Goal: Task Accomplishment & Management: Use online tool/utility

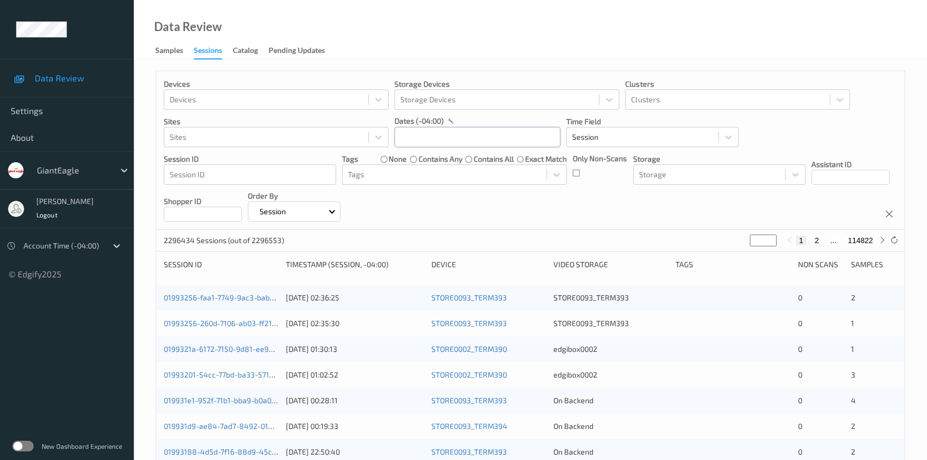
click at [436, 141] on input "text" at bounding box center [478, 137] width 166 height 20
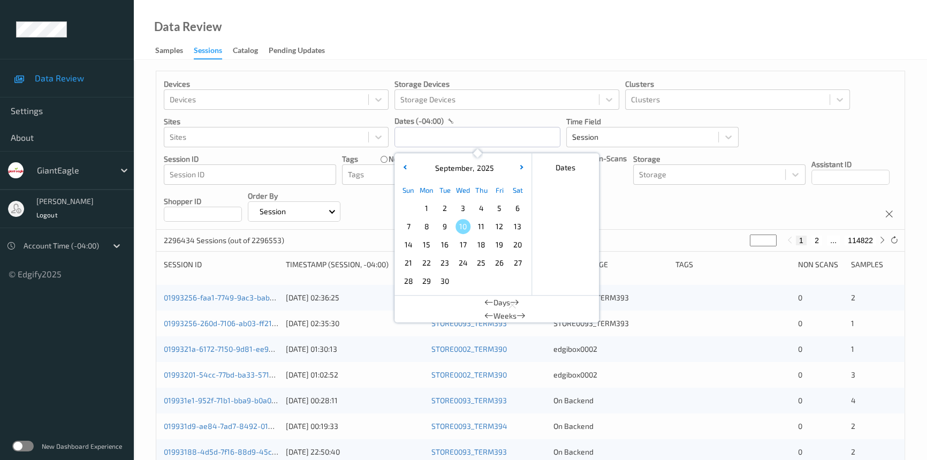
click at [410, 226] on span "7" at bounding box center [408, 226] width 15 height 15
type input "[DATE] 00:00 -> [DATE] 23:59"
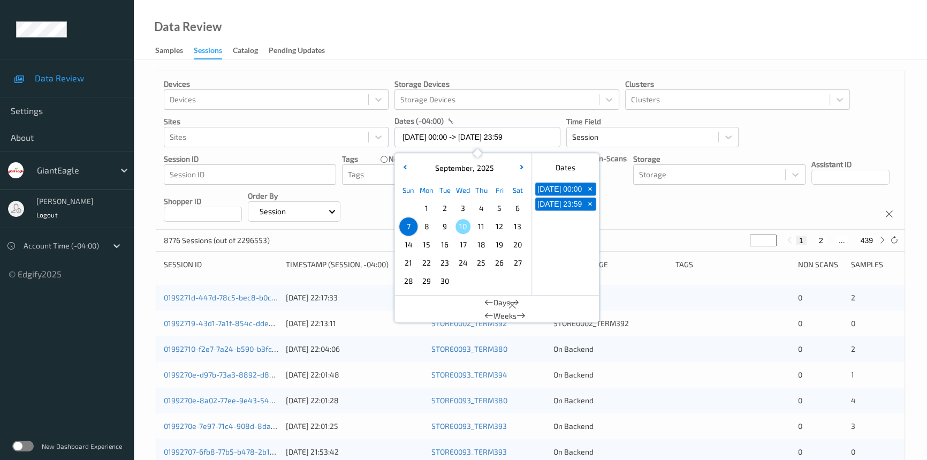
click at [431, 50] on div "Data Review Samples Sessions Catalog Pending Updates" at bounding box center [530, 30] width 793 height 60
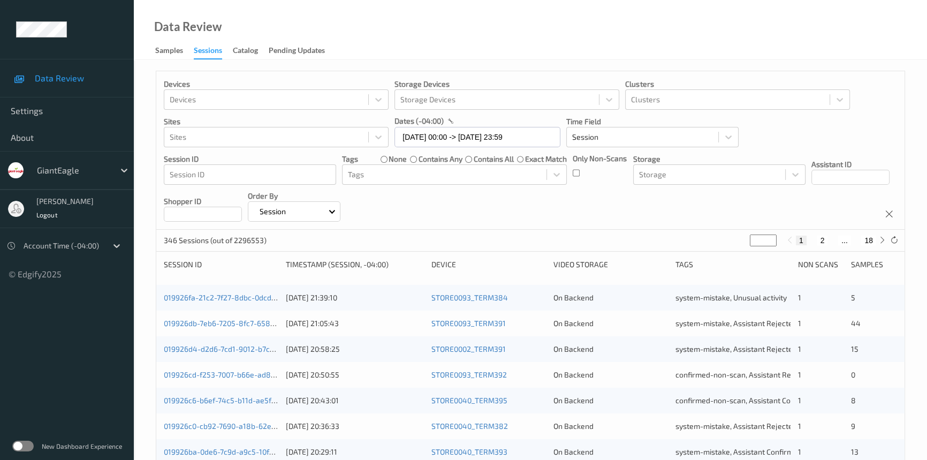
drag, startPoint x: 757, startPoint y: 240, endPoint x: 717, endPoint y: 240, distance: 39.6
click at [717, 240] on div "346 Sessions (out of 2296553) * 1 2 ... 18" at bounding box center [530, 240] width 748 height 21
type input "**"
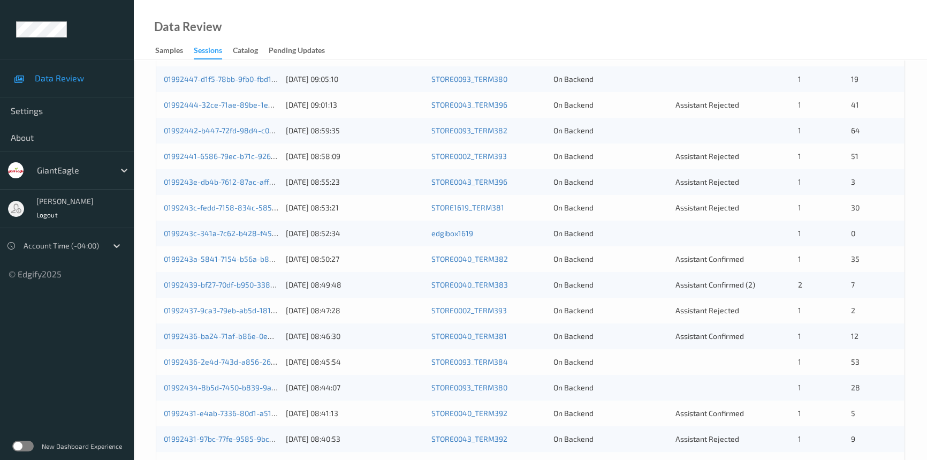
scroll to position [139, 0]
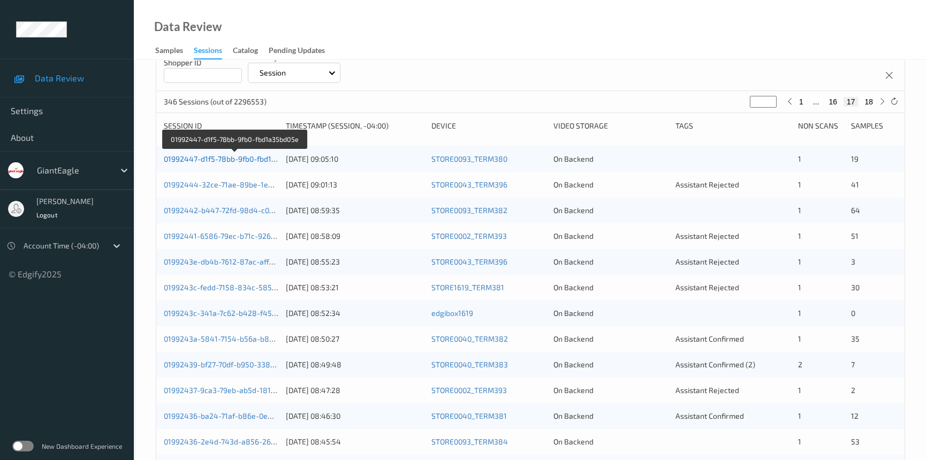
type input "**"
click at [220, 157] on link "01992447-d1f5-78bb-9fb0-fbd1a35bd05e" at bounding box center [235, 158] width 142 height 9
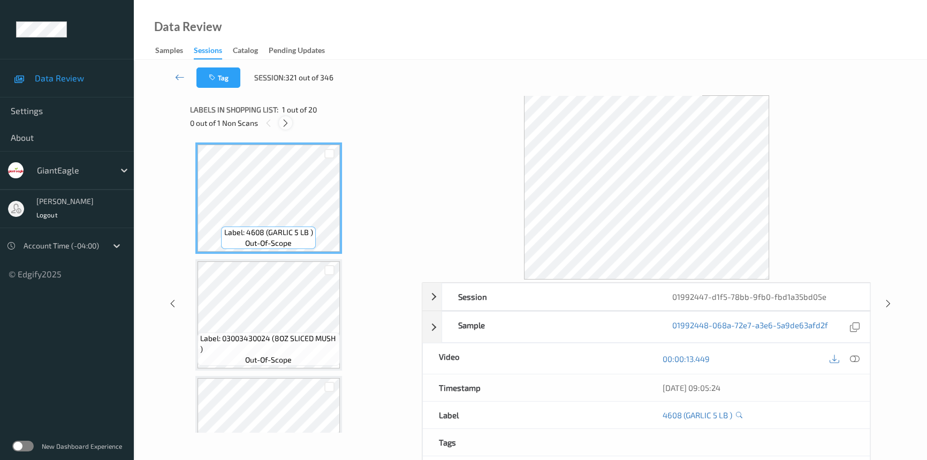
click at [285, 122] on icon at bounding box center [285, 123] width 9 height 10
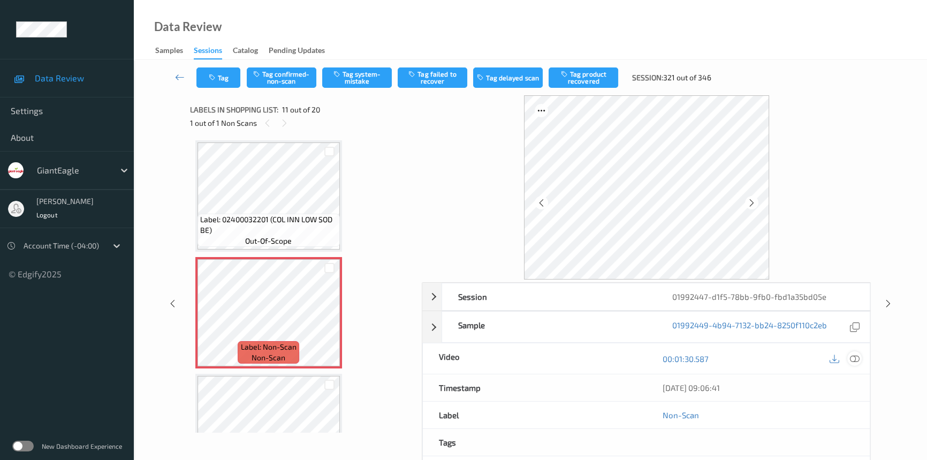
click at [858, 354] on icon at bounding box center [855, 359] width 10 height 10
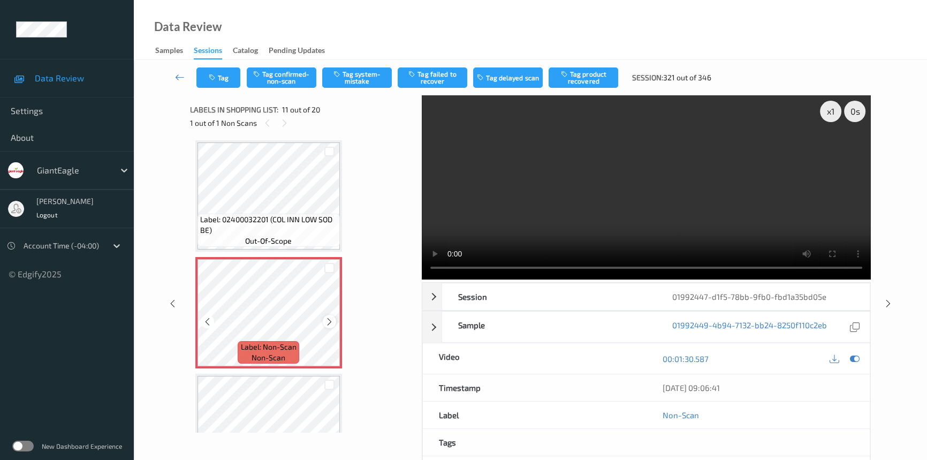
click at [329, 317] on icon at bounding box center [329, 322] width 9 height 10
click at [635, 240] on video at bounding box center [646, 187] width 449 height 184
click at [829, 111] on div "x 1" at bounding box center [830, 111] width 21 height 21
click at [692, 223] on video at bounding box center [646, 187] width 449 height 184
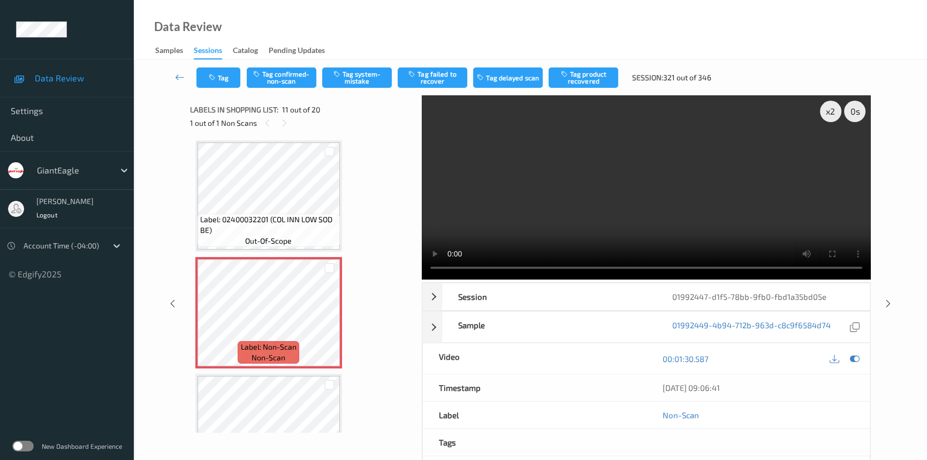
click at [628, 223] on video at bounding box center [646, 187] width 449 height 184
click at [661, 211] on video at bounding box center [646, 187] width 449 height 184
click at [639, 218] on video at bounding box center [646, 187] width 449 height 184
click at [717, 217] on video at bounding box center [646, 187] width 449 height 184
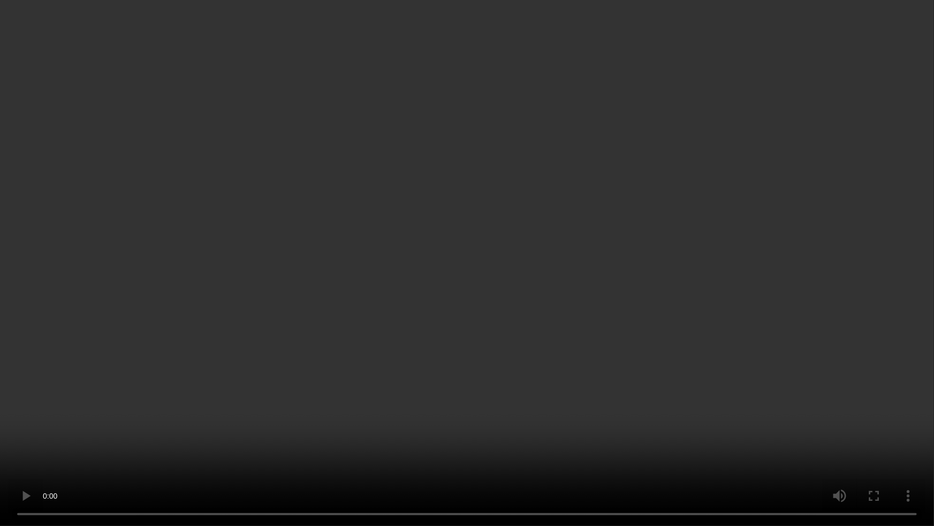
click at [600, 356] on video at bounding box center [467, 263] width 934 height 526
click at [710, 341] on video at bounding box center [467, 263] width 934 height 526
click at [765, 358] on video at bounding box center [467, 263] width 934 height 526
click at [311, 252] on video at bounding box center [467, 263] width 934 height 526
click at [289, 365] on video at bounding box center [467, 263] width 934 height 526
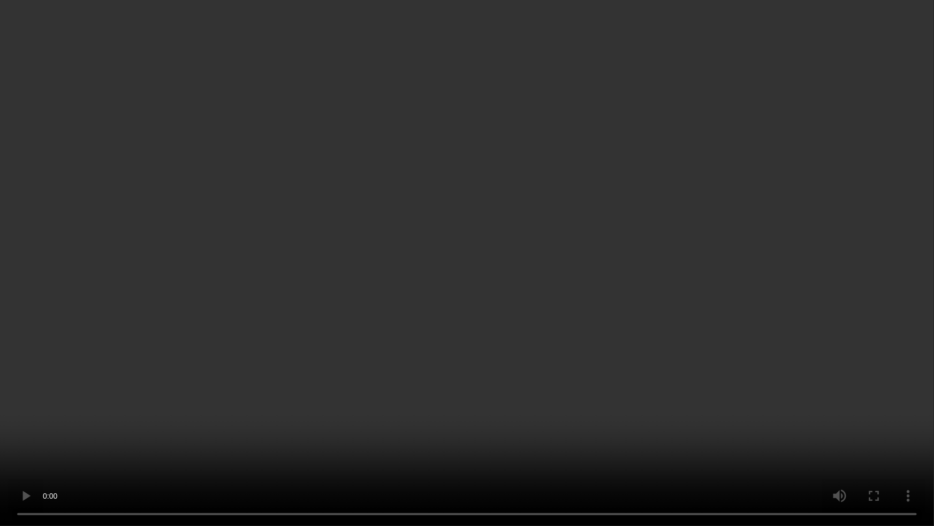
click at [636, 245] on video at bounding box center [467, 263] width 934 height 526
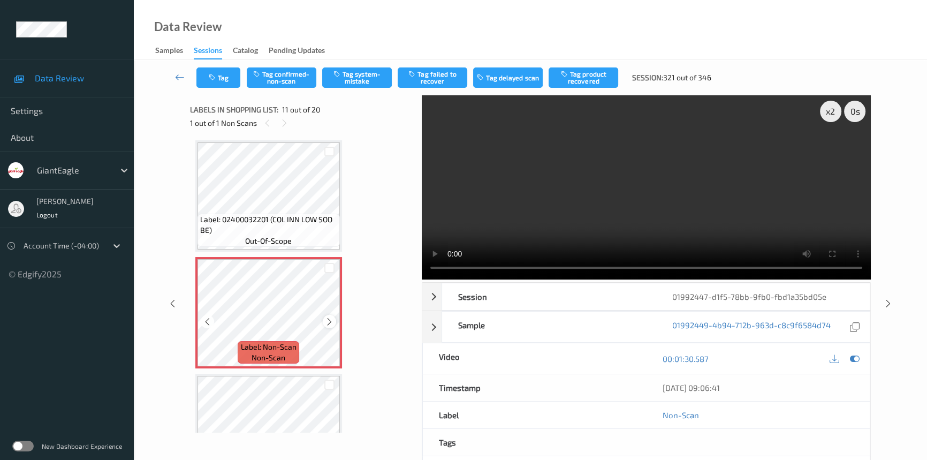
click at [330, 317] on icon at bounding box center [329, 322] width 9 height 10
click at [327, 318] on icon at bounding box center [329, 322] width 9 height 10
click at [266, 71] on button "Tag confirmed-non-scan" at bounding box center [282, 77] width 70 height 20
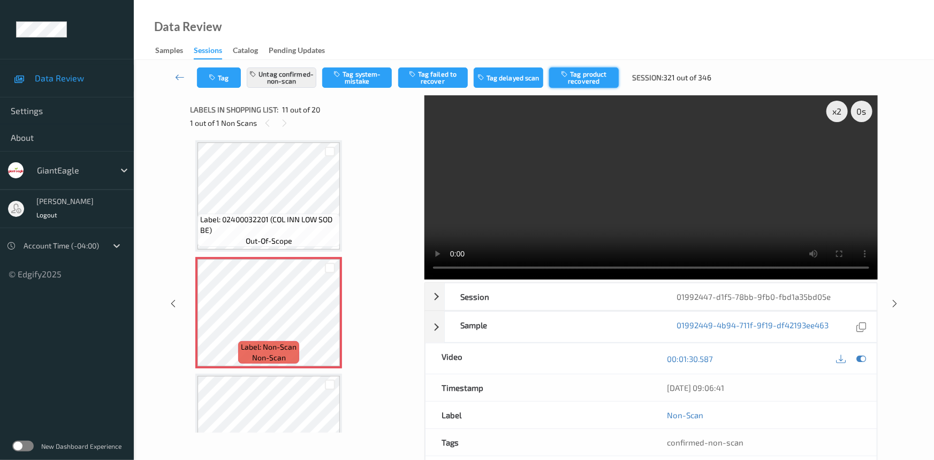
click at [594, 75] on button "Tag product recovered" at bounding box center [584, 77] width 70 height 20
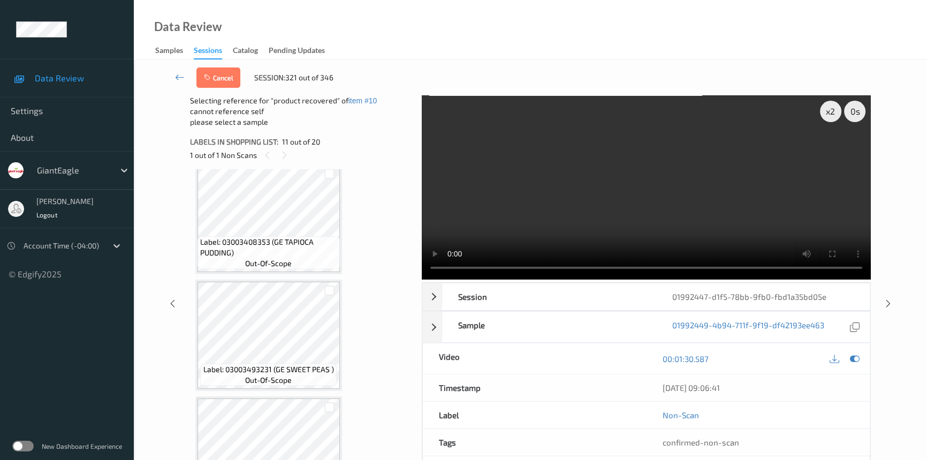
scroll to position [1296, 0]
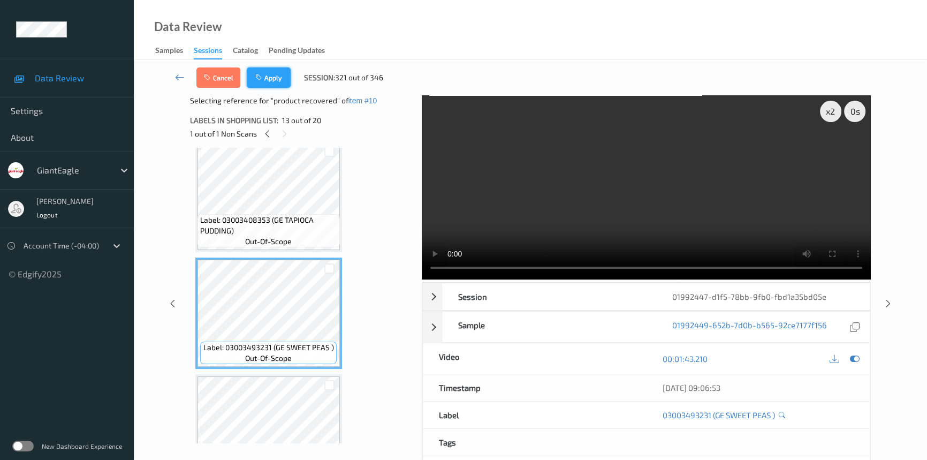
click at [275, 73] on button "Apply" at bounding box center [269, 77] width 44 height 20
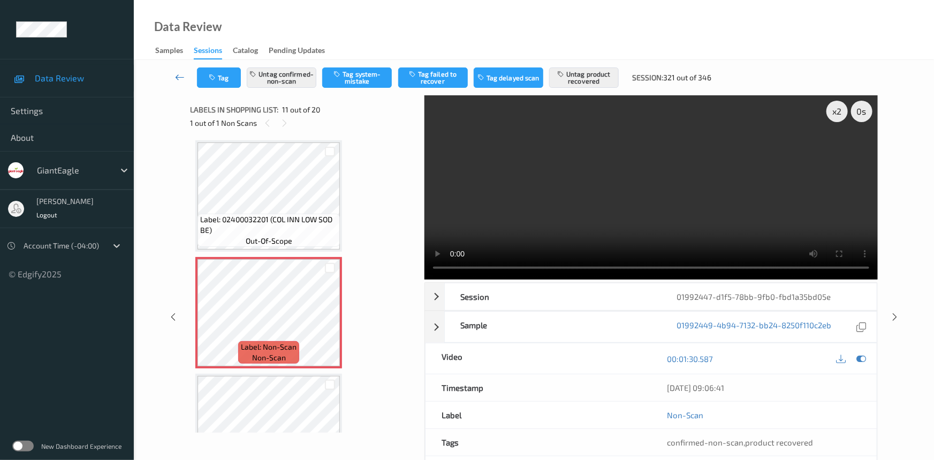
click at [180, 72] on icon at bounding box center [180, 77] width 10 height 11
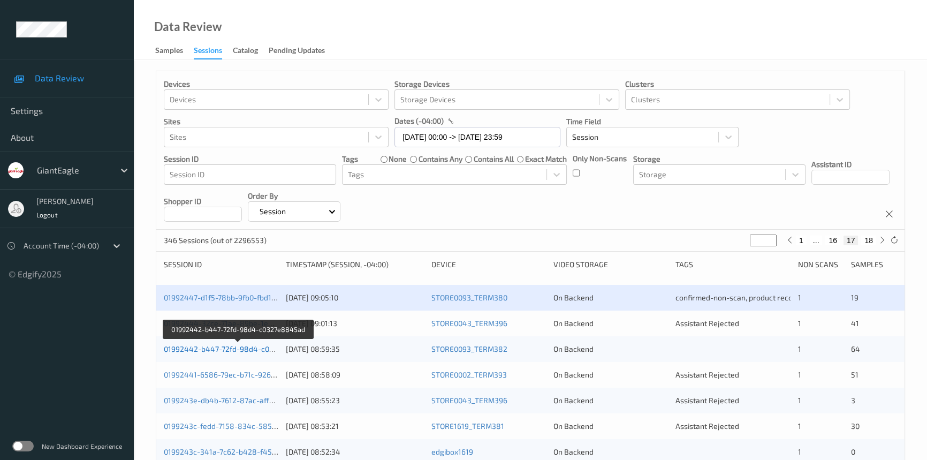
click at [208, 346] on link "01992442-b447-72fd-98d4-c0327e8845ad" at bounding box center [238, 348] width 149 height 9
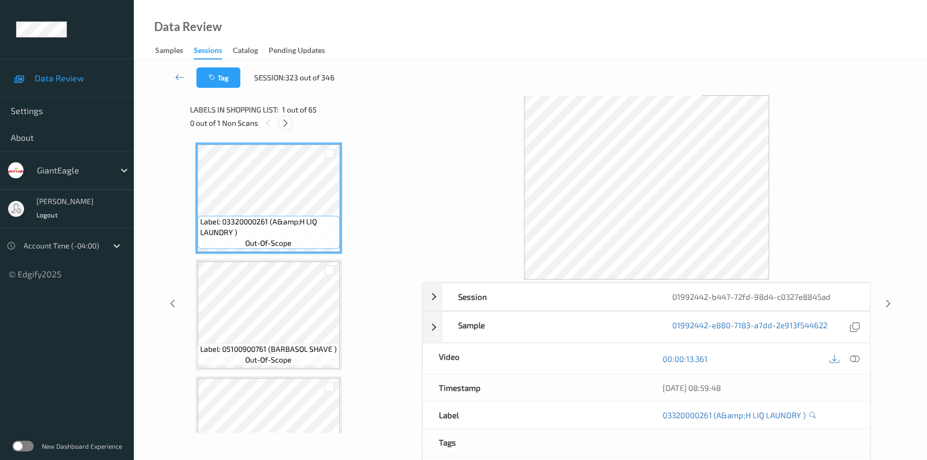
click at [281, 125] on div at bounding box center [285, 122] width 13 height 13
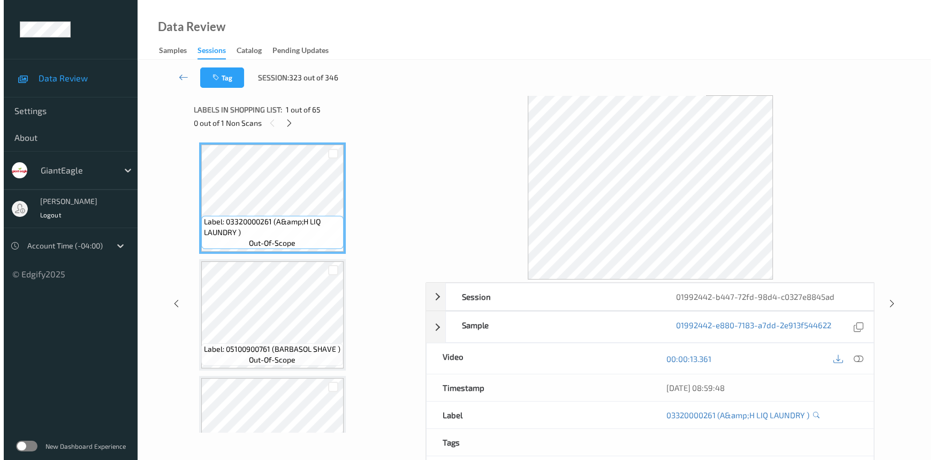
scroll to position [1750, 0]
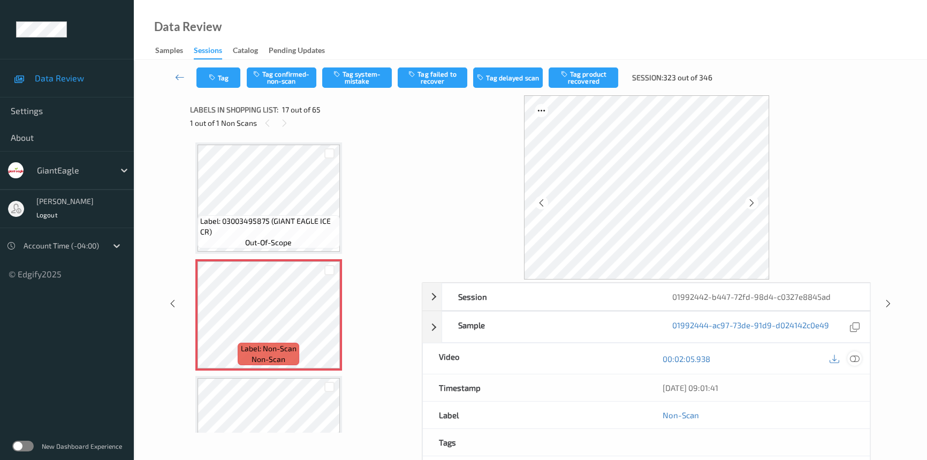
click at [854, 357] on icon at bounding box center [855, 359] width 10 height 10
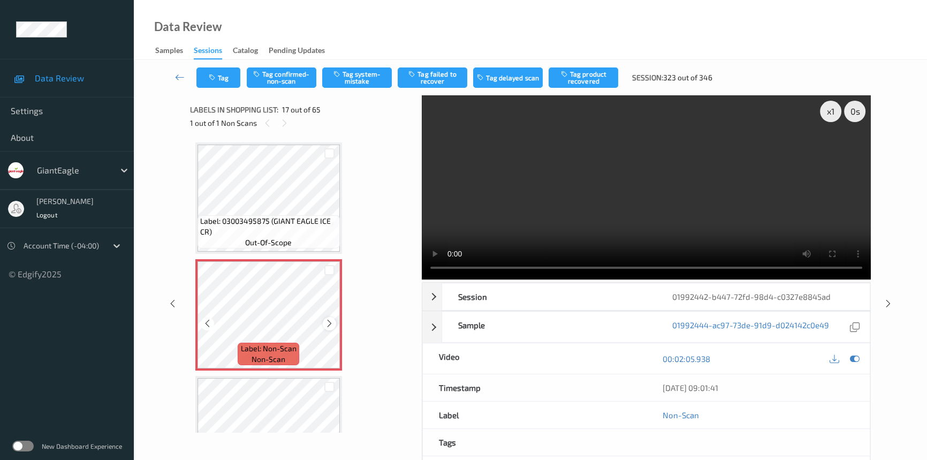
click at [328, 319] on icon at bounding box center [329, 324] width 9 height 10
click at [551, 235] on video at bounding box center [646, 187] width 449 height 184
click at [834, 106] on div "x 1" at bounding box center [830, 111] width 21 height 21
click at [833, 107] on div "x 2" at bounding box center [830, 111] width 21 height 21
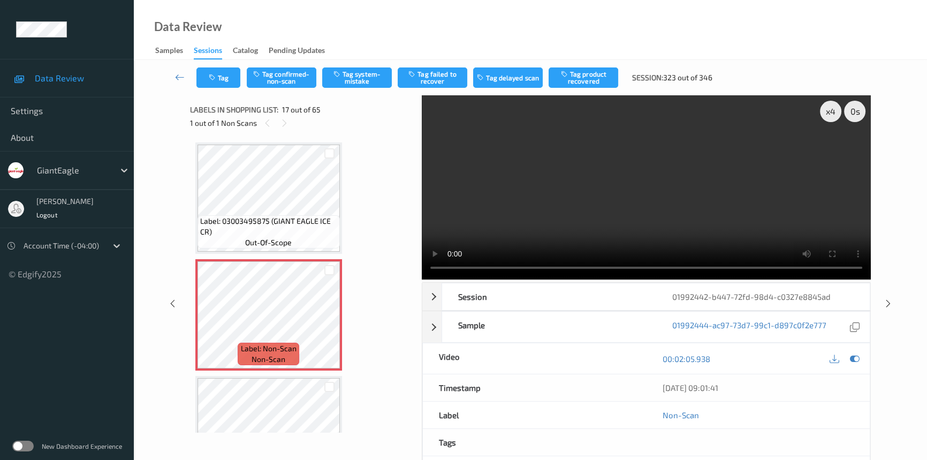
click at [676, 201] on video at bounding box center [646, 187] width 449 height 184
click at [614, 207] on video at bounding box center [646, 187] width 449 height 184
click at [626, 208] on video at bounding box center [646, 187] width 449 height 184
click at [831, 107] on div "x 4" at bounding box center [830, 111] width 21 height 21
drag, startPoint x: 832, startPoint y: 109, endPoint x: 833, endPoint y: 115, distance: 6.5
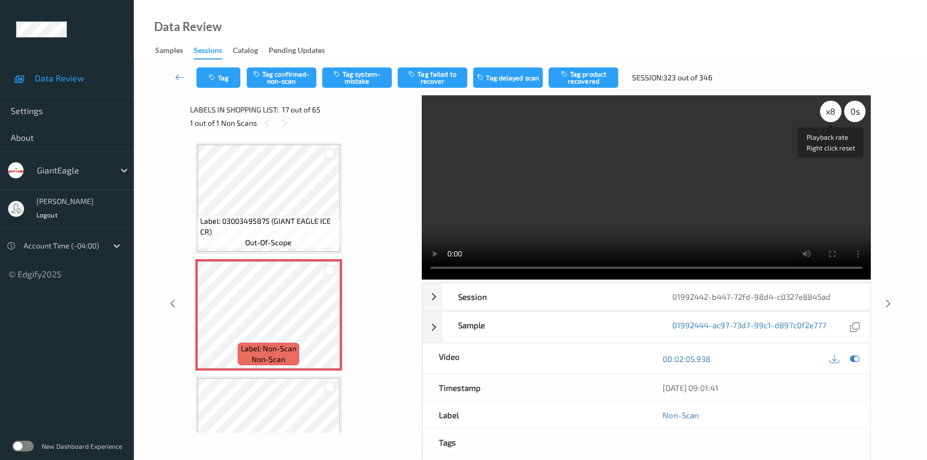
click at [833, 112] on div "x 8" at bounding box center [830, 111] width 21 height 21
drag, startPoint x: 831, startPoint y: 112, endPoint x: 828, endPoint y: 179, distance: 67.0
click at [831, 112] on div "x 1" at bounding box center [830, 111] width 21 height 21
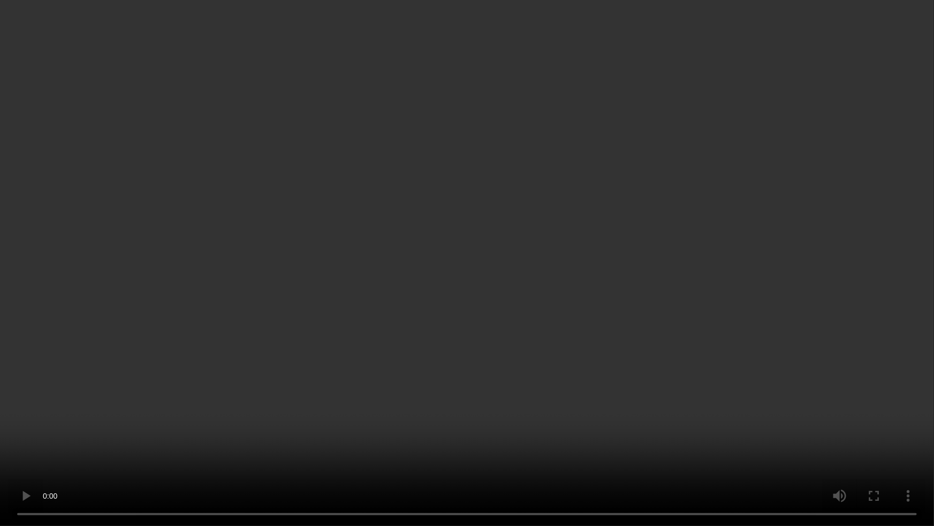
click at [663, 337] on video at bounding box center [467, 263] width 934 height 526
click at [672, 332] on video at bounding box center [467, 263] width 934 height 526
click at [552, 311] on video at bounding box center [467, 263] width 934 height 526
click at [701, 332] on video at bounding box center [467, 263] width 934 height 526
click at [680, 368] on video at bounding box center [467, 263] width 934 height 526
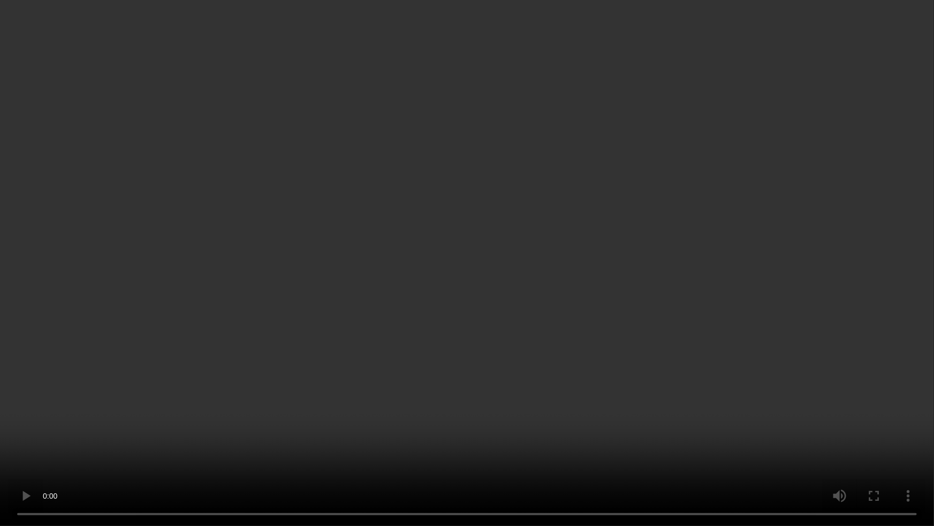
click at [687, 385] on video at bounding box center [467, 263] width 934 height 526
drag, startPoint x: 418, startPoint y: 406, endPoint x: 439, endPoint y: 406, distance: 21.4
click at [418, 406] on video at bounding box center [467, 263] width 934 height 526
click at [584, 374] on video at bounding box center [467, 263] width 934 height 526
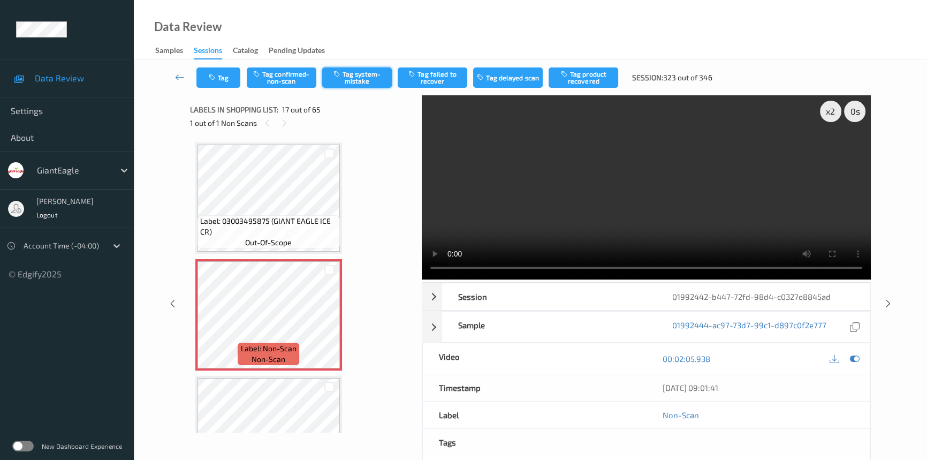
click at [370, 78] on button "Tag system-mistake" at bounding box center [357, 77] width 70 height 20
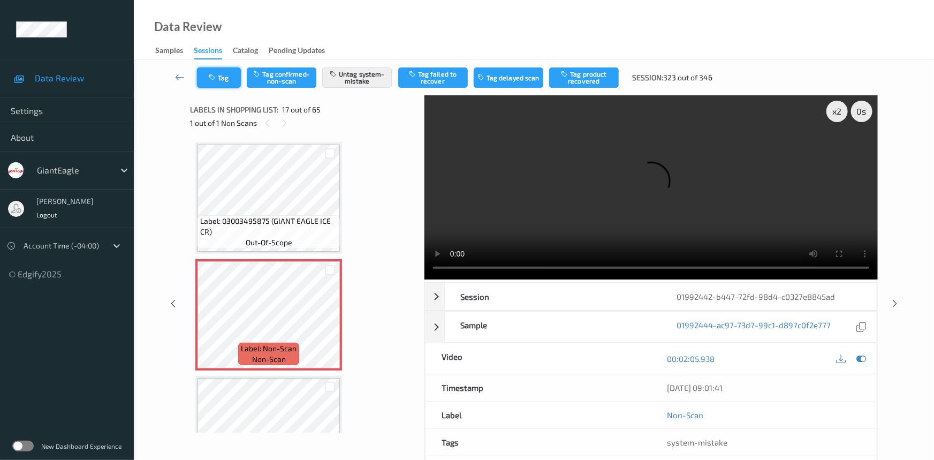
click at [216, 71] on button "Tag" at bounding box center [219, 77] width 44 height 20
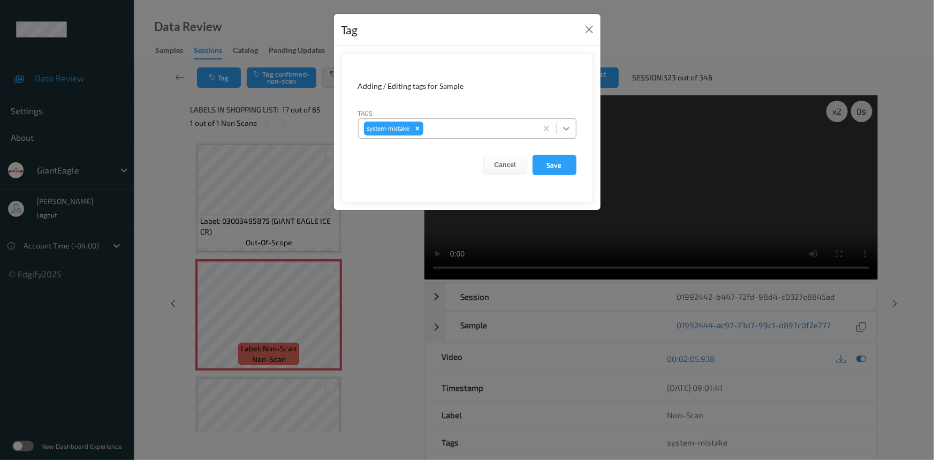
click at [565, 124] on icon at bounding box center [566, 128] width 11 height 11
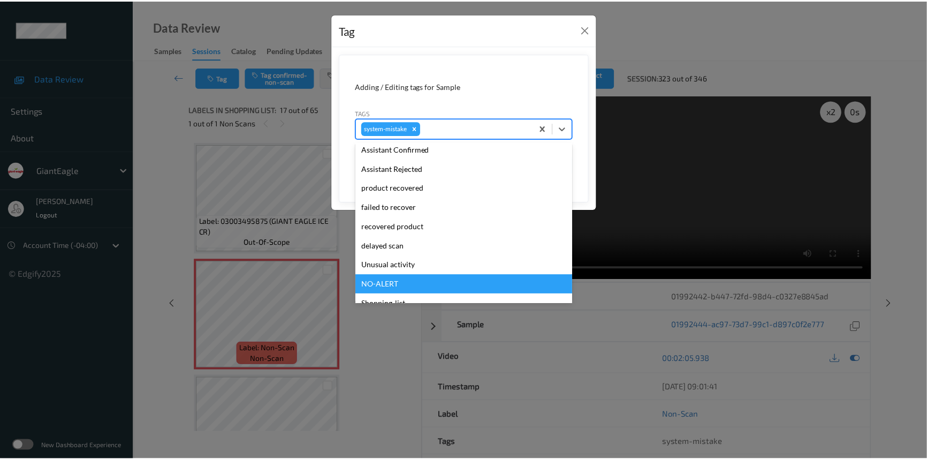
scroll to position [113, 0]
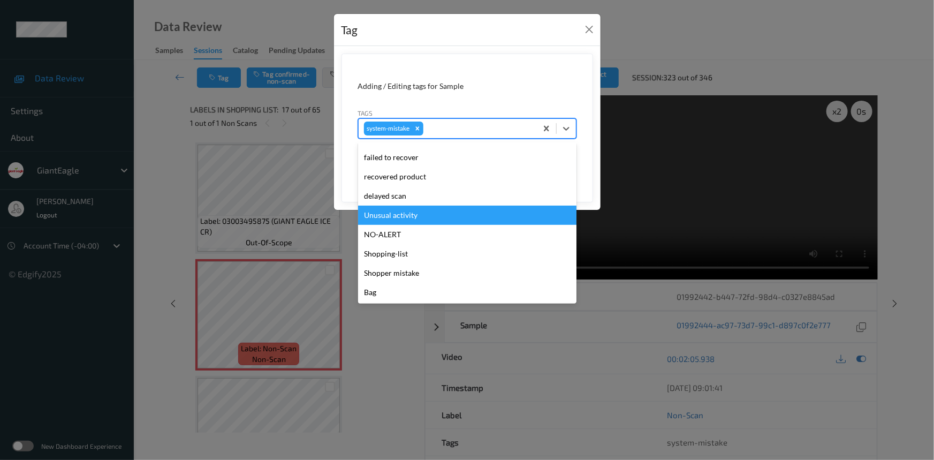
click at [399, 217] on div "Unusual activity" at bounding box center [467, 215] width 218 height 19
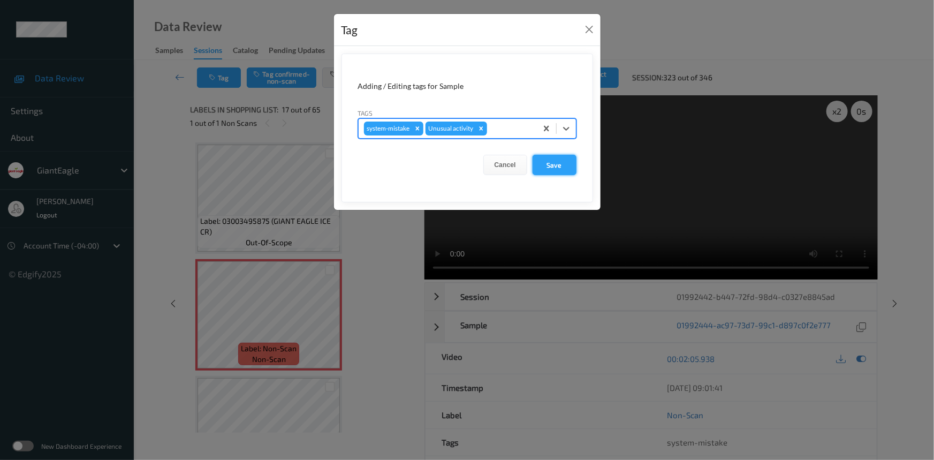
click at [566, 169] on button "Save" at bounding box center [555, 165] width 44 height 20
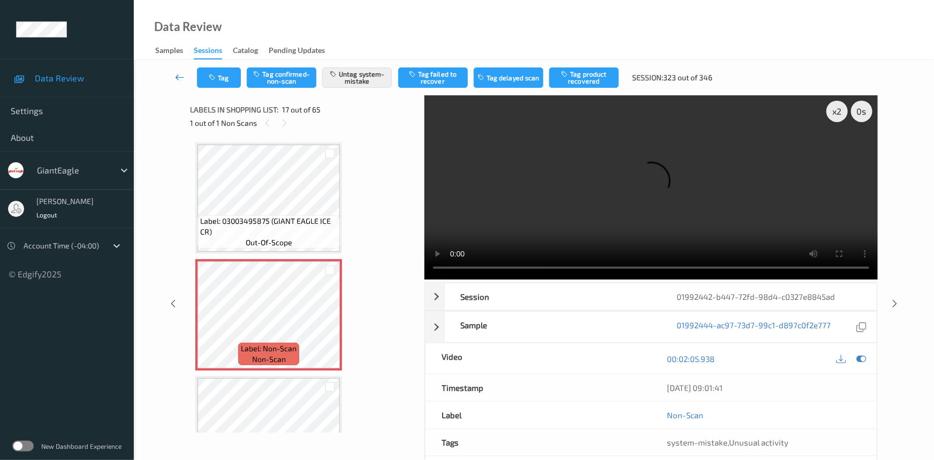
click at [178, 71] on link at bounding box center [180, 77] width 34 height 20
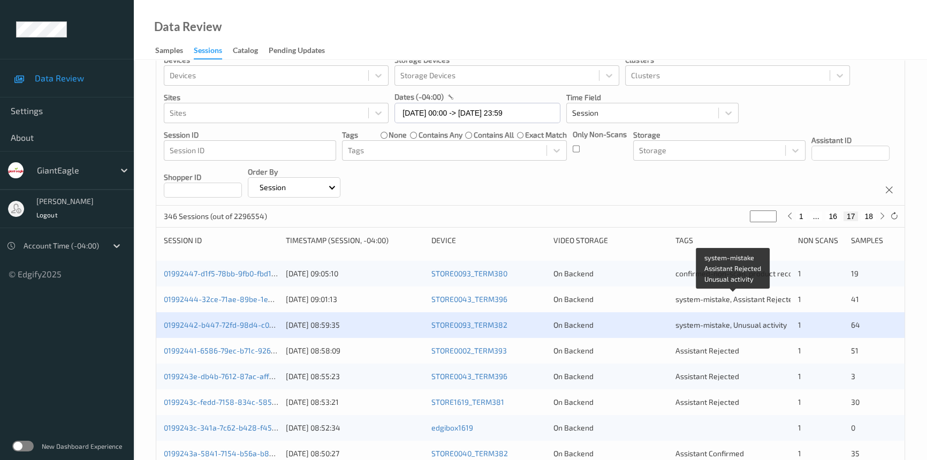
scroll to position [48, 0]
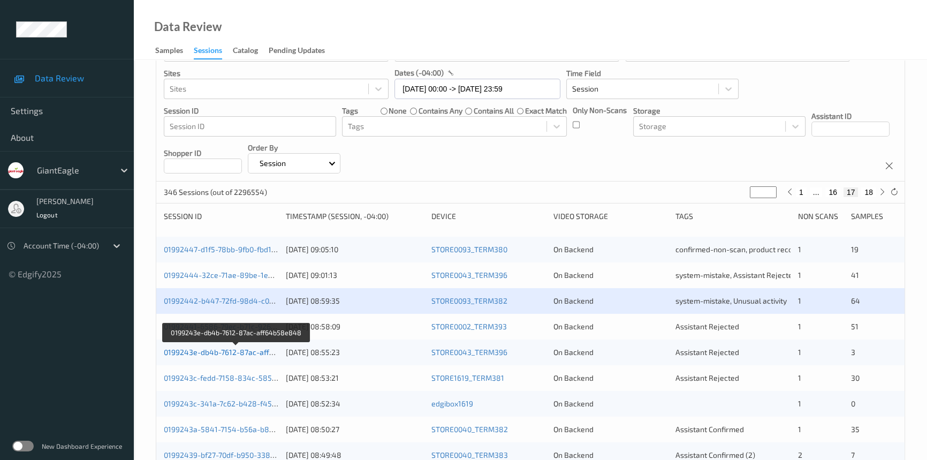
click at [216, 349] on link "0199243e-db4b-7612-87ac-aff64b58e848" at bounding box center [237, 351] width 147 height 9
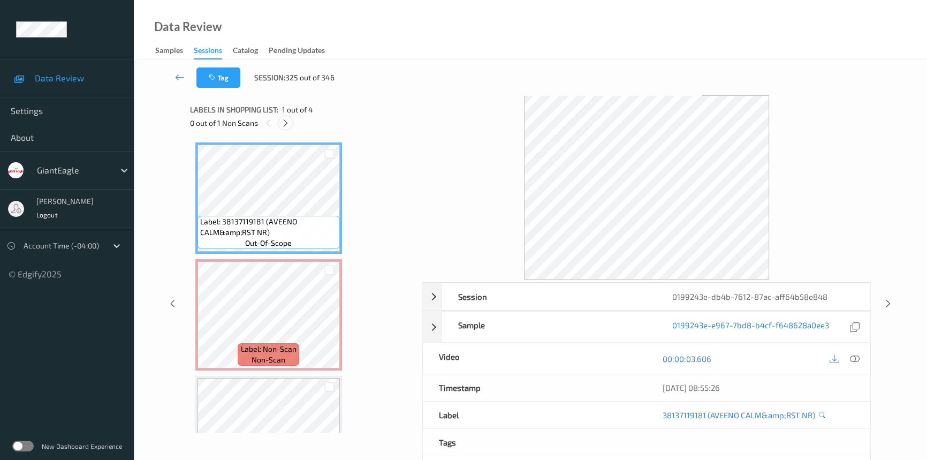
click at [279, 120] on div at bounding box center [285, 122] width 13 height 13
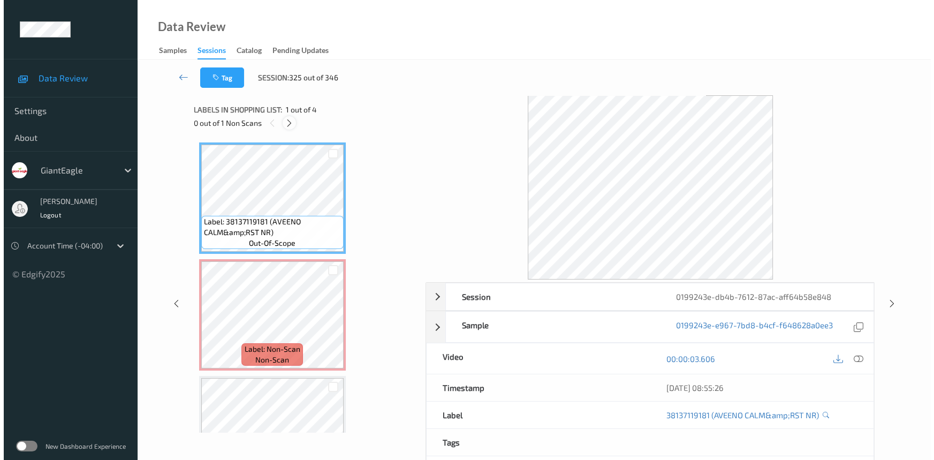
scroll to position [5, 0]
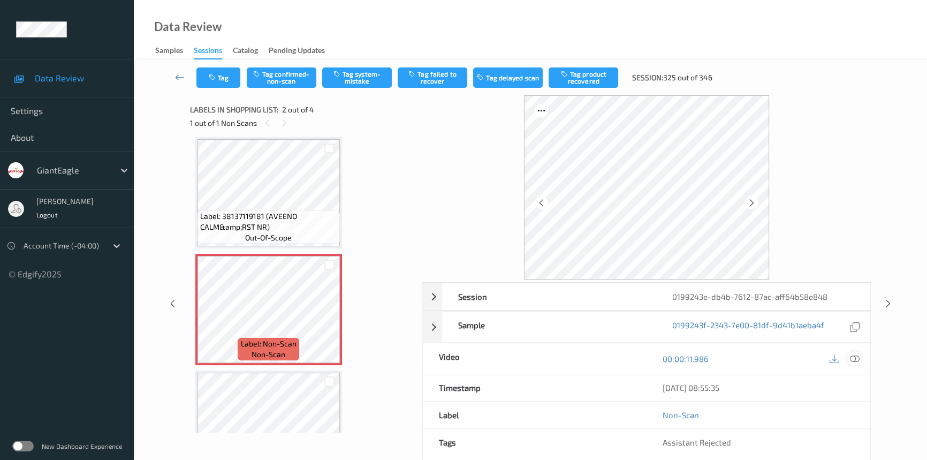
click at [856, 357] on icon at bounding box center [855, 359] width 10 height 10
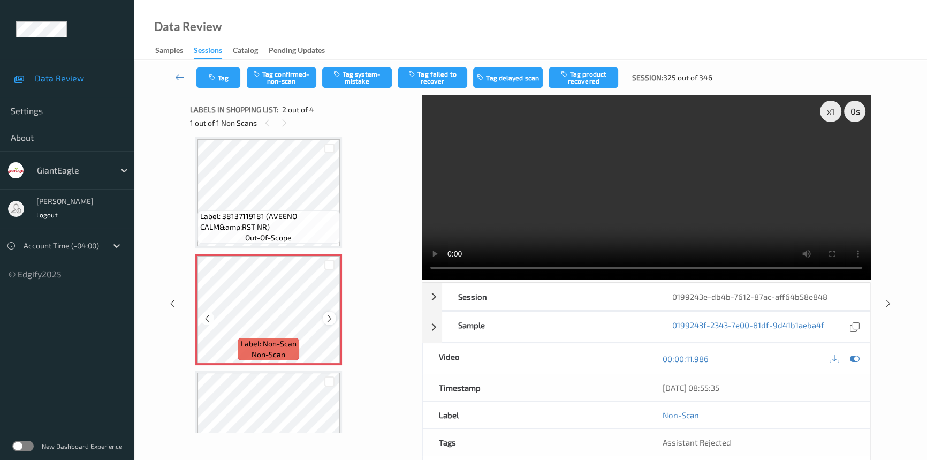
click at [327, 317] on icon at bounding box center [329, 319] width 9 height 10
click at [519, 222] on video at bounding box center [646, 187] width 449 height 184
click at [830, 112] on div "x 1" at bounding box center [830, 111] width 21 height 21
click at [369, 75] on button "Tag system-mistake" at bounding box center [357, 77] width 70 height 20
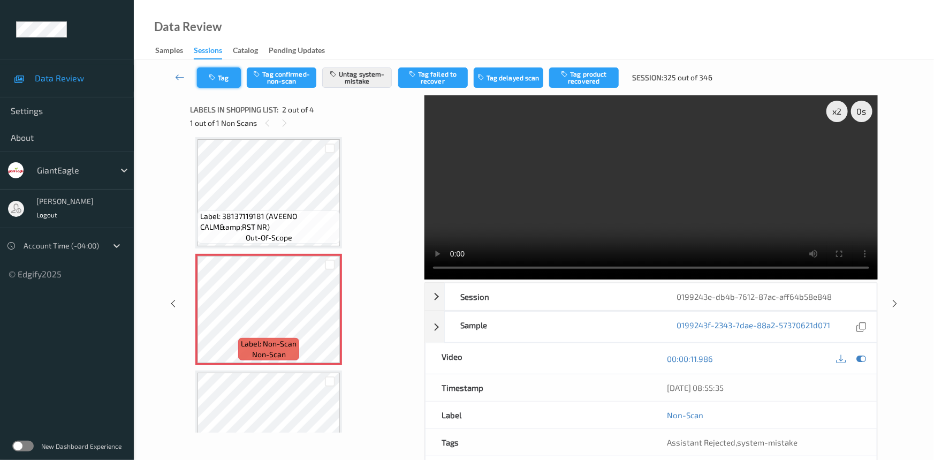
click at [210, 71] on button "Tag" at bounding box center [219, 77] width 44 height 20
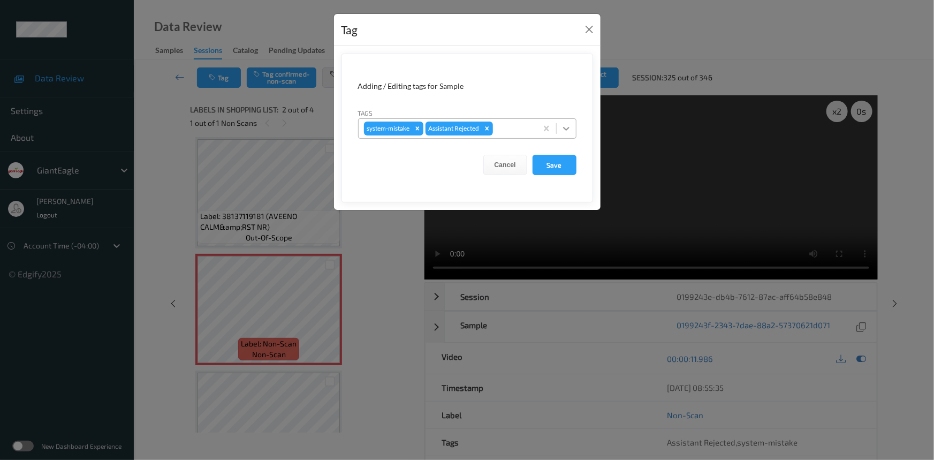
click at [562, 126] on icon at bounding box center [566, 128] width 11 height 11
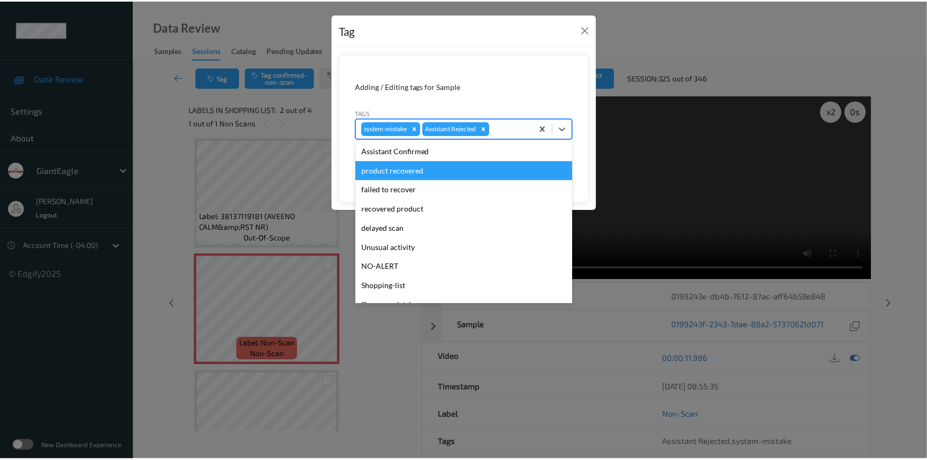
scroll to position [94, 0]
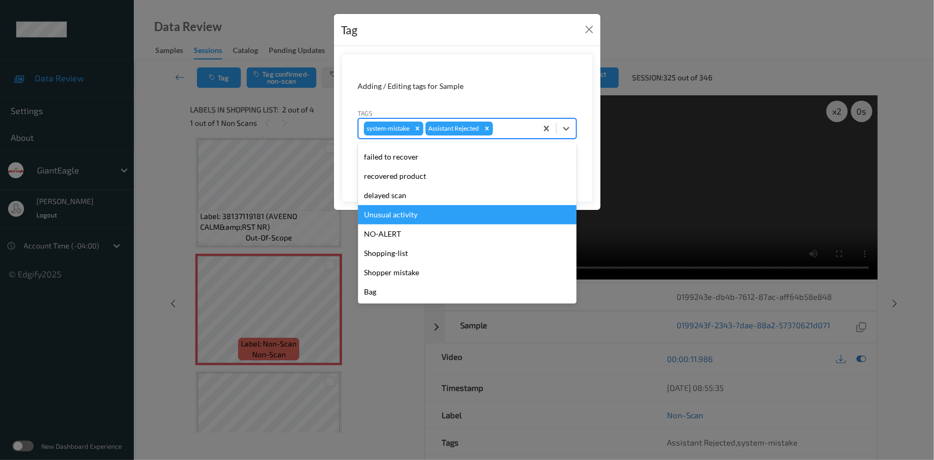
drag, startPoint x: 387, startPoint y: 216, endPoint x: 448, endPoint y: 207, distance: 61.7
click at [386, 216] on div "Unusual activity" at bounding box center [467, 214] width 218 height 19
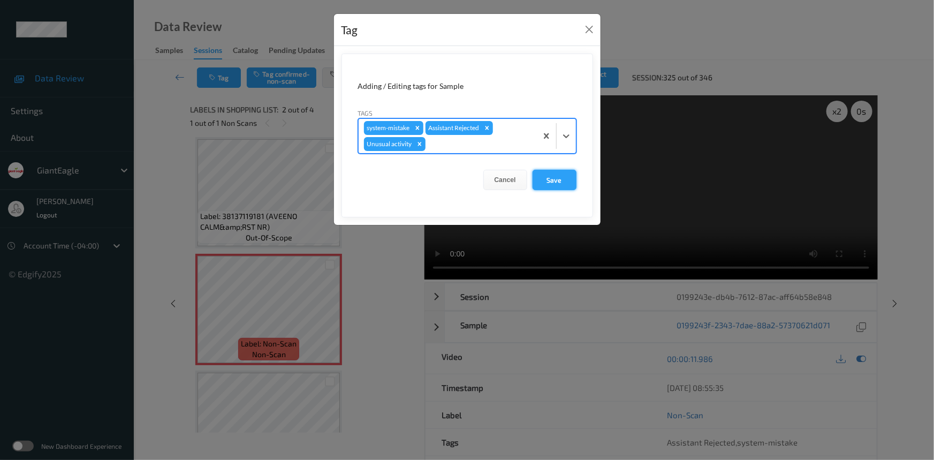
click at [562, 183] on button "Save" at bounding box center [555, 180] width 44 height 20
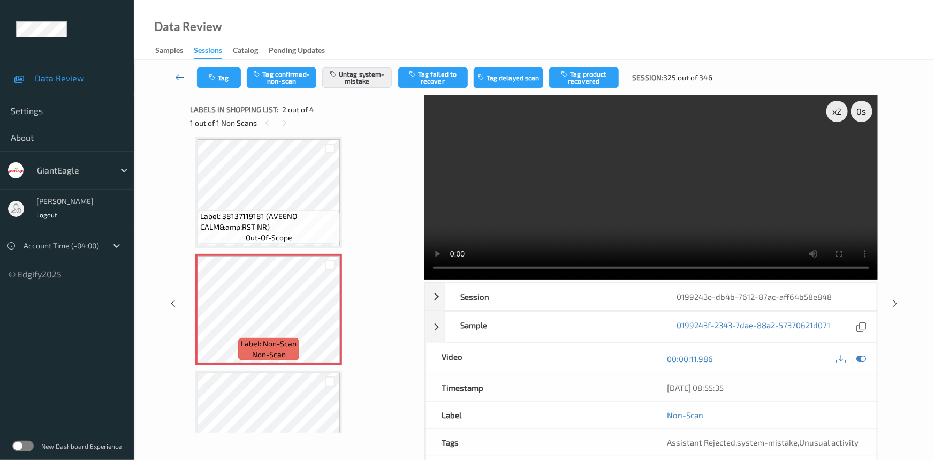
click at [179, 72] on icon at bounding box center [180, 77] width 10 height 11
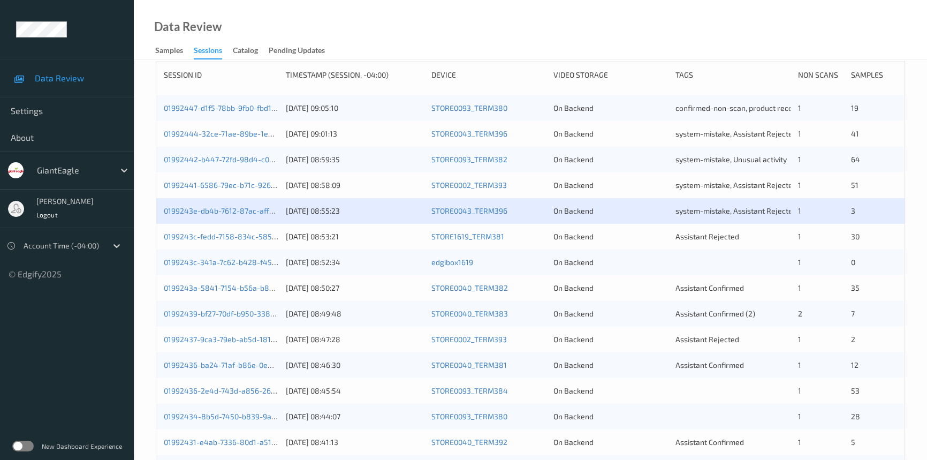
scroll to position [194, 0]
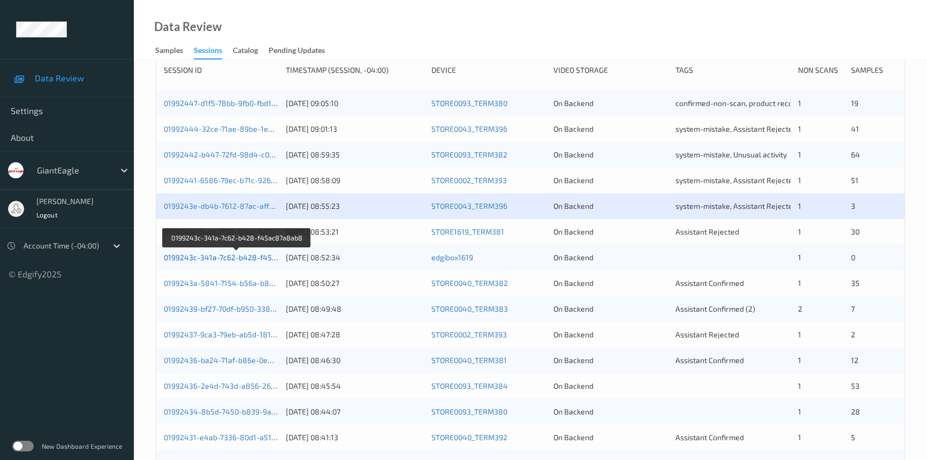
click at [214, 256] on link "0199243c-341a-7c62-b428-f45ac87a8ab8" at bounding box center [237, 257] width 147 height 9
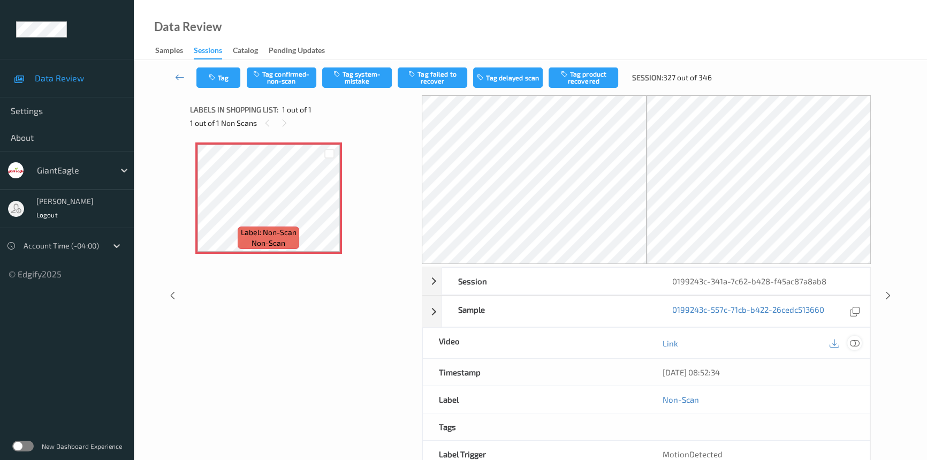
click at [857, 341] on icon at bounding box center [855, 343] width 10 height 10
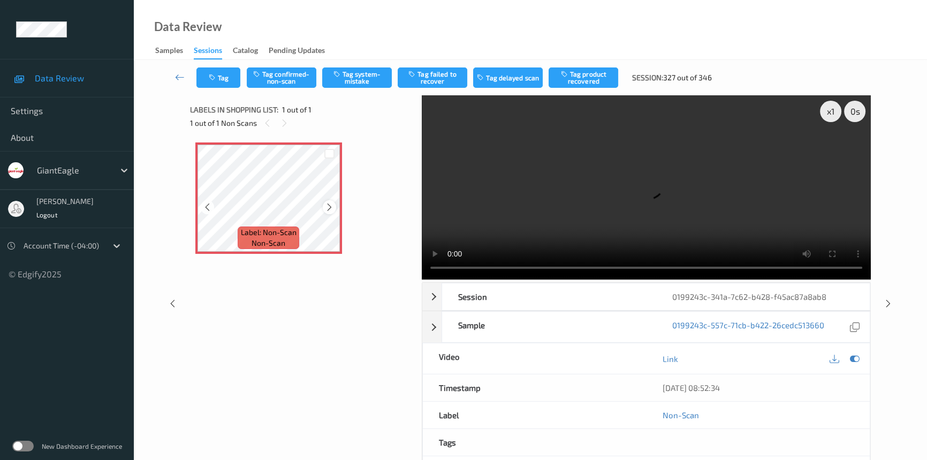
click at [327, 206] on icon at bounding box center [329, 207] width 9 height 10
click at [328, 208] on icon at bounding box center [329, 207] width 9 height 10
click at [614, 215] on video at bounding box center [646, 187] width 449 height 184
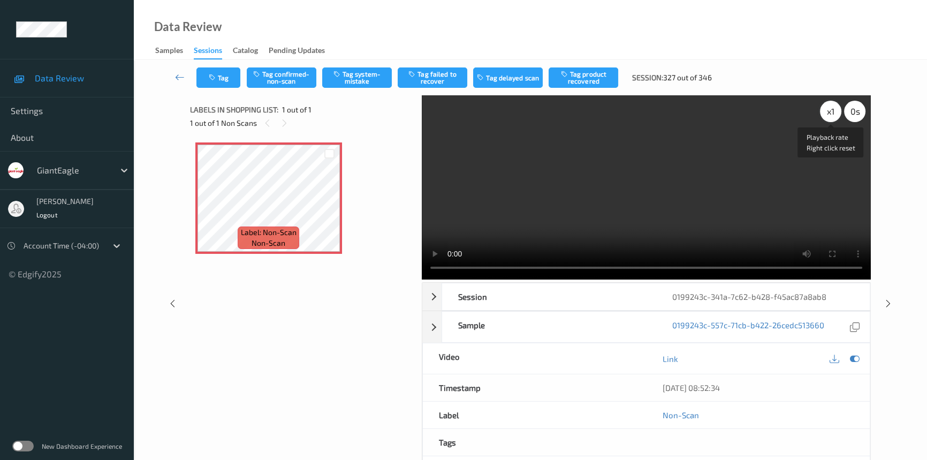
click at [834, 115] on div "x 1" at bounding box center [830, 111] width 21 height 21
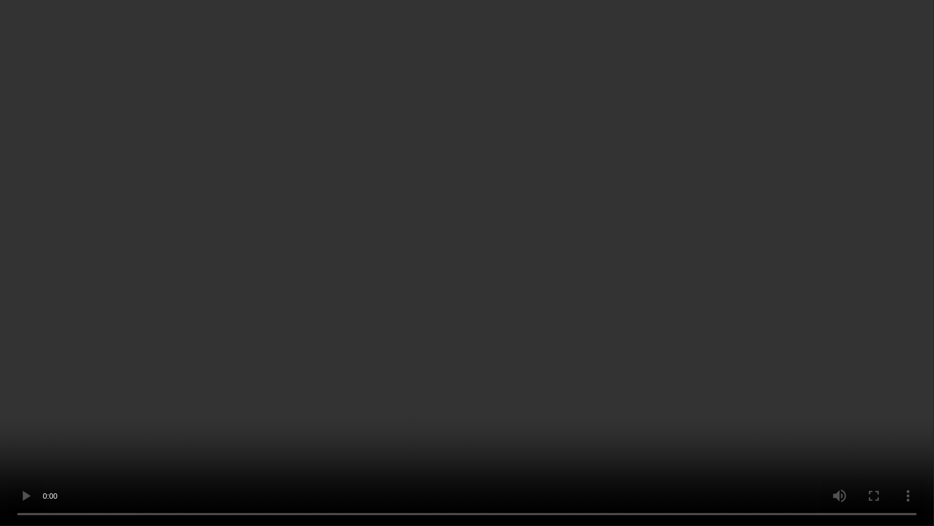
click at [704, 268] on video at bounding box center [467, 263] width 934 height 526
click at [588, 294] on video at bounding box center [467, 263] width 934 height 526
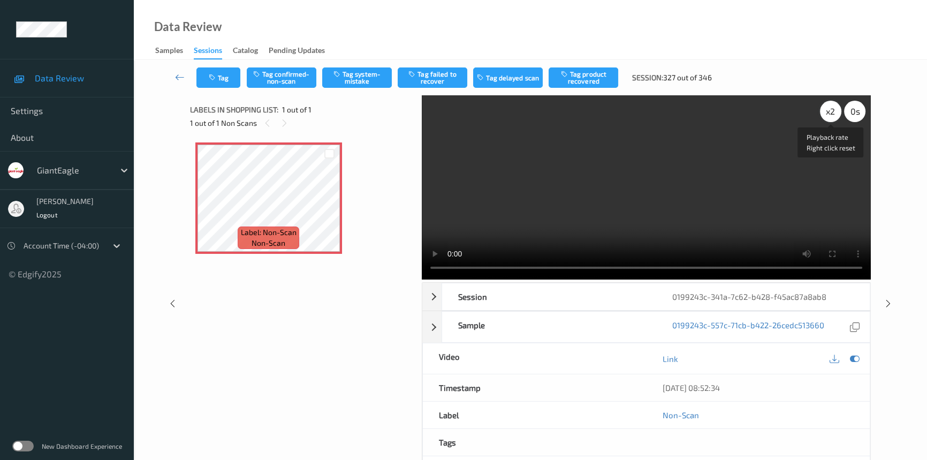
click at [833, 103] on div "x 2" at bounding box center [830, 111] width 21 height 21
click at [827, 112] on div "x 4" at bounding box center [830, 111] width 21 height 21
click at [372, 77] on button "Tag system-mistake" at bounding box center [357, 77] width 70 height 20
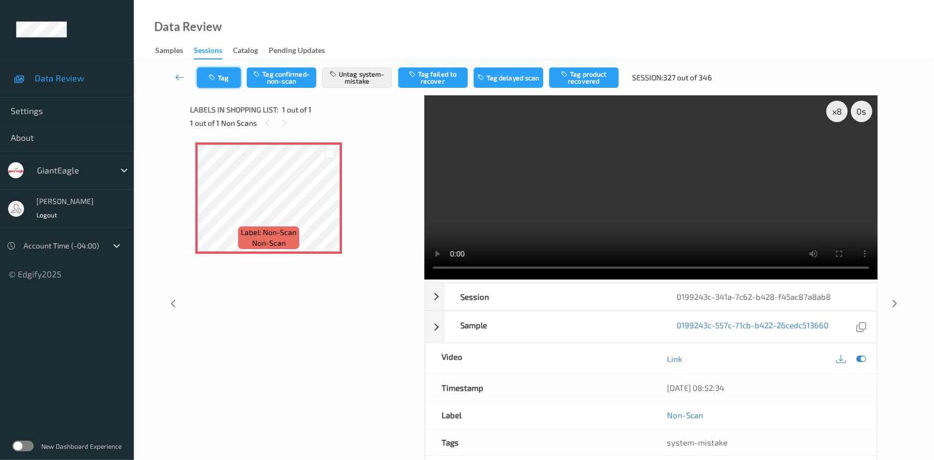
click at [225, 74] on button "Tag" at bounding box center [219, 77] width 44 height 20
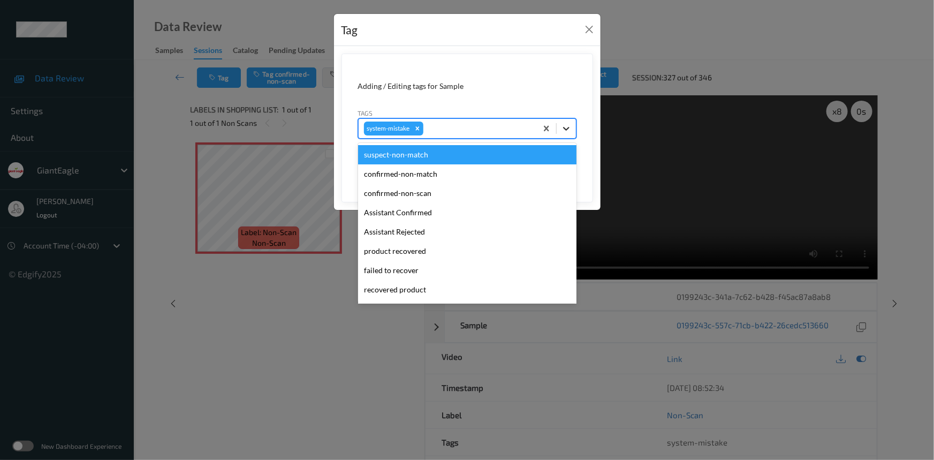
click at [566, 131] on icon at bounding box center [566, 128] width 11 height 11
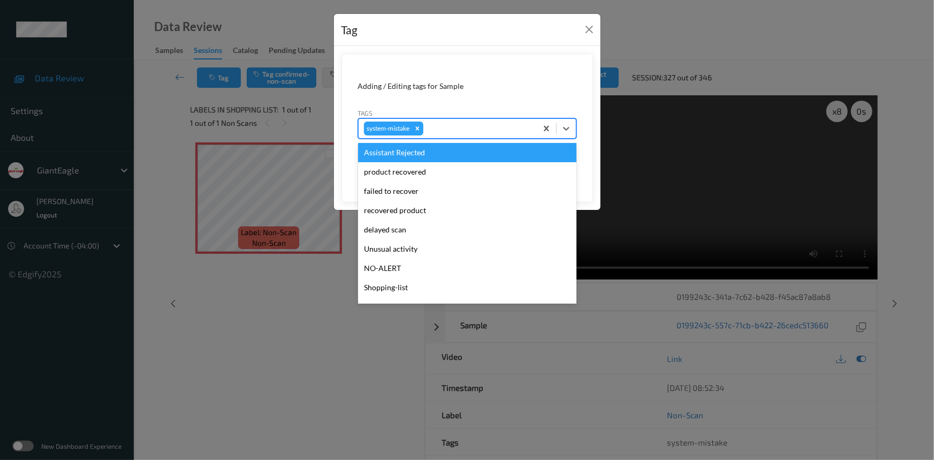
scroll to position [113, 0]
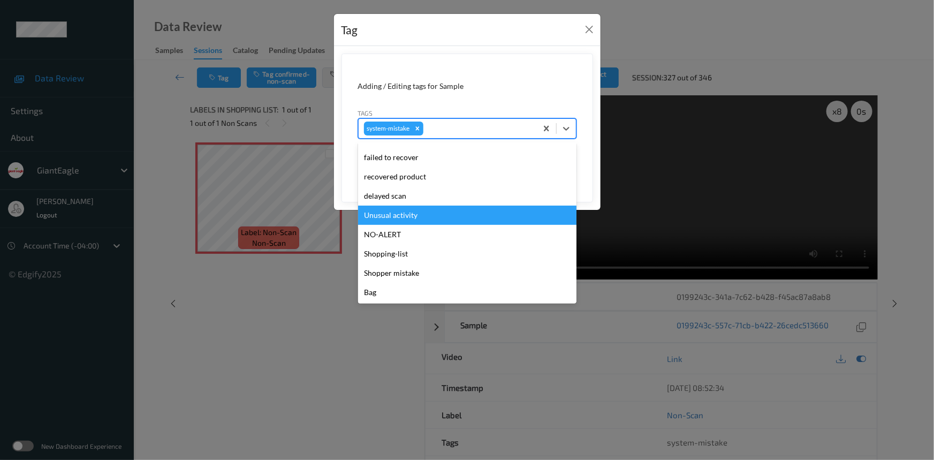
drag, startPoint x: 407, startPoint y: 214, endPoint x: 413, endPoint y: 211, distance: 6.5
click at [408, 214] on div "Unusual activity" at bounding box center [467, 215] width 218 height 19
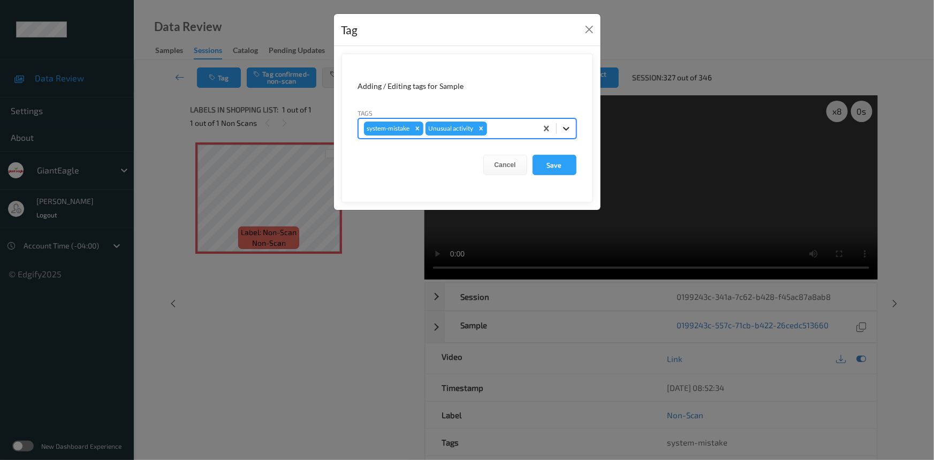
click at [566, 131] on icon at bounding box center [566, 128] width 11 height 11
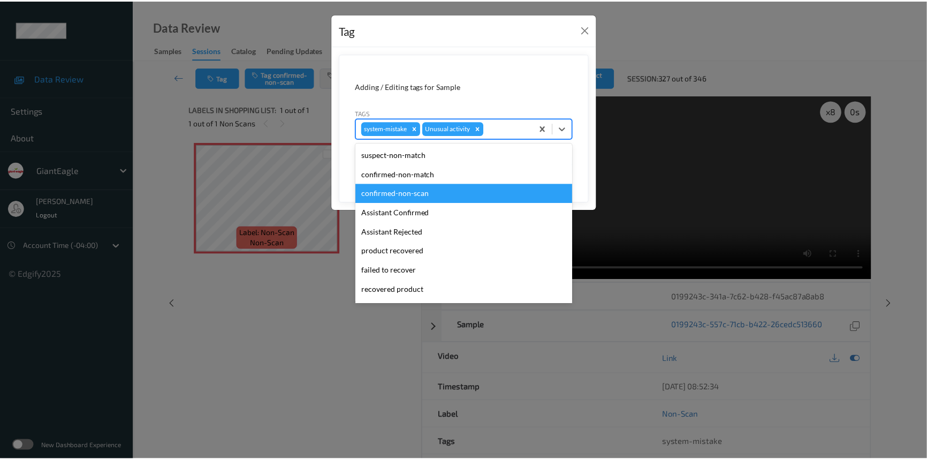
scroll to position [94, 0]
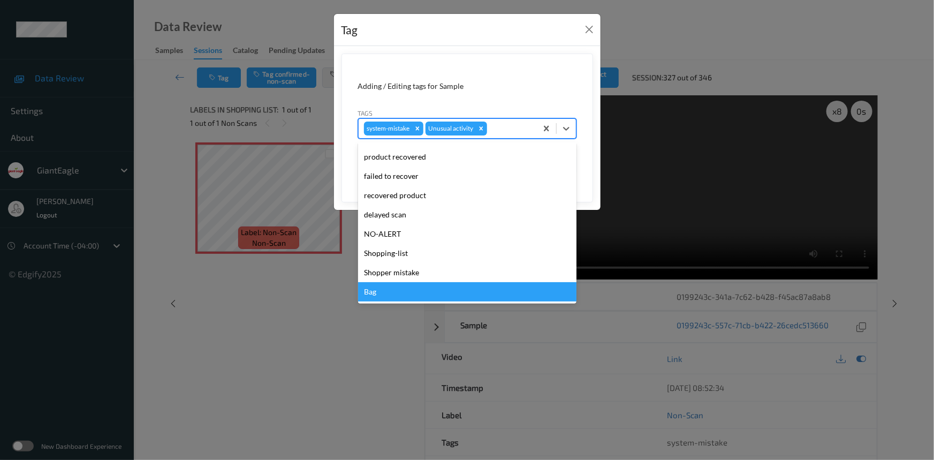
click at [395, 291] on div "Bag" at bounding box center [467, 291] width 218 height 19
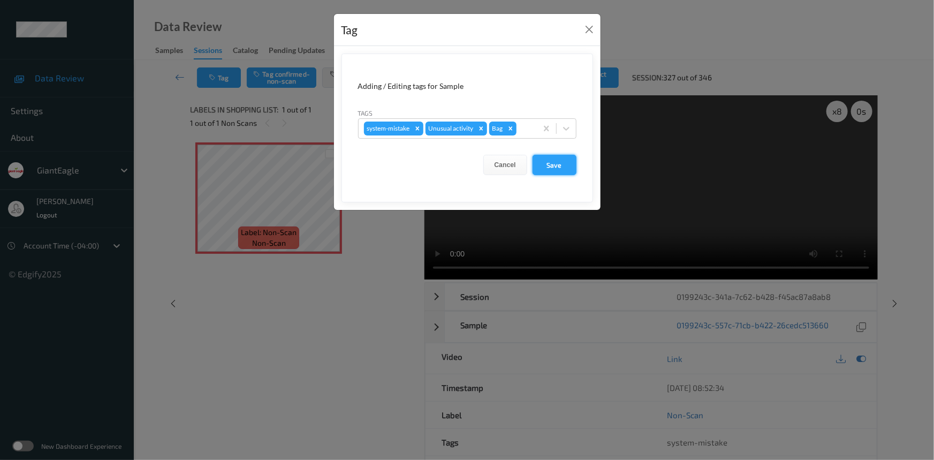
click at [550, 168] on button "Save" at bounding box center [555, 165] width 44 height 20
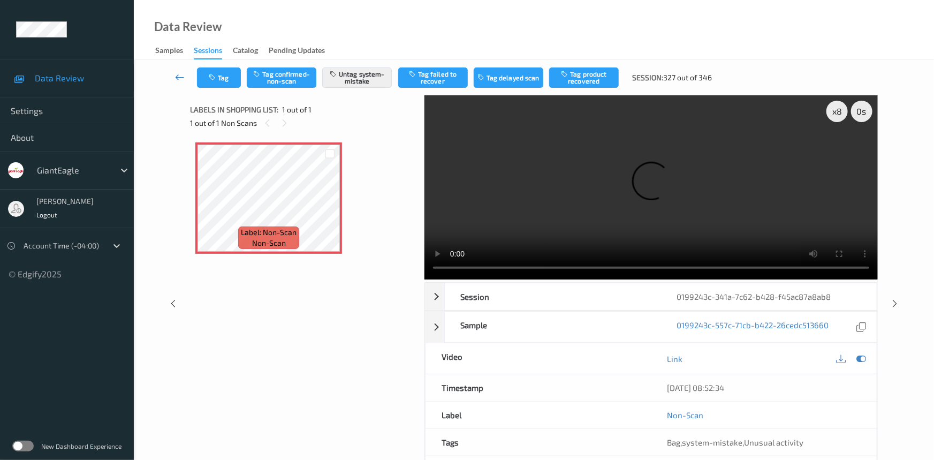
click at [181, 70] on link at bounding box center [180, 77] width 34 height 20
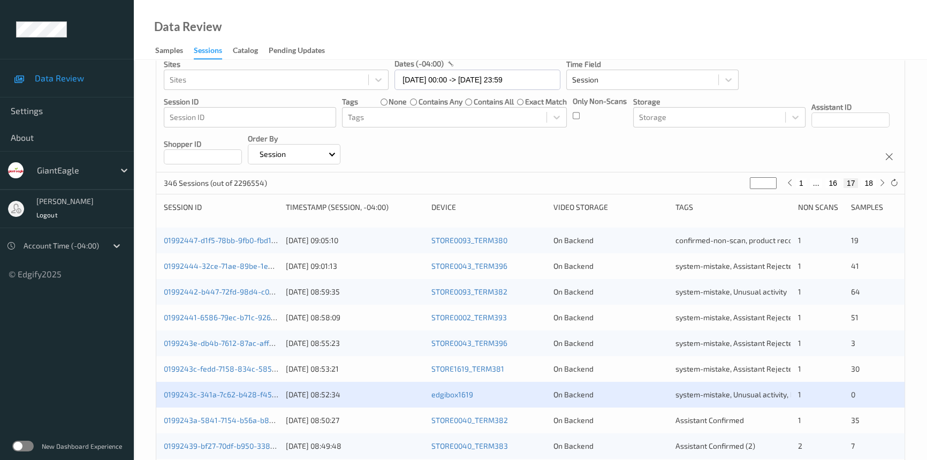
scroll to position [243, 0]
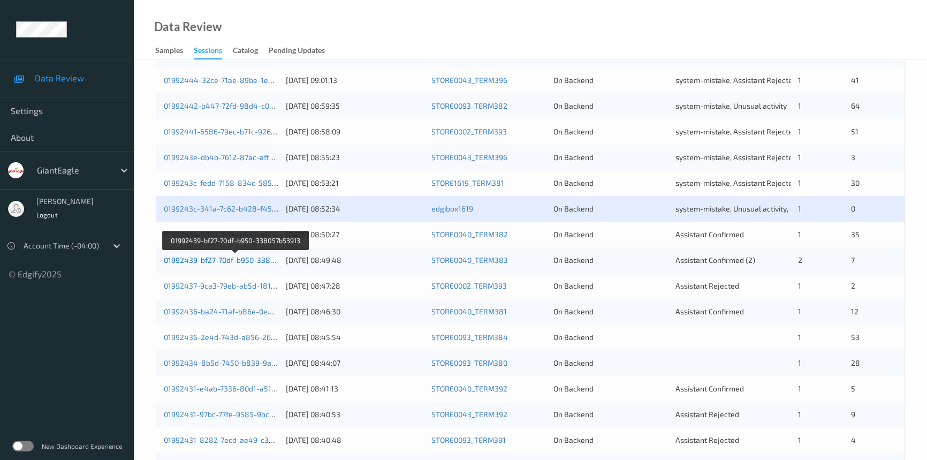
click at [202, 261] on link "01992439-bf27-70df-b950-338057b53913" at bounding box center [235, 259] width 143 height 9
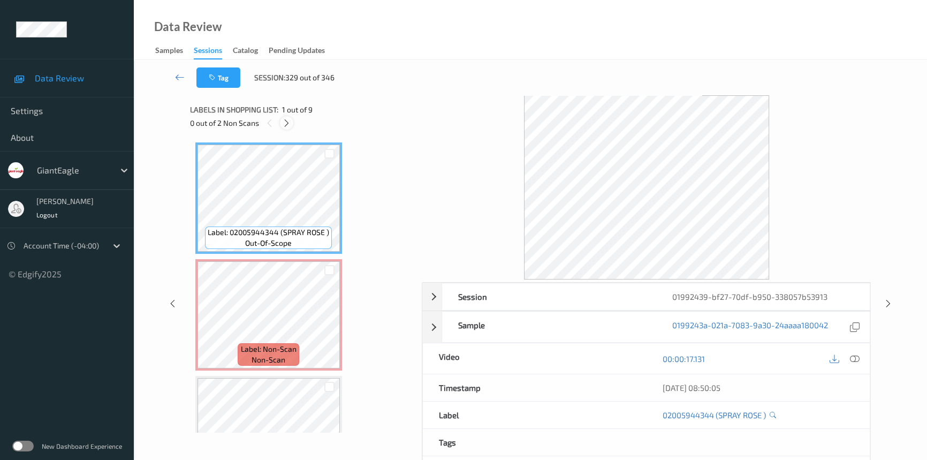
click at [287, 125] on icon at bounding box center [286, 123] width 9 height 10
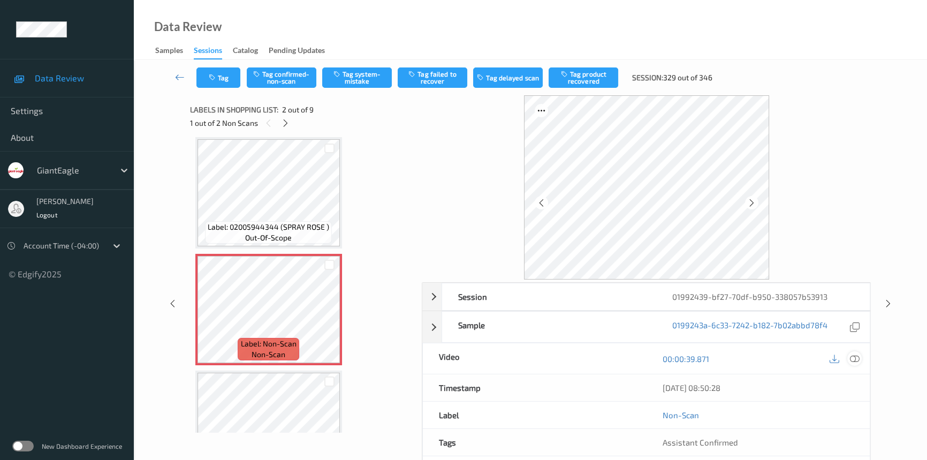
click at [854, 357] on icon at bounding box center [855, 359] width 10 height 10
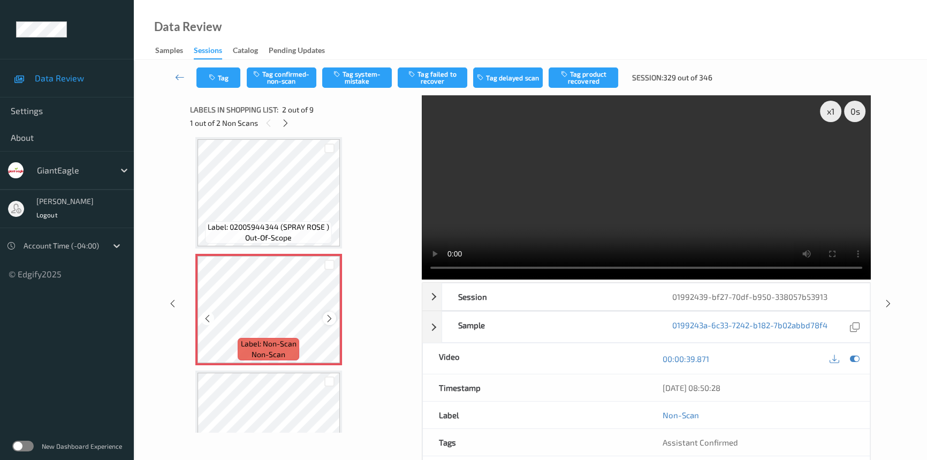
click at [328, 315] on icon at bounding box center [329, 319] width 9 height 10
click at [612, 207] on video at bounding box center [646, 187] width 449 height 184
click at [838, 109] on div "x 1" at bounding box center [830, 111] width 21 height 21
click at [748, 227] on video at bounding box center [646, 187] width 449 height 184
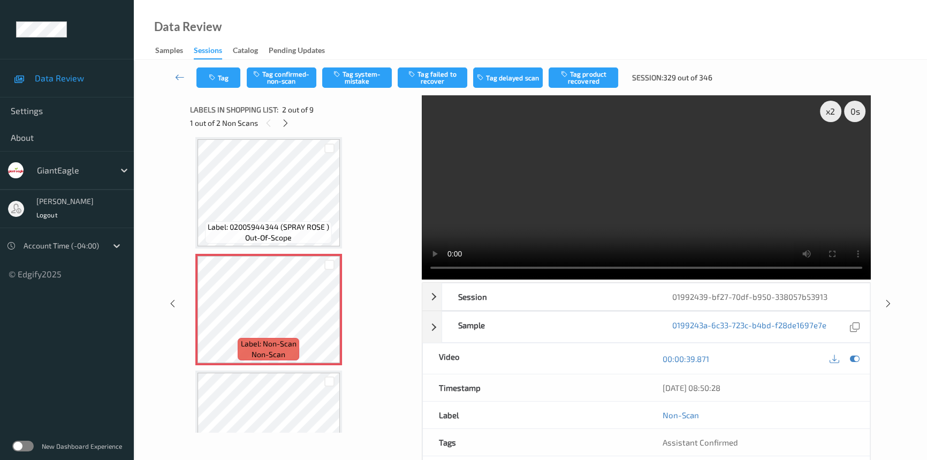
click at [659, 220] on video at bounding box center [646, 187] width 449 height 184
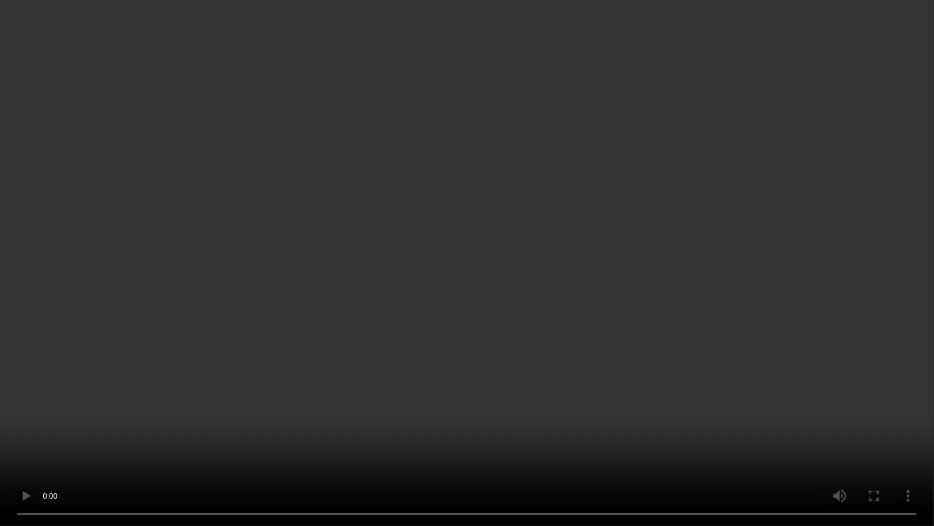
click at [672, 343] on video at bounding box center [467, 263] width 934 height 526
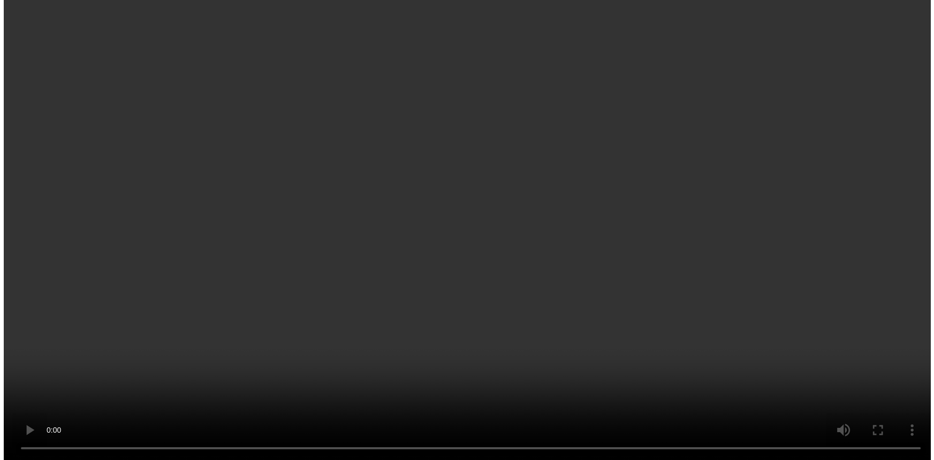
scroll to position [151, 0]
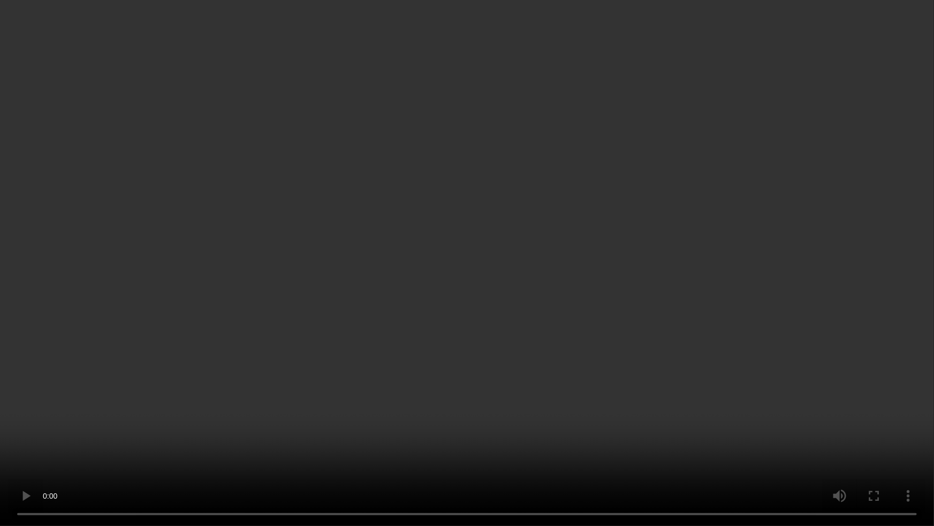
click at [576, 322] on video at bounding box center [467, 263] width 934 height 526
click at [588, 353] on video at bounding box center [467, 263] width 934 height 526
click at [647, 357] on video at bounding box center [467, 263] width 934 height 526
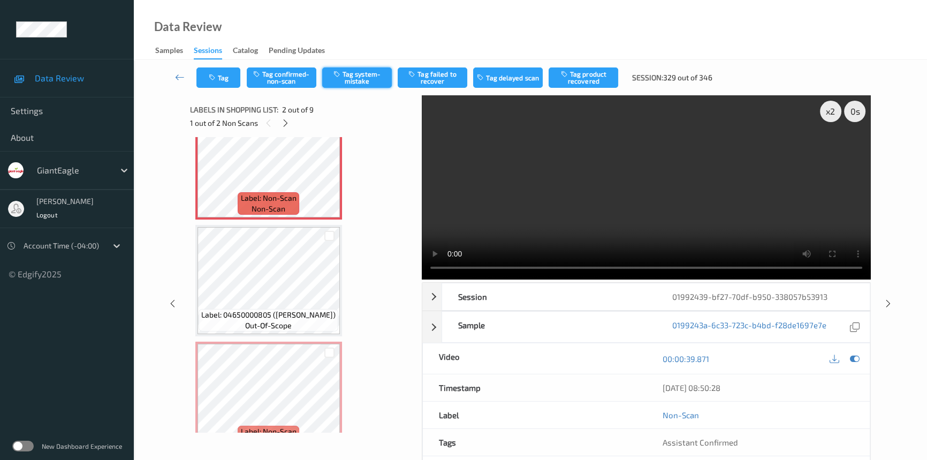
click at [356, 82] on button "Tag system-mistake" at bounding box center [357, 77] width 70 height 20
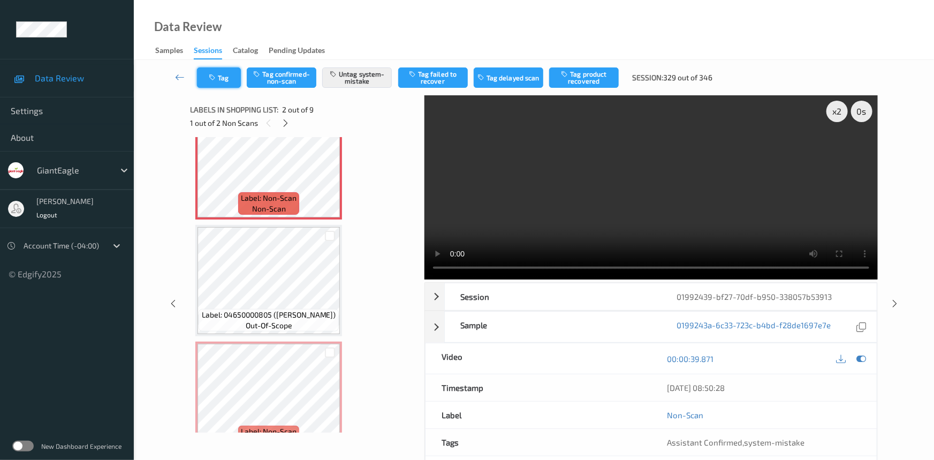
click at [215, 70] on button "Tag" at bounding box center [219, 77] width 44 height 20
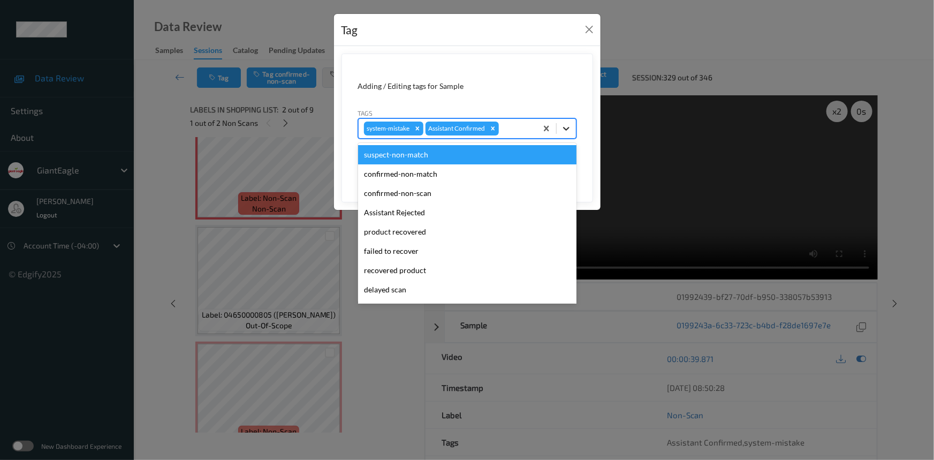
click at [567, 132] on icon at bounding box center [566, 128] width 11 height 11
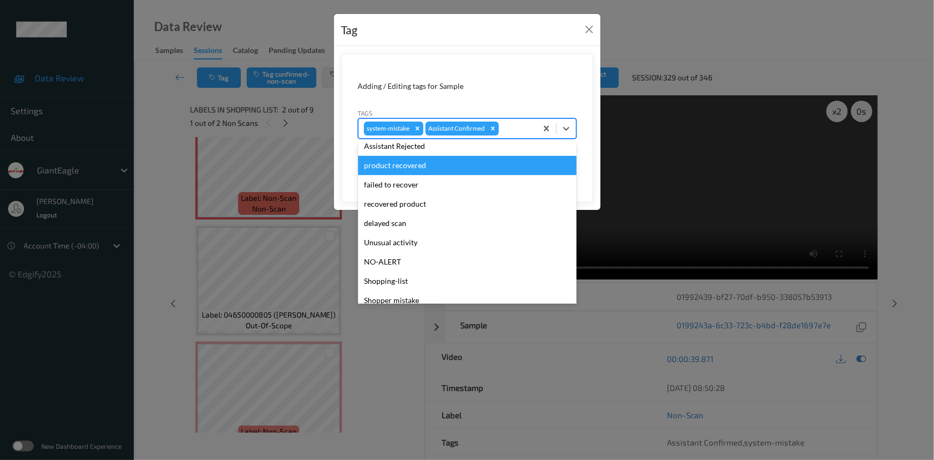
scroll to position [94, 0]
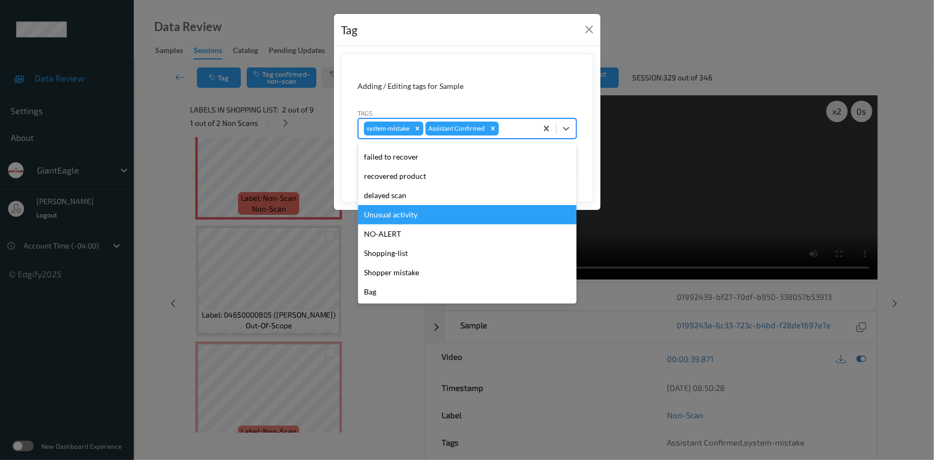
click at [396, 213] on div "Unusual activity" at bounding box center [467, 214] width 218 height 19
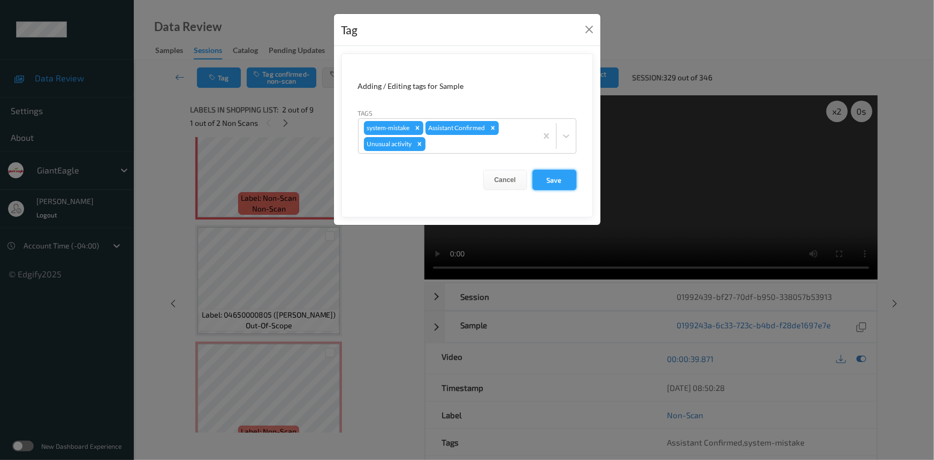
click at [545, 180] on button "Save" at bounding box center [555, 180] width 44 height 20
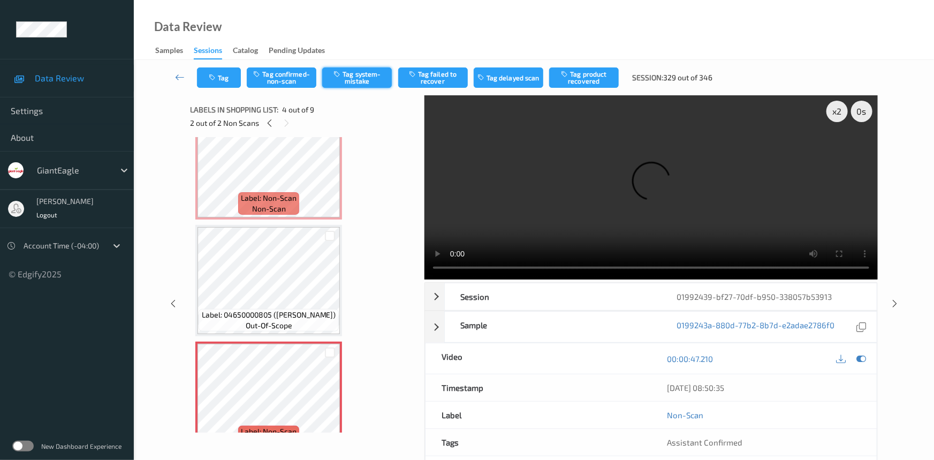
click at [370, 74] on button "Tag system-mistake" at bounding box center [357, 77] width 70 height 20
click at [222, 74] on button "Tag" at bounding box center [219, 77] width 44 height 20
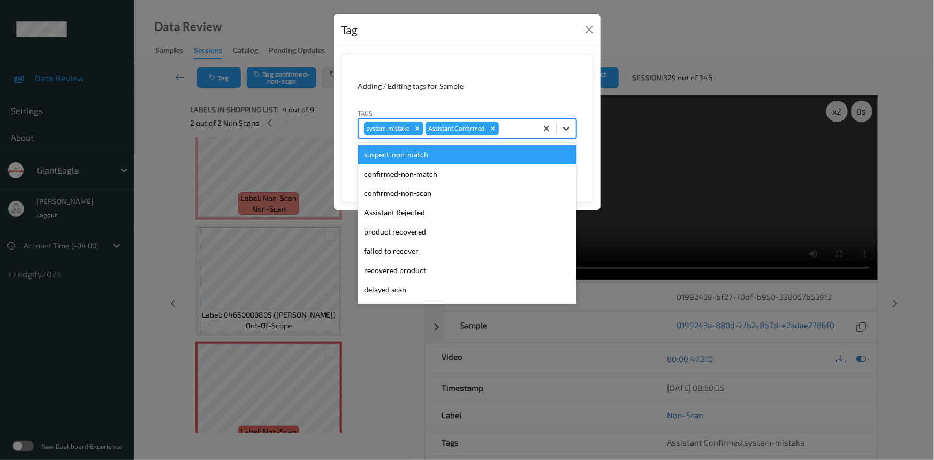
click at [573, 130] on div at bounding box center [566, 128] width 19 height 19
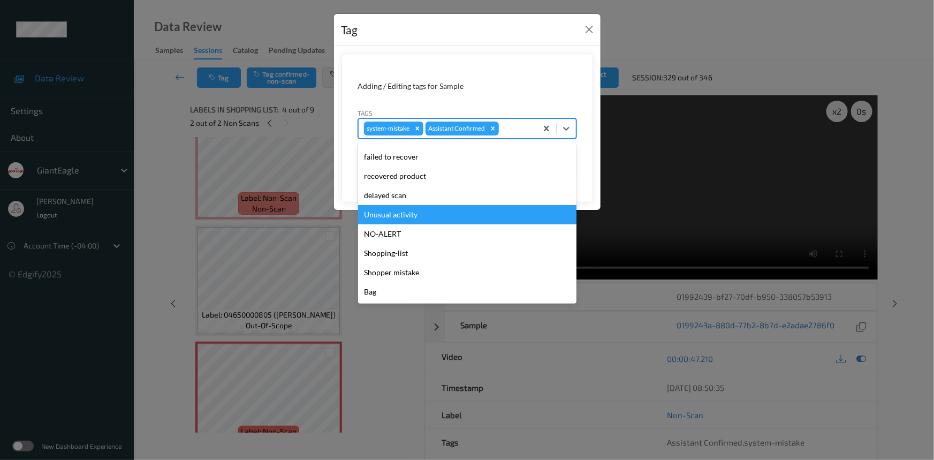
click at [428, 214] on div "Unusual activity" at bounding box center [467, 214] width 218 height 19
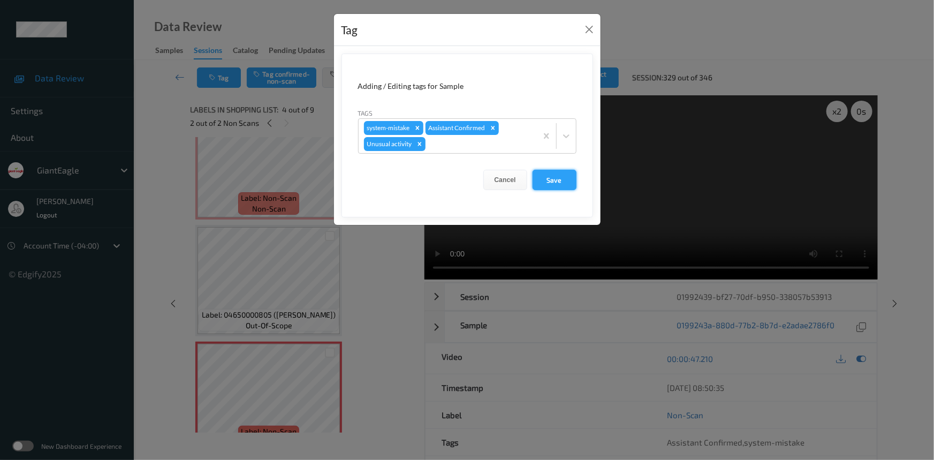
click at [544, 184] on button "Save" at bounding box center [555, 180] width 44 height 20
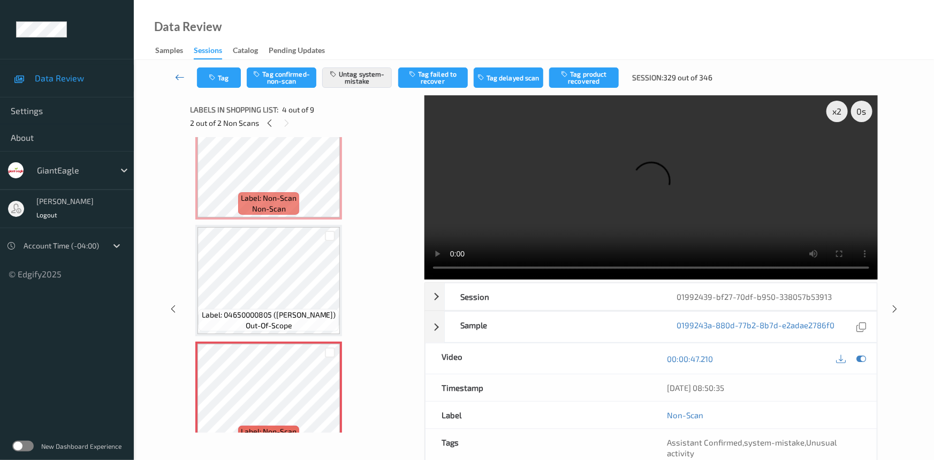
click at [178, 69] on link at bounding box center [180, 77] width 34 height 20
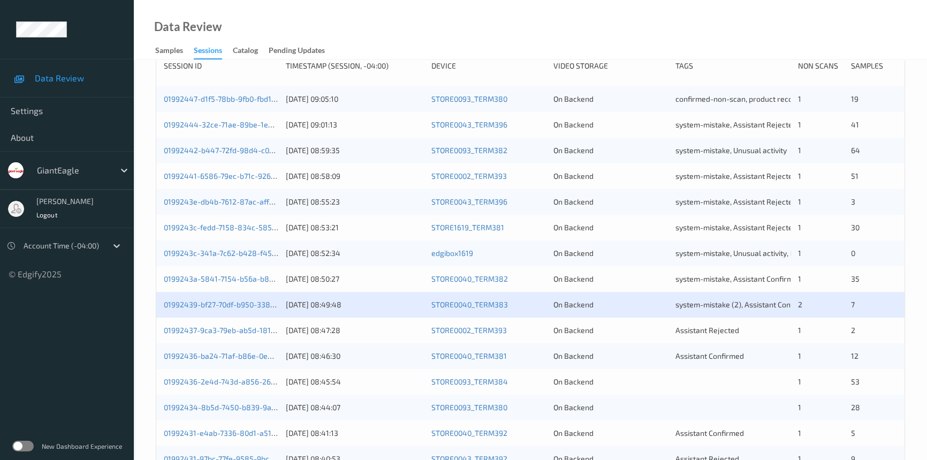
scroll to position [243, 0]
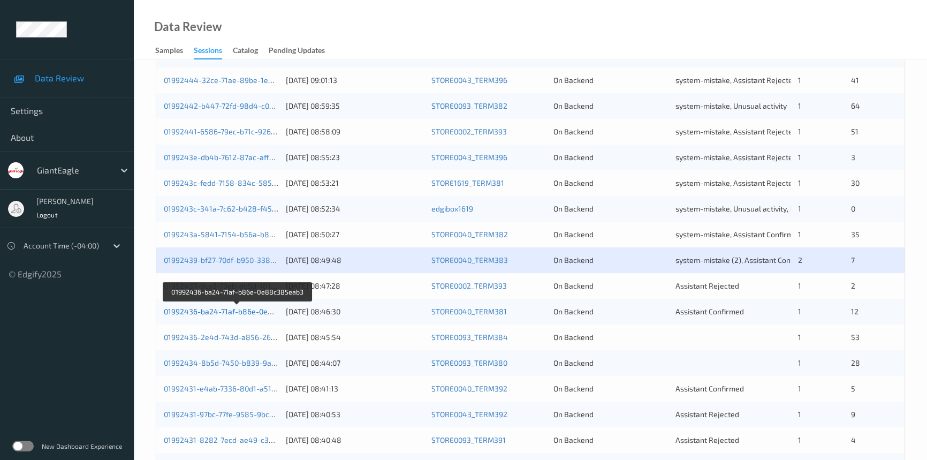
click at [203, 311] on link "01992436-ba24-71af-b86e-0e88c385eab3" at bounding box center [238, 311] width 148 height 9
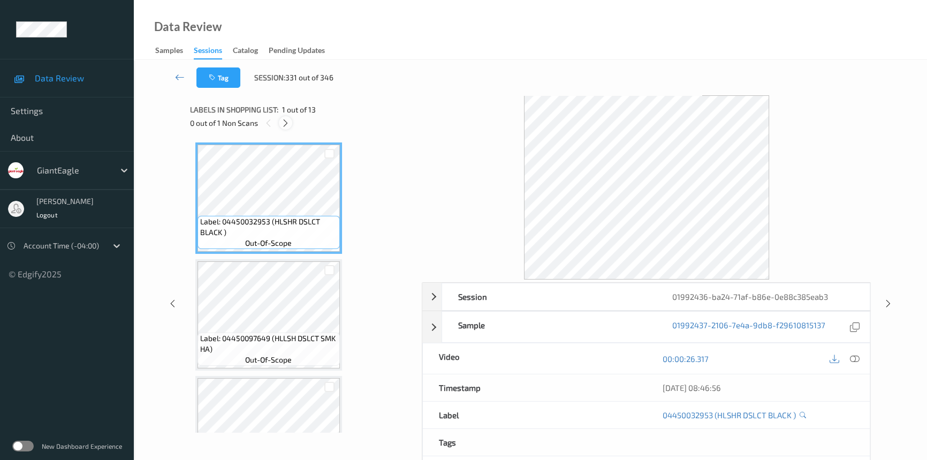
click at [281, 123] on icon at bounding box center [285, 123] width 9 height 10
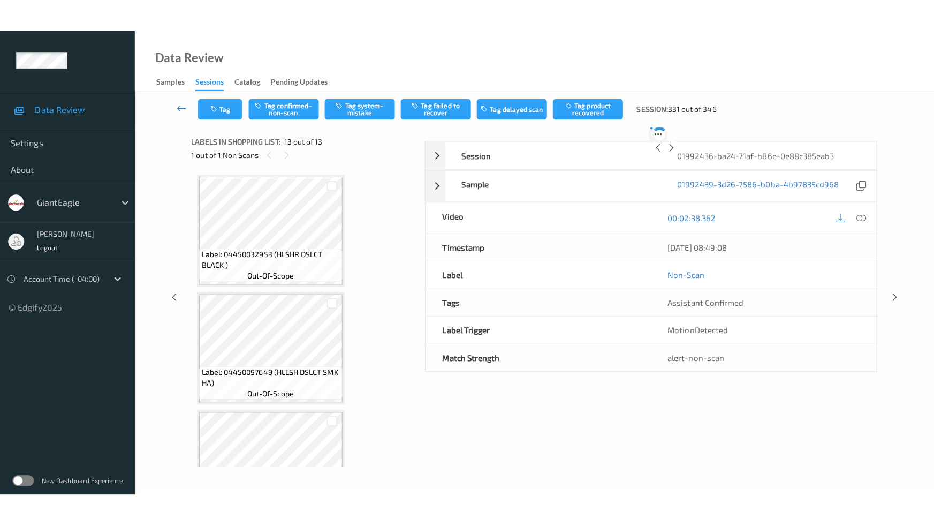
scroll to position [1222, 0]
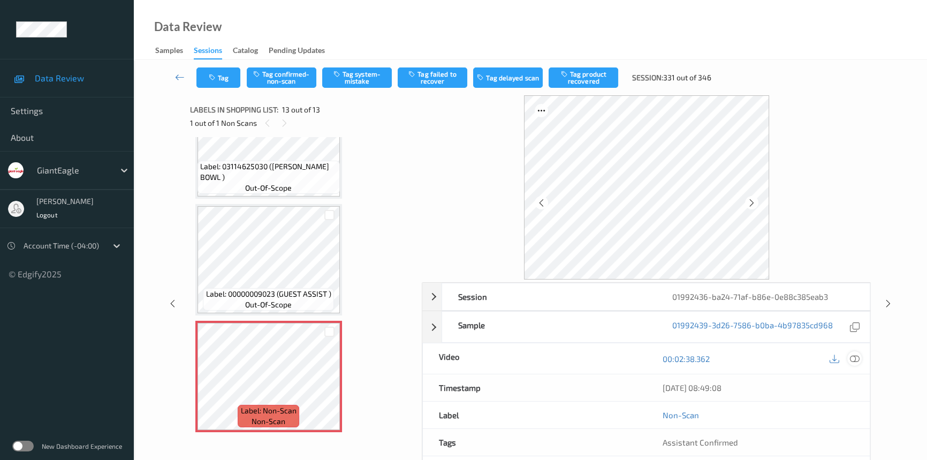
click at [857, 357] on icon at bounding box center [855, 359] width 10 height 10
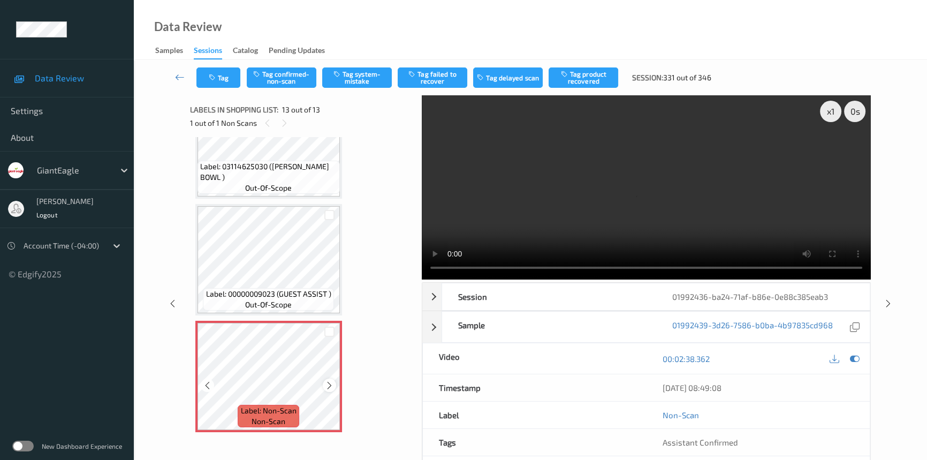
click at [329, 381] on icon at bounding box center [329, 386] width 9 height 10
click at [594, 224] on video at bounding box center [646, 187] width 449 height 184
click at [679, 207] on video at bounding box center [646, 187] width 449 height 184
click at [755, 174] on video at bounding box center [646, 187] width 449 height 184
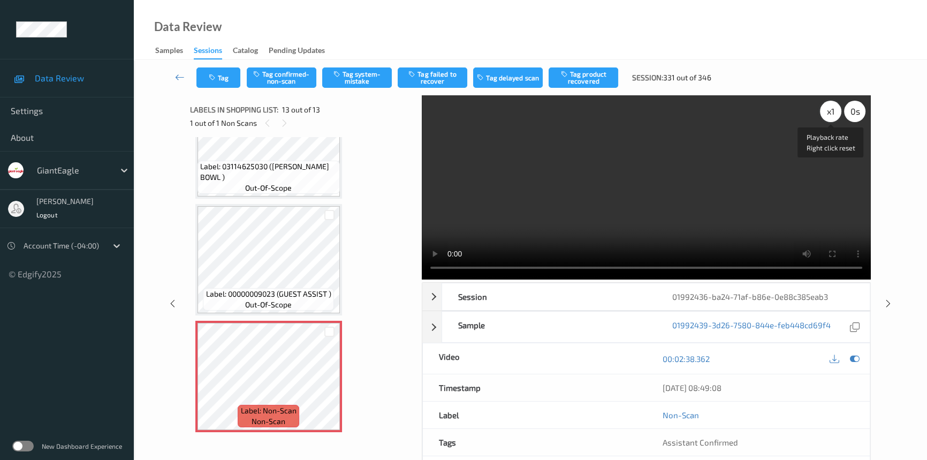
click at [830, 116] on div "x 1" at bounding box center [830, 111] width 21 height 21
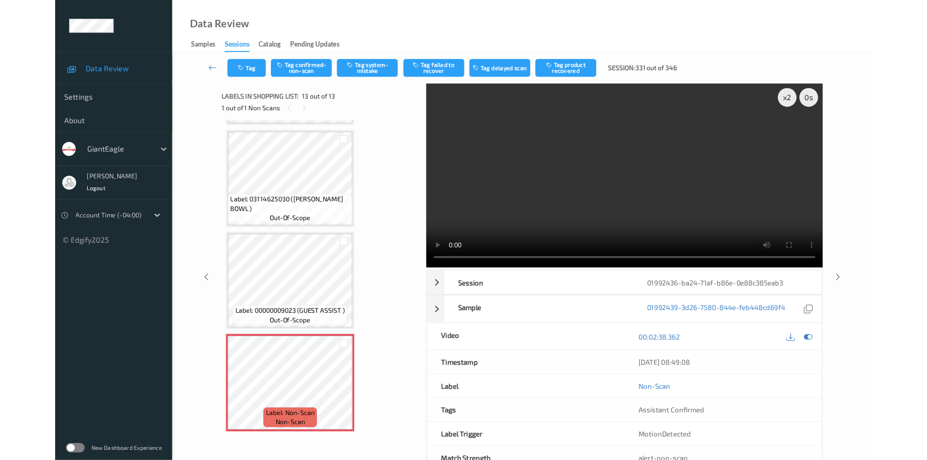
scroll to position [1156, 0]
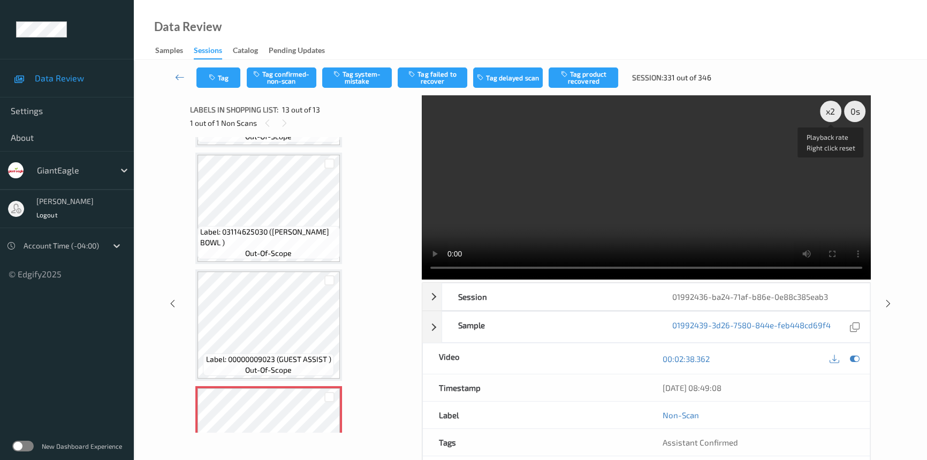
click at [826, 112] on div "x 2" at bounding box center [830, 111] width 21 height 21
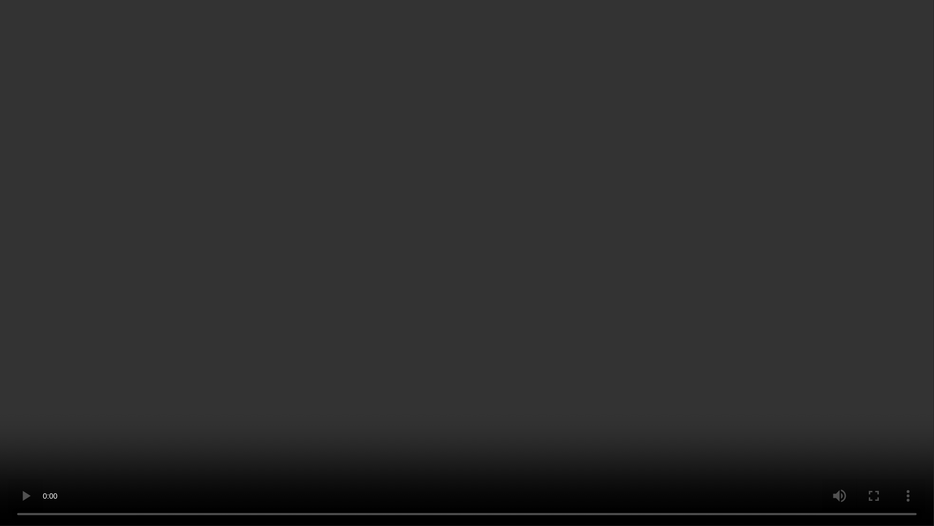
click at [580, 326] on video at bounding box center [467, 263] width 934 height 526
click at [626, 417] on video at bounding box center [467, 263] width 934 height 526
drag, startPoint x: 583, startPoint y: 331, endPoint x: 713, endPoint y: 368, distance: 135.8
click at [583, 331] on video at bounding box center [467, 263] width 934 height 526
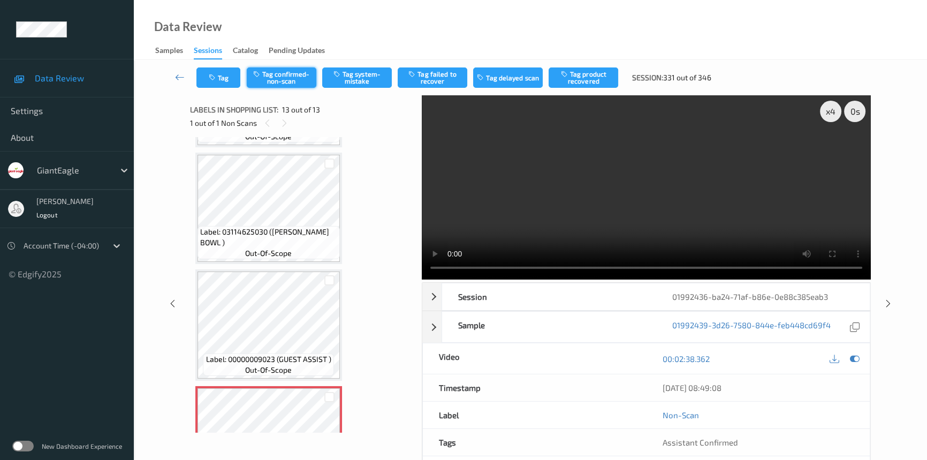
click at [285, 76] on button "Tag confirmed-non-scan" at bounding box center [282, 77] width 70 height 20
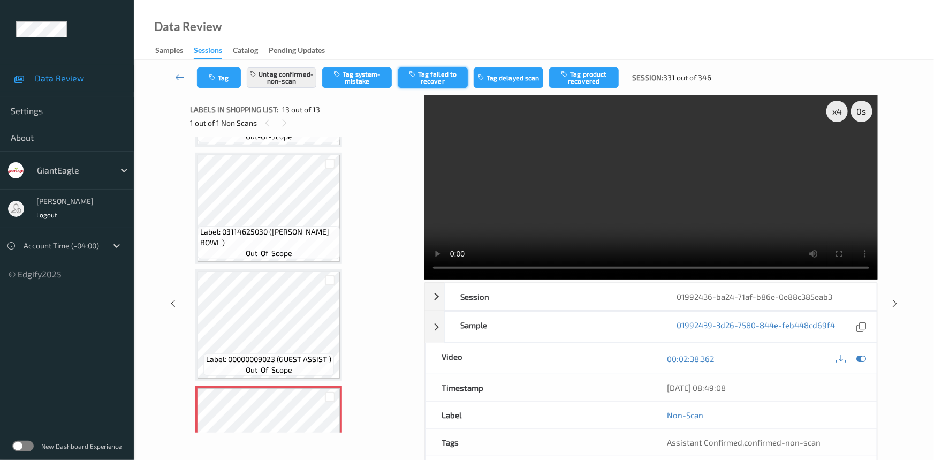
click at [449, 76] on button "Tag failed to recover" at bounding box center [433, 77] width 70 height 20
click at [174, 71] on link at bounding box center [180, 77] width 34 height 20
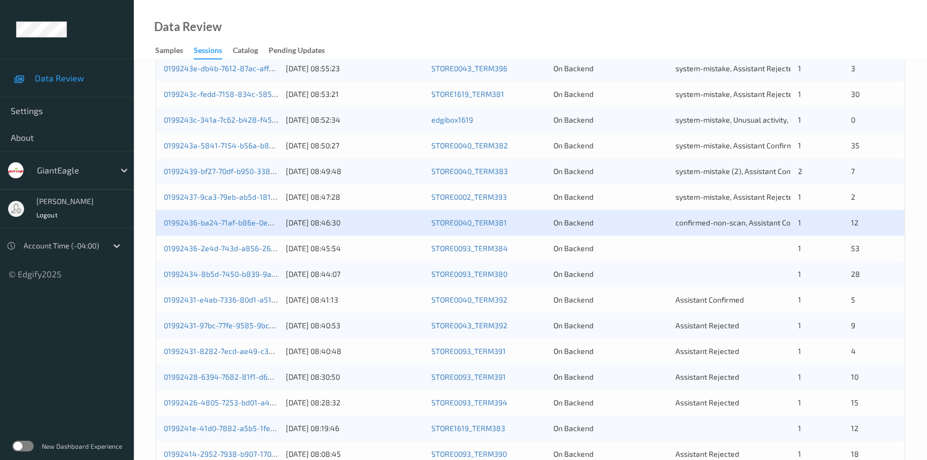
scroll to position [341, 0]
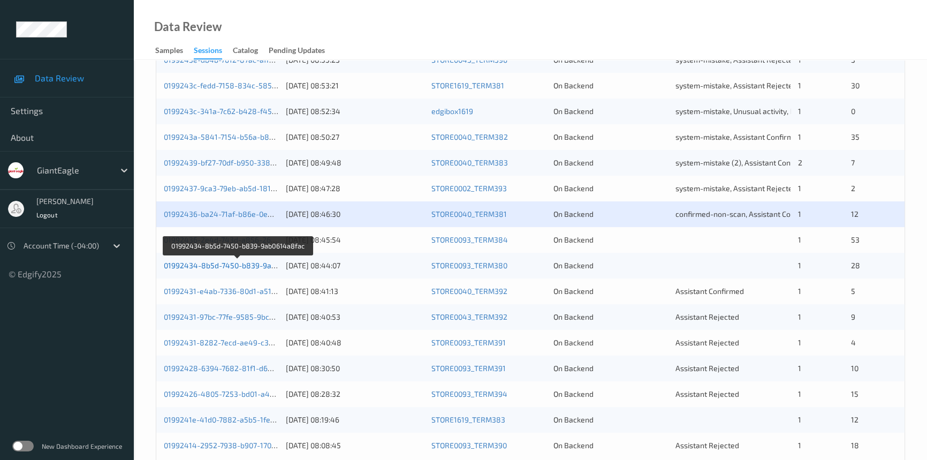
click at [218, 265] on link "01992434-8b5d-7450-b839-9ab0614a8fac" at bounding box center [238, 265] width 148 height 9
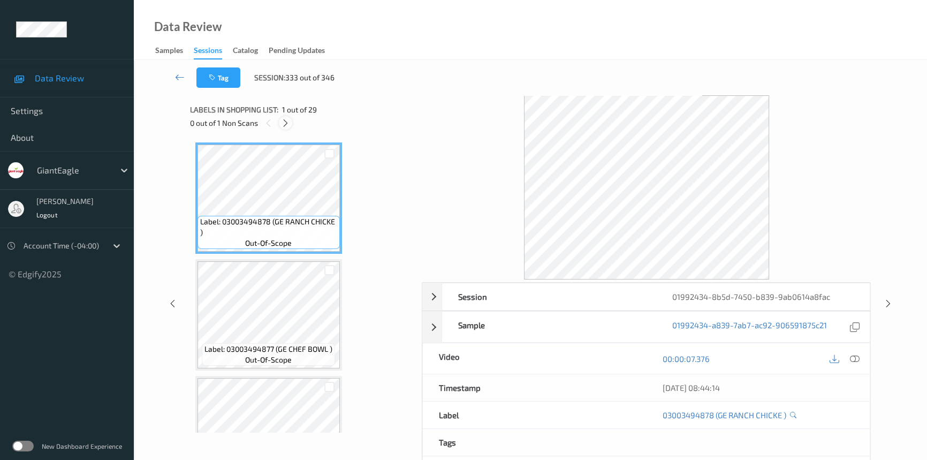
click at [284, 120] on icon at bounding box center [285, 123] width 9 height 10
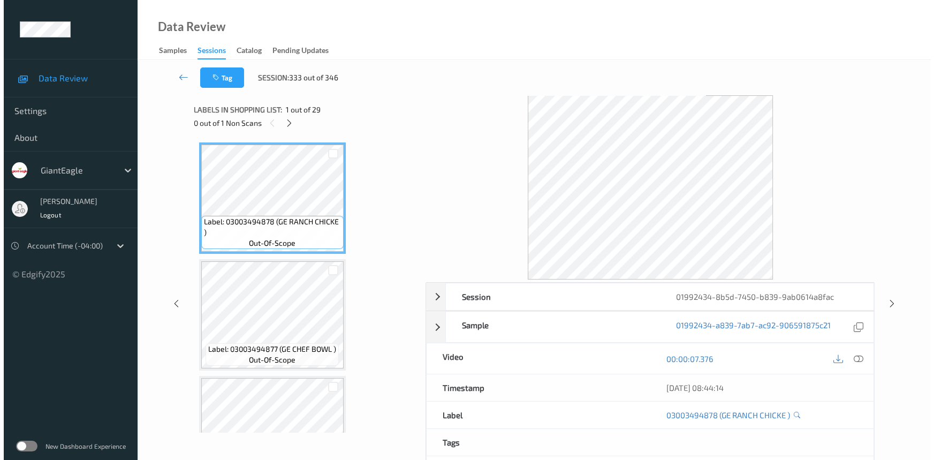
scroll to position [238, 0]
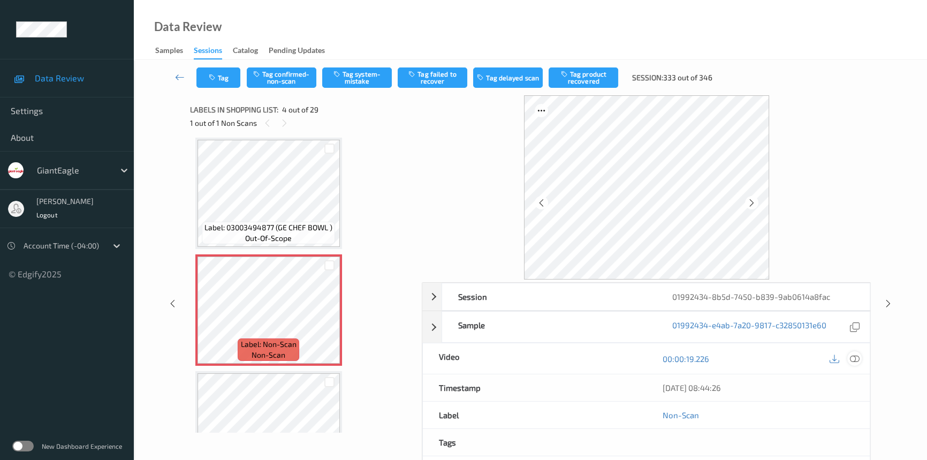
click at [854, 354] on icon at bounding box center [855, 359] width 10 height 10
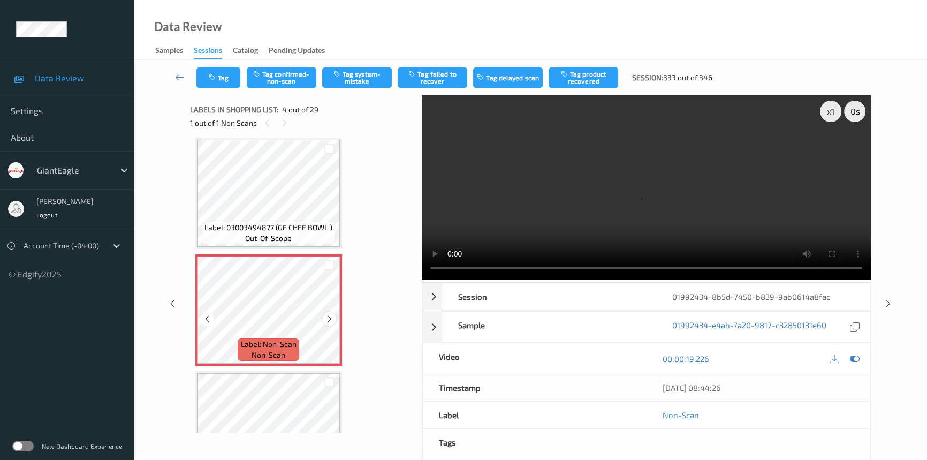
click at [325, 317] on icon at bounding box center [329, 319] width 9 height 10
click at [328, 316] on icon at bounding box center [329, 319] width 9 height 10
click at [327, 316] on icon at bounding box center [329, 319] width 9 height 10
click at [570, 217] on video at bounding box center [646, 187] width 449 height 184
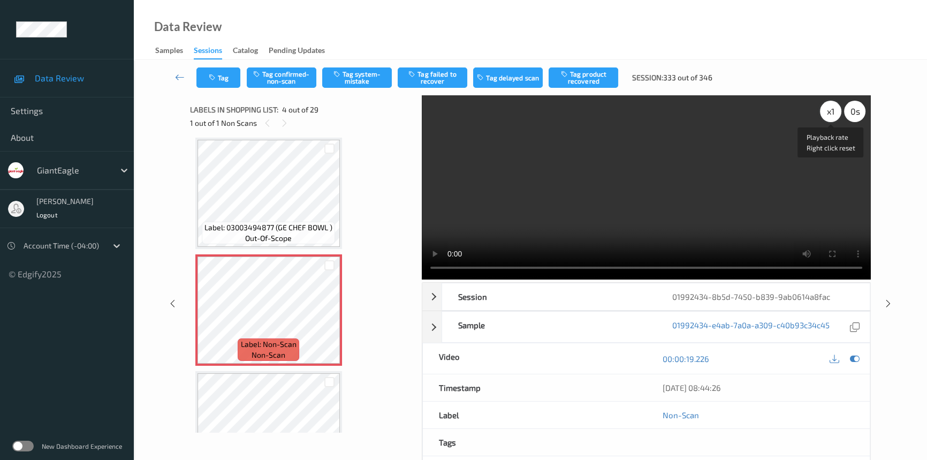
click at [830, 112] on div "x 1" at bounding box center [830, 111] width 21 height 21
click at [633, 222] on video at bounding box center [646, 187] width 449 height 184
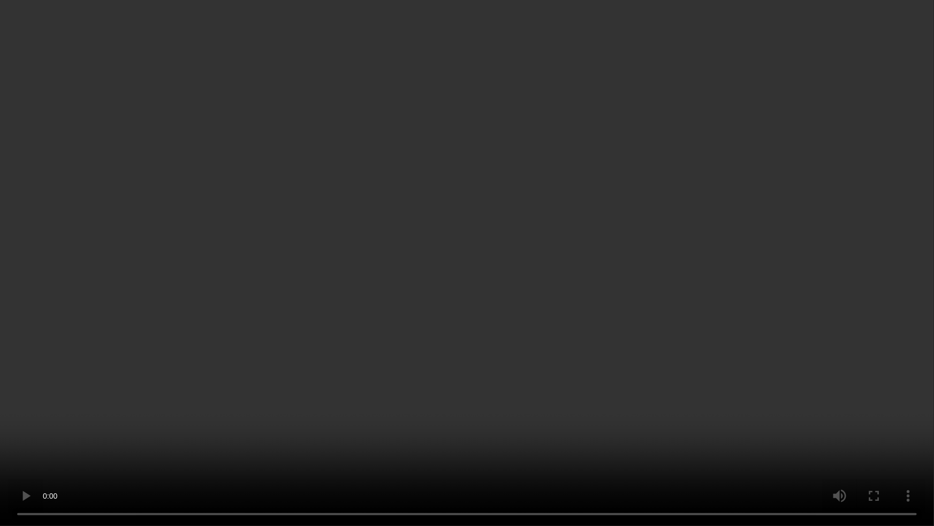
click at [693, 320] on video at bounding box center [467, 263] width 934 height 526
drag, startPoint x: 628, startPoint y: 342, endPoint x: 813, endPoint y: 375, distance: 187.7
click at [635, 342] on video at bounding box center [467, 263] width 934 height 526
drag, startPoint x: 654, startPoint y: 322, endPoint x: 664, endPoint y: 324, distance: 10.8
click at [654, 322] on video at bounding box center [467, 263] width 934 height 526
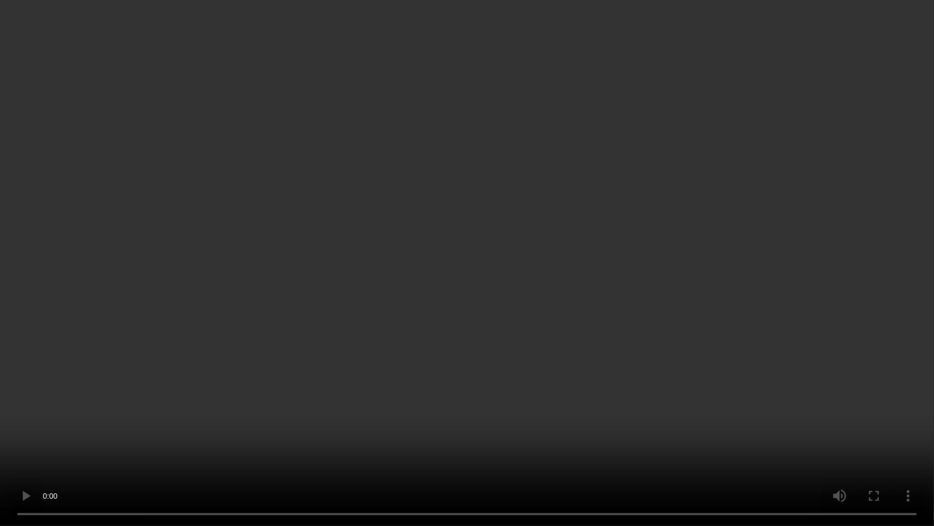
click at [518, 342] on video at bounding box center [467, 263] width 934 height 526
click at [466, 294] on video at bounding box center [467, 263] width 934 height 526
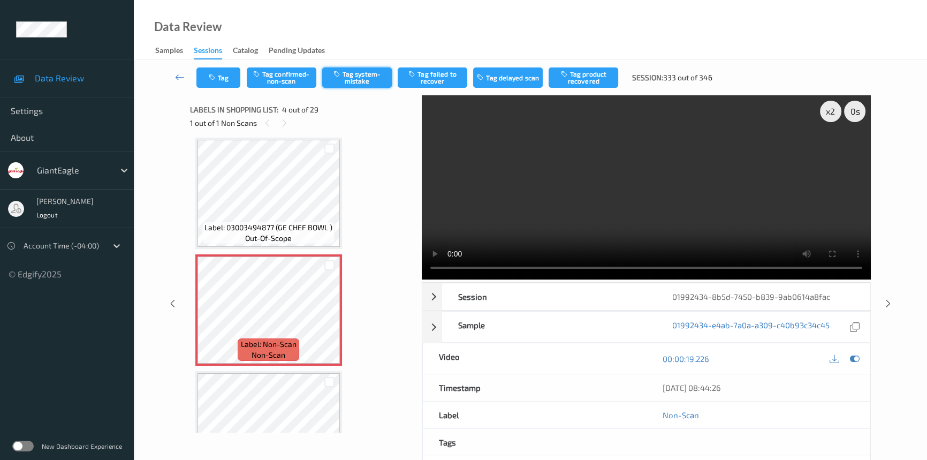
click at [354, 75] on button "Tag system-mistake" at bounding box center [357, 77] width 70 height 20
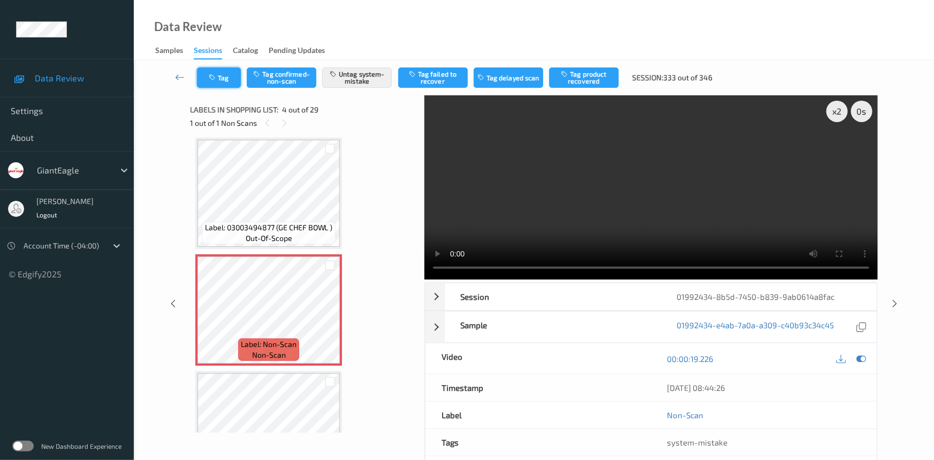
click at [236, 72] on button "Tag" at bounding box center [219, 77] width 44 height 20
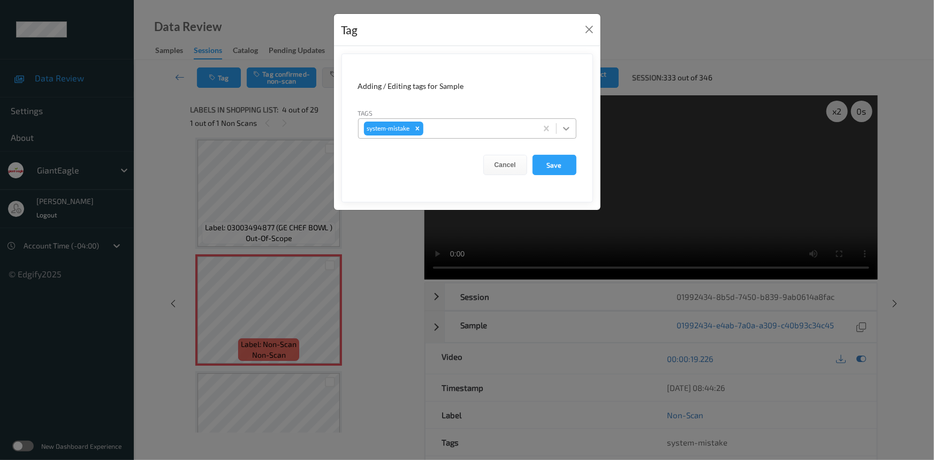
click at [570, 132] on icon at bounding box center [566, 128] width 11 height 11
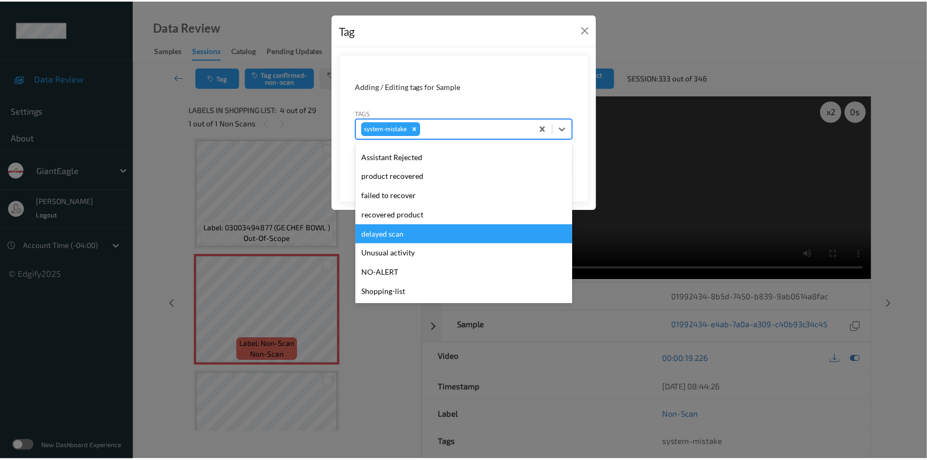
scroll to position [113, 0]
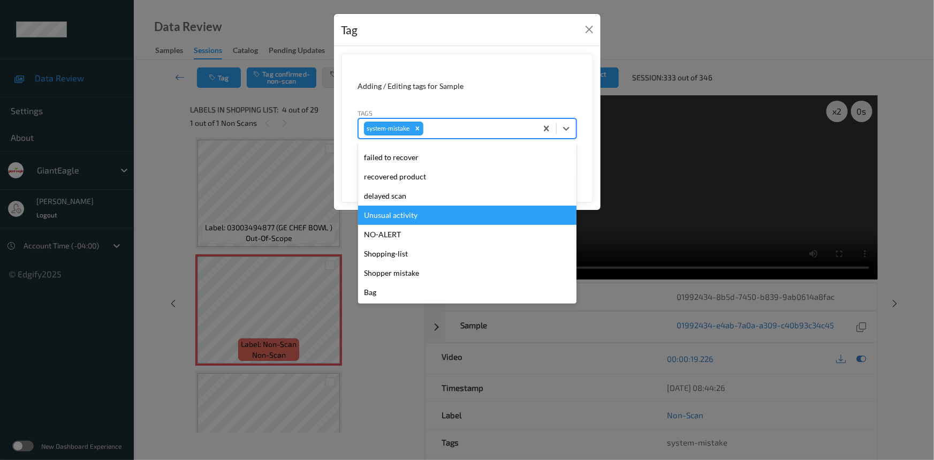
click at [429, 209] on div "Unusual activity" at bounding box center [467, 215] width 218 height 19
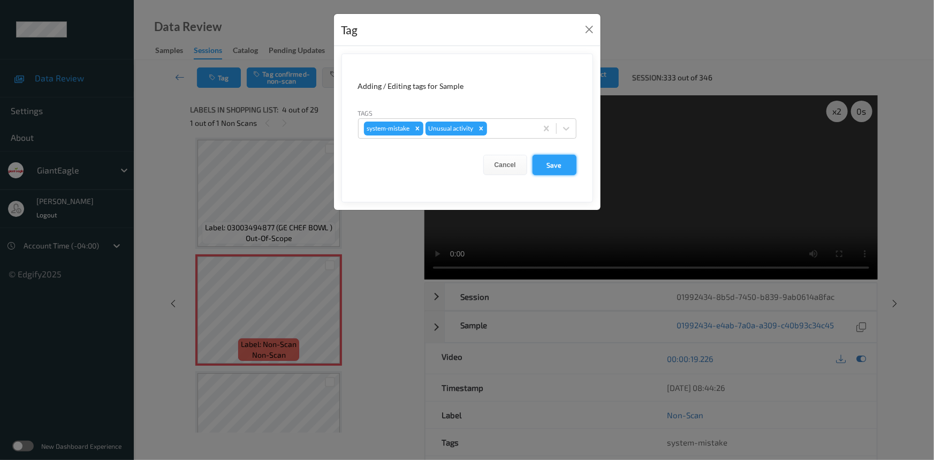
click at [562, 167] on button "Save" at bounding box center [555, 165] width 44 height 20
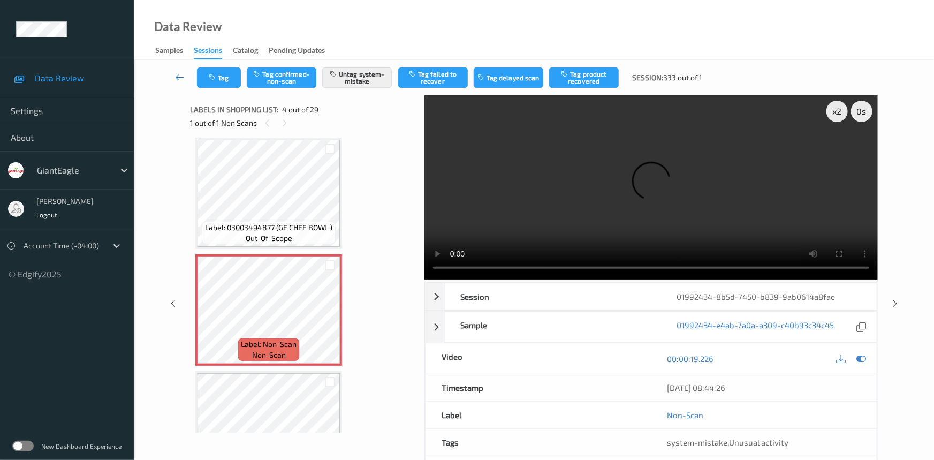
click at [177, 72] on icon at bounding box center [180, 77] width 10 height 11
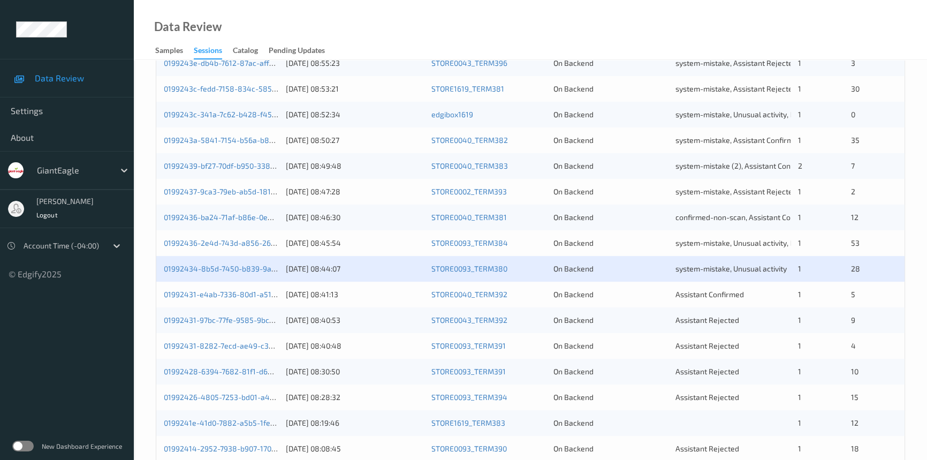
scroll to position [382, 0]
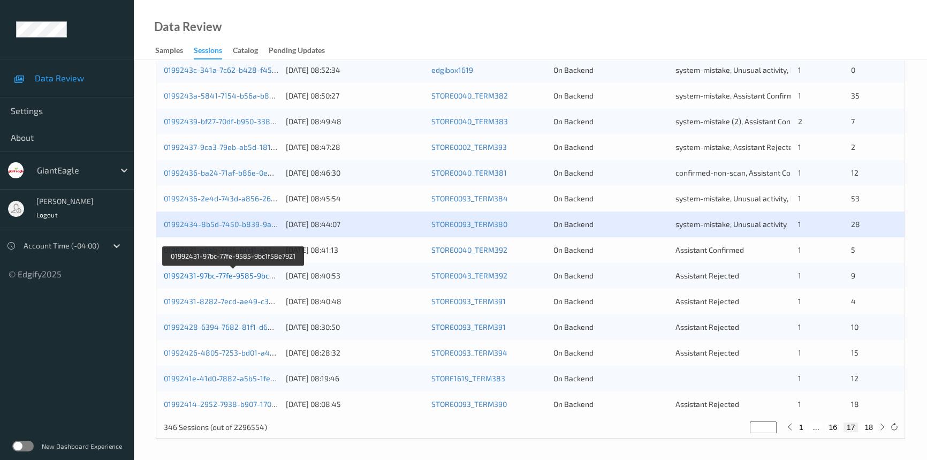
click at [204, 275] on link "01992431-97bc-77fe-9585-9bc1f58e7921" at bounding box center [234, 275] width 140 height 9
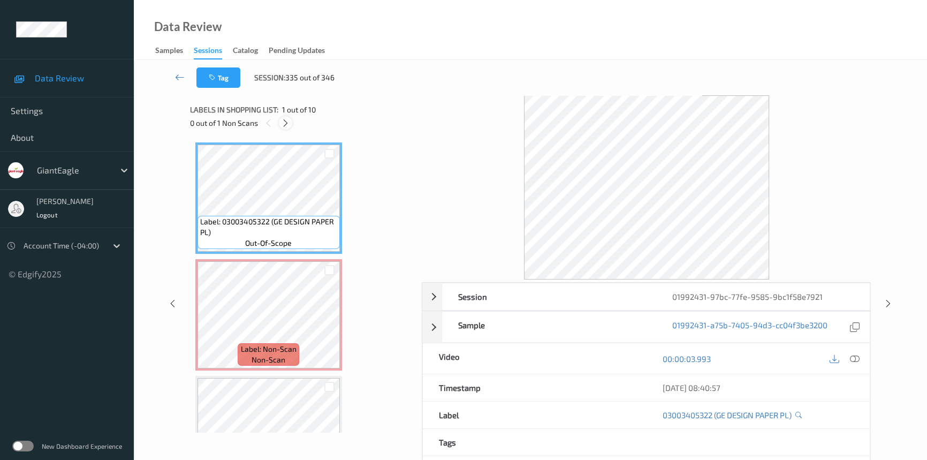
click at [286, 122] on icon at bounding box center [285, 123] width 9 height 10
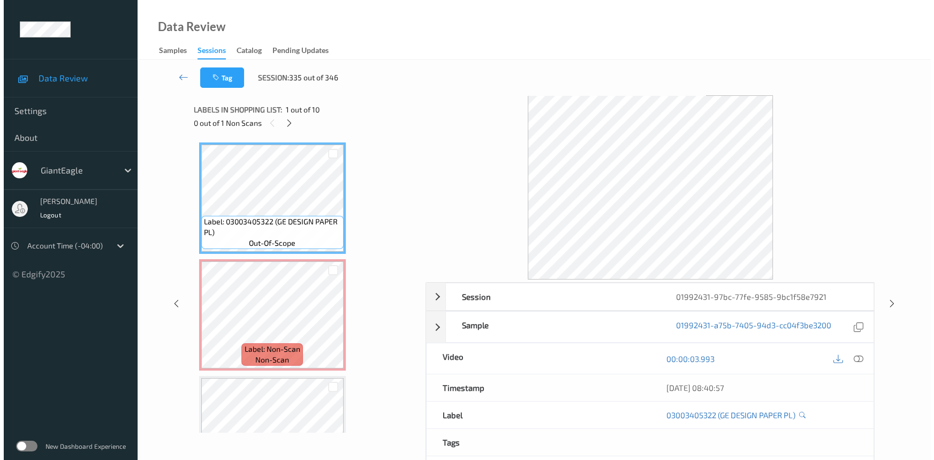
scroll to position [5, 0]
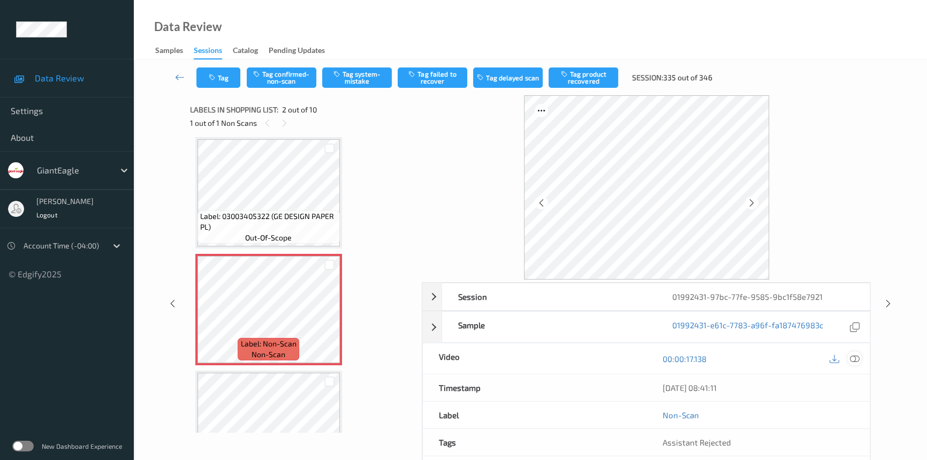
click at [857, 358] on icon at bounding box center [855, 359] width 10 height 10
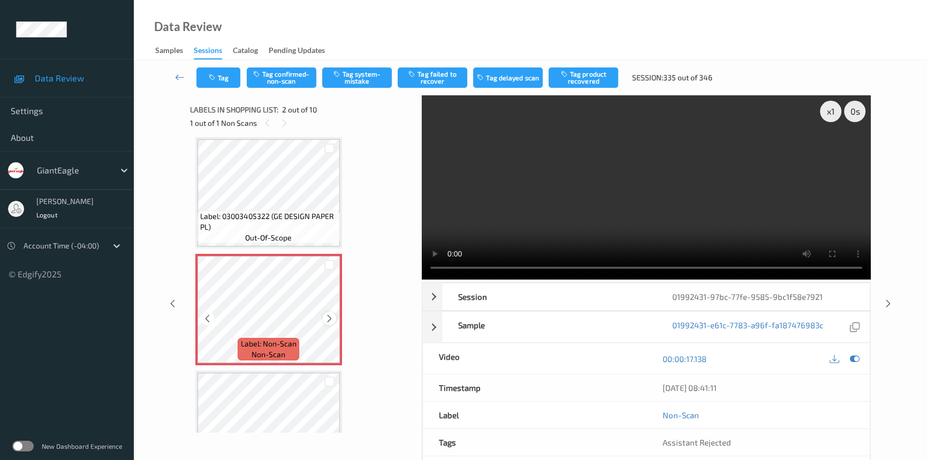
click at [328, 317] on icon at bounding box center [329, 319] width 9 height 10
click at [507, 224] on video at bounding box center [646, 187] width 449 height 184
click at [830, 114] on div "x 1" at bounding box center [830, 111] width 21 height 21
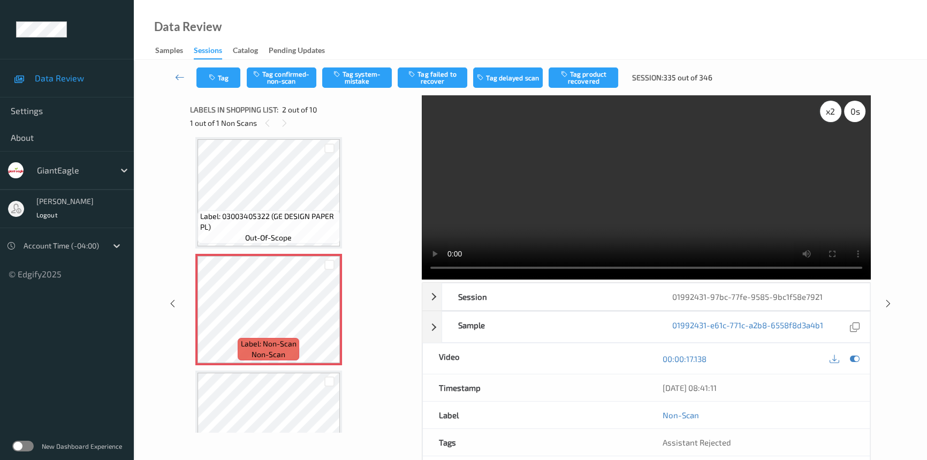
drag, startPoint x: 834, startPoint y: 110, endPoint x: 837, endPoint y: 122, distance: 12.6
click at [835, 115] on div "x 2" at bounding box center [830, 111] width 21 height 21
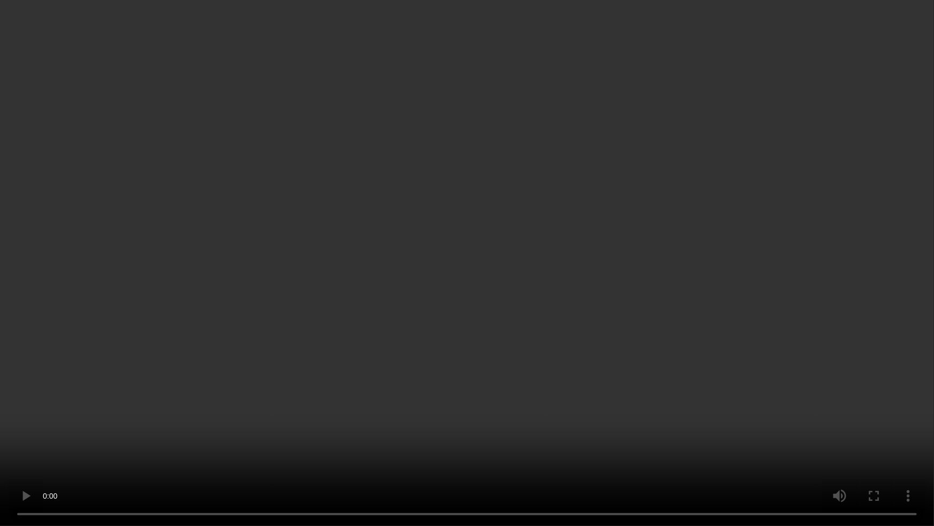
click at [654, 349] on video at bounding box center [467, 263] width 934 height 526
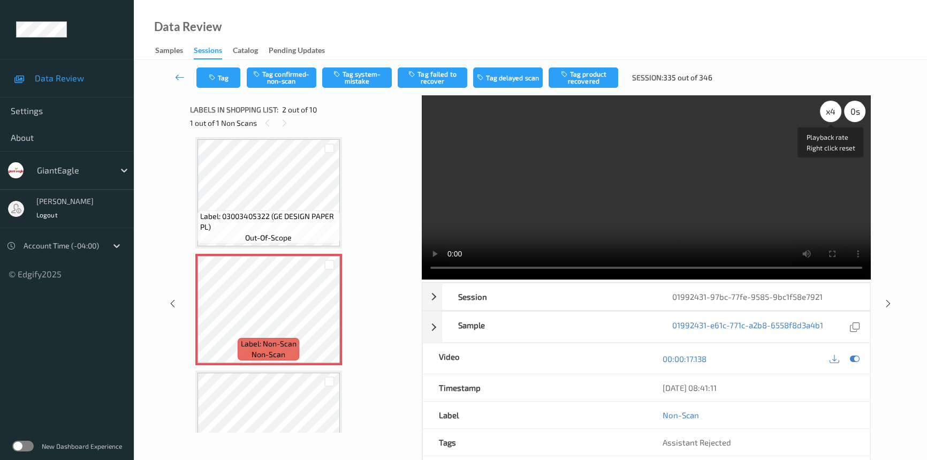
click at [835, 115] on div "x 4" at bounding box center [830, 111] width 21 height 21
click at [835, 114] on div "x 8" at bounding box center [830, 111] width 21 height 21
click at [835, 114] on div "x 1" at bounding box center [830, 111] width 21 height 21
click at [599, 207] on video at bounding box center [646, 187] width 449 height 184
click at [619, 203] on video at bounding box center [646, 187] width 449 height 184
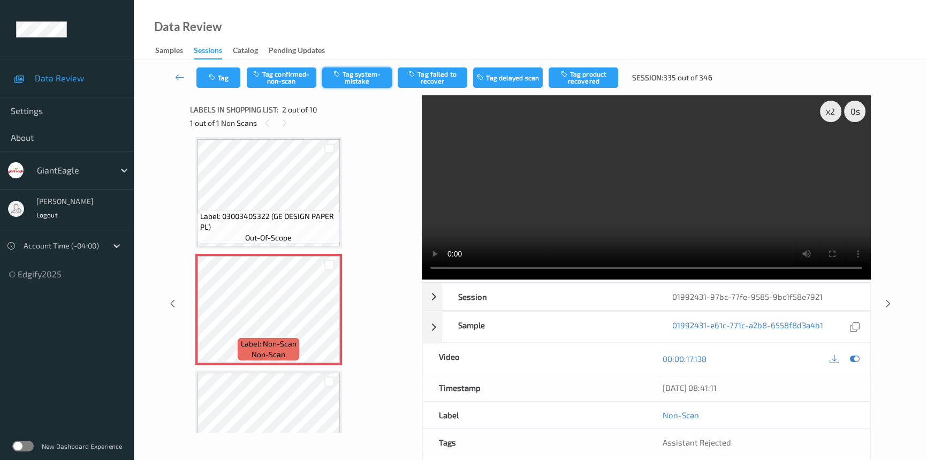
click at [375, 76] on button "Tag system-mistake" at bounding box center [357, 77] width 70 height 20
click at [577, 216] on video at bounding box center [646, 187] width 449 height 184
click at [827, 111] on div "x 2" at bounding box center [830, 111] width 21 height 21
drag, startPoint x: 616, startPoint y: 186, endPoint x: 548, endPoint y: 142, distance: 80.5
click at [616, 186] on video at bounding box center [646, 187] width 449 height 184
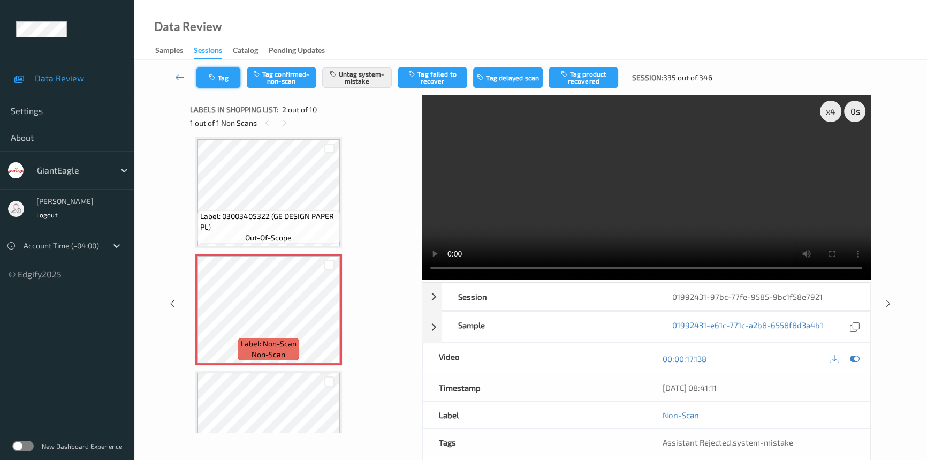
click at [216, 71] on button "Tag" at bounding box center [218, 77] width 44 height 20
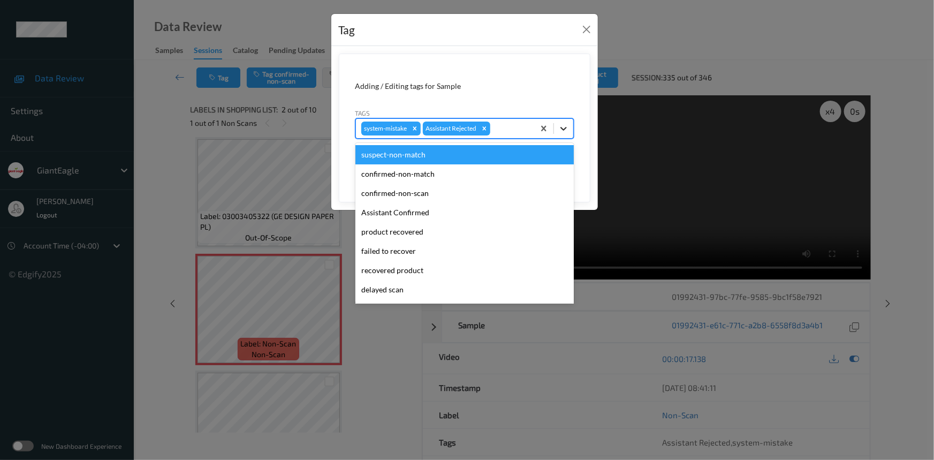
click at [566, 129] on icon at bounding box center [563, 128] width 11 height 11
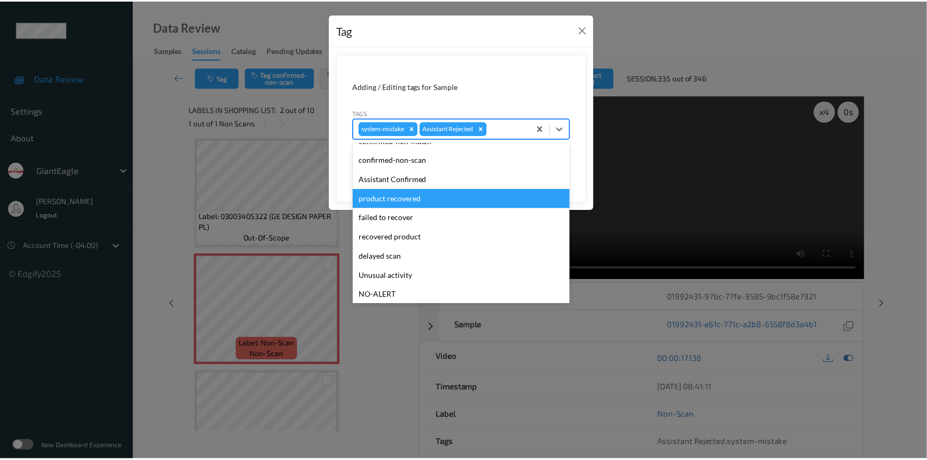
scroll to position [94, 0]
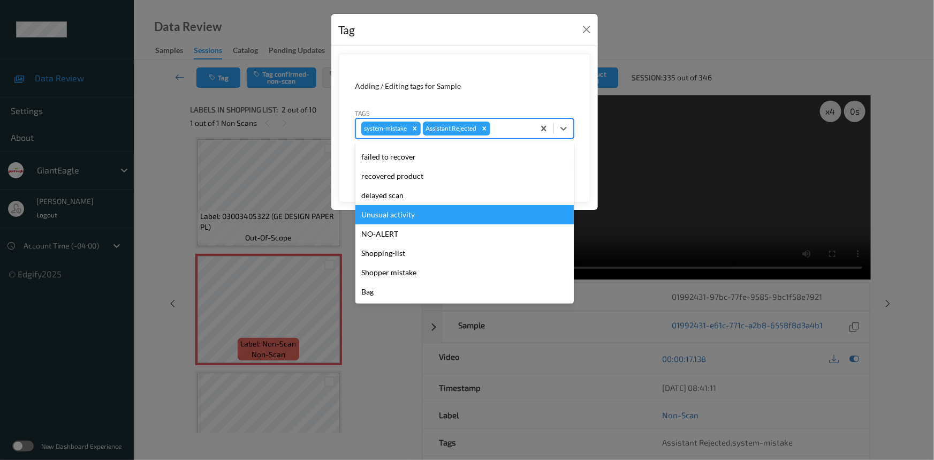
click at [382, 215] on div "Unusual activity" at bounding box center [465, 214] width 218 height 19
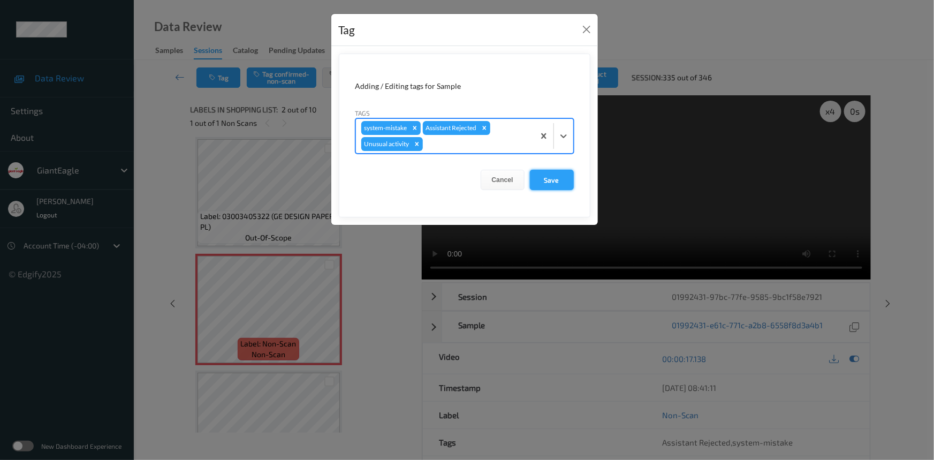
click at [562, 177] on button "Save" at bounding box center [552, 180] width 44 height 20
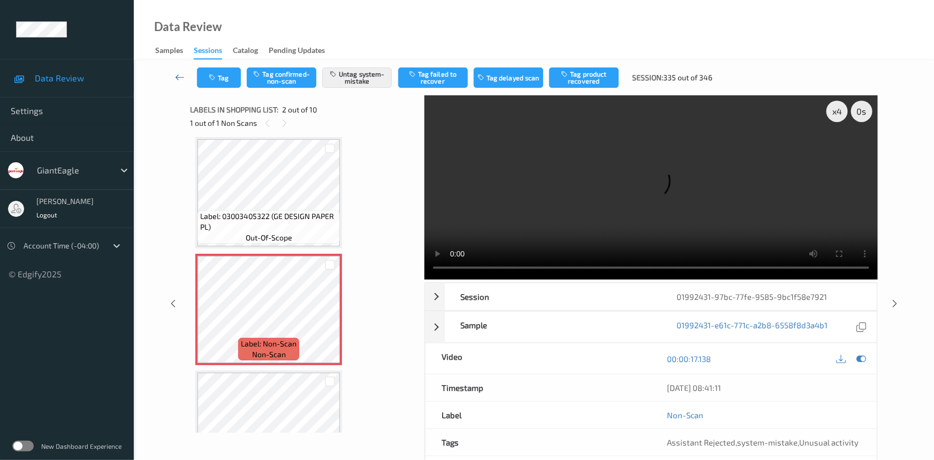
click at [176, 71] on link at bounding box center [180, 77] width 34 height 20
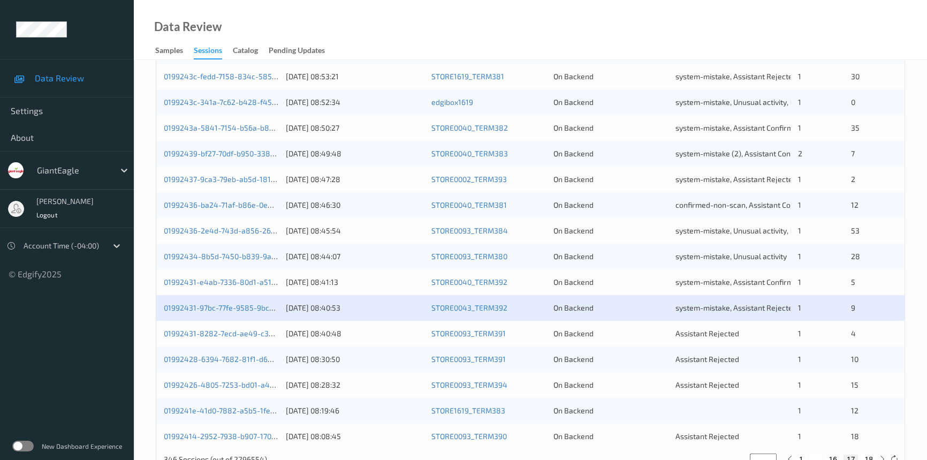
scroll to position [382, 0]
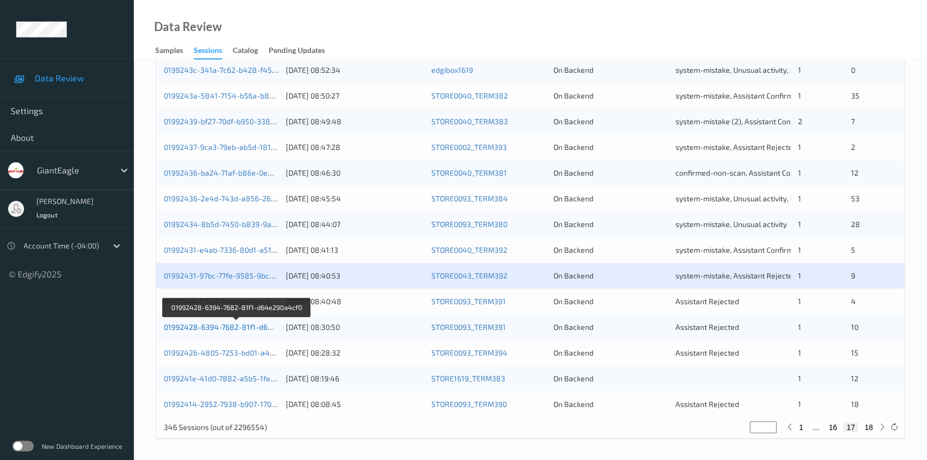
click at [203, 327] on link "01992428-6394-7682-81f1-d64e290a4cf0" at bounding box center [237, 326] width 146 height 9
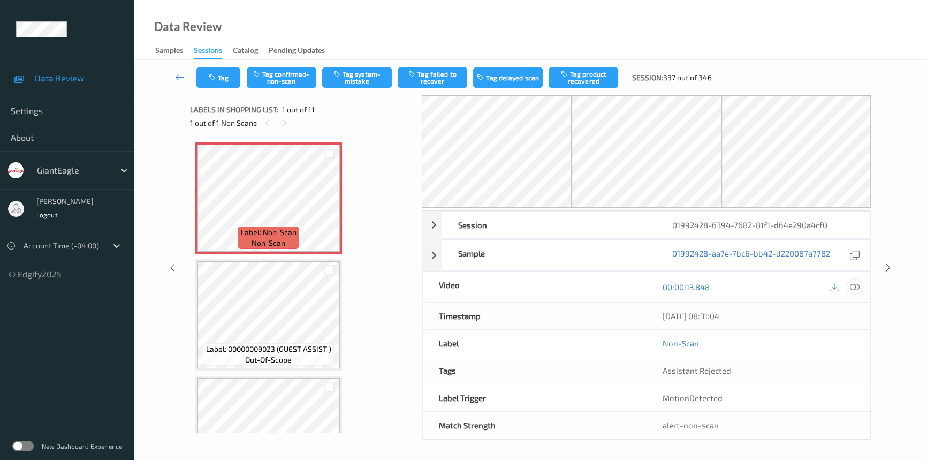
click at [860, 287] on div at bounding box center [855, 286] width 14 height 14
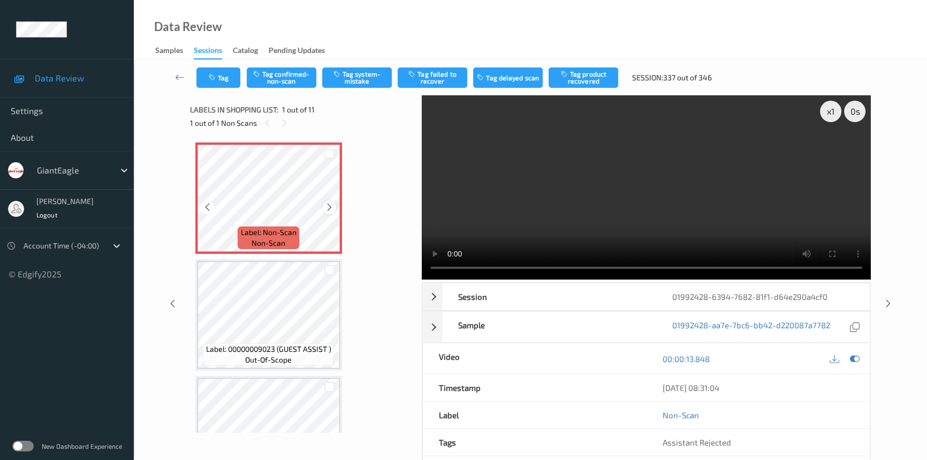
click at [327, 207] on icon at bounding box center [329, 207] width 9 height 10
click at [328, 207] on icon at bounding box center [329, 207] width 9 height 10
click at [466, 202] on video at bounding box center [646, 187] width 449 height 184
click at [834, 115] on div "x 1" at bounding box center [830, 111] width 21 height 21
click at [360, 77] on button "Tag system-mistake" at bounding box center [357, 77] width 70 height 20
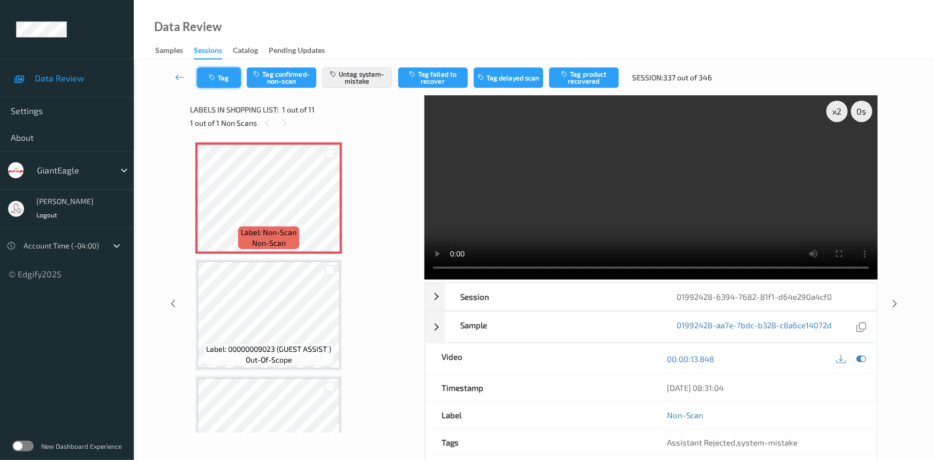
click at [233, 77] on button "Tag" at bounding box center [219, 77] width 44 height 20
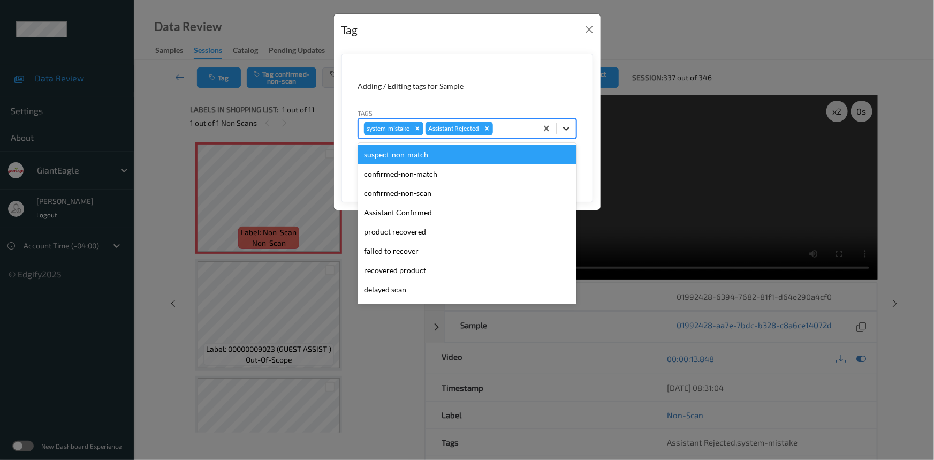
drag, startPoint x: 562, startPoint y: 132, endPoint x: 511, endPoint y: 169, distance: 63.3
click at [562, 133] on icon at bounding box center [566, 128] width 11 height 11
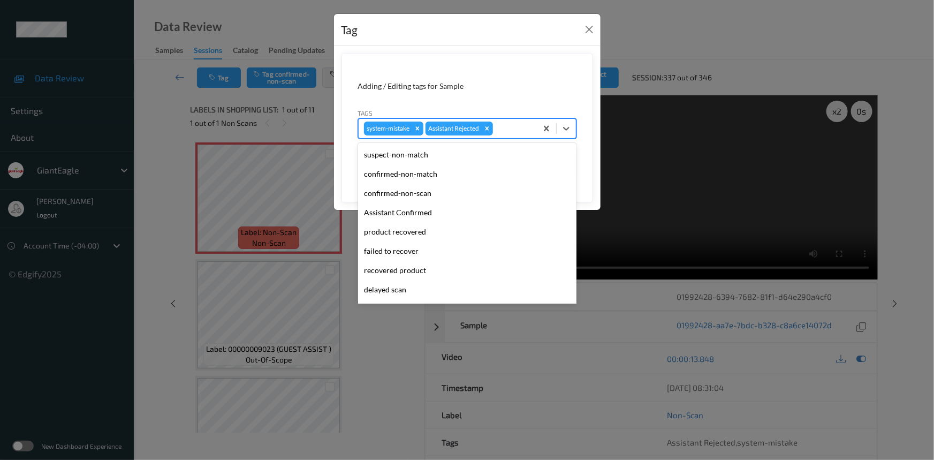
scroll to position [94, 0]
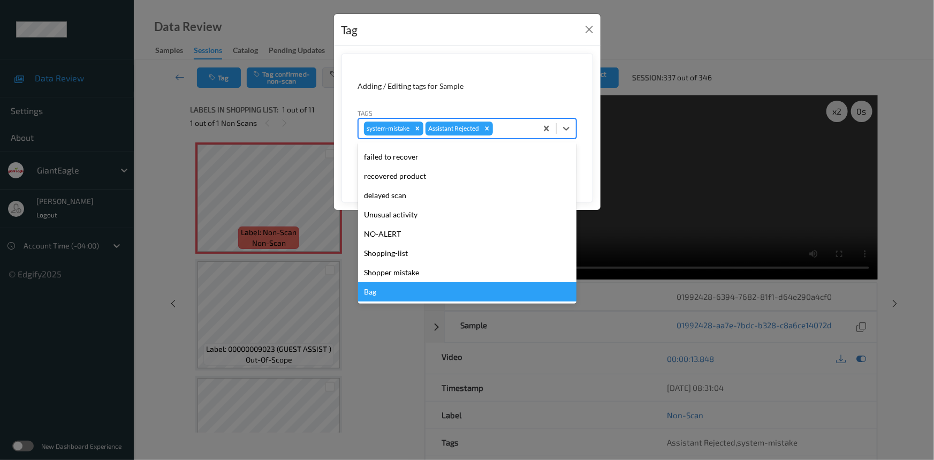
click at [385, 292] on div "Bag" at bounding box center [467, 291] width 218 height 19
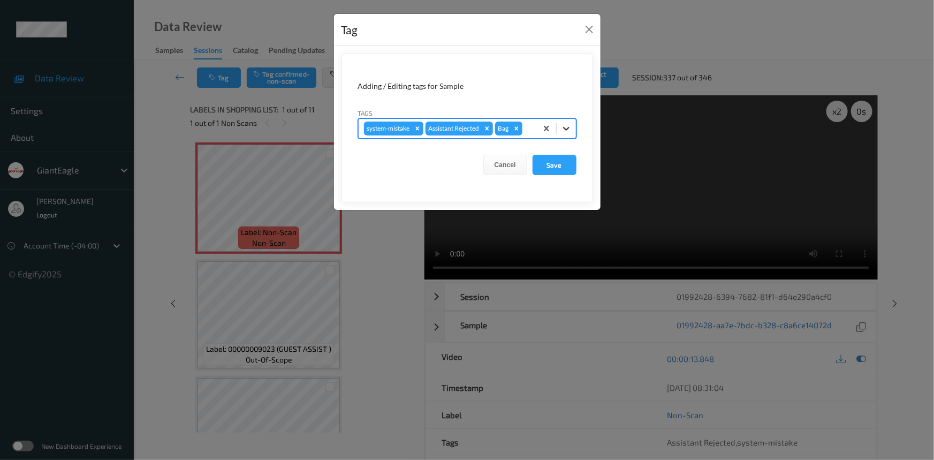
click at [574, 128] on div at bounding box center [566, 128] width 19 height 19
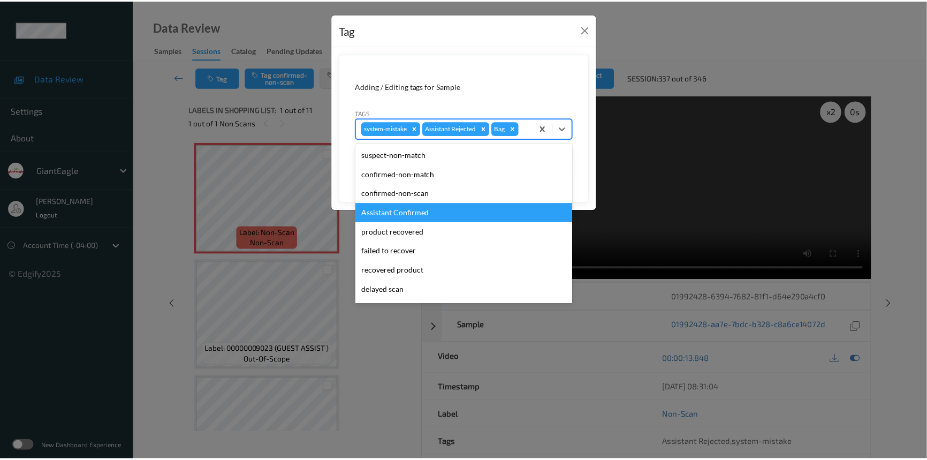
scroll to position [75, 0]
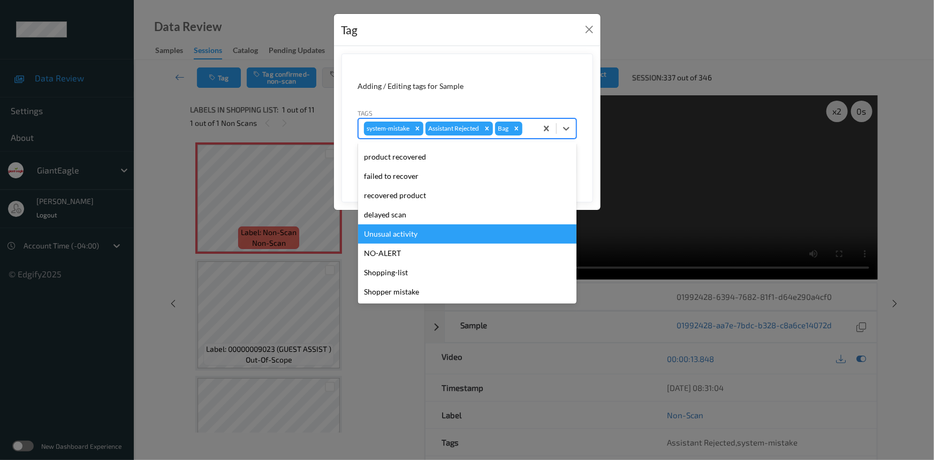
drag, startPoint x: 387, startPoint y: 233, endPoint x: 497, endPoint y: 188, distance: 119.8
click at [387, 233] on div "Unusual activity" at bounding box center [467, 233] width 218 height 19
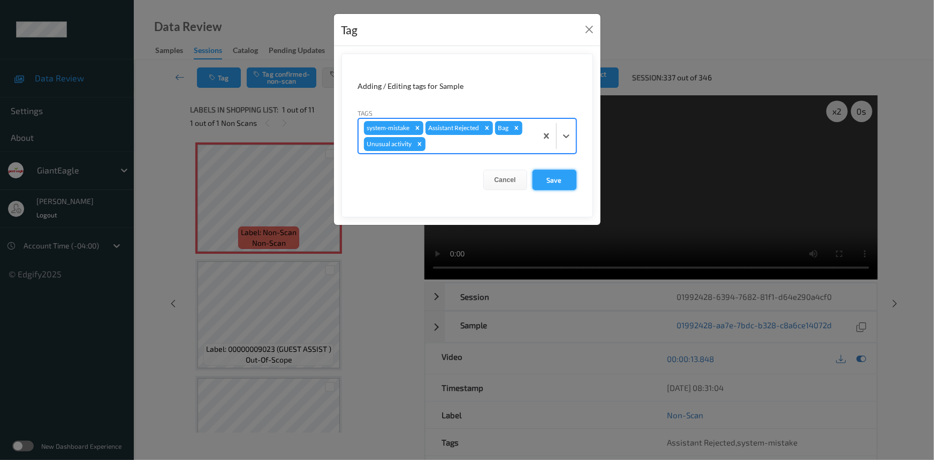
click at [535, 177] on button "Save" at bounding box center [555, 180] width 44 height 20
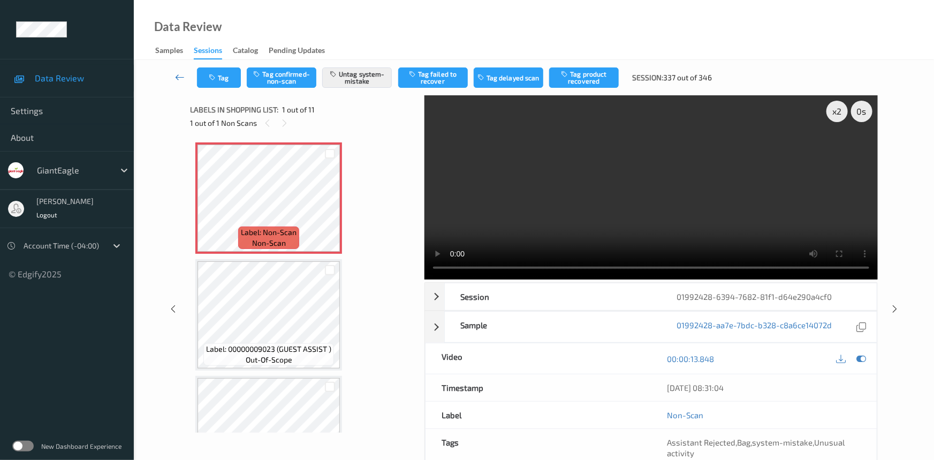
click at [179, 70] on link at bounding box center [180, 77] width 34 height 20
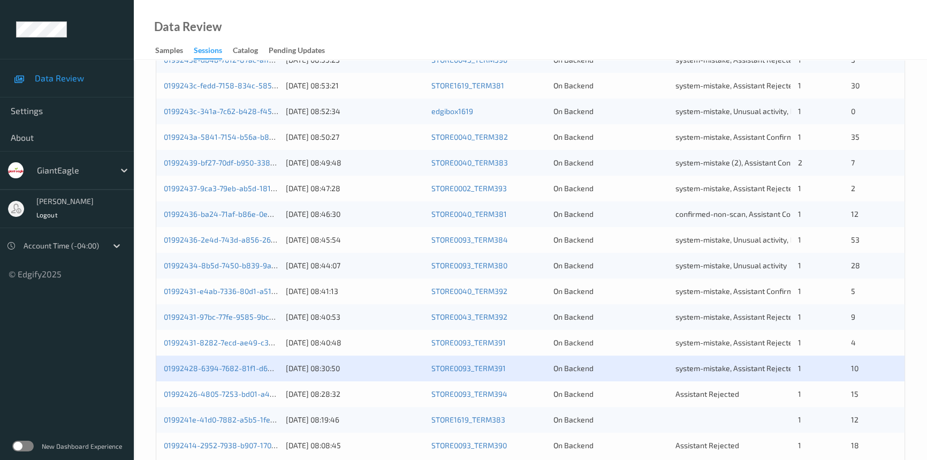
scroll to position [382, 0]
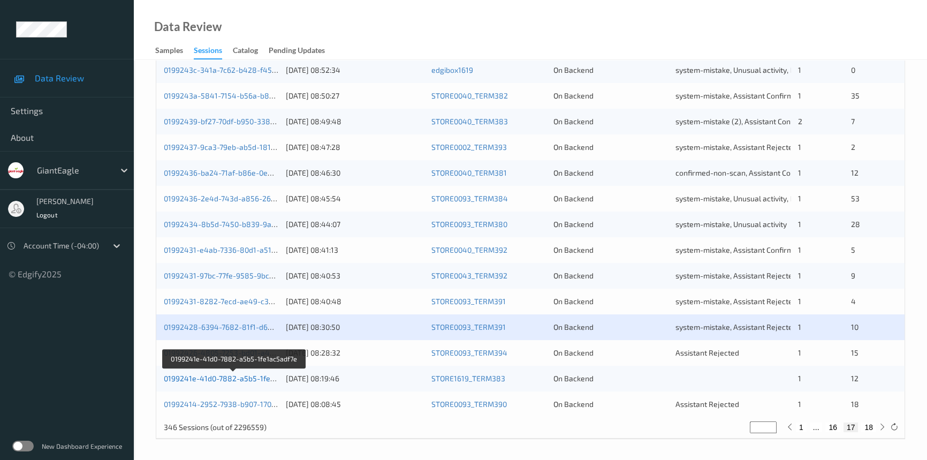
click at [210, 378] on link "0199241e-41d0-7882-a5b5-1fe1ac5adf7e" at bounding box center [234, 378] width 141 height 9
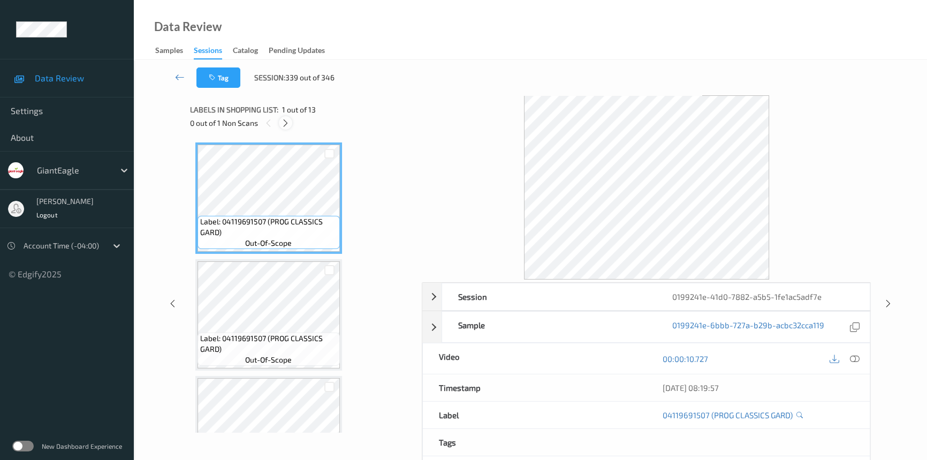
click at [290, 125] on icon at bounding box center [285, 123] width 9 height 10
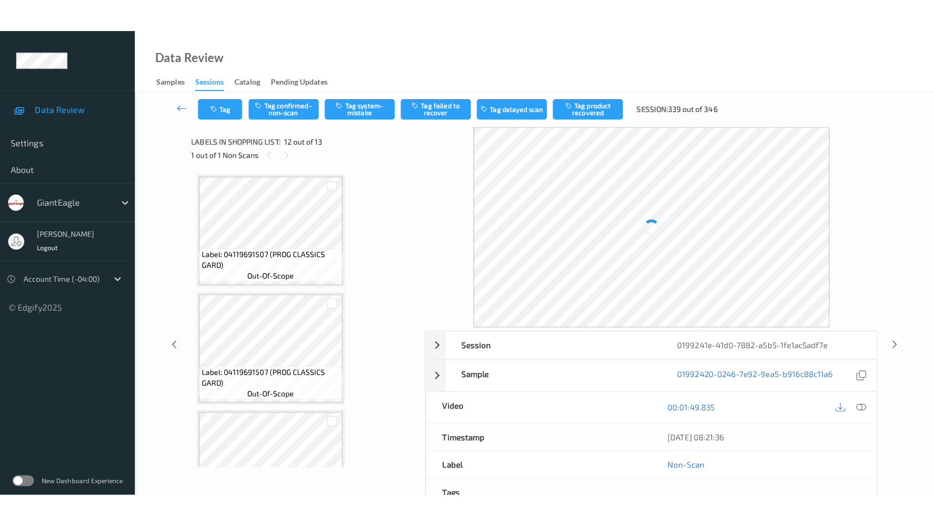
scroll to position [1168, 0]
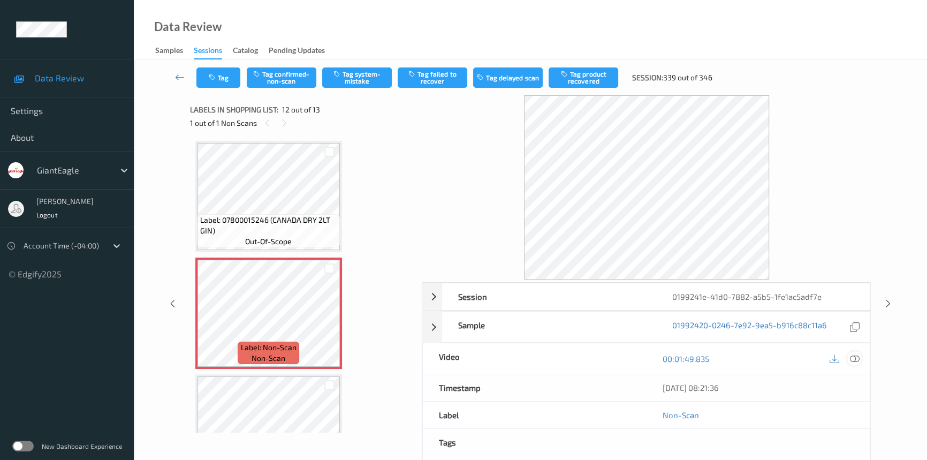
click at [851, 355] on icon at bounding box center [855, 359] width 10 height 10
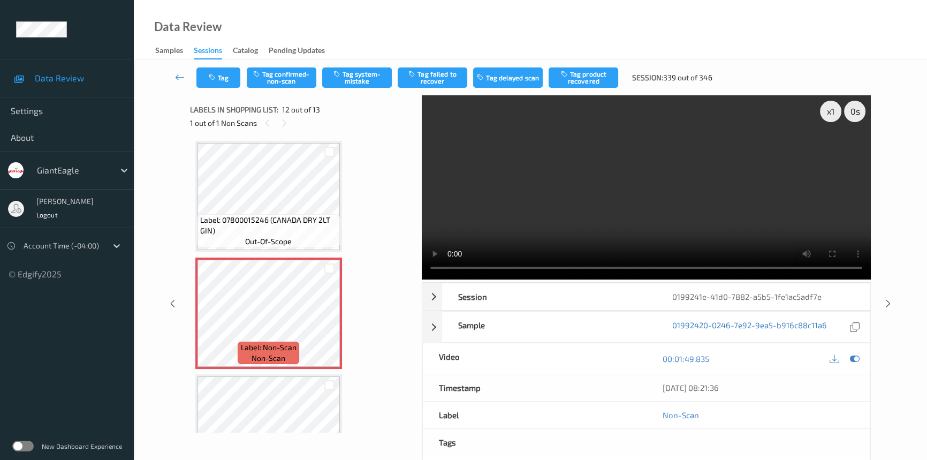
click at [624, 230] on video at bounding box center [646, 187] width 449 height 184
click at [830, 108] on div "x 1" at bounding box center [830, 111] width 21 height 21
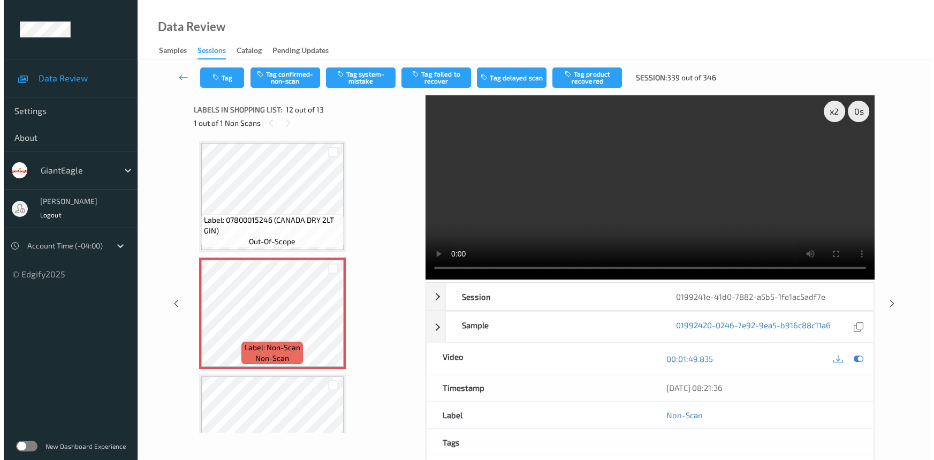
scroll to position [1156, 0]
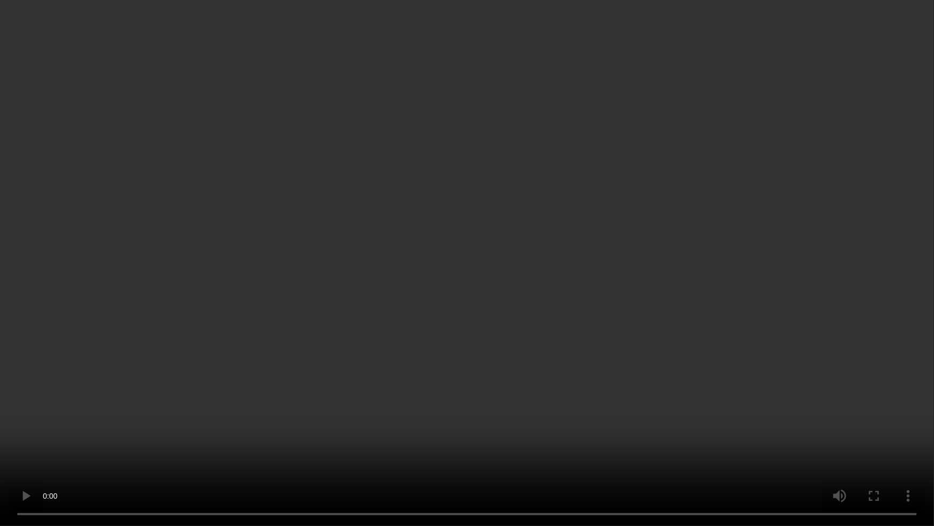
click at [722, 333] on video at bounding box center [467, 263] width 934 height 526
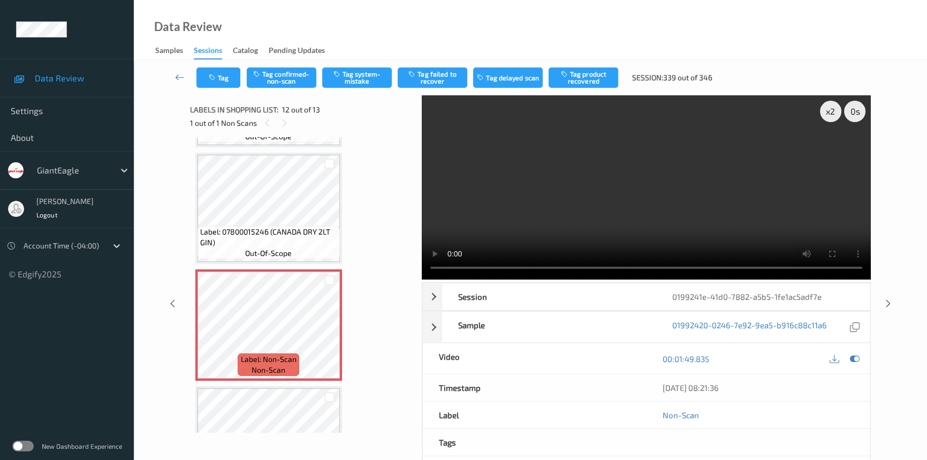
click at [583, 184] on video at bounding box center [646, 187] width 449 height 184
click at [631, 192] on video at bounding box center [646, 187] width 449 height 184
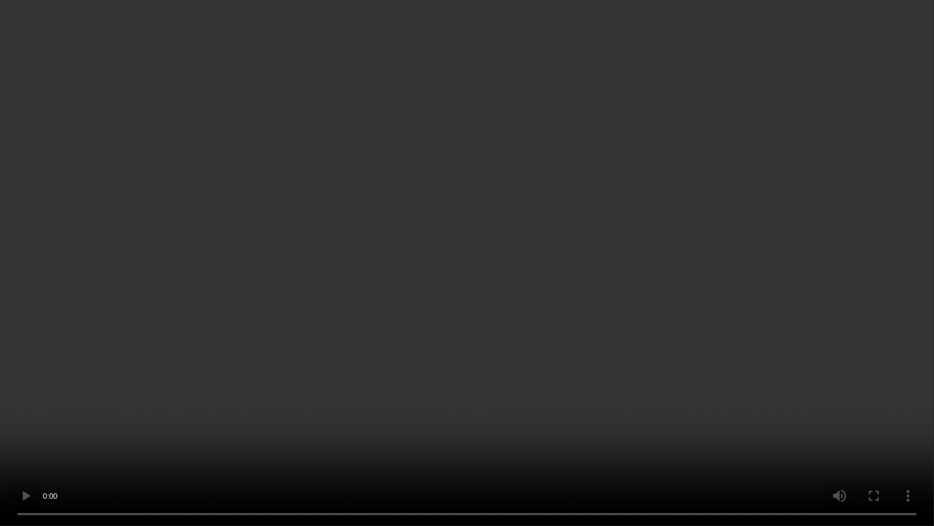
drag, startPoint x: 654, startPoint y: 391, endPoint x: 753, endPoint y: 369, distance: 100.9
click at [654, 391] on video at bounding box center [467, 263] width 934 height 526
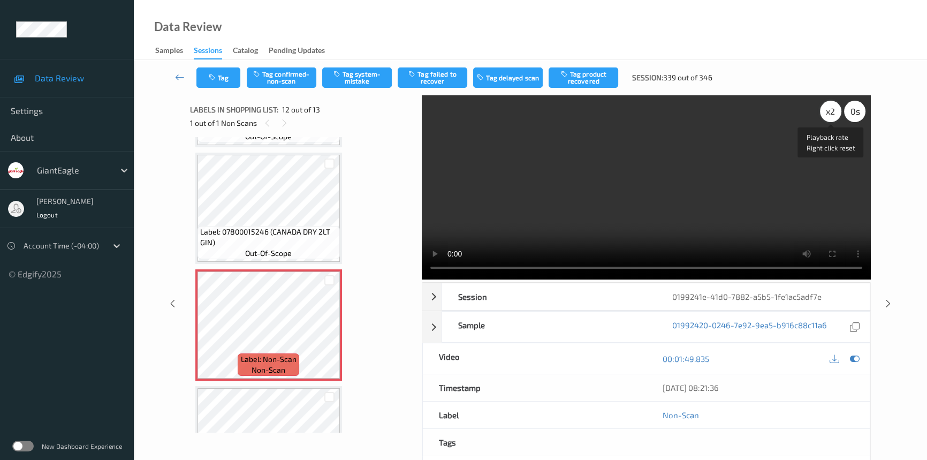
click at [834, 117] on div "x 2" at bounding box center [830, 111] width 21 height 21
click at [831, 108] on div "x 4" at bounding box center [830, 111] width 21 height 21
click at [831, 106] on div "x 8" at bounding box center [830, 111] width 21 height 21
click at [380, 75] on button "Tag system-mistake" at bounding box center [357, 77] width 70 height 20
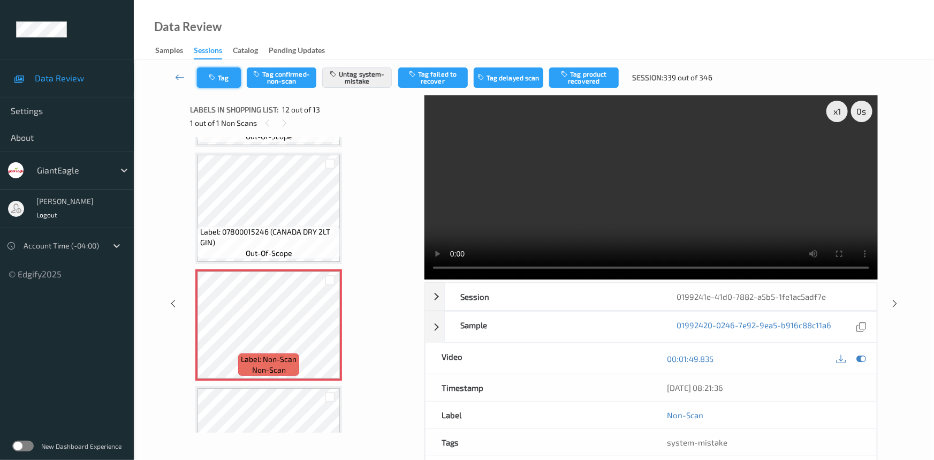
click at [223, 80] on button "Tag" at bounding box center [219, 77] width 44 height 20
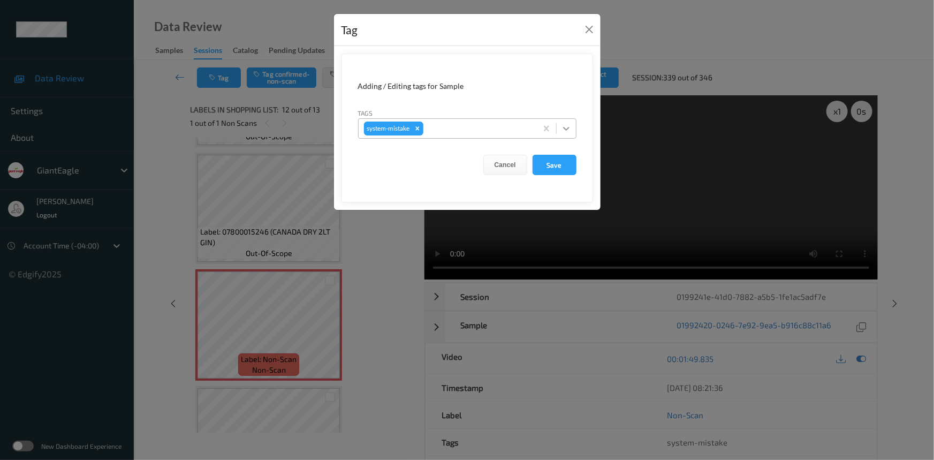
click at [566, 130] on icon at bounding box center [566, 129] width 6 height 4
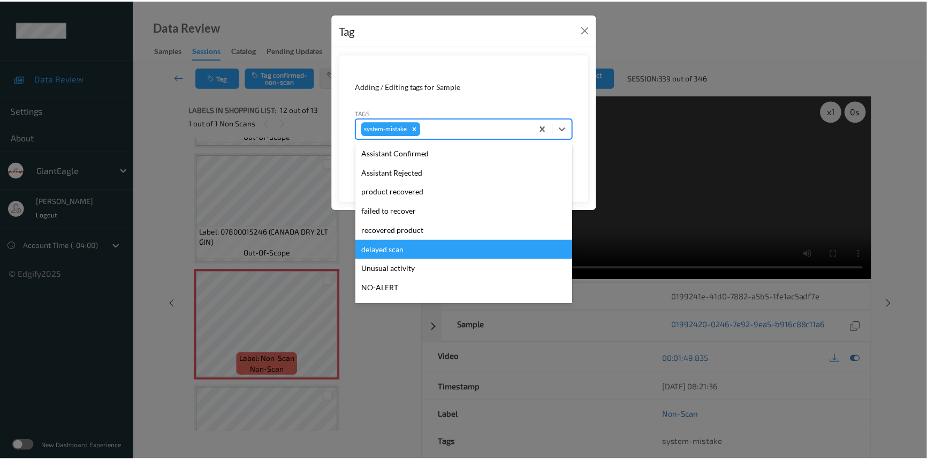
scroll to position [113, 0]
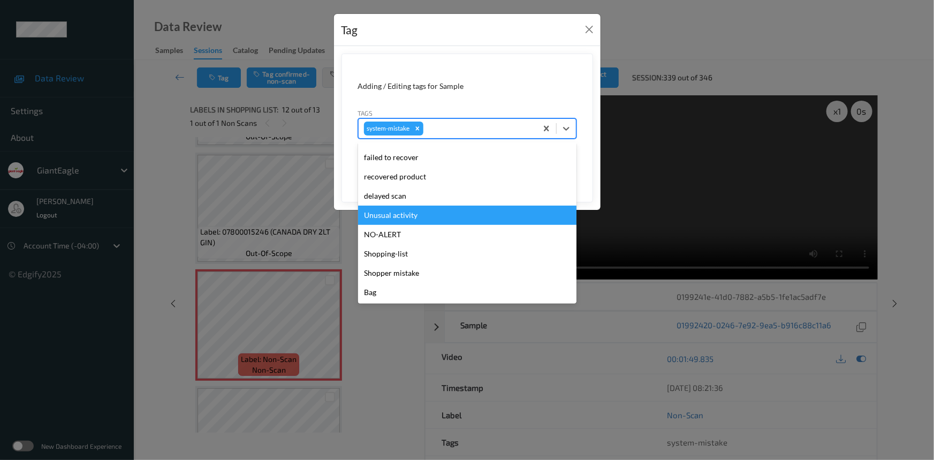
click at [402, 215] on div "Unusual activity" at bounding box center [467, 215] width 218 height 19
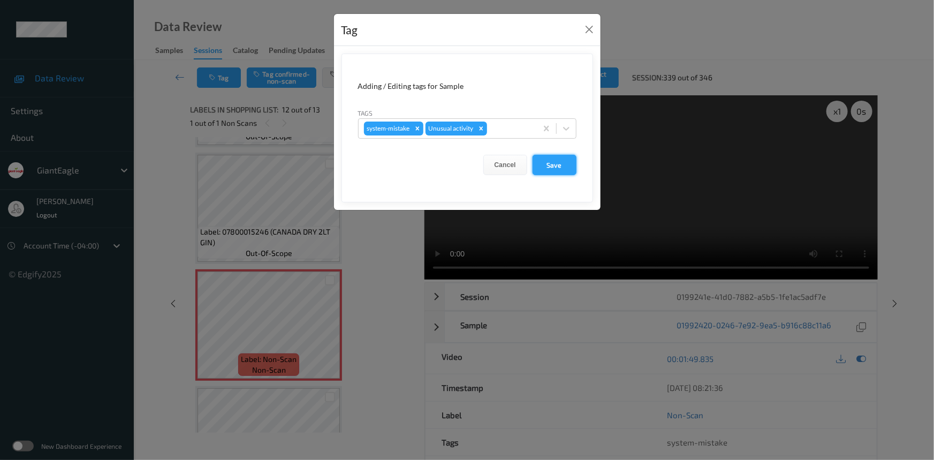
click at [561, 166] on button "Save" at bounding box center [555, 165] width 44 height 20
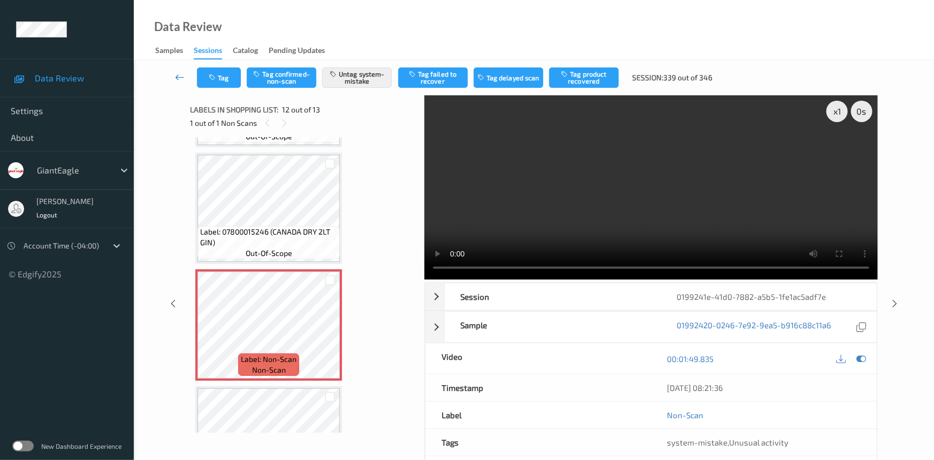
click at [178, 70] on link at bounding box center [180, 77] width 34 height 20
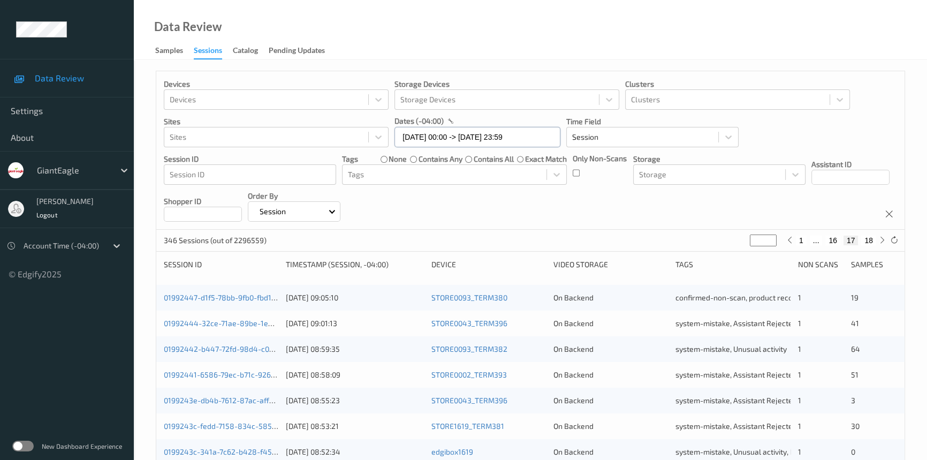
click at [546, 142] on input "[DATE] 00:00 -> [DATE] 23:59" at bounding box center [478, 137] width 166 height 20
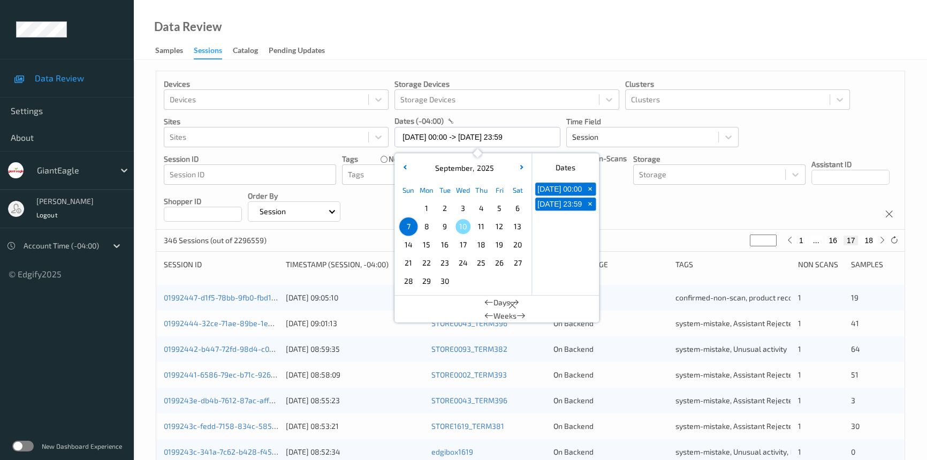
click at [425, 222] on span "8" at bounding box center [426, 226] width 15 height 15
type input "[DATE] 00:00"
type input "*"
click at [425, 222] on span "8" at bounding box center [426, 226] width 15 height 15
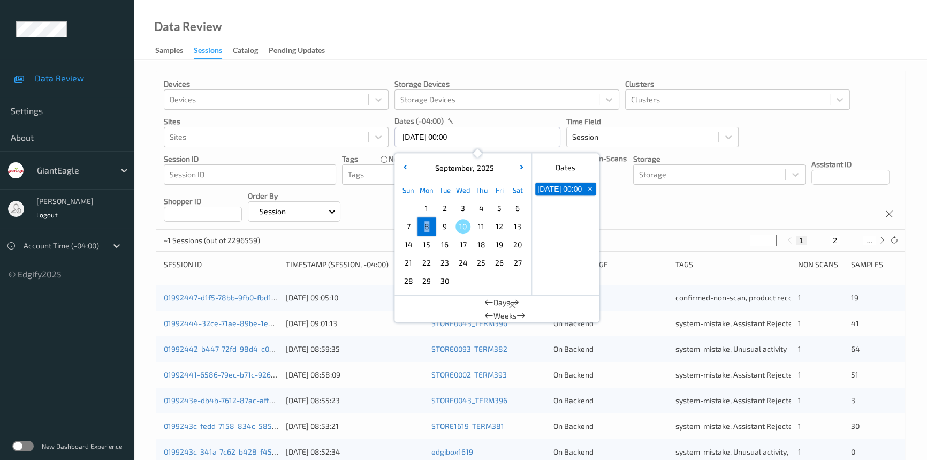
type input "[DATE] 00:00 -> [DATE] 23:59"
click at [496, 37] on div "Data Review Samples Sessions Catalog Pending Updates" at bounding box center [530, 30] width 793 height 60
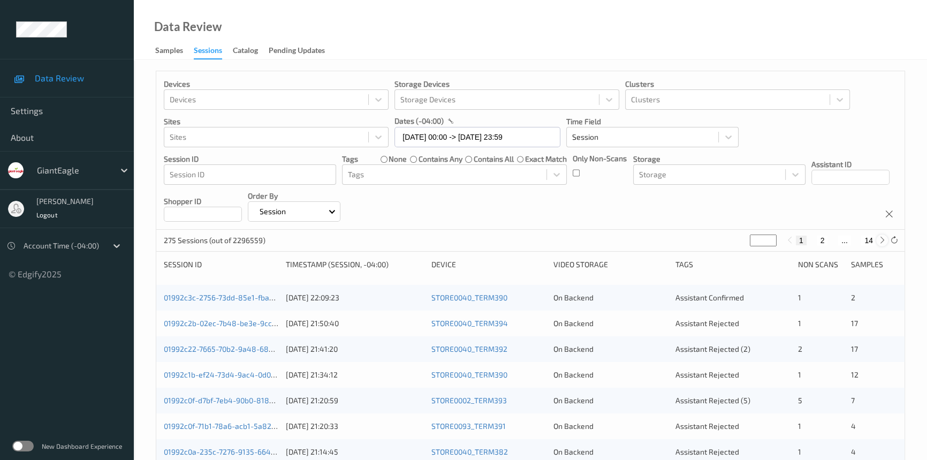
click at [882, 244] on icon at bounding box center [883, 240] width 8 height 8
type input "*"
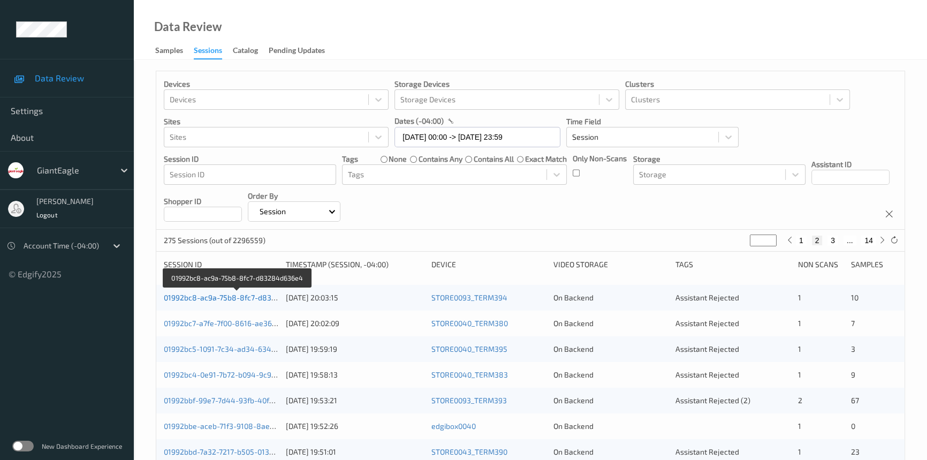
click at [215, 297] on link "01992bc8-ac9a-75b8-8fc7-d83284d636e4" at bounding box center [238, 297] width 148 height 9
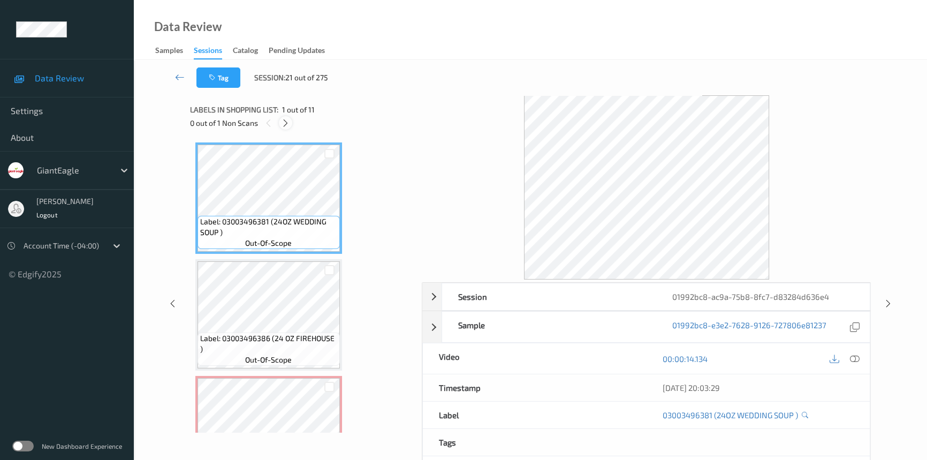
click at [284, 124] on icon at bounding box center [285, 123] width 9 height 10
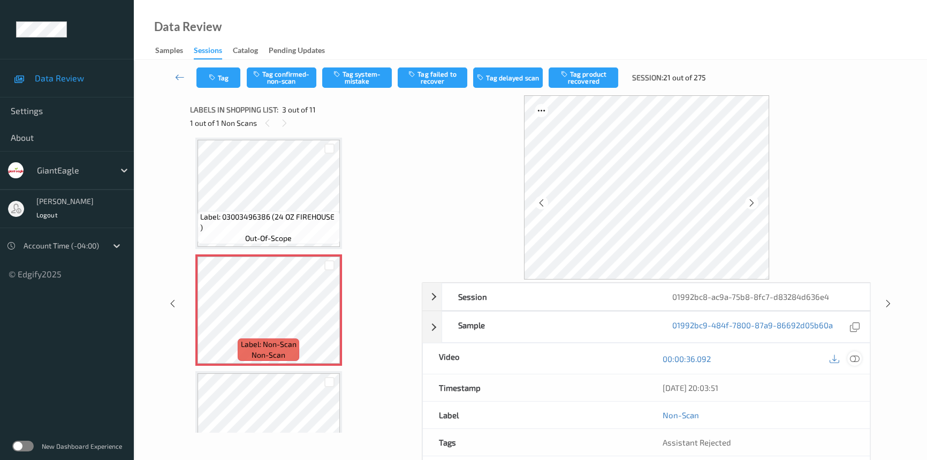
click at [857, 358] on icon at bounding box center [855, 359] width 10 height 10
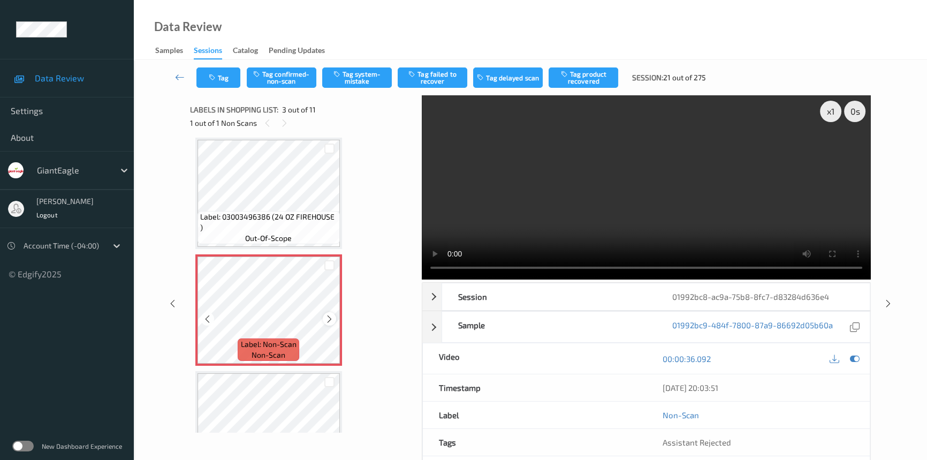
click at [334, 315] on div at bounding box center [329, 318] width 13 height 13
click at [563, 232] on video at bounding box center [646, 187] width 449 height 184
click at [834, 106] on div "x 1" at bounding box center [830, 111] width 21 height 21
click at [629, 200] on video at bounding box center [646, 187] width 449 height 184
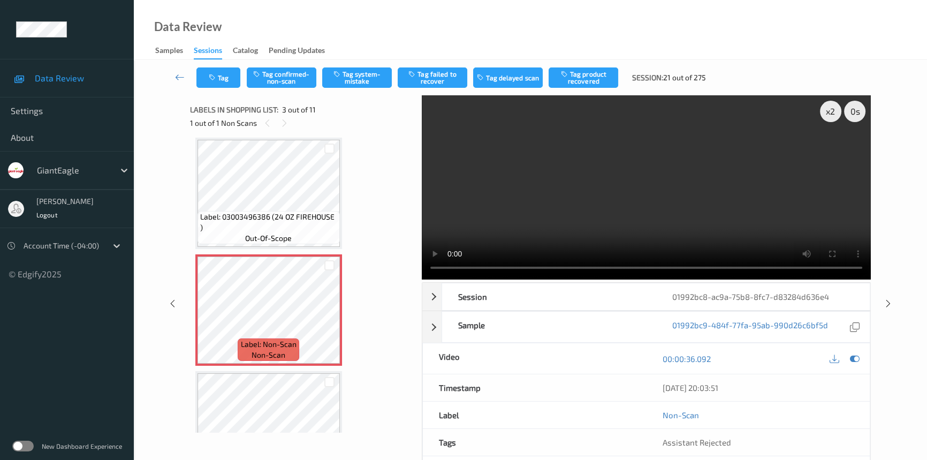
click at [575, 230] on video at bounding box center [646, 187] width 449 height 184
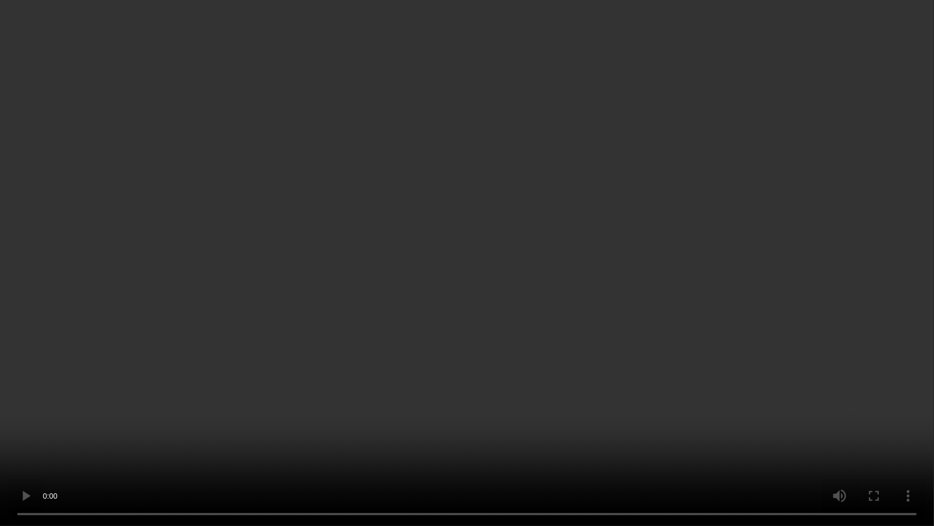
click at [680, 376] on video at bounding box center [467, 263] width 934 height 526
click at [323, 423] on video at bounding box center [467, 263] width 934 height 526
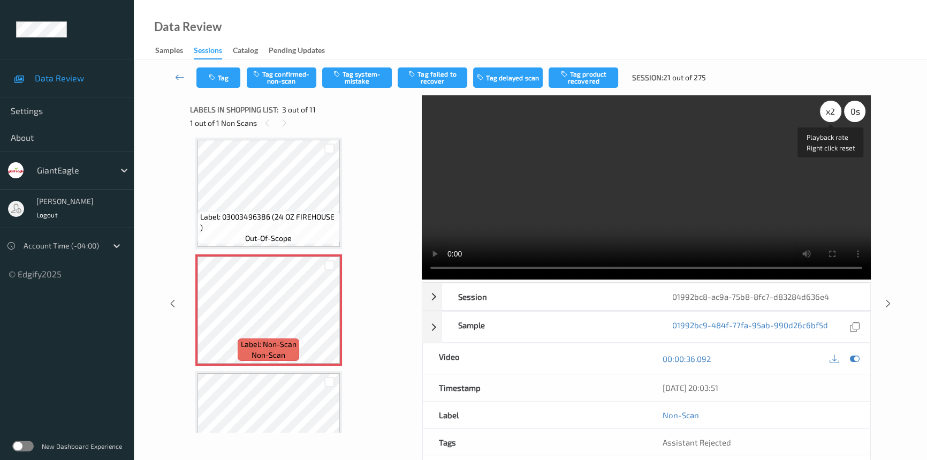
click at [831, 109] on div "x 2" at bounding box center [830, 111] width 21 height 21
click at [633, 196] on video at bounding box center [646, 187] width 449 height 184
click at [285, 78] on button "Tag confirmed-non-scan" at bounding box center [282, 77] width 70 height 20
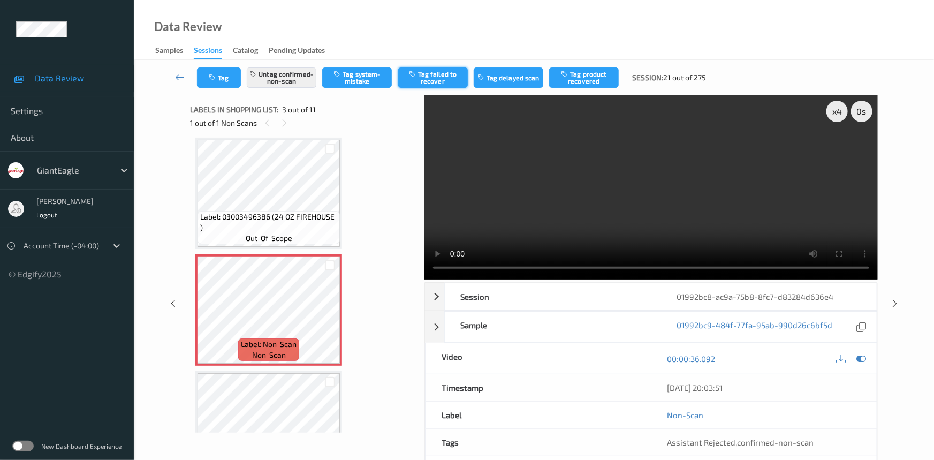
click at [452, 79] on button "Tag failed to recover" at bounding box center [433, 77] width 70 height 20
click at [179, 71] on link at bounding box center [180, 77] width 34 height 20
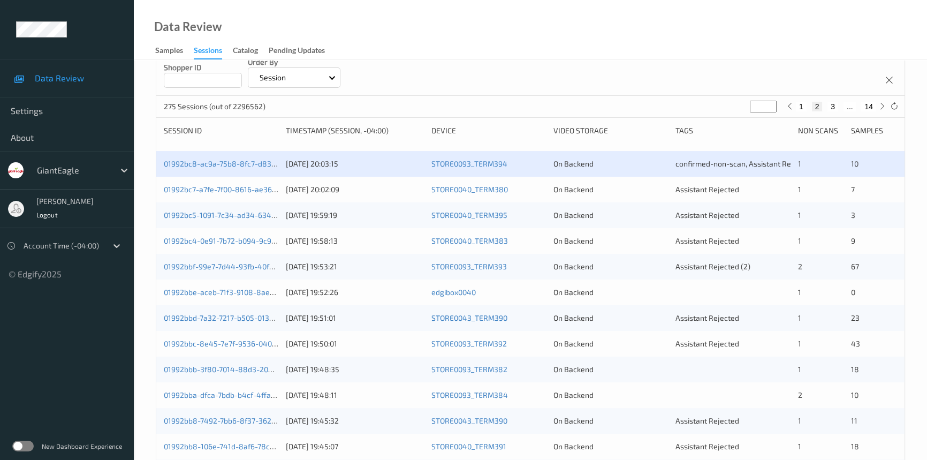
scroll to position [146, 0]
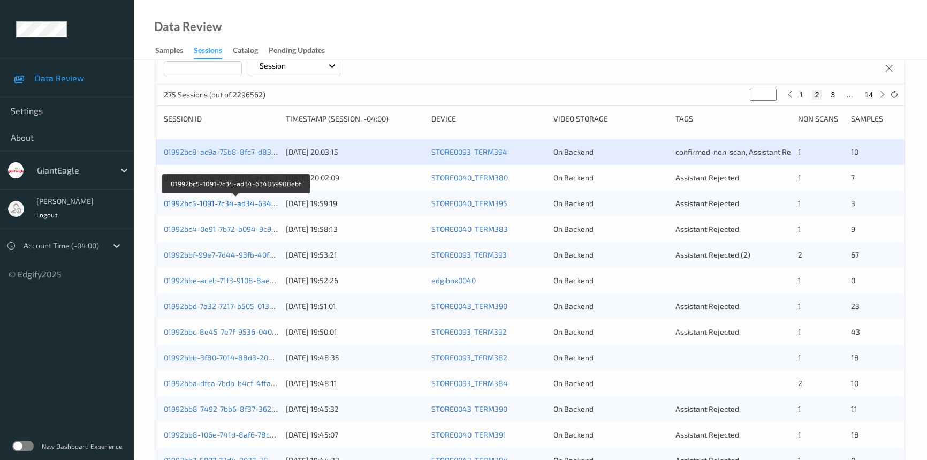
click at [209, 203] on link "01992bc5-1091-7c34-ad34-634859988ebf" at bounding box center [237, 203] width 146 height 9
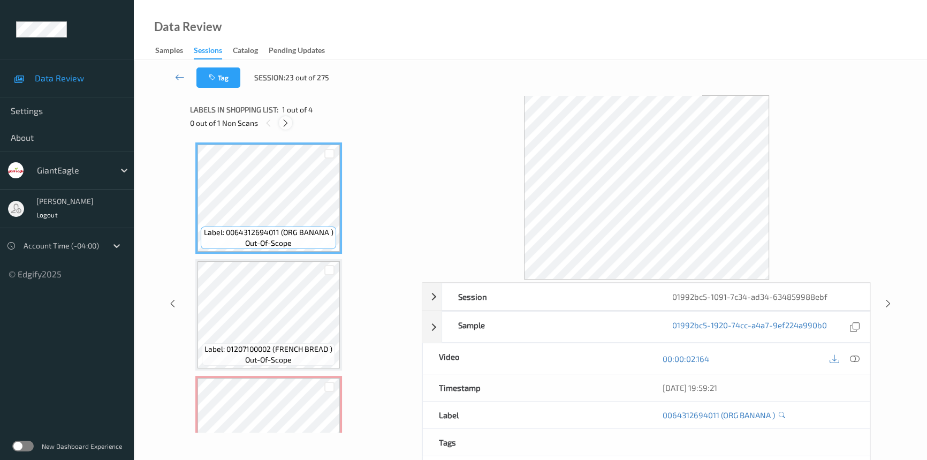
click at [285, 122] on icon at bounding box center [285, 123] width 9 height 10
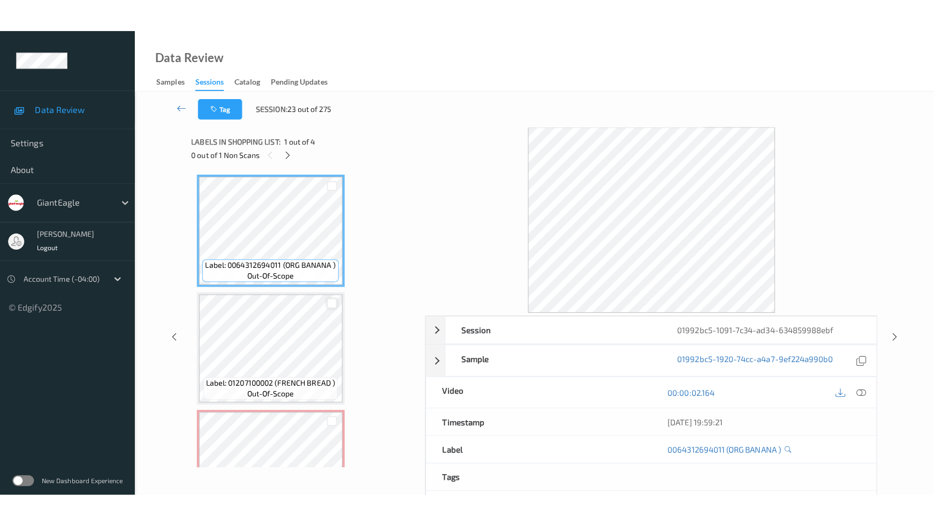
scroll to position [122, 0]
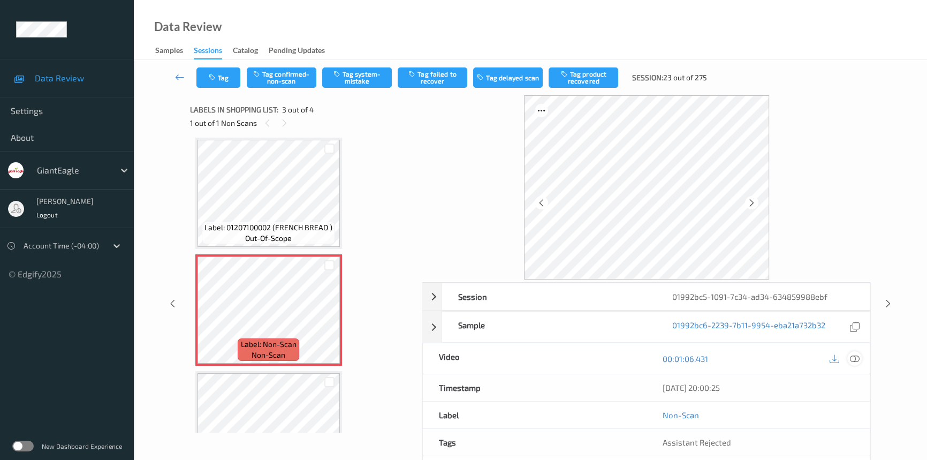
click at [853, 356] on icon at bounding box center [855, 359] width 10 height 10
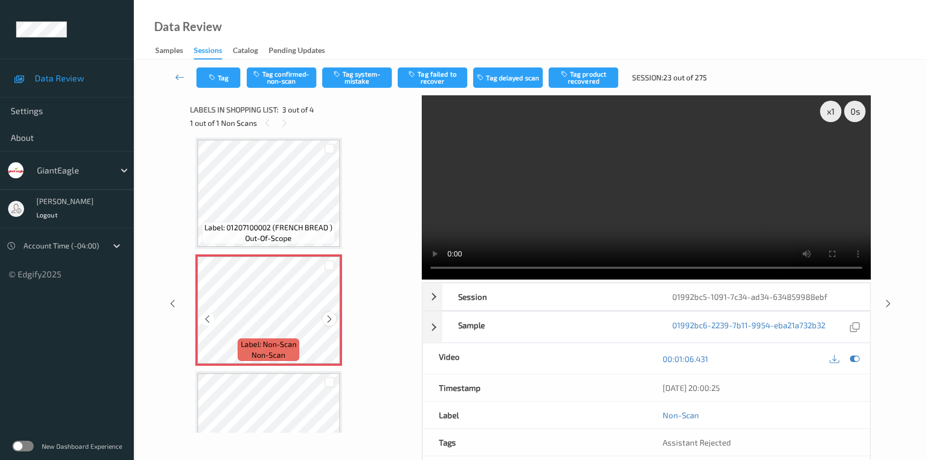
click at [330, 316] on icon at bounding box center [329, 319] width 9 height 10
click at [674, 232] on video at bounding box center [646, 187] width 449 height 184
click at [832, 111] on div "x 1" at bounding box center [830, 111] width 21 height 21
click at [835, 114] on div "x 2" at bounding box center [830, 111] width 21 height 21
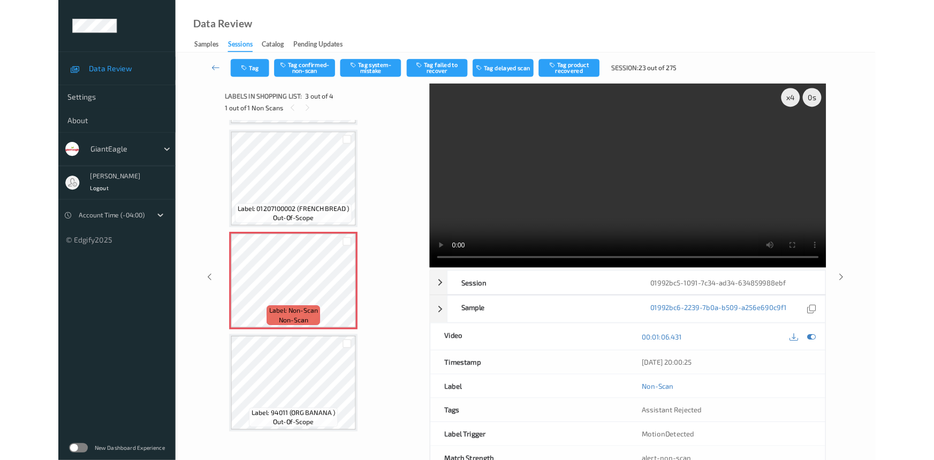
scroll to position [109, 0]
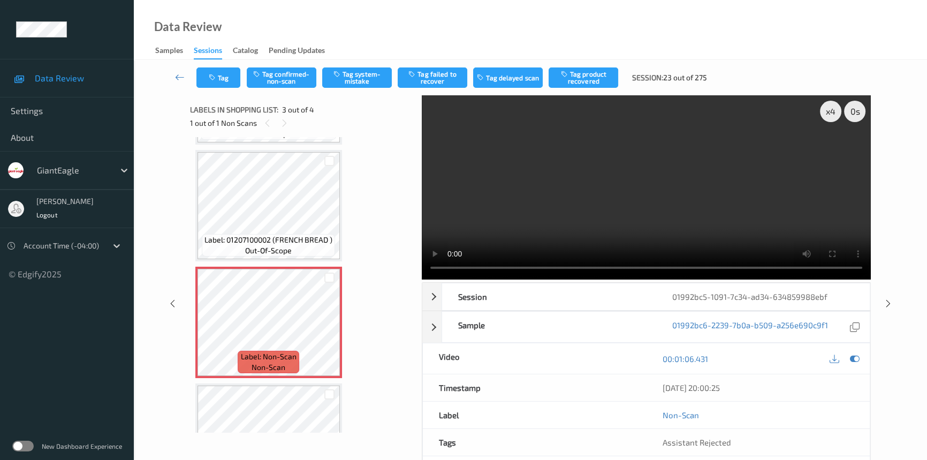
click at [569, 195] on video at bounding box center [646, 187] width 449 height 184
click at [595, 203] on video at bounding box center [646, 187] width 449 height 184
drag, startPoint x: 830, startPoint y: 109, endPoint x: 763, endPoint y: 177, distance: 95.0
click at [830, 110] on div "x 4" at bounding box center [830, 111] width 21 height 21
click at [526, 202] on video at bounding box center [646, 187] width 449 height 184
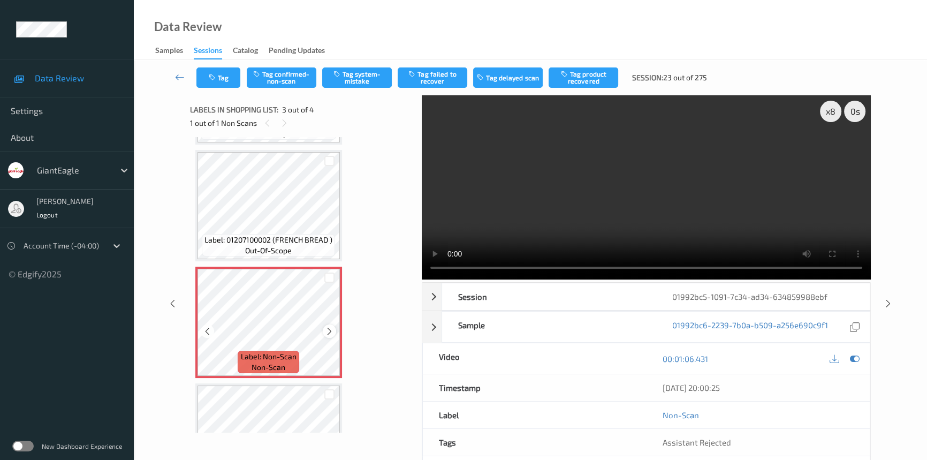
click at [332, 328] on icon at bounding box center [329, 332] width 9 height 10
click at [373, 73] on button "Tag system-mistake" at bounding box center [357, 77] width 70 height 20
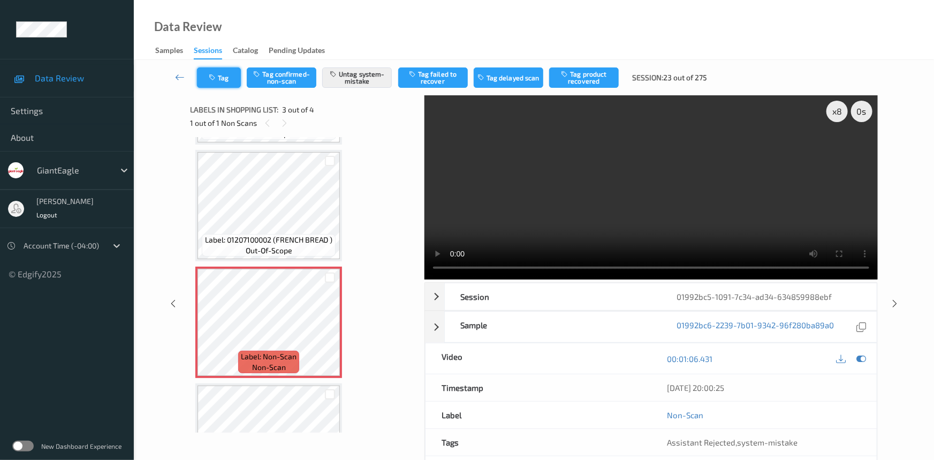
click at [223, 78] on button "Tag" at bounding box center [219, 77] width 44 height 20
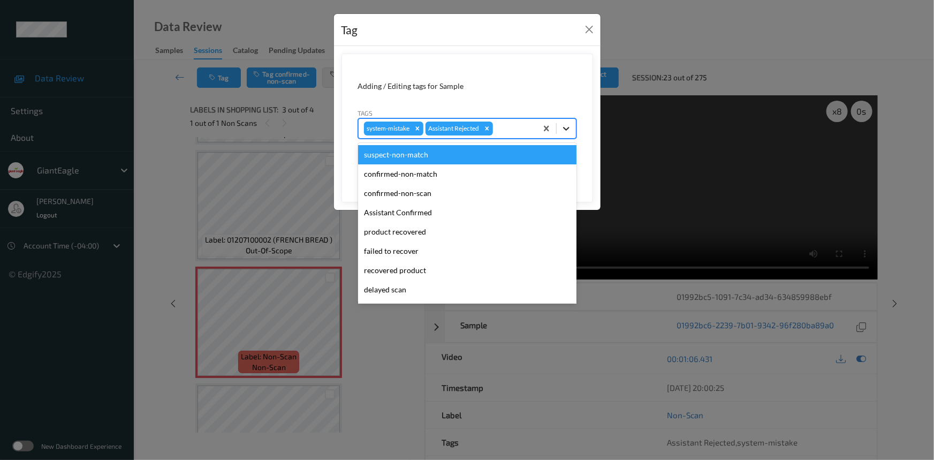
click at [568, 129] on icon at bounding box center [566, 129] width 6 height 4
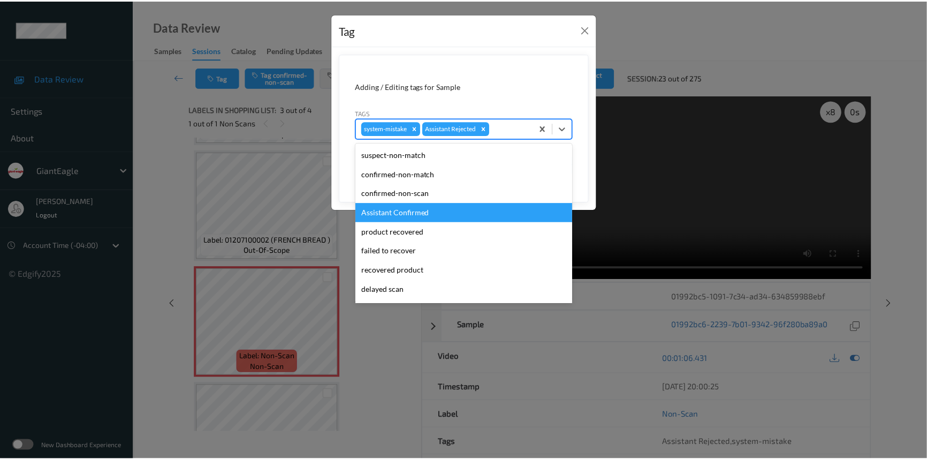
scroll to position [94, 0]
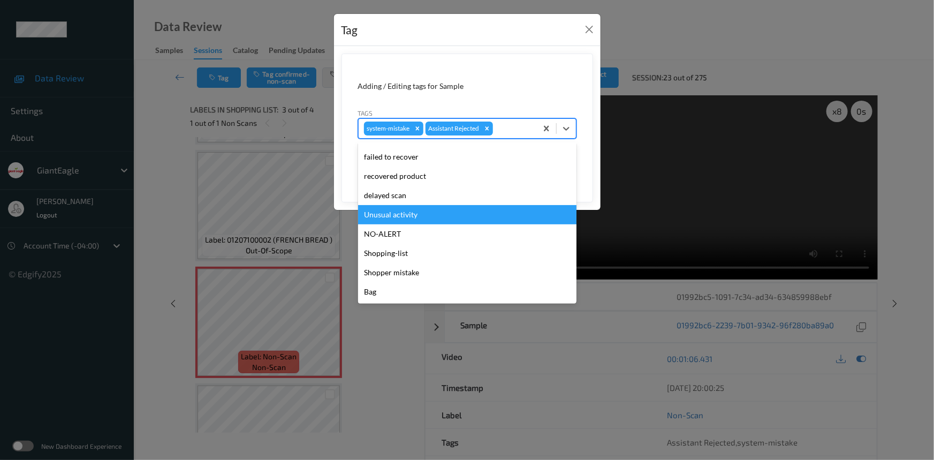
drag, startPoint x: 389, startPoint y: 218, endPoint x: 497, endPoint y: 203, distance: 109.1
click at [389, 218] on div "Unusual activity" at bounding box center [467, 214] width 218 height 19
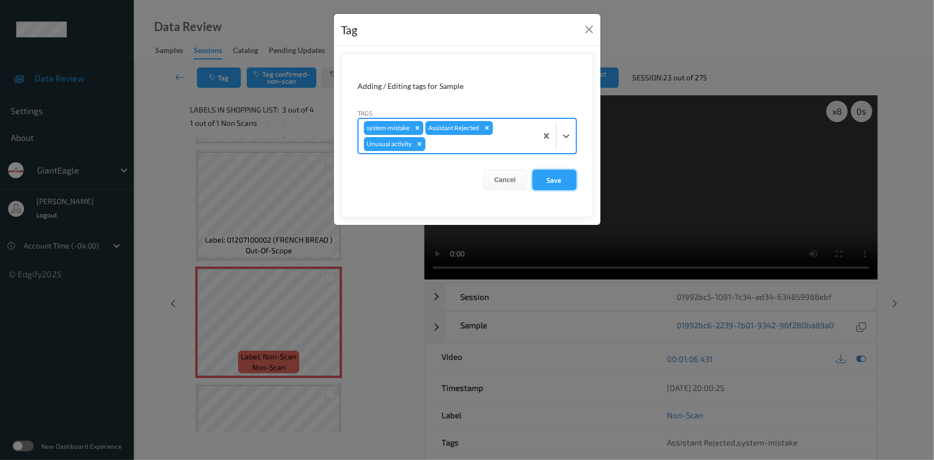
click at [563, 179] on button "Save" at bounding box center [555, 180] width 44 height 20
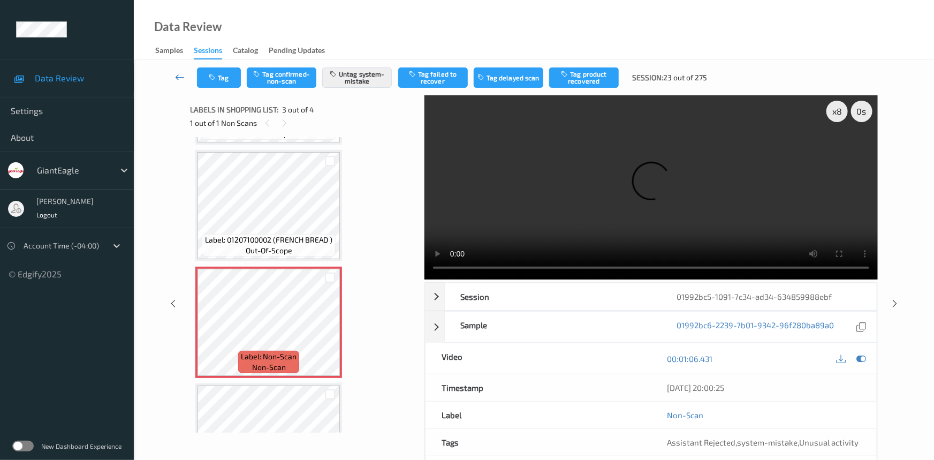
click at [176, 72] on icon at bounding box center [180, 77] width 10 height 11
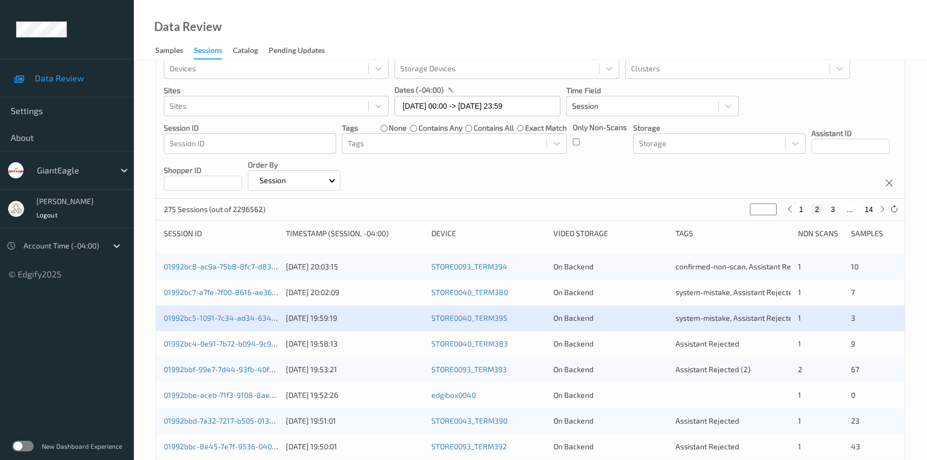
scroll to position [48, 0]
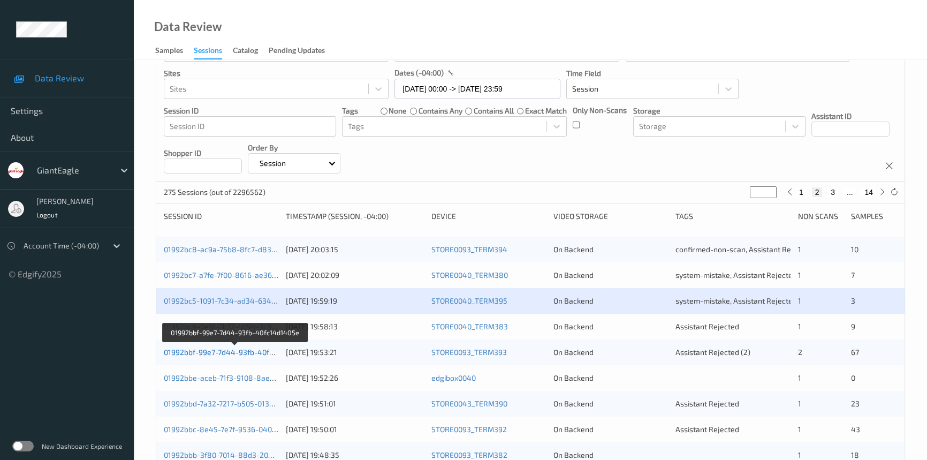
click at [209, 352] on link "01992bbf-99e7-7d44-93fb-40fc14d1405e" at bounding box center [235, 351] width 142 height 9
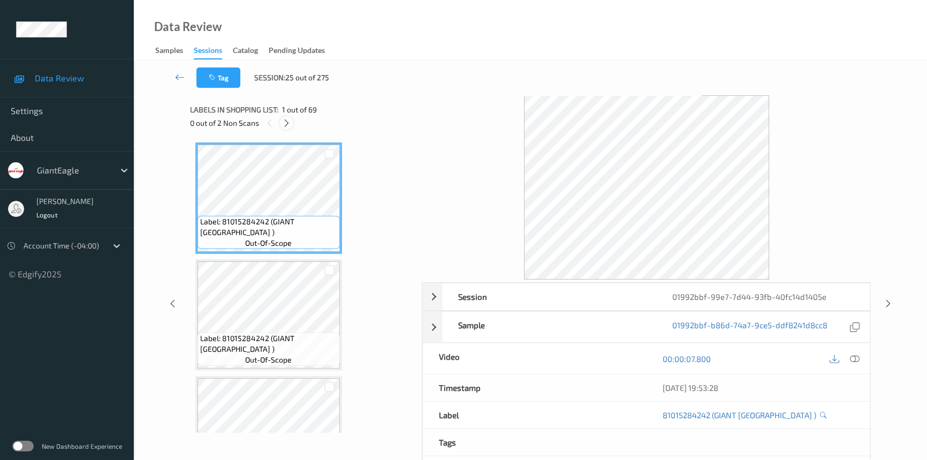
click at [285, 122] on icon at bounding box center [286, 123] width 9 height 10
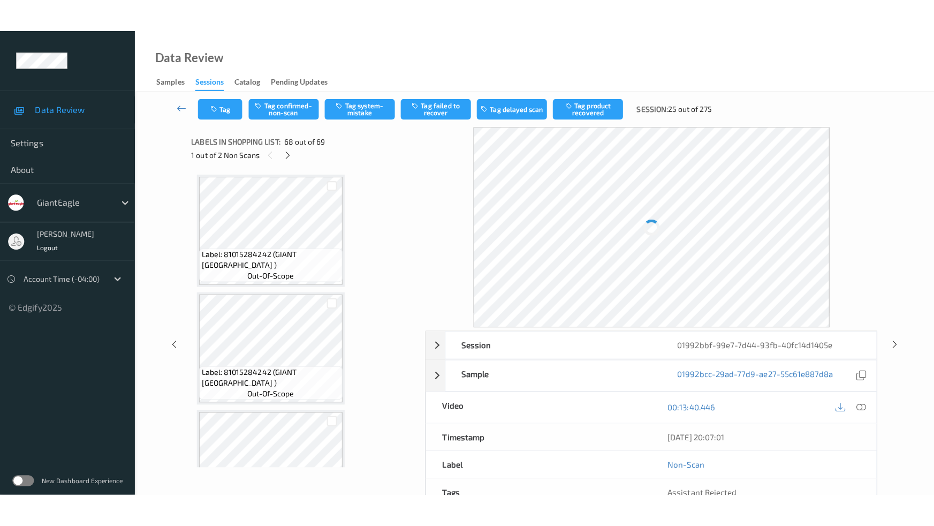
scroll to position [7682, 0]
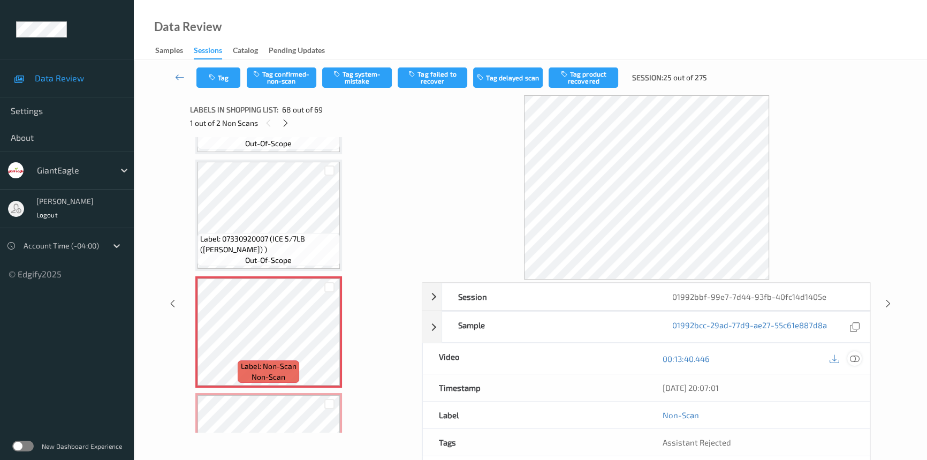
click at [856, 360] on icon at bounding box center [855, 359] width 10 height 10
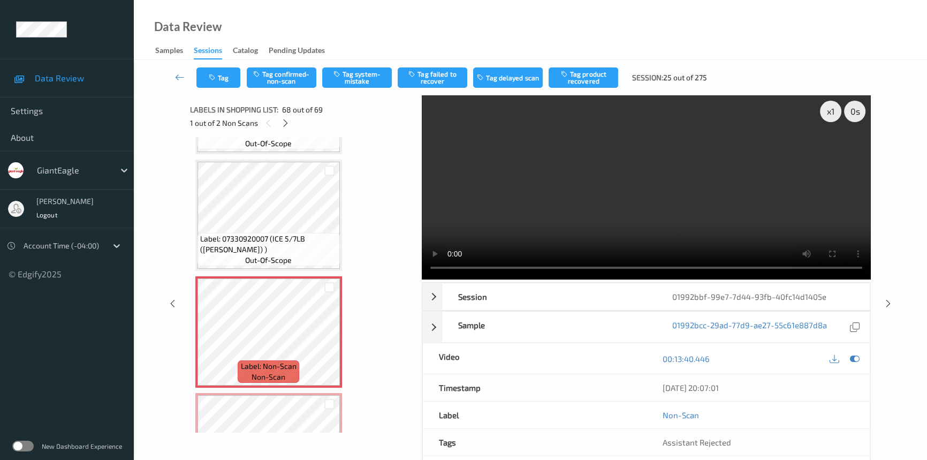
click at [746, 234] on video at bounding box center [646, 187] width 449 height 184
click at [828, 111] on div "x 1" at bounding box center [830, 111] width 21 height 21
click at [833, 109] on div "x 2" at bounding box center [830, 111] width 21 height 21
click at [754, 165] on video at bounding box center [646, 187] width 449 height 184
click at [687, 177] on video at bounding box center [646, 187] width 449 height 184
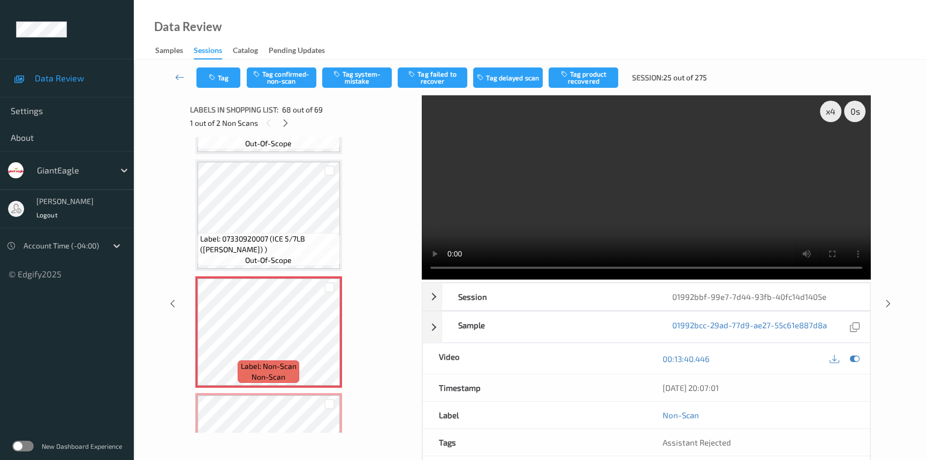
click at [714, 177] on video at bounding box center [646, 187] width 449 height 184
click at [744, 171] on video at bounding box center [646, 187] width 449 height 184
click at [739, 175] on video at bounding box center [646, 187] width 449 height 184
click at [729, 185] on video at bounding box center [646, 187] width 449 height 184
click at [728, 186] on video at bounding box center [646, 187] width 449 height 184
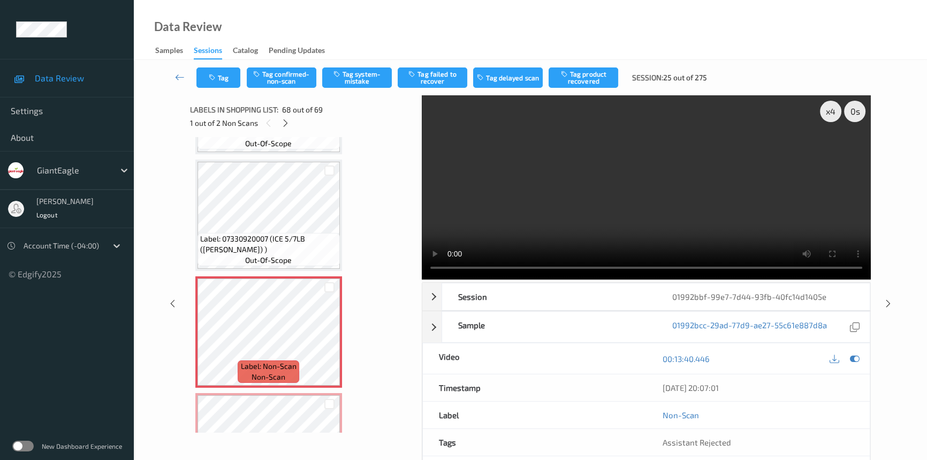
click at [728, 186] on video at bounding box center [646, 187] width 449 height 184
click at [723, 187] on video at bounding box center [646, 187] width 449 height 184
click at [656, 214] on video at bounding box center [646, 187] width 449 height 184
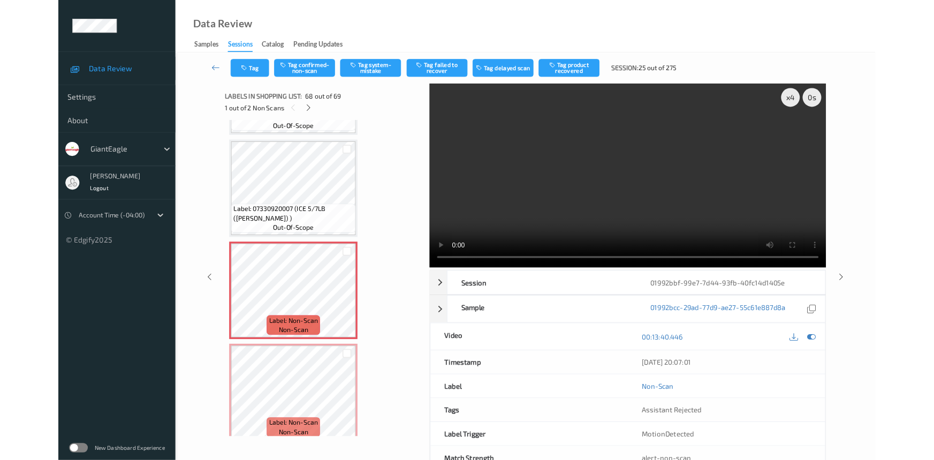
scroll to position [7670, 0]
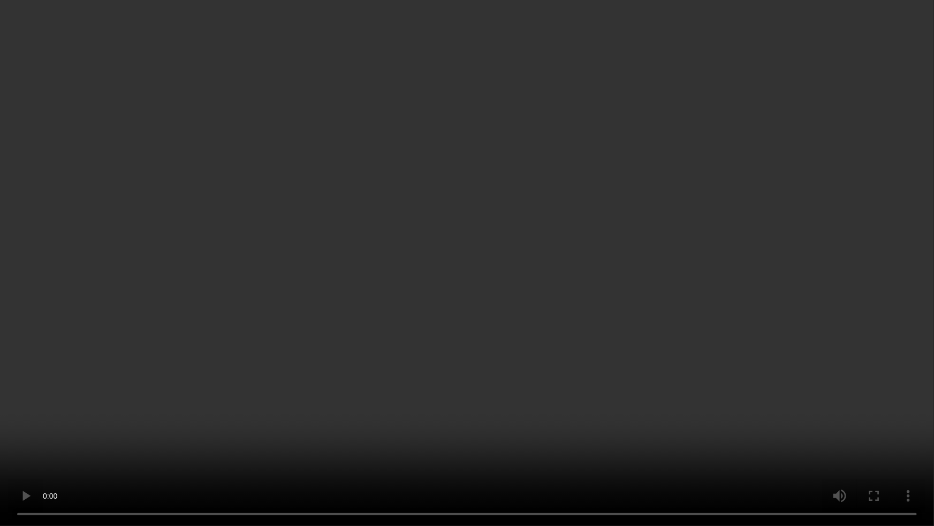
click at [735, 287] on video at bounding box center [467, 263] width 934 height 526
click at [686, 327] on video at bounding box center [467, 263] width 934 height 526
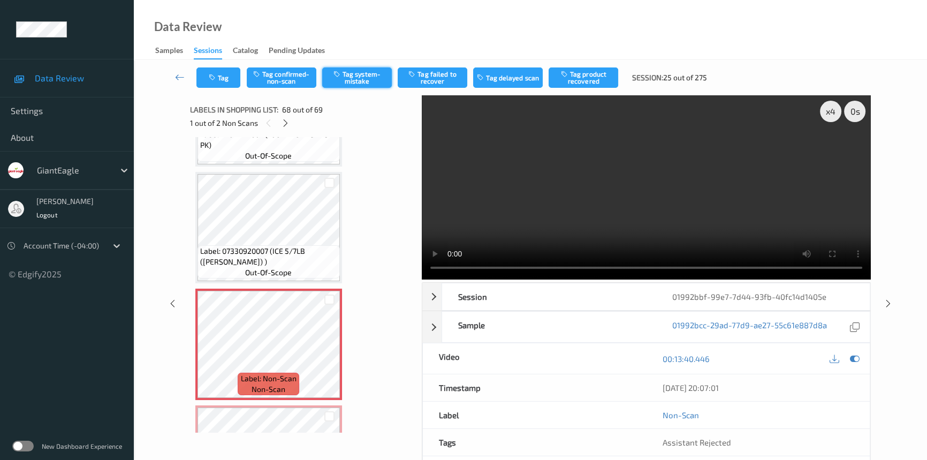
click at [384, 70] on button "Tag system-mistake" at bounding box center [357, 77] width 70 height 20
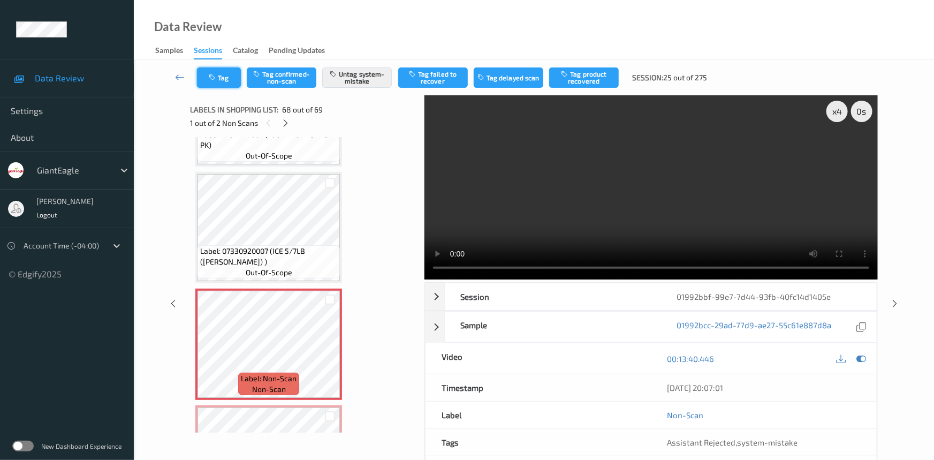
click at [207, 73] on button "Tag" at bounding box center [219, 77] width 44 height 20
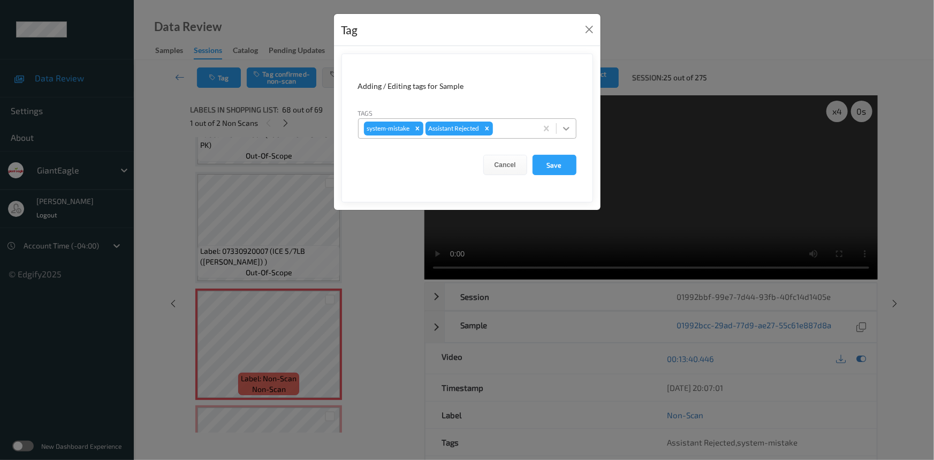
click at [566, 129] on icon at bounding box center [566, 129] width 6 height 4
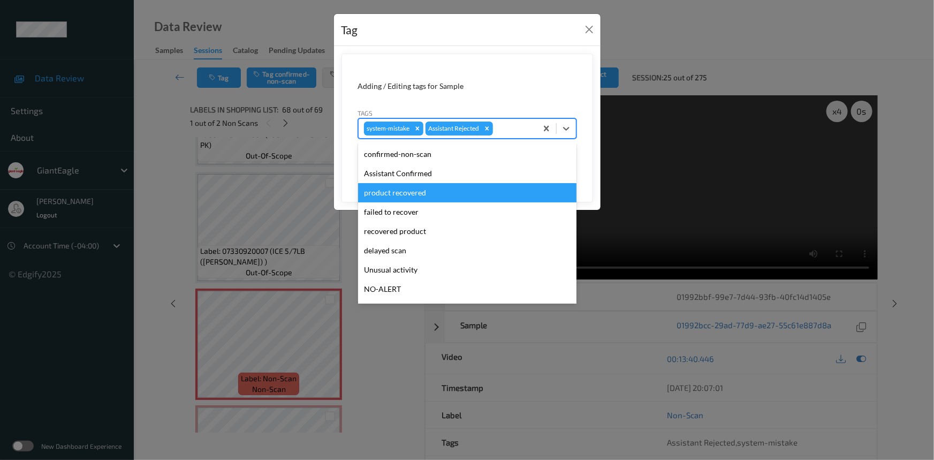
scroll to position [94, 0]
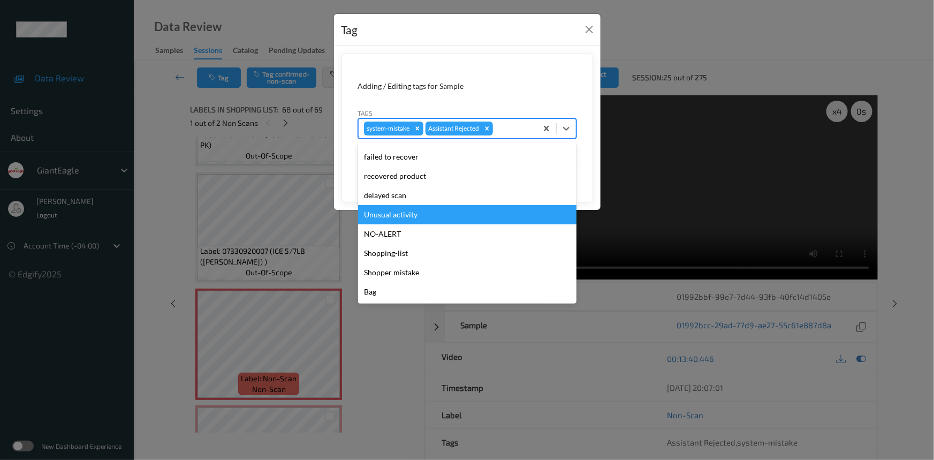
click at [414, 216] on div "Unusual activity" at bounding box center [467, 214] width 218 height 19
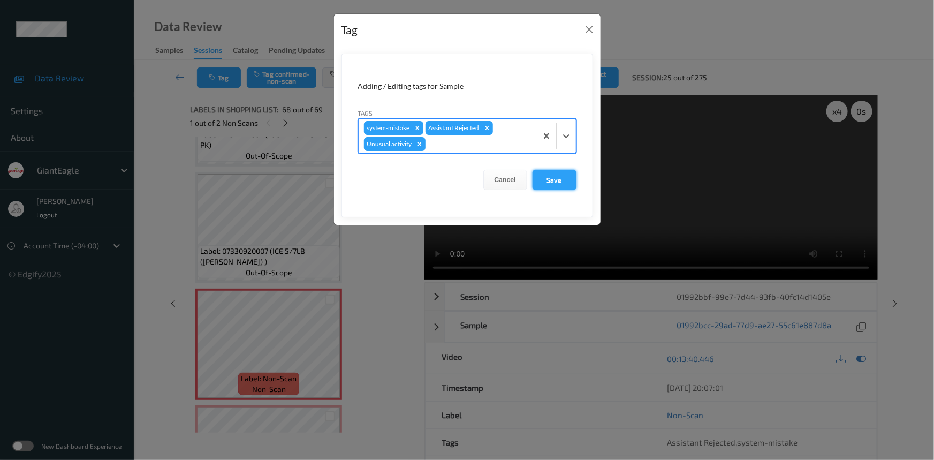
click at [554, 179] on button "Save" at bounding box center [555, 180] width 44 height 20
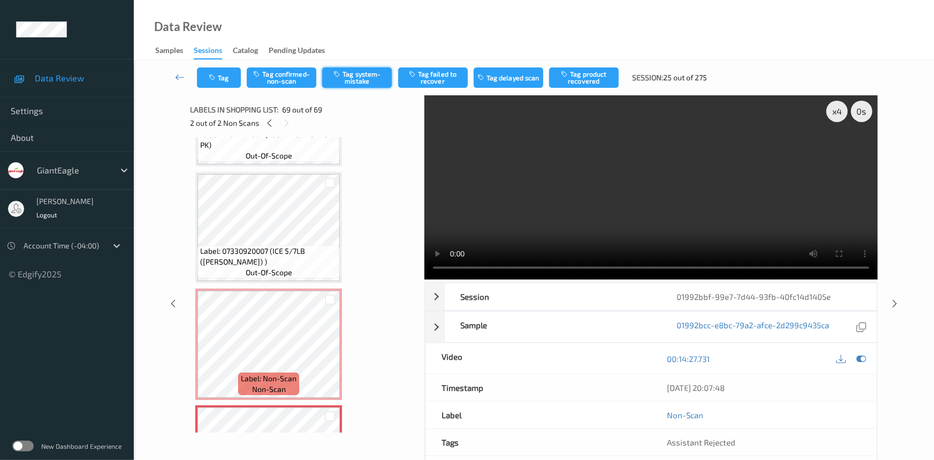
click at [368, 71] on button "Tag system-mistake" at bounding box center [357, 77] width 70 height 20
click at [229, 78] on button "Tag" at bounding box center [219, 77] width 44 height 20
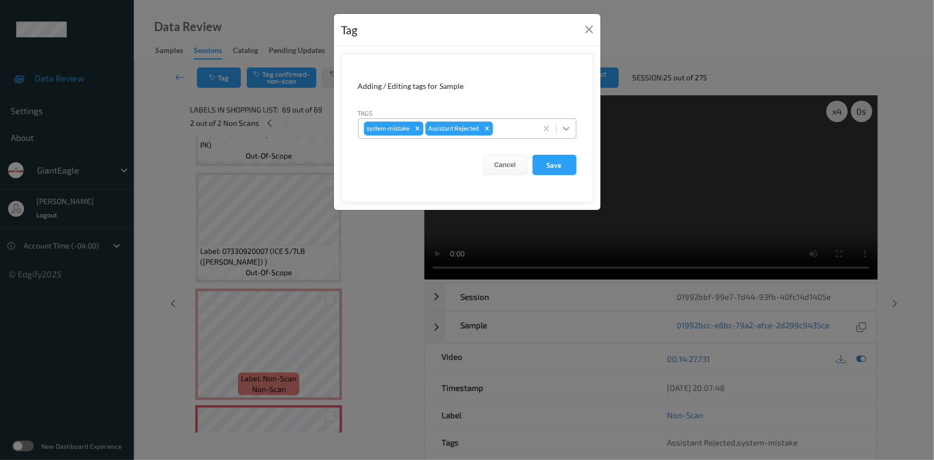
click at [568, 129] on icon at bounding box center [566, 128] width 11 height 11
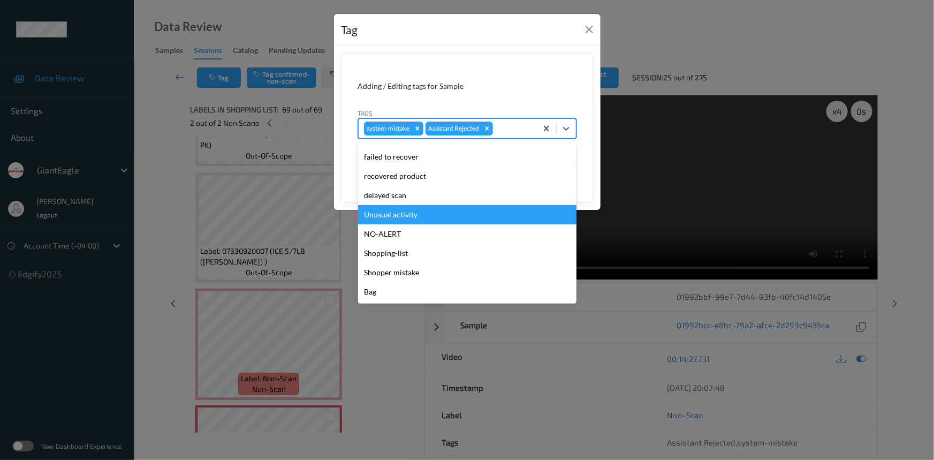
drag, startPoint x: 389, startPoint y: 215, endPoint x: 475, endPoint y: 202, distance: 87.7
click at [392, 215] on div "Unusual activity" at bounding box center [467, 214] width 218 height 19
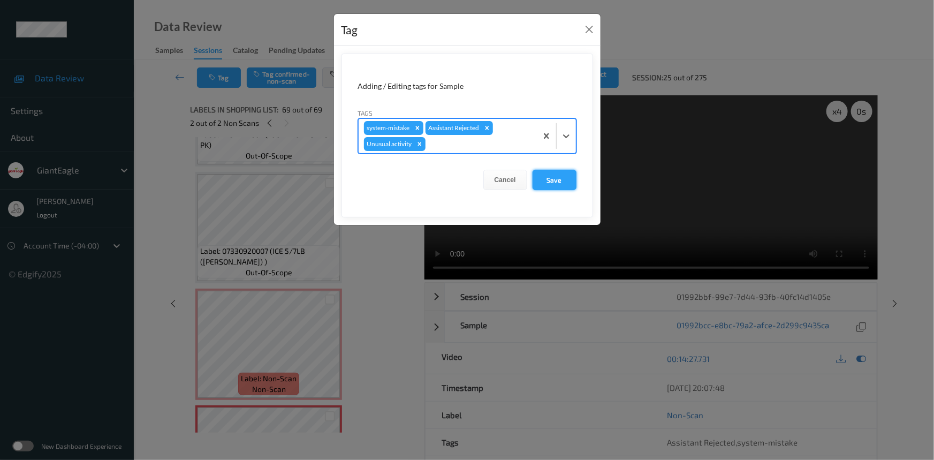
click at [552, 183] on button "Save" at bounding box center [555, 180] width 44 height 20
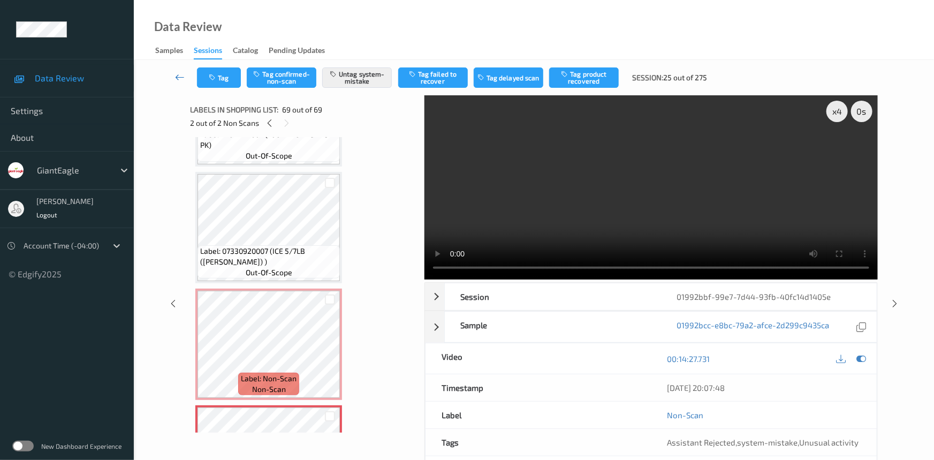
click at [174, 70] on link at bounding box center [180, 77] width 34 height 20
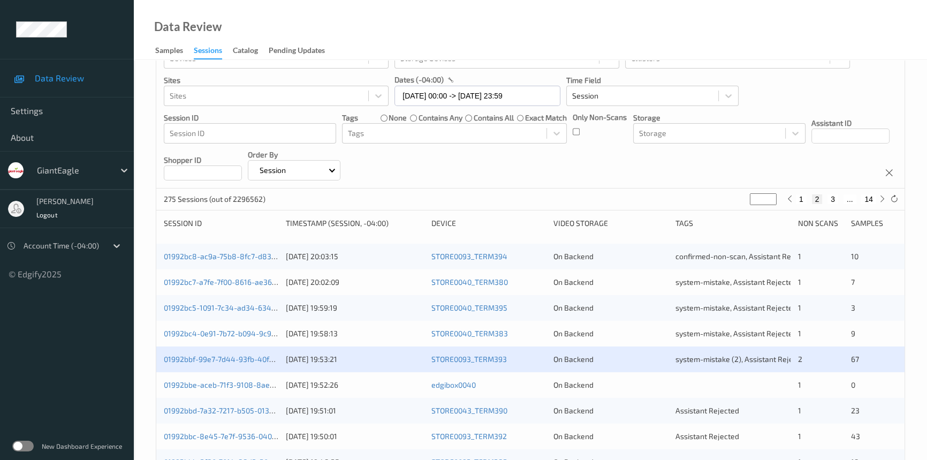
scroll to position [97, 0]
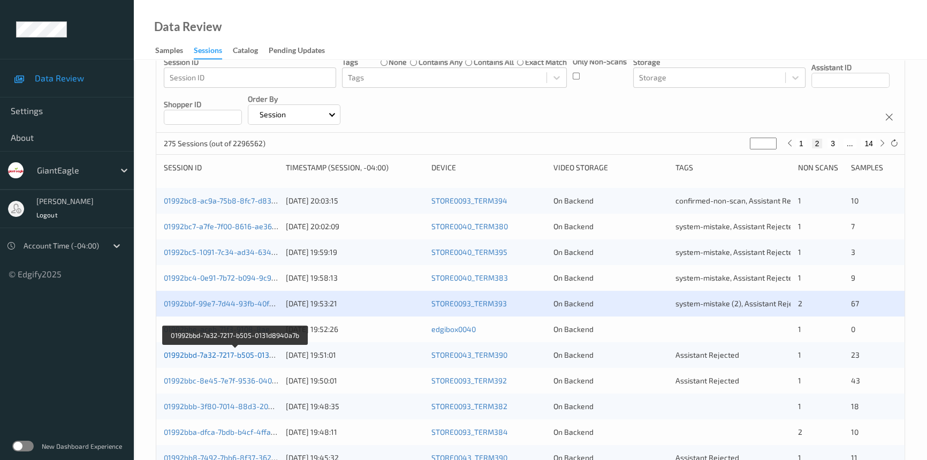
click at [208, 354] on link "01992bbd-7a32-7217-b505-0131d8940a7b" at bounding box center [235, 354] width 143 height 9
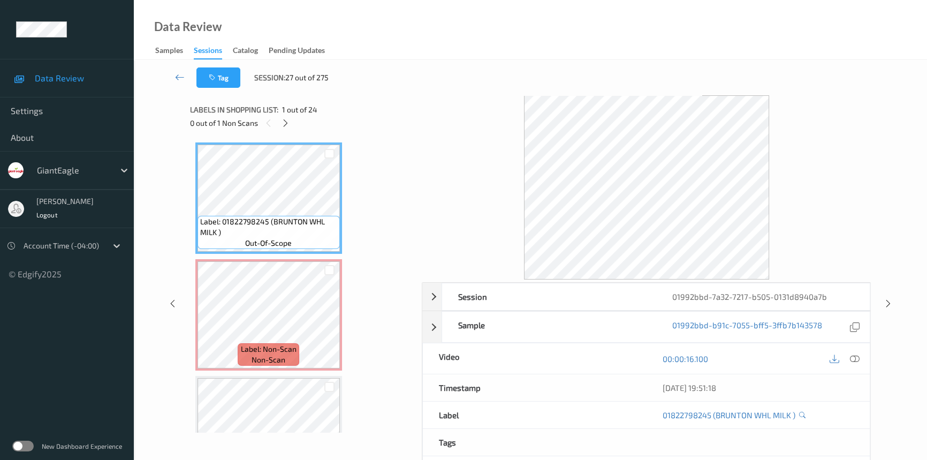
drag, startPoint x: 284, startPoint y: 117, endPoint x: 294, endPoint y: 121, distance: 10.3
click at [285, 119] on div at bounding box center [285, 122] width 13 height 13
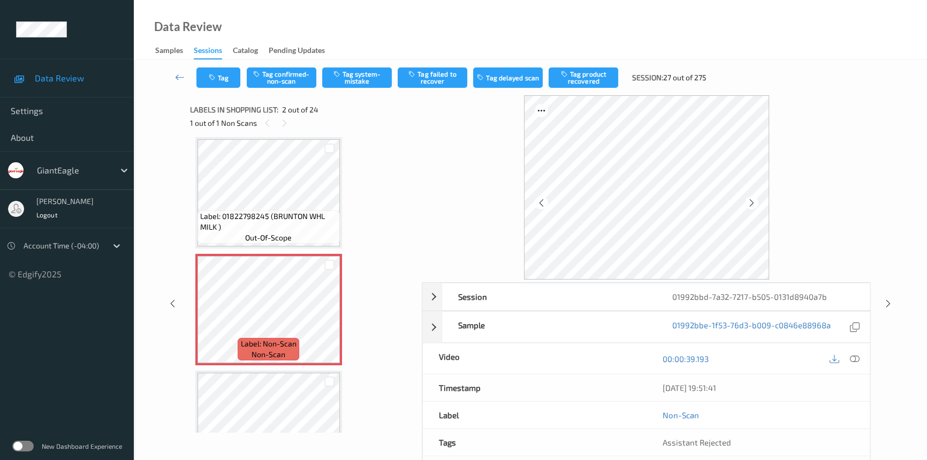
drag, startPoint x: 854, startPoint y: 356, endPoint x: 732, endPoint y: 272, distance: 148.2
click at [857, 356] on icon at bounding box center [855, 359] width 10 height 10
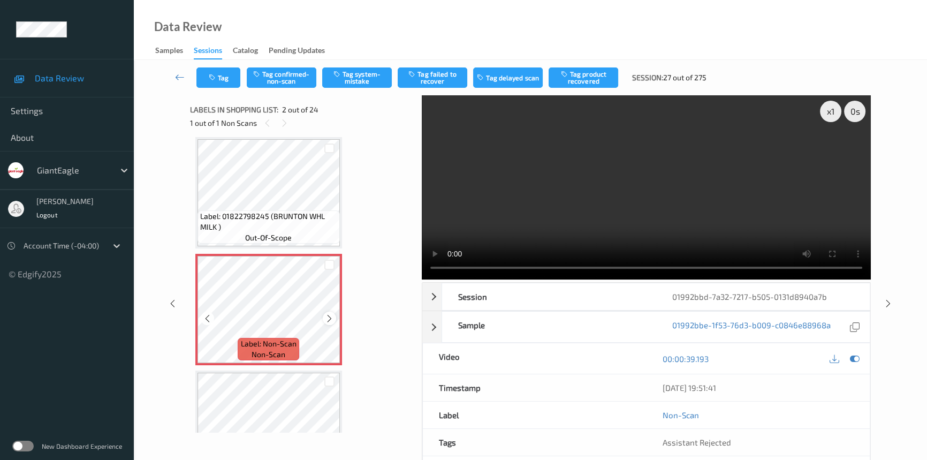
click at [329, 319] on icon at bounding box center [329, 319] width 9 height 10
click at [514, 230] on video at bounding box center [646, 187] width 449 height 184
click at [835, 111] on div "x 1" at bounding box center [830, 111] width 21 height 21
click at [668, 212] on video at bounding box center [646, 187] width 449 height 184
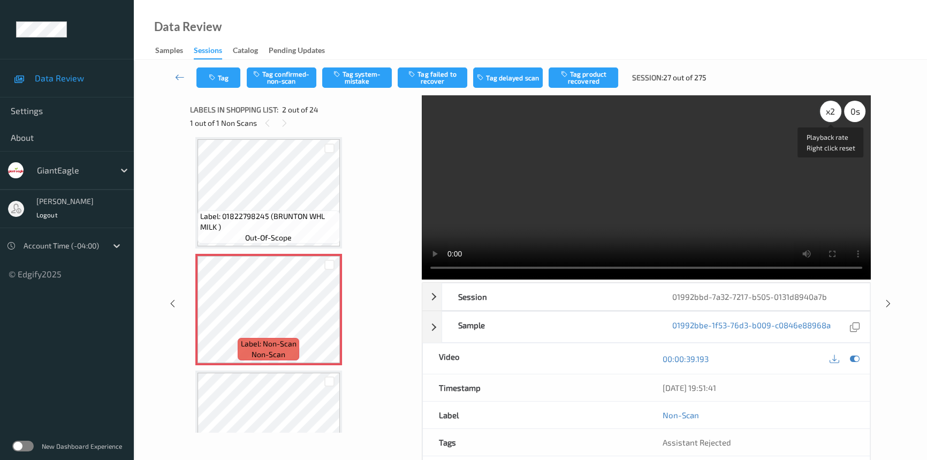
drag, startPoint x: 830, startPoint y: 115, endPoint x: 826, endPoint y: 175, distance: 59.6
click at [833, 120] on div "x 2" at bounding box center [830, 111] width 21 height 21
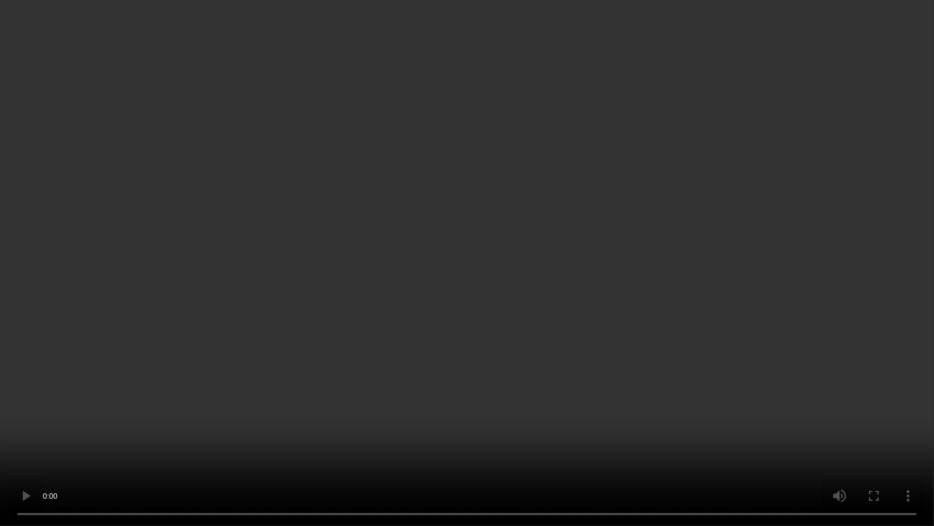
drag, startPoint x: 747, startPoint y: 296, endPoint x: 759, endPoint y: 295, distance: 11.8
click at [747, 296] on video at bounding box center [467, 263] width 934 height 526
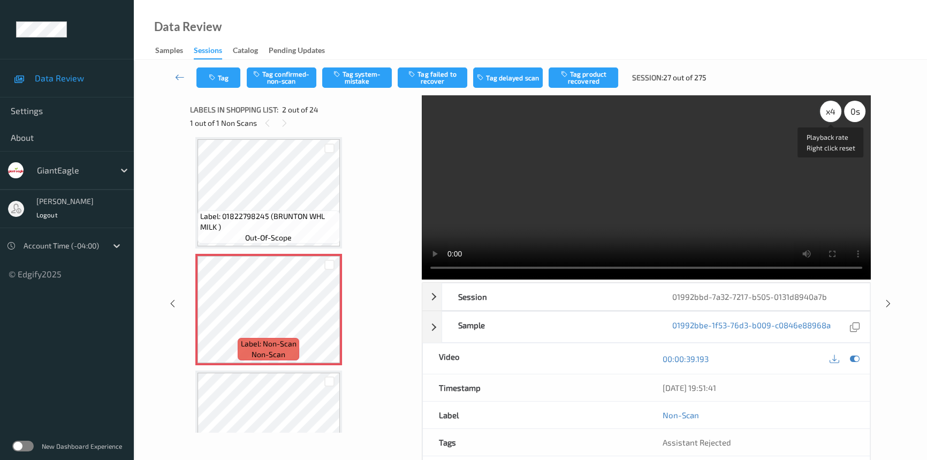
click at [829, 112] on div "x 4" at bounding box center [830, 111] width 21 height 21
click at [831, 110] on div "x 8" at bounding box center [830, 111] width 21 height 21
drag, startPoint x: 825, startPoint y: 112, endPoint x: 755, endPoint y: 149, distance: 79.5
click at [825, 114] on div "x 1" at bounding box center [830, 111] width 21 height 21
click at [714, 173] on video at bounding box center [646, 187] width 449 height 184
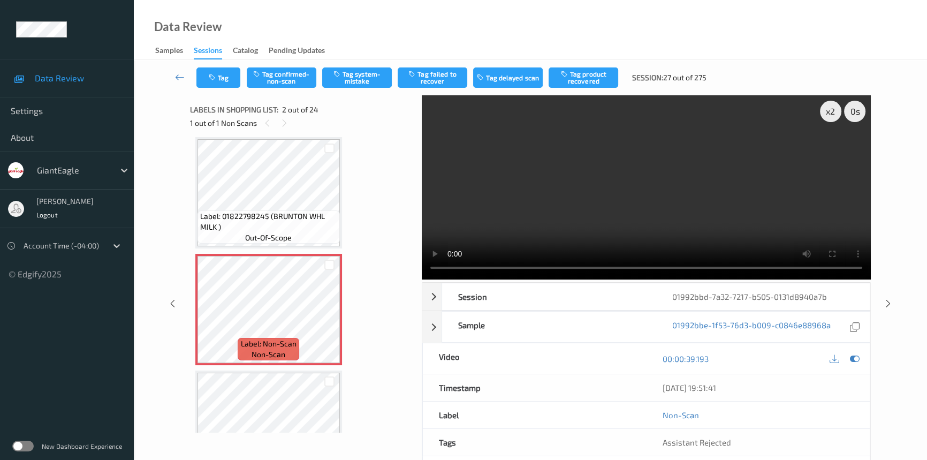
click at [657, 216] on video at bounding box center [646, 187] width 449 height 184
click at [593, 228] on video at bounding box center [646, 187] width 449 height 184
click at [641, 179] on video at bounding box center [646, 187] width 449 height 184
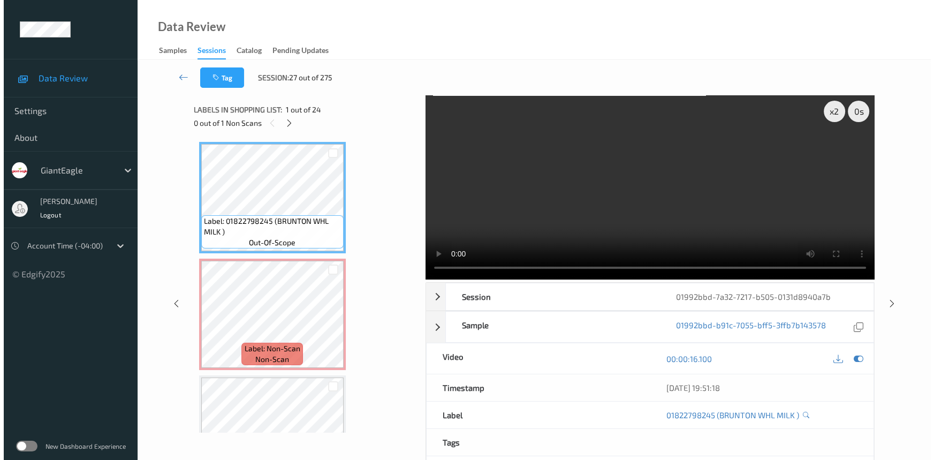
scroll to position [0, 0]
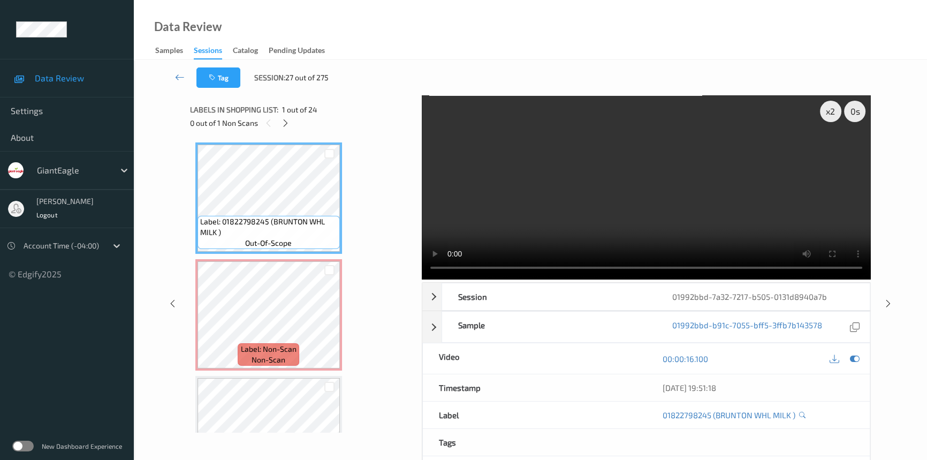
click at [540, 198] on video at bounding box center [646, 187] width 449 height 184
click at [518, 216] on video at bounding box center [646, 187] width 449 height 184
click at [539, 230] on video at bounding box center [646, 187] width 449 height 184
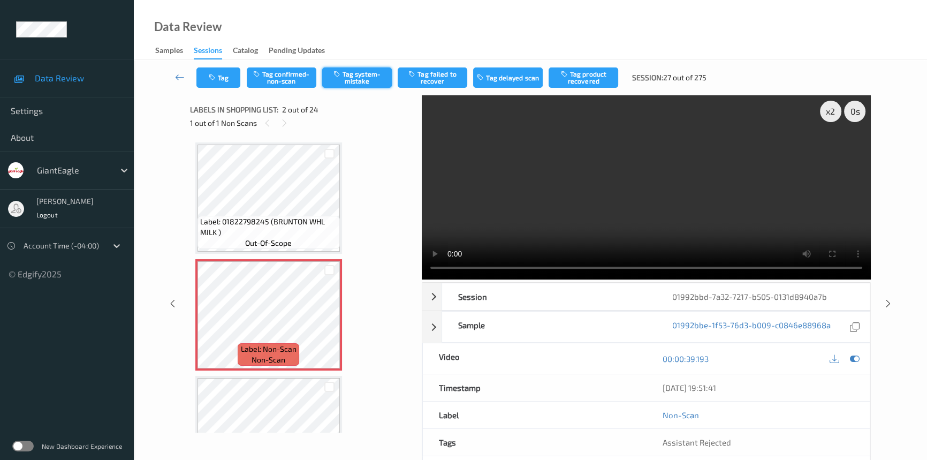
click at [365, 71] on button "Tag system-mistake" at bounding box center [357, 77] width 70 height 20
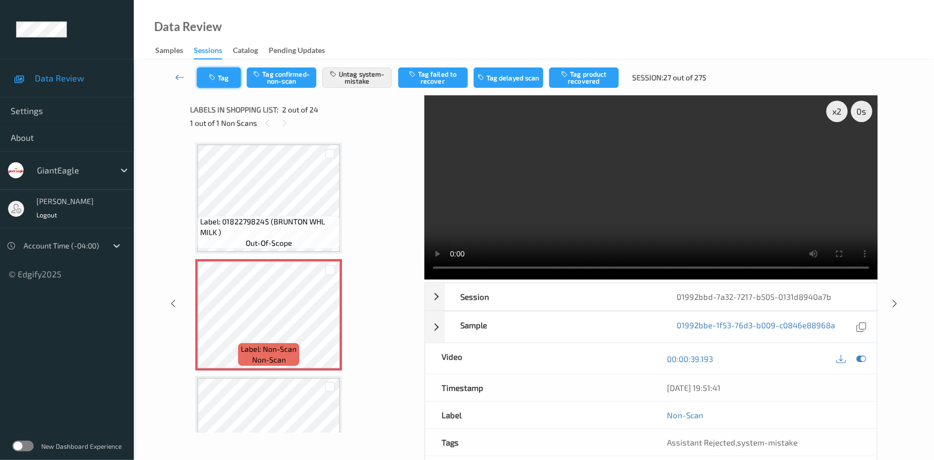
click at [226, 81] on button "Tag" at bounding box center [219, 77] width 44 height 20
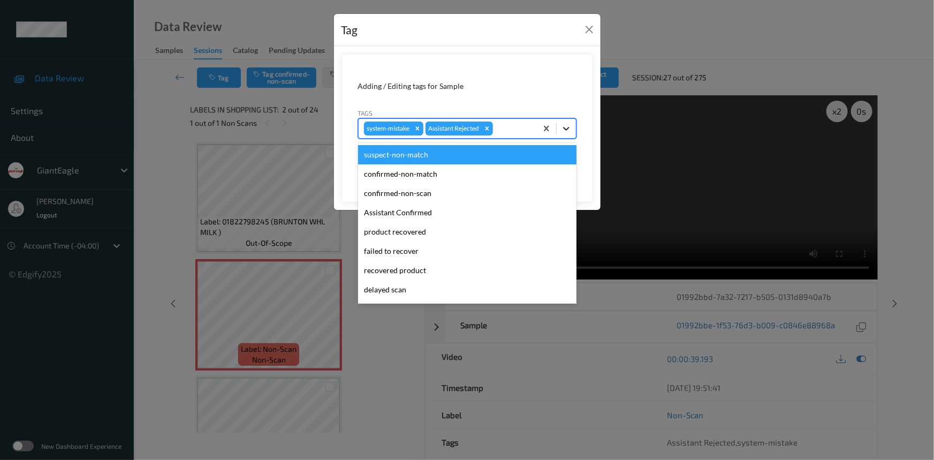
click at [562, 126] on icon at bounding box center [566, 128] width 11 height 11
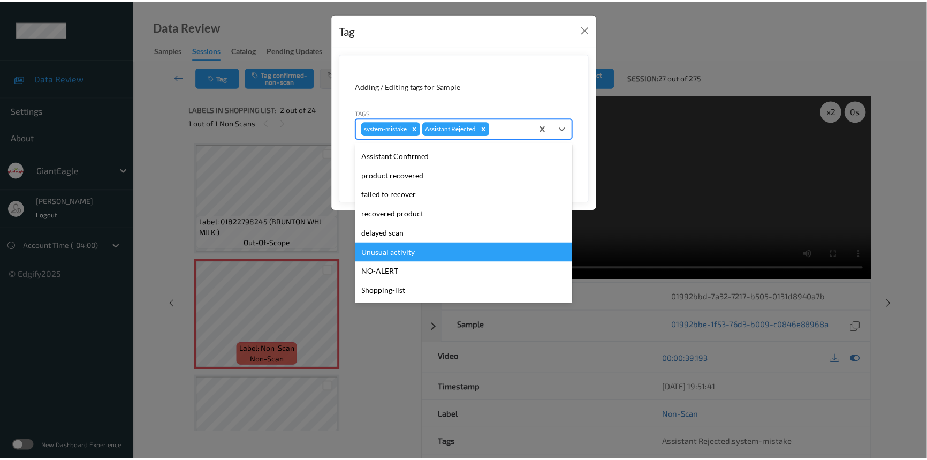
scroll to position [94, 0]
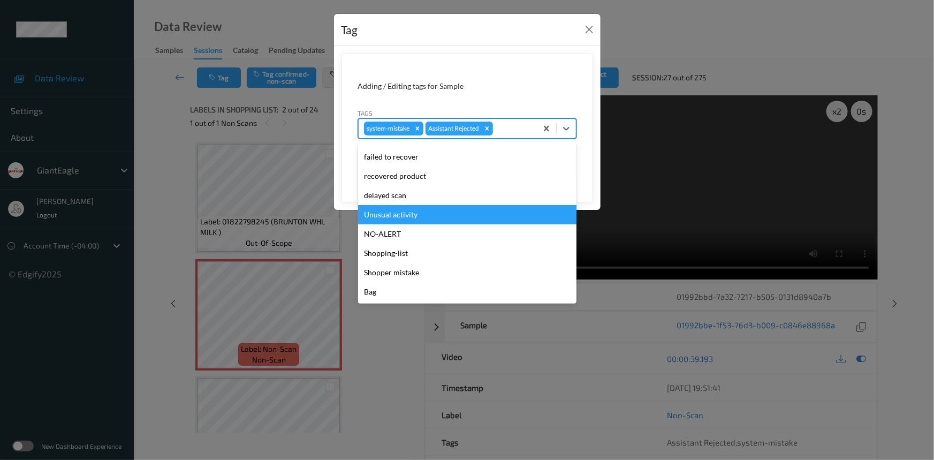
click at [422, 215] on div "Unusual activity" at bounding box center [467, 214] width 218 height 19
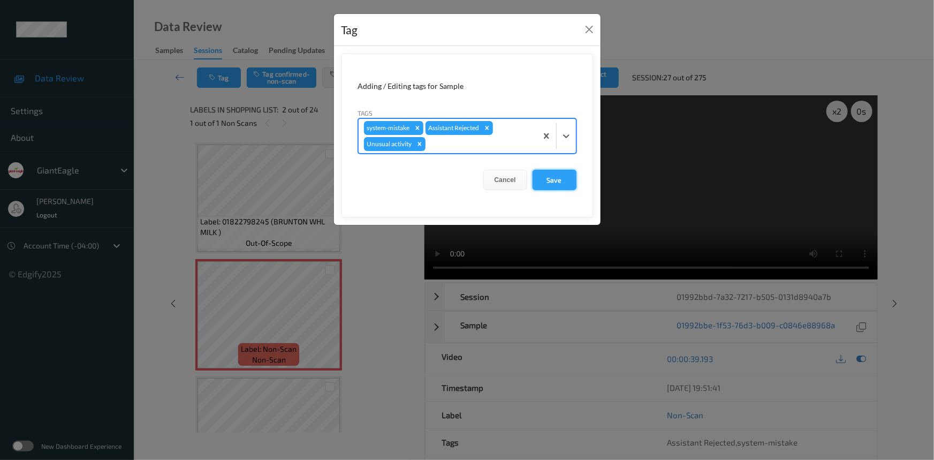
click at [541, 172] on button "Save" at bounding box center [555, 180] width 44 height 20
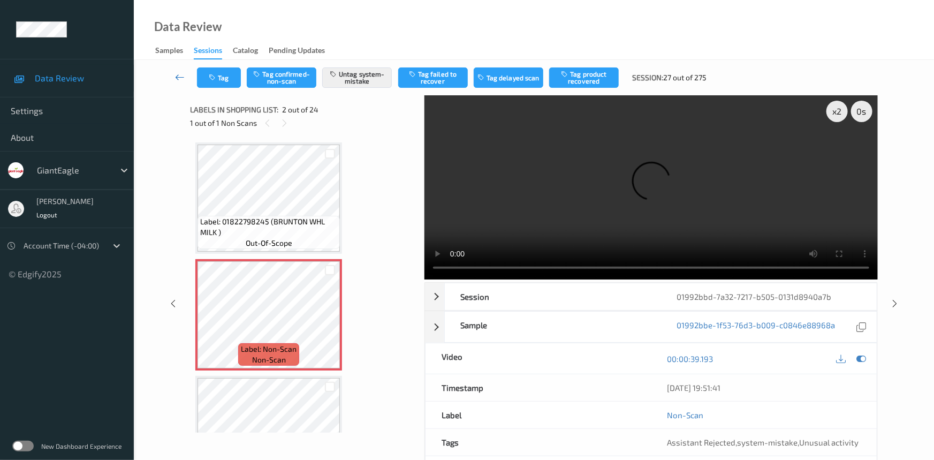
click at [176, 72] on icon at bounding box center [180, 77] width 10 height 11
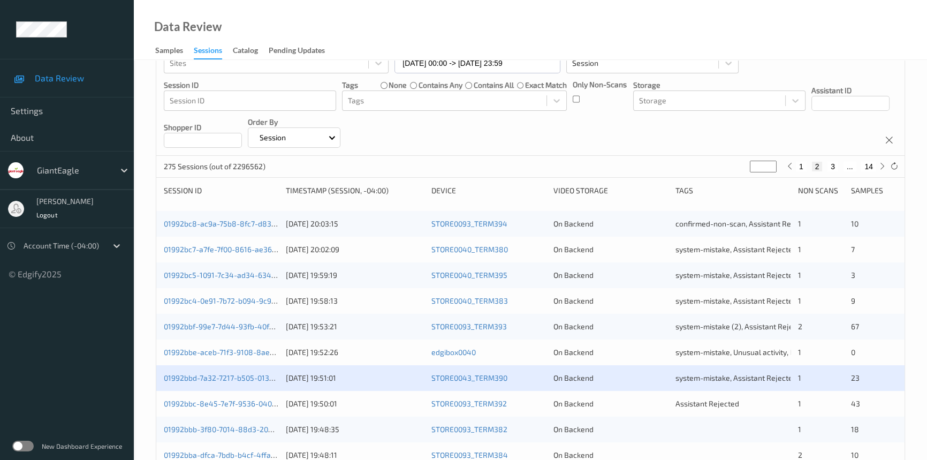
scroll to position [243, 0]
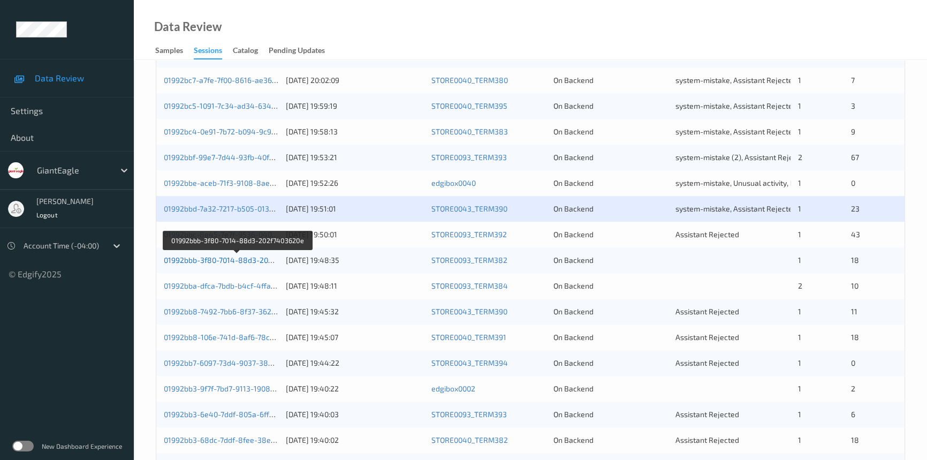
click at [209, 261] on link "01992bbb-3f80-7014-88d3-202f7403620e" at bounding box center [237, 259] width 146 height 9
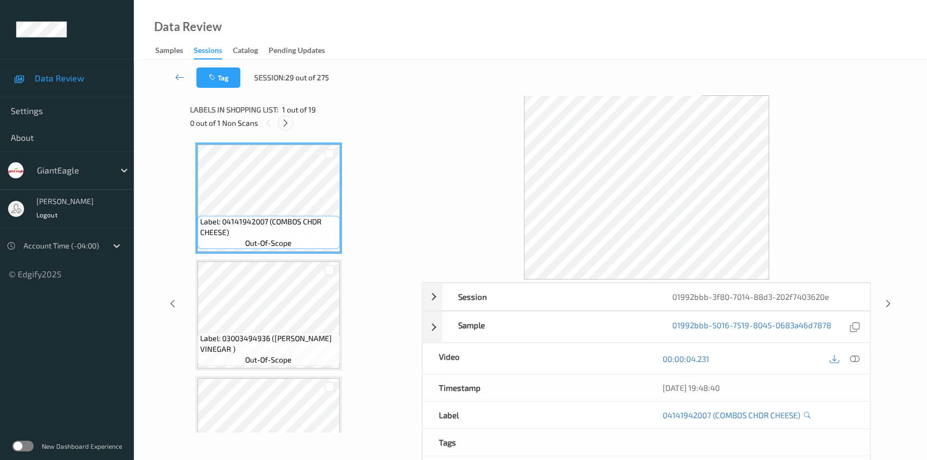
click at [282, 124] on icon at bounding box center [285, 123] width 9 height 10
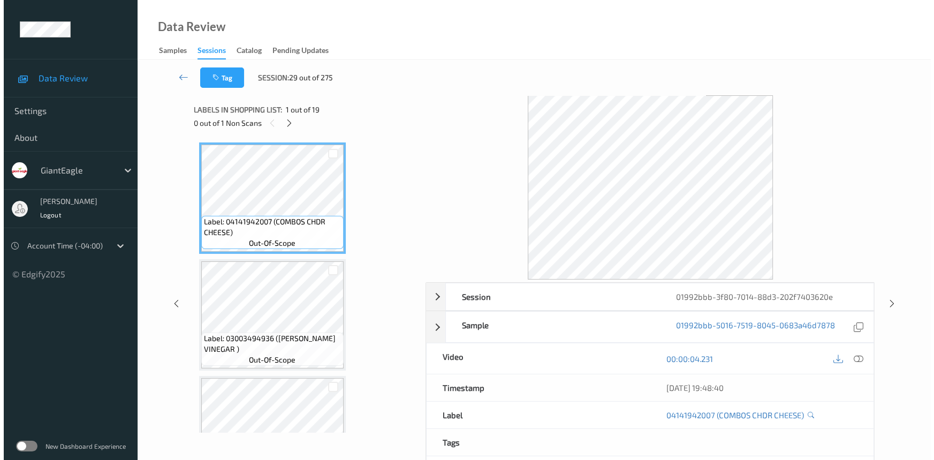
scroll to position [1517, 0]
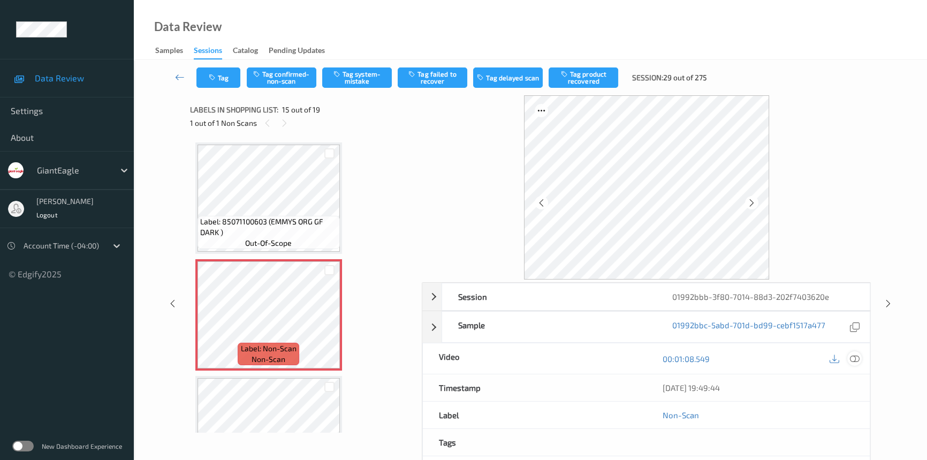
click at [858, 358] on icon at bounding box center [855, 359] width 10 height 10
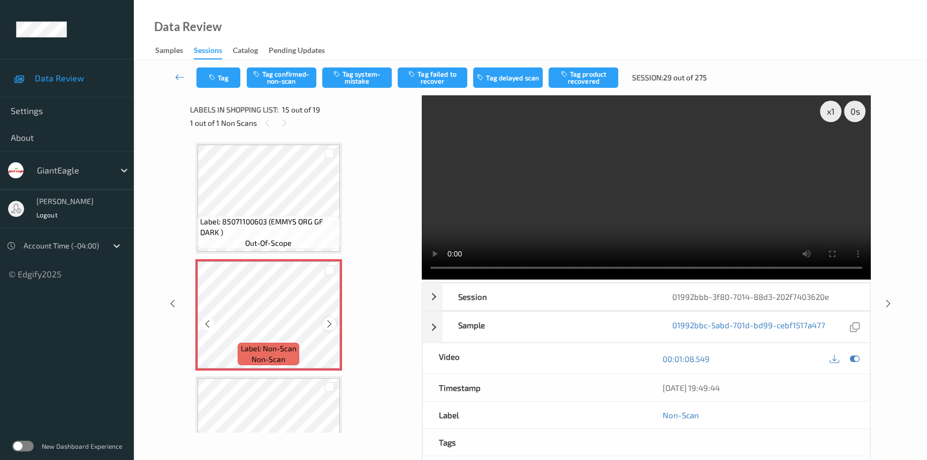
click at [331, 319] on icon at bounding box center [329, 324] width 9 height 10
click at [657, 217] on video at bounding box center [646, 187] width 449 height 184
click at [830, 119] on div "x 1" at bounding box center [830, 111] width 21 height 21
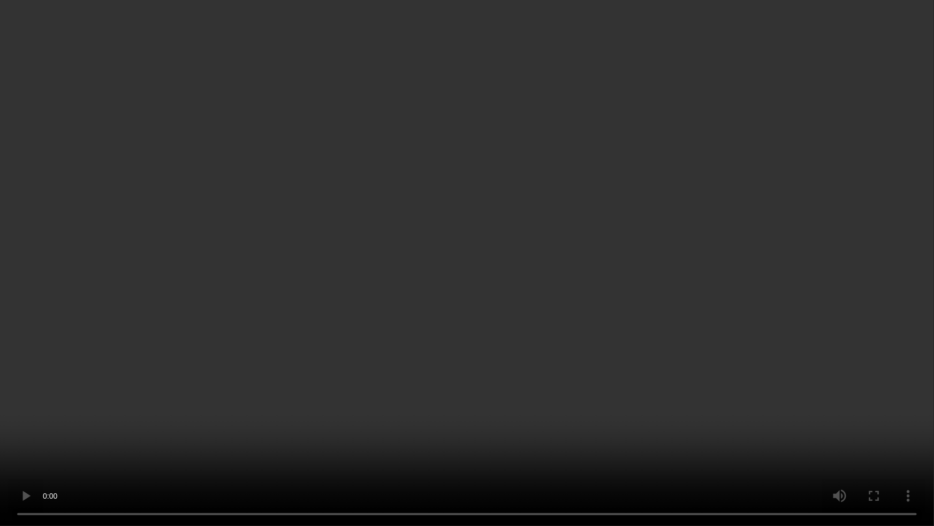
click at [788, 376] on video at bounding box center [467, 263] width 934 height 526
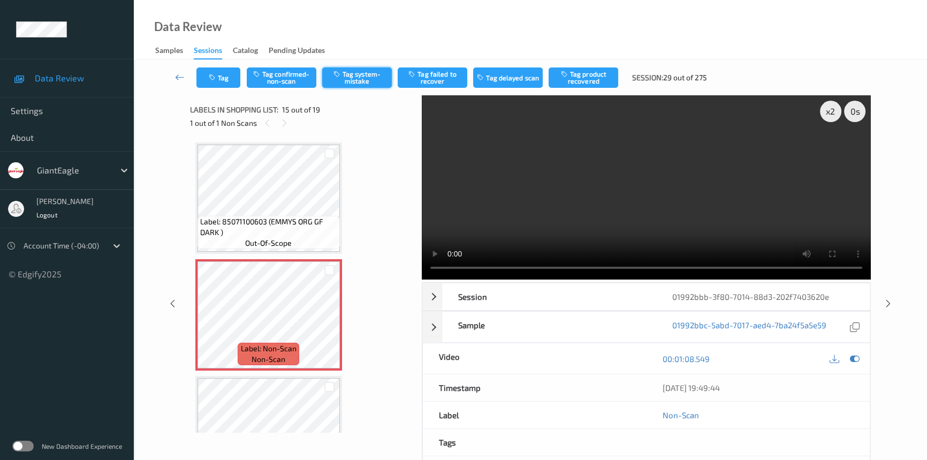
click at [346, 81] on button "Tag system-mistake" at bounding box center [357, 77] width 70 height 20
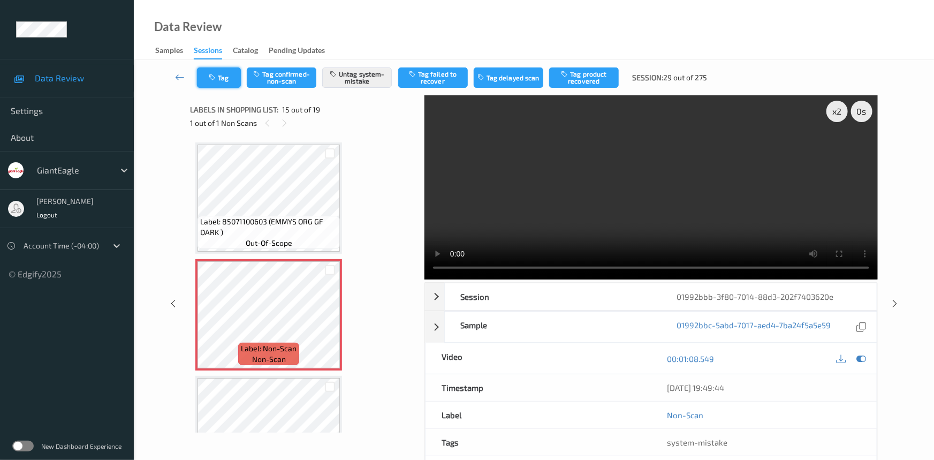
click at [226, 74] on button "Tag" at bounding box center [219, 77] width 44 height 20
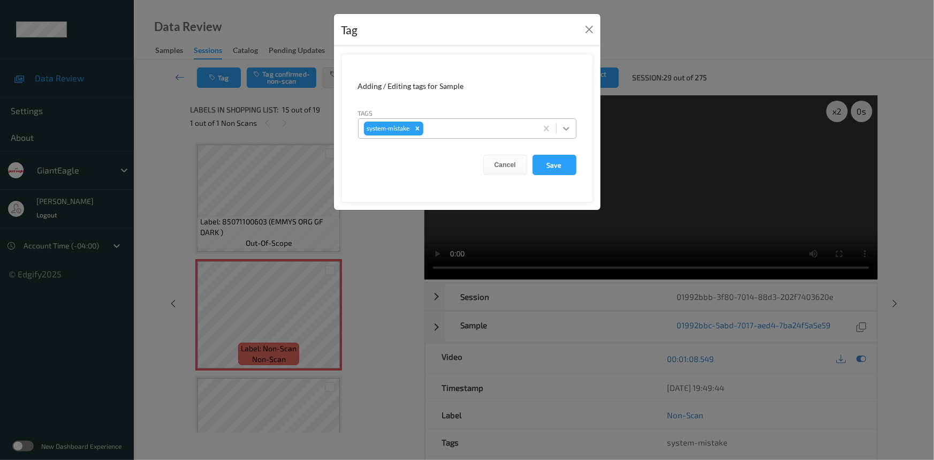
click at [565, 128] on icon at bounding box center [566, 129] width 6 height 4
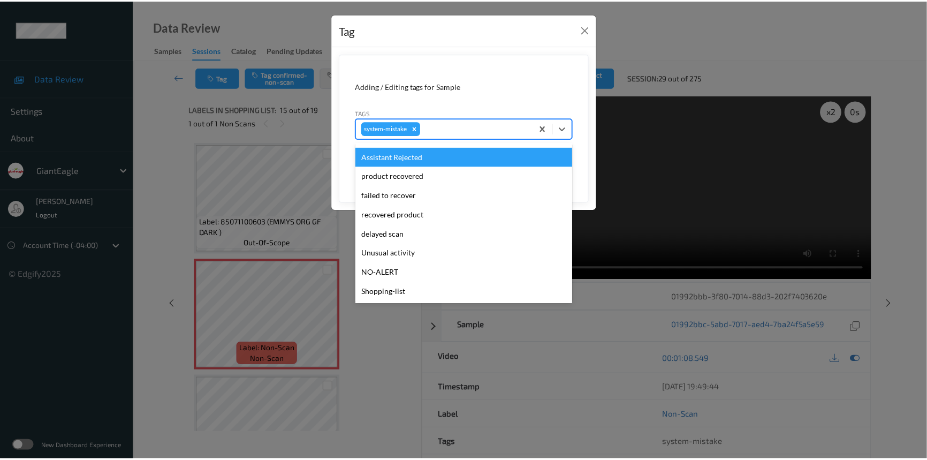
scroll to position [113, 0]
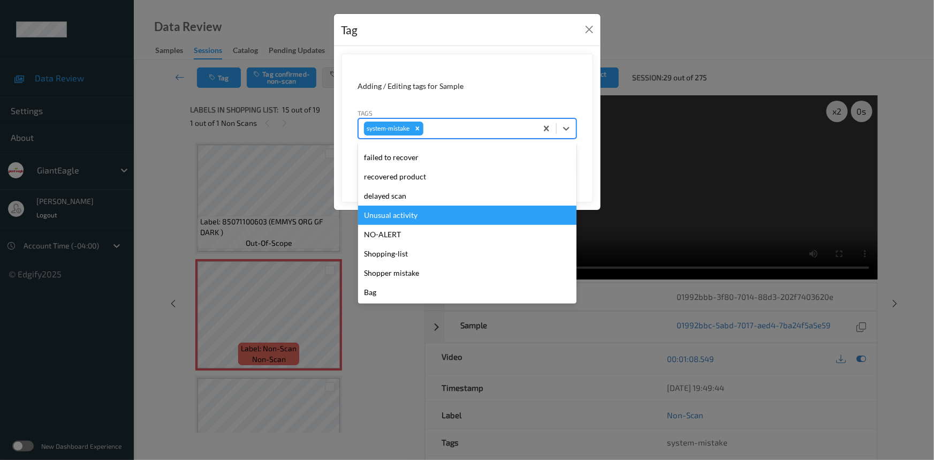
click at [400, 218] on div "Unusual activity" at bounding box center [467, 215] width 218 height 19
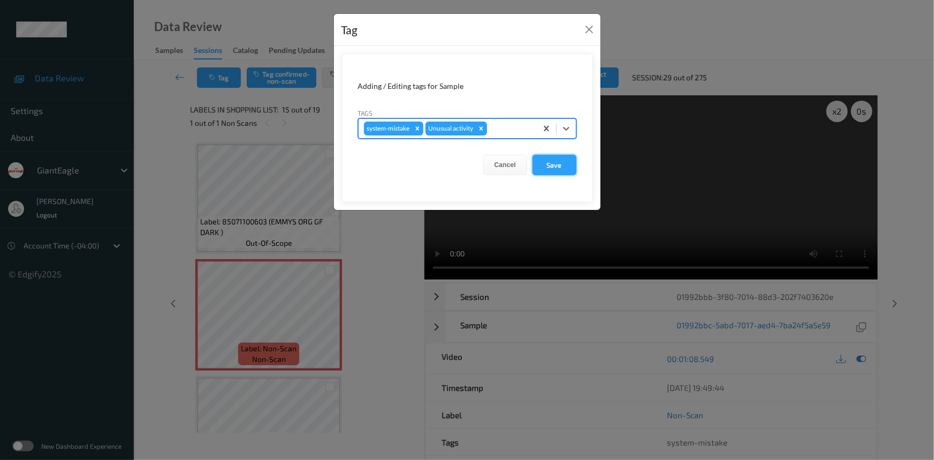
click at [555, 165] on button "Save" at bounding box center [555, 165] width 44 height 20
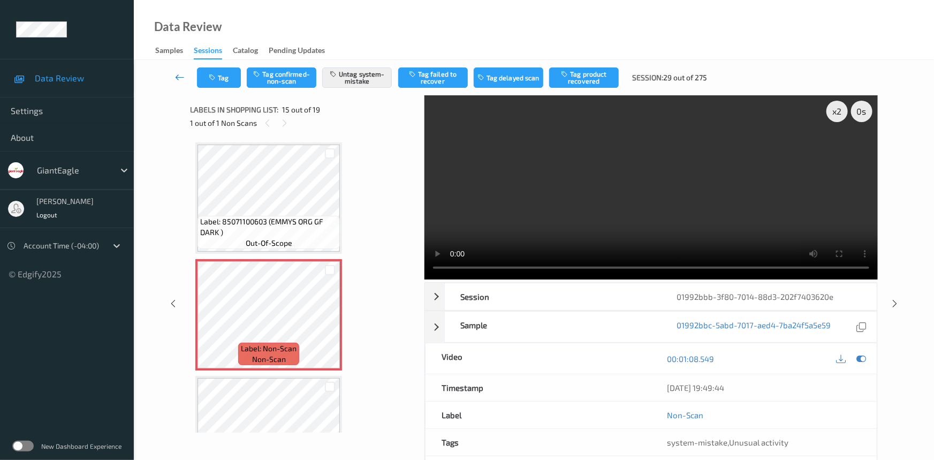
click at [178, 72] on icon at bounding box center [180, 77] width 10 height 11
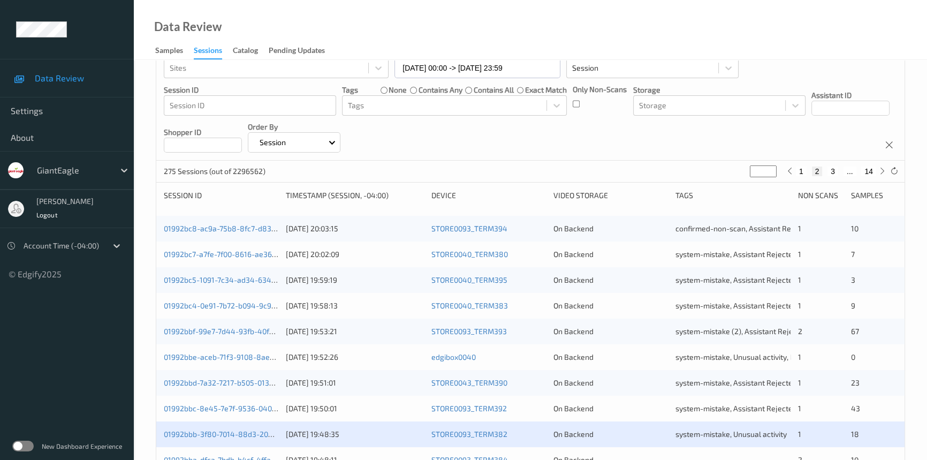
scroll to position [292, 0]
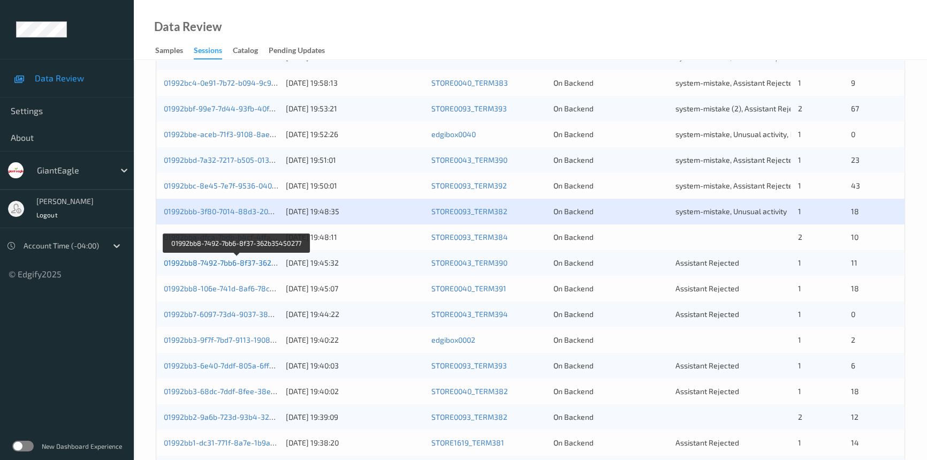
click at [198, 262] on link "01992bb8-7492-7bb6-8f37-362b35450277" at bounding box center [237, 262] width 146 height 9
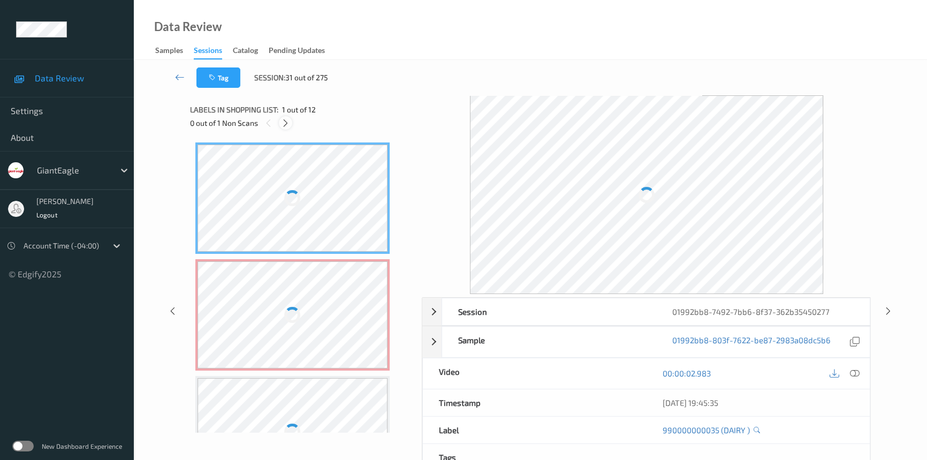
click at [289, 118] on icon at bounding box center [285, 123] width 9 height 10
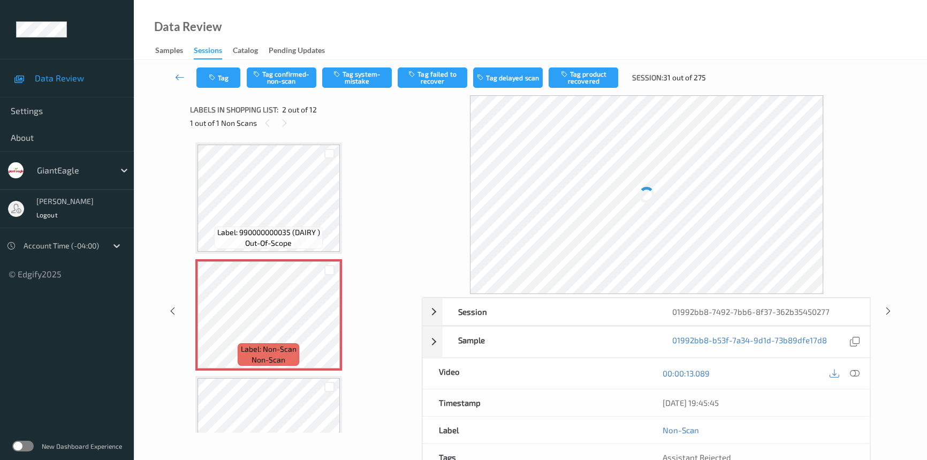
scroll to position [5, 0]
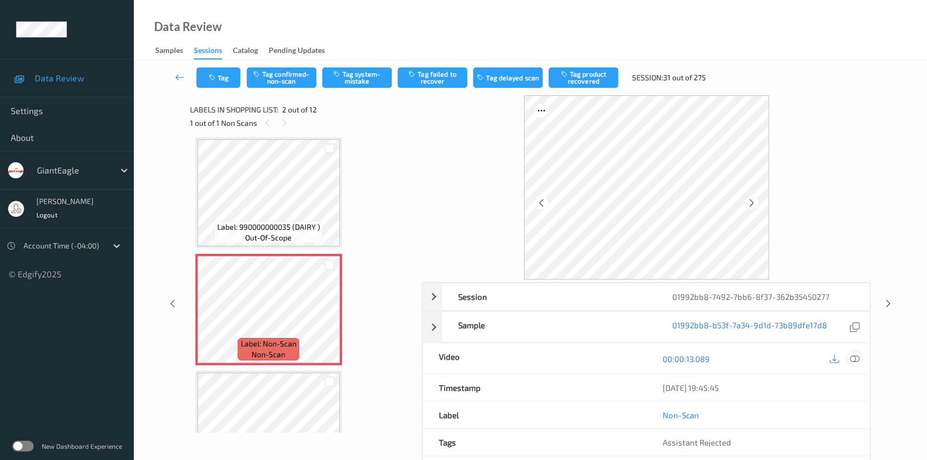
click at [855, 357] on icon at bounding box center [855, 359] width 10 height 10
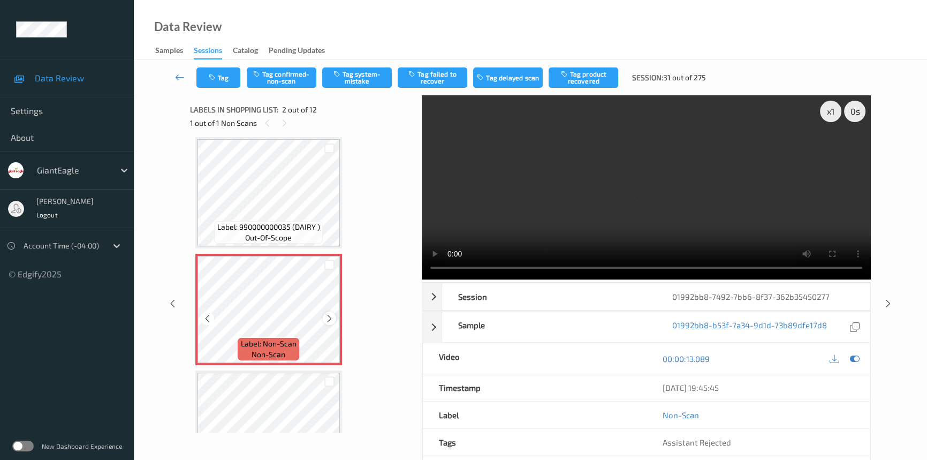
click at [327, 318] on icon at bounding box center [329, 319] width 9 height 10
click at [327, 317] on icon at bounding box center [329, 319] width 9 height 10
click at [564, 203] on video at bounding box center [646, 187] width 449 height 184
click at [837, 111] on div "x 1" at bounding box center [830, 111] width 21 height 21
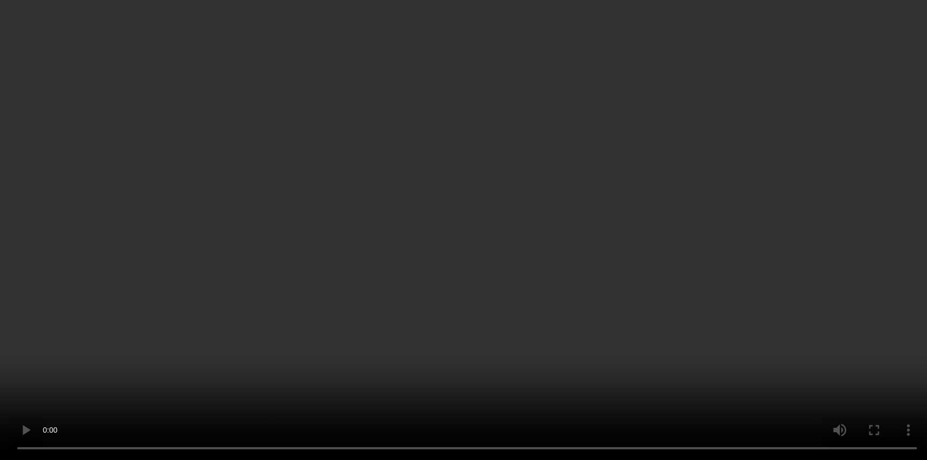
scroll to position [297, 0]
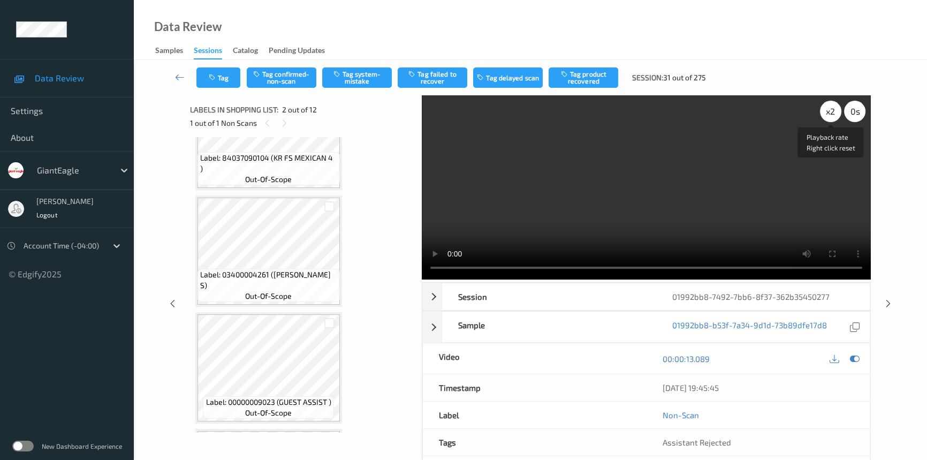
click at [828, 109] on div "x 2" at bounding box center [830, 111] width 21 height 21
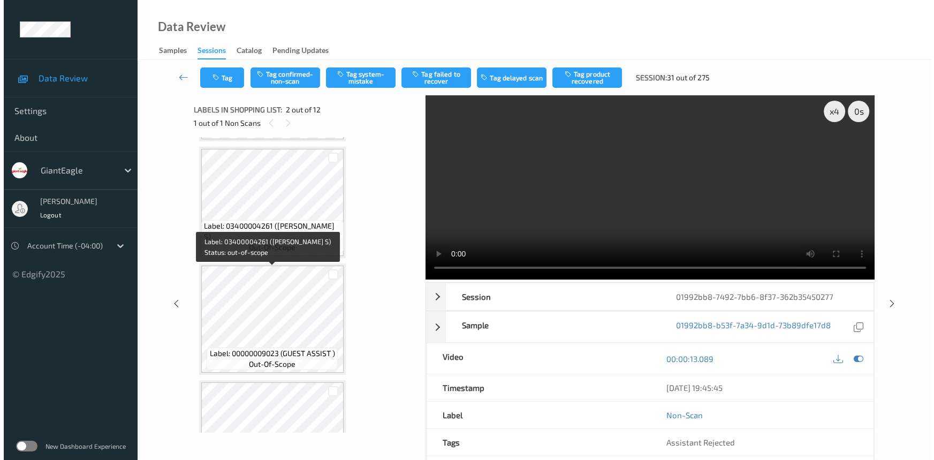
scroll to position [395, 0]
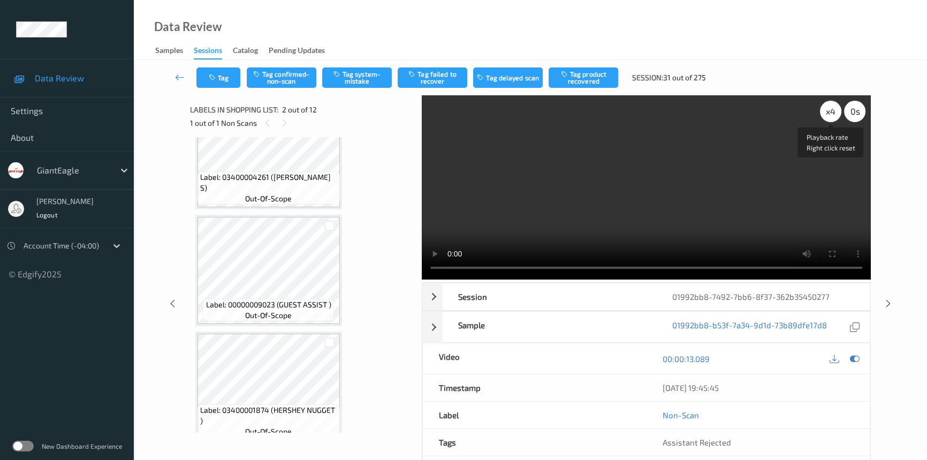
drag, startPoint x: 831, startPoint y: 110, endPoint x: 831, endPoint y: 120, distance: 10.2
click at [831, 110] on div "x 4" at bounding box center [830, 111] width 21 height 21
click at [826, 114] on div "x 8" at bounding box center [830, 111] width 21 height 21
drag, startPoint x: 830, startPoint y: 112, endPoint x: 830, endPoint y: 119, distance: 7.0
click at [830, 113] on div "x 1" at bounding box center [830, 111] width 21 height 21
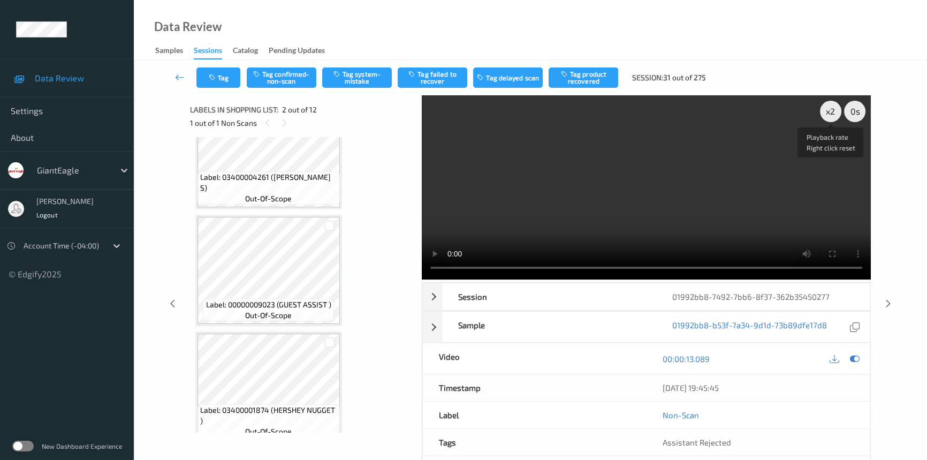
drag, startPoint x: 830, startPoint y: 114, endPoint x: 809, endPoint y: 147, distance: 39.2
click at [830, 117] on div "x 2" at bounding box center [830, 111] width 21 height 21
drag, startPoint x: 293, startPoint y: 77, endPoint x: 308, endPoint y: 87, distance: 17.8
click at [293, 77] on button "Tag confirmed-non-scan" at bounding box center [282, 77] width 70 height 20
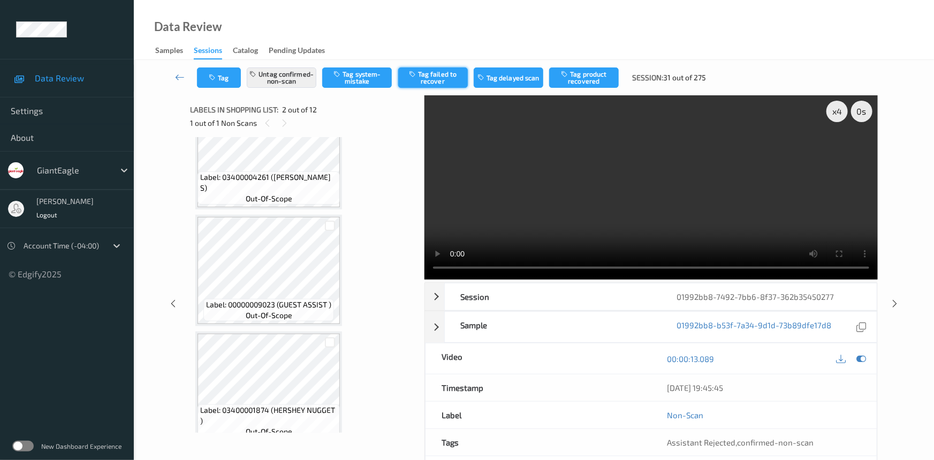
click at [446, 79] on button "Tag failed to recover" at bounding box center [433, 77] width 70 height 20
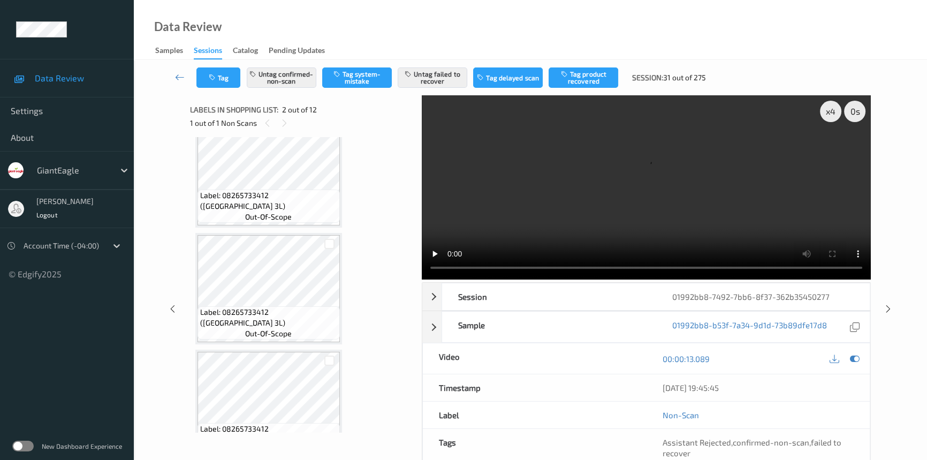
scroll to position [1106, 0]
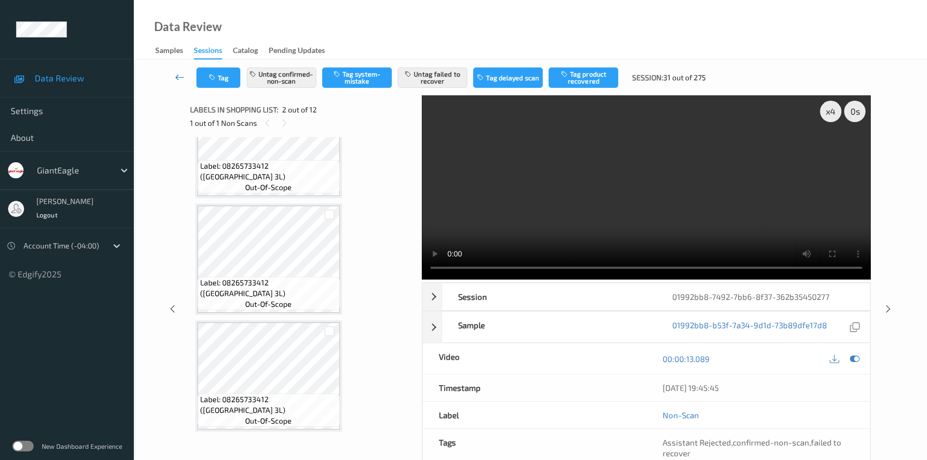
click at [178, 72] on icon at bounding box center [180, 77] width 10 height 11
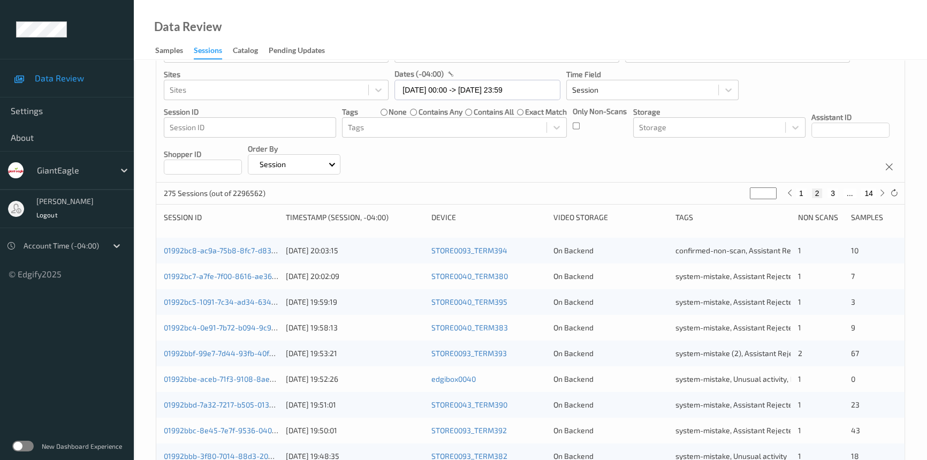
scroll to position [292, 0]
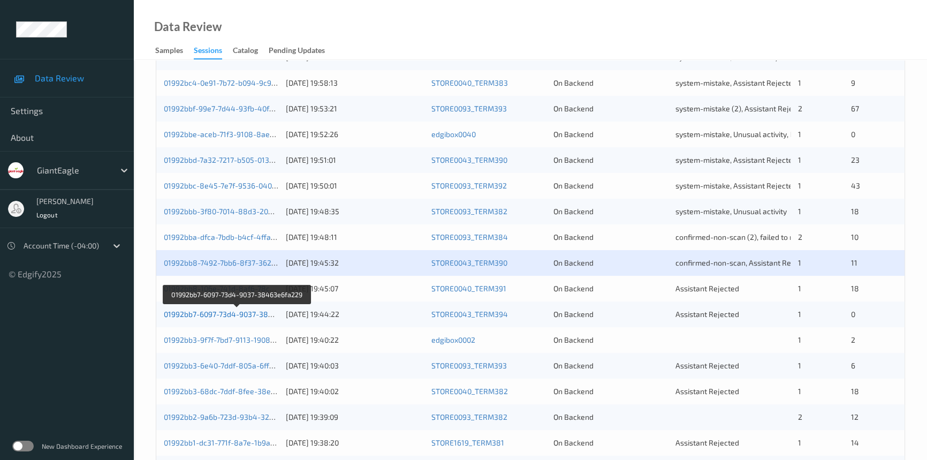
click at [201, 315] on link "01992bb7-6097-73d4-9037-38463e6fa229" at bounding box center [237, 313] width 146 height 9
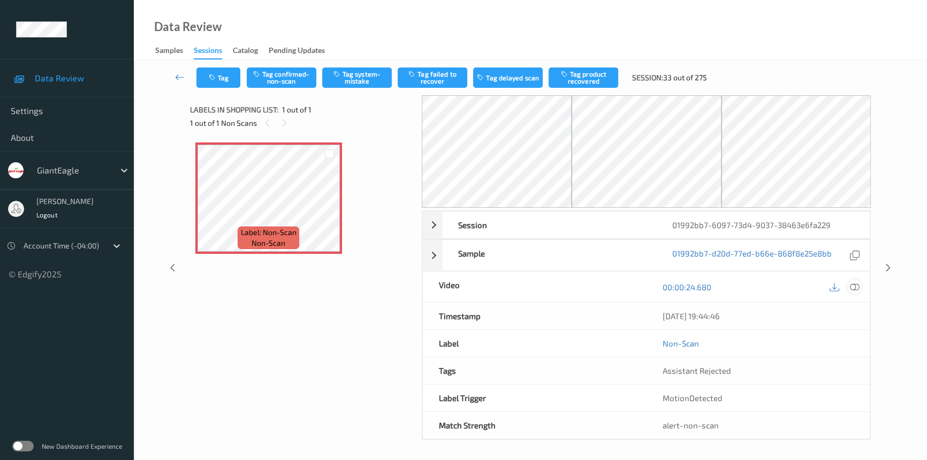
click at [855, 285] on icon at bounding box center [855, 287] width 10 height 10
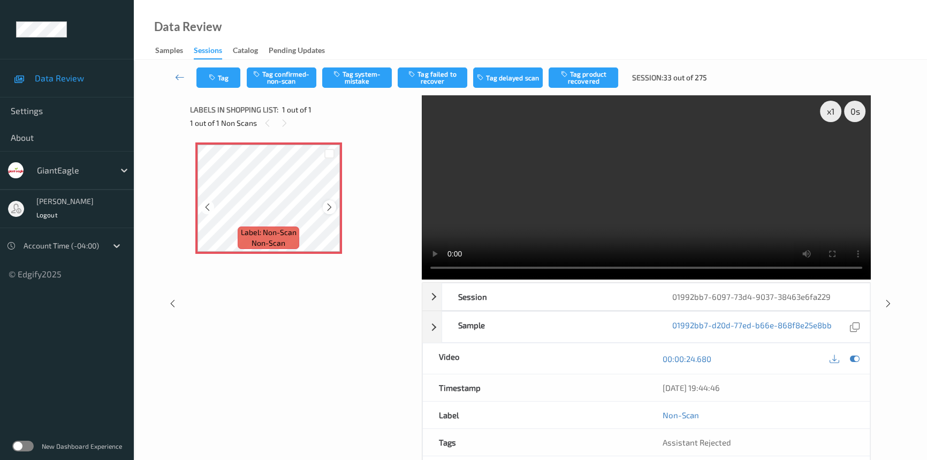
click at [331, 205] on icon at bounding box center [329, 207] width 9 height 10
click at [330, 206] on icon at bounding box center [329, 207] width 9 height 10
click at [502, 225] on video at bounding box center [646, 187] width 449 height 184
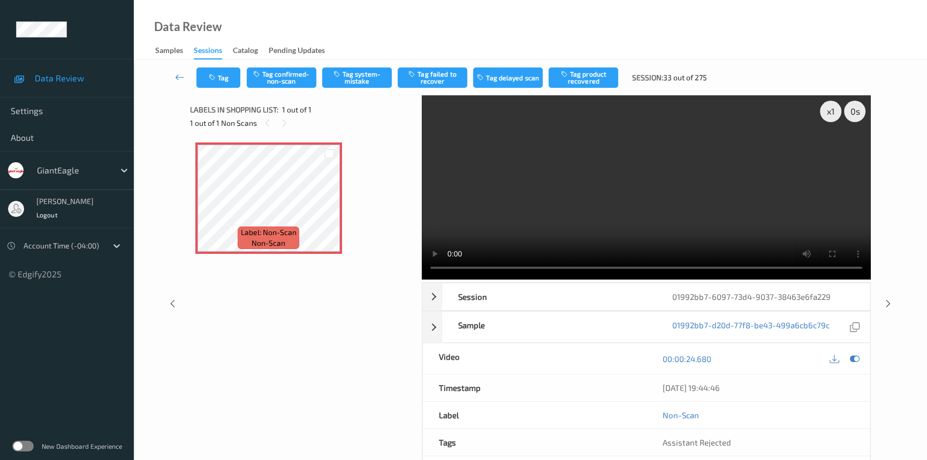
click at [682, 200] on video at bounding box center [646, 187] width 449 height 184
click at [603, 190] on video at bounding box center [646, 187] width 449 height 184
click at [359, 75] on button "Tag system-mistake" at bounding box center [357, 77] width 70 height 20
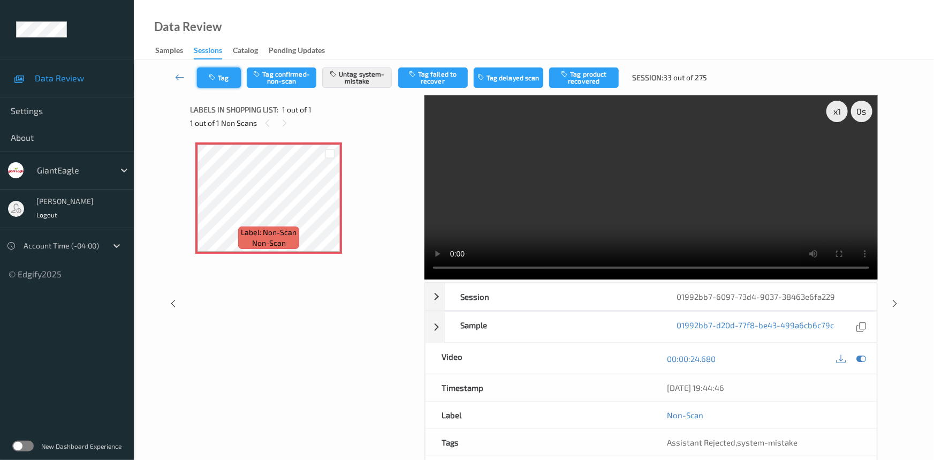
click at [220, 79] on button "Tag" at bounding box center [219, 77] width 44 height 20
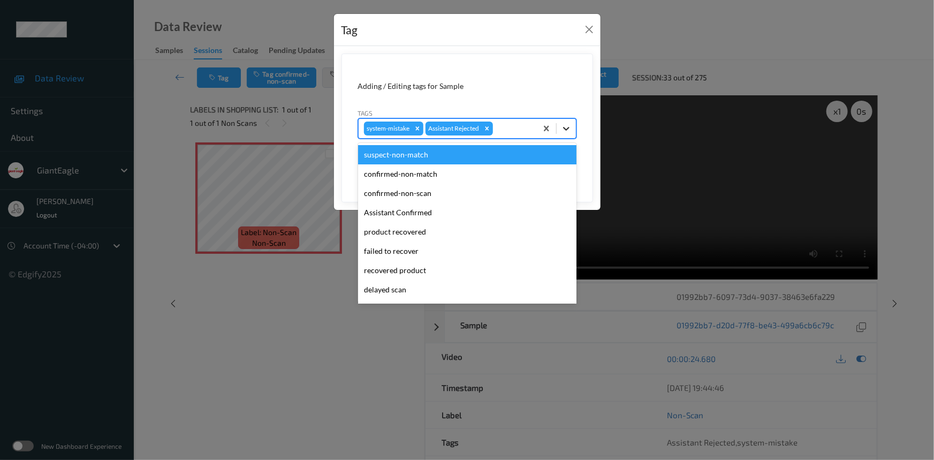
click at [566, 130] on icon at bounding box center [566, 129] width 6 height 4
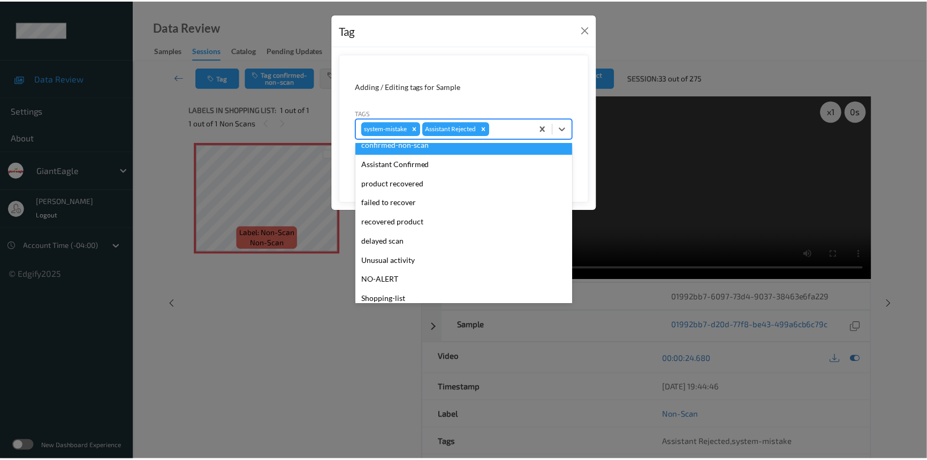
scroll to position [94, 0]
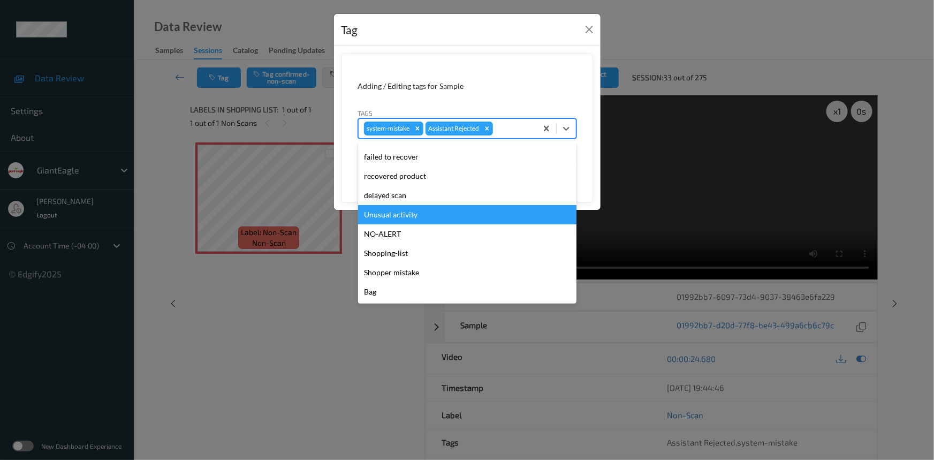
click at [385, 211] on div "Unusual activity" at bounding box center [467, 214] width 218 height 19
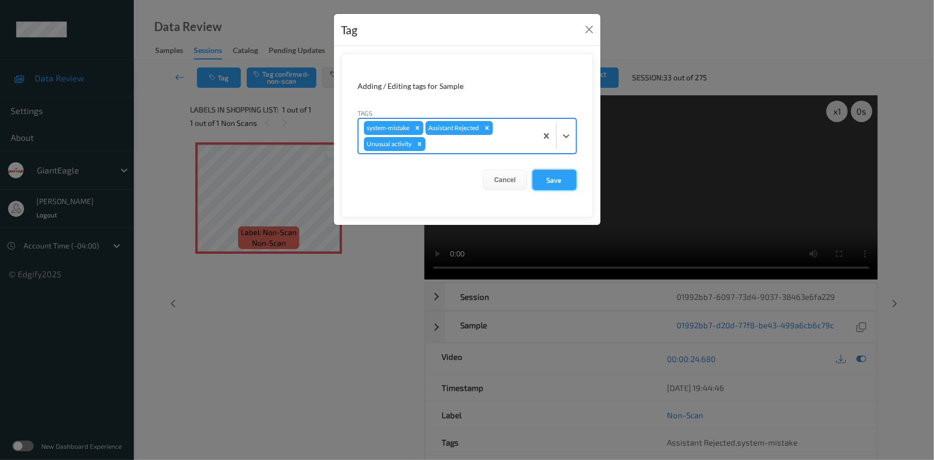
click at [545, 177] on button "Save" at bounding box center [555, 180] width 44 height 20
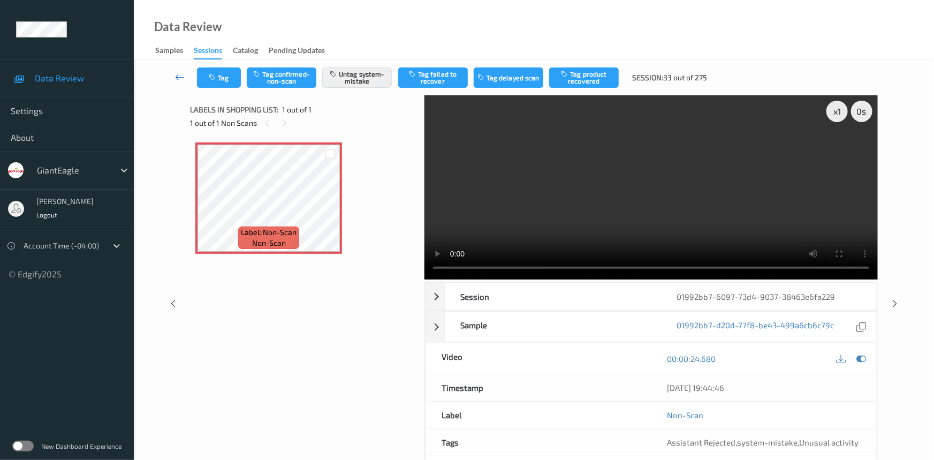
click at [177, 72] on icon at bounding box center [180, 77] width 10 height 11
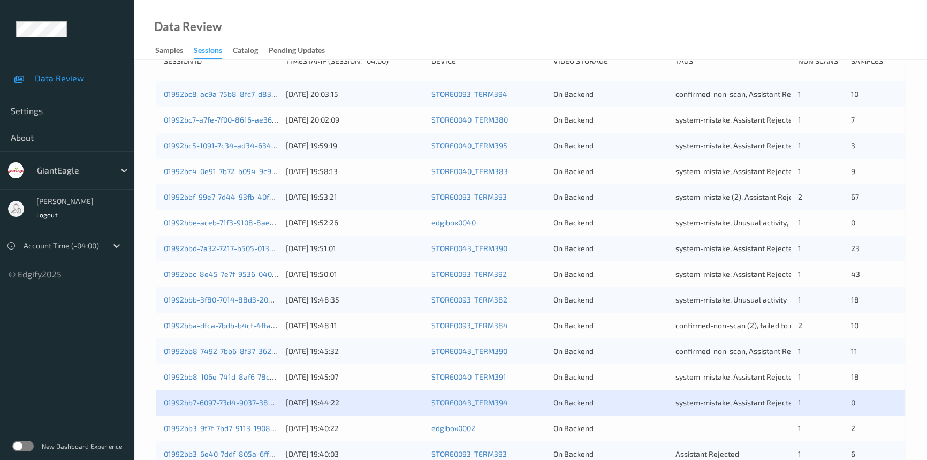
scroll to position [341, 0]
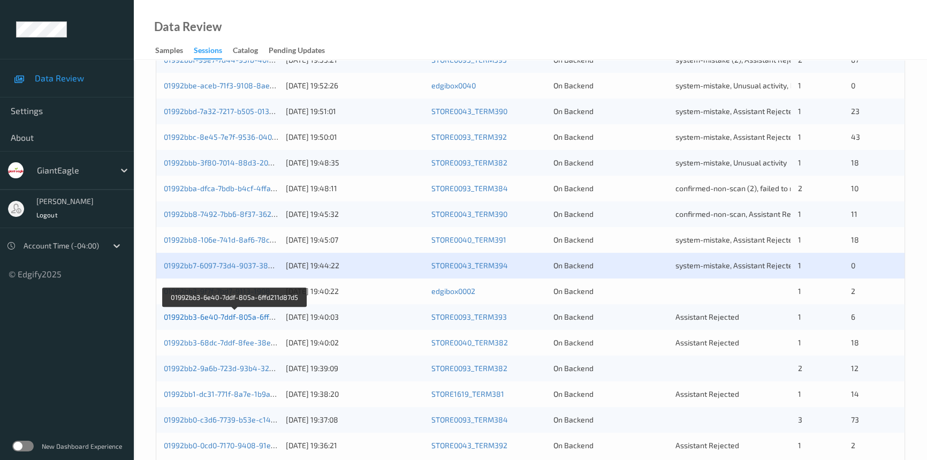
click at [206, 315] on link "01992bb3-6e40-7ddf-805a-6ffd211d87d5" at bounding box center [235, 316] width 142 height 9
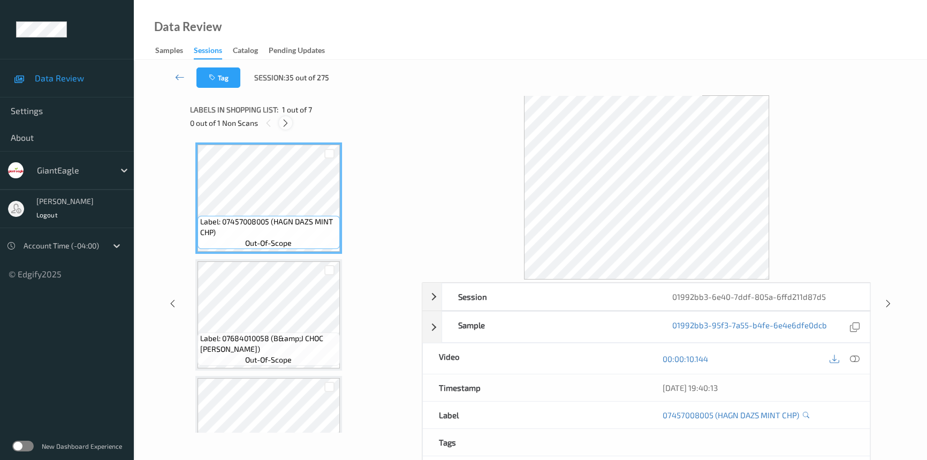
click at [289, 123] on icon at bounding box center [285, 123] width 9 height 10
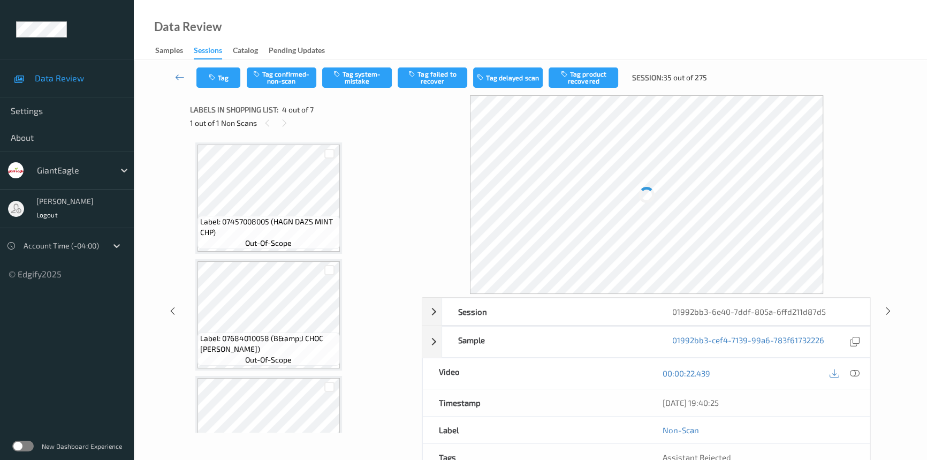
scroll to position [238, 0]
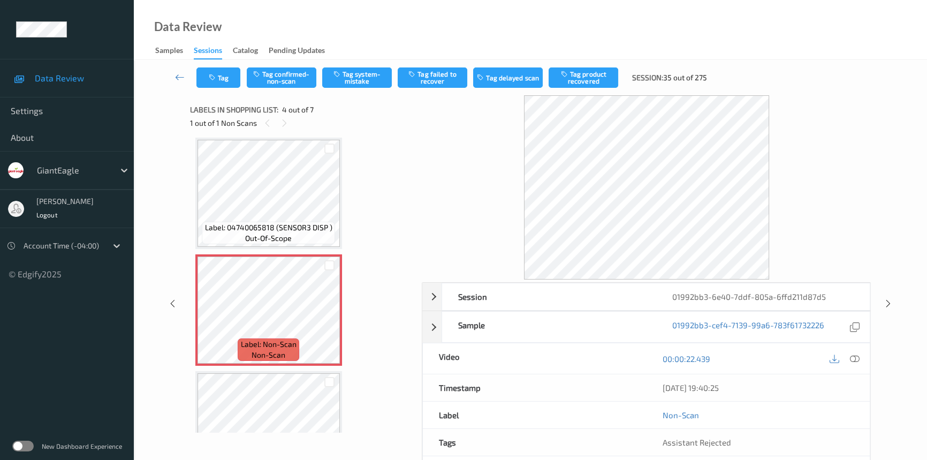
click at [852, 356] on icon at bounding box center [855, 359] width 10 height 10
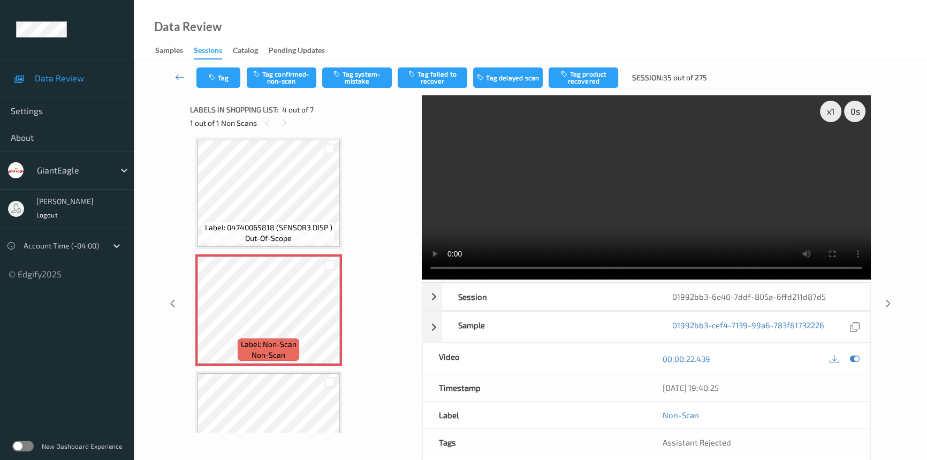
click at [597, 182] on video at bounding box center [646, 187] width 449 height 184
click at [652, 172] on video at bounding box center [646, 187] width 449 height 184
click at [660, 169] on video at bounding box center [646, 187] width 449 height 184
click at [823, 112] on div "x 1" at bounding box center [830, 111] width 21 height 21
drag, startPoint x: 600, startPoint y: 193, endPoint x: 553, endPoint y: 146, distance: 66.3
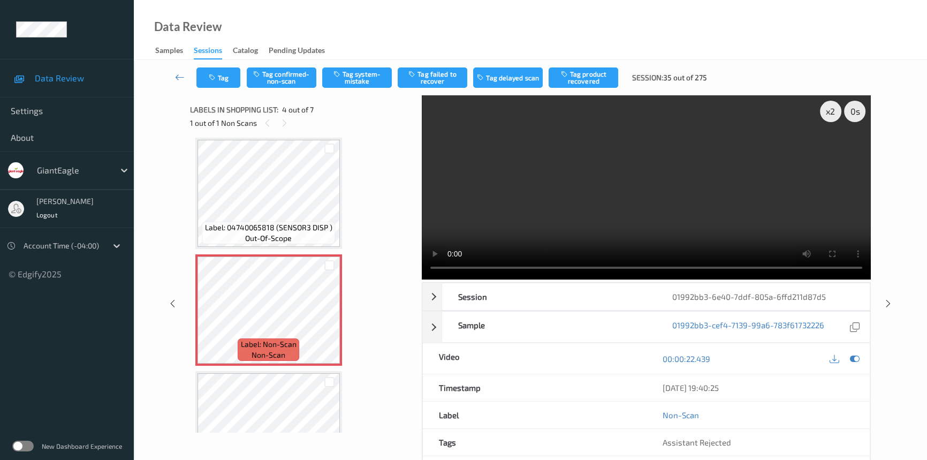
click at [600, 193] on video at bounding box center [646, 187] width 449 height 184
click at [373, 74] on button "Tag system-mistake" at bounding box center [357, 77] width 70 height 20
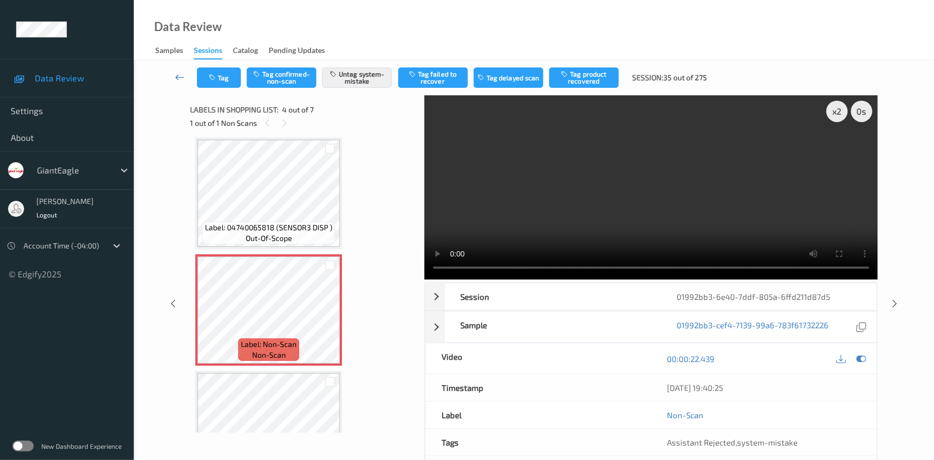
click at [177, 69] on link at bounding box center [180, 77] width 34 height 20
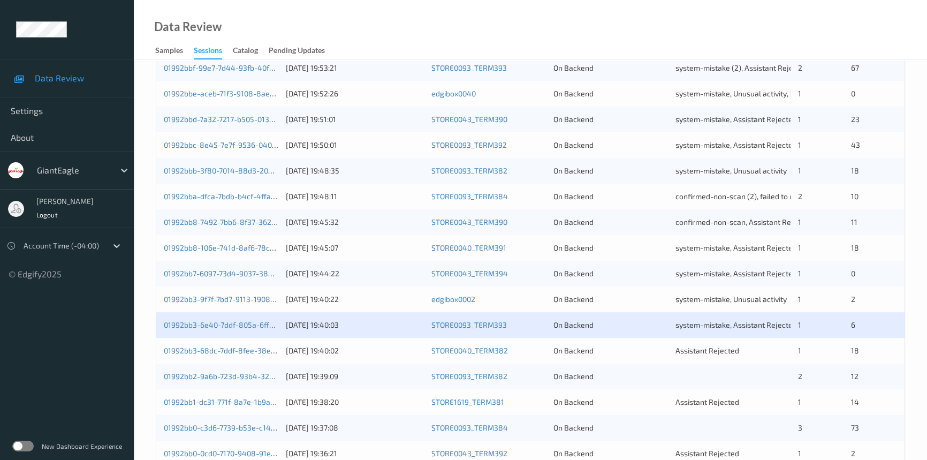
scroll to position [341, 0]
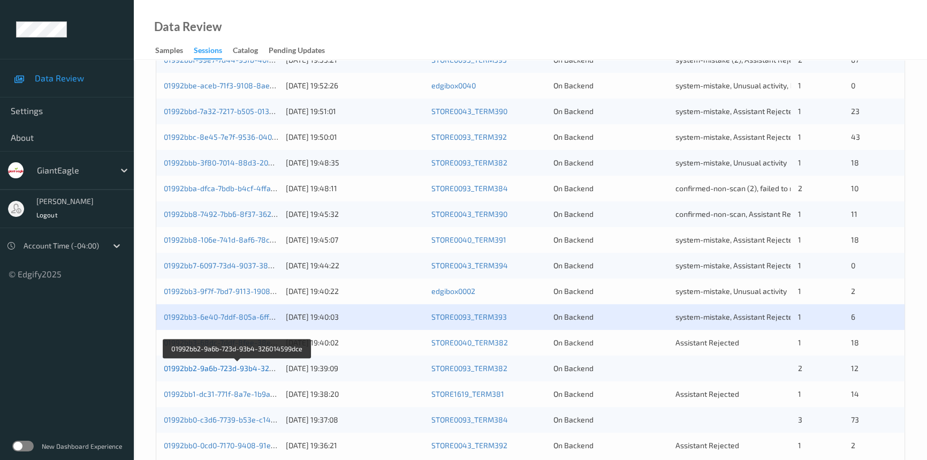
click at [206, 369] on link "01992bb2-9a6b-723d-93b4-326014599dce" at bounding box center [237, 368] width 147 height 9
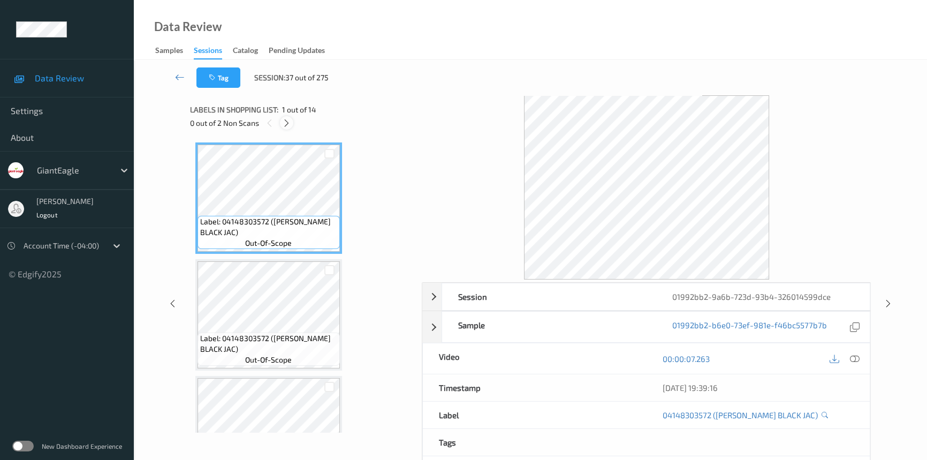
click at [286, 126] on icon at bounding box center [286, 123] width 9 height 10
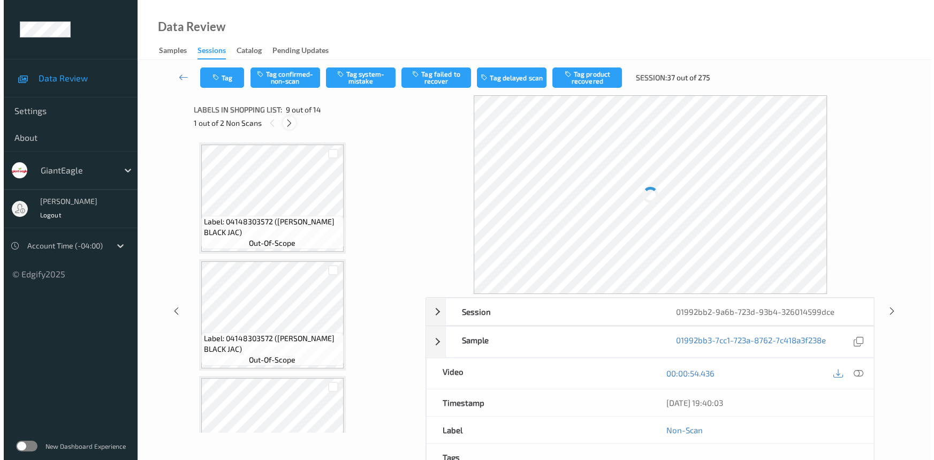
scroll to position [819, 0]
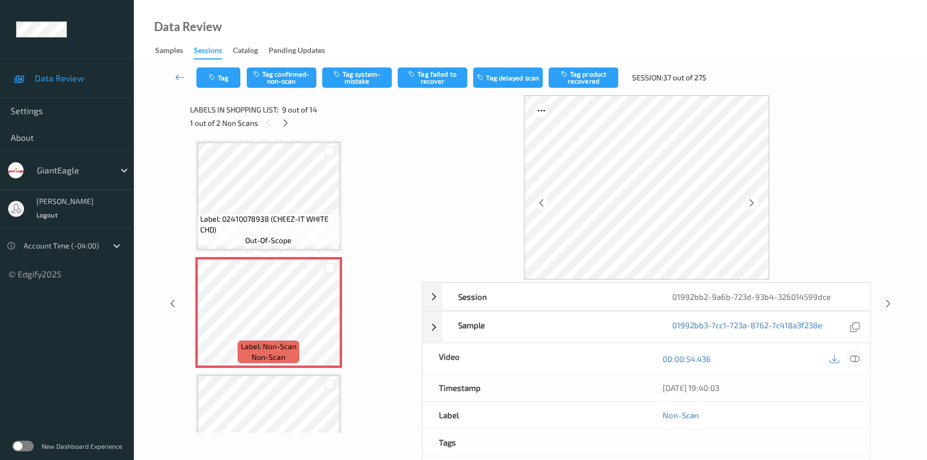
click at [853, 356] on icon at bounding box center [855, 359] width 10 height 10
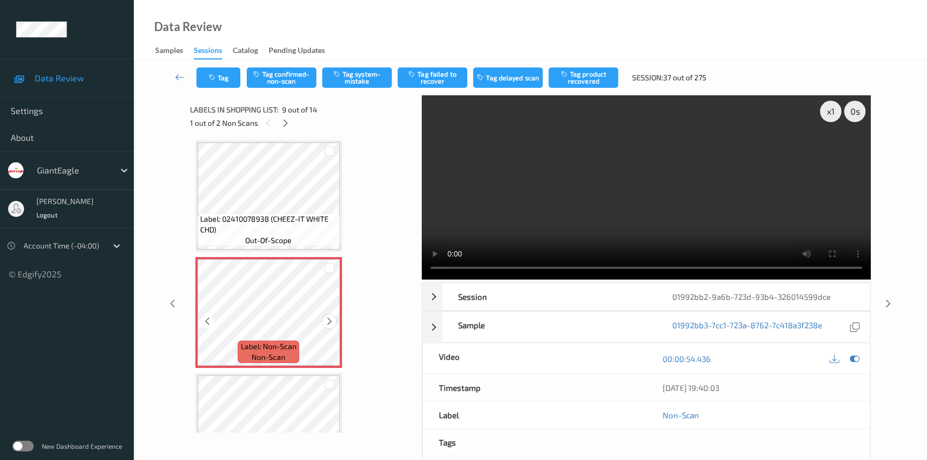
click at [331, 316] on icon at bounding box center [329, 321] width 9 height 10
click at [632, 221] on video at bounding box center [646, 187] width 449 height 184
click at [839, 106] on div "x 1" at bounding box center [830, 111] width 21 height 21
click at [665, 180] on video at bounding box center [646, 187] width 449 height 184
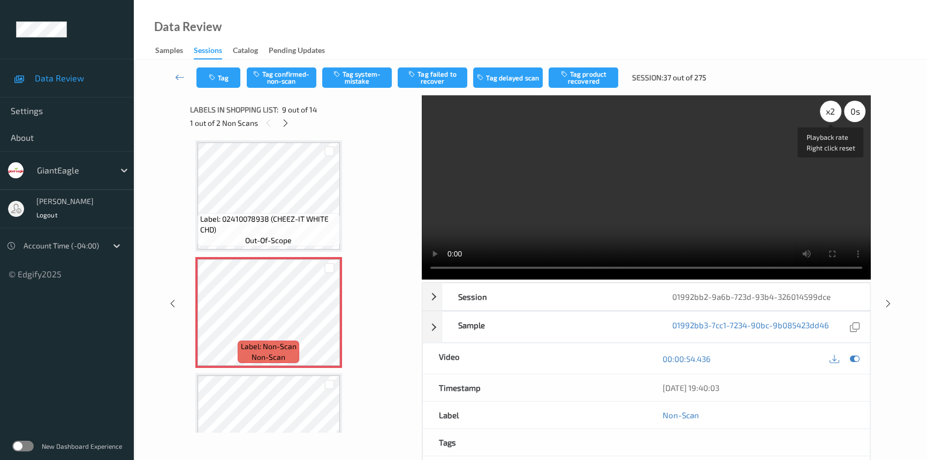
click at [829, 110] on div "x 2" at bounding box center [830, 111] width 21 height 21
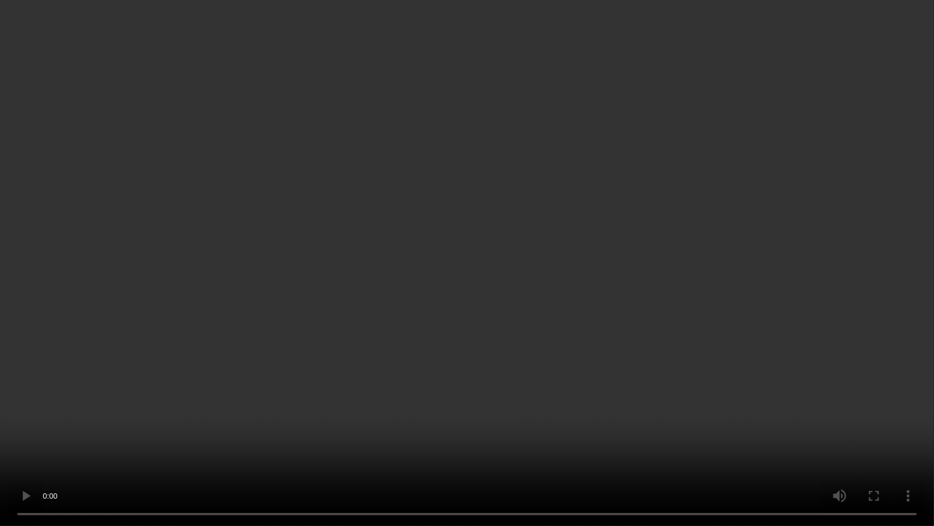
click at [623, 368] on video at bounding box center [467, 263] width 934 height 526
click at [588, 411] on video at bounding box center [467, 263] width 934 height 526
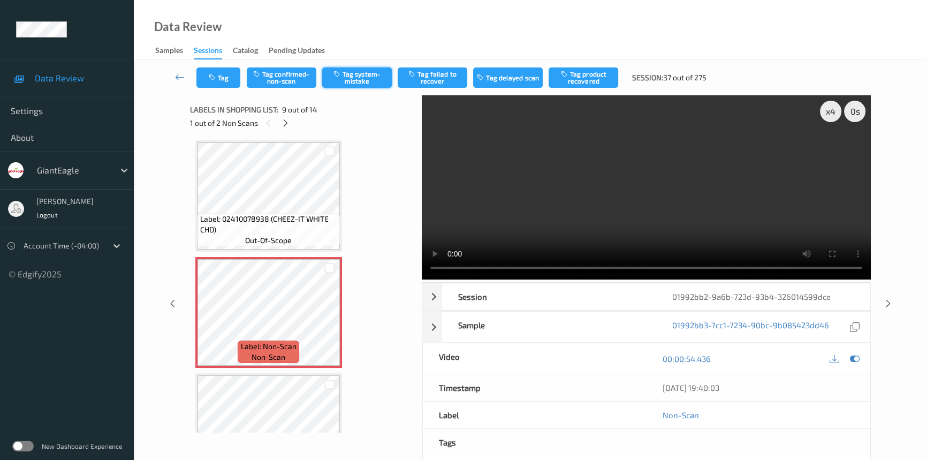
click at [367, 77] on button "Tag system-mistake" at bounding box center [357, 77] width 70 height 20
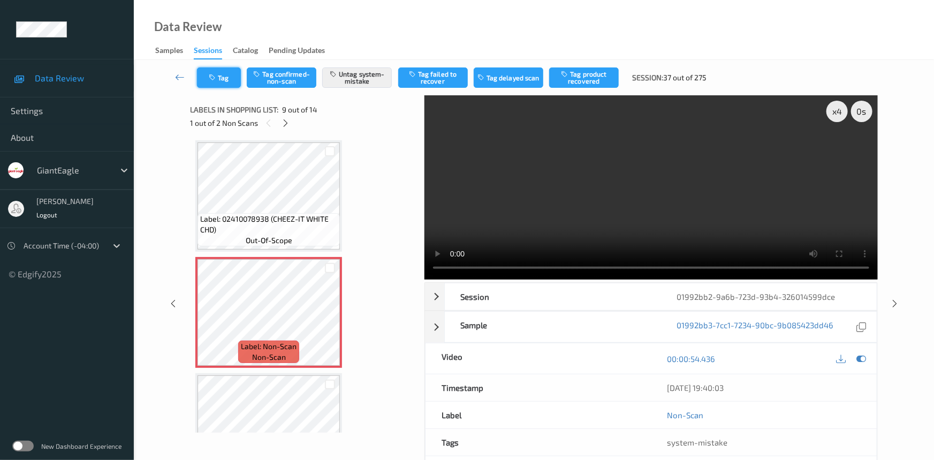
click at [222, 76] on button "Tag" at bounding box center [219, 77] width 44 height 20
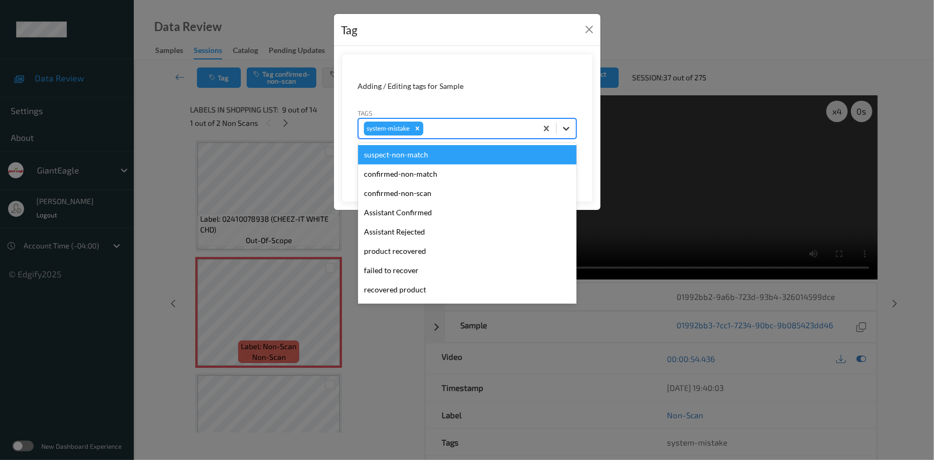
click at [572, 131] on div at bounding box center [566, 128] width 19 height 19
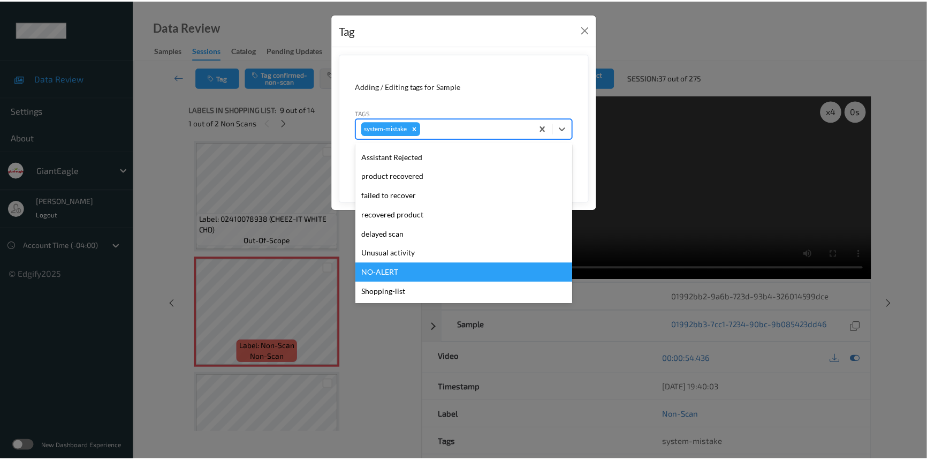
scroll to position [113, 0]
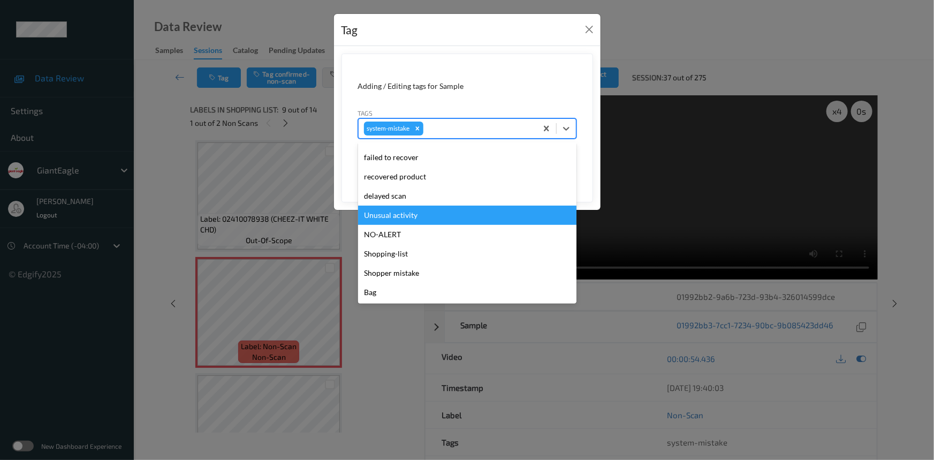
click at [406, 217] on div "Unusual activity" at bounding box center [467, 215] width 218 height 19
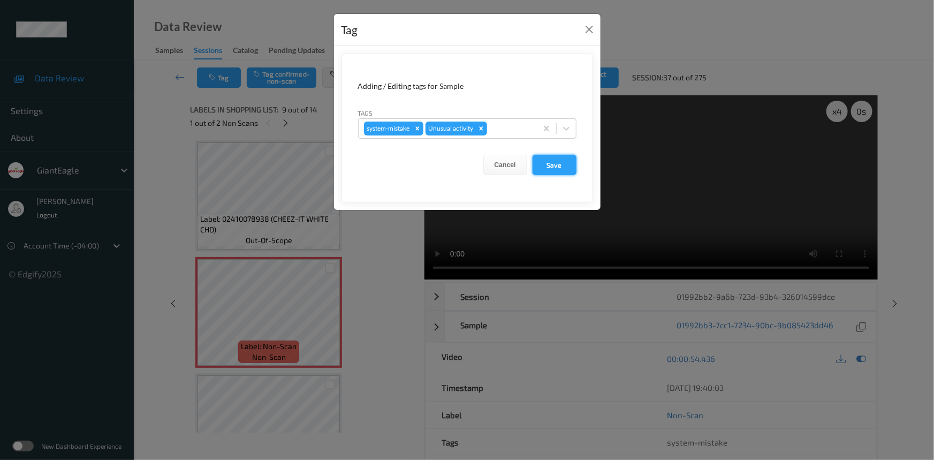
click at [558, 171] on button "Save" at bounding box center [555, 165] width 44 height 20
click at [563, 165] on button "Save" at bounding box center [555, 165] width 44 height 20
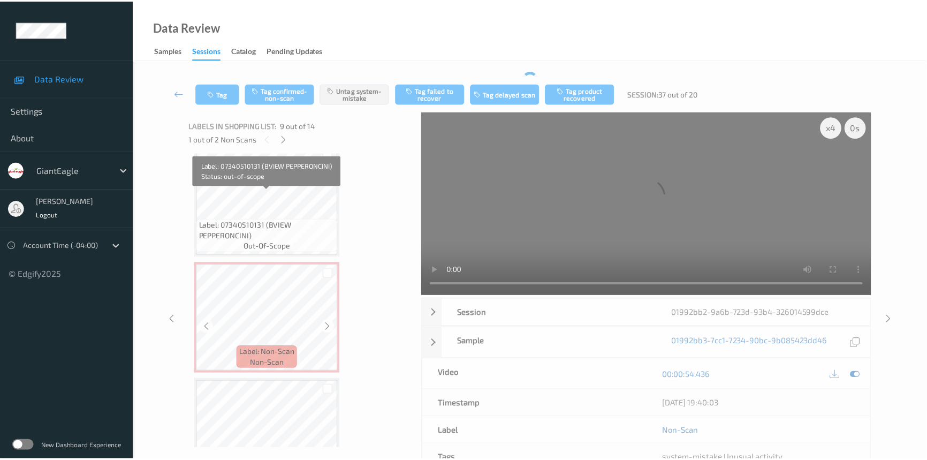
scroll to position [1209, 0]
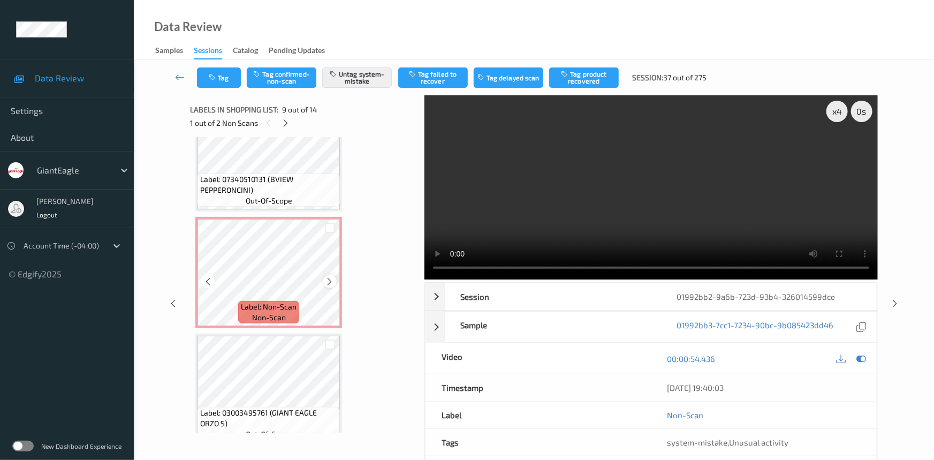
click at [327, 277] on icon at bounding box center [330, 282] width 9 height 10
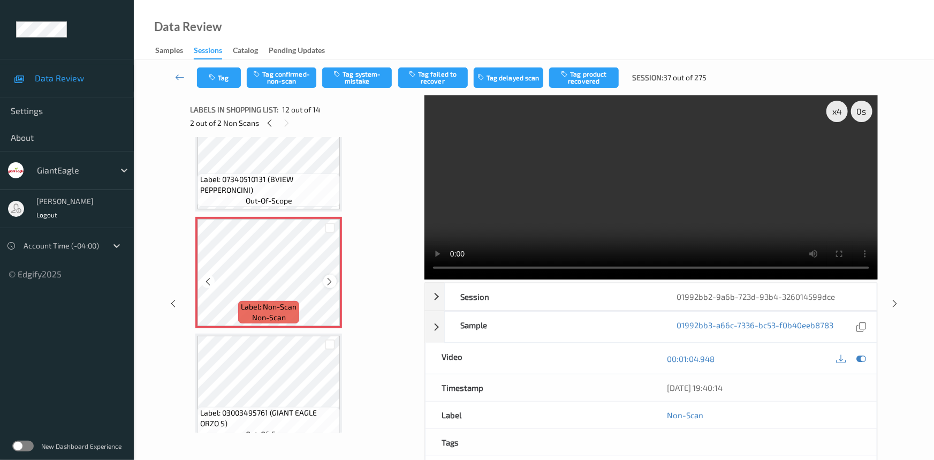
click at [329, 277] on icon at bounding box center [330, 282] width 9 height 10
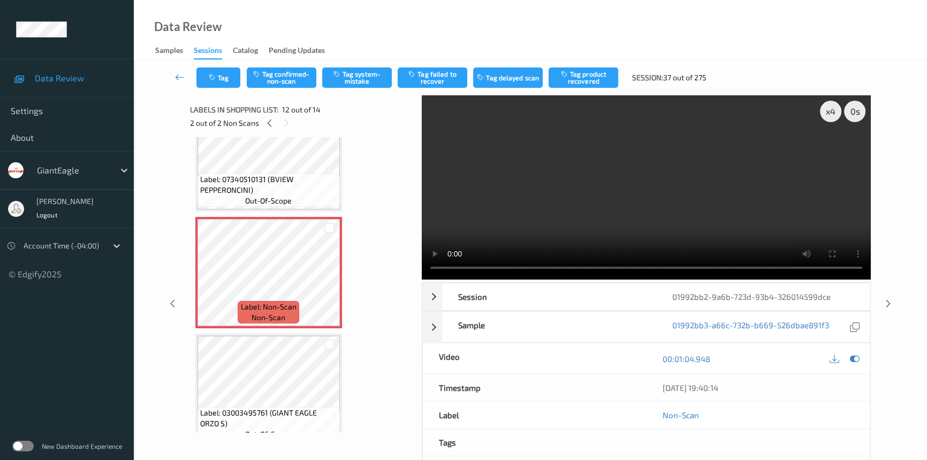
click at [696, 226] on video at bounding box center [646, 187] width 449 height 184
click at [833, 108] on div "x 4" at bounding box center [830, 111] width 21 height 21
click at [834, 110] on div "x 8" at bounding box center [830, 111] width 21 height 21
click at [833, 112] on div "x 1" at bounding box center [830, 111] width 21 height 21
click at [694, 207] on video at bounding box center [646, 187] width 449 height 184
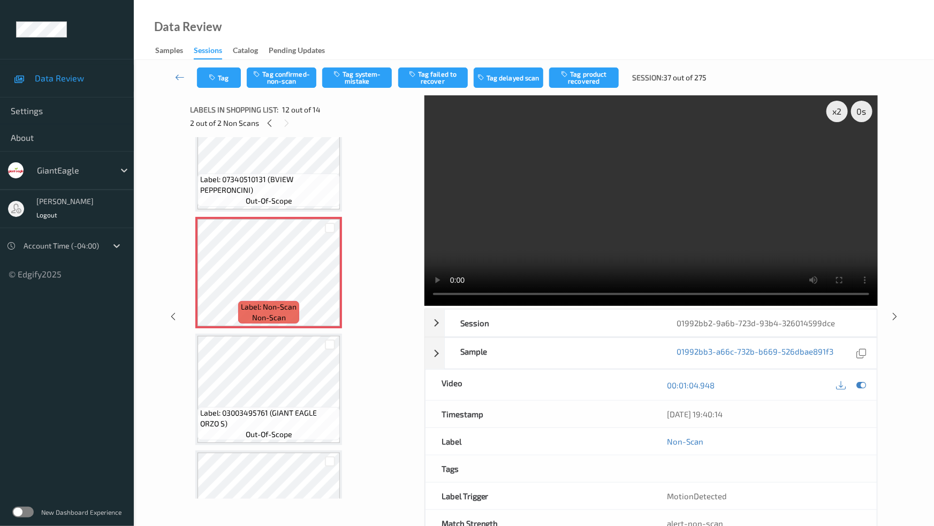
click at [547, 306] on video at bounding box center [651, 200] width 453 height 210
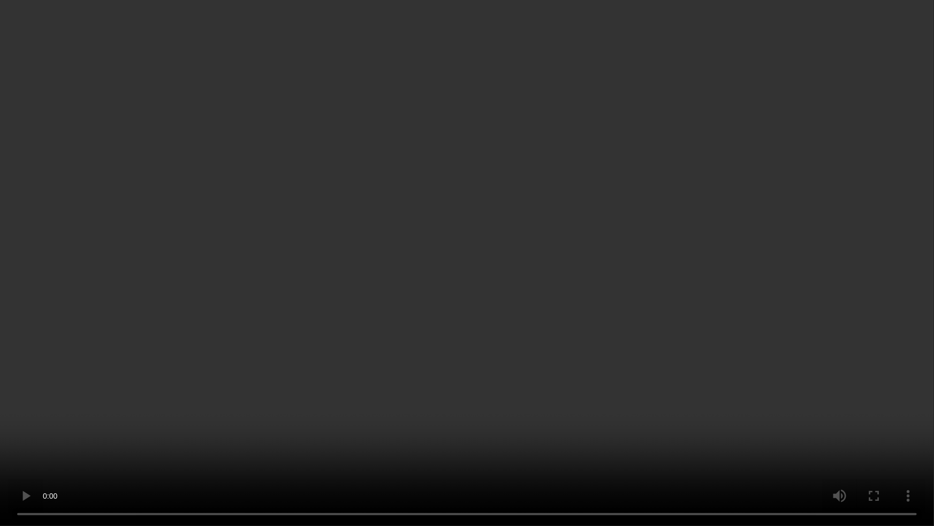
click at [633, 366] on video at bounding box center [467, 263] width 934 height 526
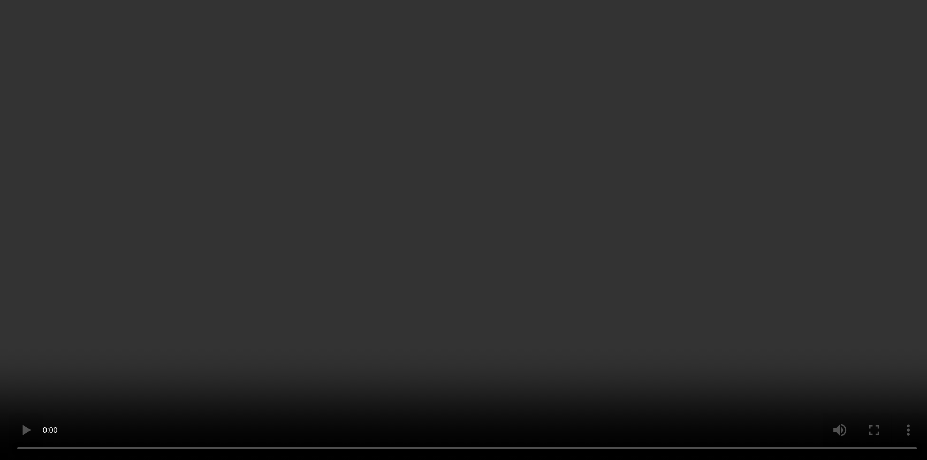
scroll to position [1306, 0]
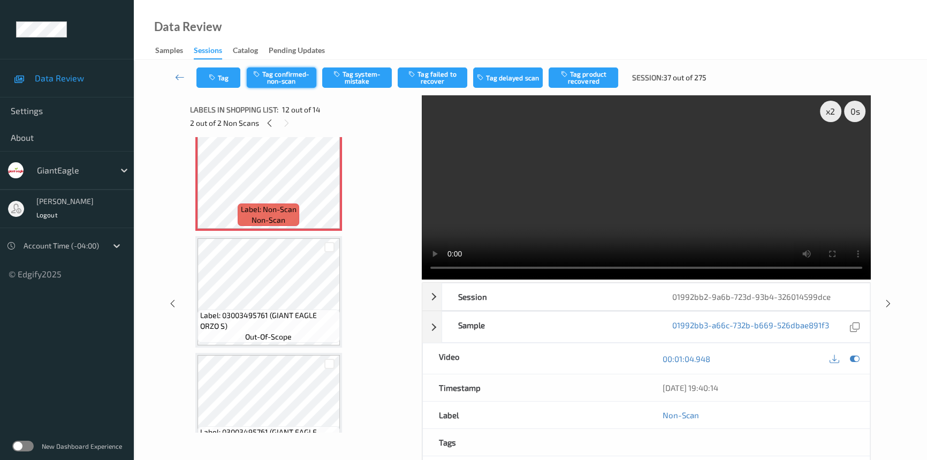
click at [277, 77] on button "Tag confirmed-non-scan" at bounding box center [282, 77] width 70 height 20
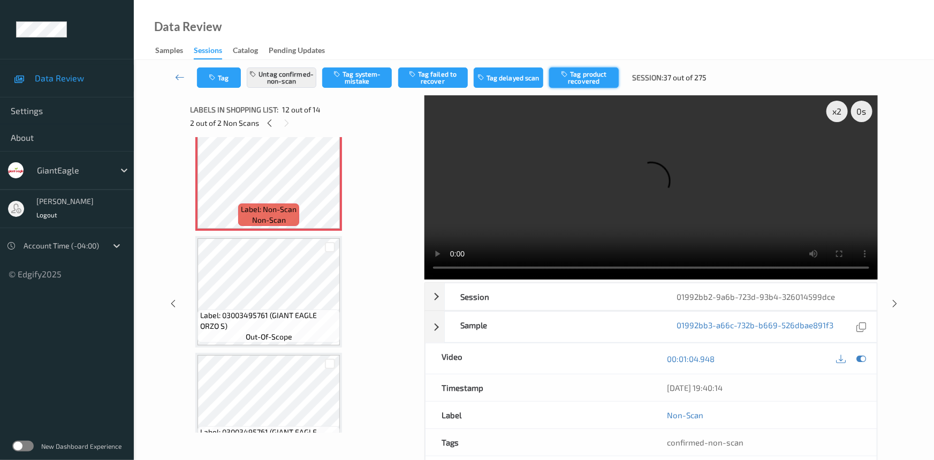
click at [586, 73] on button "Tag product recovered" at bounding box center [584, 77] width 70 height 20
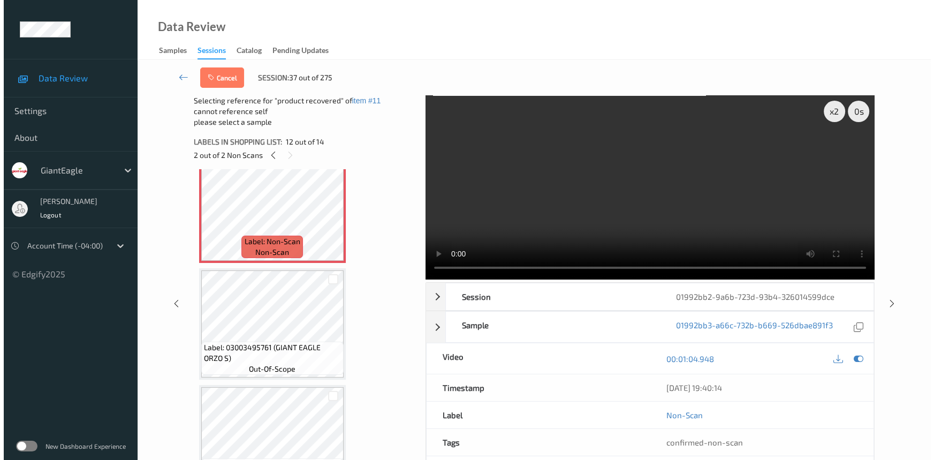
scroll to position [1338, 0]
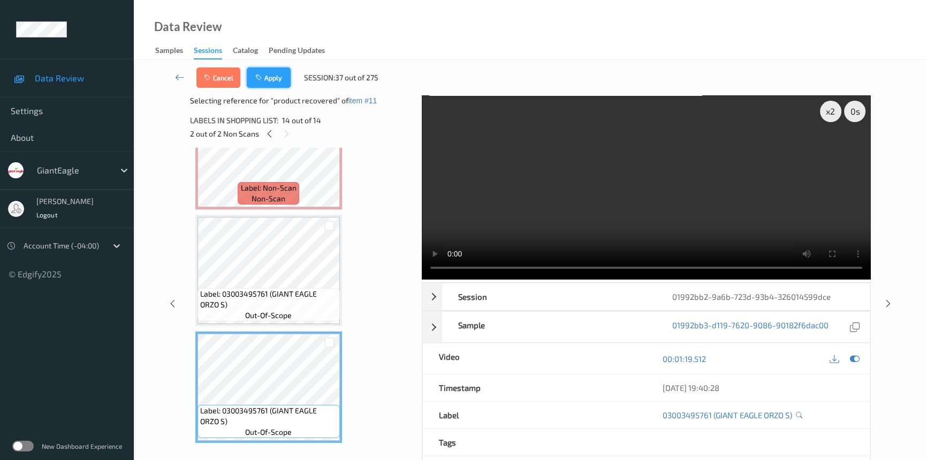
click at [283, 83] on button "Apply" at bounding box center [269, 77] width 44 height 20
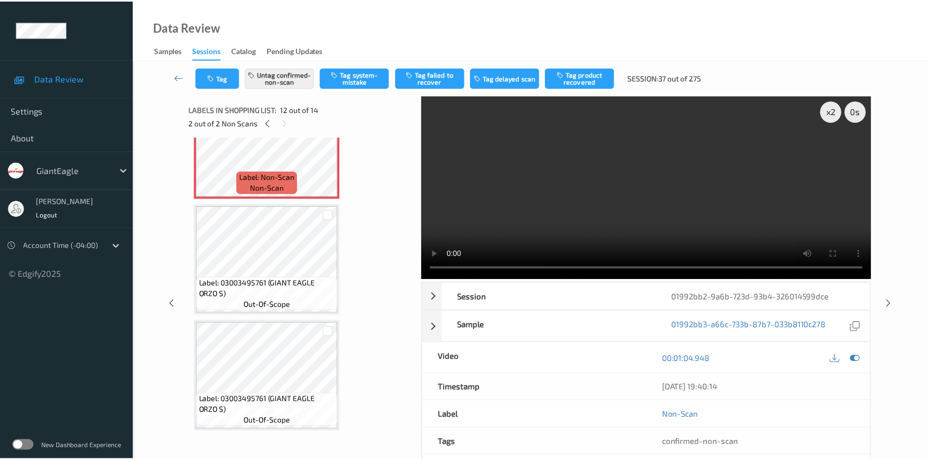
scroll to position [1168, 0]
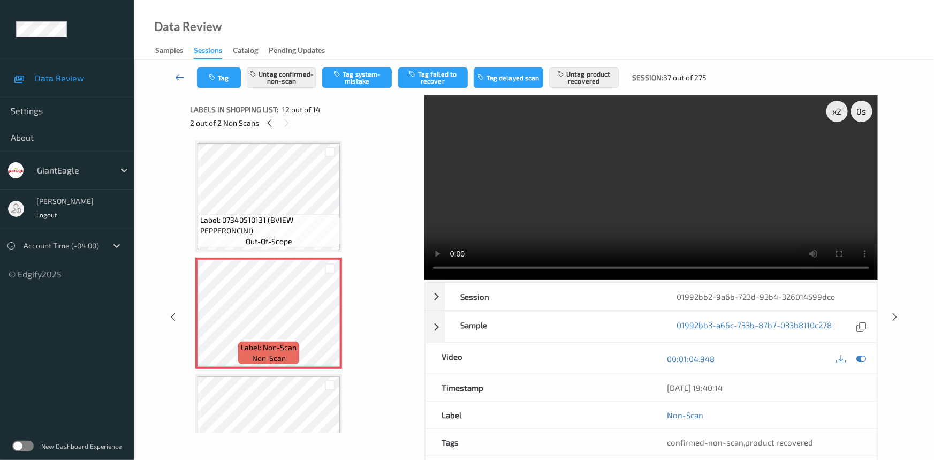
click at [177, 72] on icon at bounding box center [180, 77] width 10 height 11
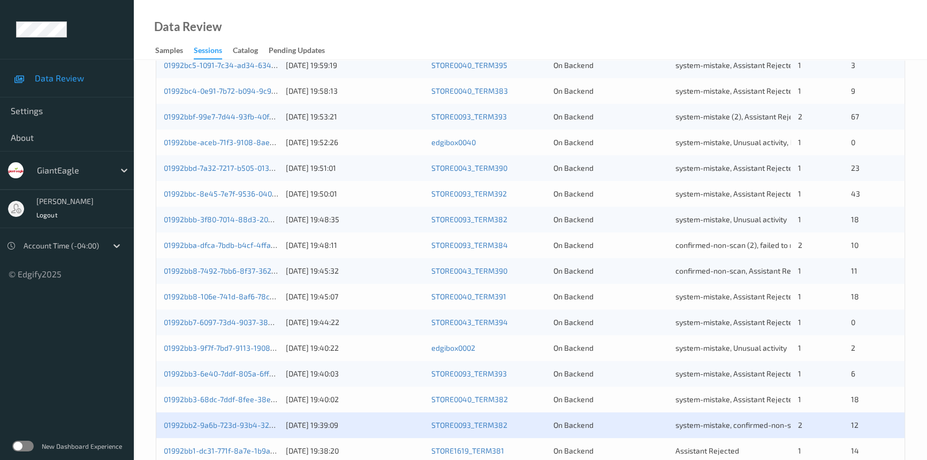
scroll to position [341, 0]
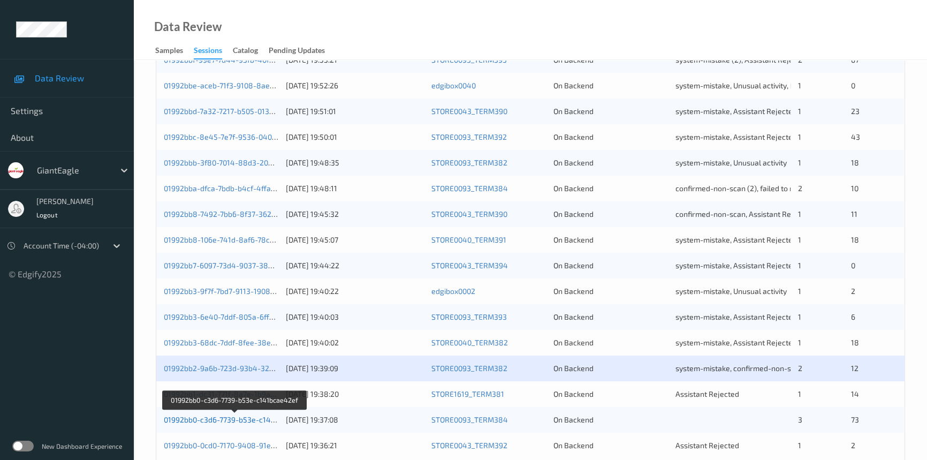
click at [203, 419] on link "01992bb0-c3d6-7739-b53e-c141bcae42ef" at bounding box center [235, 419] width 143 height 9
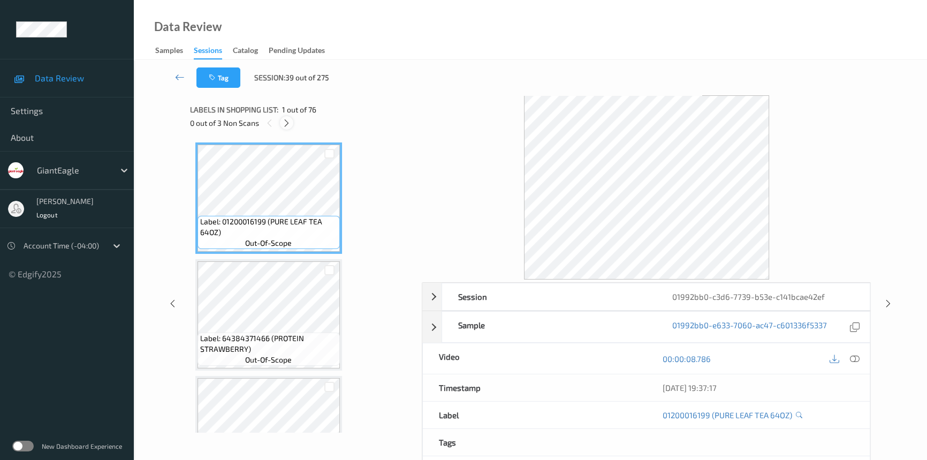
click at [288, 125] on icon at bounding box center [286, 123] width 9 height 10
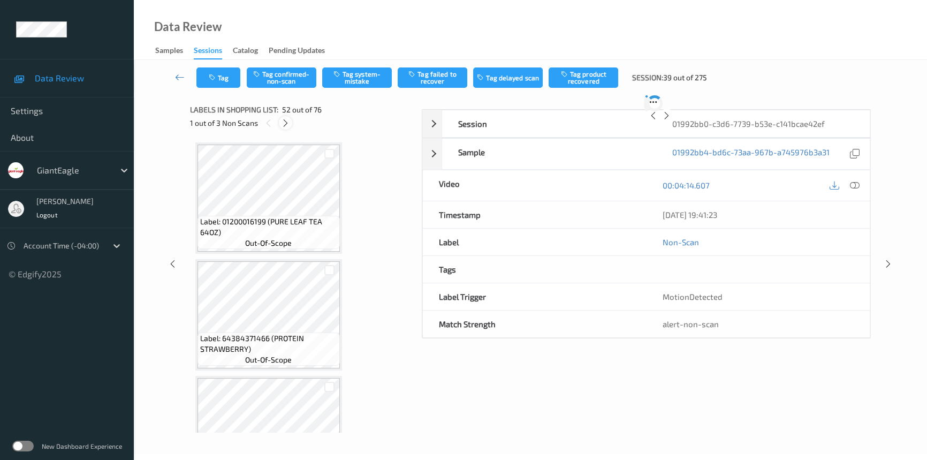
scroll to position [5821, 0]
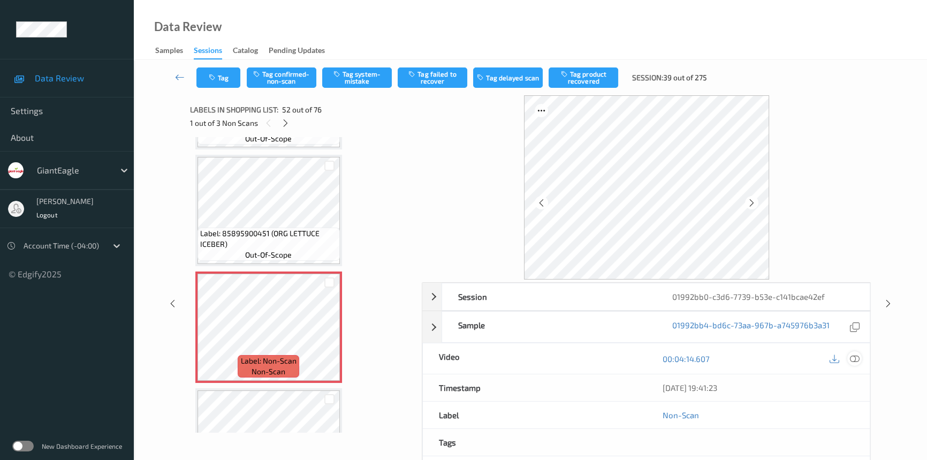
click at [853, 359] on icon at bounding box center [855, 359] width 10 height 10
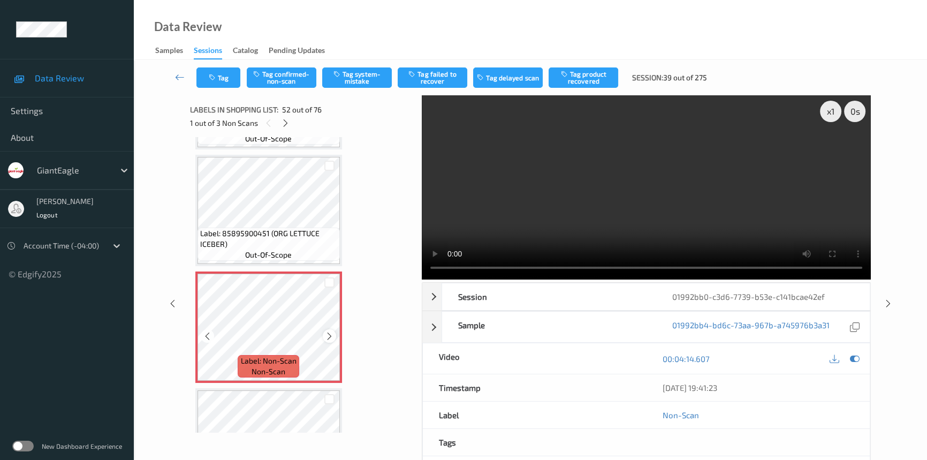
click at [329, 331] on icon at bounding box center [329, 336] width 9 height 10
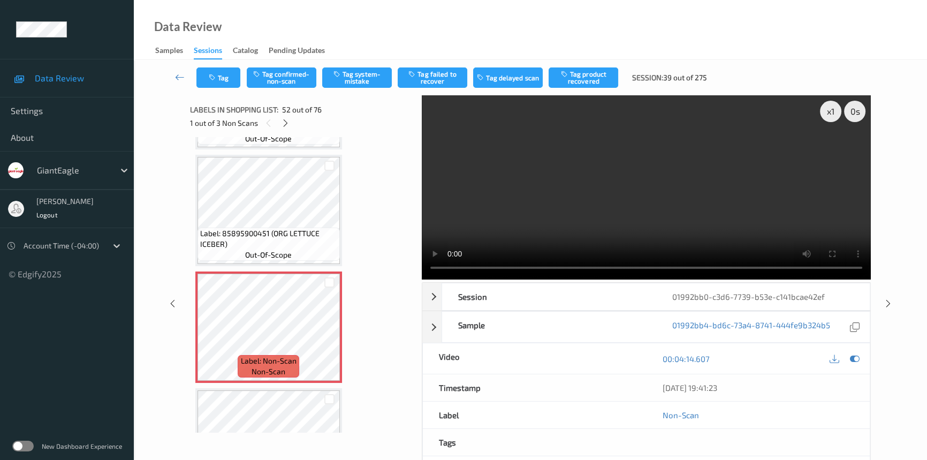
click at [594, 156] on video at bounding box center [646, 187] width 449 height 184
click at [626, 187] on video at bounding box center [646, 187] width 449 height 184
click at [827, 110] on div "x 1" at bounding box center [830, 111] width 21 height 21
click at [656, 206] on video at bounding box center [646, 187] width 449 height 184
click at [748, 149] on video at bounding box center [646, 187] width 449 height 184
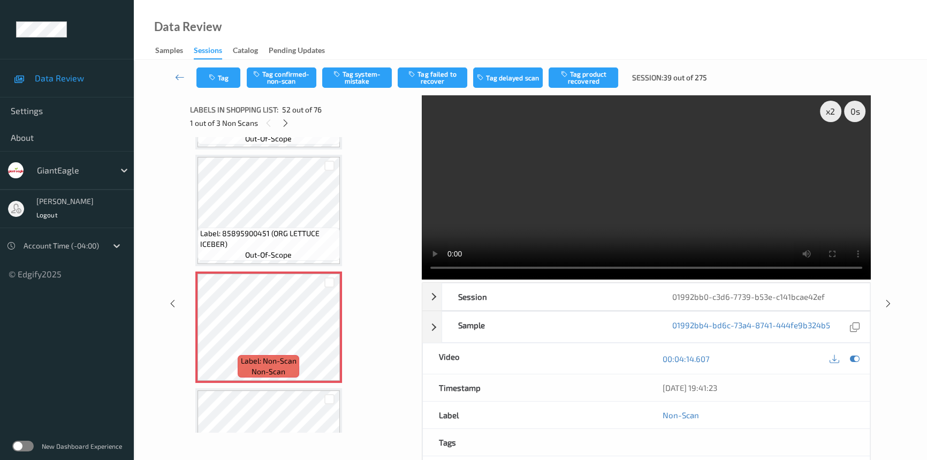
click at [703, 163] on video at bounding box center [646, 187] width 449 height 184
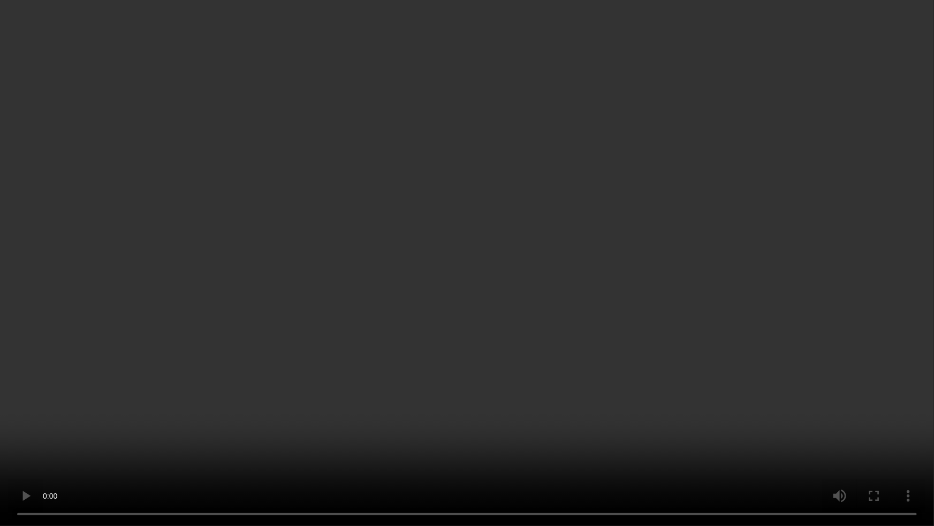
click at [572, 410] on video at bounding box center [467, 263] width 934 height 526
click at [559, 378] on video at bounding box center [467, 263] width 934 height 526
click at [607, 337] on video at bounding box center [467, 263] width 934 height 526
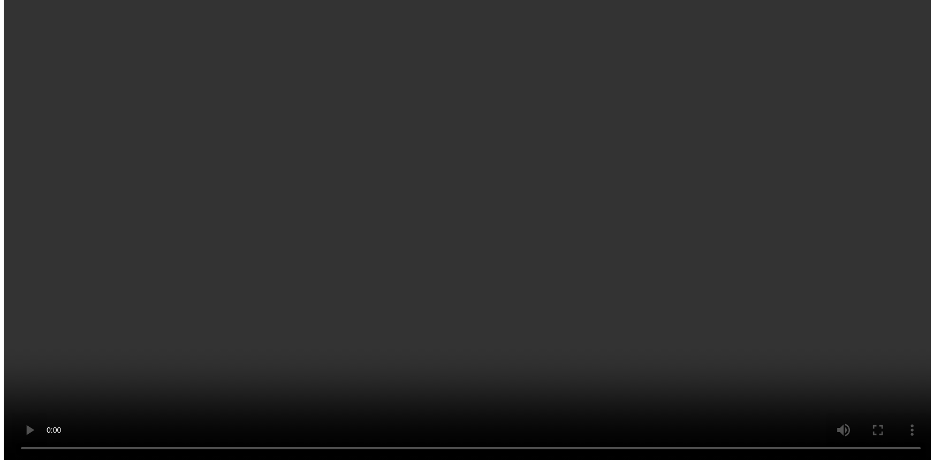
scroll to position [5675, 0]
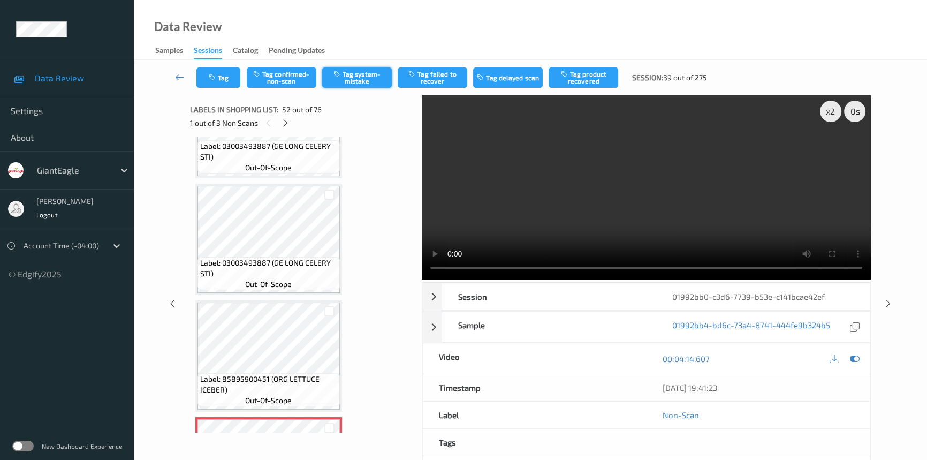
click at [354, 70] on button "Tag system-mistake" at bounding box center [357, 77] width 70 height 20
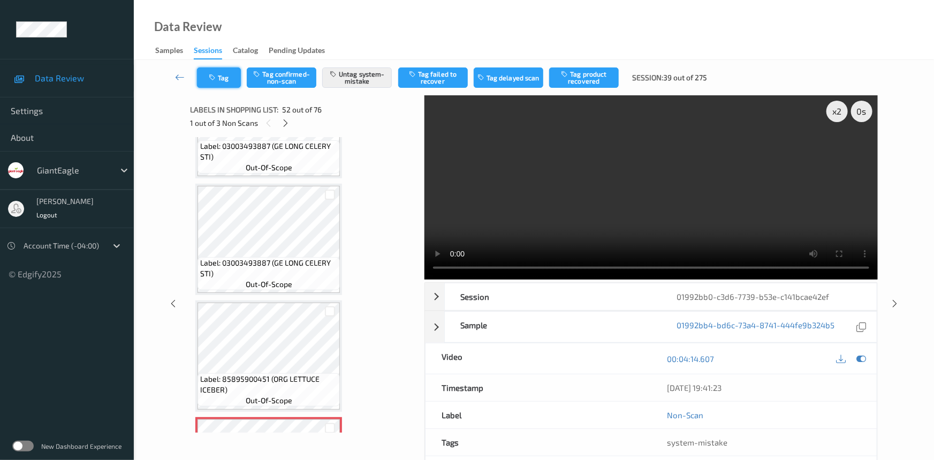
click at [230, 79] on button "Tag" at bounding box center [219, 77] width 44 height 20
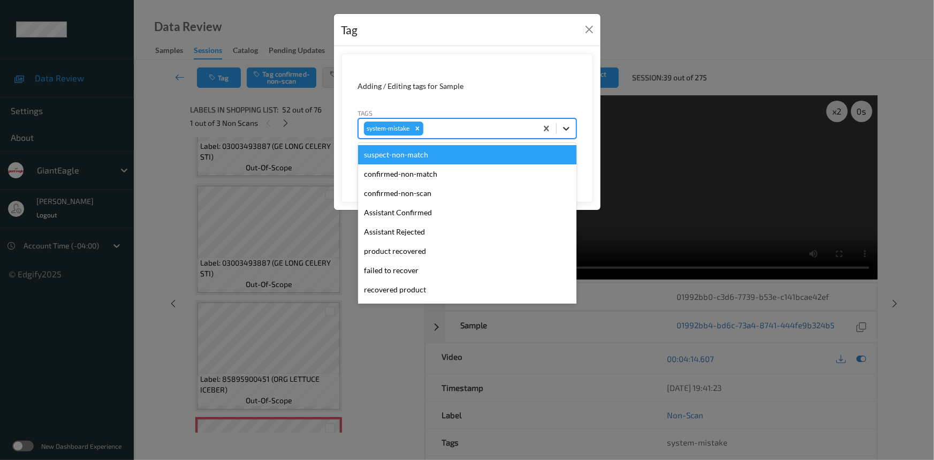
click at [568, 127] on icon at bounding box center [566, 128] width 11 height 11
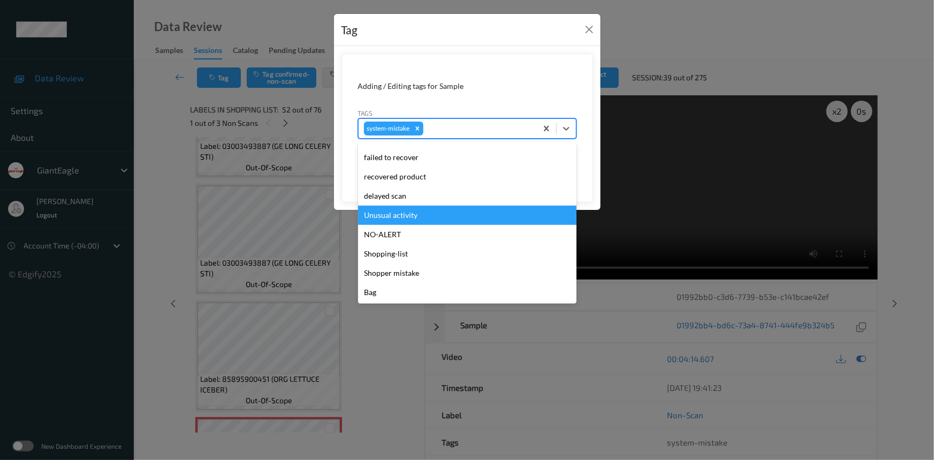
drag, startPoint x: 381, startPoint y: 215, endPoint x: 434, endPoint y: 200, distance: 55.1
click at [383, 214] on div "Unusual activity" at bounding box center [467, 215] width 218 height 19
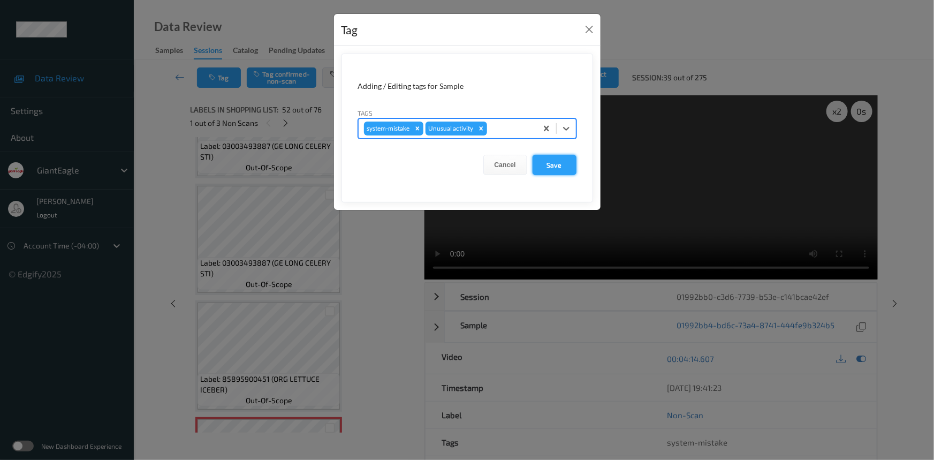
click at [554, 164] on button "Save" at bounding box center [555, 165] width 44 height 20
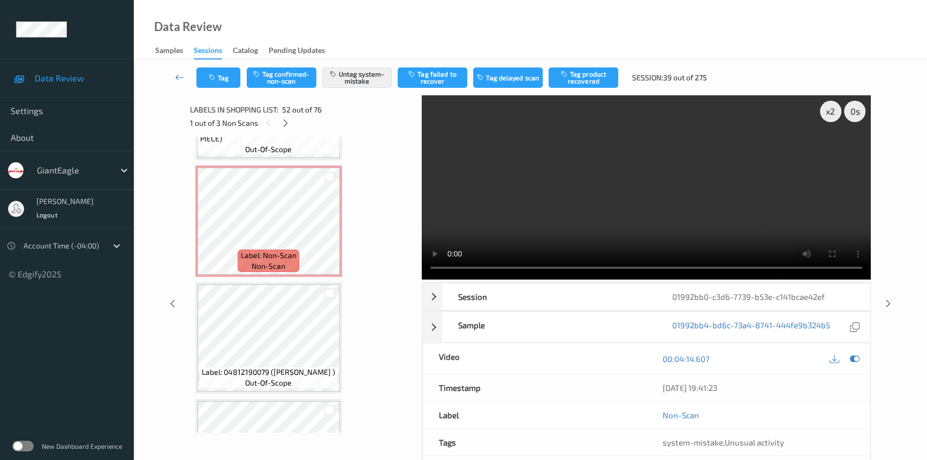
scroll to position [7326, 0]
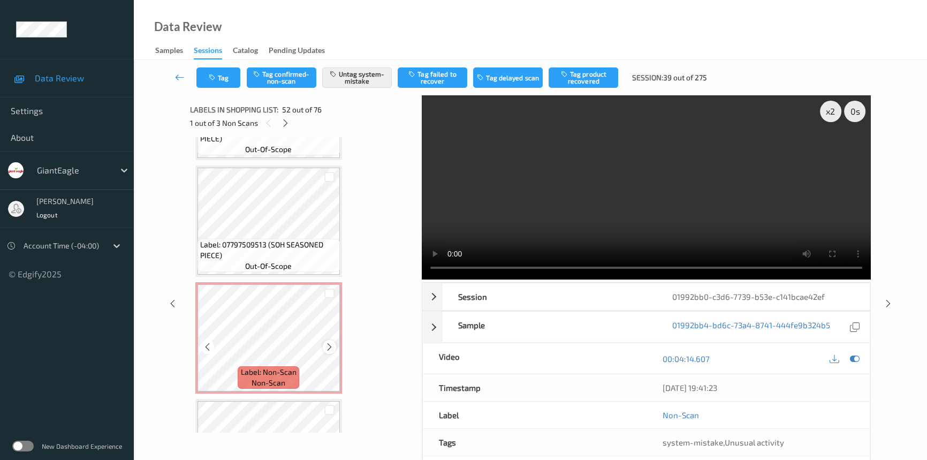
click at [330, 342] on icon at bounding box center [329, 347] width 9 height 10
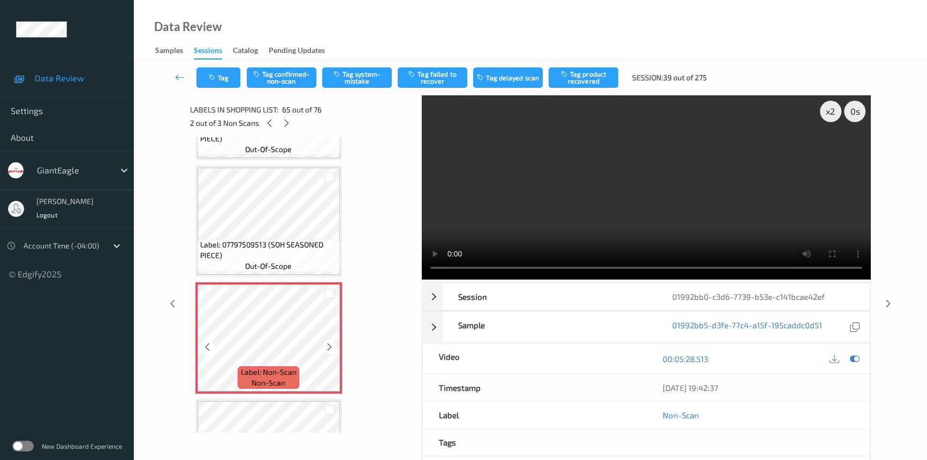
click at [330, 342] on icon at bounding box center [329, 347] width 9 height 10
click at [719, 239] on video at bounding box center [646, 187] width 449 height 184
click at [837, 111] on div "x 2" at bounding box center [830, 111] width 21 height 21
click at [831, 113] on div "x 4" at bounding box center [830, 111] width 21 height 21
click at [831, 112] on div "x 8" at bounding box center [830, 111] width 21 height 21
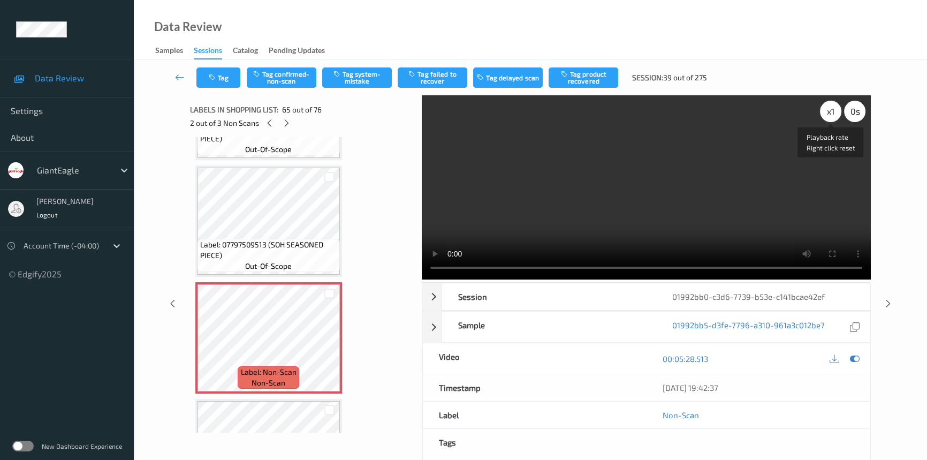
click at [833, 112] on div "x 1" at bounding box center [830, 111] width 21 height 21
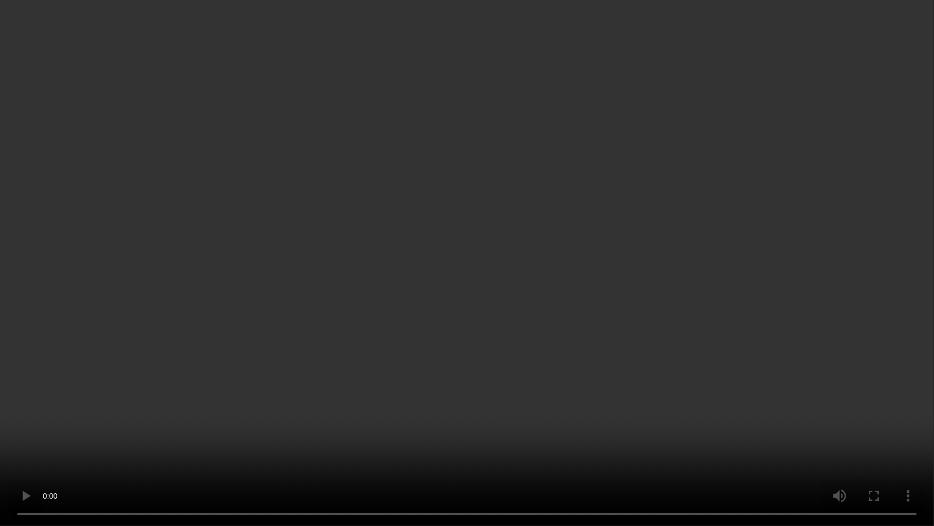
click at [927, 171] on video at bounding box center [467, 263] width 934 height 526
click at [640, 447] on video at bounding box center [467, 263] width 934 height 526
click at [776, 357] on video at bounding box center [467, 263] width 934 height 526
drag, startPoint x: 648, startPoint y: 331, endPoint x: 657, endPoint y: 333, distance: 9.8
click at [648, 332] on video at bounding box center [467, 263] width 934 height 526
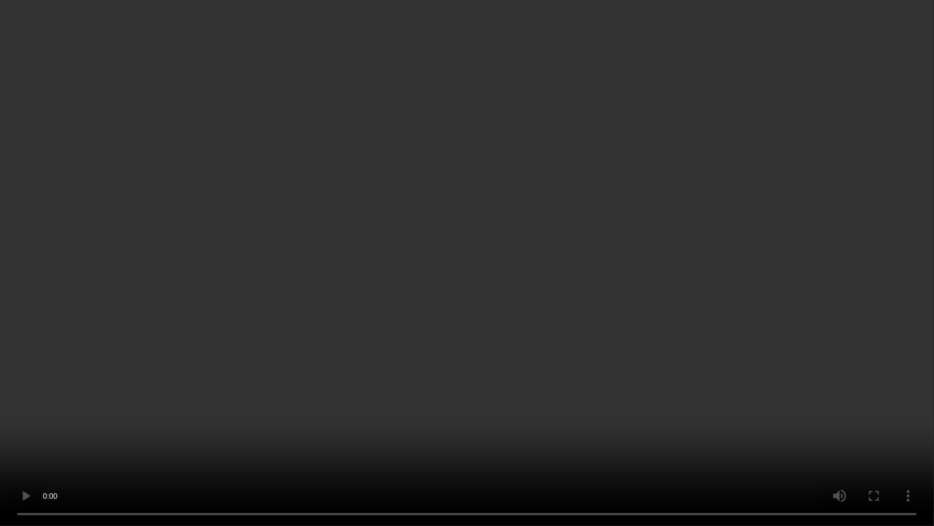
click at [760, 243] on video at bounding box center [467, 263] width 934 height 526
click at [607, 440] on video at bounding box center [467, 263] width 934 height 526
click at [636, 390] on video at bounding box center [467, 263] width 934 height 526
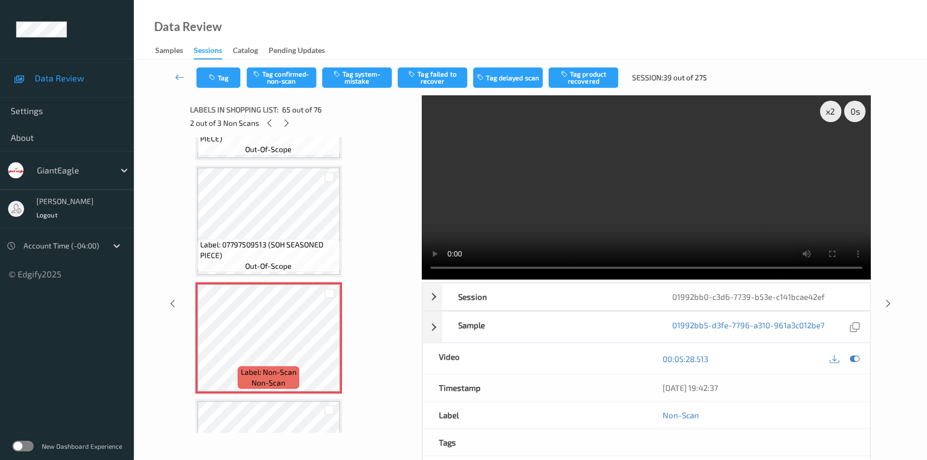
click at [649, 205] on video at bounding box center [646, 187] width 449 height 184
click at [733, 226] on video at bounding box center [646, 187] width 449 height 184
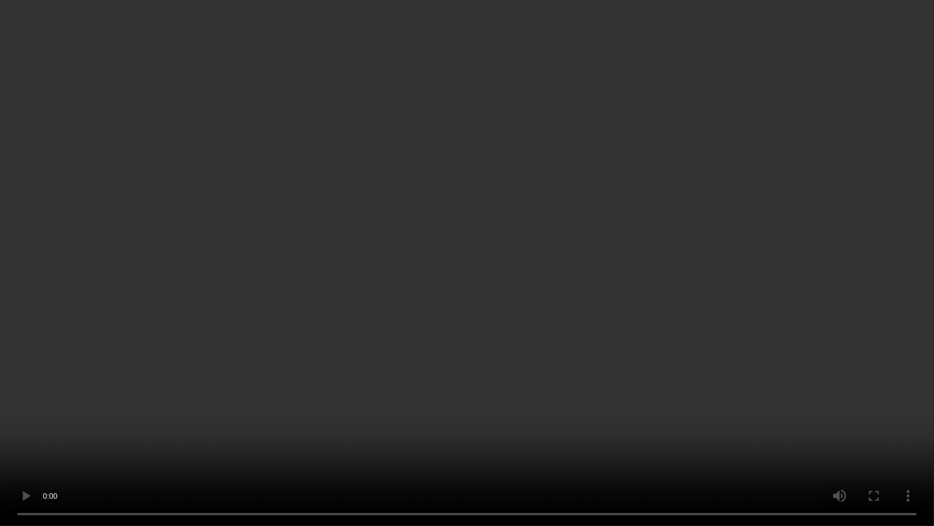
click at [721, 291] on video at bounding box center [467, 263] width 934 height 526
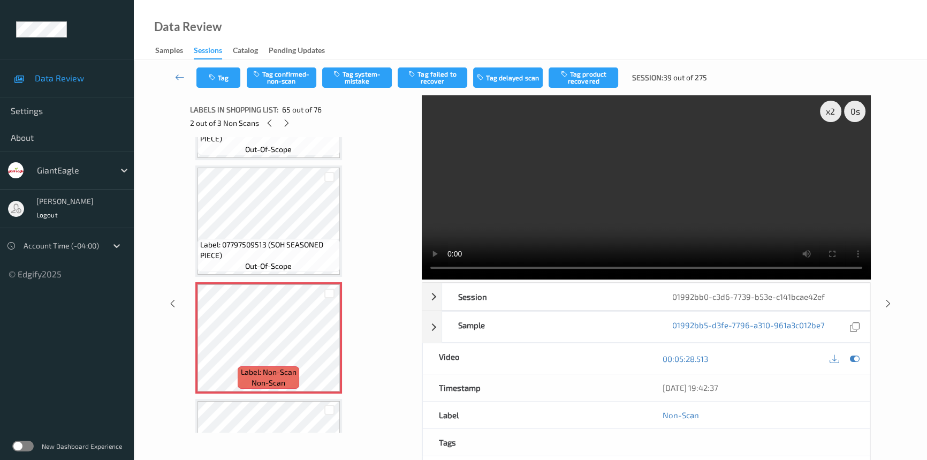
click at [640, 217] on video at bounding box center [646, 187] width 449 height 184
click at [630, 192] on video at bounding box center [646, 187] width 449 height 184
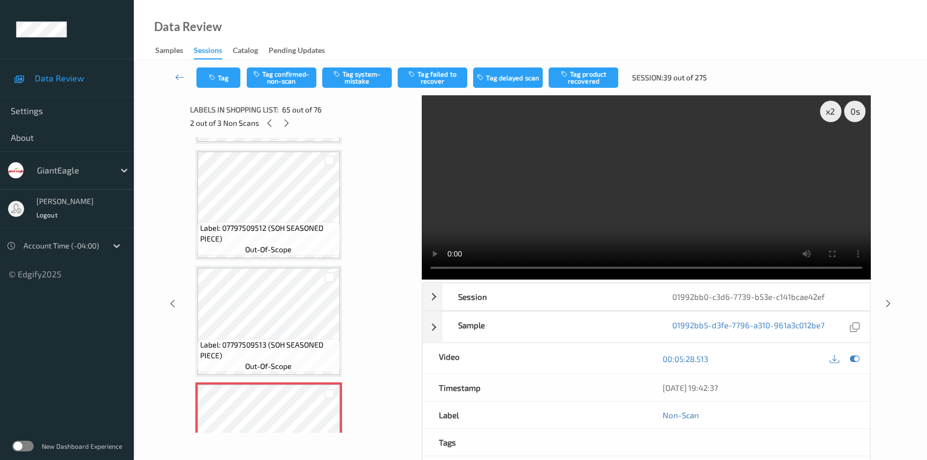
scroll to position [7083, 0]
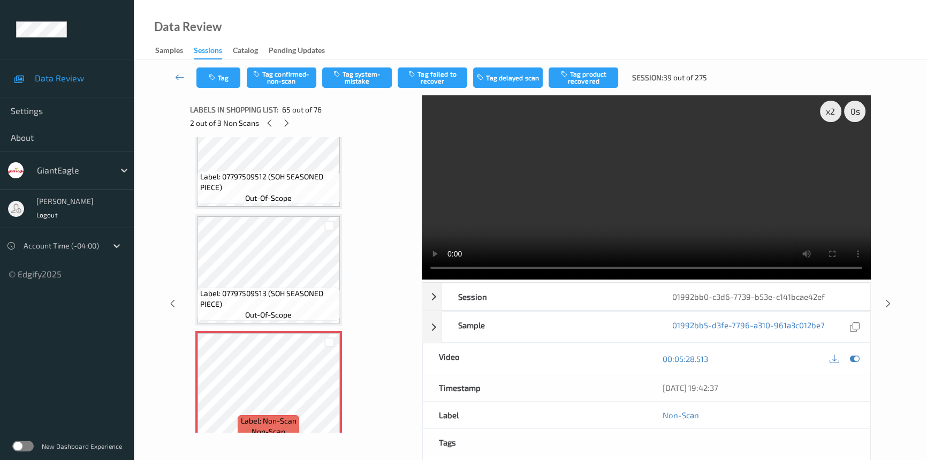
click at [584, 225] on video at bounding box center [646, 187] width 449 height 184
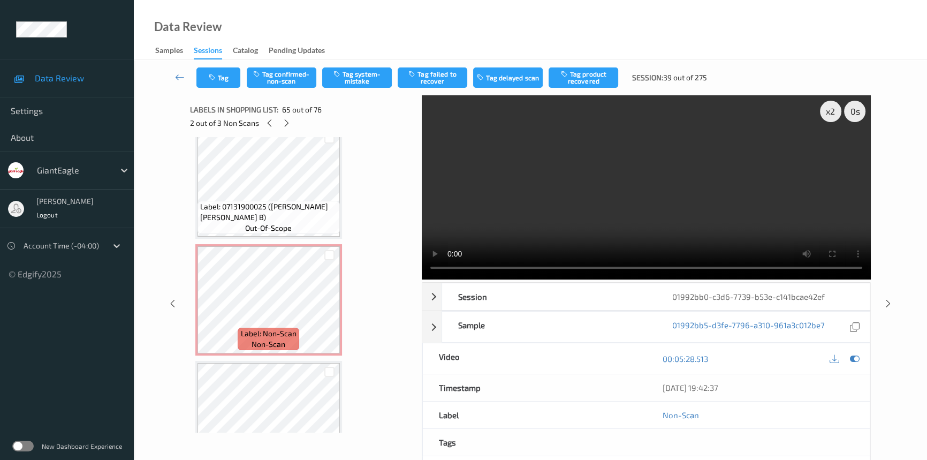
scroll to position [7959, 0]
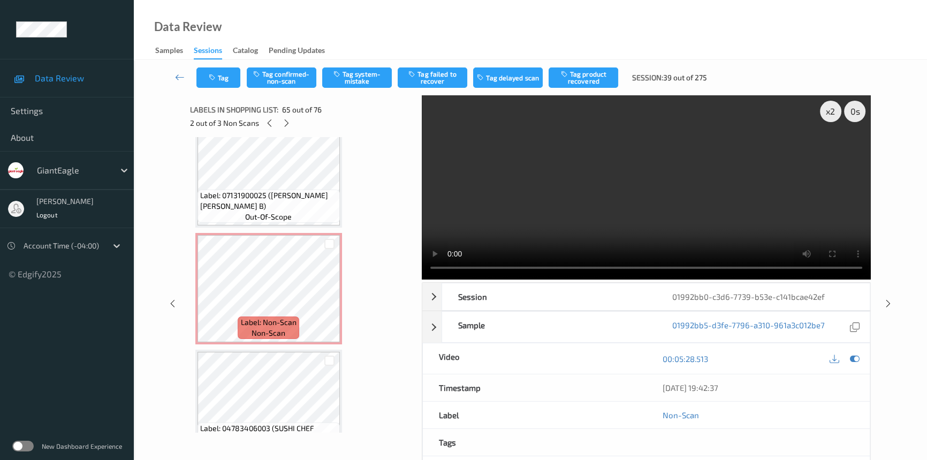
click at [537, 187] on video at bounding box center [646, 187] width 449 height 184
click at [327, 292] on icon at bounding box center [329, 297] width 9 height 10
click at [599, 202] on video at bounding box center [646, 187] width 449 height 184
click at [329, 292] on icon at bounding box center [329, 297] width 9 height 10
click at [577, 217] on video at bounding box center [646, 187] width 449 height 184
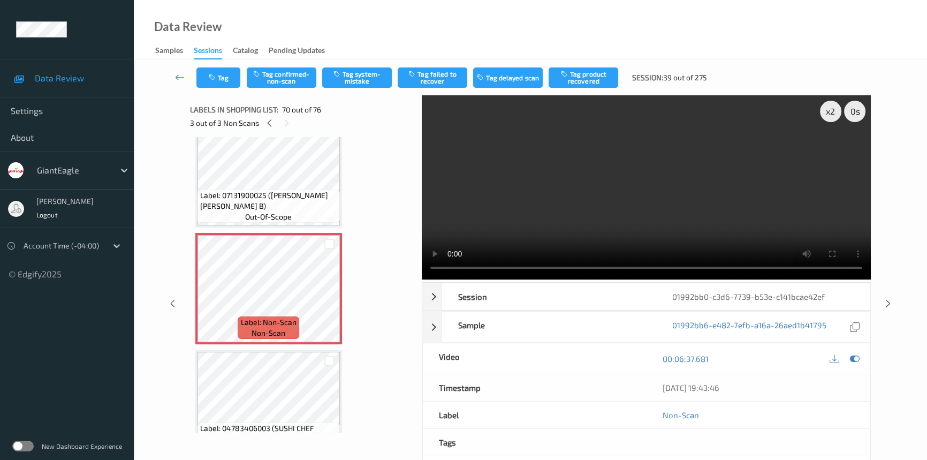
click at [638, 220] on video at bounding box center [646, 187] width 449 height 184
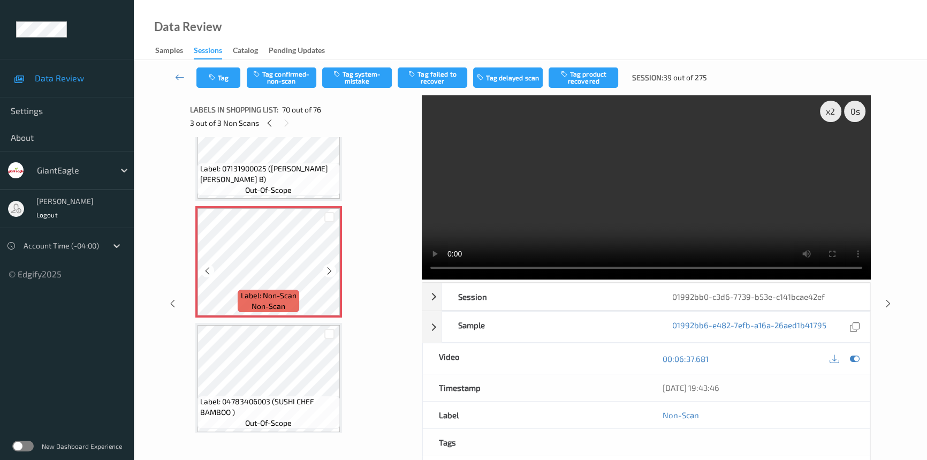
scroll to position [8008, 0]
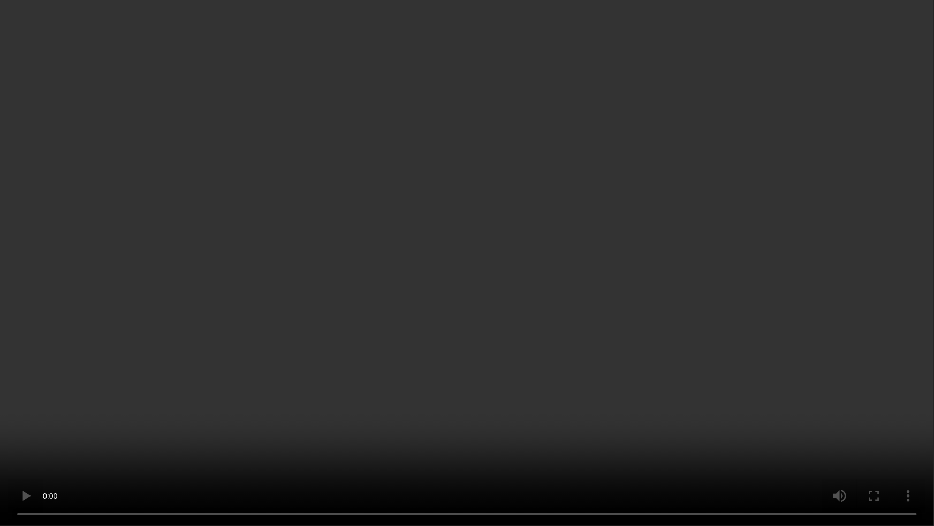
click at [632, 457] on video at bounding box center [467, 263] width 934 height 526
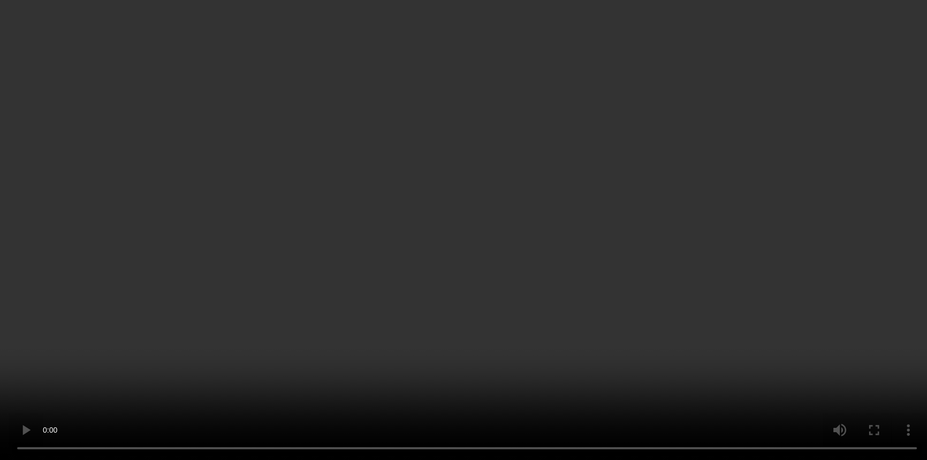
scroll to position [7619, 0]
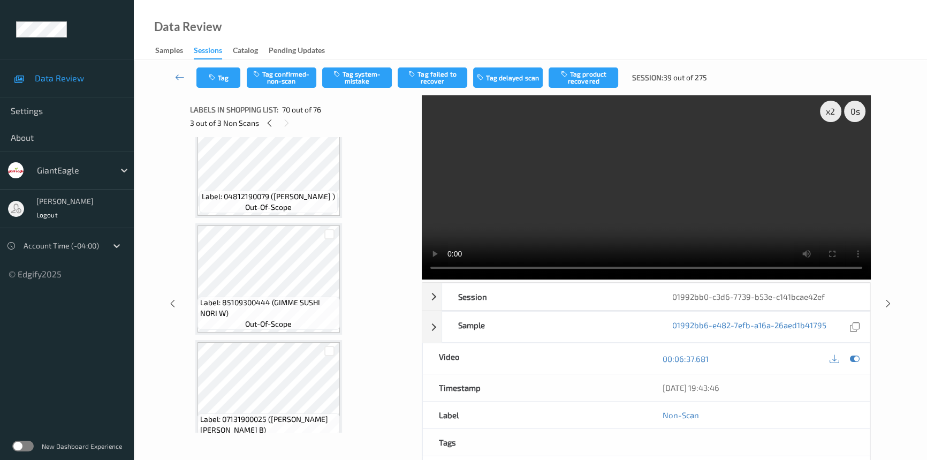
click at [544, 211] on video at bounding box center [646, 187] width 449 height 184
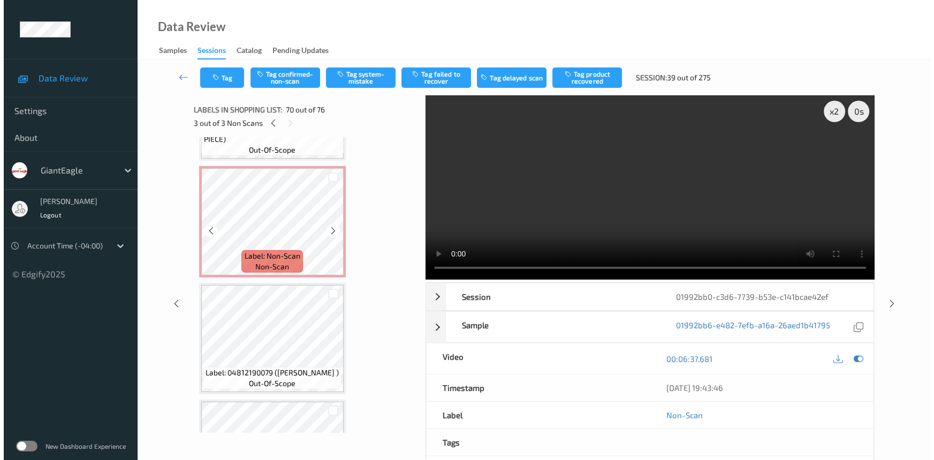
scroll to position [7326, 0]
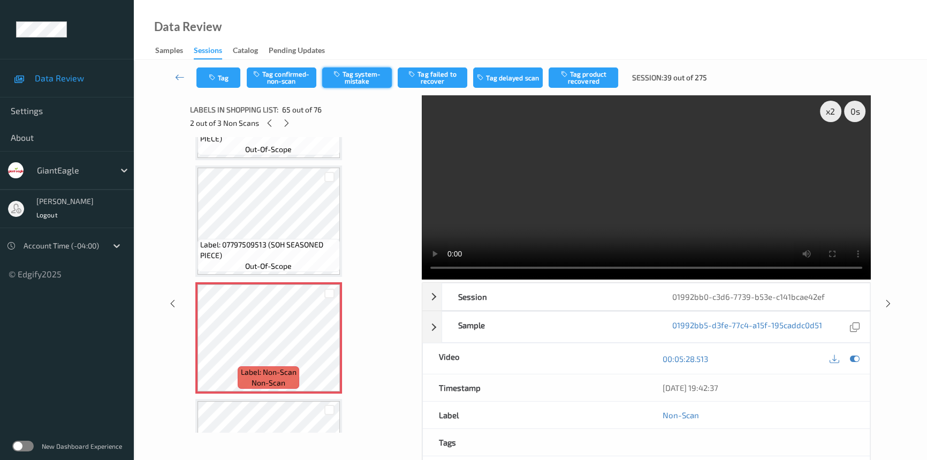
click at [347, 75] on button "Tag system-mistake" at bounding box center [357, 77] width 70 height 20
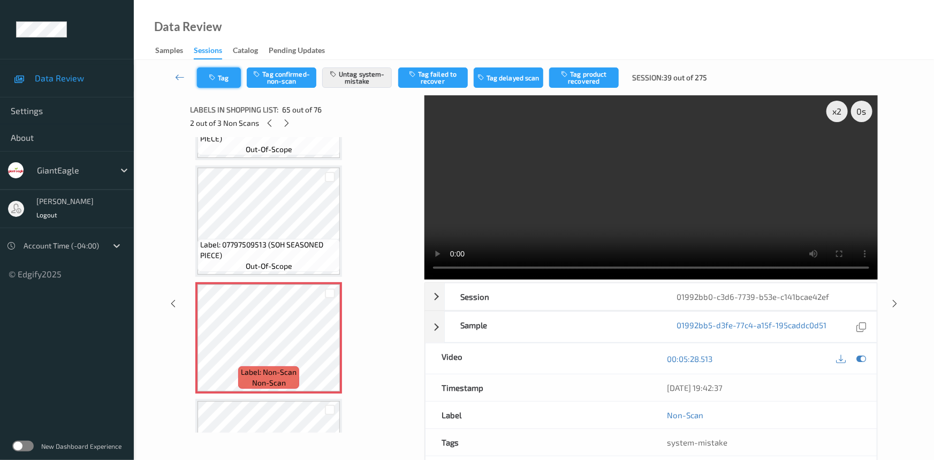
click at [225, 76] on button "Tag" at bounding box center [219, 77] width 44 height 20
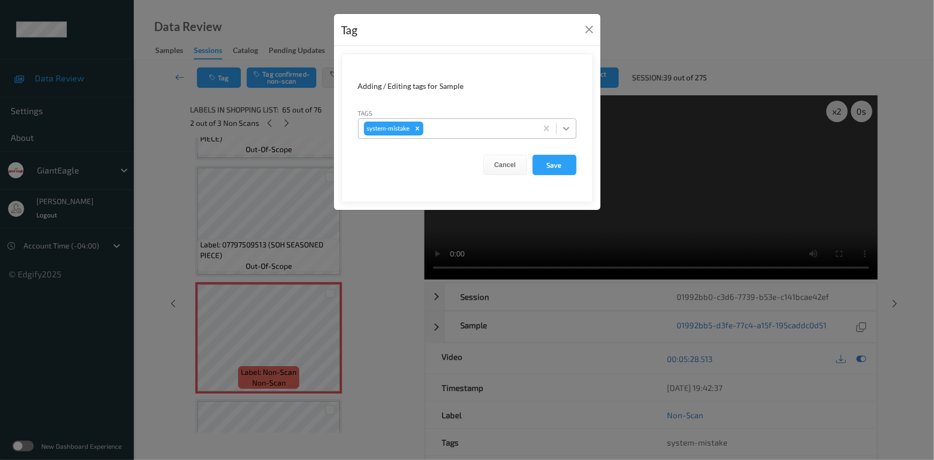
click at [564, 129] on icon at bounding box center [566, 128] width 11 height 11
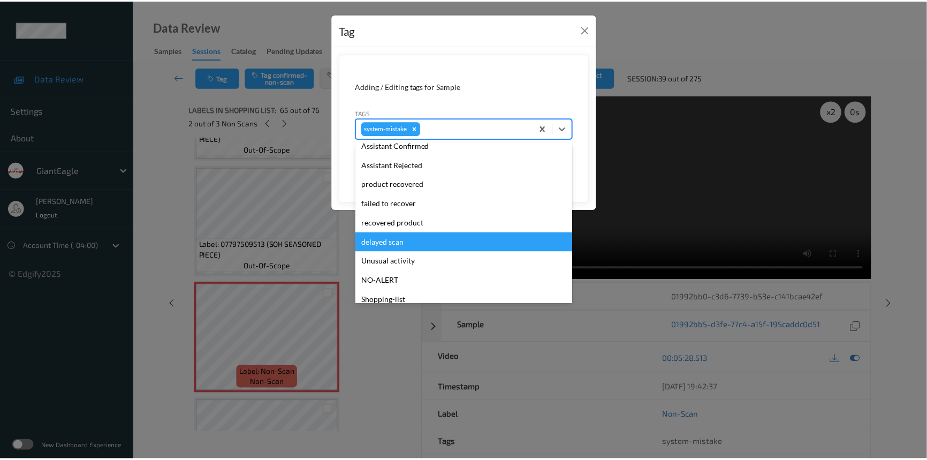
scroll to position [113, 0]
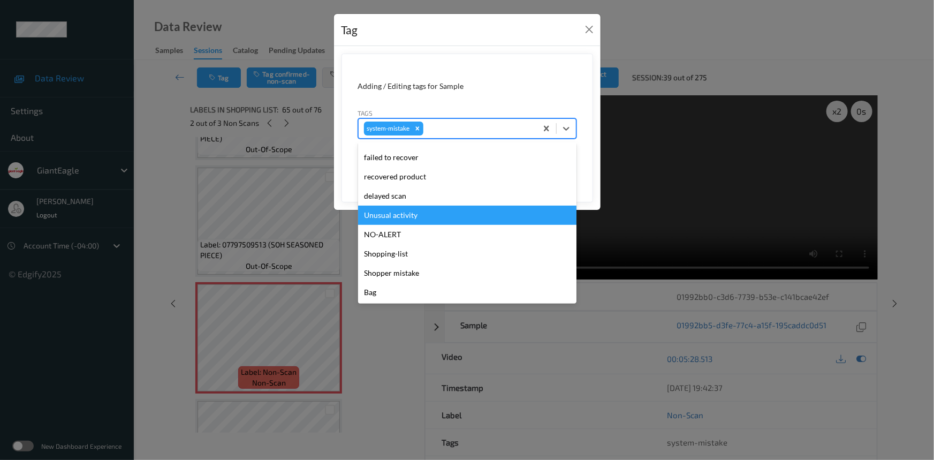
click at [385, 221] on div "Unusual activity" at bounding box center [467, 215] width 218 height 19
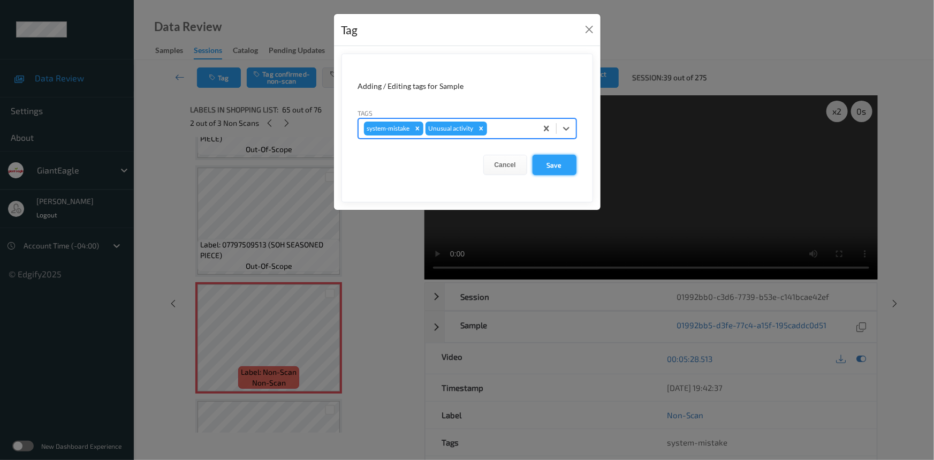
click at [561, 170] on button "Save" at bounding box center [555, 165] width 44 height 20
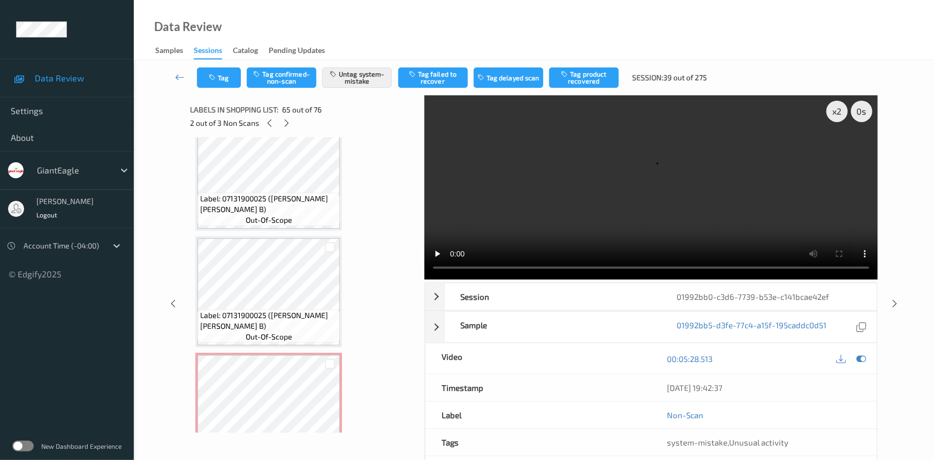
scroll to position [7959, 0]
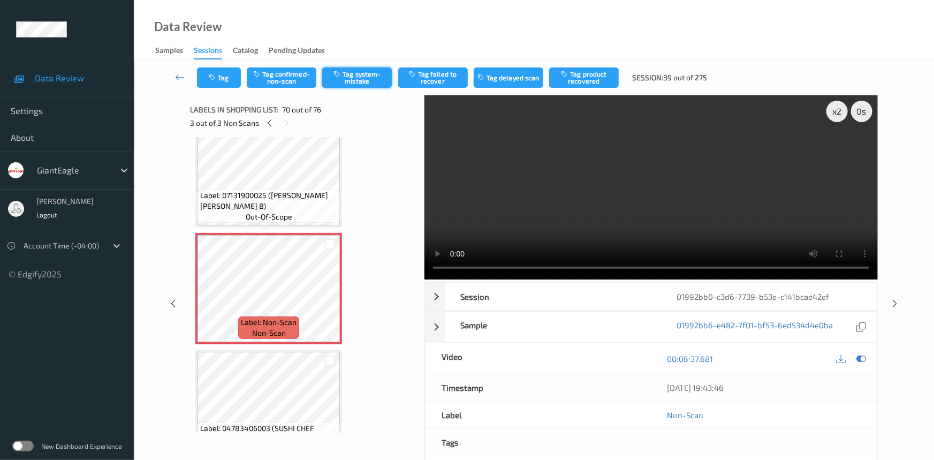
click at [354, 75] on button "Tag system-mistake" at bounding box center [357, 77] width 70 height 20
click at [222, 86] on button "Tag" at bounding box center [219, 77] width 44 height 20
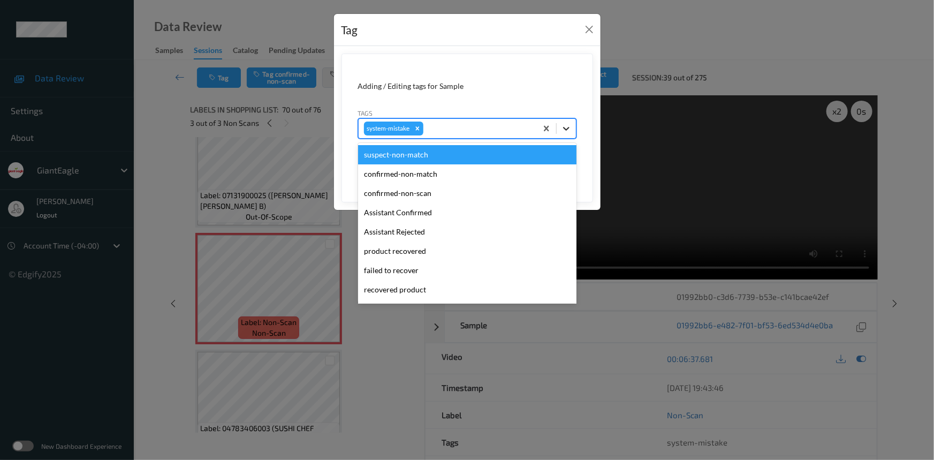
click at [566, 133] on icon at bounding box center [566, 128] width 11 height 11
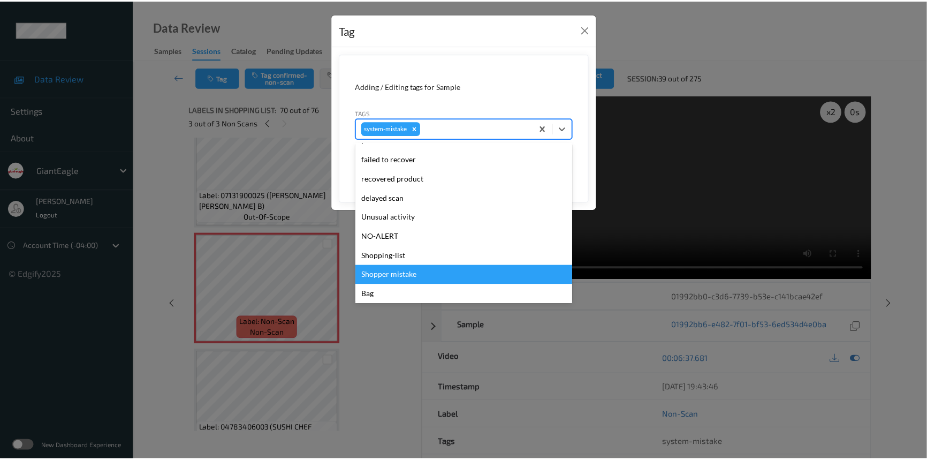
scroll to position [113, 0]
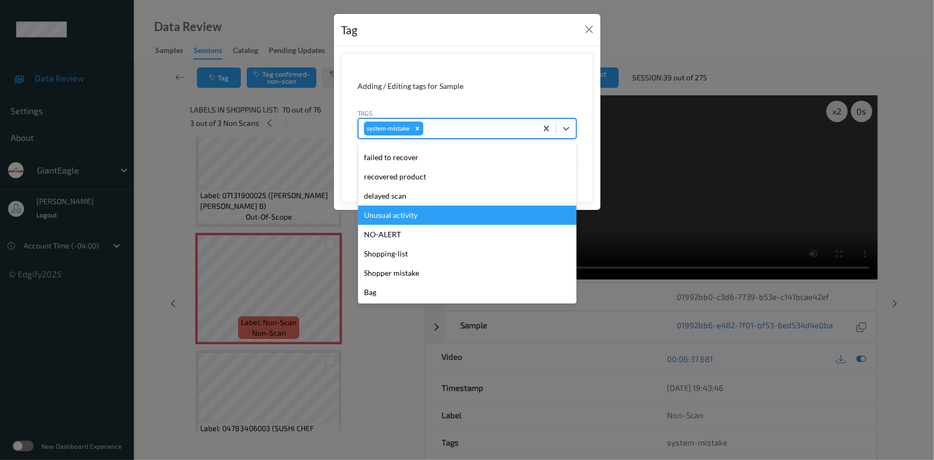
drag, startPoint x: 370, startPoint y: 217, endPoint x: 380, endPoint y: 215, distance: 9.4
click at [371, 217] on div "Unusual activity" at bounding box center [467, 215] width 218 height 19
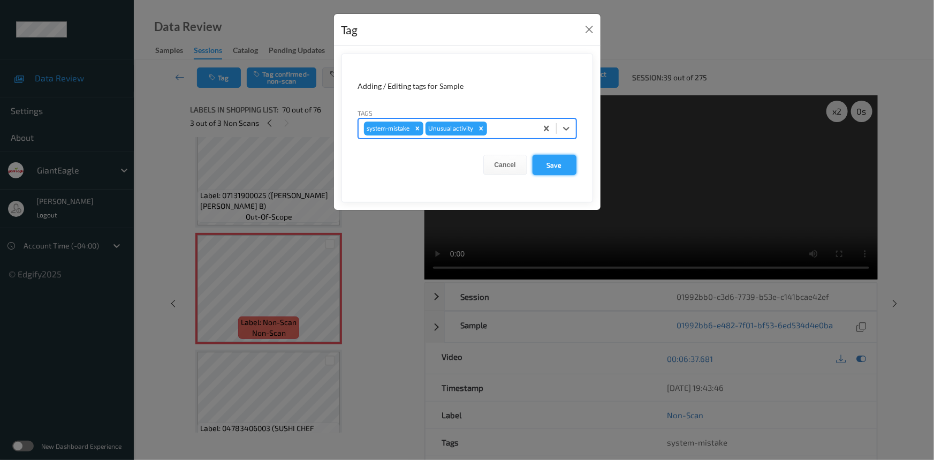
click at [559, 165] on button "Save" at bounding box center [555, 165] width 44 height 20
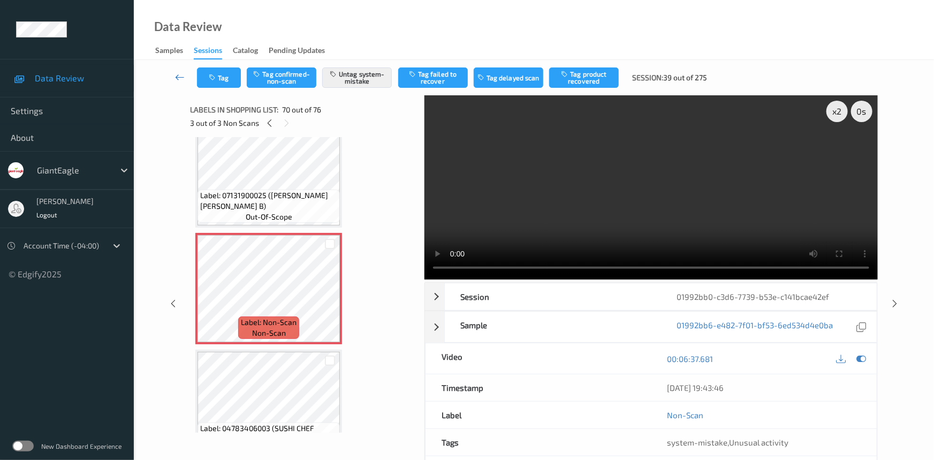
click at [177, 71] on link at bounding box center [180, 77] width 34 height 20
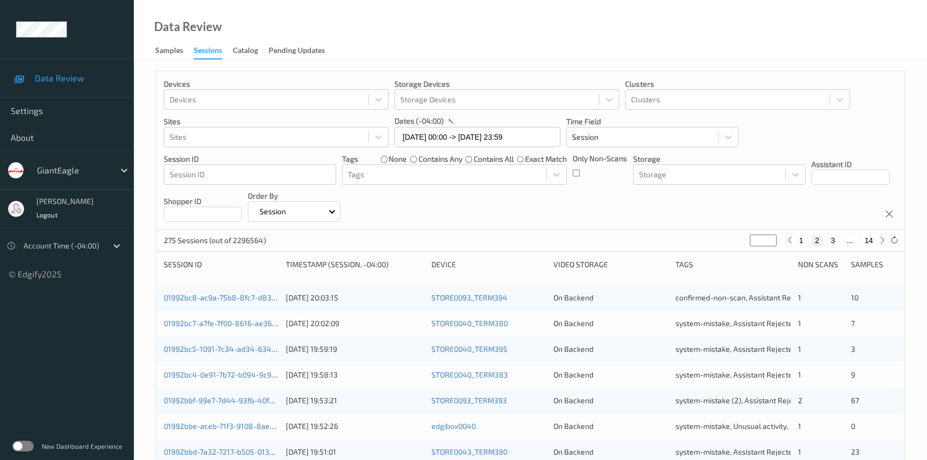
drag, startPoint x: 760, startPoint y: 238, endPoint x: 736, endPoint y: 243, distance: 23.9
click at [716, 255] on div "Devices Devices Storage Devices Storage Devices Clusters Clusters Sites Sites d…" at bounding box center [531, 446] width 750 height 750
type input "*"
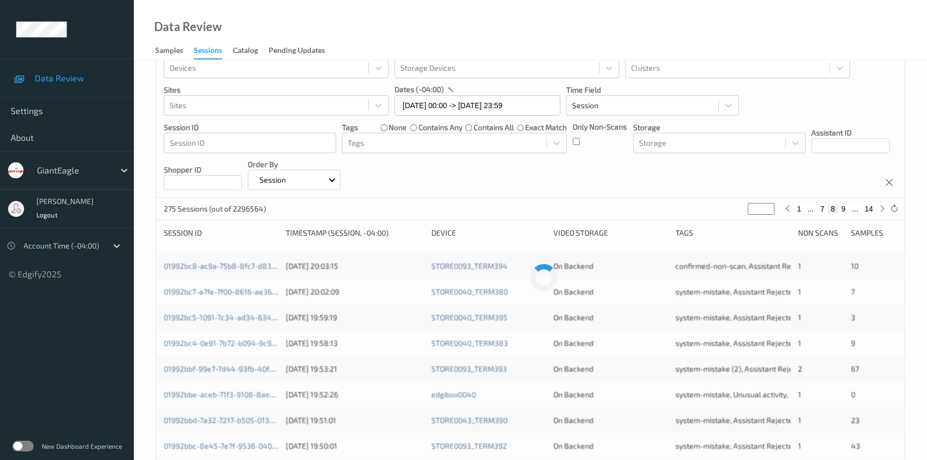
scroll to position [48, 0]
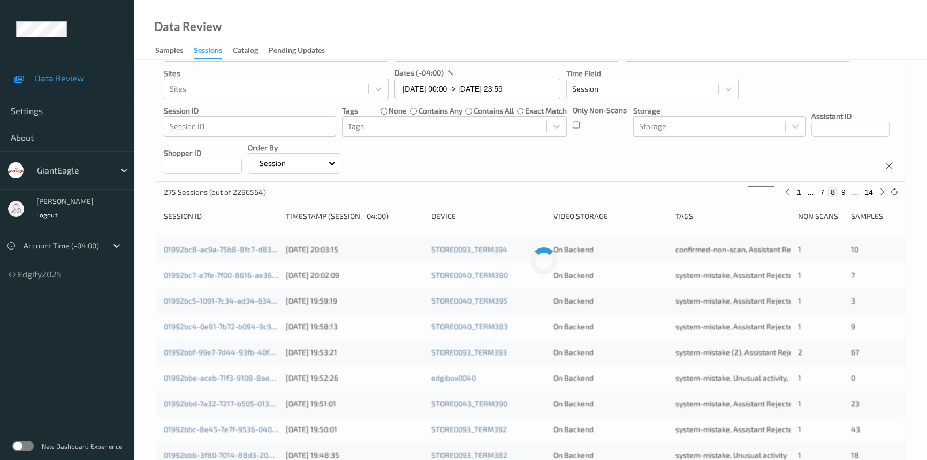
type input "*"
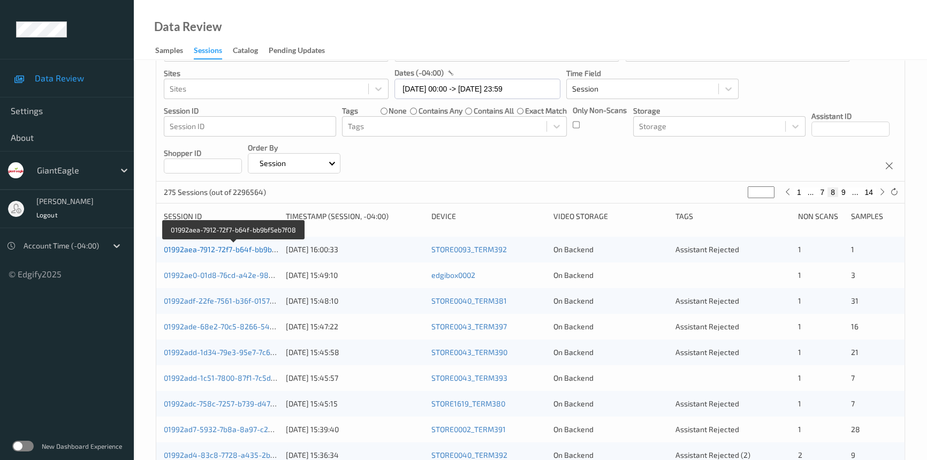
click at [216, 247] on link "01992aea-7912-72f7-b64f-bb9bf5eb7f08" at bounding box center [233, 249] width 139 height 9
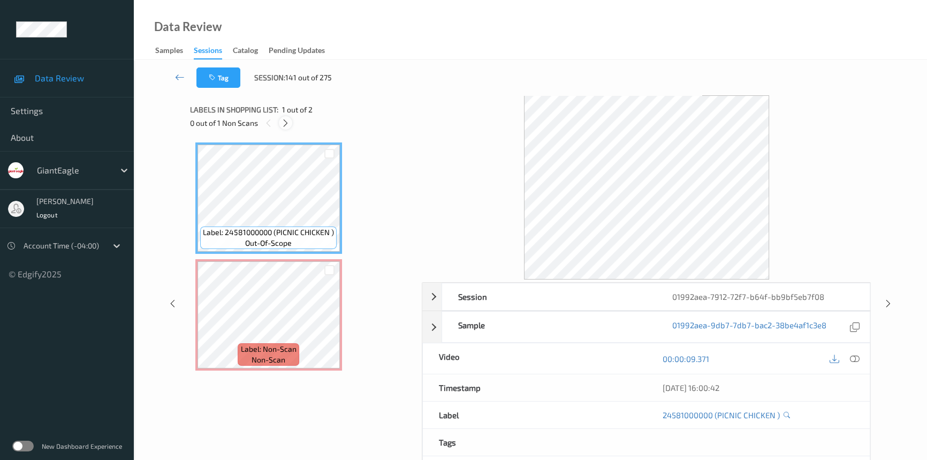
click at [287, 124] on icon at bounding box center [285, 123] width 9 height 10
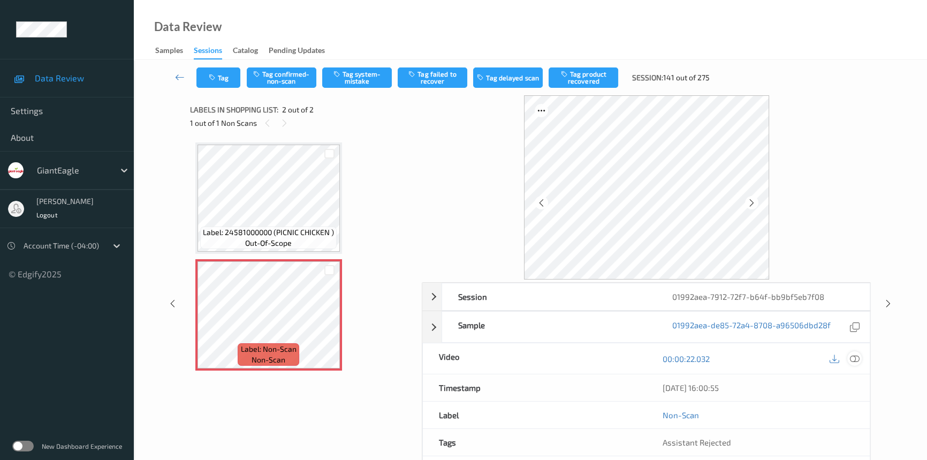
click at [855, 358] on icon at bounding box center [855, 359] width 10 height 10
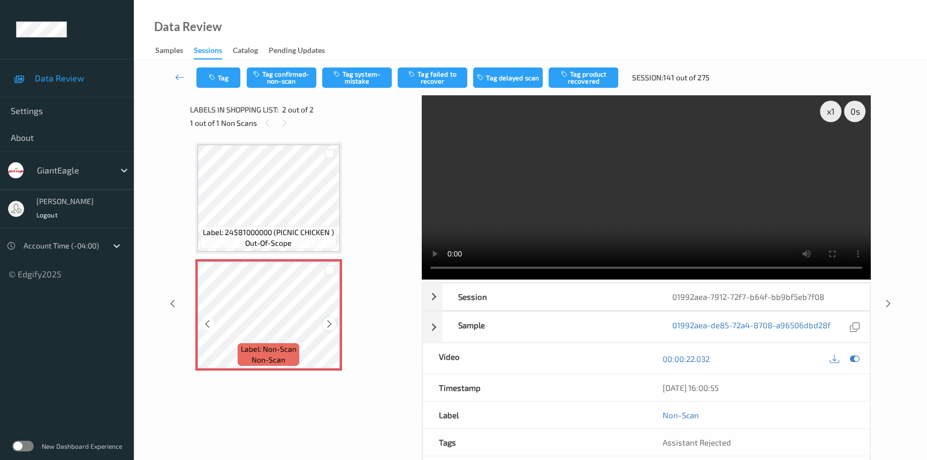
click at [329, 322] on icon at bounding box center [329, 324] width 9 height 10
click at [712, 222] on video at bounding box center [646, 187] width 449 height 184
click at [834, 112] on div "x 1" at bounding box center [830, 111] width 21 height 21
click at [833, 110] on div "x 2" at bounding box center [830, 111] width 21 height 21
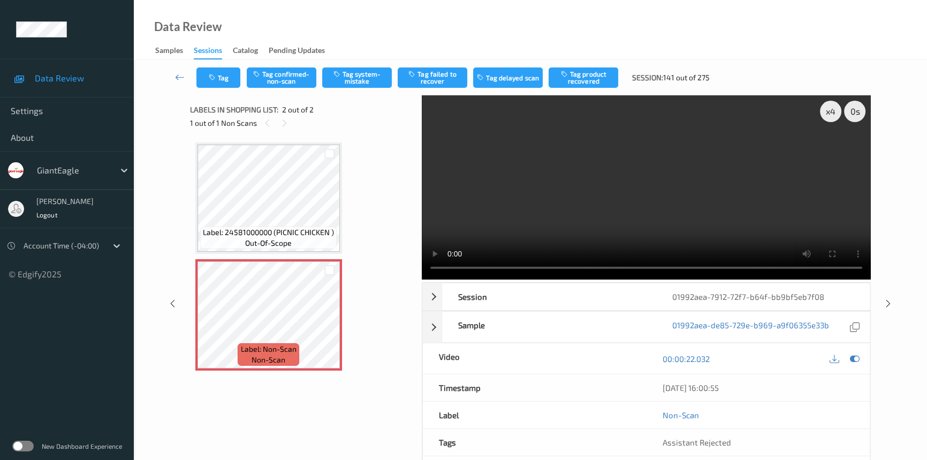
click at [648, 176] on video at bounding box center [646, 187] width 449 height 184
click at [588, 188] on video at bounding box center [646, 187] width 449 height 184
click at [597, 206] on video at bounding box center [646, 187] width 449 height 184
click at [353, 72] on button "Tag system-mistake" at bounding box center [357, 77] width 70 height 20
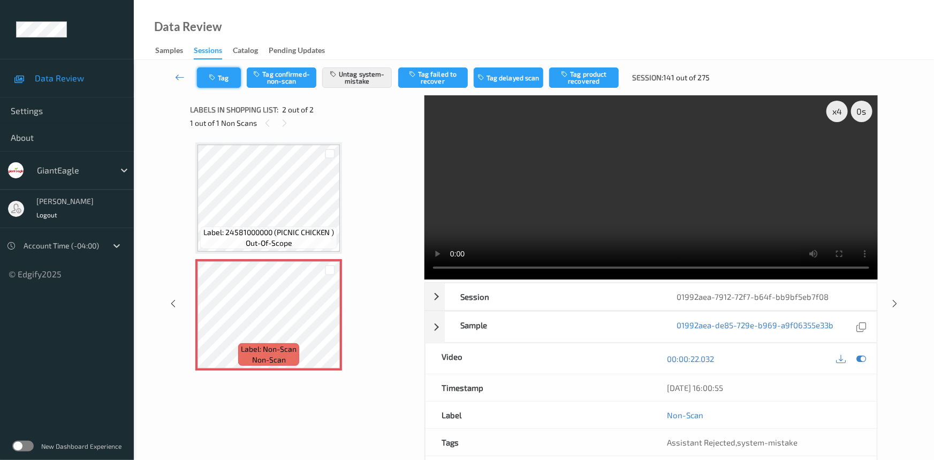
click at [224, 73] on button "Tag" at bounding box center [219, 77] width 44 height 20
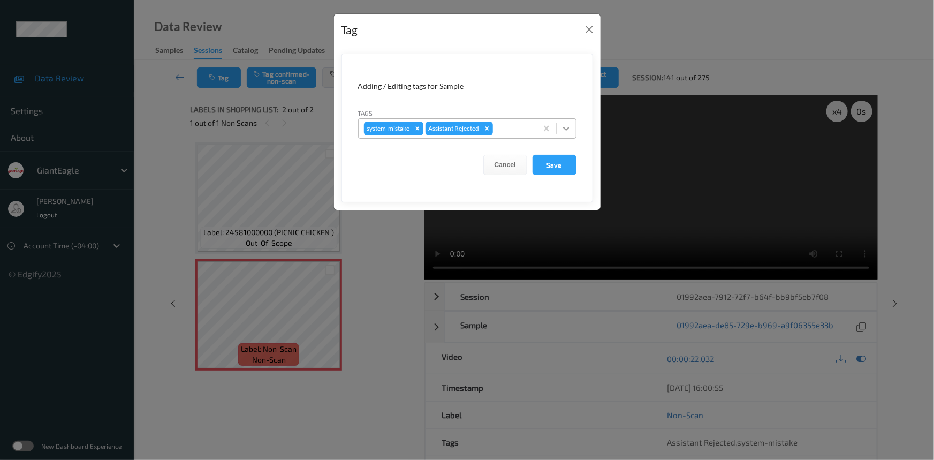
click at [573, 132] on div at bounding box center [566, 128] width 19 height 19
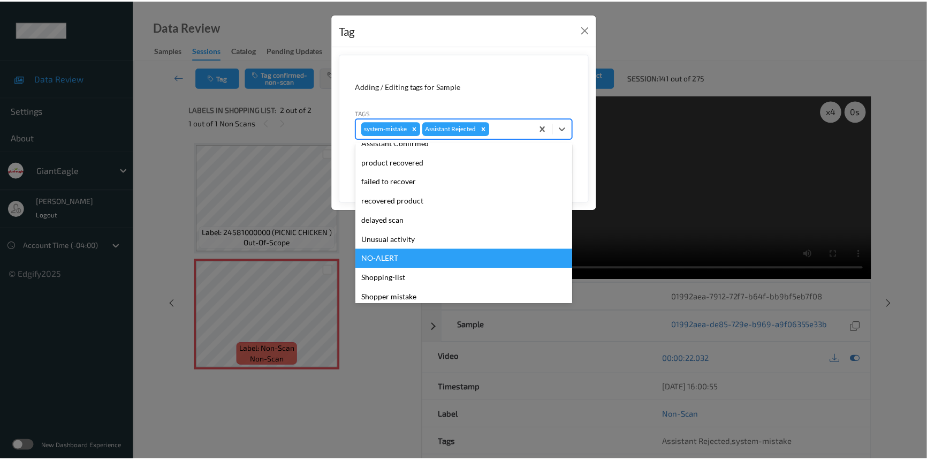
scroll to position [94, 0]
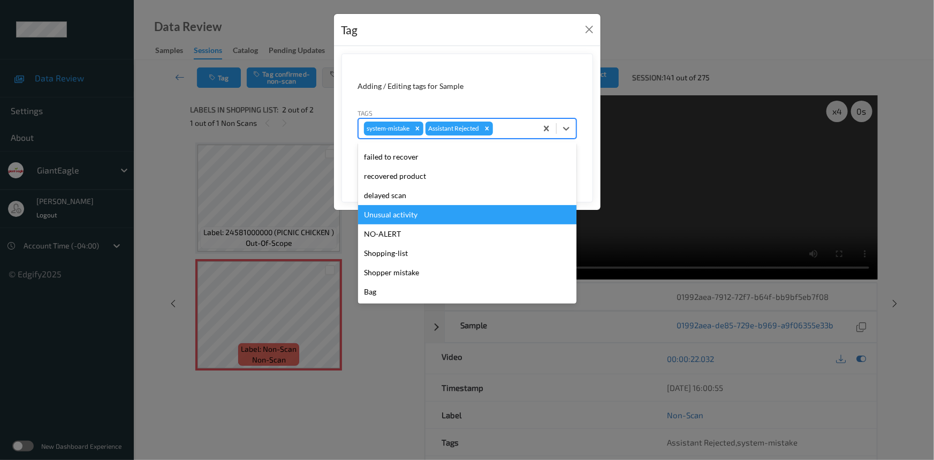
drag, startPoint x: 405, startPoint y: 215, endPoint x: 427, endPoint y: 207, distance: 23.4
click at [406, 215] on div "Unusual activity" at bounding box center [467, 214] width 218 height 19
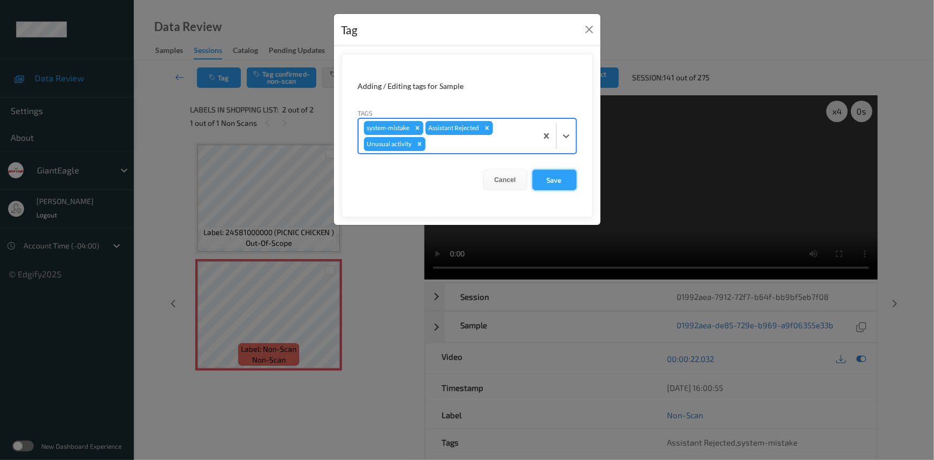
click at [547, 180] on button "Save" at bounding box center [555, 180] width 44 height 20
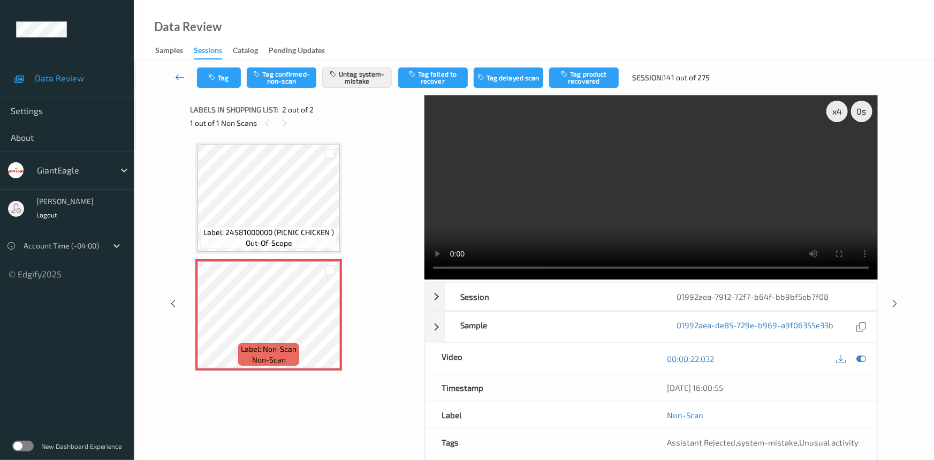
click at [176, 73] on icon at bounding box center [180, 77] width 10 height 11
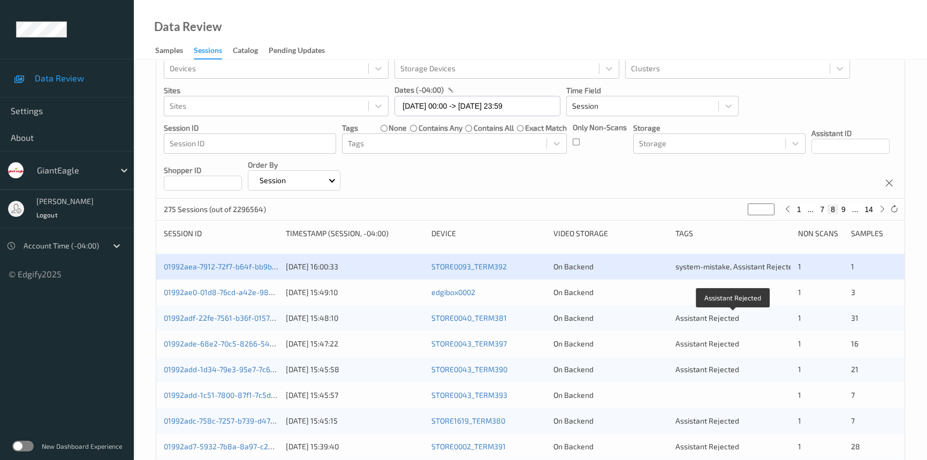
scroll to position [48, 0]
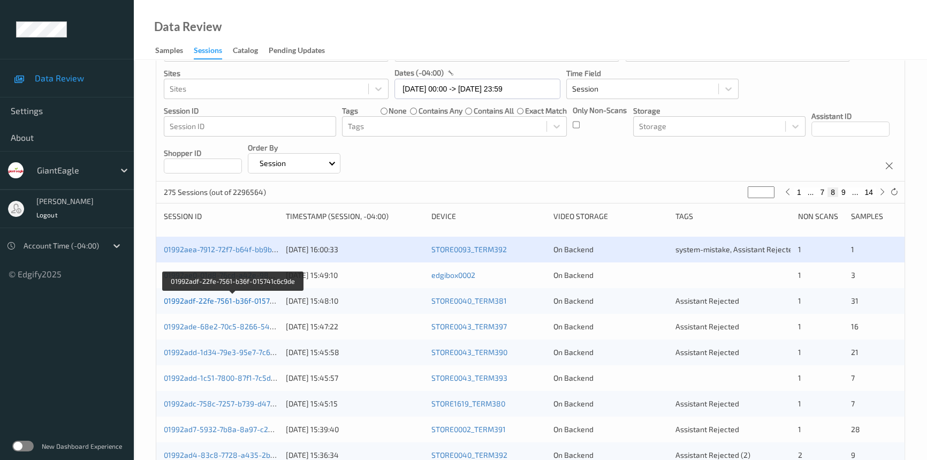
click at [218, 299] on link "01992adf-22fe-7561-b36f-015741c6c9de" at bounding box center [233, 300] width 139 height 9
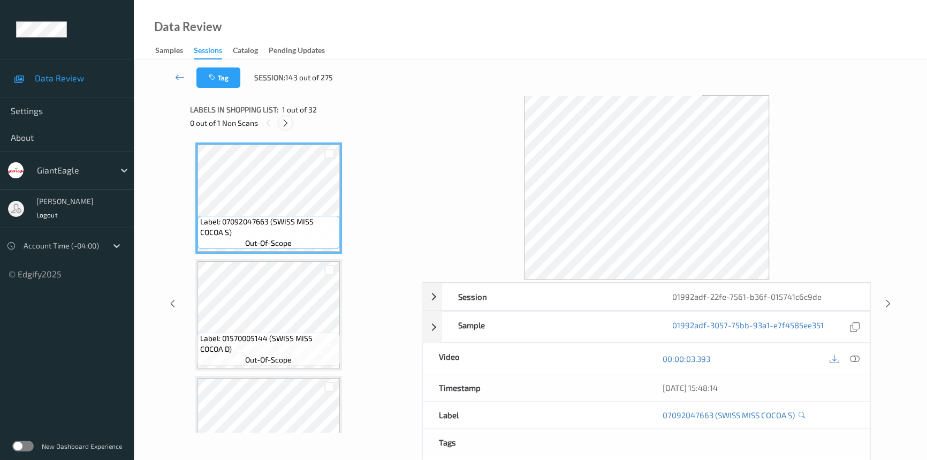
click at [284, 118] on icon at bounding box center [285, 123] width 9 height 10
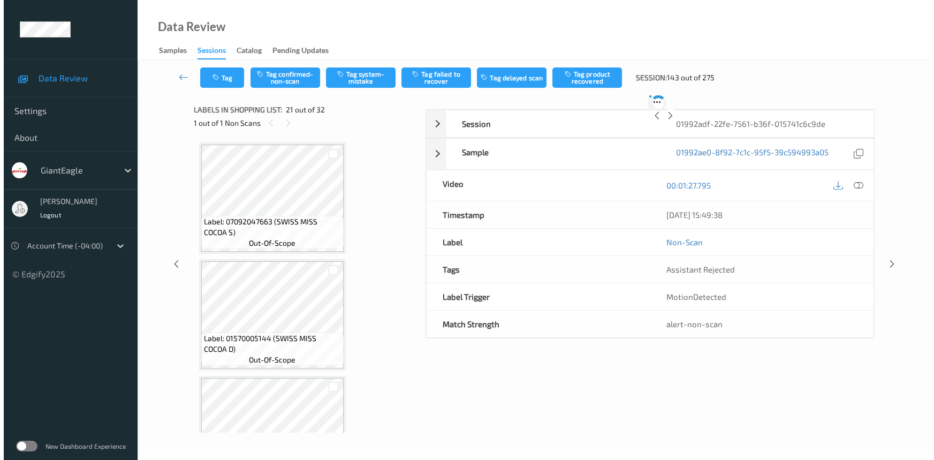
scroll to position [2215, 0]
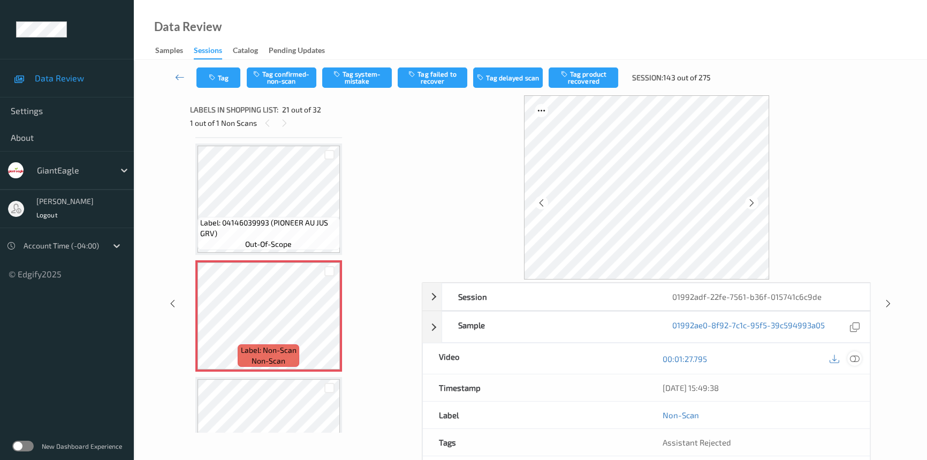
click at [858, 357] on icon at bounding box center [855, 359] width 10 height 10
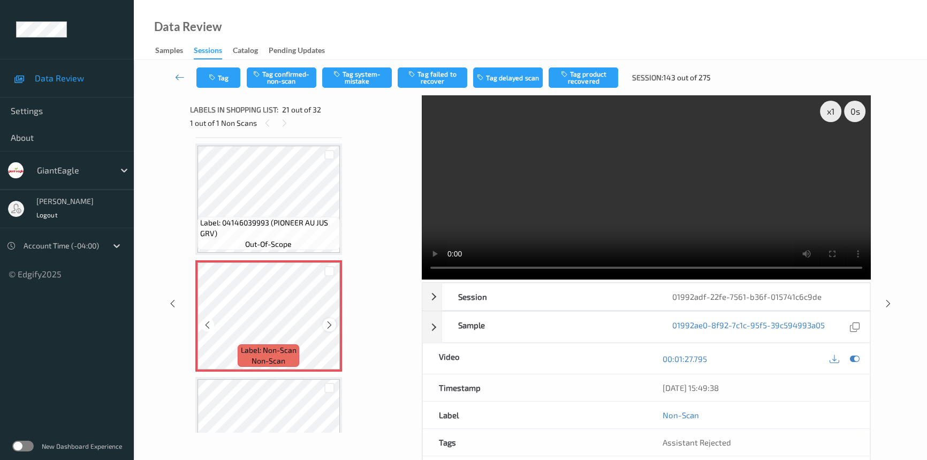
click at [326, 320] on icon at bounding box center [329, 325] width 9 height 10
click at [327, 320] on icon at bounding box center [329, 325] width 9 height 10
click at [327, 321] on icon at bounding box center [329, 325] width 9 height 10
click at [614, 228] on video at bounding box center [646, 187] width 449 height 184
drag, startPoint x: 834, startPoint y: 114, endPoint x: 822, endPoint y: 140, distance: 28.5
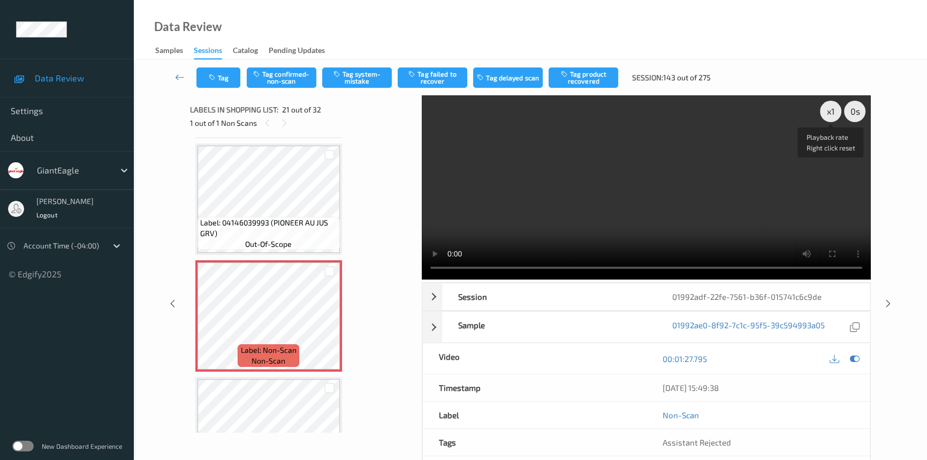
click at [834, 114] on div "x 1" at bounding box center [830, 111] width 21 height 21
click at [750, 203] on video at bounding box center [646, 187] width 449 height 184
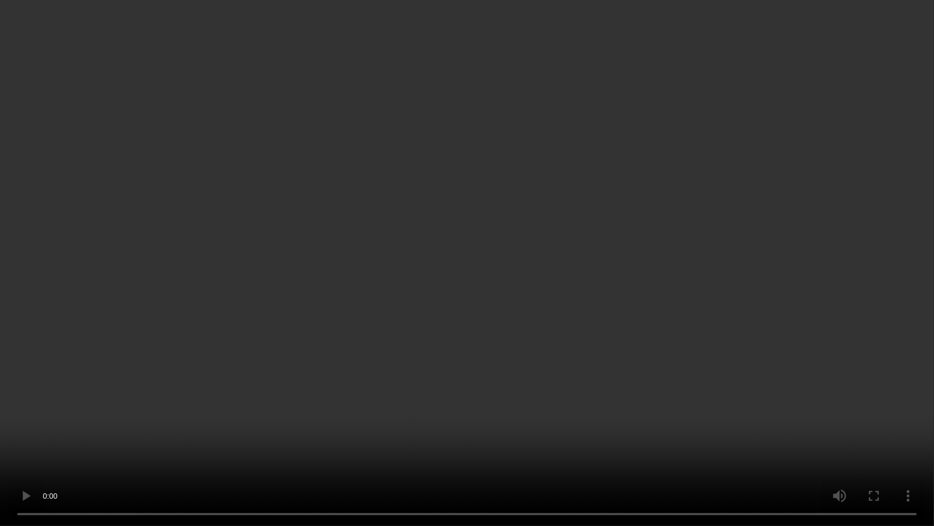
click at [710, 317] on video at bounding box center [467, 263] width 934 height 526
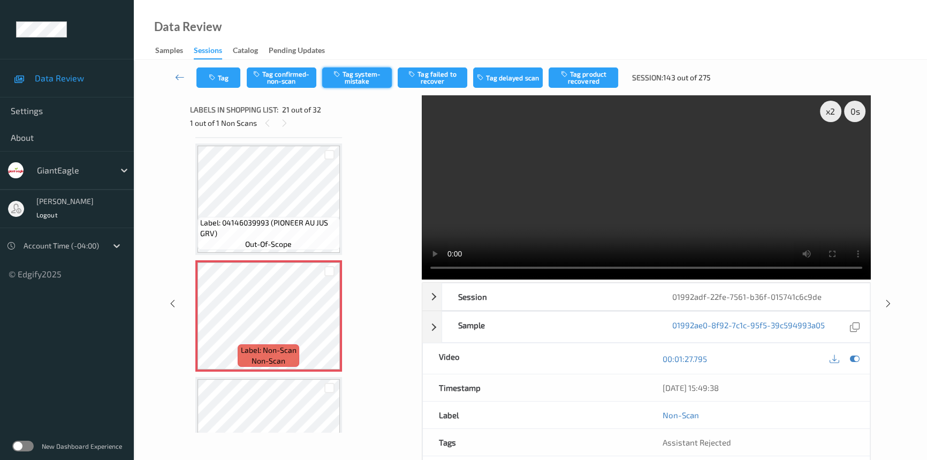
click at [350, 75] on button "Tag system-mistake" at bounding box center [357, 77] width 70 height 20
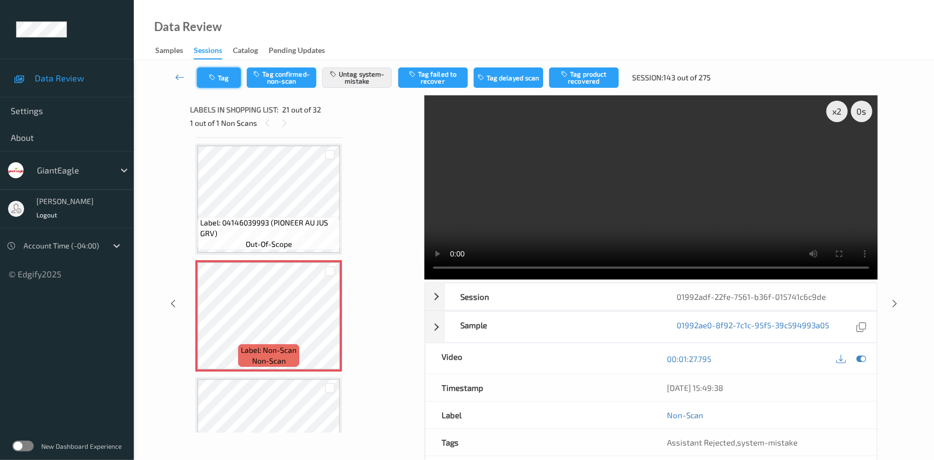
click at [220, 74] on button "Tag" at bounding box center [219, 77] width 44 height 20
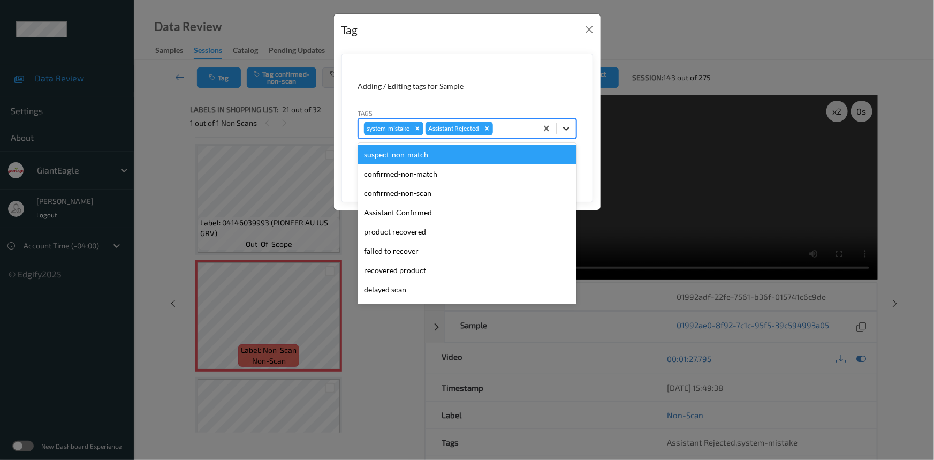
click at [562, 132] on icon at bounding box center [566, 128] width 11 height 11
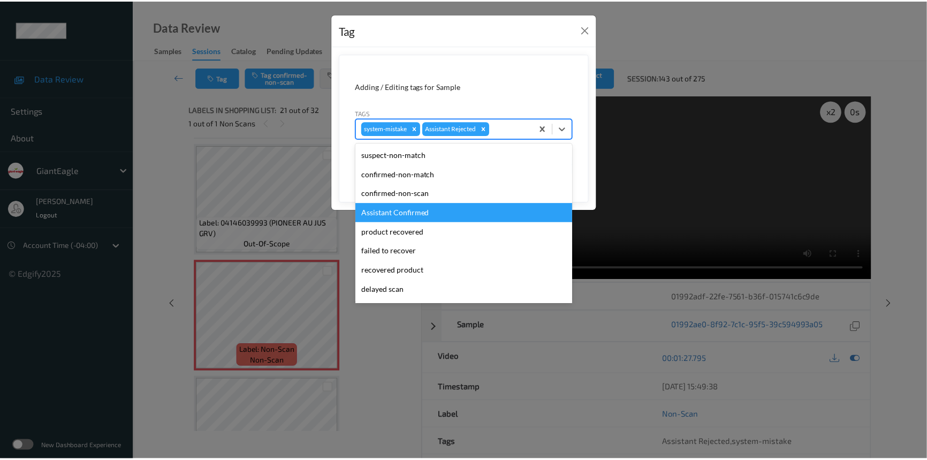
scroll to position [94, 0]
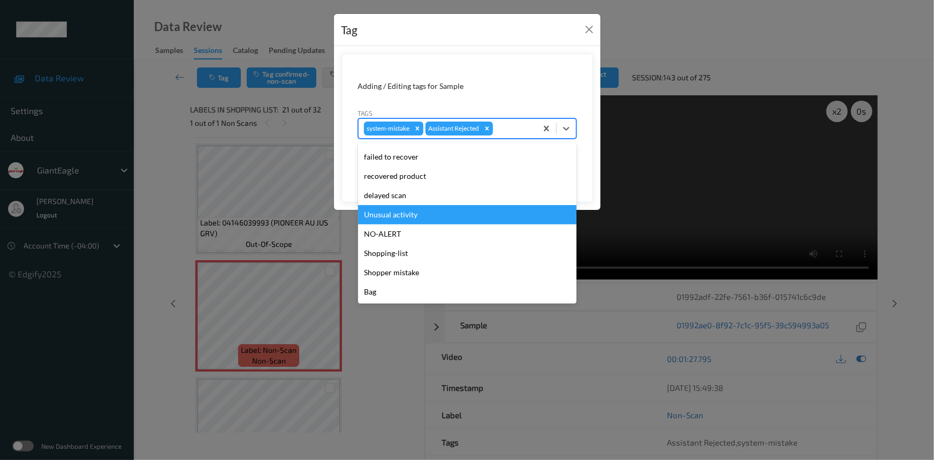
click at [371, 214] on div "Unusual activity" at bounding box center [467, 214] width 218 height 19
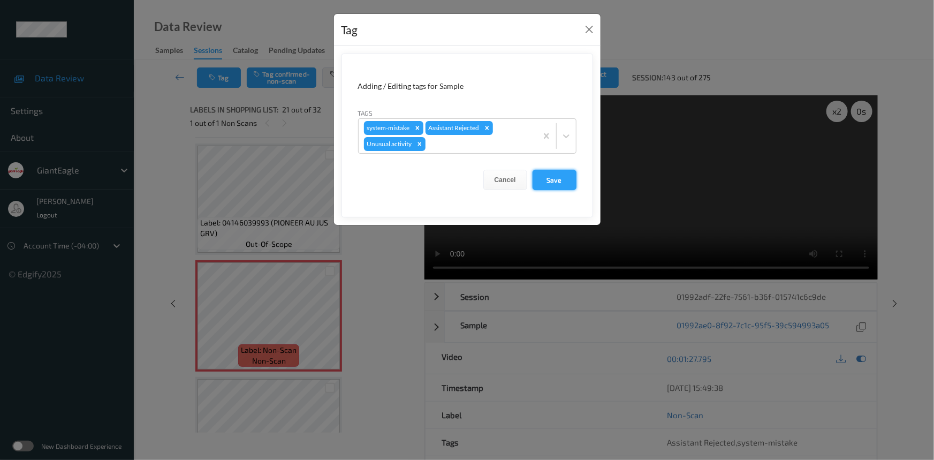
click at [555, 179] on button "Save" at bounding box center [555, 180] width 44 height 20
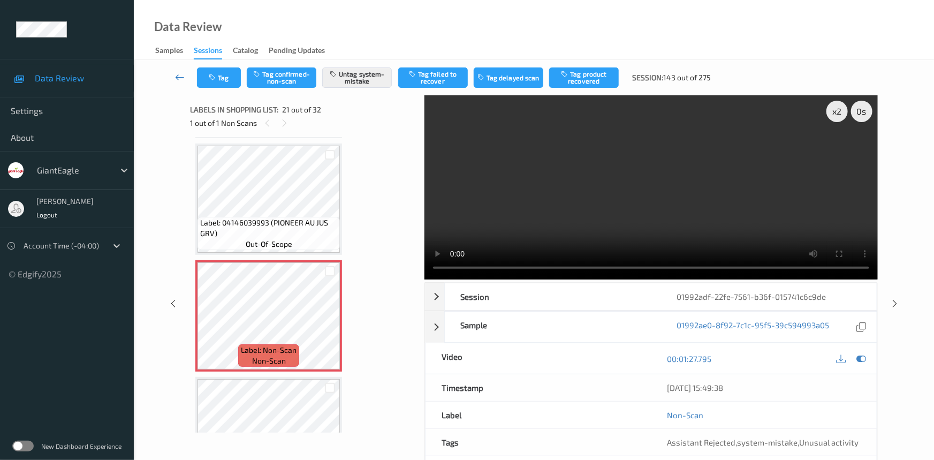
click at [178, 72] on icon at bounding box center [180, 77] width 10 height 11
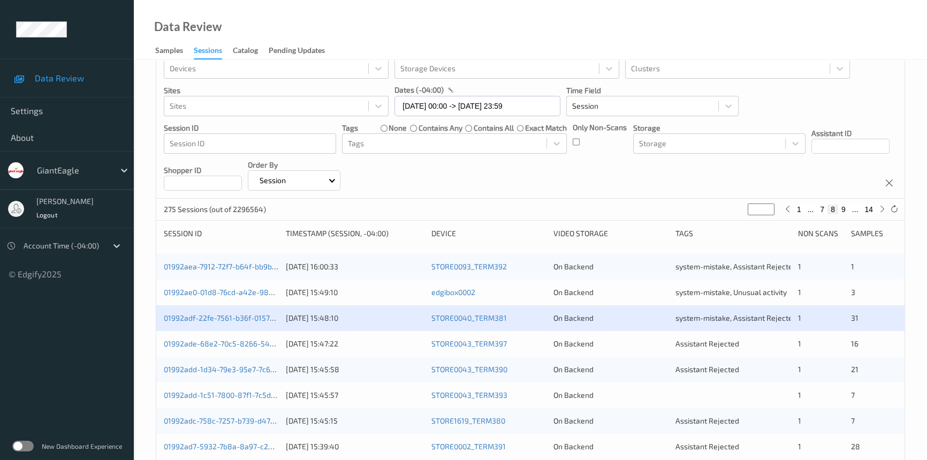
scroll to position [48, 0]
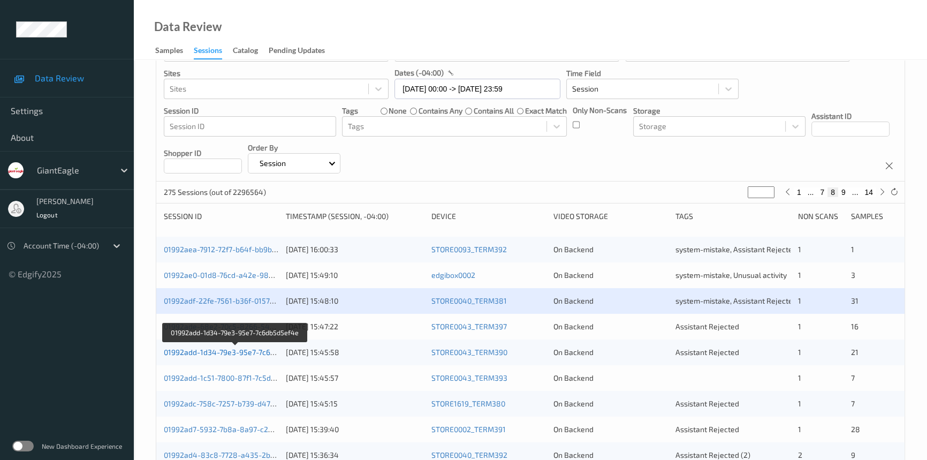
click at [209, 351] on link "01992add-1d34-79e3-95e7-7c6db5d5ef4e" at bounding box center [236, 351] width 144 height 9
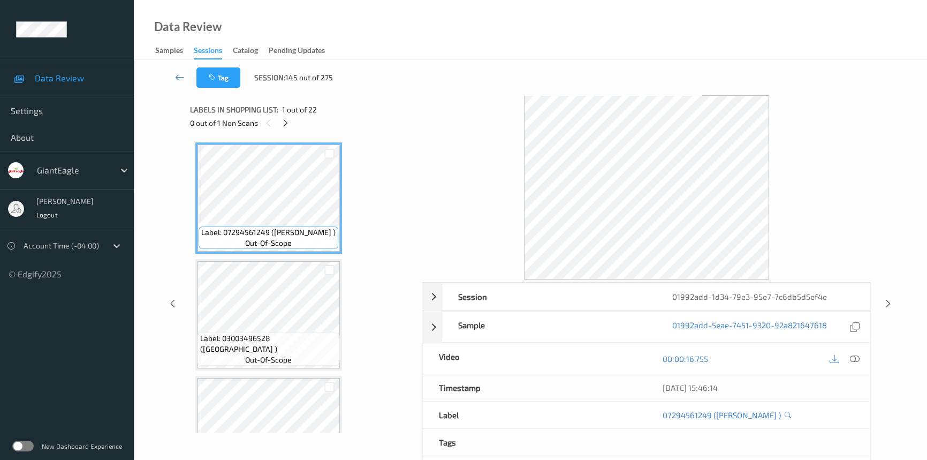
drag, startPoint x: 283, startPoint y: 123, endPoint x: 285, endPoint y: 132, distance: 9.9
click at [283, 123] on icon at bounding box center [285, 123] width 9 height 10
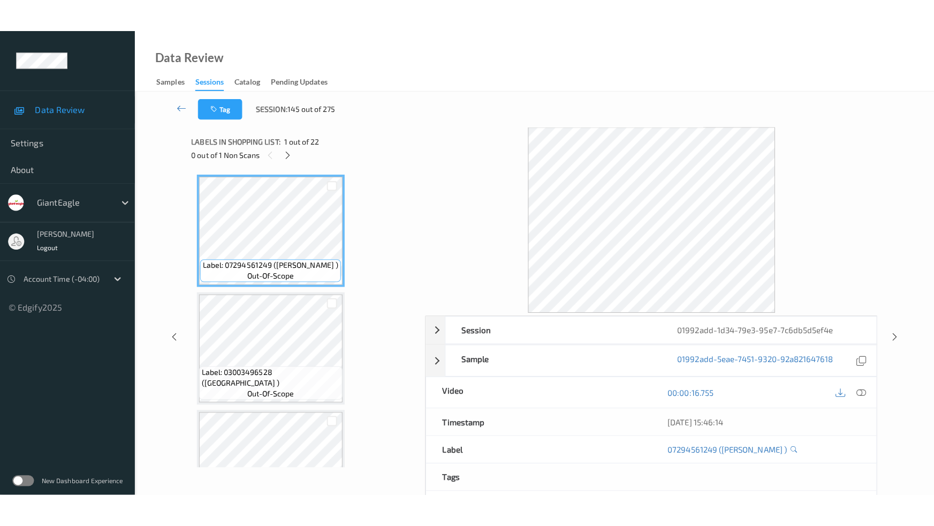
scroll to position [2269, 0]
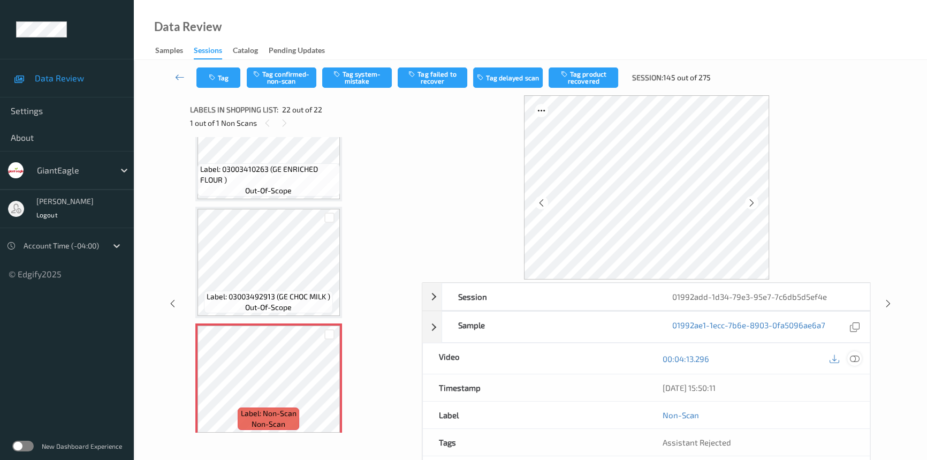
click at [857, 358] on icon at bounding box center [855, 359] width 10 height 10
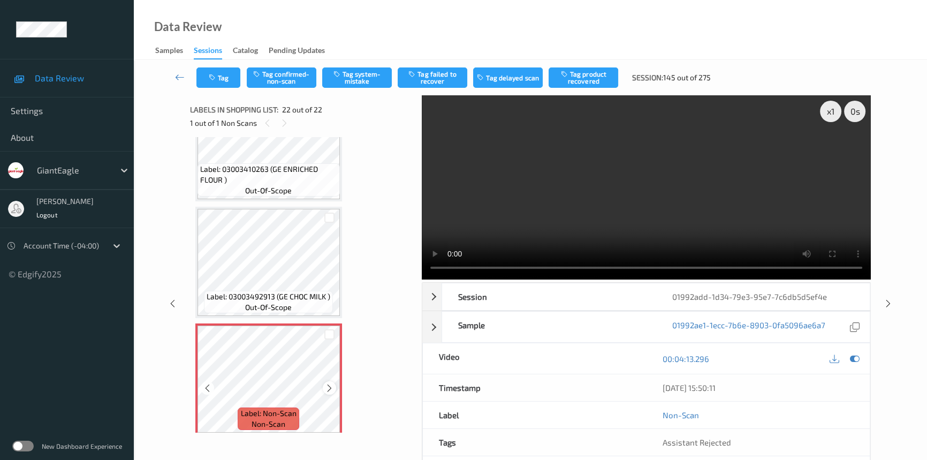
click at [331, 383] on icon at bounding box center [329, 388] width 9 height 10
click at [685, 223] on video at bounding box center [646, 187] width 449 height 184
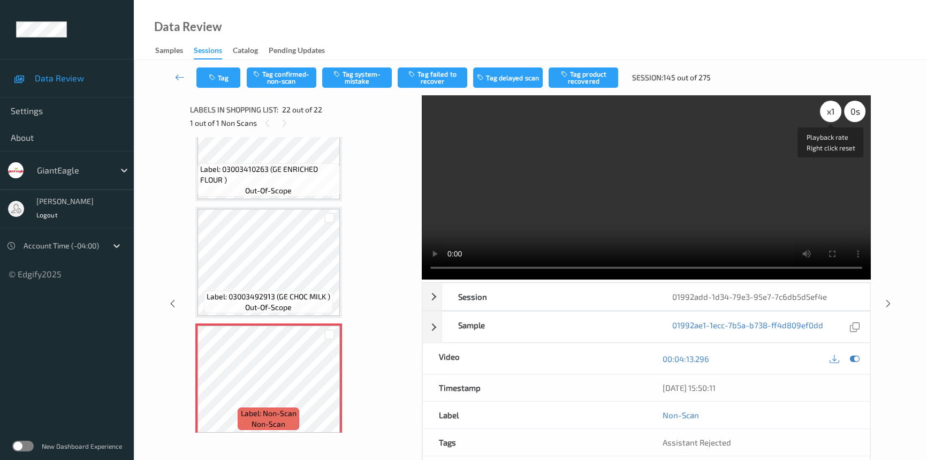
click at [829, 107] on div "x 1" at bounding box center [830, 111] width 21 height 21
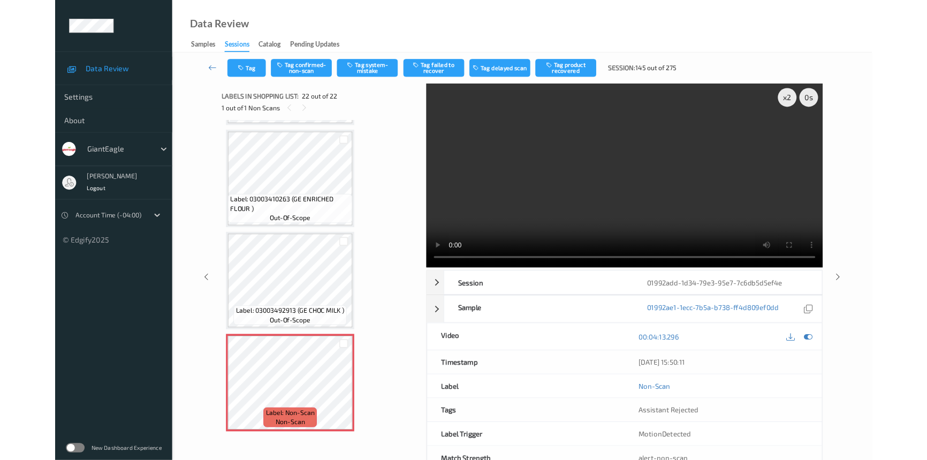
scroll to position [2203, 0]
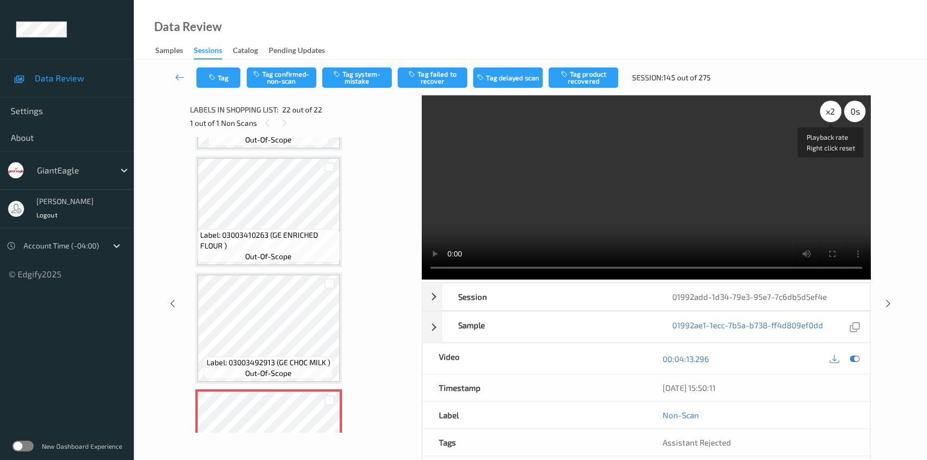
click at [830, 109] on div "x 2" at bounding box center [830, 111] width 21 height 21
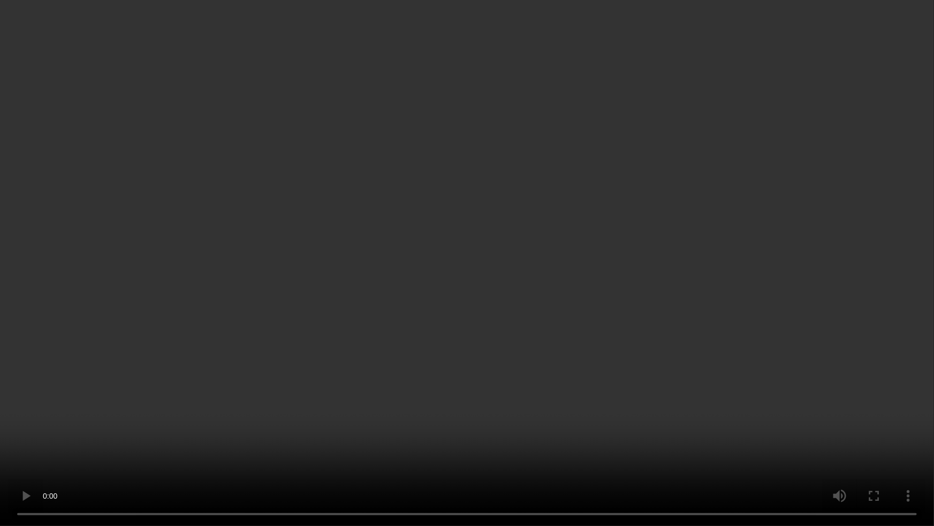
click at [687, 329] on video at bounding box center [467, 263] width 934 height 526
click at [600, 347] on video at bounding box center [467, 263] width 934 height 526
click at [701, 335] on video at bounding box center [467, 263] width 934 height 526
click at [578, 390] on video at bounding box center [467, 263] width 934 height 526
click at [442, 344] on video at bounding box center [467, 263] width 934 height 526
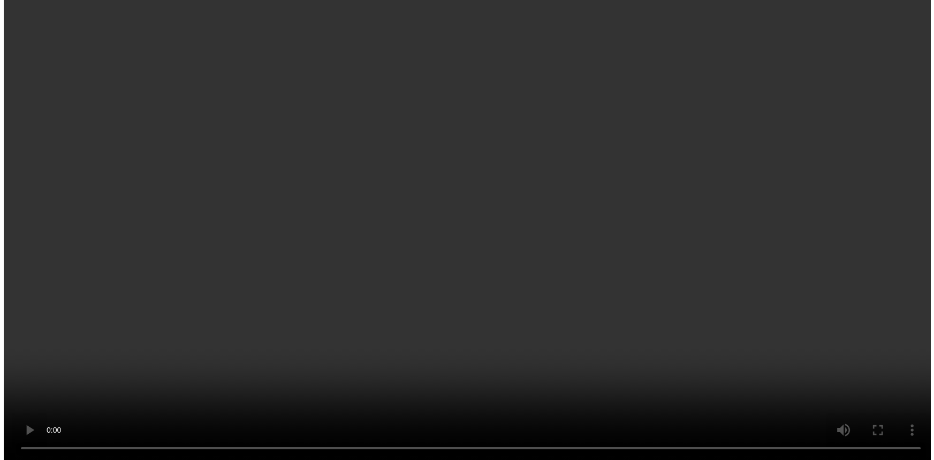
scroll to position [2269, 0]
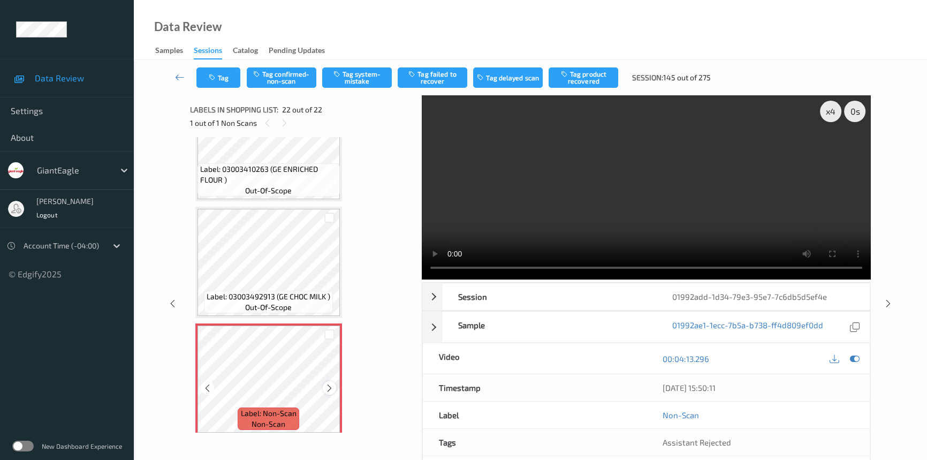
click at [330, 383] on icon at bounding box center [329, 388] width 9 height 10
click at [346, 77] on button "Tag system-mistake" at bounding box center [357, 77] width 70 height 20
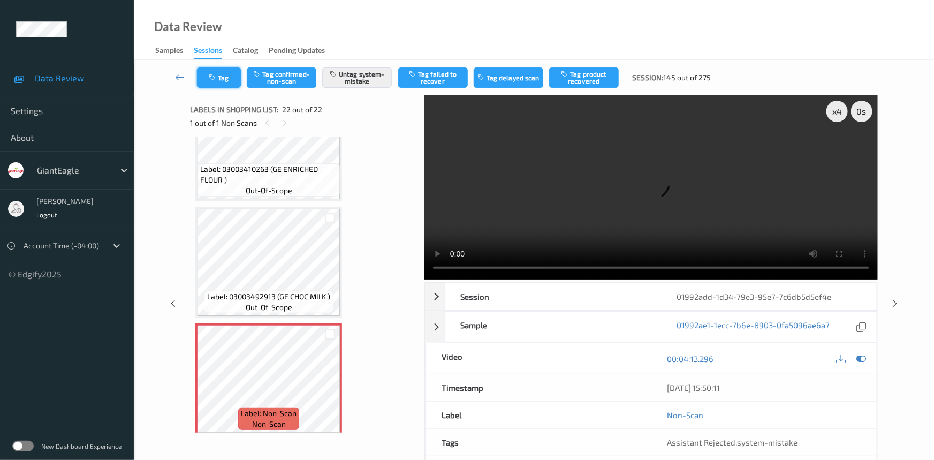
click at [212, 87] on button "Tag" at bounding box center [219, 77] width 44 height 20
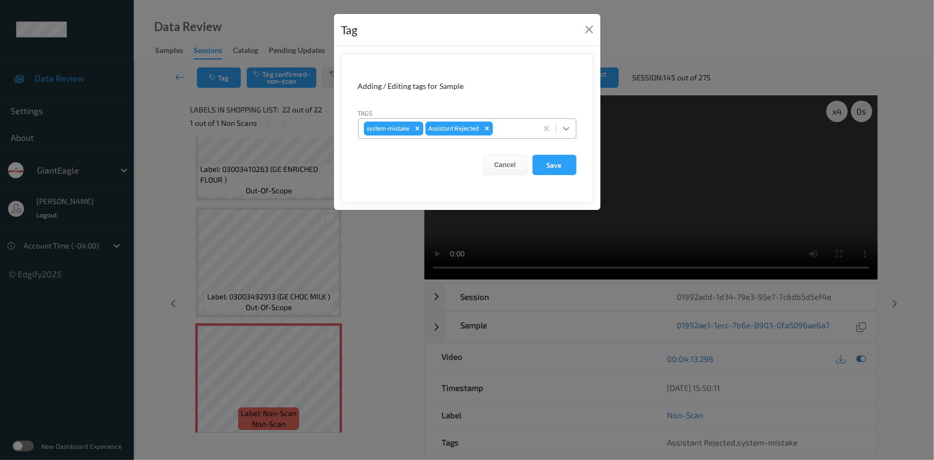
click at [569, 133] on icon at bounding box center [566, 128] width 11 height 11
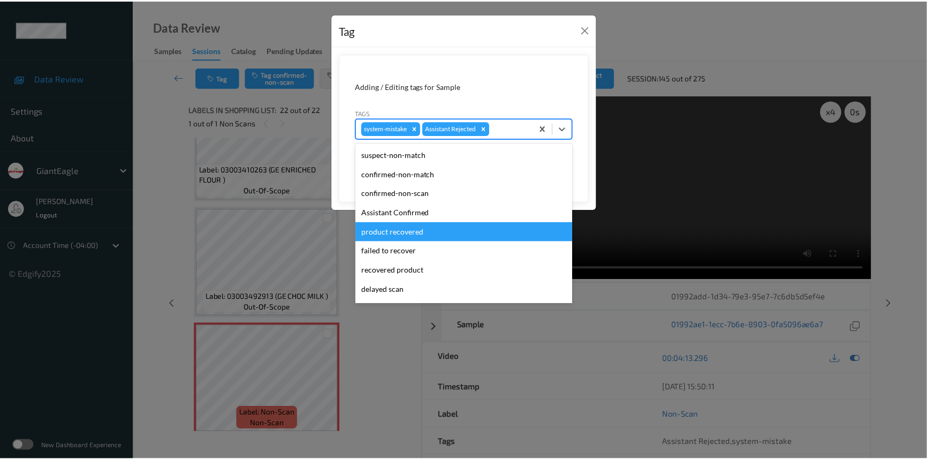
scroll to position [94, 0]
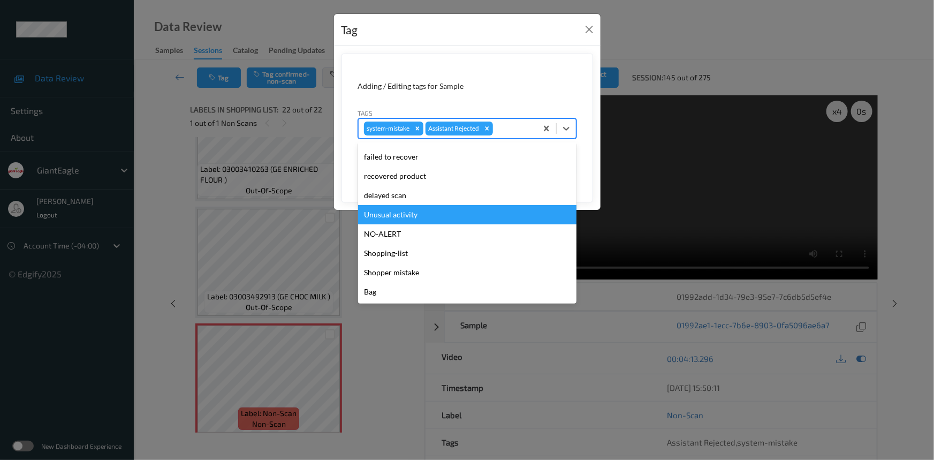
click at [437, 216] on div "Unusual activity" at bounding box center [467, 214] width 218 height 19
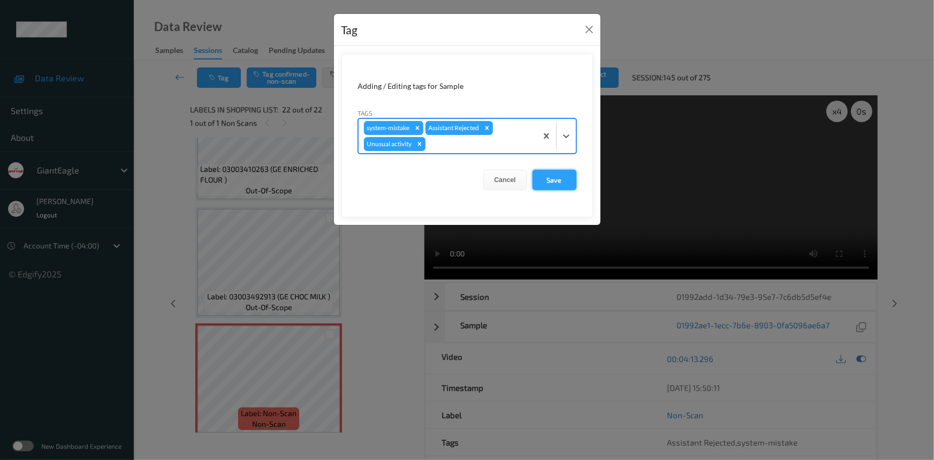
click at [563, 182] on button "Save" at bounding box center [555, 180] width 44 height 20
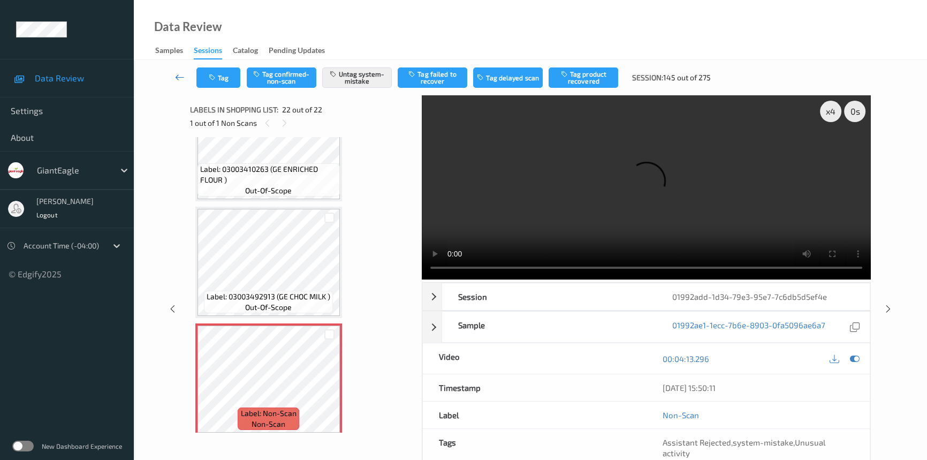
click at [172, 71] on link at bounding box center [179, 77] width 33 height 20
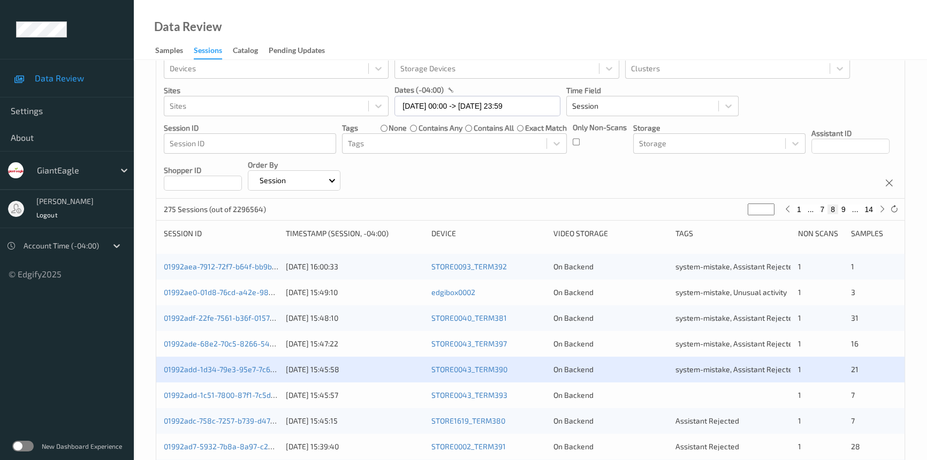
scroll to position [48, 0]
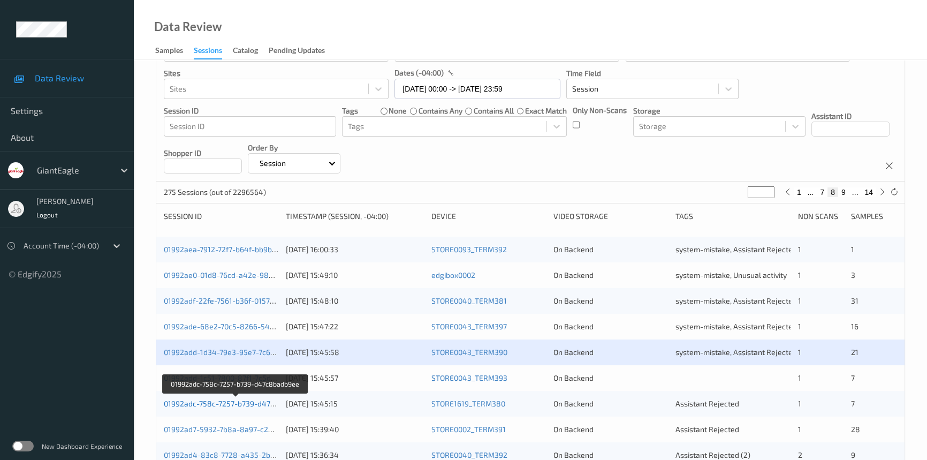
click at [205, 400] on link "01992adc-758c-7257-b739-d47c8badb9ee" at bounding box center [236, 403] width 145 height 9
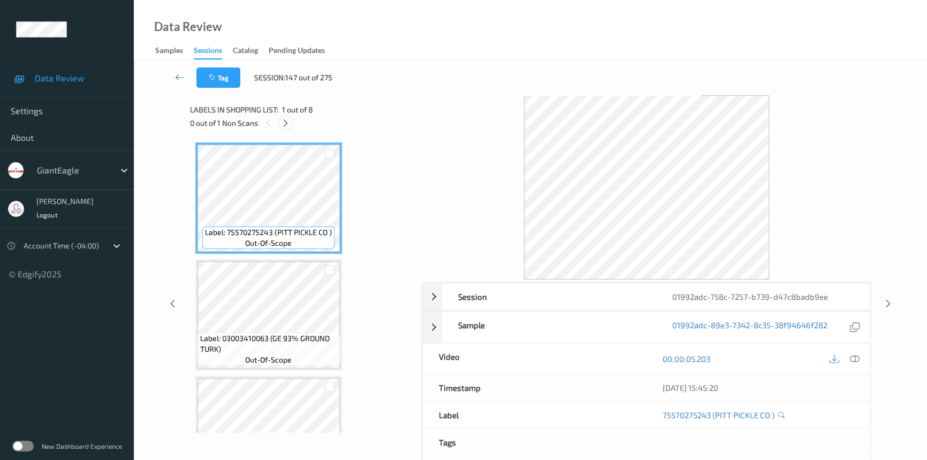
click at [284, 122] on icon at bounding box center [285, 123] width 9 height 10
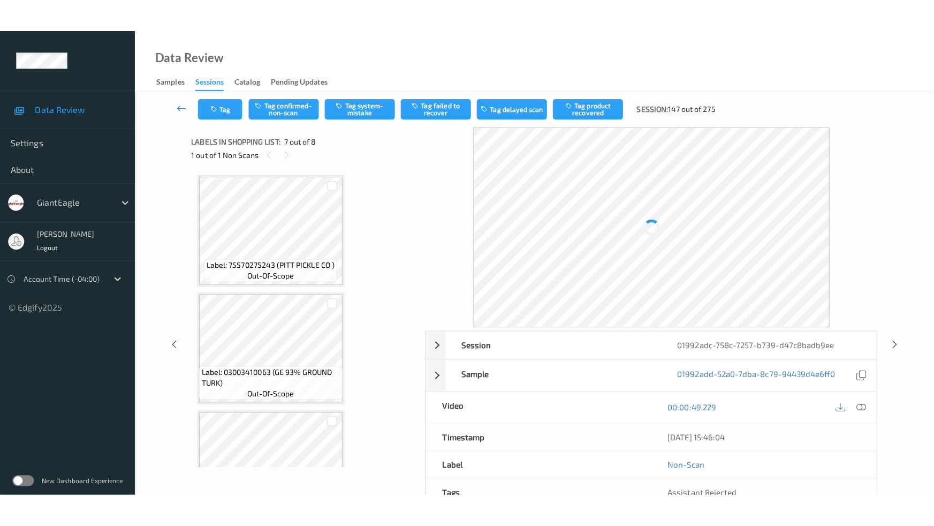
scroll to position [587, 0]
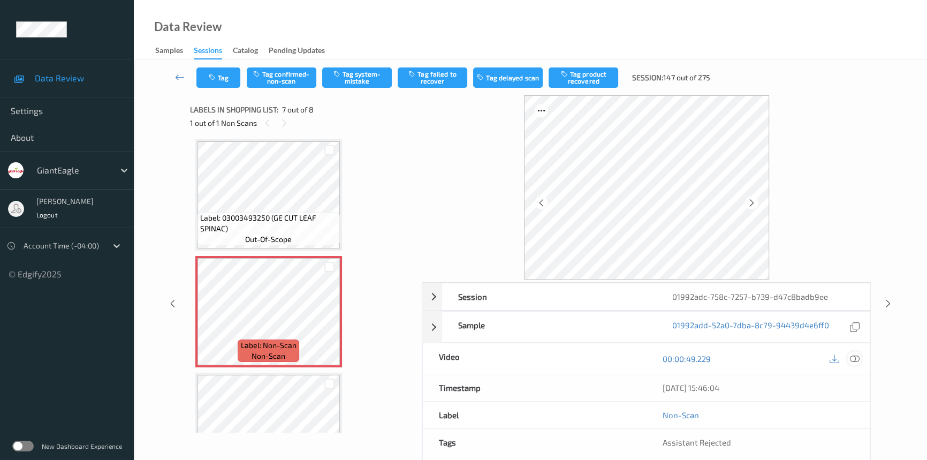
click at [857, 358] on icon at bounding box center [855, 359] width 10 height 10
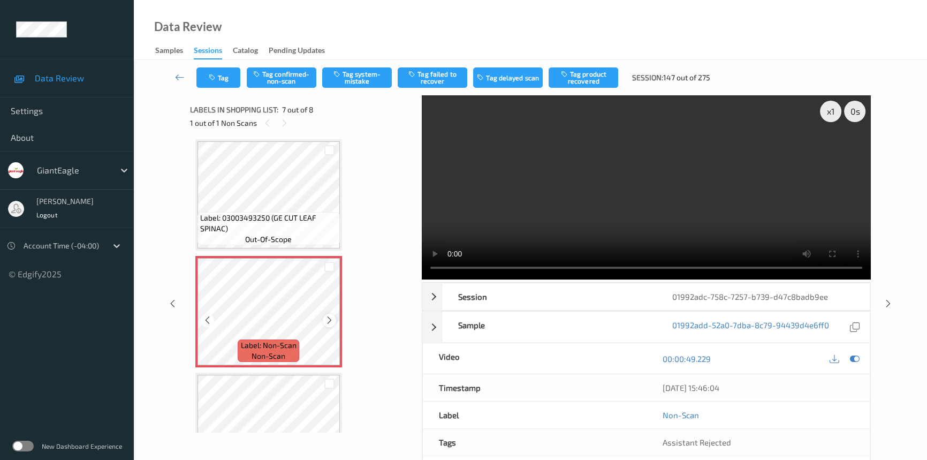
click at [327, 317] on icon at bounding box center [329, 320] width 9 height 10
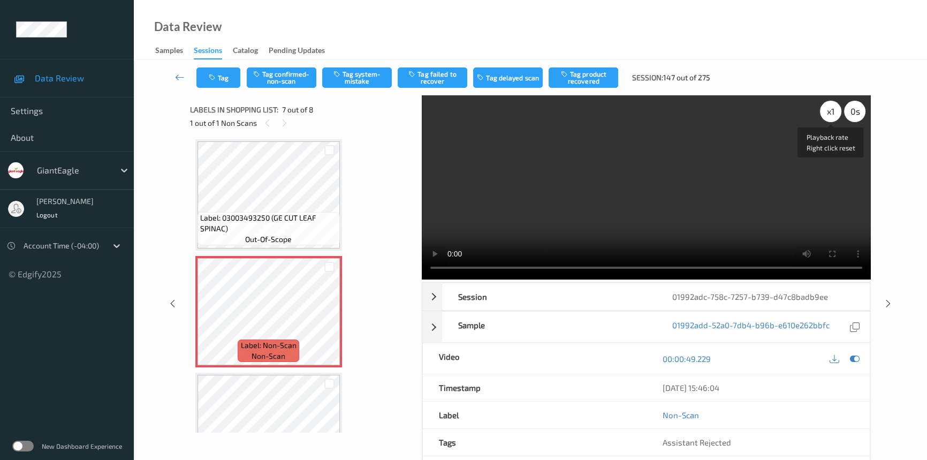
click at [828, 117] on div "x 1" at bounding box center [830, 111] width 21 height 21
click at [831, 117] on div "x 2" at bounding box center [830, 111] width 21 height 21
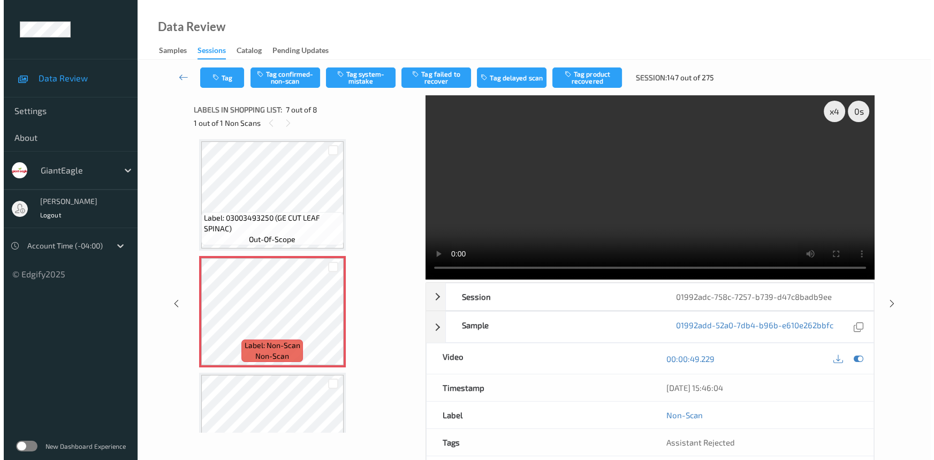
scroll to position [574, 0]
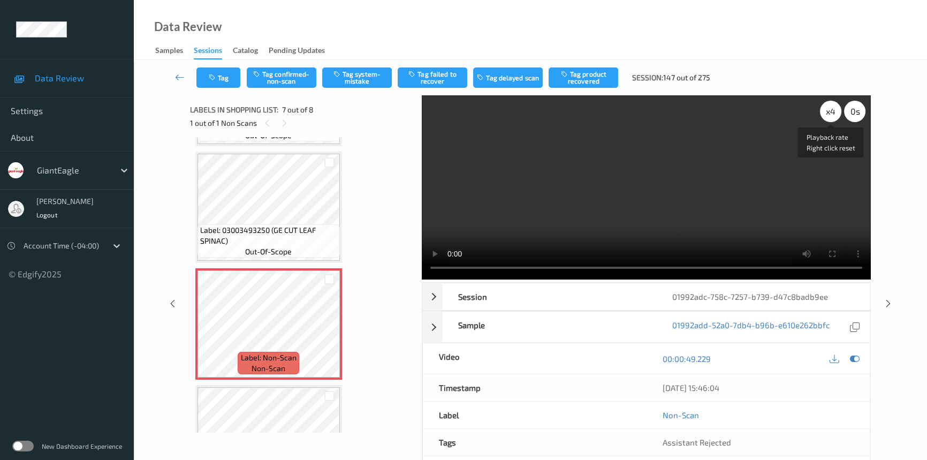
click at [838, 111] on div "x 4" at bounding box center [830, 111] width 21 height 21
click at [739, 186] on video at bounding box center [646, 187] width 449 height 184
click at [573, 210] on video at bounding box center [646, 187] width 449 height 184
click at [346, 76] on button "Tag system-mistake" at bounding box center [357, 77] width 70 height 20
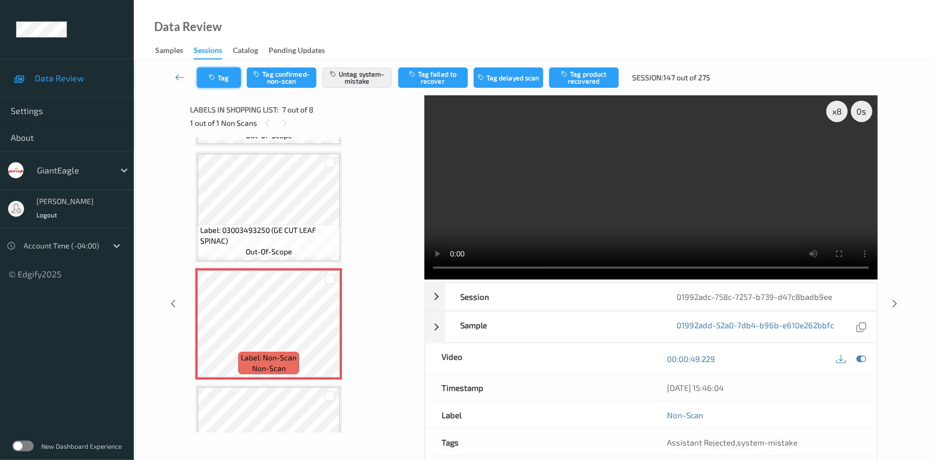
click at [228, 75] on button "Tag" at bounding box center [219, 77] width 44 height 20
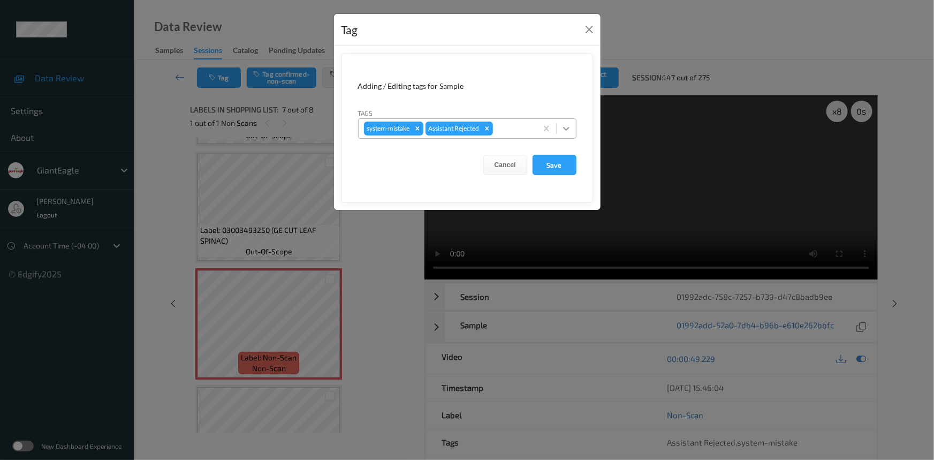
click at [558, 128] on div at bounding box center [566, 128] width 19 height 19
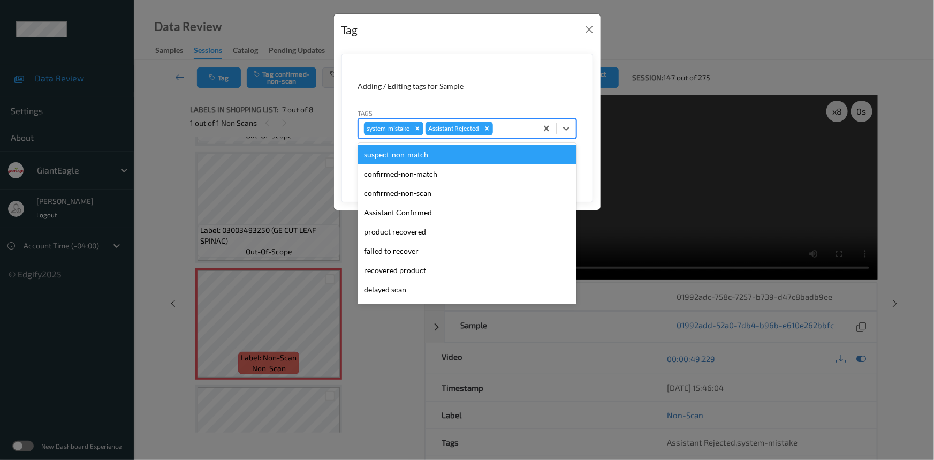
scroll to position [94, 0]
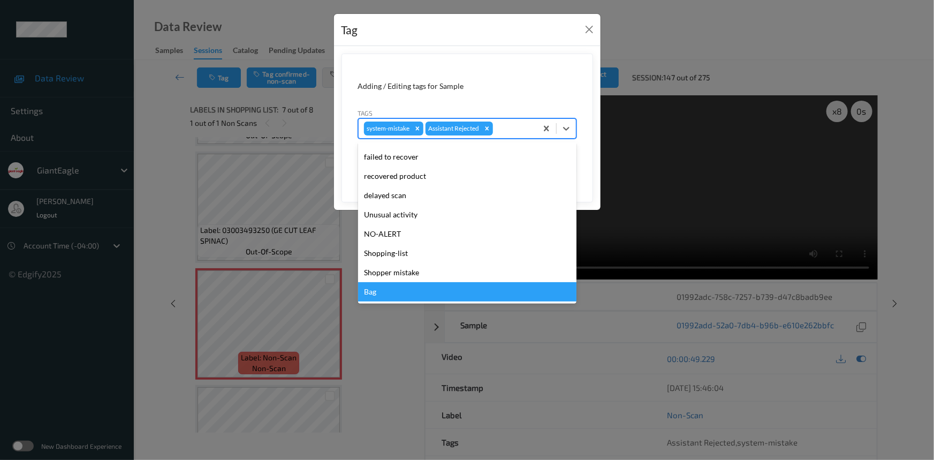
click at [361, 291] on div "Bag" at bounding box center [467, 291] width 218 height 19
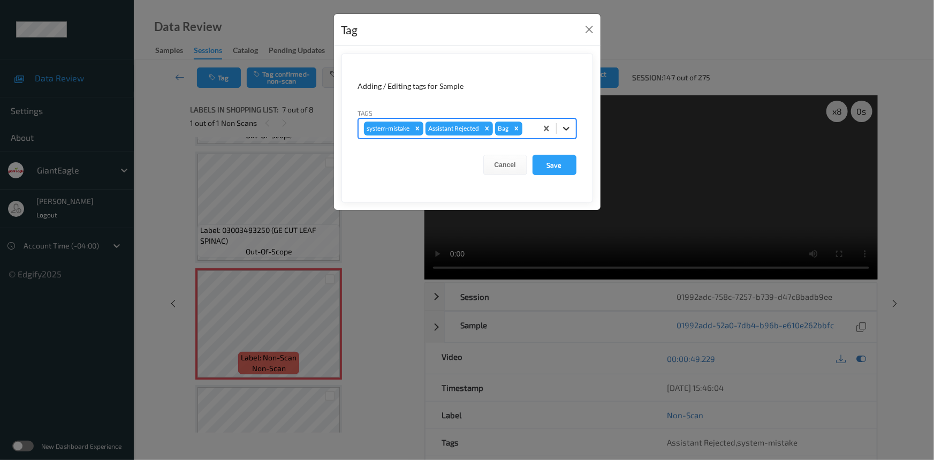
click at [569, 127] on icon at bounding box center [566, 128] width 11 height 11
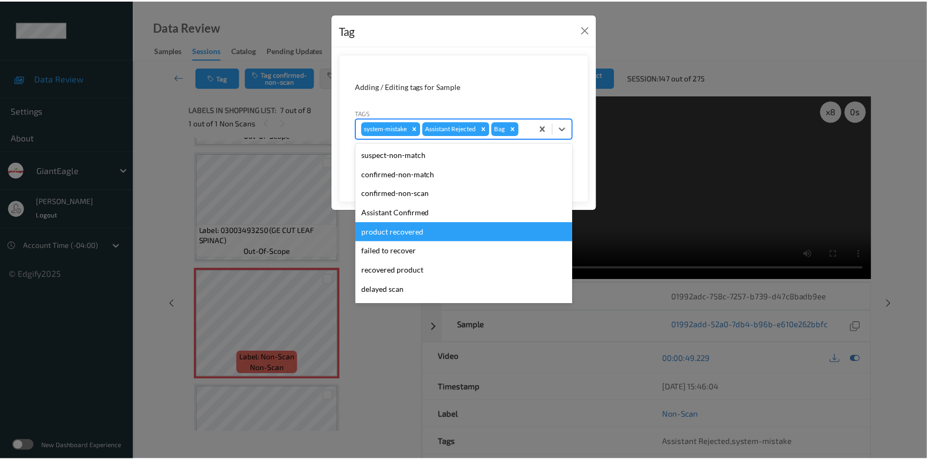
scroll to position [75, 0]
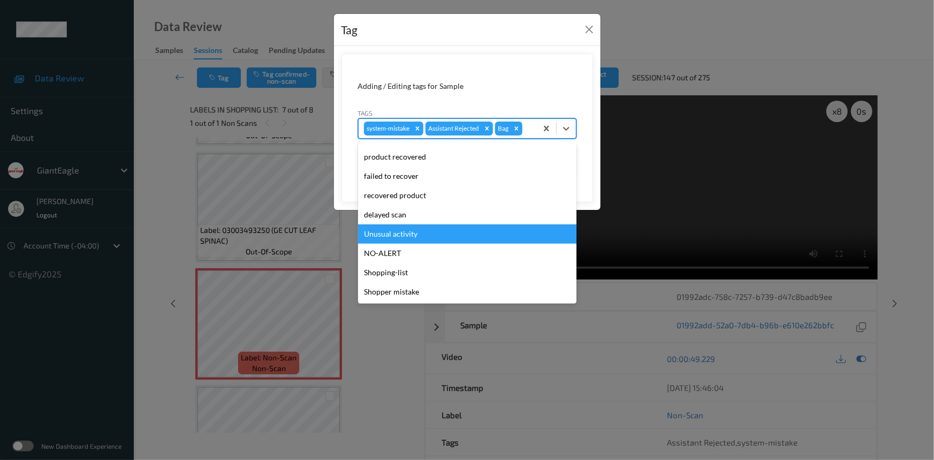
click at [404, 230] on div "Unusual activity" at bounding box center [467, 233] width 218 height 19
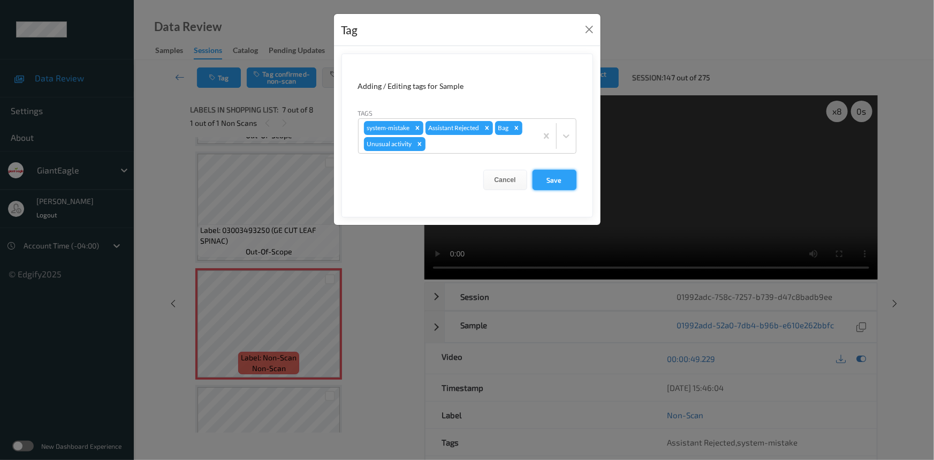
click at [562, 178] on button "Save" at bounding box center [555, 180] width 44 height 20
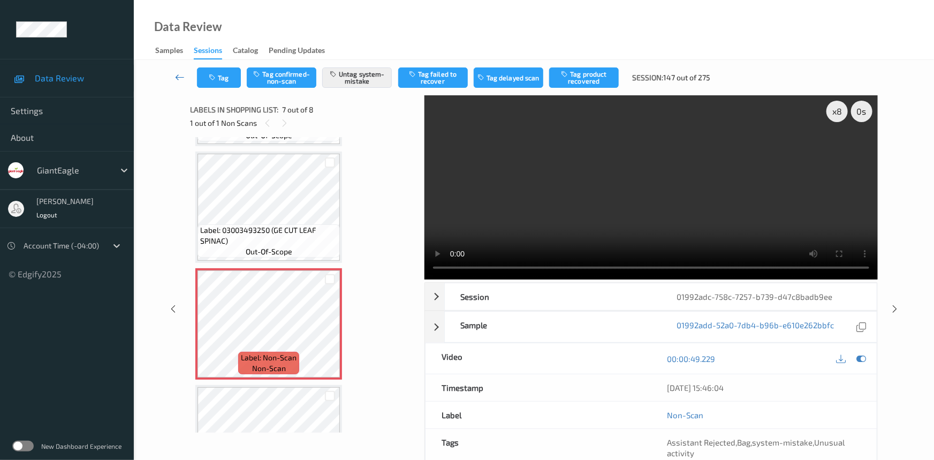
click at [178, 70] on link at bounding box center [180, 77] width 34 height 20
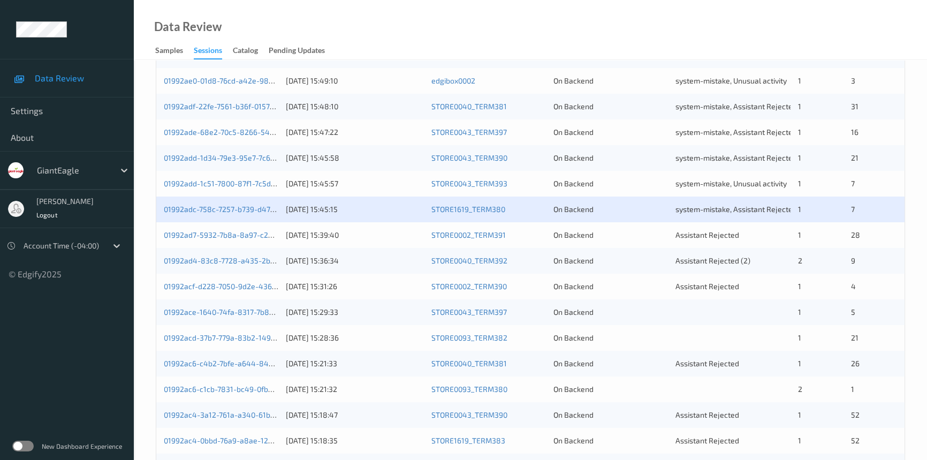
scroll to position [243, 0]
click at [217, 258] on link "01992ad4-83c8-7728-a435-2b0f0664f739" at bounding box center [237, 259] width 146 height 9
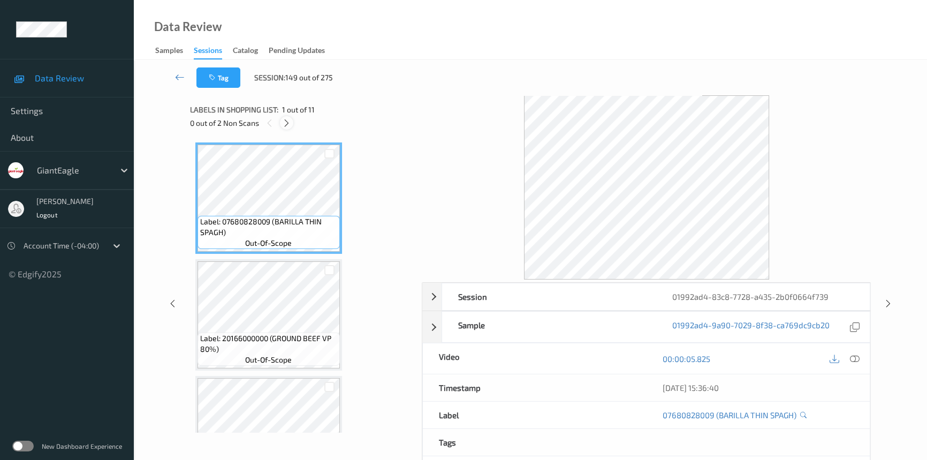
click at [284, 124] on icon at bounding box center [286, 123] width 9 height 10
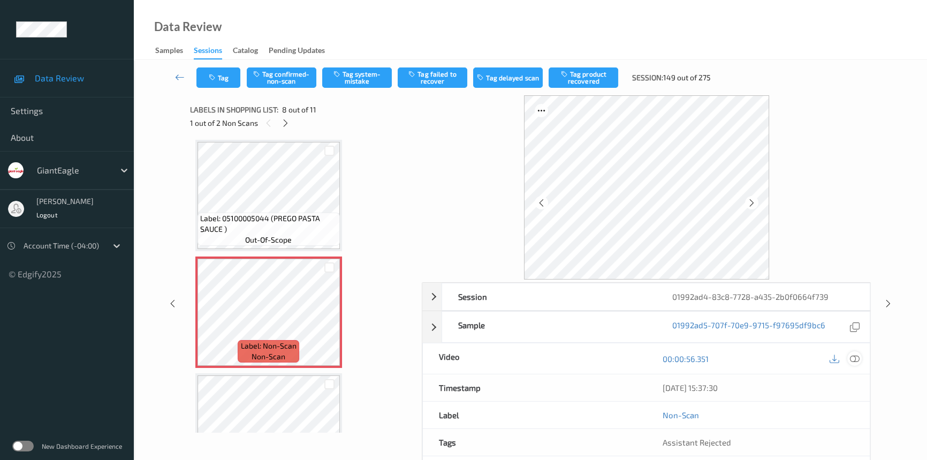
click at [857, 357] on icon at bounding box center [855, 359] width 10 height 10
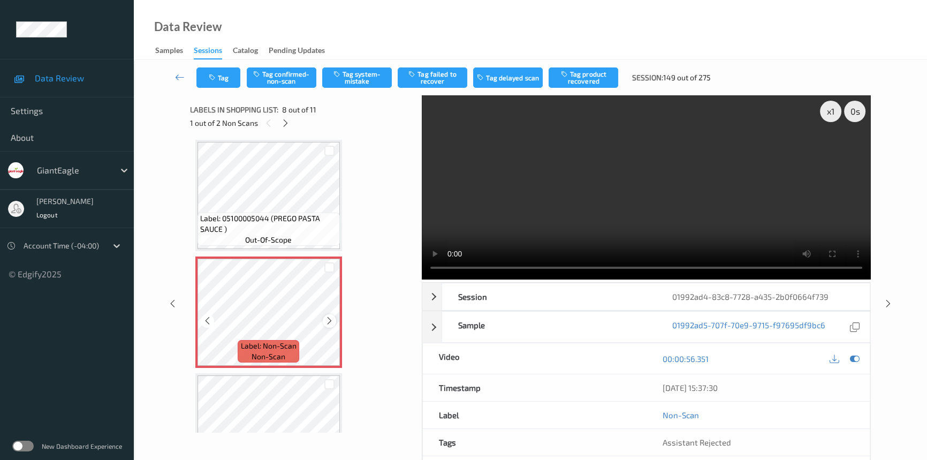
click at [325, 318] on icon at bounding box center [329, 321] width 9 height 10
click at [323, 319] on div at bounding box center [329, 320] width 13 height 13
click at [330, 316] on icon at bounding box center [329, 321] width 9 height 10
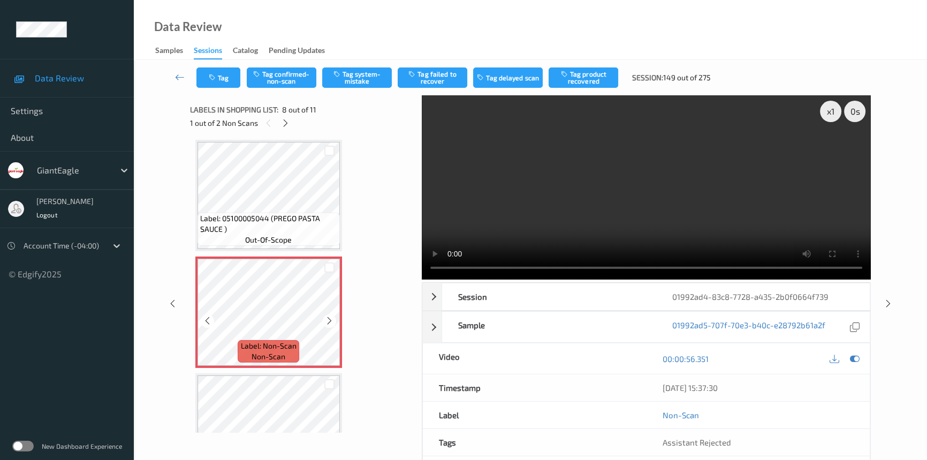
click at [330, 316] on icon at bounding box center [329, 321] width 9 height 10
click at [586, 240] on video at bounding box center [646, 187] width 449 height 184
click at [835, 110] on div "x 1" at bounding box center [830, 111] width 21 height 21
click at [829, 108] on div "x 2" at bounding box center [830, 111] width 21 height 21
click at [544, 186] on video at bounding box center [646, 187] width 449 height 184
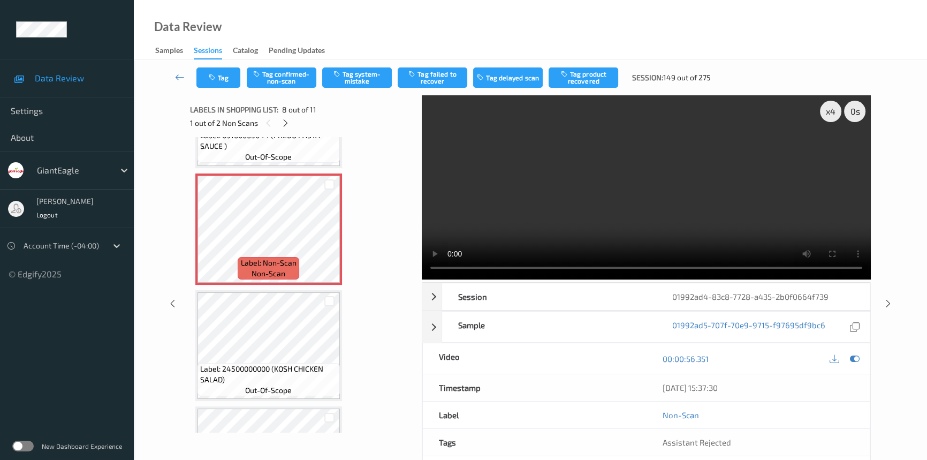
scroll to position [800, 0]
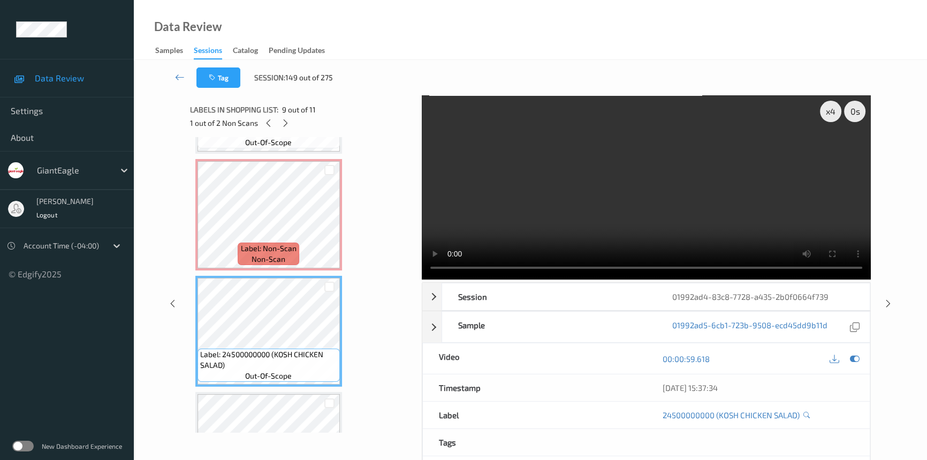
click at [574, 178] on video at bounding box center [646, 187] width 449 height 184
click at [632, 200] on video at bounding box center [646, 187] width 449 height 184
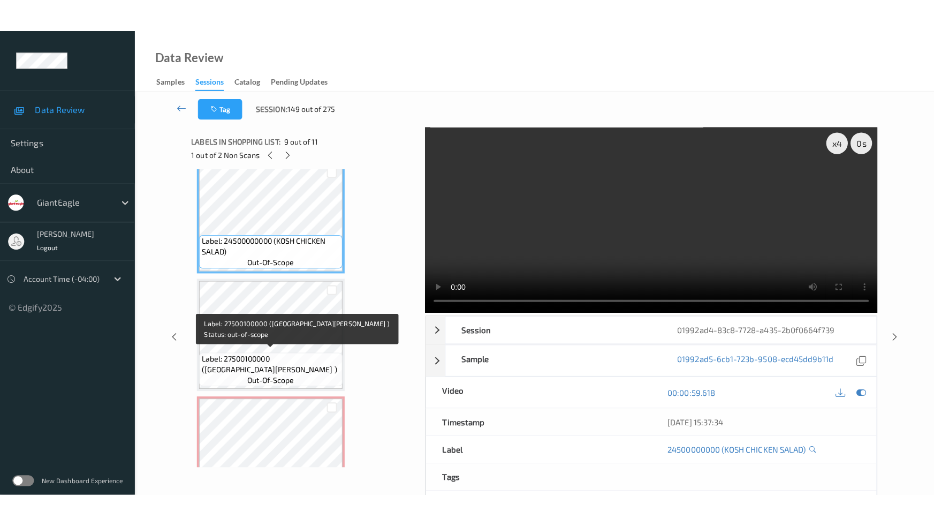
scroll to position [989, 0]
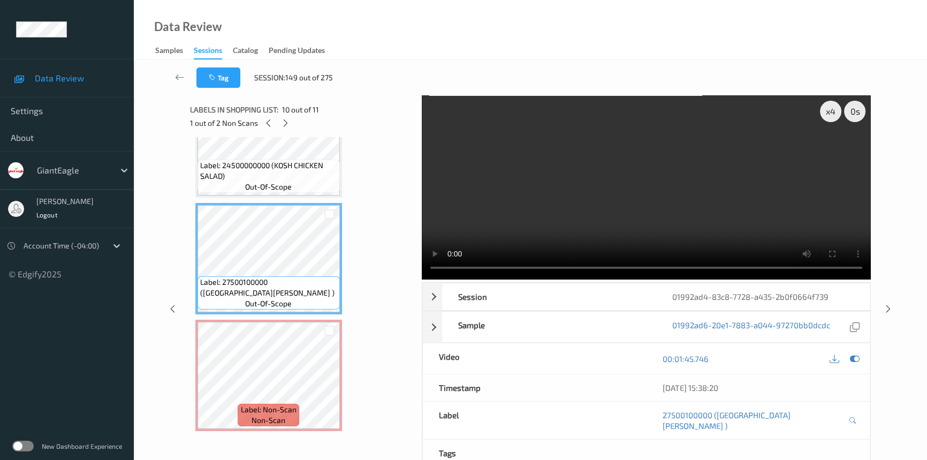
click at [679, 145] on video at bounding box center [646, 187] width 449 height 184
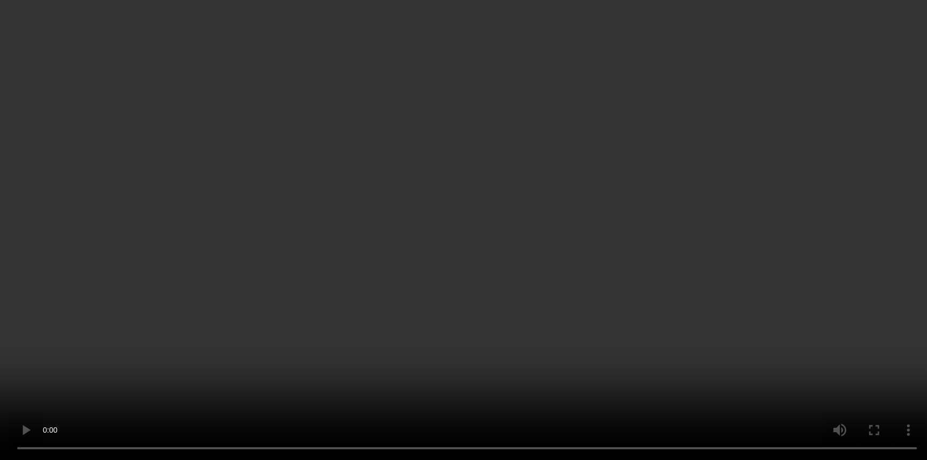
scroll to position [746, 0]
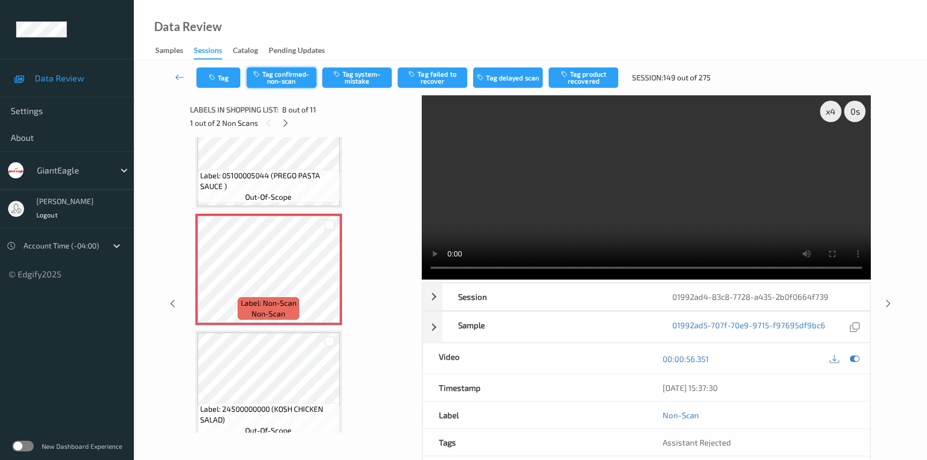
click at [283, 73] on button "Tag confirmed-non-scan" at bounding box center [282, 77] width 70 height 20
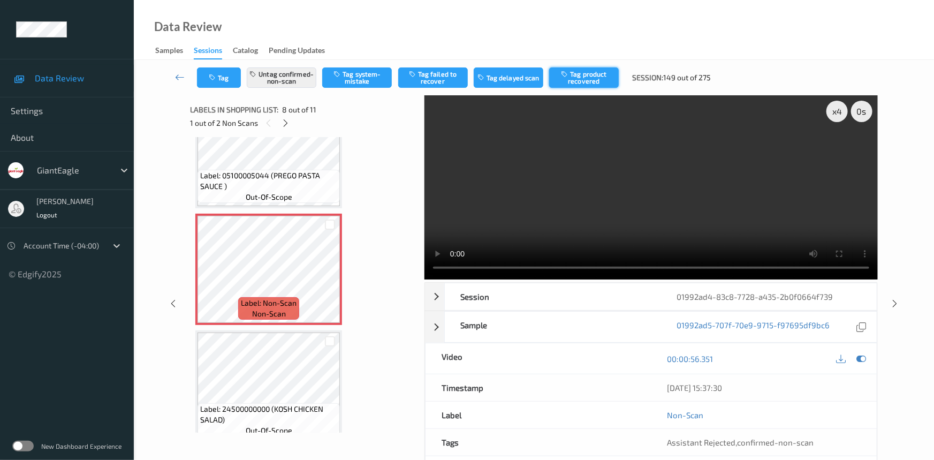
click at [589, 78] on button "Tag product recovered" at bounding box center [584, 77] width 70 height 20
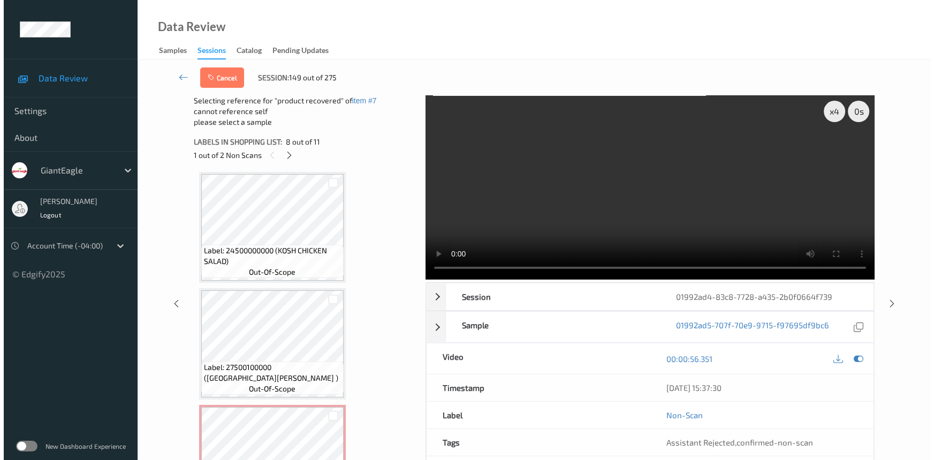
scroll to position [989, 0]
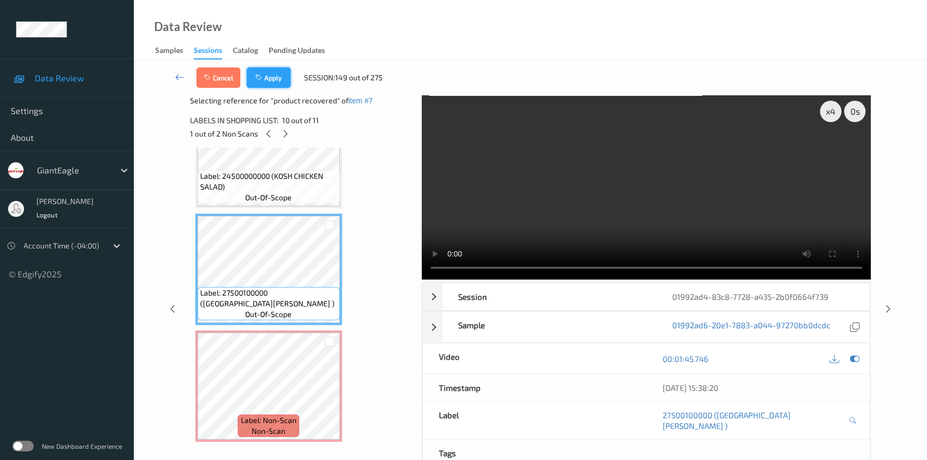
click at [269, 73] on button "Apply" at bounding box center [269, 77] width 44 height 20
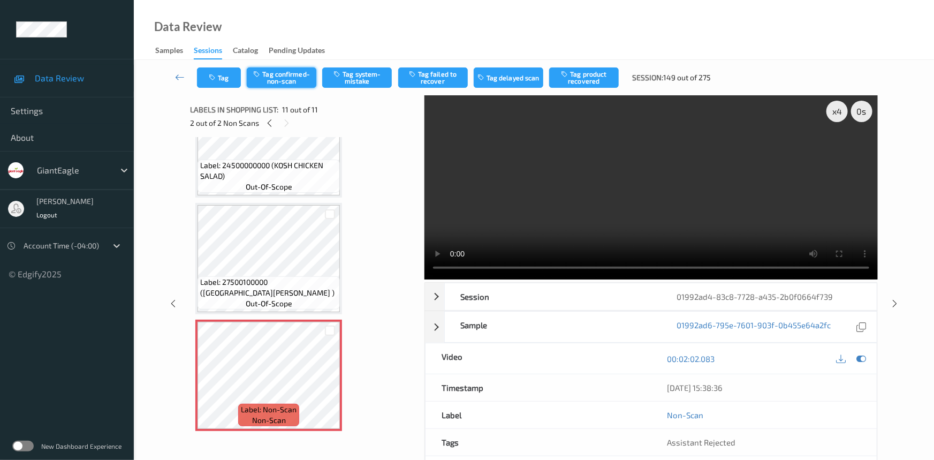
drag, startPoint x: 275, startPoint y: 71, endPoint x: 302, endPoint y: 78, distance: 28.2
click at [278, 71] on button "Tag confirmed-non-scan" at bounding box center [282, 77] width 70 height 20
click at [448, 80] on button "Tag failed to recover" at bounding box center [433, 77] width 70 height 20
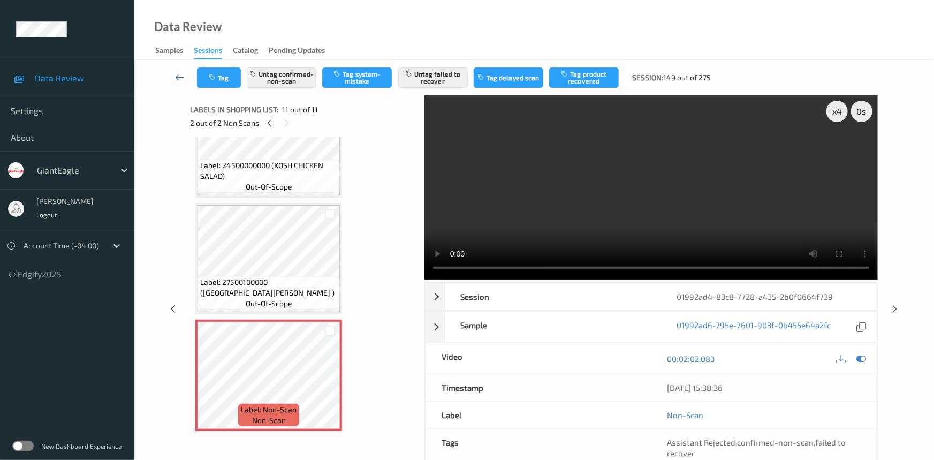
click at [178, 73] on icon at bounding box center [180, 77] width 10 height 11
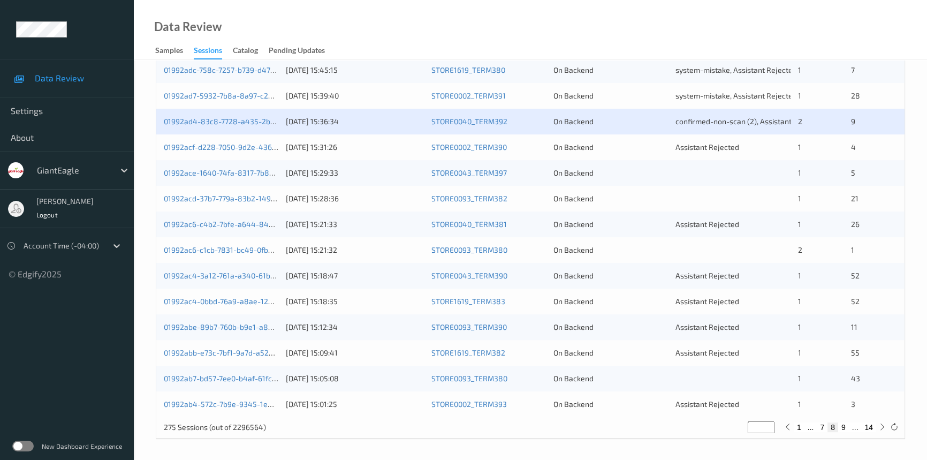
scroll to position [187, 0]
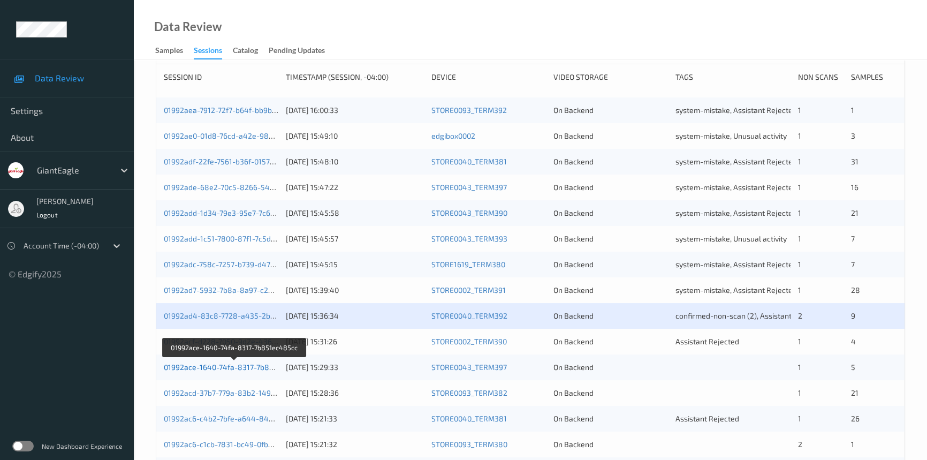
click at [208, 365] on link "01992ace-1640-74fa-8317-7b851ec485cc" at bounding box center [235, 366] width 142 height 9
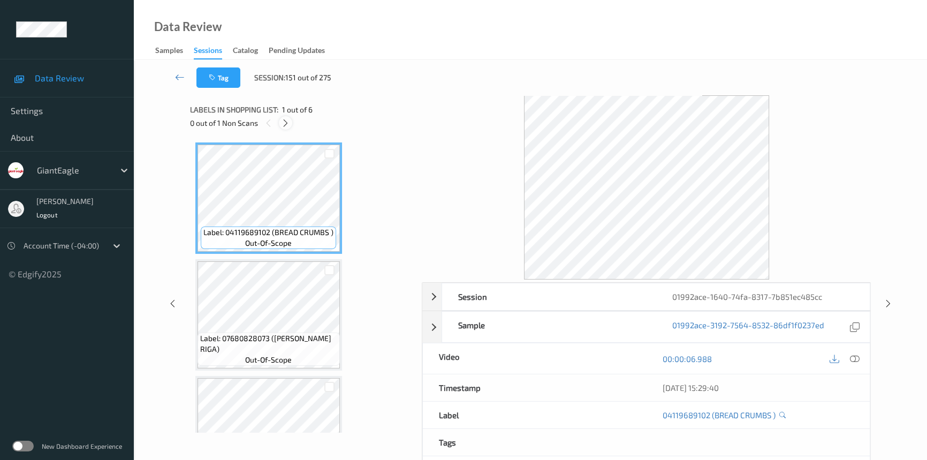
click at [283, 124] on icon at bounding box center [285, 123] width 9 height 10
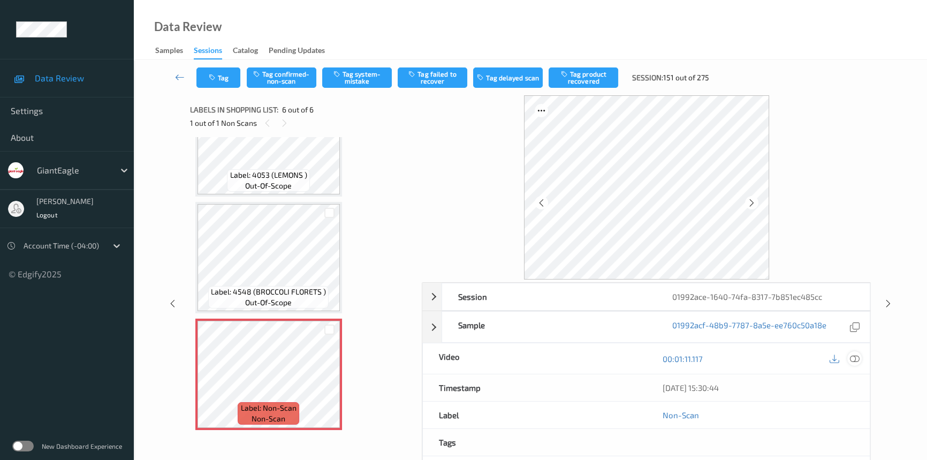
click at [856, 358] on icon at bounding box center [855, 359] width 10 height 10
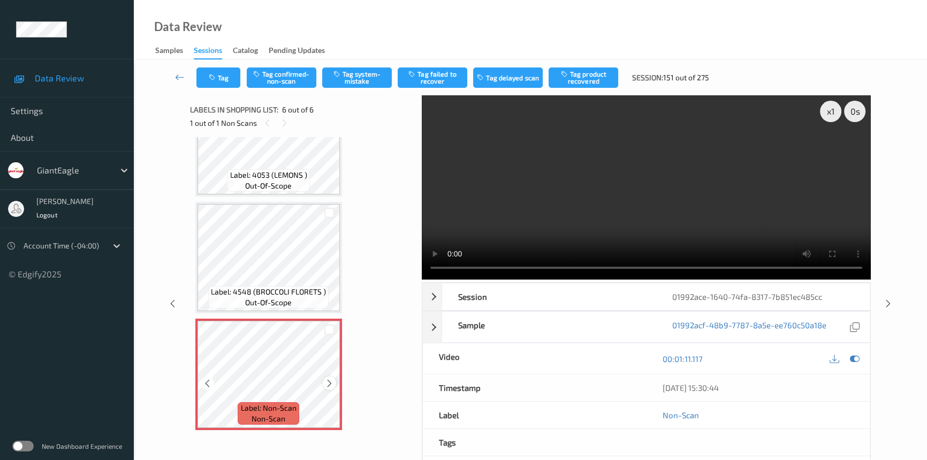
click at [330, 378] on icon at bounding box center [329, 383] width 9 height 10
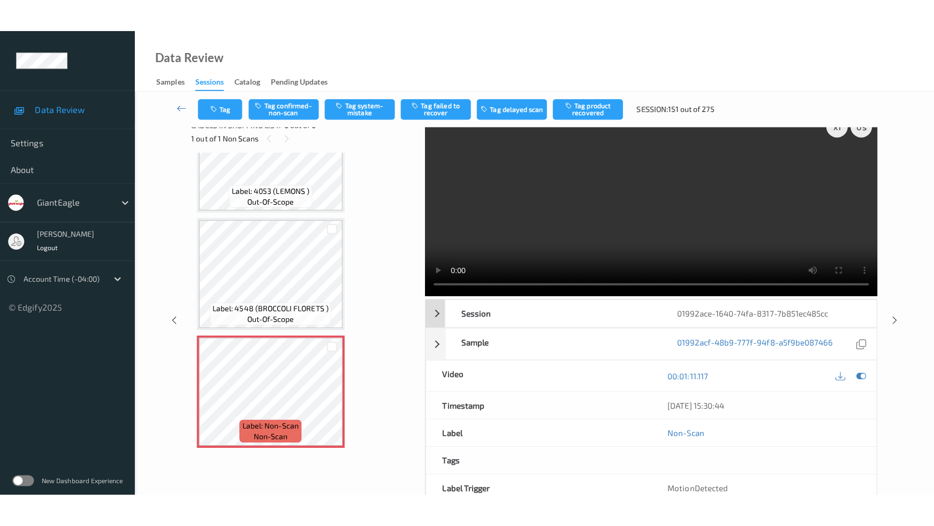
scroll to position [0, 0]
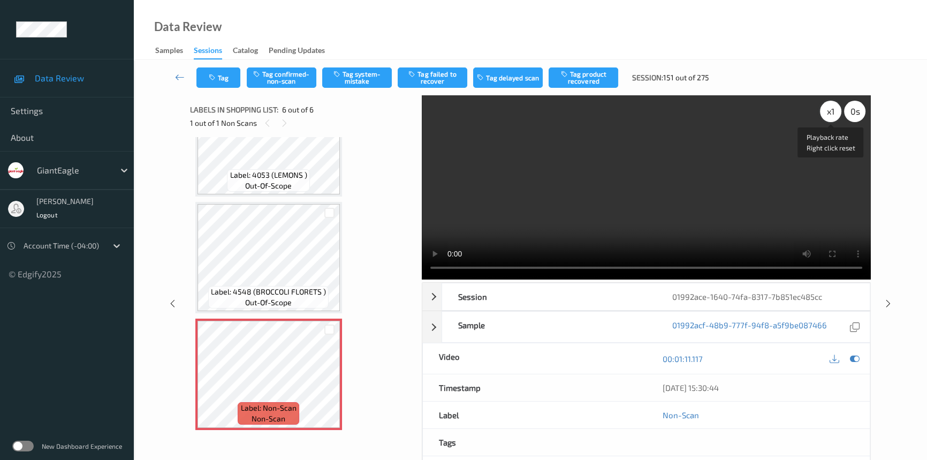
click at [829, 108] on div "x 1" at bounding box center [830, 111] width 21 height 21
click at [685, 210] on video at bounding box center [646, 187] width 449 height 184
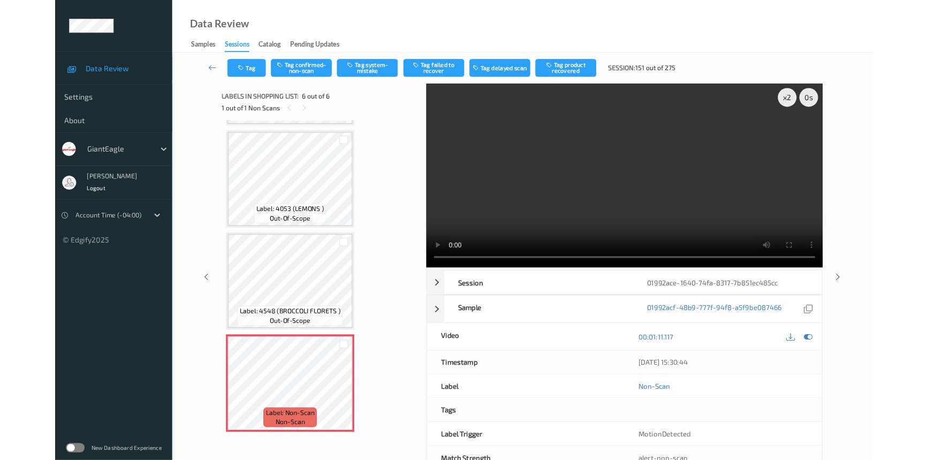
scroll to position [342, 0]
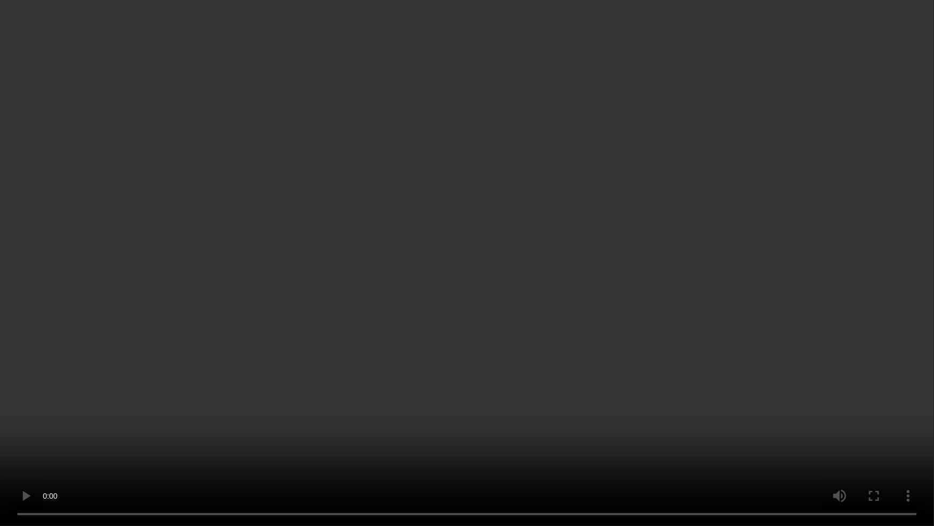
click at [706, 417] on video at bounding box center [467, 263] width 934 height 526
click at [629, 356] on video at bounding box center [467, 263] width 934 height 526
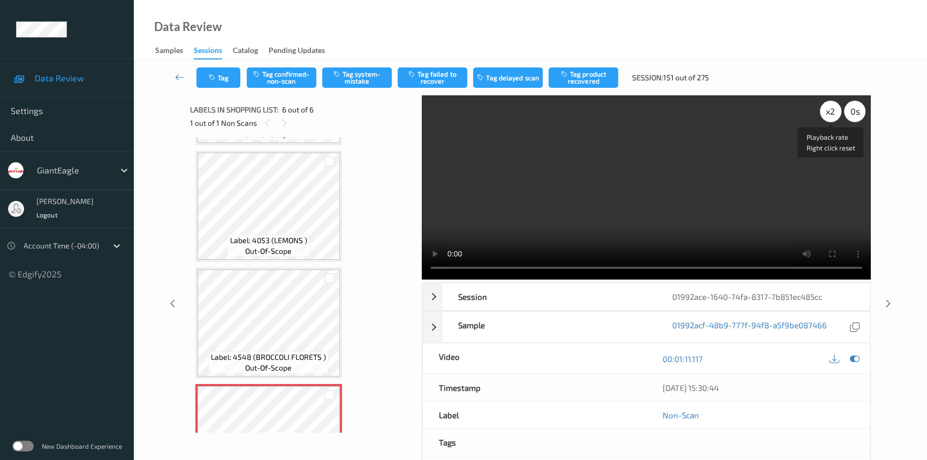
click at [832, 111] on div "x 2" at bounding box center [830, 111] width 21 height 21
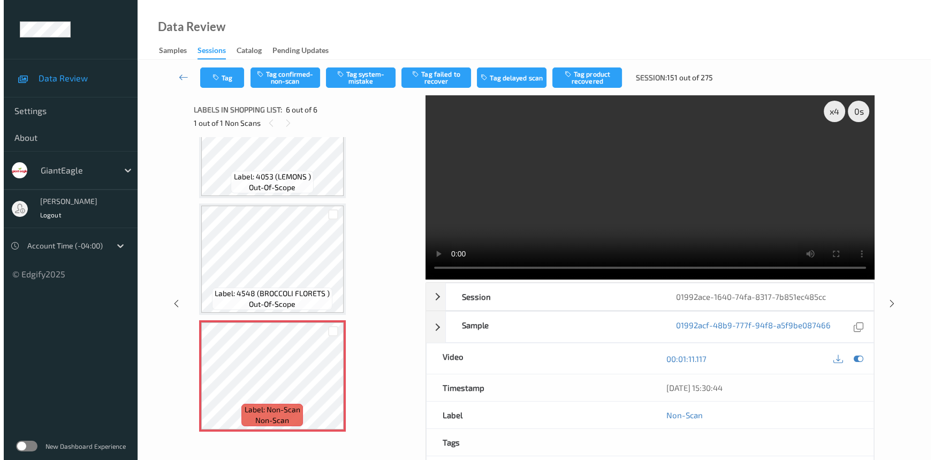
scroll to position [407, 0]
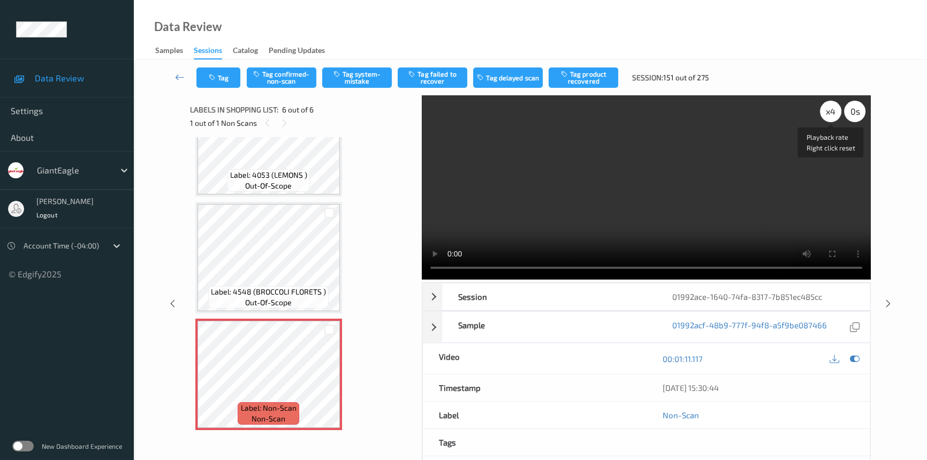
click at [829, 108] on div "x 4" at bounding box center [830, 111] width 21 height 21
click at [830, 108] on div "x 8" at bounding box center [830, 111] width 21 height 21
click at [830, 108] on div "x 1" at bounding box center [830, 111] width 21 height 21
click at [830, 110] on div "x 2" at bounding box center [830, 111] width 21 height 21
click at [371, 77] on button "Tag system-mistake" at bounding box center [357, 77] width 70 height 20
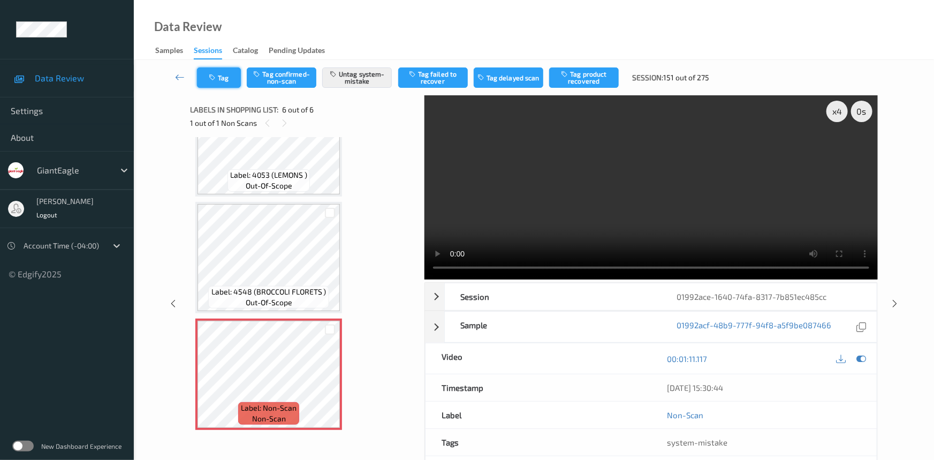
click at [229, 75] on button "Tag" at bounding box center [219, 77] width 44 height 20
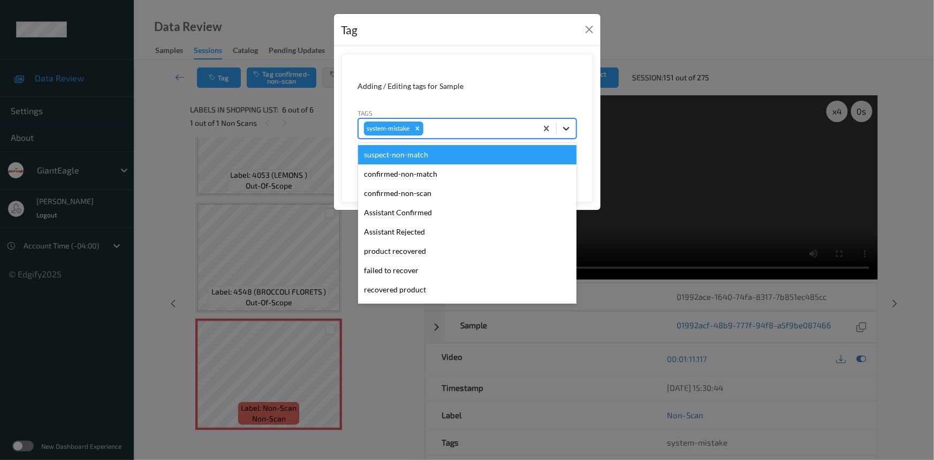
click at [564, 126] on icon at bounding box center [566, 128] width 11 height 11
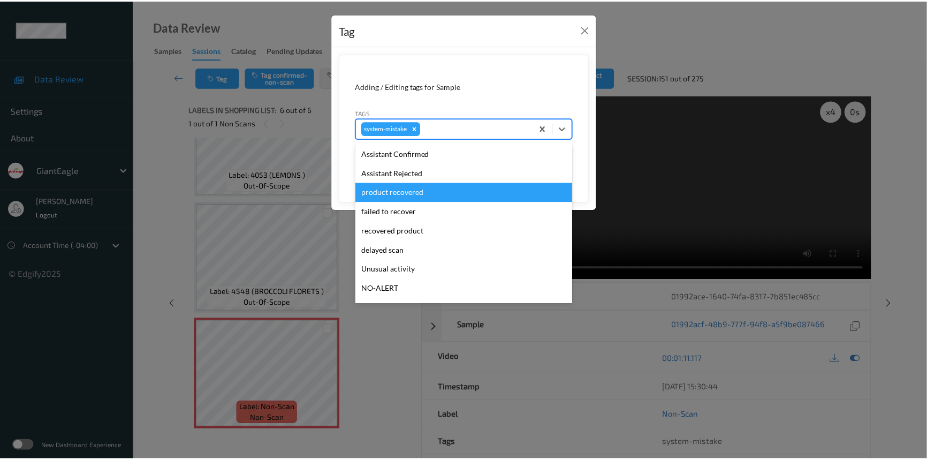
scroll to position [113, 0]
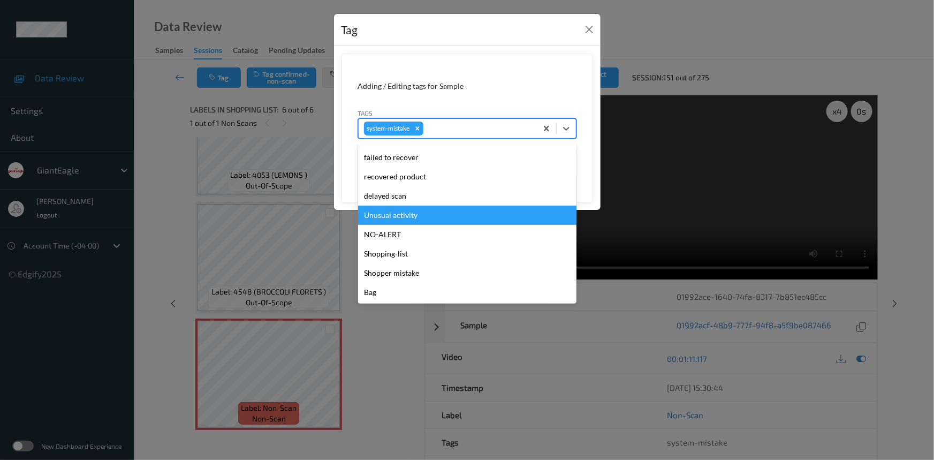
click at [402, 217] on div "Unusual activity" at bounding box center [467, 215] width 218 height 19
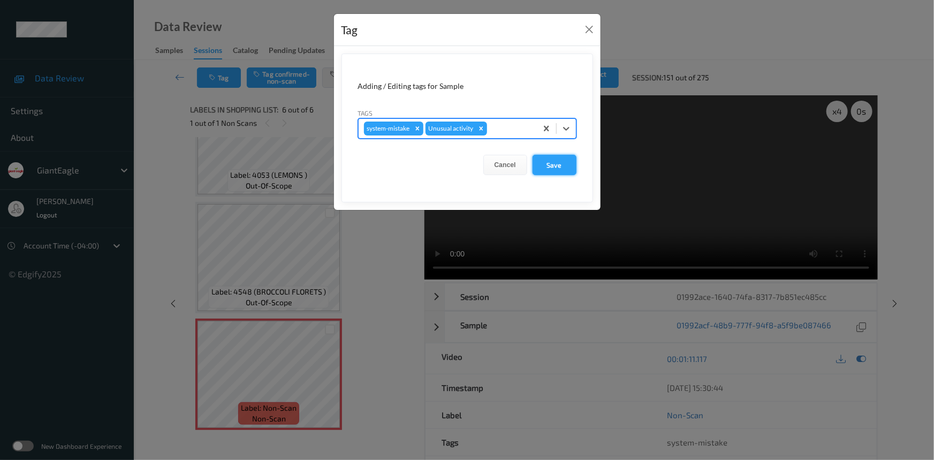
click at [551, 162] on button "Save" at bounding box center [555, 165] width 44 height 20
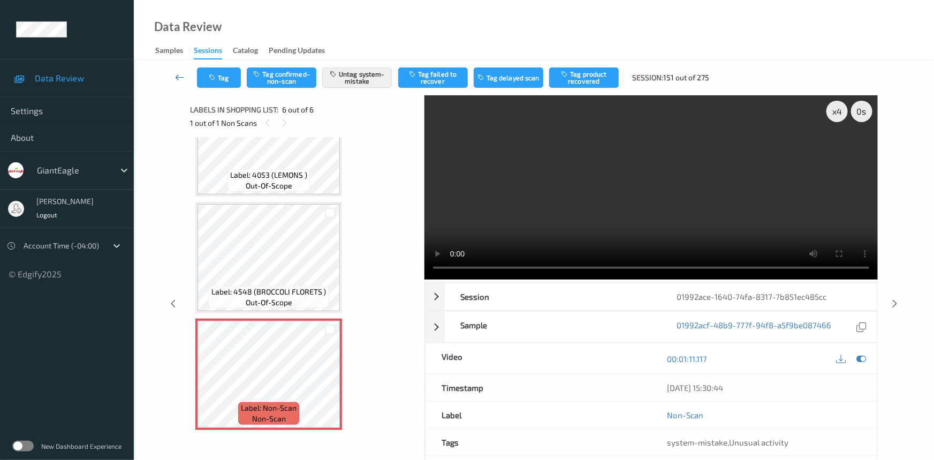
click at [175, 70] on link at bounding box center [180, 77] width 34 height 20
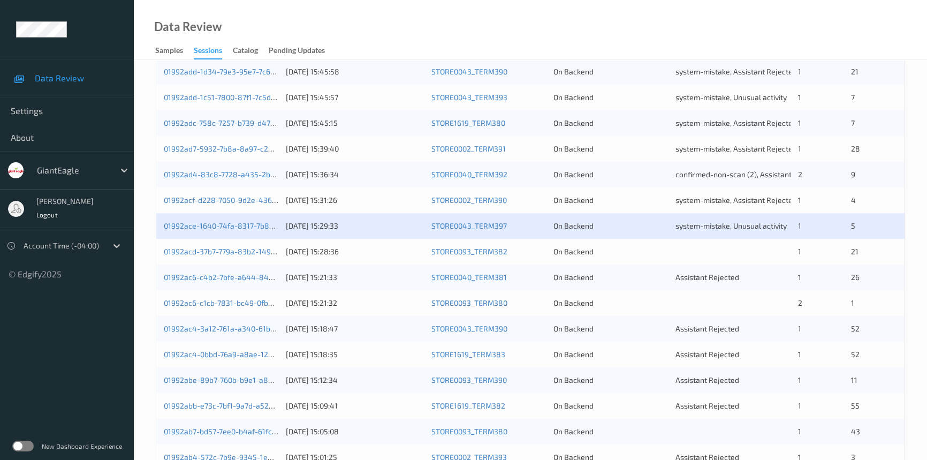
scroll to position [341, 0]
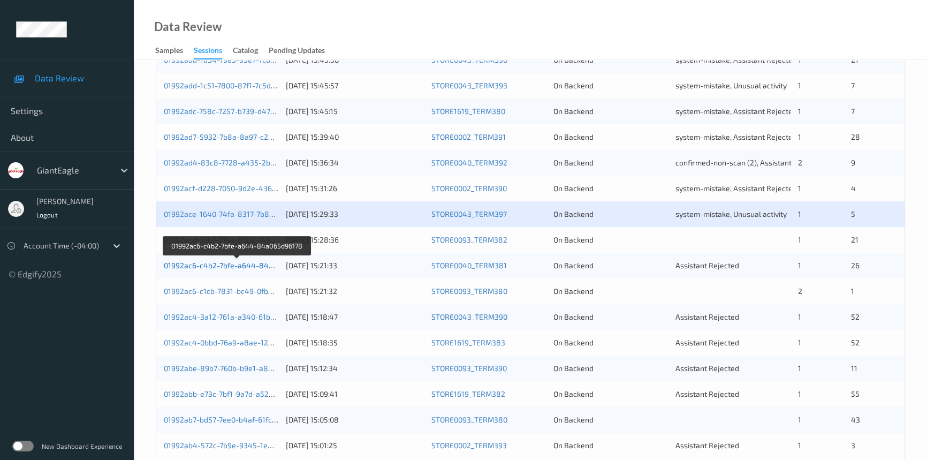
click at [209, 264] on link "01992ac6-c4b2-7bfe-a644-84a065d96178" at bounding box center [237, 265] width 147 height 9
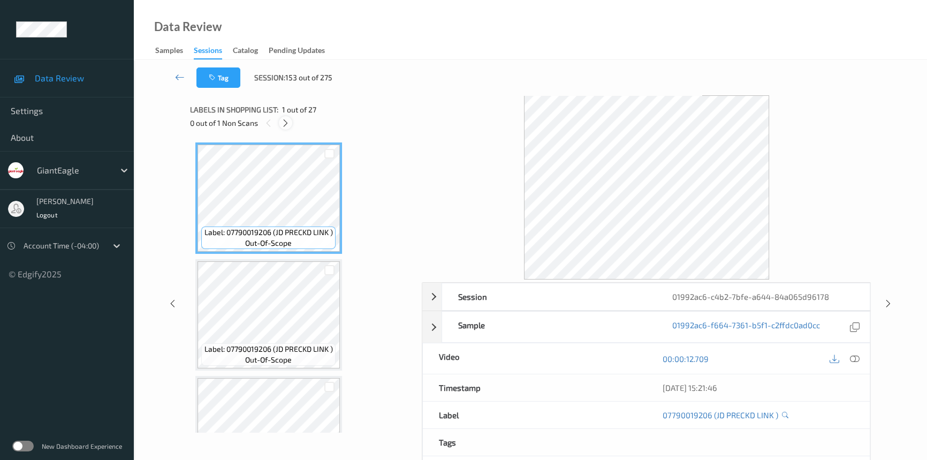
click at [282, 123] on icon at bounding box center [285, 123] width 9 height 10
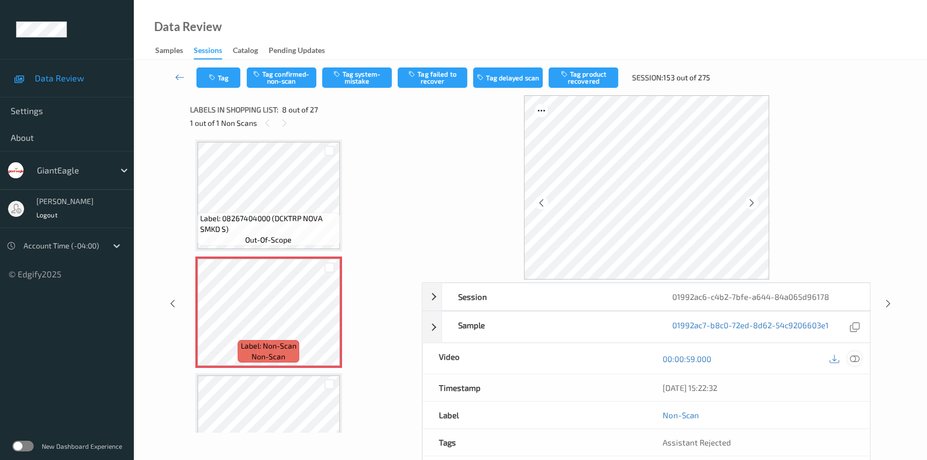
click at [853, 357] on icon at bounding box center [855, 359] width 10 height 10
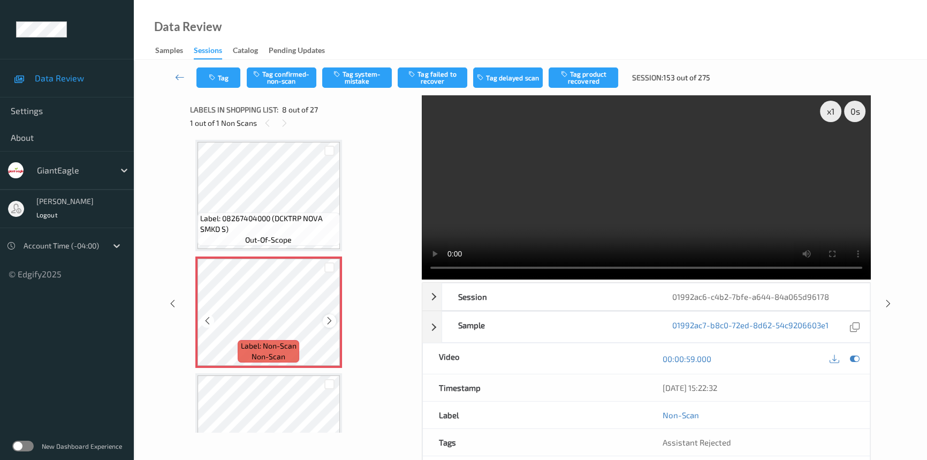
click at [329, 316] on icon at bounding box center [329, 321] width 9 height 10
click at [521, 215] on video at bounding box center [646, 187] width 449 height 184
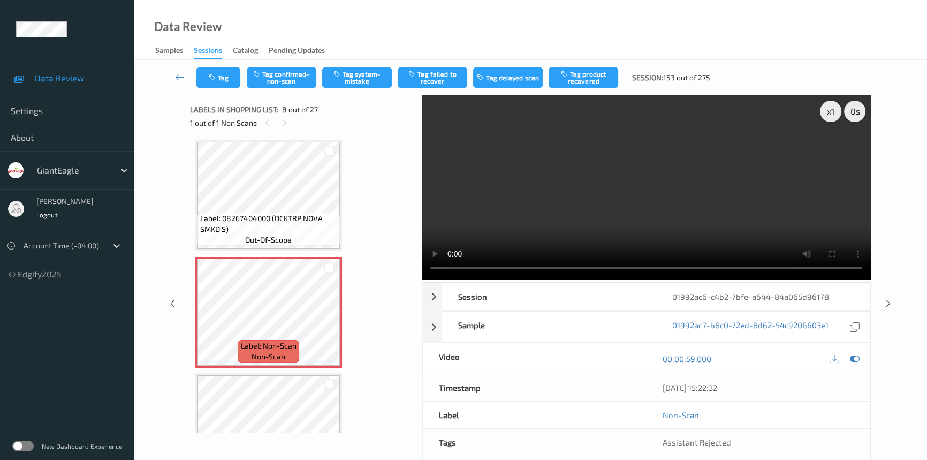
click at [561, 199] on video at bounding box center [646, 187] width 449 height 184
click at [835, 109] on div "x 1" at bounding box center [830, 111] width 21 height 21
click at [833, 111] on div "x 2" at bounding box center [830, 111] width 21 height 21
click at [823, 110] on div "x 4" at bounding box center [830, 111] width 21 height 21
click at [831, 112] on div "x 8" at bounding box center [830, 111] width 21 height 21
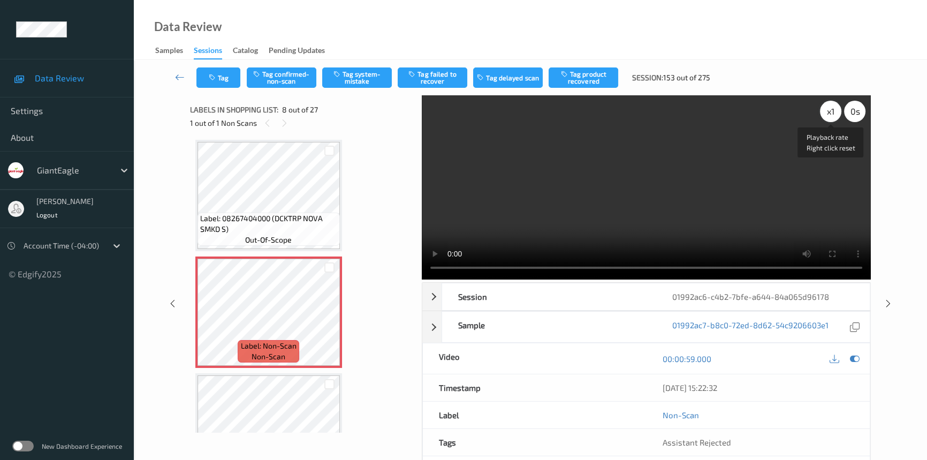
click at [831, 112] on div "x 1" at bounding box center [830, 111] width 21 height 21
drag, startPoint x: 550, startPoint y: 202, endPoint x: 565, endPoint y: 208, distance: 15.9
click at [550, 203] on video at bounding box center [646, 187] width 449 height 184
click at [657, 204] on video at bounding box center [646, 187] width 449 height 184
click at [729, 222] on video at bounding box center [646, 187] width 449 height 184
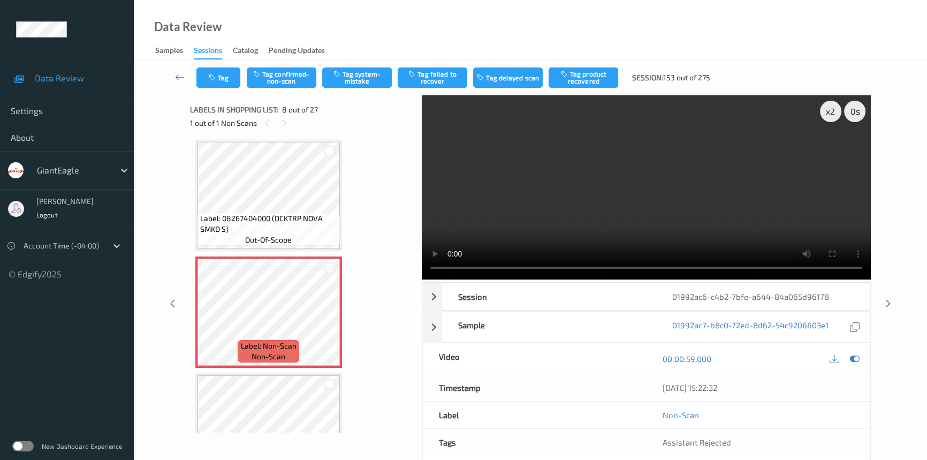
click at [725, 222] on video at bounding box center [646, 187] width 449 height 184
click at [675, 220] on video at bounding box center [646, 187] width 449 height 184
click at [734, 223] on video at bounding box center [646, 187] width 449 height 184
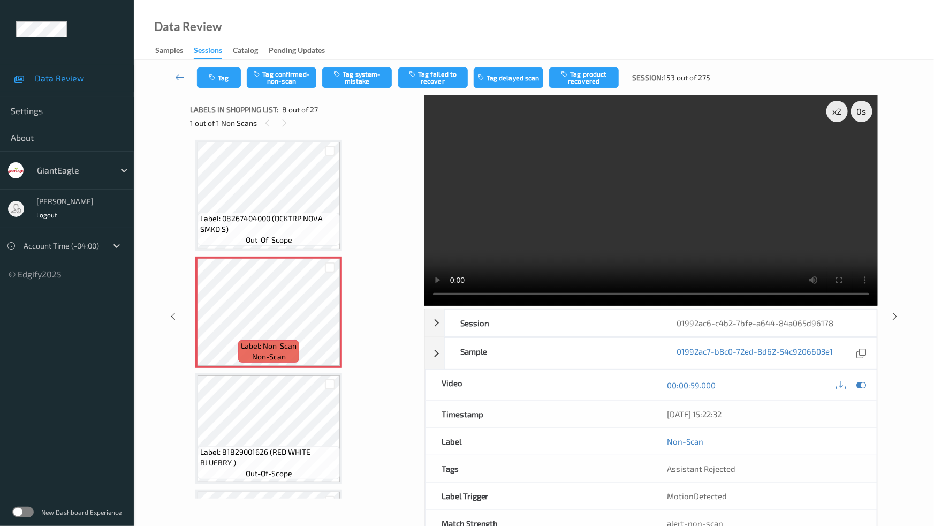
click at [601, 297] on video at bounding box center [651, 200] width 453 height 210
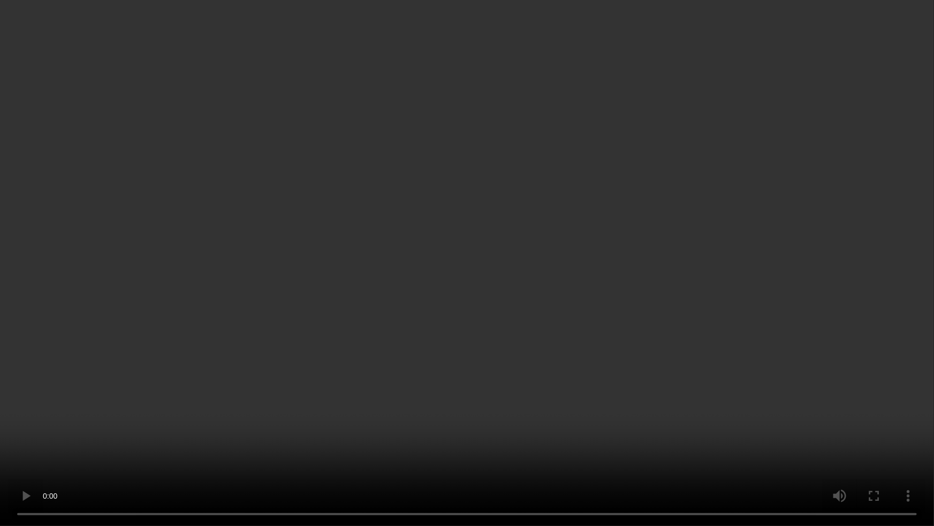
click at [667, 358] on video at bounding box center [467, 263] width 934 height 526
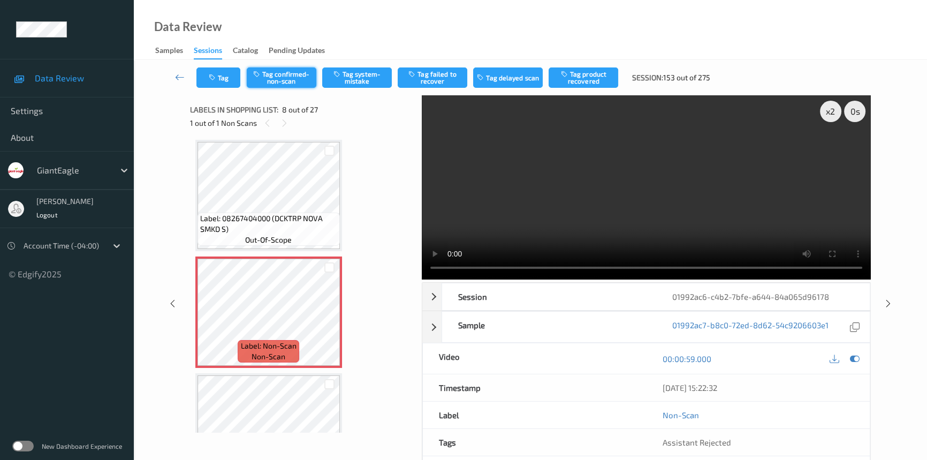
click at [296, 78] on button "Tag confirmed-non-scan" at bounding box center [282, 77] width 70 height 20
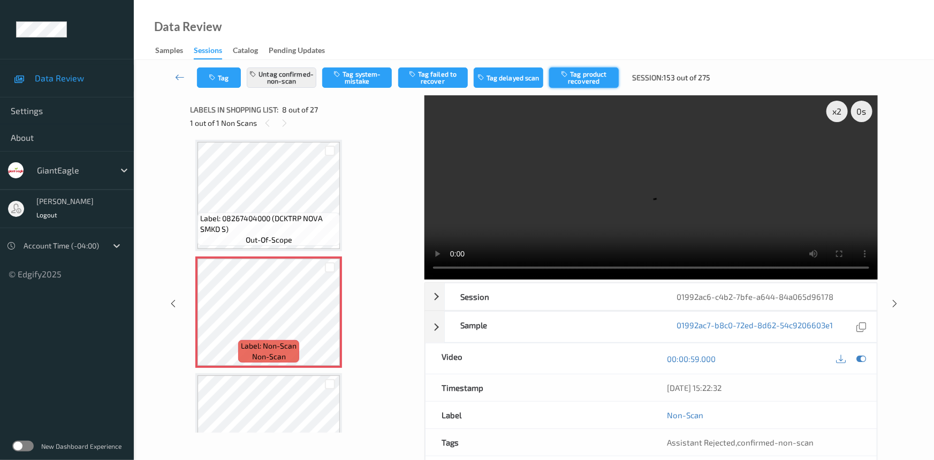
click at [576, 72] on button "Tag product recovered" at bounding box center [584, 77] width 70 height 20
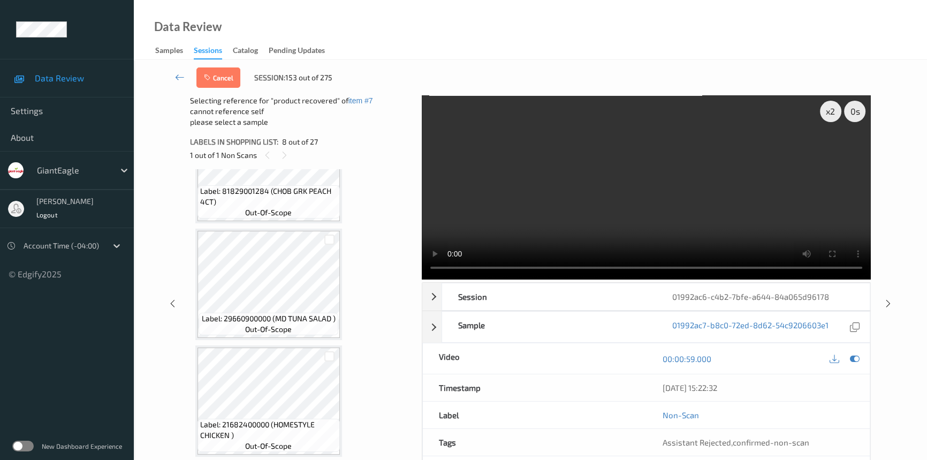
scroll to position [1141, 0]
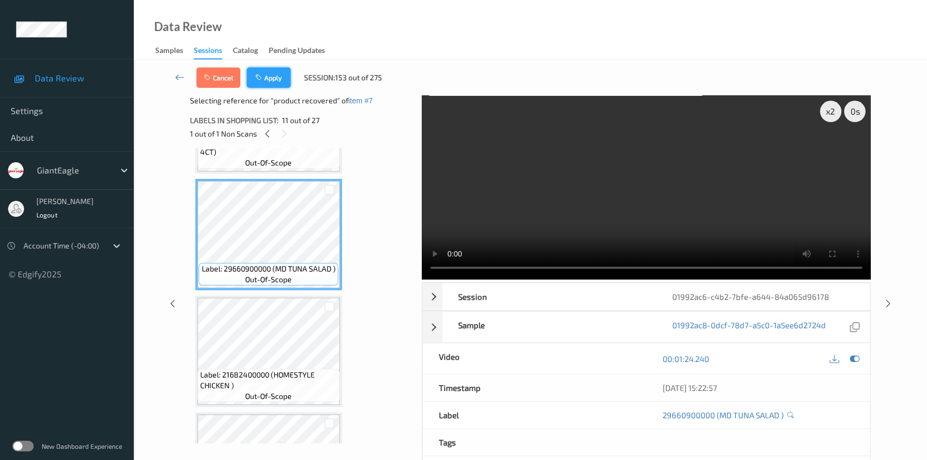
click at [274, 82] on button "Apply" at bounding box center [269, 77] width 44 height 20
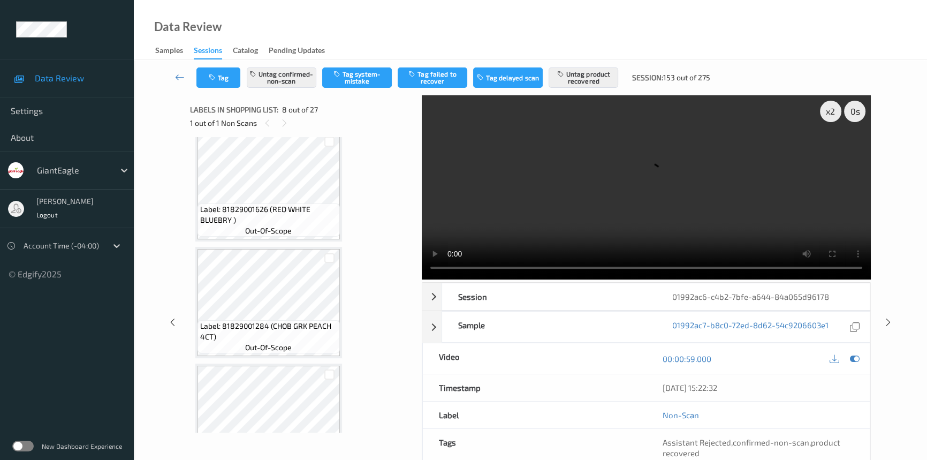
scroll to position [995, 0]
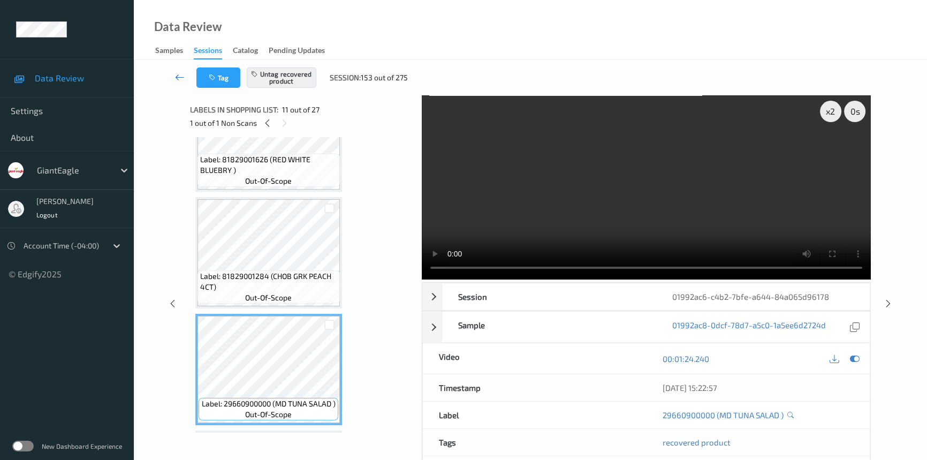
click at [180, 71] on link at bounding box center [179, 77] width 33 height 20
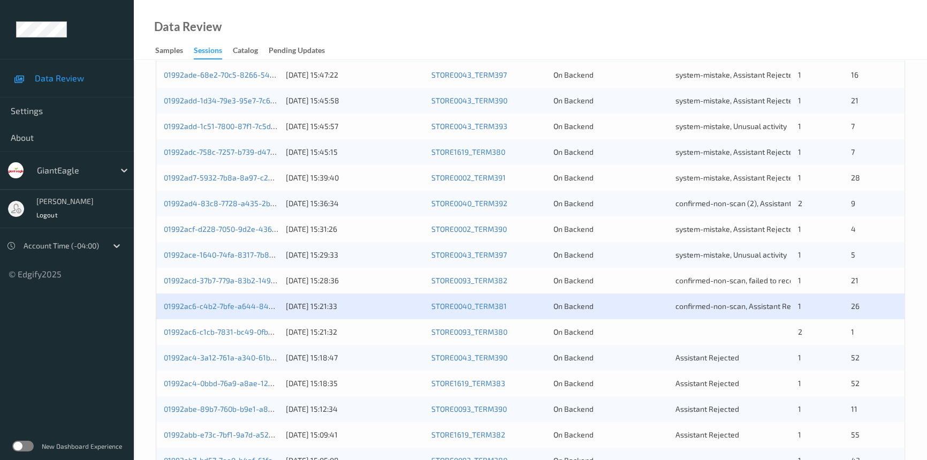
scroll to position [341, 0]
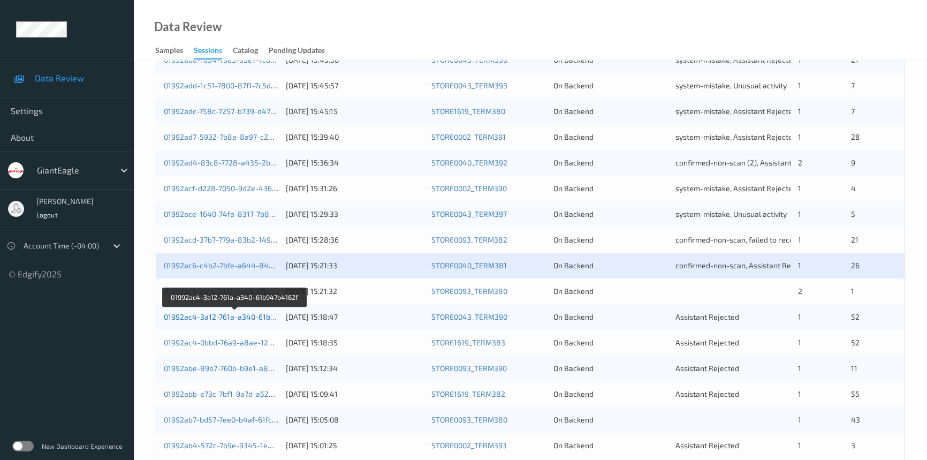
click at [208, 315] on link "01992ac4-3a12-761a-a340-61b947b4162f" at bounding box center [235, 316] width 143 height 9
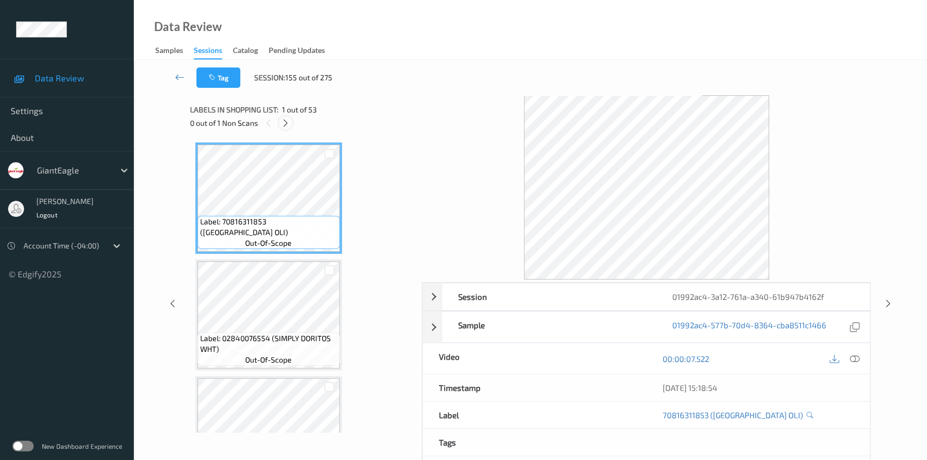
click at [283, 123] on icon at bounding box center [285, 123] width 9 height 10
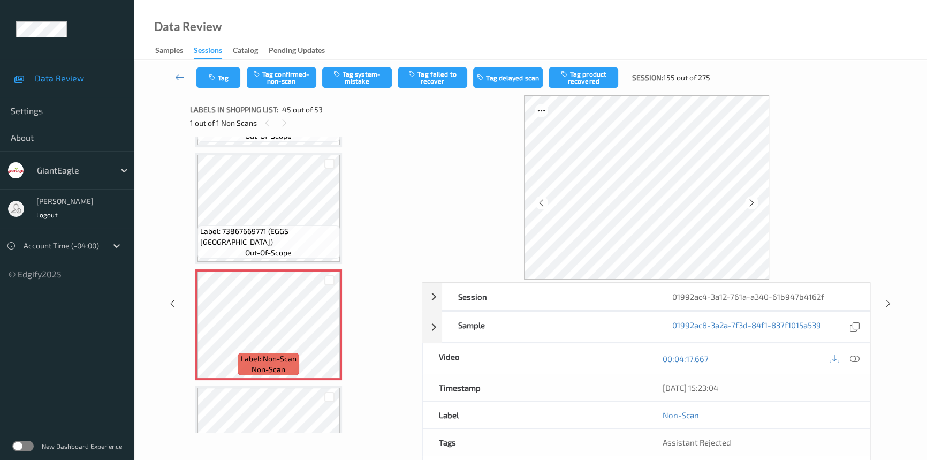
click at [854, 356] on icon at bounding box center [855, 359] width 10 height 10
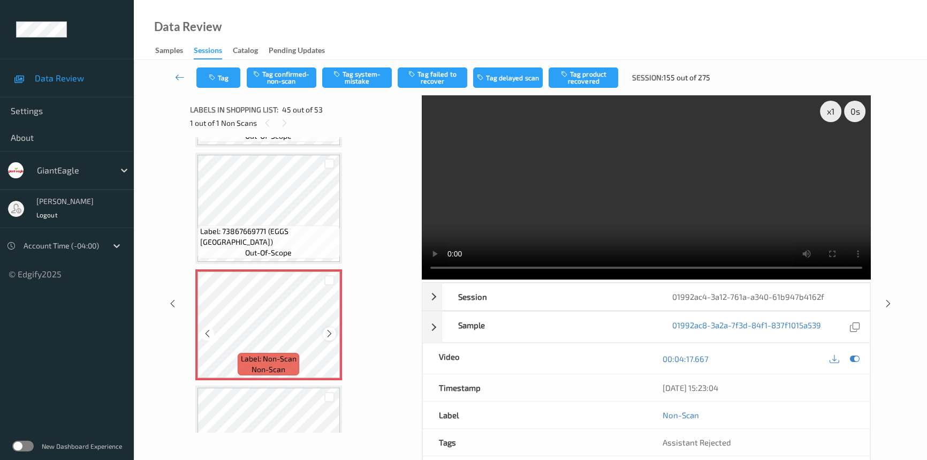
click at [328, 329] on icon at bounding box center [329, 334] width 9 height 10
click at [697, 226] on video at bounding box center [646, 187] width 449 height 184
click at [833, 112] on div "x 1" at bounding box center [830, 111] width 21 height 21
click at [666, 173] on video at bounding box center [646, 187] width 449 height 184
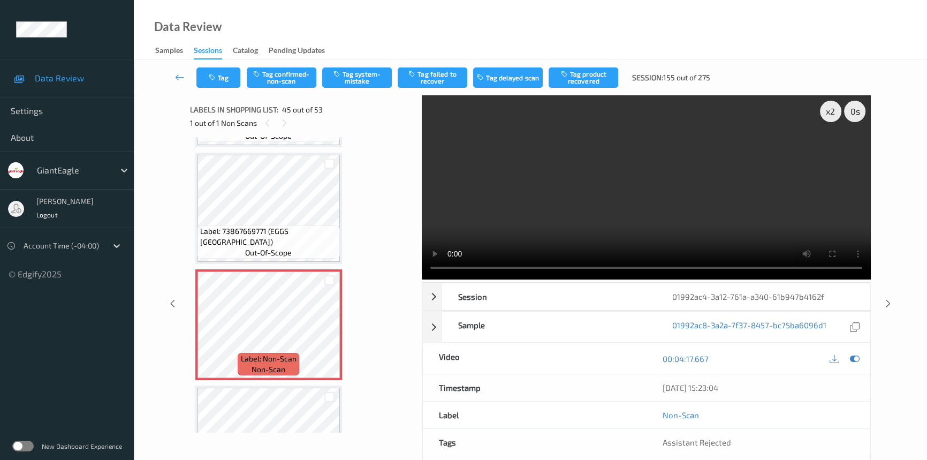
click at [686, 224] on video at bounding box center [646, 187] width 449 height 184
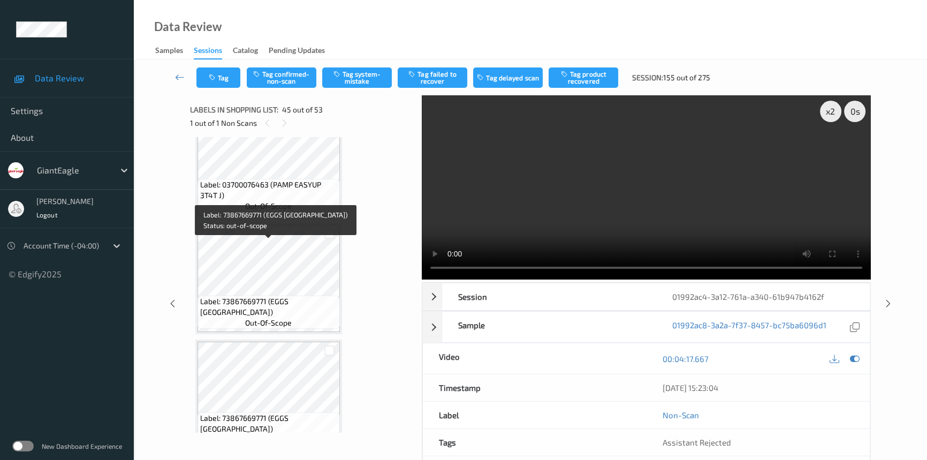
scroll to position [4763, 0]
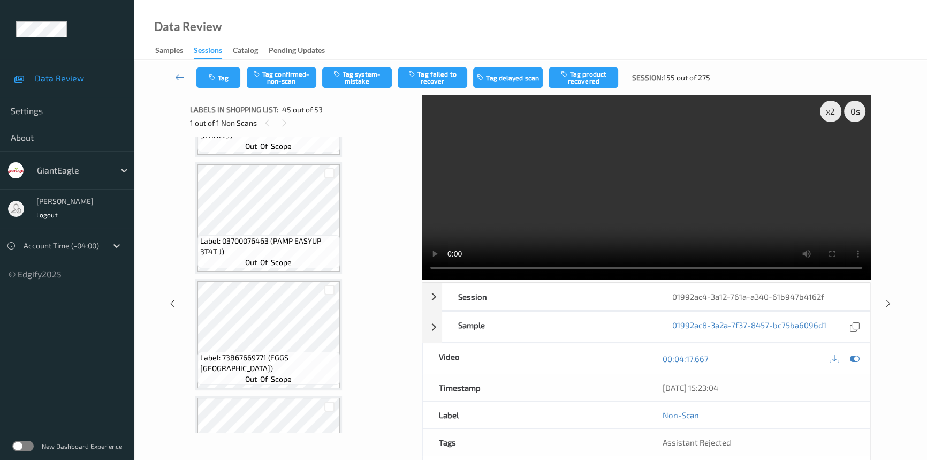
click at [645, 191] on video at bounding box center [646, 187] width 449 height 184
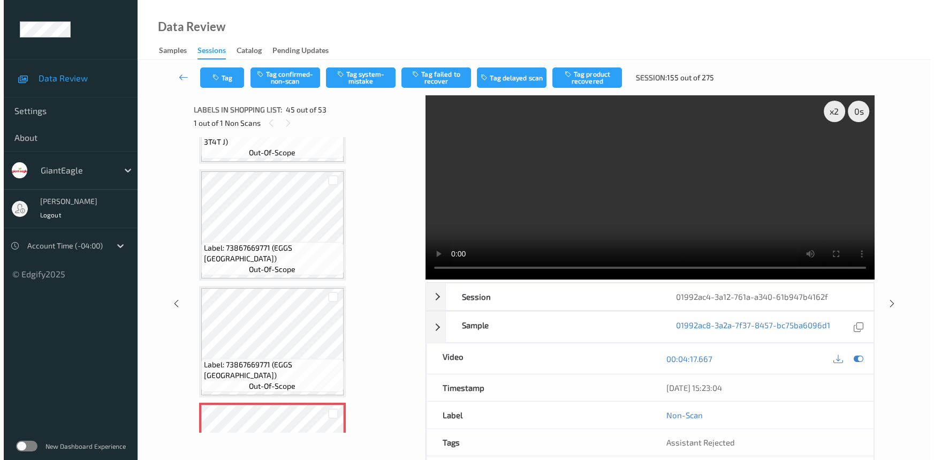
scroll to position [4861, 0]
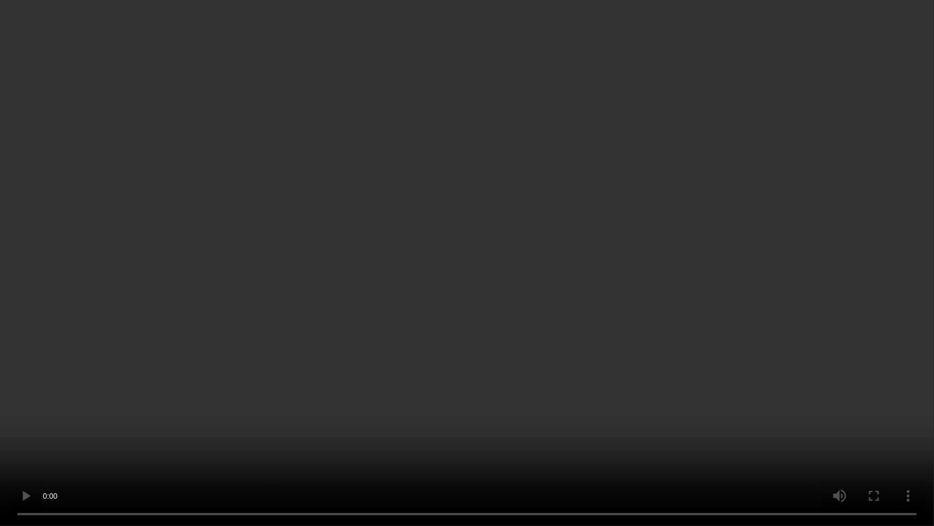
click at [646, 334] on video at bounding box center [467, 263] width 934 height 526
click at [624, 305] on video at bounding box center [467, 263] width 934 height 526
click at [761, 402] on video at bounding box center [467, 263] width 934 height 526
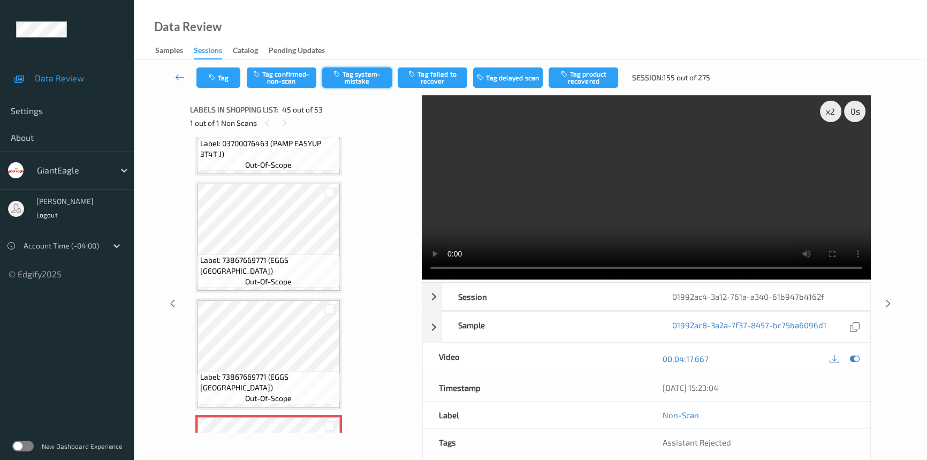
click at [370, 77] on button "Tag system-mistake" at bounding box center [357, 77] width 70 height 20
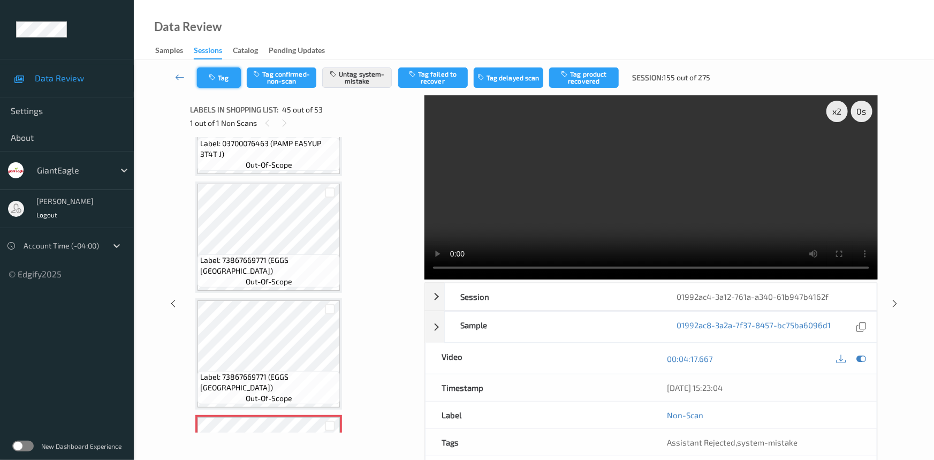
click at [221, 71] on button "Tag" at bounding box center [219, 77] width 44 height 20
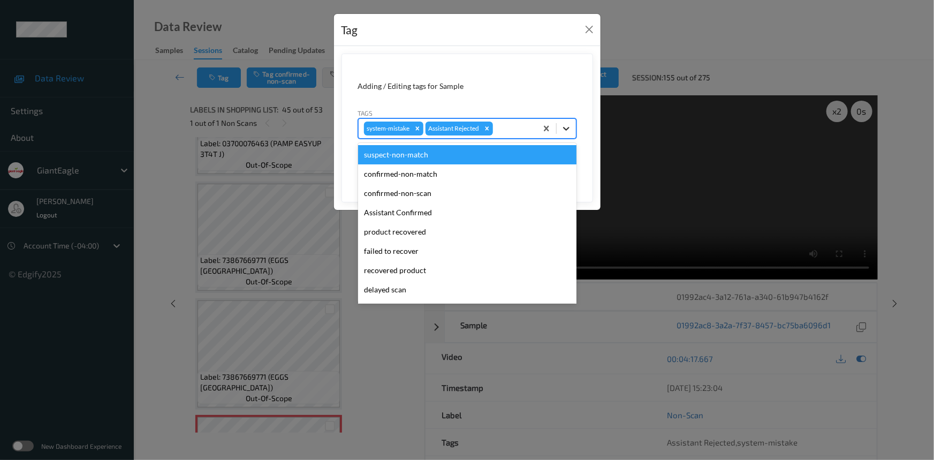
click at [563, 123] on icon at bounding box center [566, 128] width 11 height 11
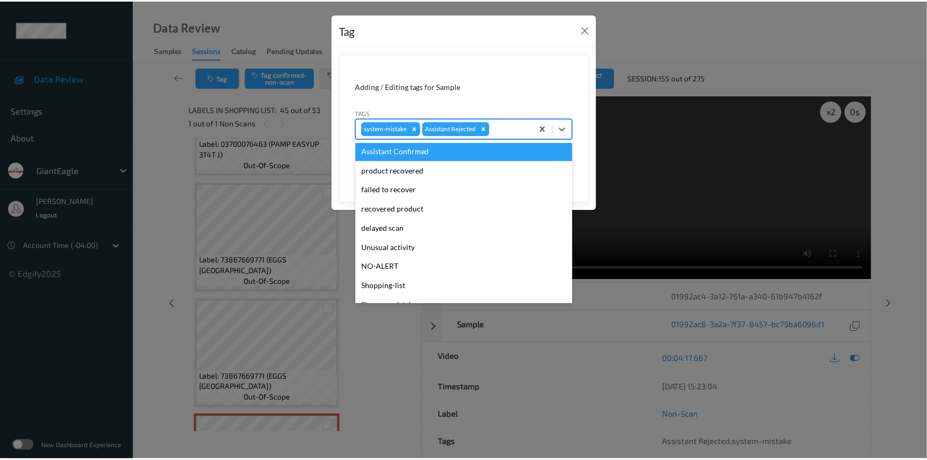
scroll to position [94, 0]
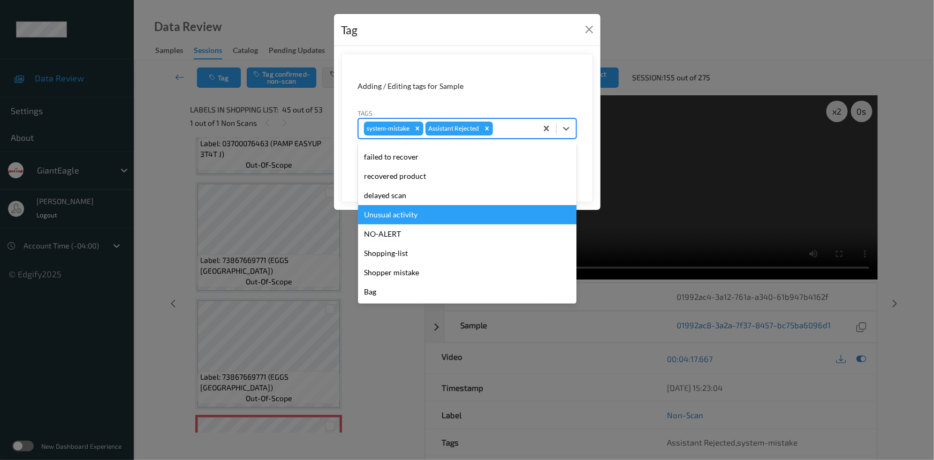
click at [421, 209] on div "Unusual activity" at bounding box center [467, 214] width 218 height 19
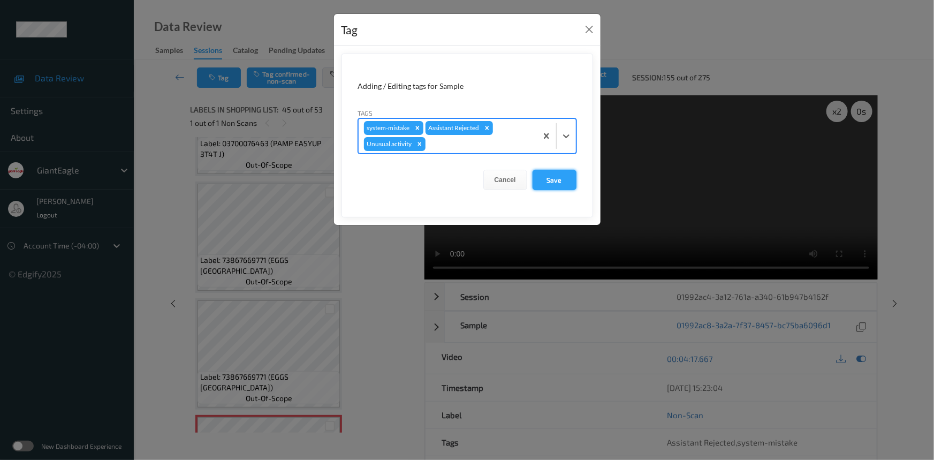
click at [551, 180] on button "Save" at bounding box center [555, 180] width 44 height 20
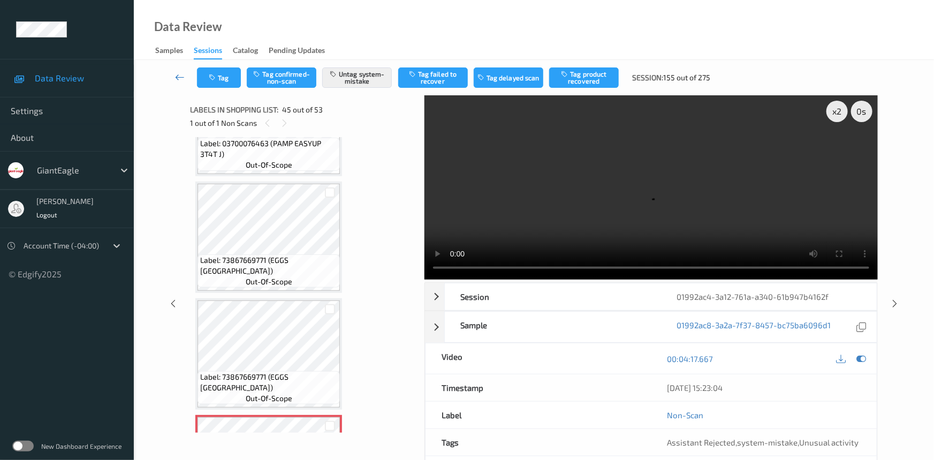
click at [178, 70] on link at bounding box center [180, 77] width 34 height 20
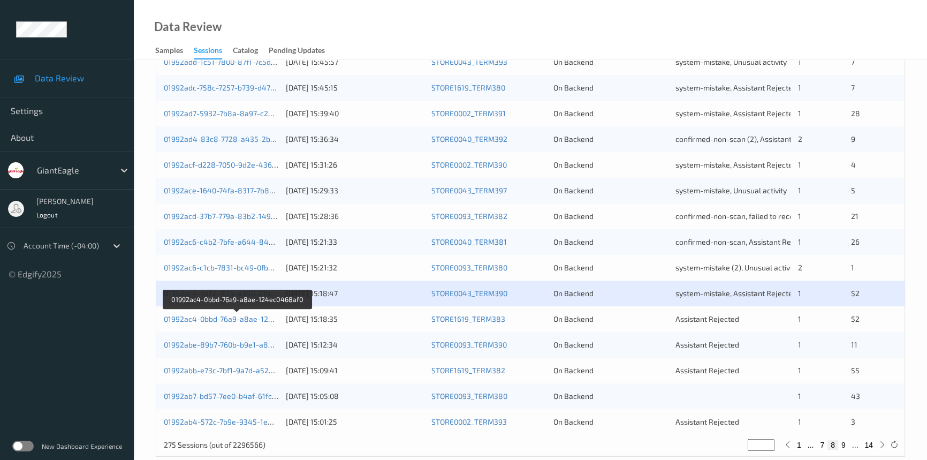
scroll to position [382, 0]
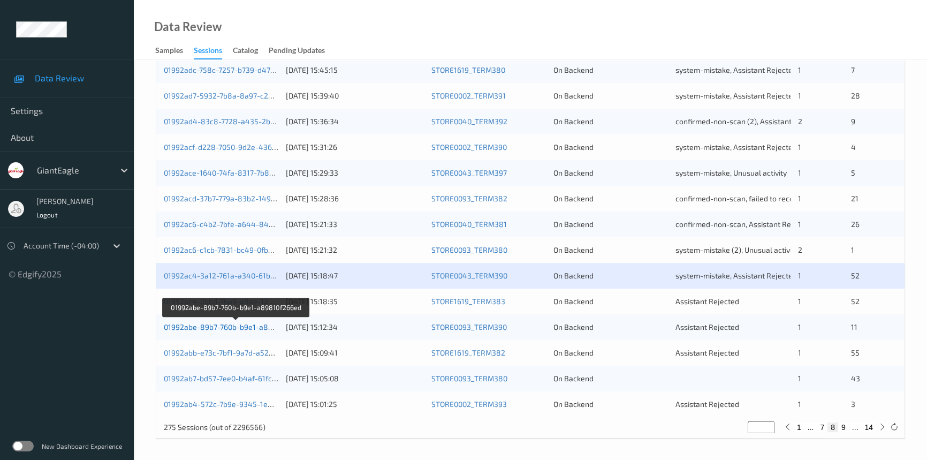
click at [215, 326] on link "01992abe-89b7-760b-b9e1-a89810f266ed" at bounding box center [236, 326] width 145 height 9
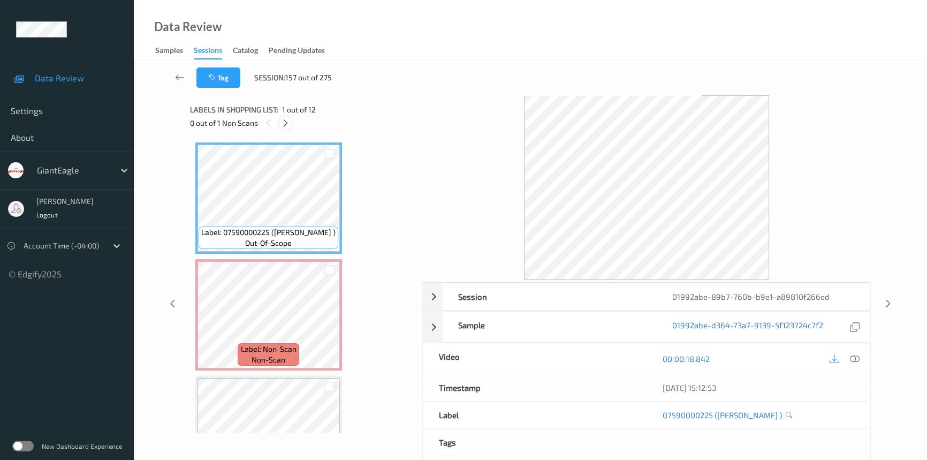
click at [285, 123] on icon at bounding box center [285, 123] width 9 height 10
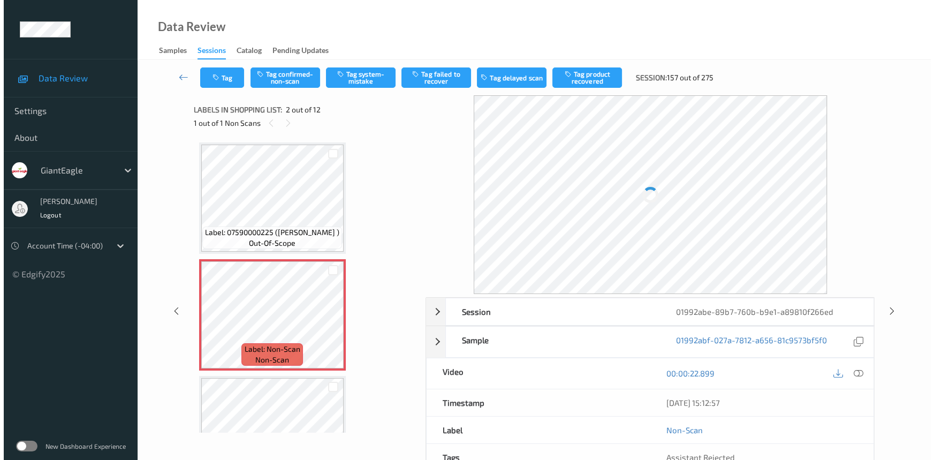
scroll to position [5, 0]
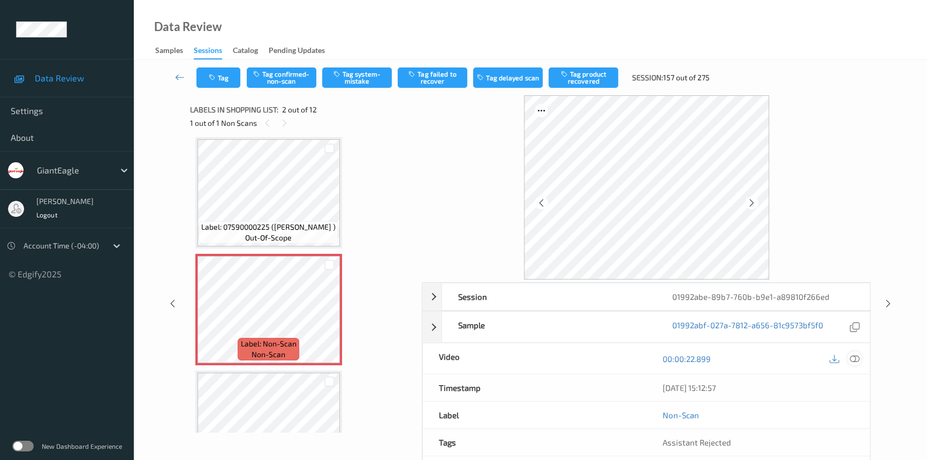
click at [854, 360] on icon at bounding box center [855, 359] width 10 height 10
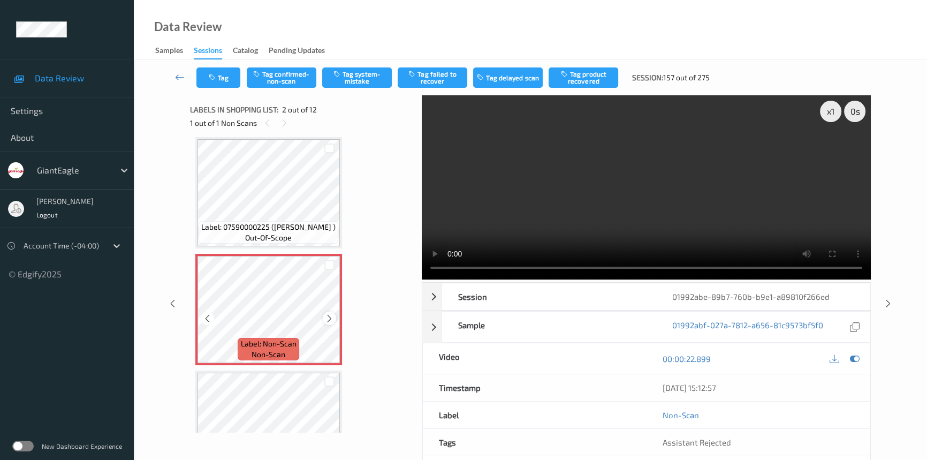
click at [324, 316] on div at bounding box center [329, 318] width 13 height 13
click at [327, 316] on icon at bounding box center [329, 319] width 9 height 10
click at [604, 200] on video at bounding box center [646, 187] width 449 height 184
click at [600, 214] on video at bounding box center [646, 187] width 449 height 184
click at [625, 207] on video at bounding box center [646, 187] width 449 height 184
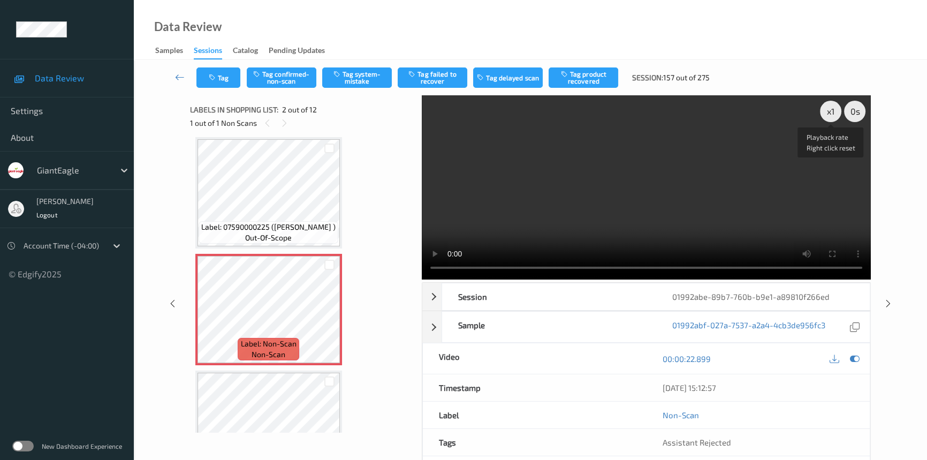
drag, startPoint x: 828, startPoint y: 110, endPoint x: 828, endPoint y: 123, distance: 12.8
click at [828, 112] on div "x 1" at bounding box center [830, 111] width 21 height 21
click at [682, 188] on video at bounding box center [646, 187] width 449 height 184
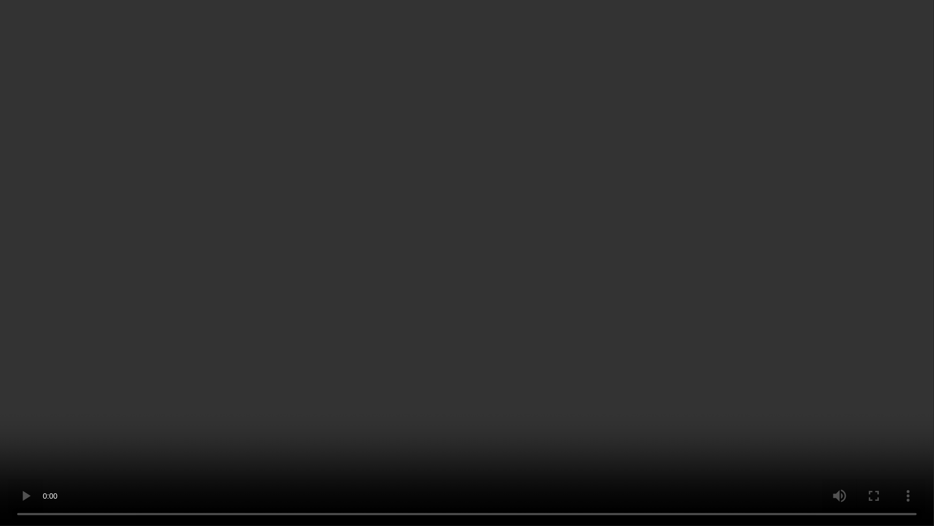
click at [702, 272] on video at bounding box center [467, 263] width 934 height 526
click at [662, 347] on video at bounding box center [467, 263] width 934 height 526
click at [492, 384] on video at bounding box center [467, 263] width 934 height 526
click at [719, 263] on video at bounding box center [467, 263] width 934 height 526
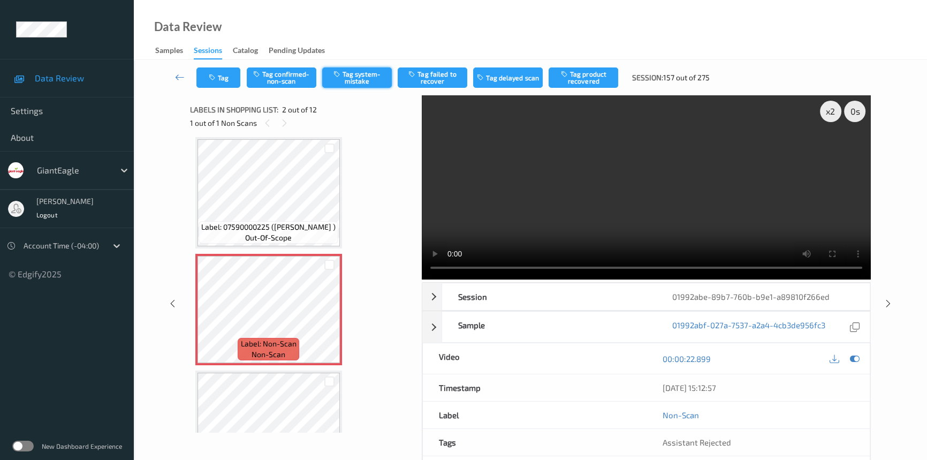
click at [350, 78] on button "Tag system-mistake" at bounding box center [357, 77] width 70 height 20
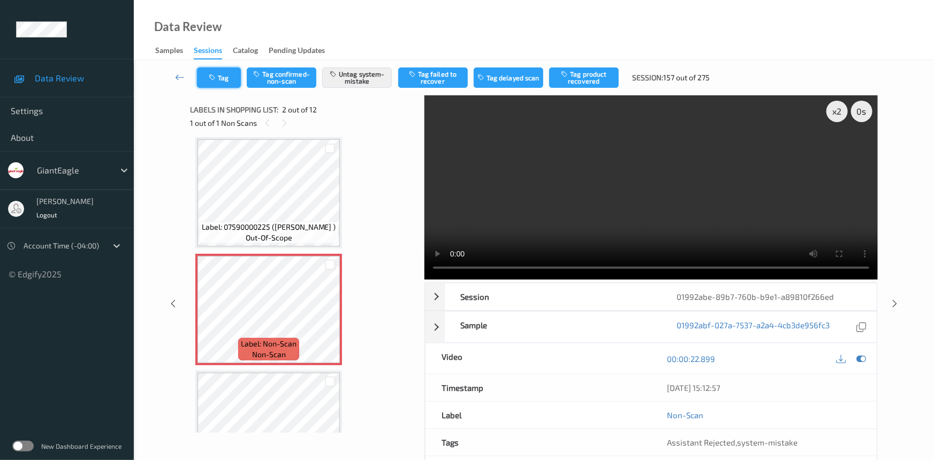
click at [225, 78] on button "Tag" at bounding box center [219, 77] width 44 height 20
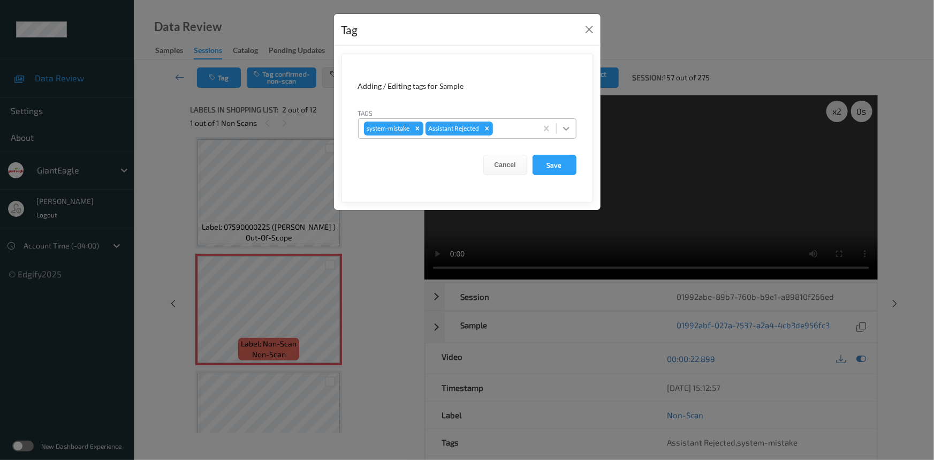
click at [561, 130] on icon at bounding box center [566, 128] width 11 height 11
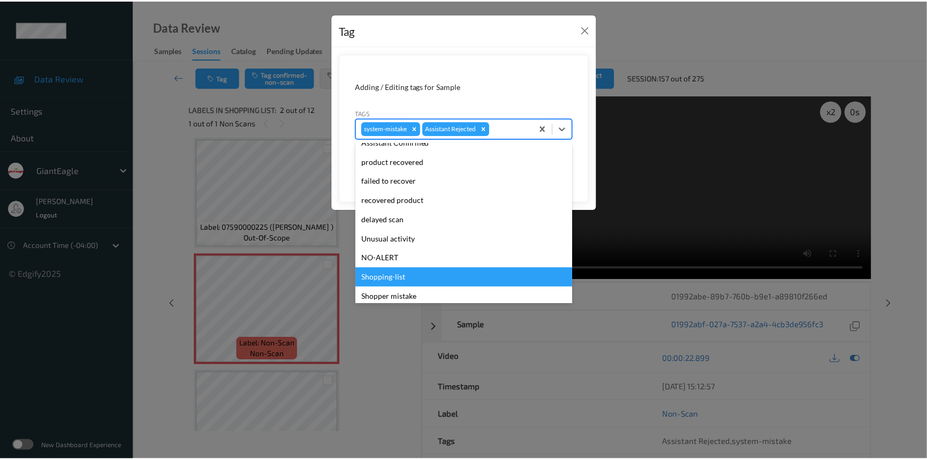
scroll to position [94, 0]
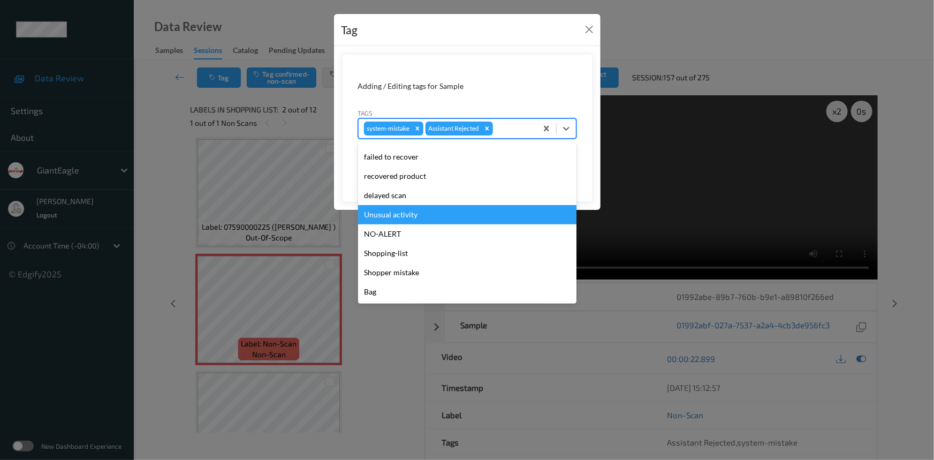
click at [407, 210] on div "Unusual activity" at bounding box center [467, 214] width 218 height 19
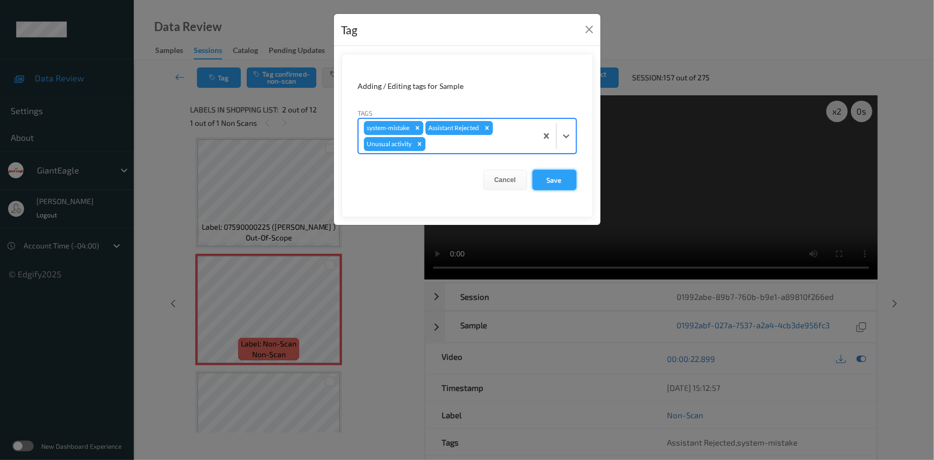
click at [553, 180] on button "Save" at bounding box center [555, 180] width 44 height 20
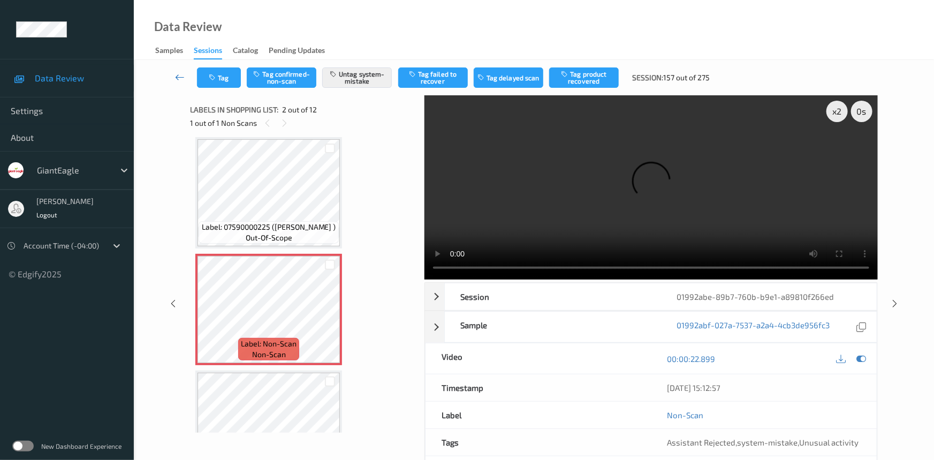
click at [176, 72] on icon at bounding box center [180, 77] width 10 height 11
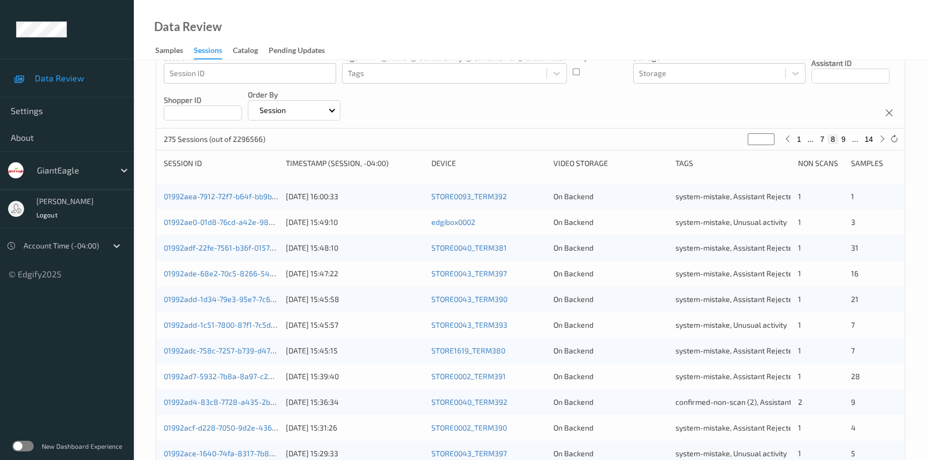
scroll to position [341, 0]
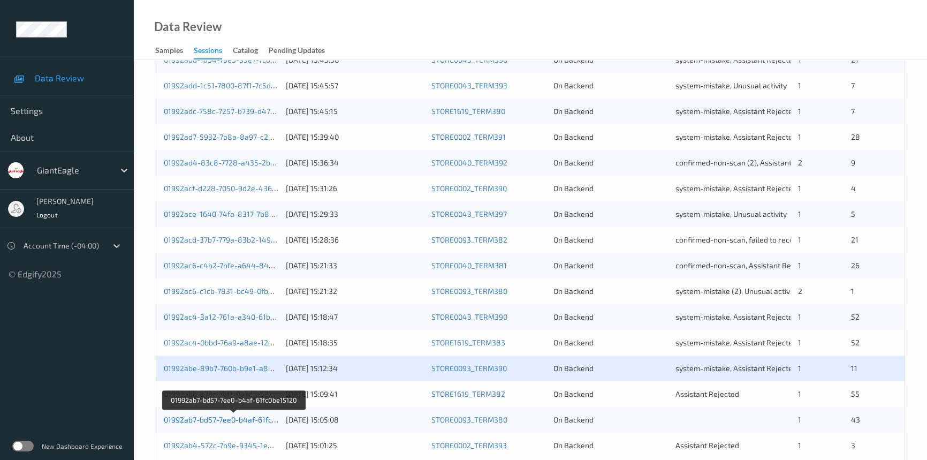
click at [209, 419] on link "01992ab7-bd57-7ee0-b4af-61fc0be15120" at bounding box center [234, 419] width 140 height 9
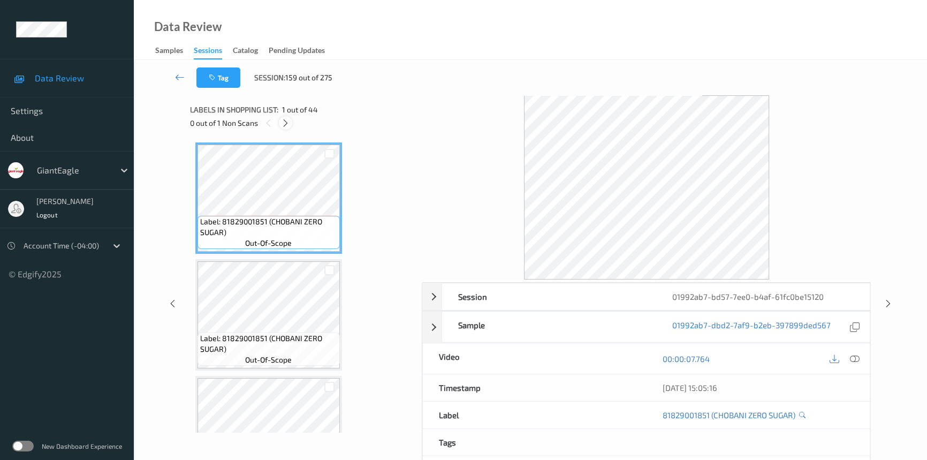
click at [287, 123] on icon at bounding box center [285, 123] width 9 height 10
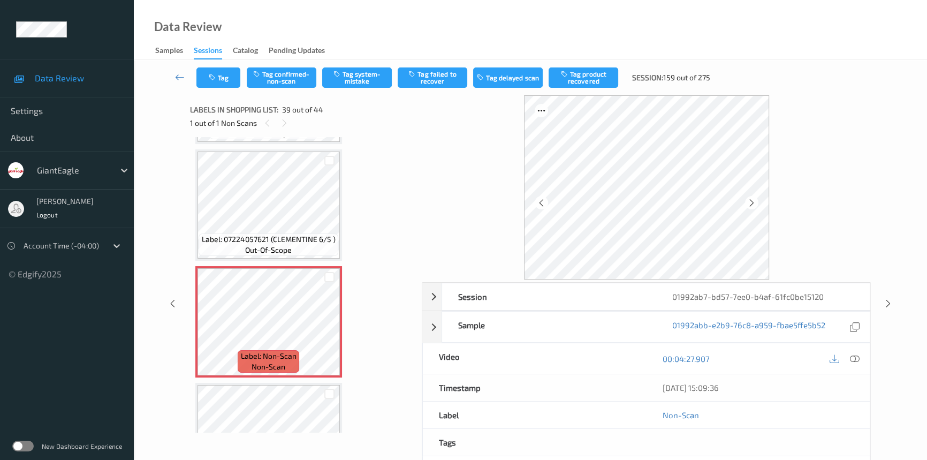
drag, startPoint x: 858, startPoint y: 358, endPoint x: 806, endPoint y: 327, distance: 60.8
click at [858, 359] on icon at bounding box center [855, 359] width 10 height 10
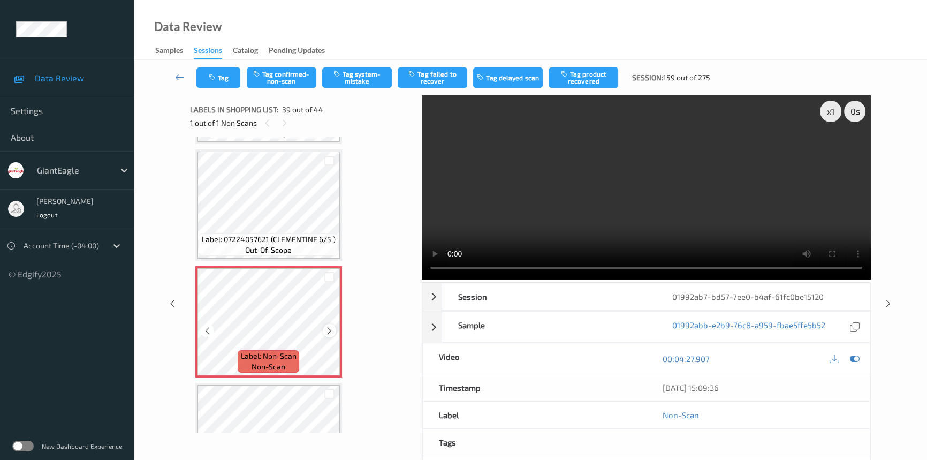
click at [327, 326] on icon at bounding box center [329, 331] width 9 height 10
click at [701, 235] on video at bounding box center [646, 187] width 449 height 184
click at [830, 111] on div "x 1" at bounding box center [830, 111] width 21 height 21
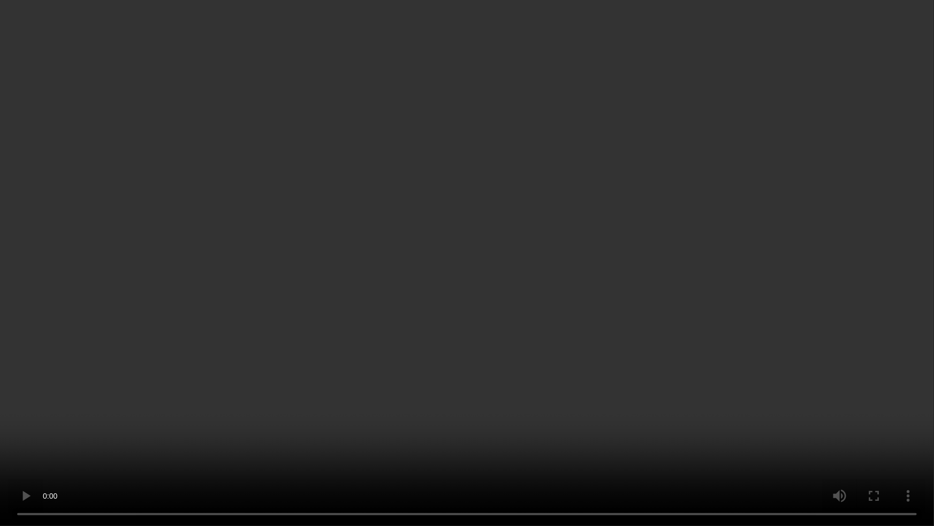
click at [408, 232] on video at bounding box center [467, 263] width 934 height 526
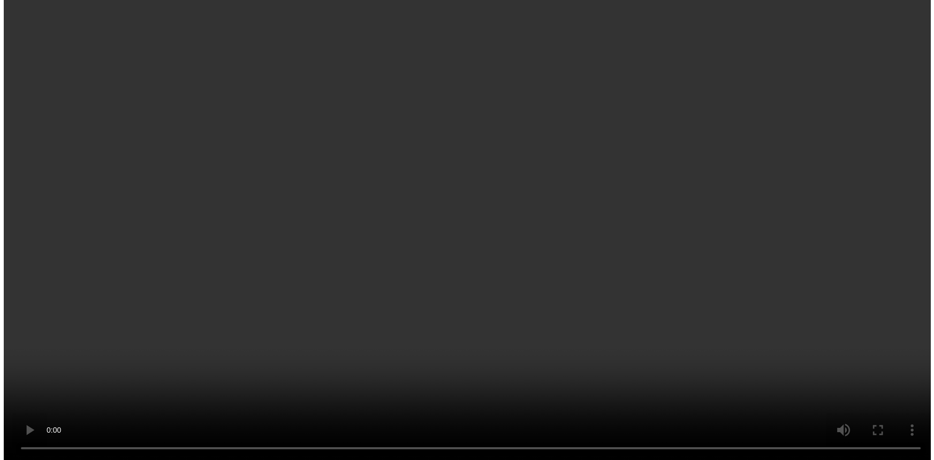
scroll to position [4017, 0]
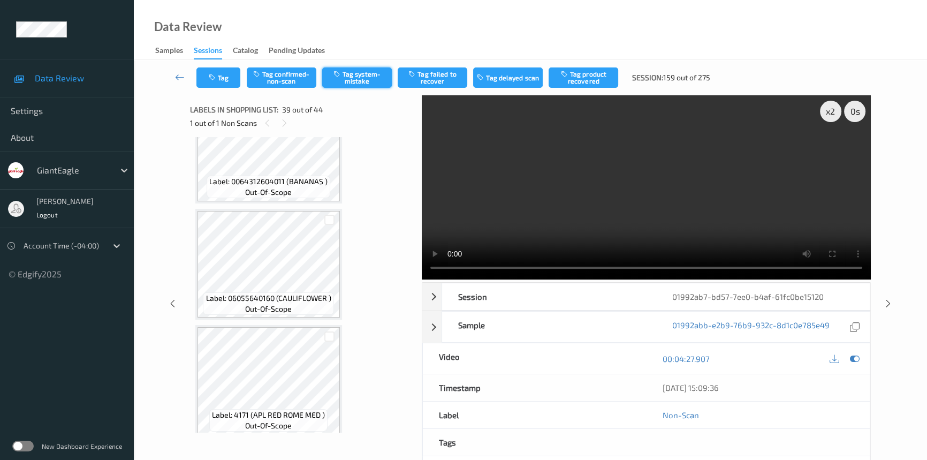
click at [356, 73] on button "Tag system-mistake" at bounding box center [357, 77] width 70 height 20
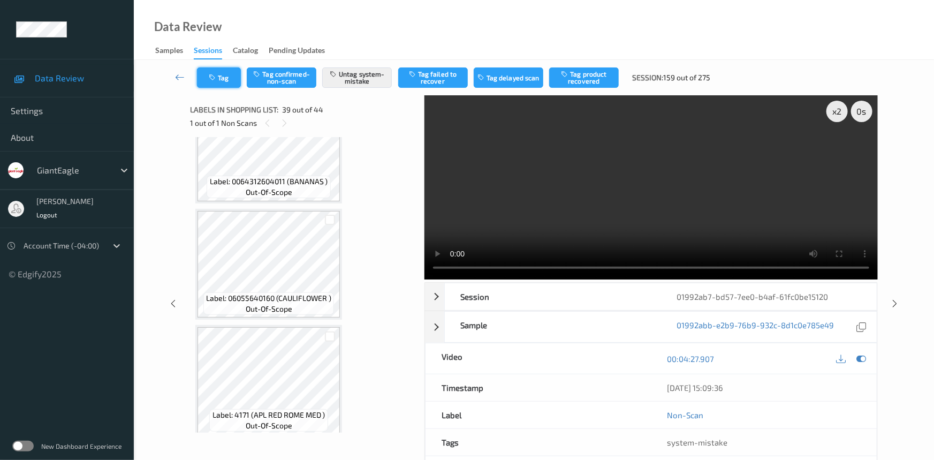
click at [225, 80] on button "Tag" at bounding box center [219, 77] width 44 height 20
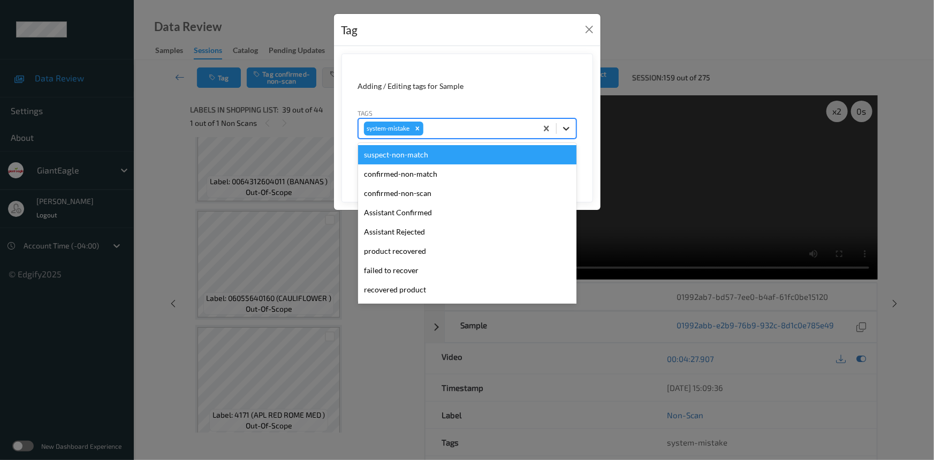
click at [568, 128] on icon at bounding box center [566, 129] width 6 height 4
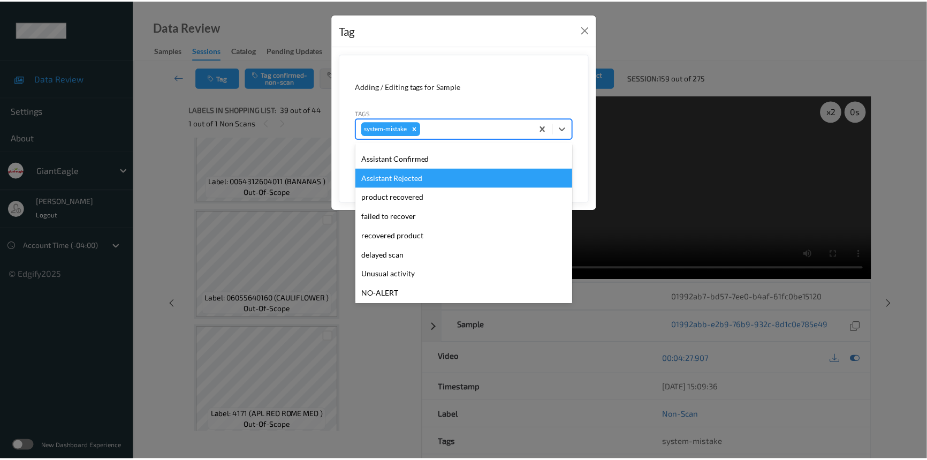
scroll to position [113, 0]
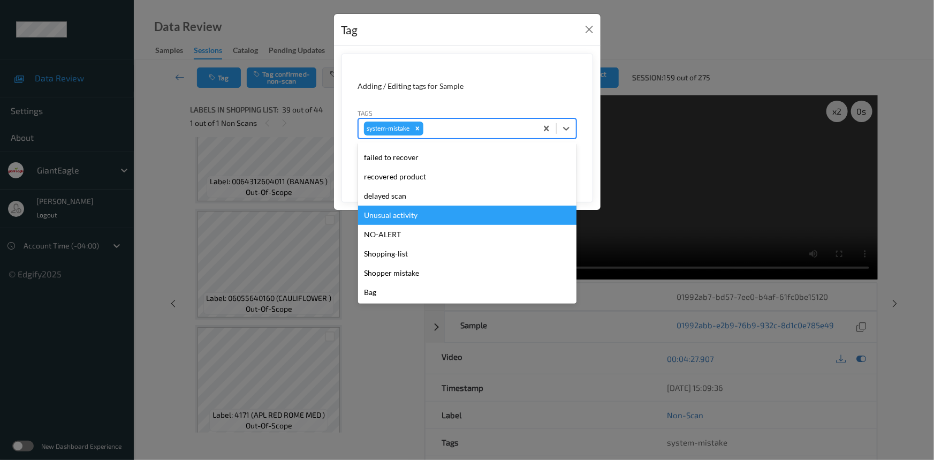
drag, startPoint x: 378, startPoint y: 213, endPoint x: 484, endPoint y: 197, distance: 107.2
click at [381, 213] on div "Unusual activity" at bounding box center [467, 215] width 218 height 19
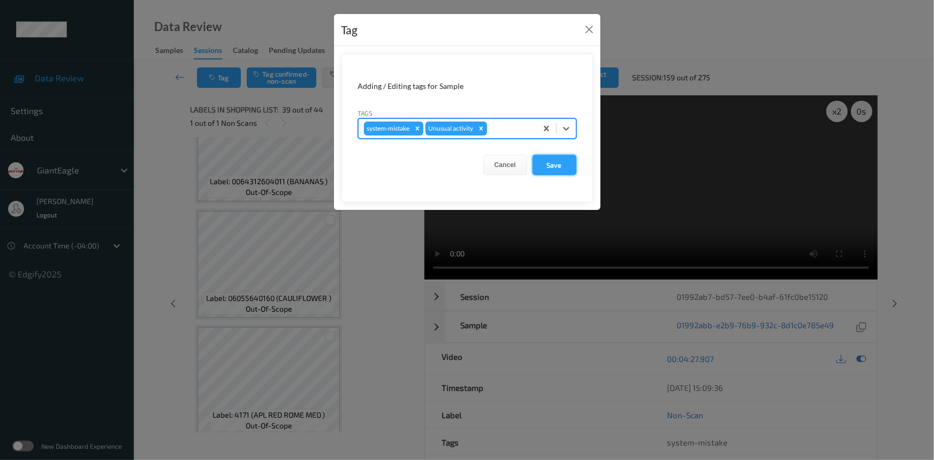
click at [561, 166] on button "Save" at bounding box center [555, 165] width 44 height 20
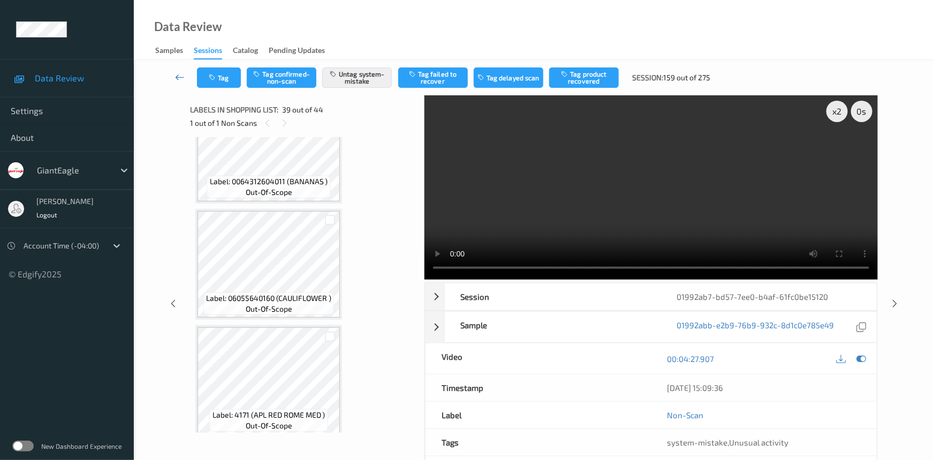
click at [178, 72] on icon at bounding box center [180, 77] width 10 height 11
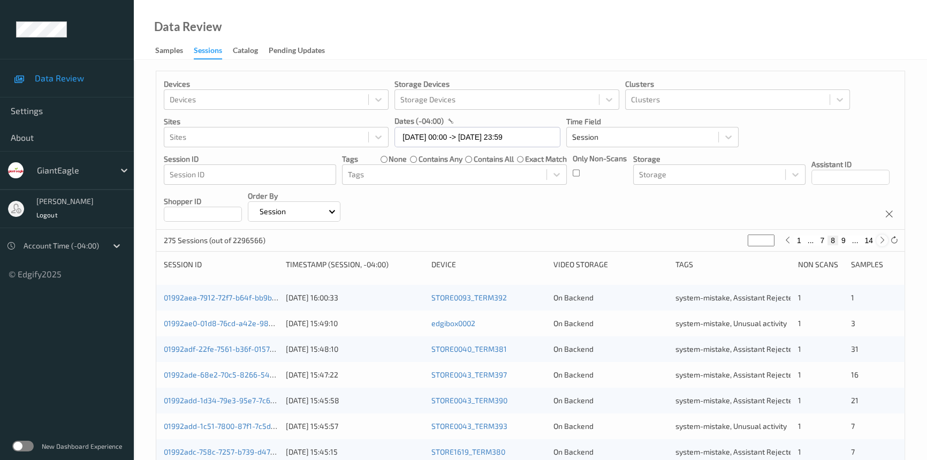
click at [886, 241] on icon at bounding box center [883, 240] width 8 height 8
type input "*"
click at [886, 241] on icon at bounding box center [883, 240] width 8 height 8
type input "**"
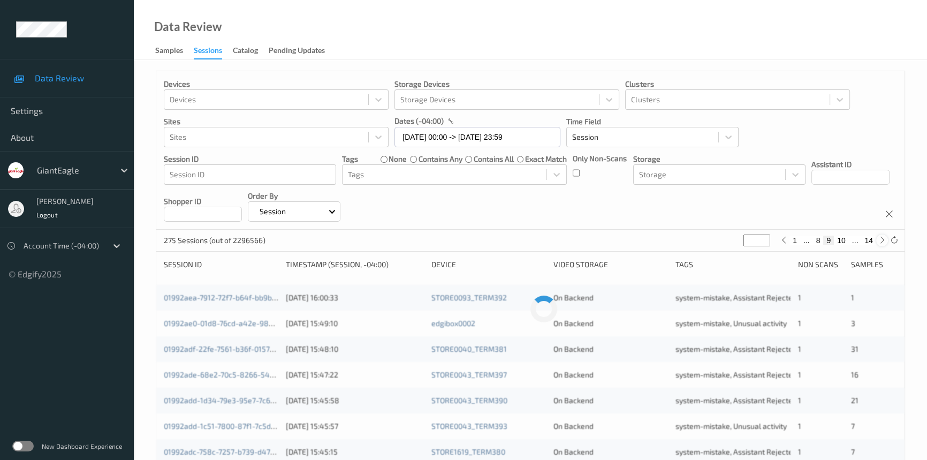
type input "**"
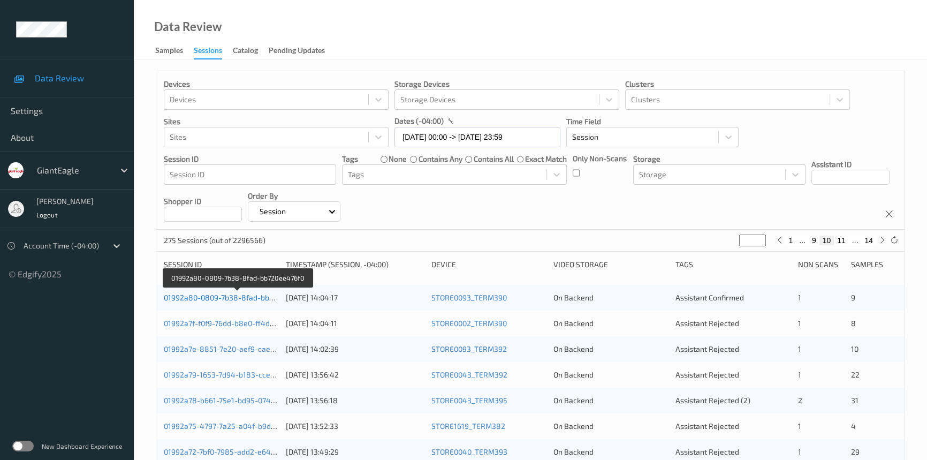
click at [207, 298] on link "01992a80-0809-7b38-8fad-bb720ee476f0" at bounding box center [237, 297] width 146 height 9
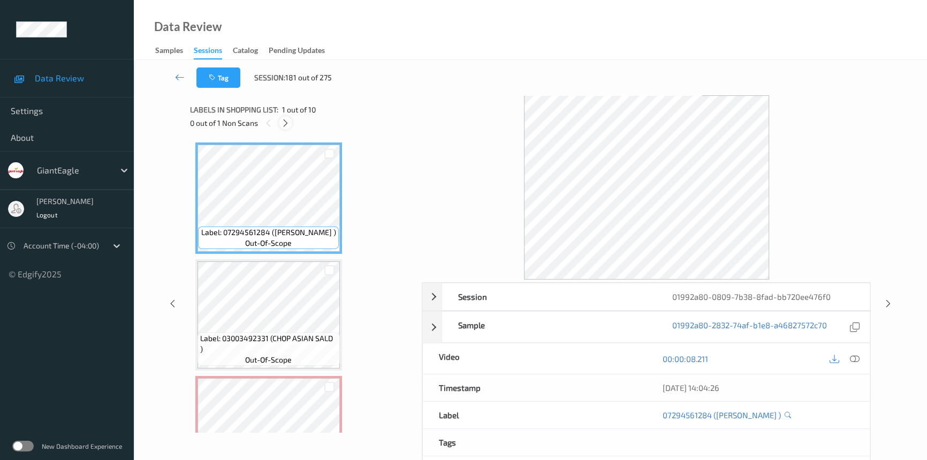
click at [287, 122] on icon at bounding box center [285, 123] width 9 height 10
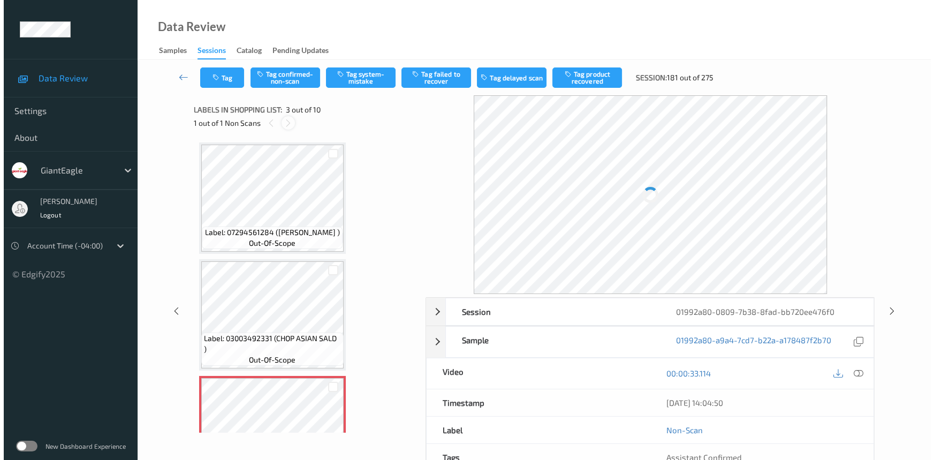
scroll to position [122, 0]
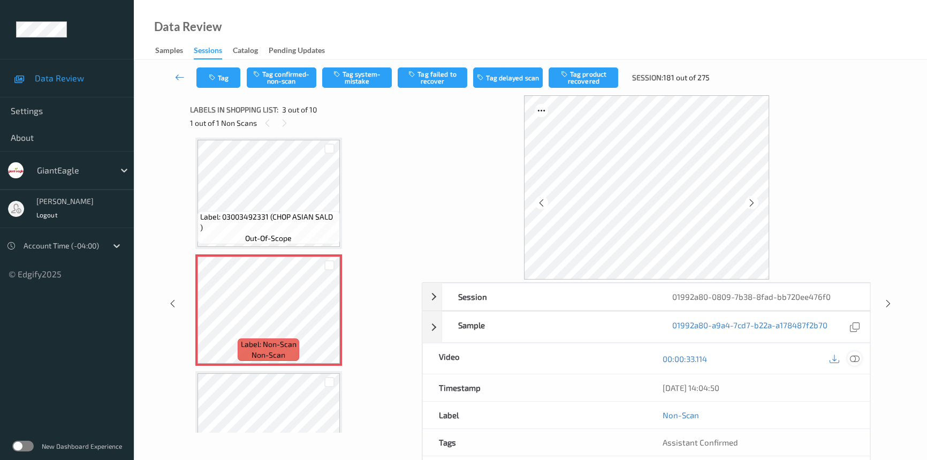
click at [858, 357] on icon at bounding box center [855, 359] width 10 height 10
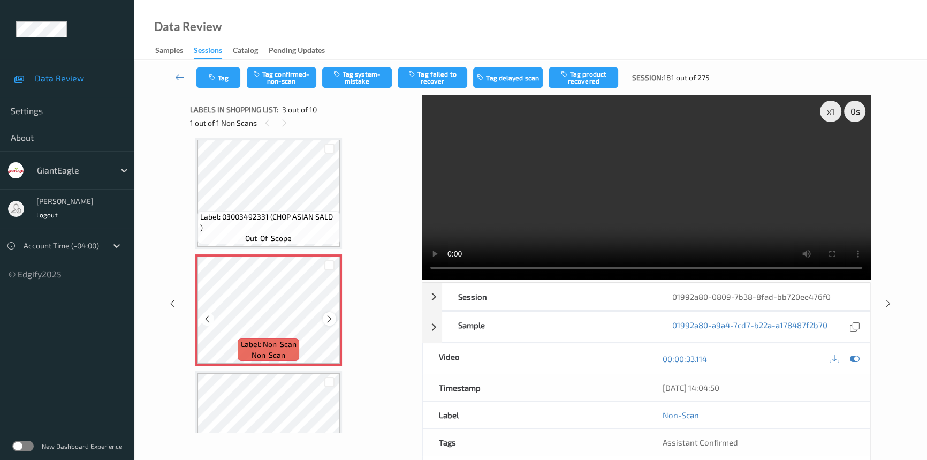
click at [327, 318] on icon at bounding box center [329, 319] width 9 height 10
click at [699, 212] on video at bounding box center [646, 187] width 449 height 184
click at [830, 108] on div "x 1" at bounding box center [830, 111] width 21 height 21
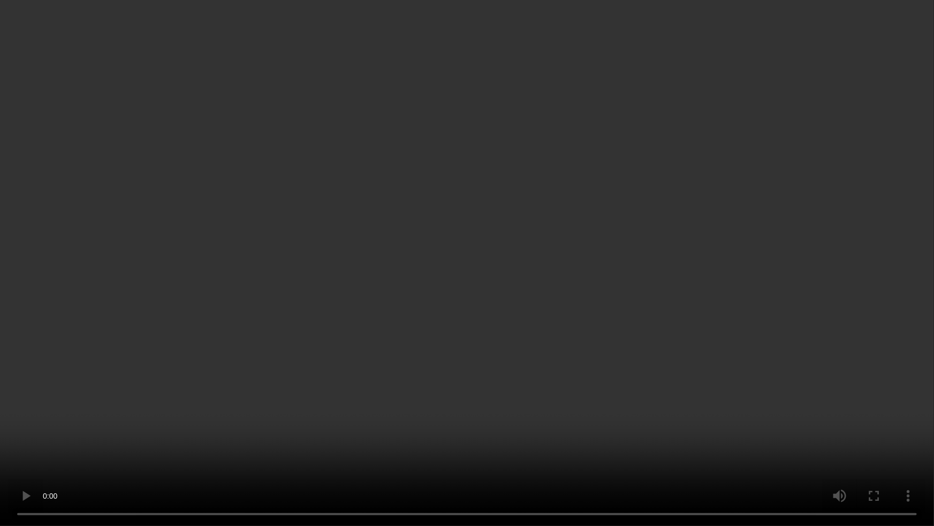
drag, startPoint x: 770, startPoint y: 412, endPoint x: 793, endPoint y: 416, distance: 23.3
click at [784, 414] on video at bounding box center [467, 263] width 934 height 526
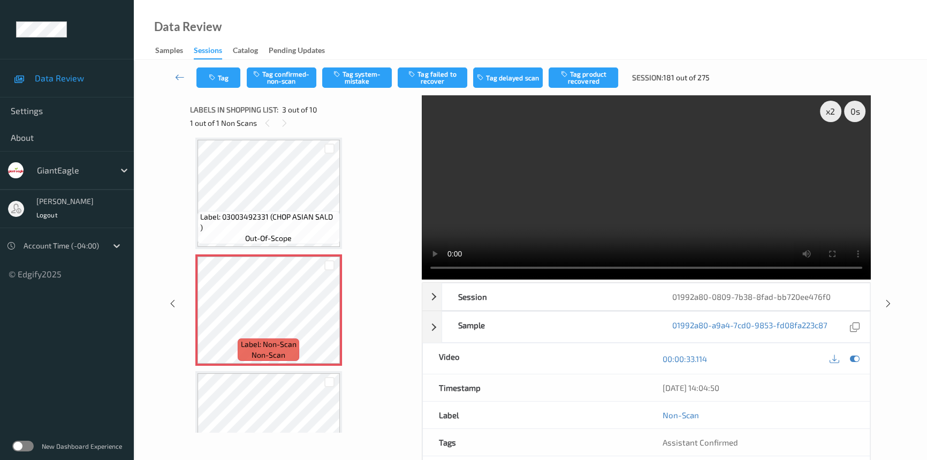
click at [511, 157] on video at bounding box center [646, 187] width 449 height 184
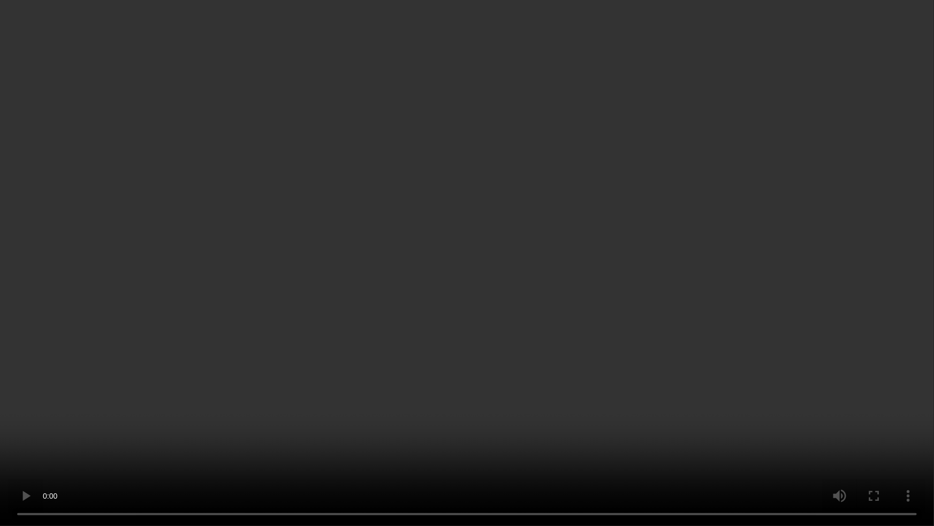
click at [542, 286] on video at bounding box center [467, 263] width 934 height 526
click at [513, 340] on video at bounding box center [467, 263] width 934 height 526
click at [370, 396] on video at bounding box center [467, 263] width 934 height 526
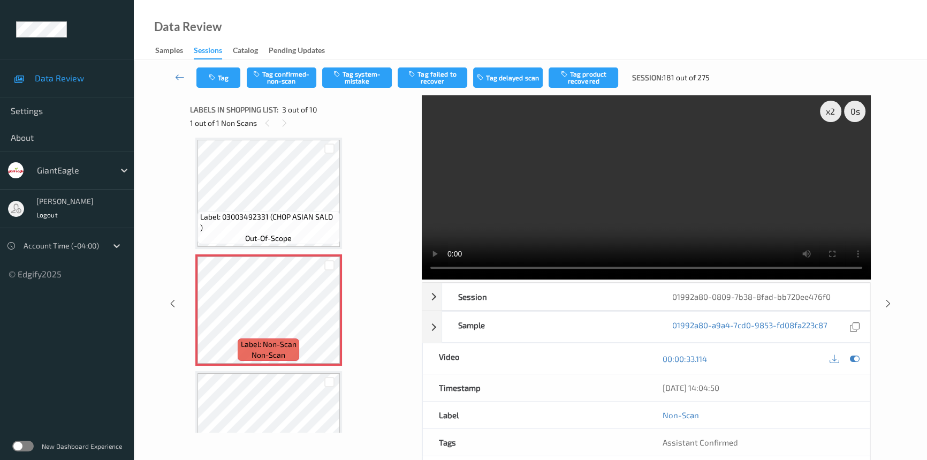
click at [603, 226] on video at bounding box center [646, 187] width 449 height 184
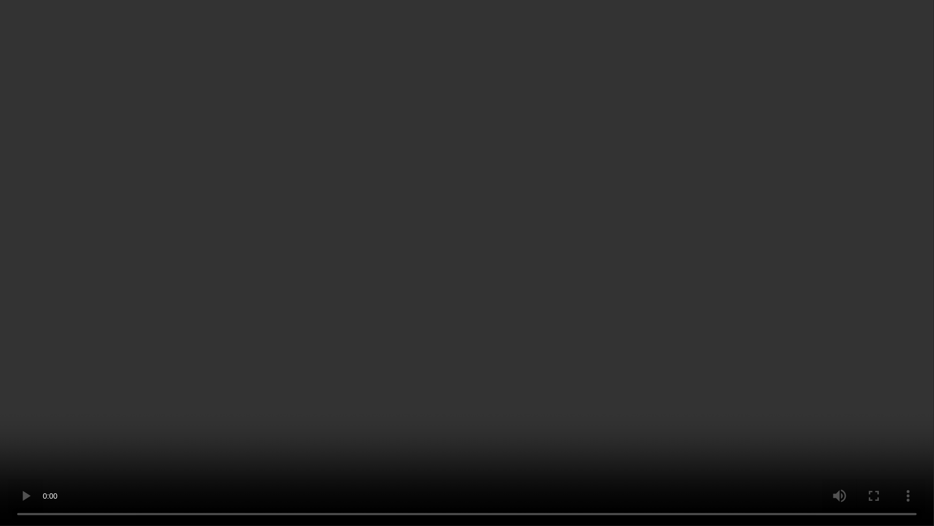
click at [455, 367] on video at bounding box center [467, 263] width 934 height 526
click at [311, 289] on video at bounding box center [467, 263] width 934 height 526
click at [359, 412] on video at bounding box center [467, 263] width 934 height 526
click at [391, 394] on video at bounding box center [467, 263] width 934 height 526
click at [598, 392] on video at bounding box center [467, 263] width 934 height 526
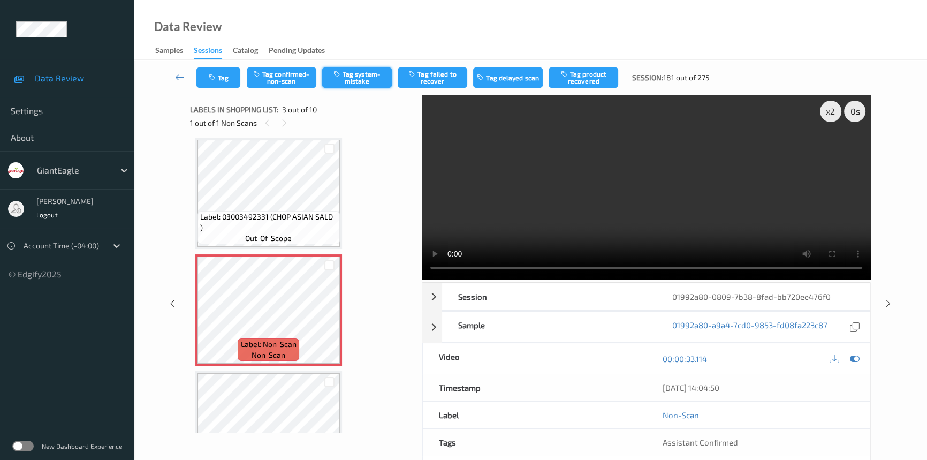
click at [358, 75] on button "Tag system-mistake" at bounding box center [357, 77] width 70 height 20
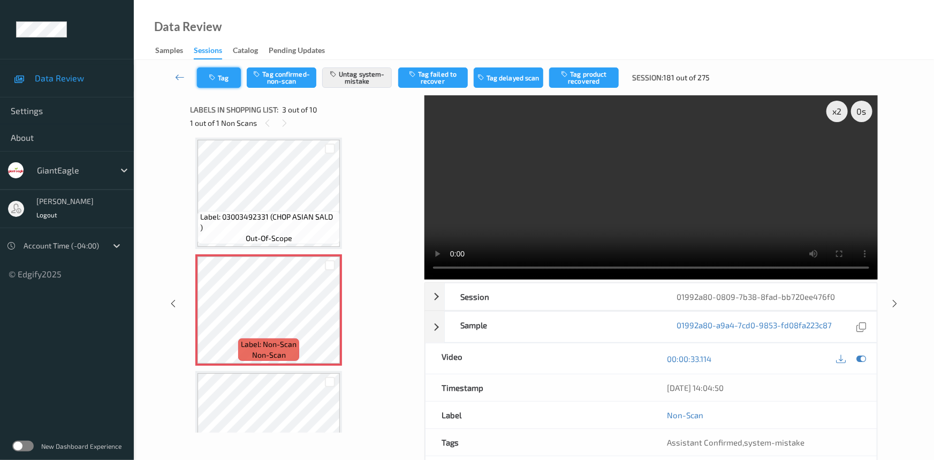
click at [226, 78] on button "Tag" at bounding box center [219, 77] width 44 height 20
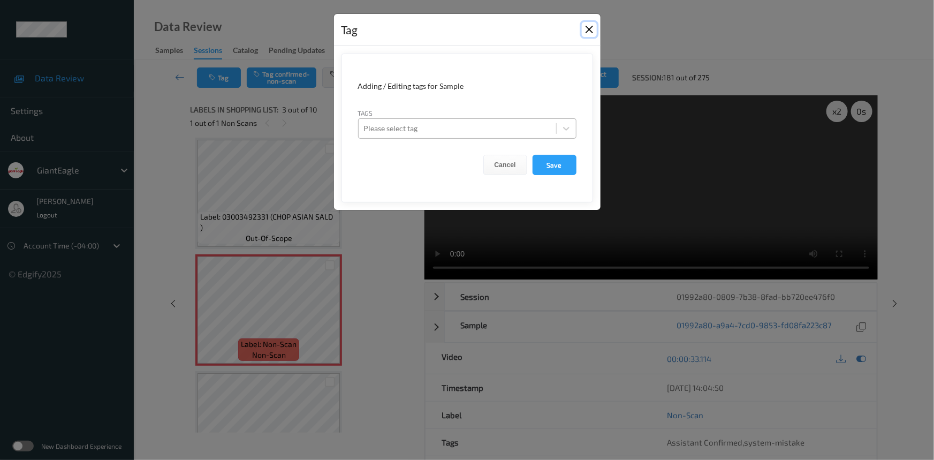
click at [592, 24] on button "Close" at bounding box center [589, 29] width 15 height 15
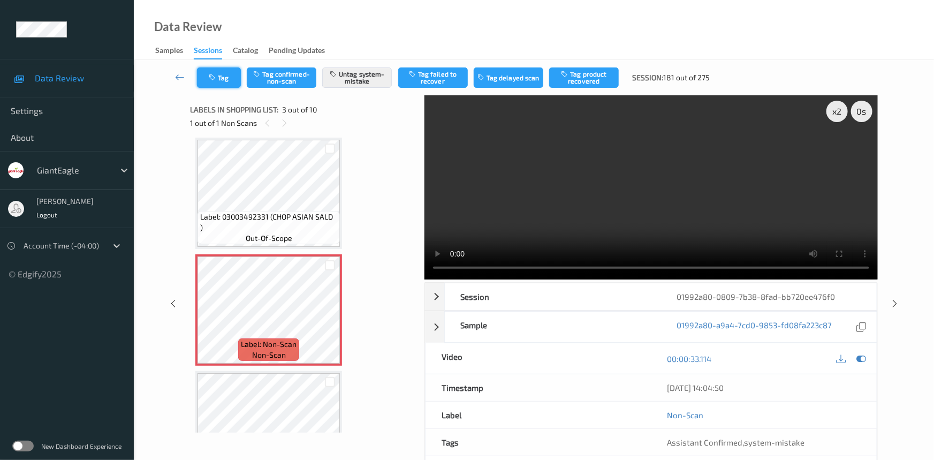
click at [211, 74] on icon "button" at bounding box center [213, 77] width 9 height 7
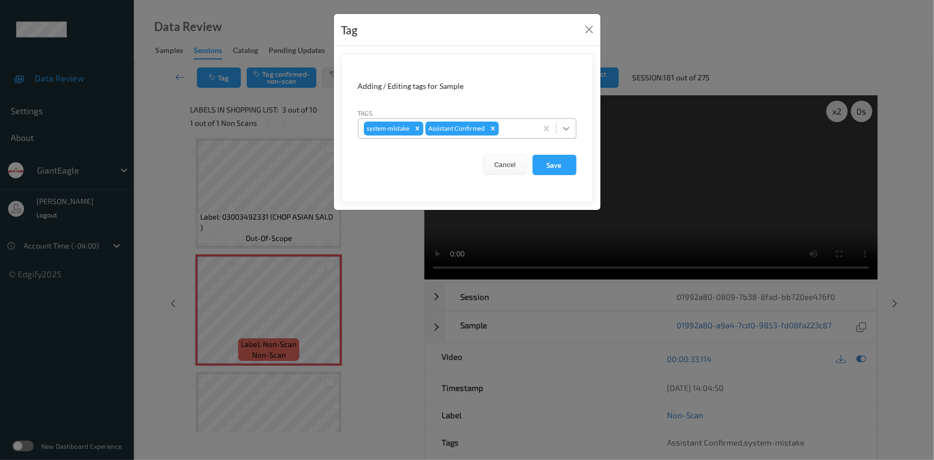
click at [568, 130] on icon at bounding box center [566, 128] width 11 height 11
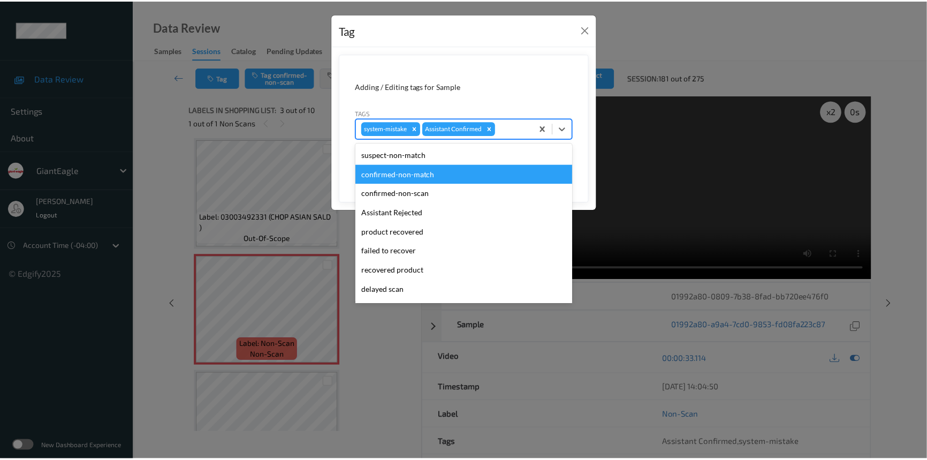
scroll to position [94, 0]
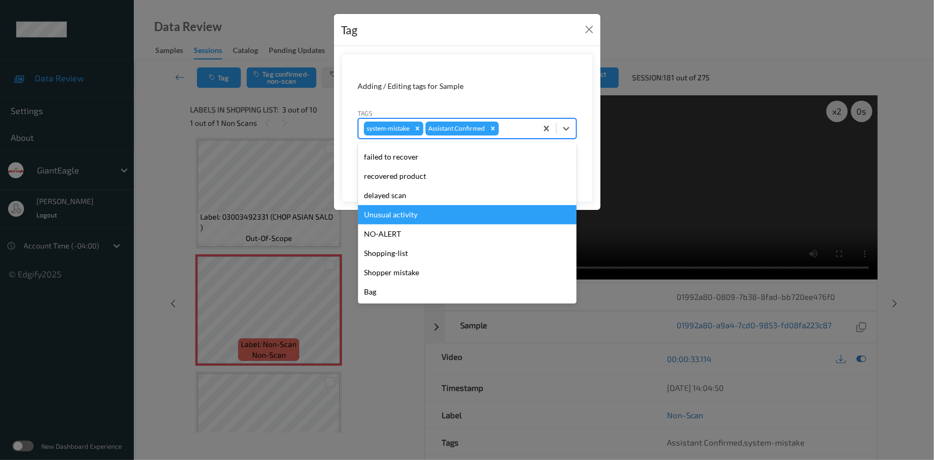
click at [391, 213] on div "Unusual activity" at bounding box center [467, 214] width 218 height 19
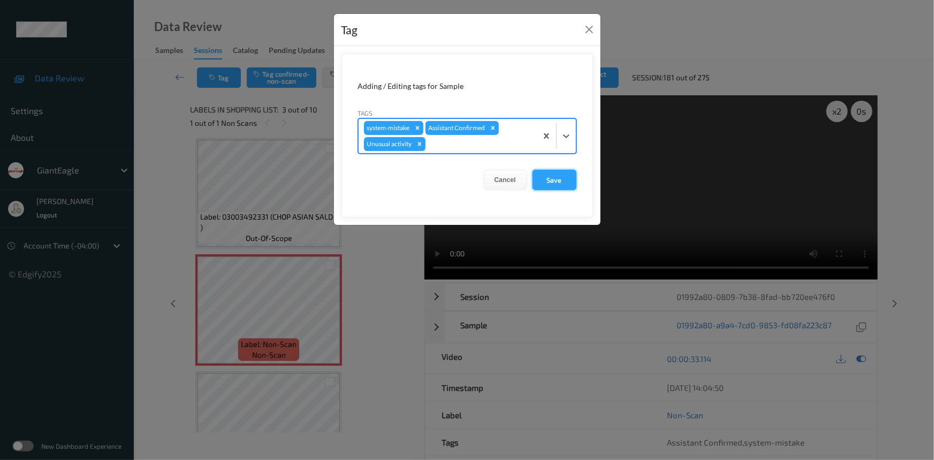
click at [557, 176] on button "Save" at bounding box center [555, 180] width 44 height 20
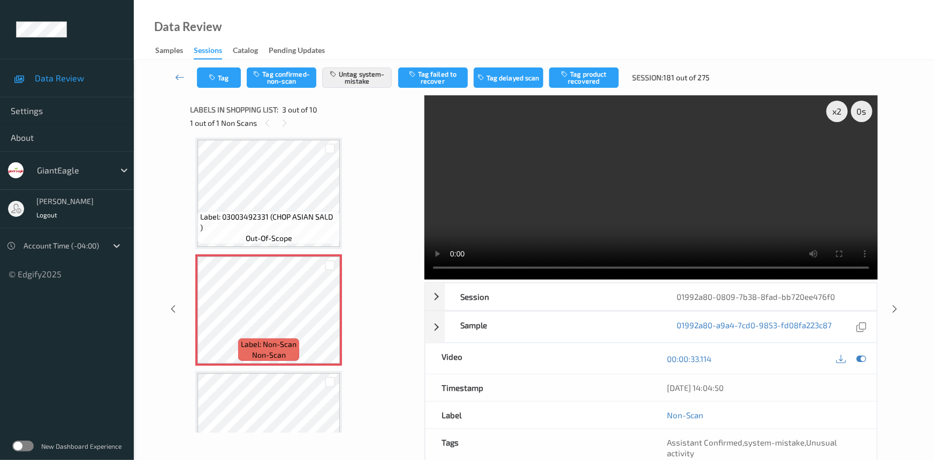
click at [175, 70] on link at bounding box center [180, 77] width 34 height 20
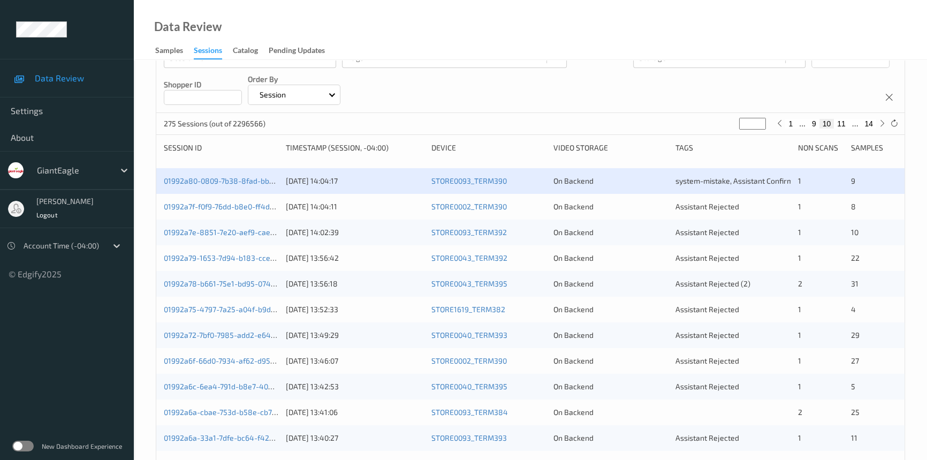
scroll to position [48, 0]
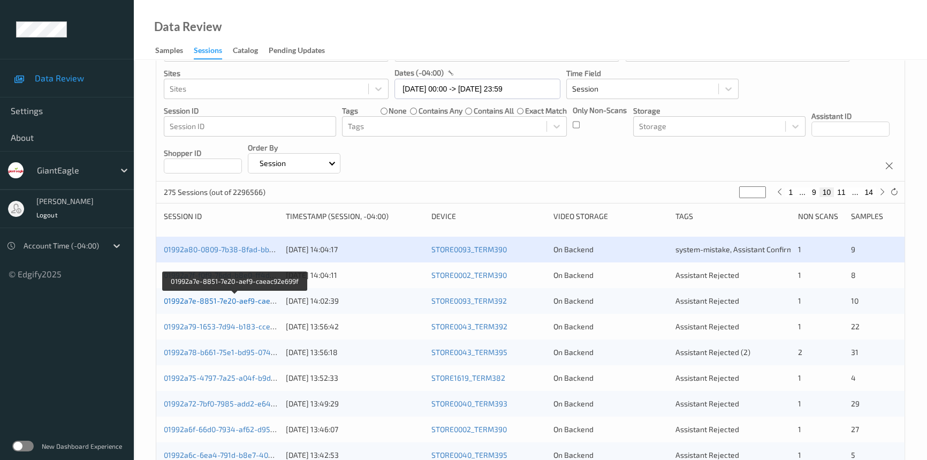
click at [206, 300] on link "01992a7e-8851-7e20-aef9-caeac92e699f" at bounding box center [235, 300] width 143 height 9
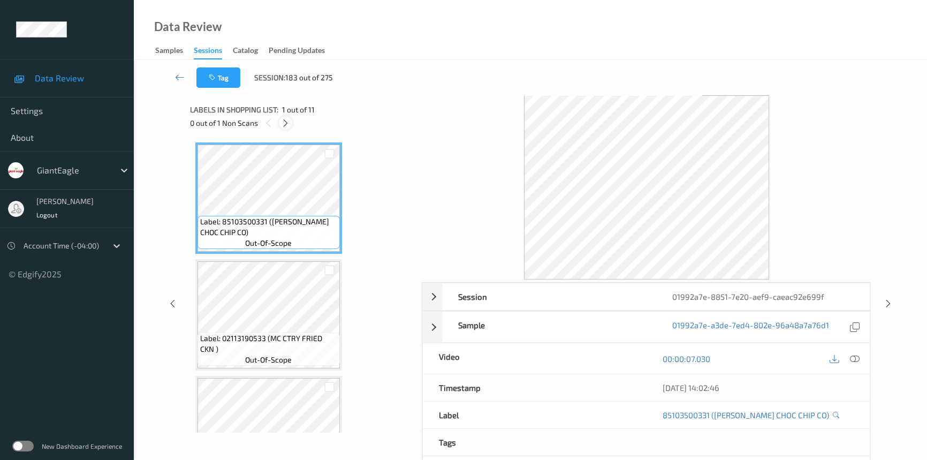
click at [283, 125] on icon at bounding box center [285, 123] width 9 height 10
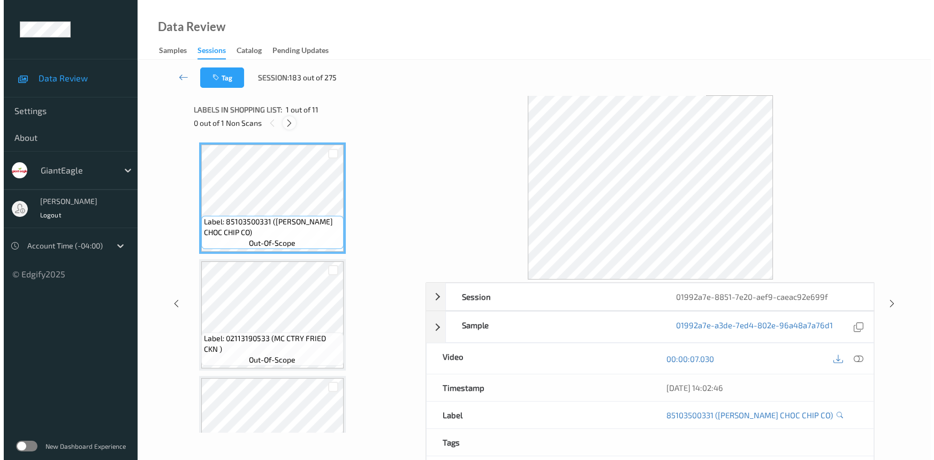
scroll to position [238, 0]
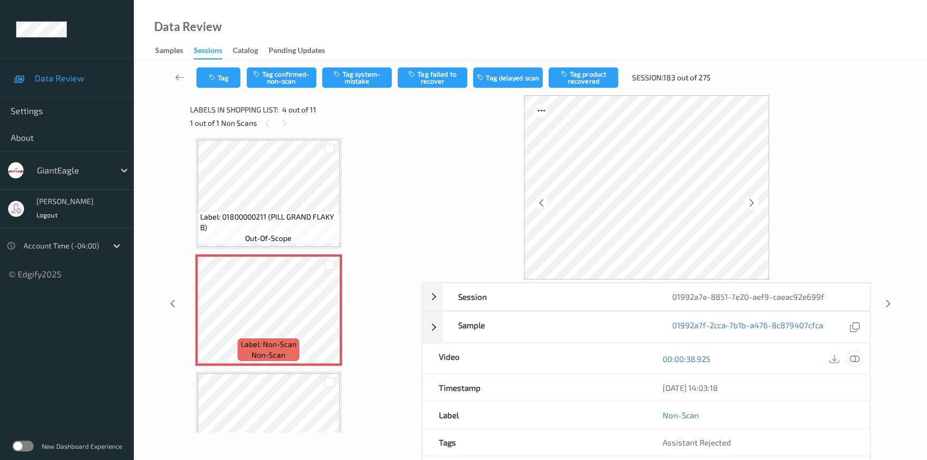
click at [856, 357] on icon at bounding box center [855, 359] width 10 height 10
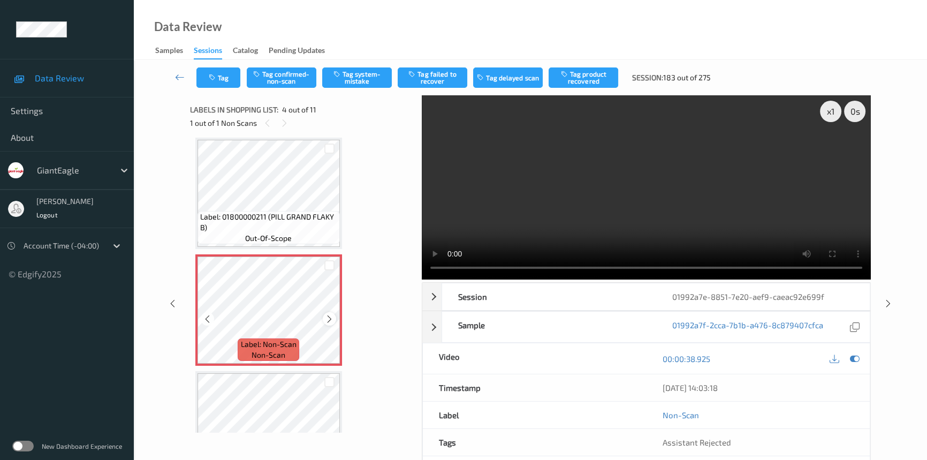
click at [328, 315] on icon at bounding box center [329, 319] width 9 height 10
click at [328, 316] on icon at bounding box center [329, 319] width 9 height 10
drag, startPoint x: 520, startPoint y: 217, endPoint x: 528, endPoint y: 210, distance: 9.9
click at [521, 216] on video at bounding box center [646, 187] width 449 height 184
click at [826, 107] on div "x 1" at bounding box center [830, 111] width 21 height 21
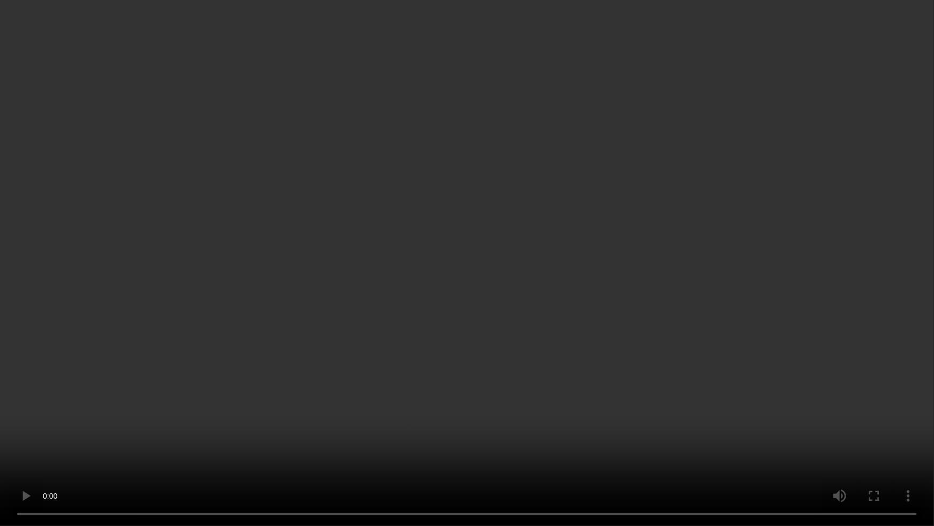
click at [760, 445] on video at bounding box center [467, 263] width 934 height 526
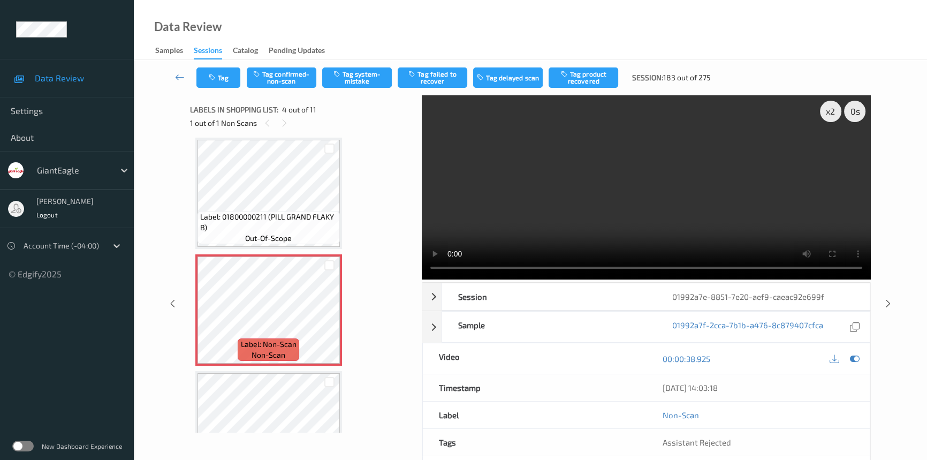
click at [641, 227] on video at bounding box center [646, 187] width 449 height 184
click at [832, 108] on div "x 2" at bounding box center [830, 111] width 21 height 21
click at [631, 180] on video at bounding box center [646, 187] width 449 height 184
click at [287, 70] on button "Tag confirmed-non-scan" at bounding box center [282, 77] width 70 height 20
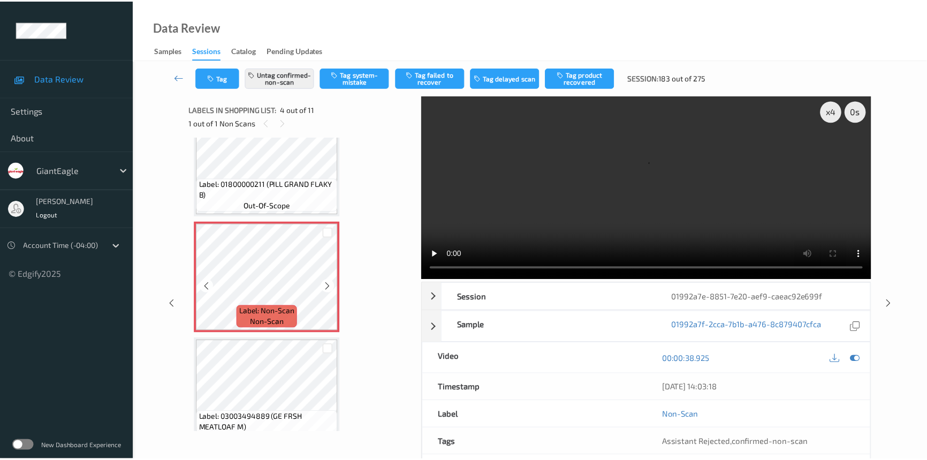
scroll to position [287, 0]
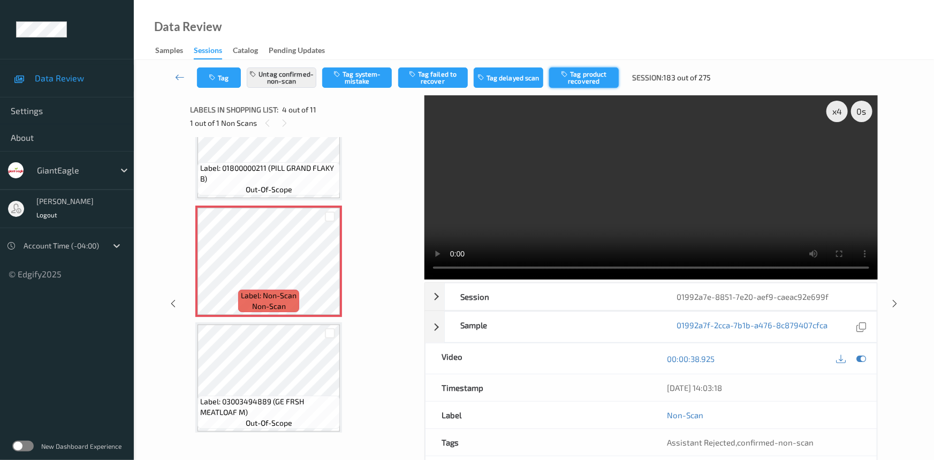
click at [584, 75] on button "Tag product recovered" at bounding box center [584, 77] width 70 height 20
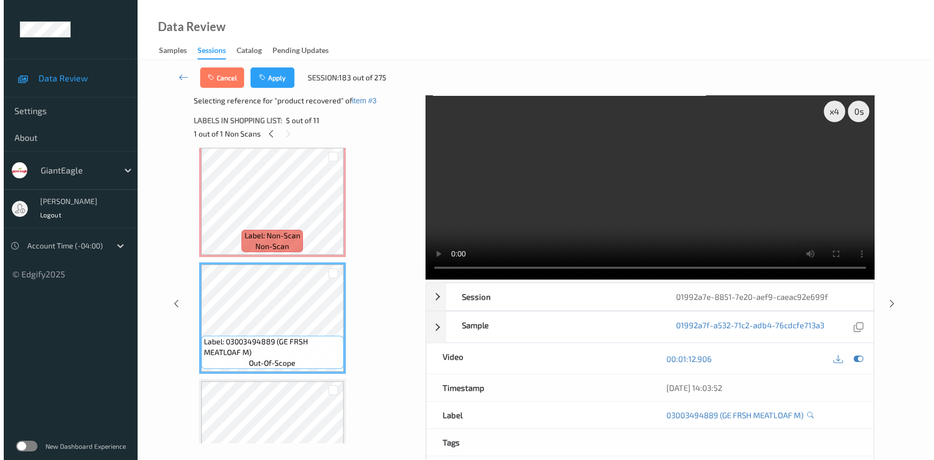
scroll to position [482, 0]
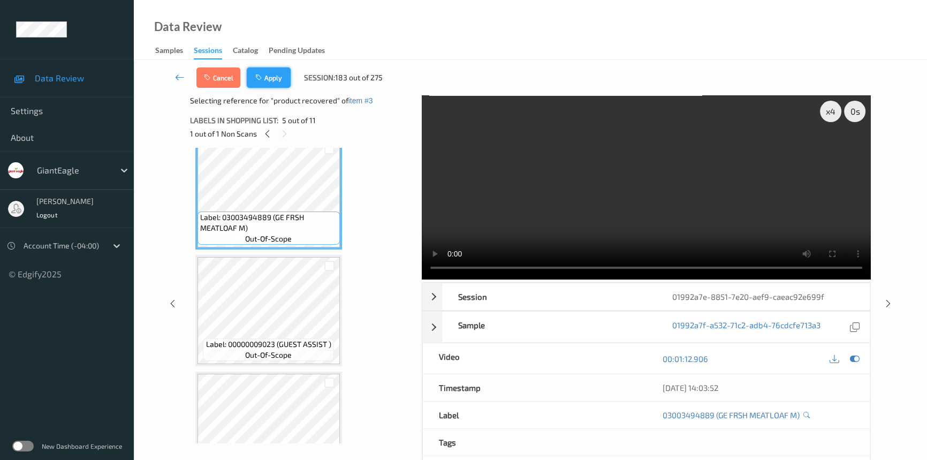
click at [277, 75] on button "Apply" at bounding box center [269, 77] width 44 height 20
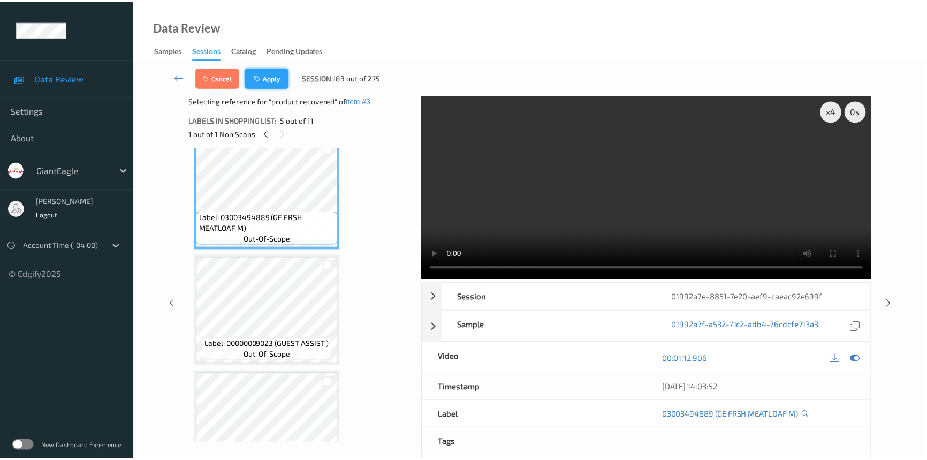
scroll to position [238, 0]
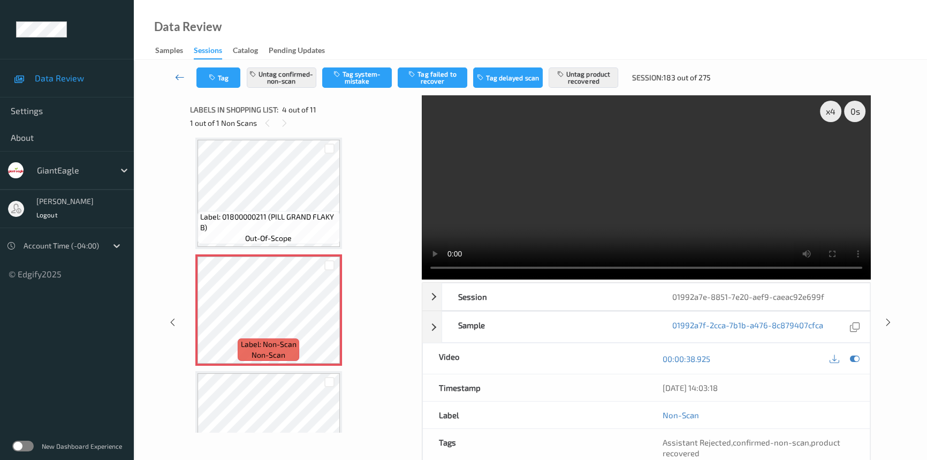
click at [176, 69] on link at bounding box center [179, 77] width 33 height 20
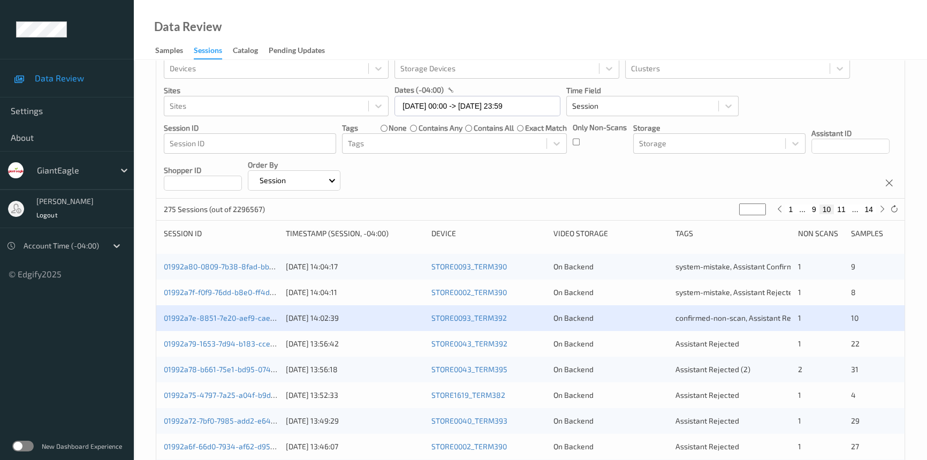
scroll to position [48, 0]
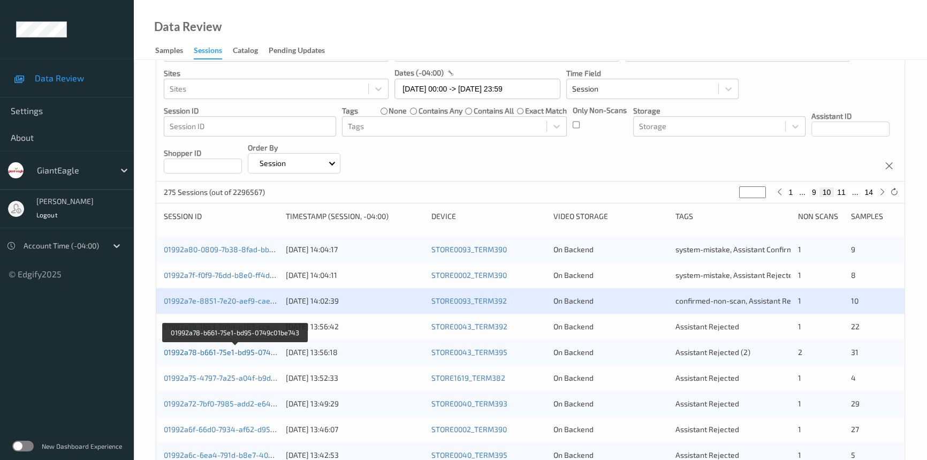
click at [206, 351] on link "01992a78-b661-75e1-bd95-0749c01be743" at bounding box center [236, 351] width 144 height 9
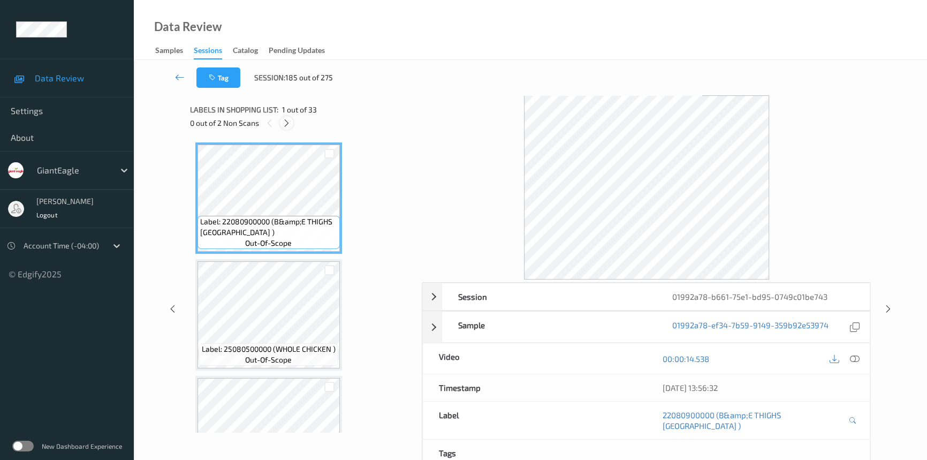
click at [285, 127] on icon at bounding box center [286, 123] width 9 height 10
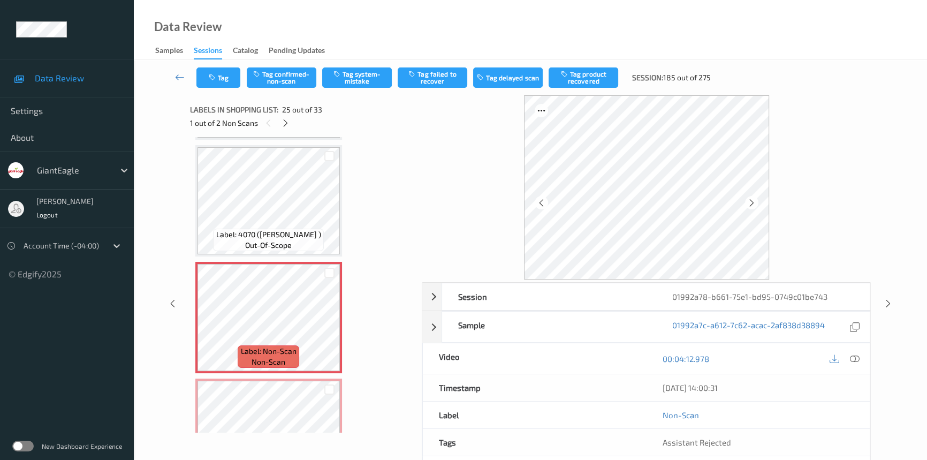
click at [859, 354] on icon at bounding box center [855, 359] width 10 height 10
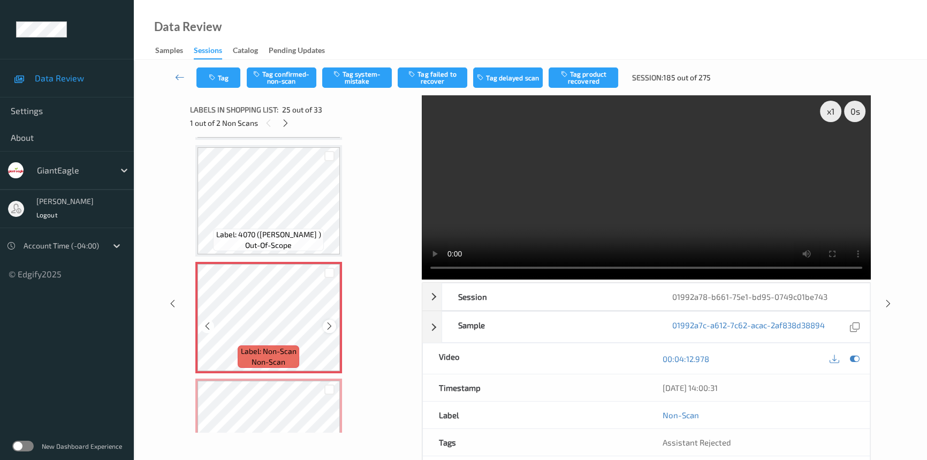
click at [327, 321] on icon at bounding box center [329, 326] width 9 height 10
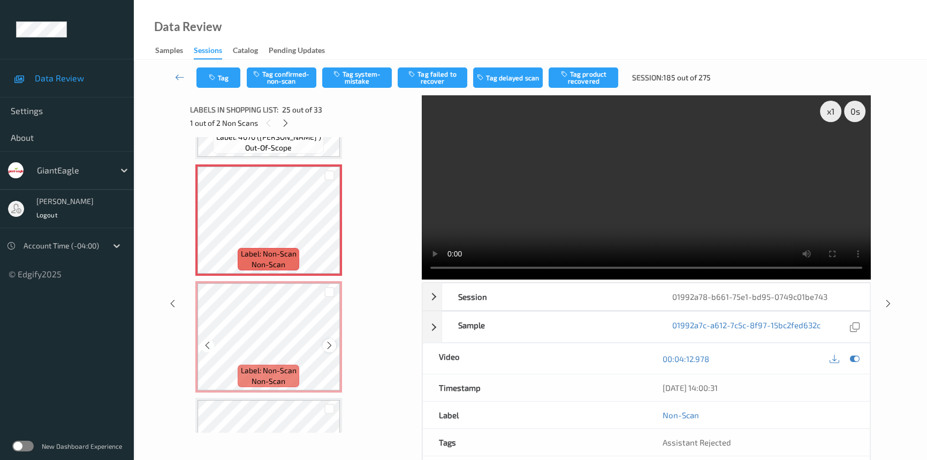
click at [331, 341] on icon at bounding box center [329, 346] width 9 height 10
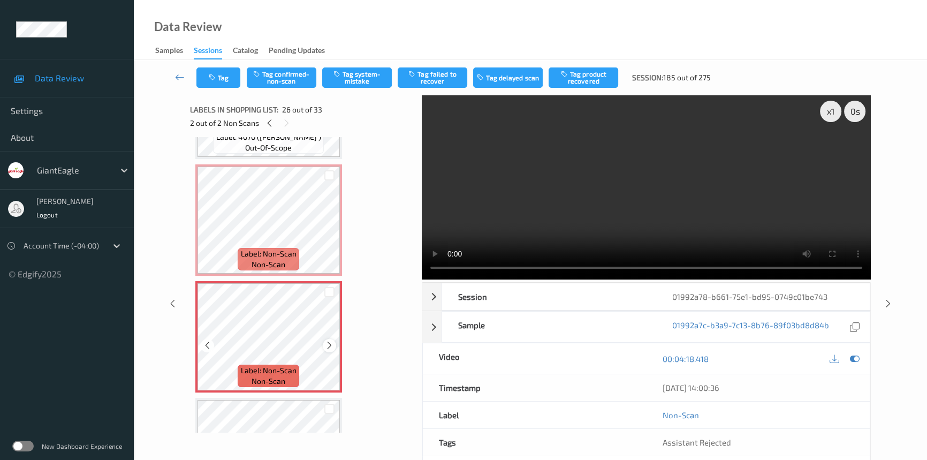
click at [334, 339] on div at bounding box center [329, 345] width 13 height 13
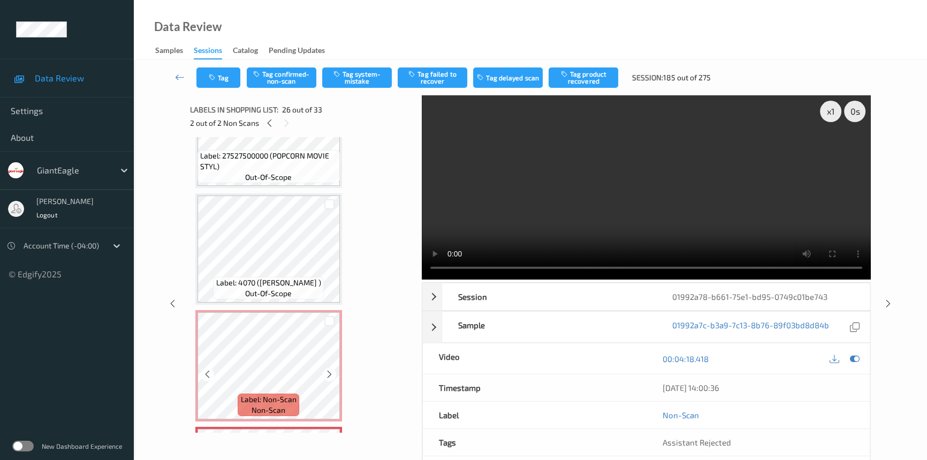
scroll to position [2632, 0]
click at [540, 117] on video at bounding box center [646, 187] width 449 height 184
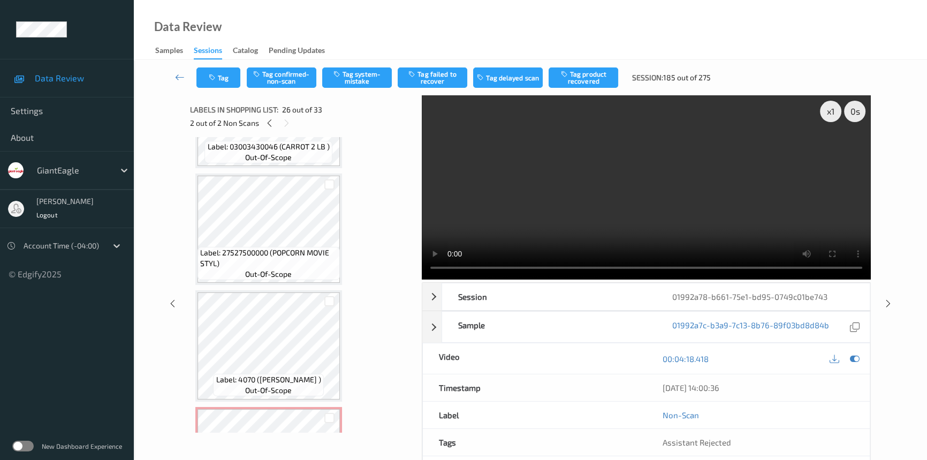
scroll to position [2535, 0]
click at [824, 111] on div "x 1" at bounding box center [830, 111] width 21 height 21
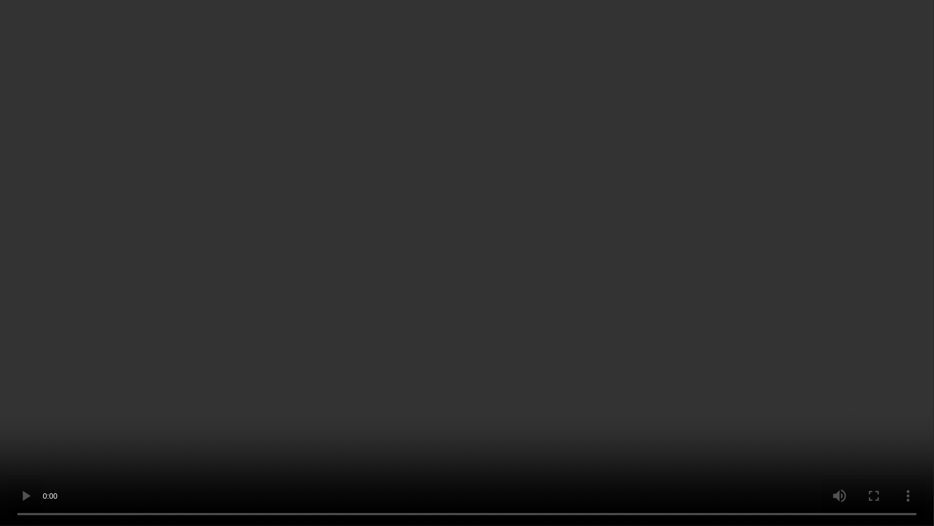
click at [573, 405] on video at bounding box center [467, 263] width 934 height 526
click at [564, 417] on video at bounding box center [467, 263] width 934 height 526
click at [624, 326] on video at bounding box center [467, 263] width 934 height 526
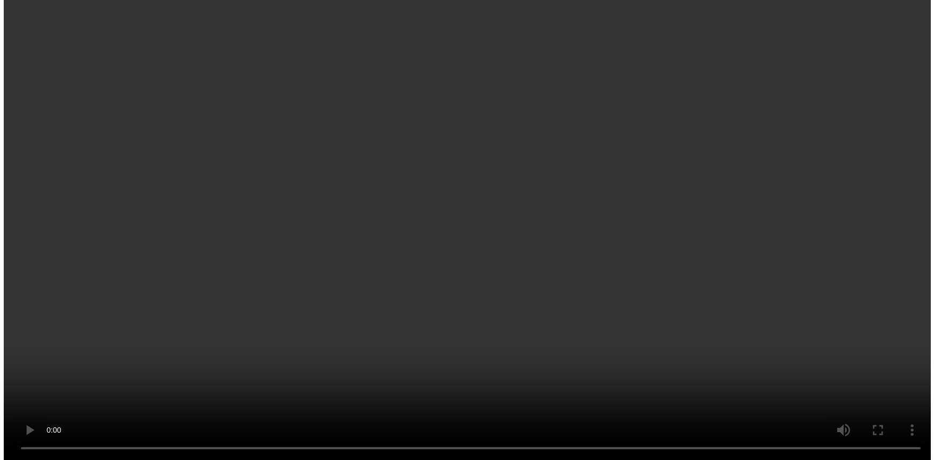
scroll to position [2778, 0]
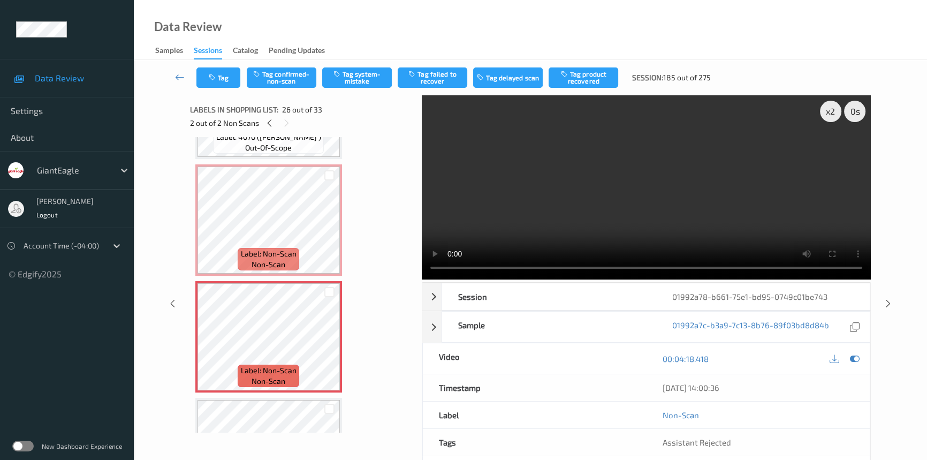
drag, startPoint x: 697, startPoint y: 226, endPoint x: 791, endPoint y: 243, distance: 95.7
click at [697, 226] on video at bounding box center [646, 187] width 449 height 184
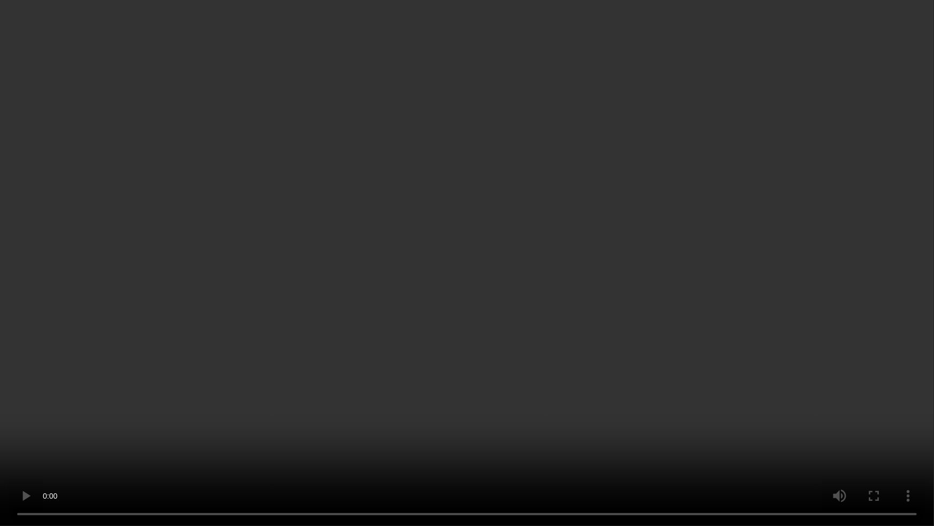
click at [562, 230] on video at bounding box center [467, 263] width 934 height 526
click at [600, 442] on video at bounding box center [467, 263] width 934 height 526
click at [778, 420] on video at bounding box center [467, 263] width 934 height 526
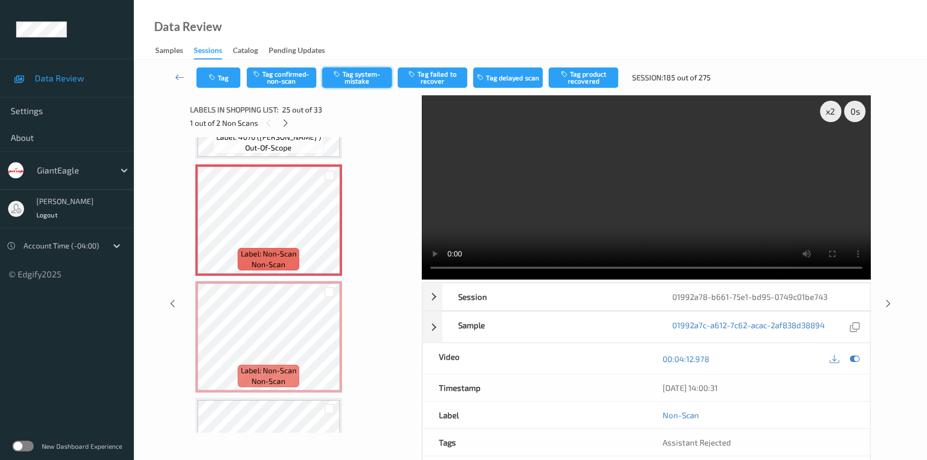
click at [373, 77] on button "Tag system-mistake" at bounding box center [357, 77] width 70 height 20
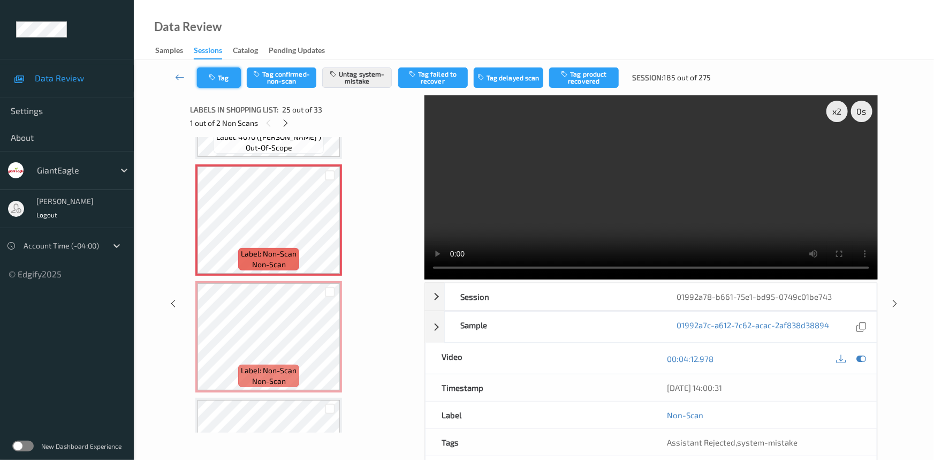
click at [226, 73] on button "Tag" at bounding box center [219, 77] width 44 height 20
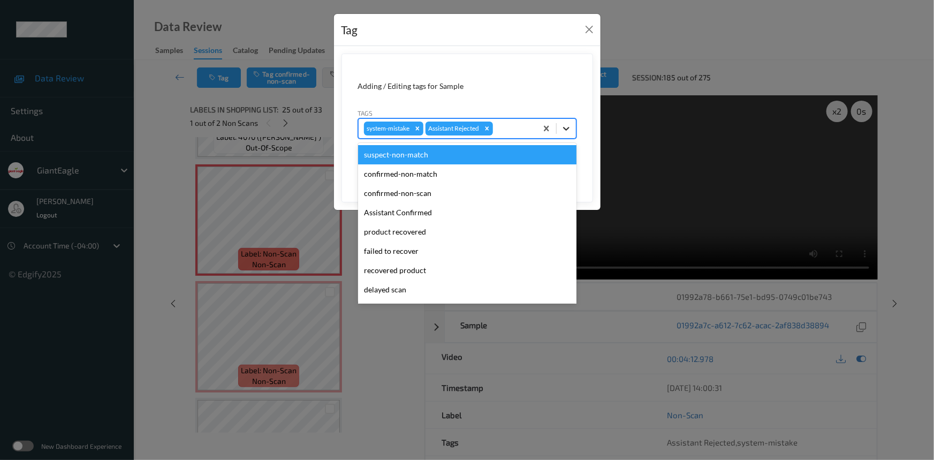
click at [565, 130] on icon at bounding box center [566, 129] width 6 height 4
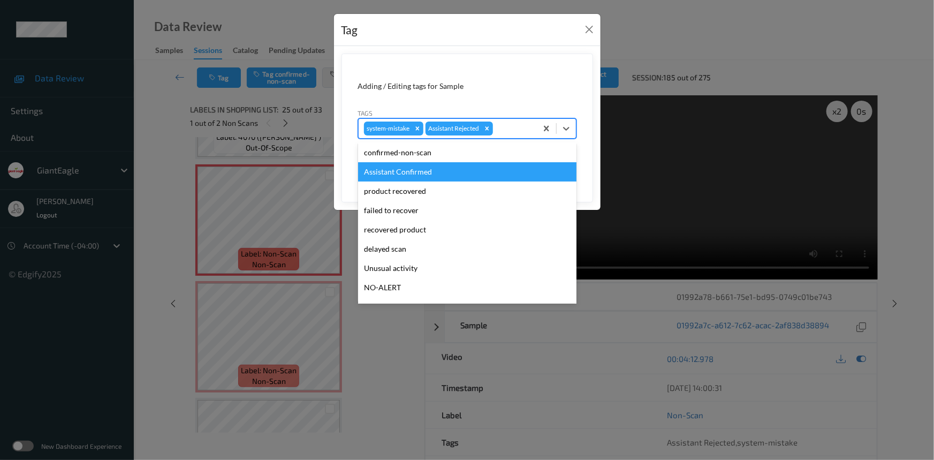
scroll to position [94, 0]
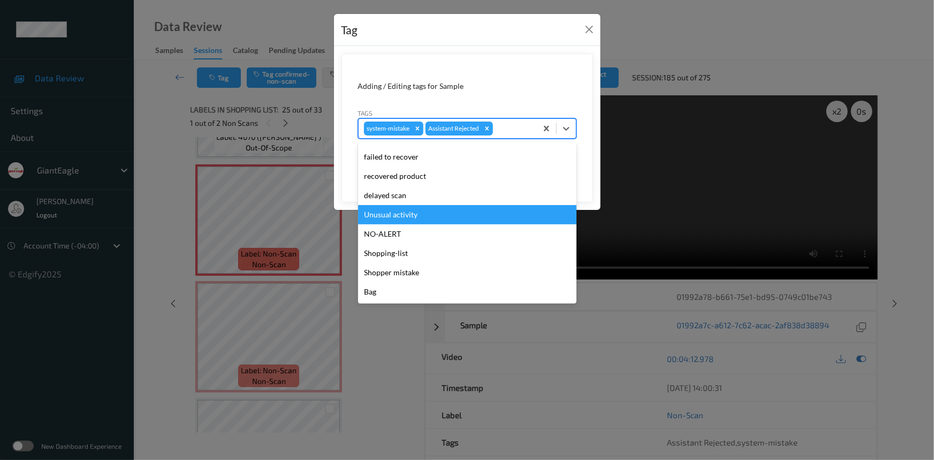
click at [370, 210] on div "Unusual activity" at bounding box center [467, 214] width 218 height 19
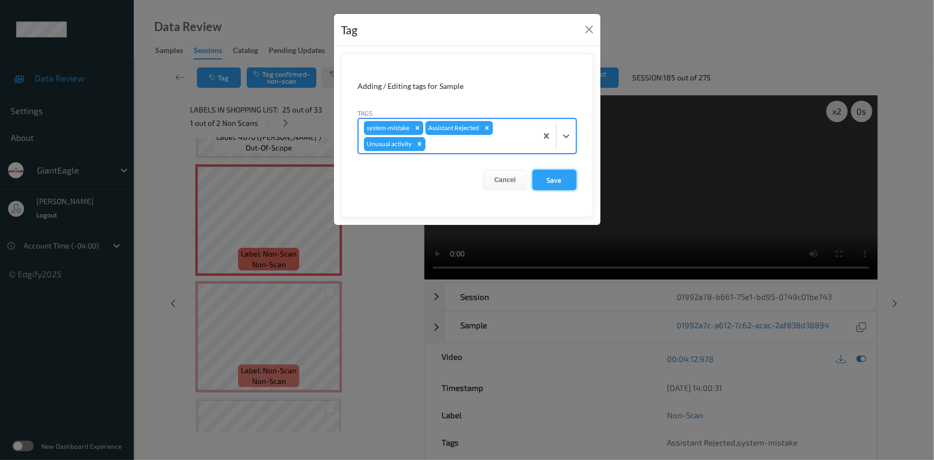
click at [560, 182] on button "Save" at bounding box center [555, 180] width 44 height 20
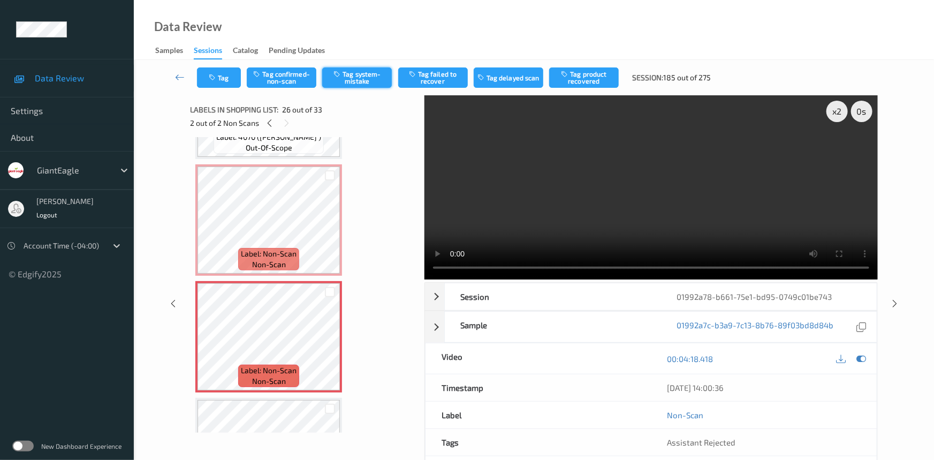
click at [374, 80] on button "Tag system-mistake" at bounding box center [357, 77] width 70 height 20
click at [222, 76] on button "Tag" at bounding box center [219, 77] width 44 height 20
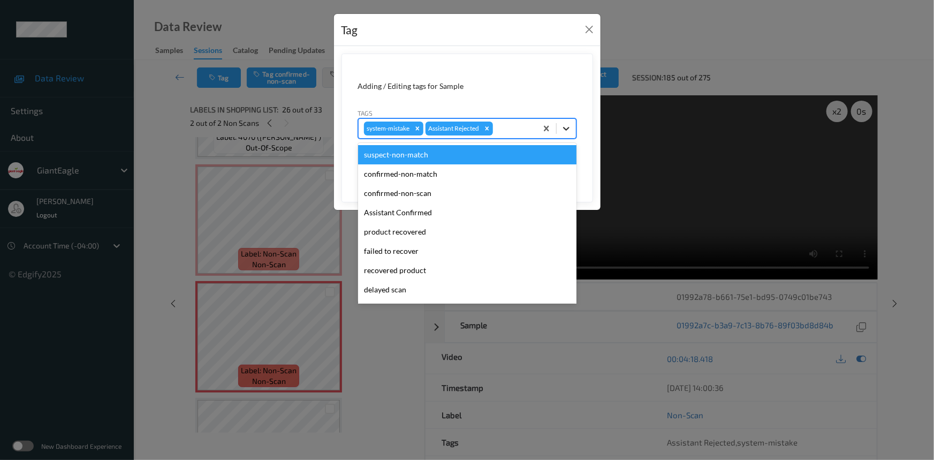
click at [573, 130] on div at bounding box center [566, 128] width 19 height 19
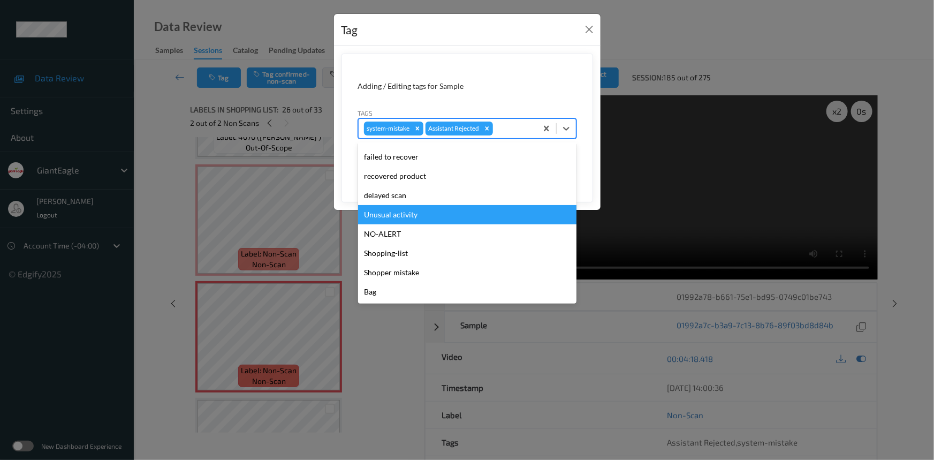
click at [405, 215] on div "Unusual activity" at bounding box center [467, 214] width 218 height 19
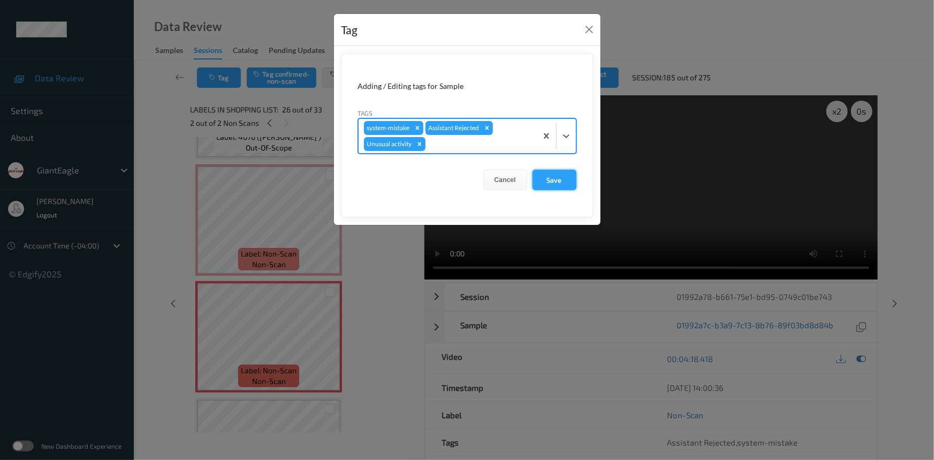
click at [556, 181] on button "Save" at bounding box center [555, 180] width 44 height 20
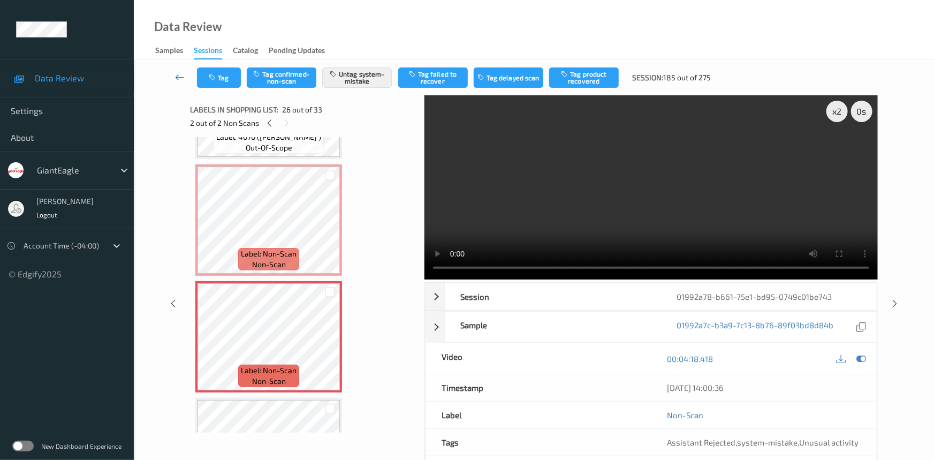
click at [180, 72] on icon at bounding box center [180, 77] width 10 height 11
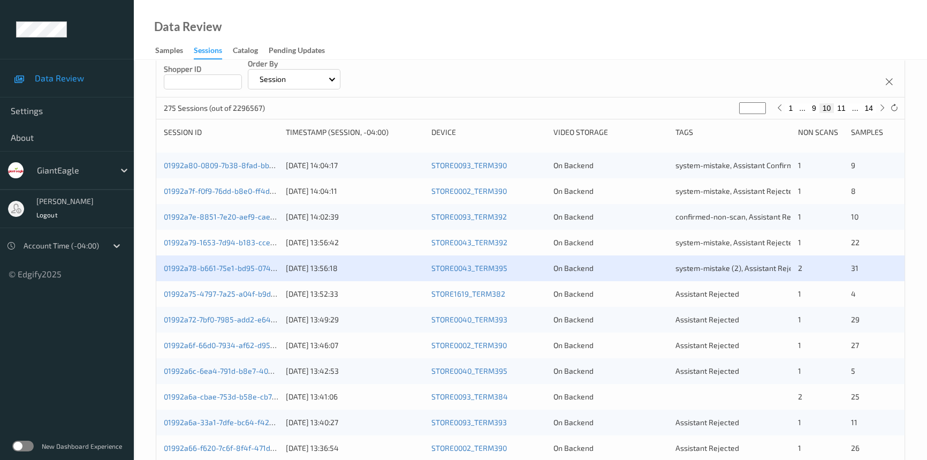
scroll to position [146, 0]
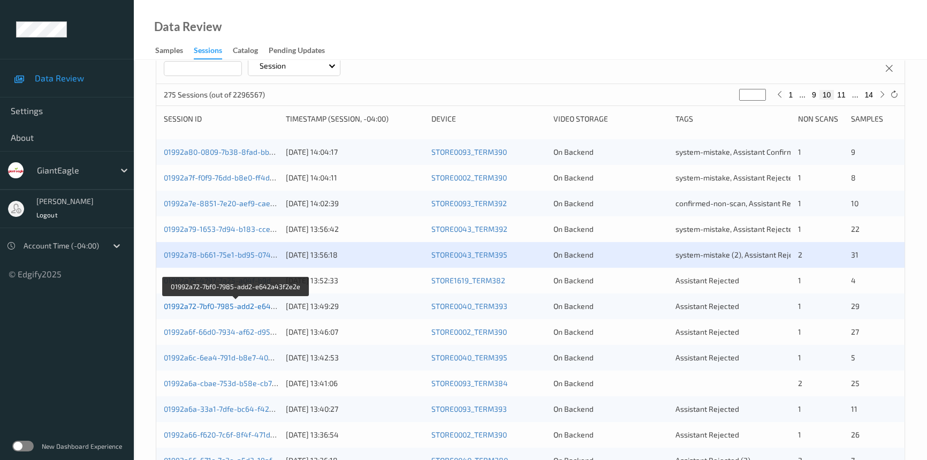
click at [210, 303] on link "01992a72-7bf0-7985-add2-e642a43f2e2e" at bounding box center [236, 305] width 145 height 9
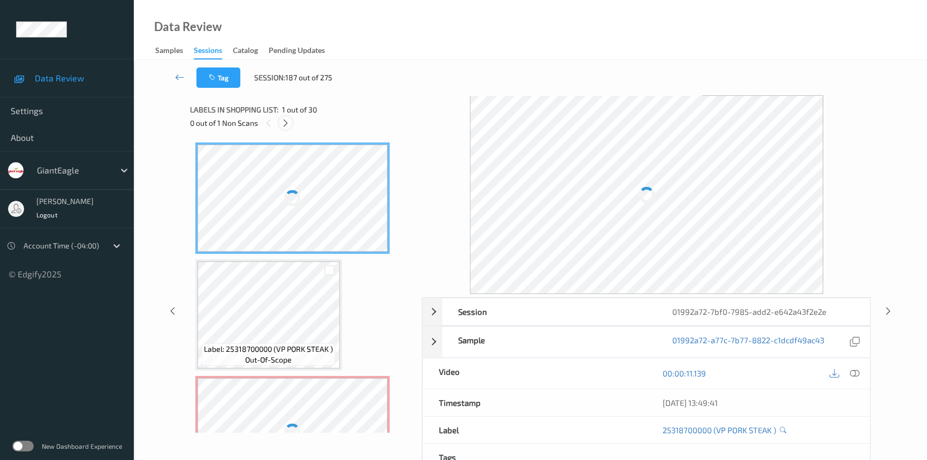
click at [286, 120] on icon at bounding box center [285, 123] width 9 height 10
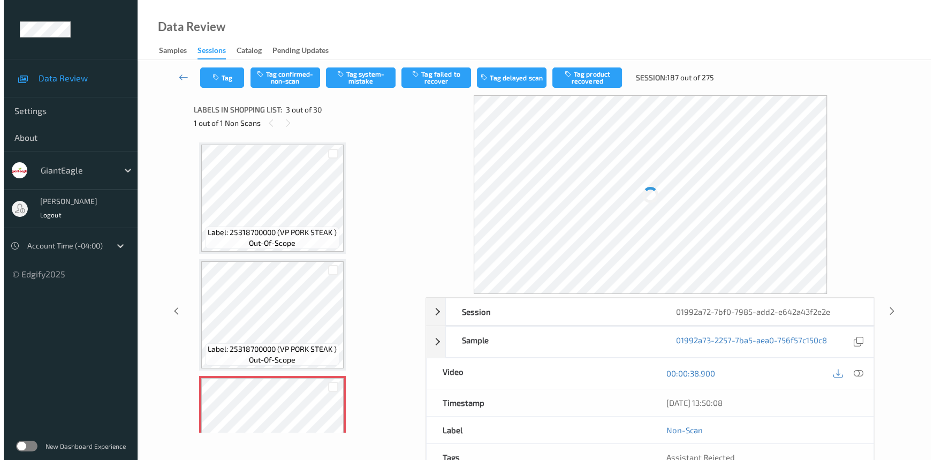
scroll to position [122, 0]
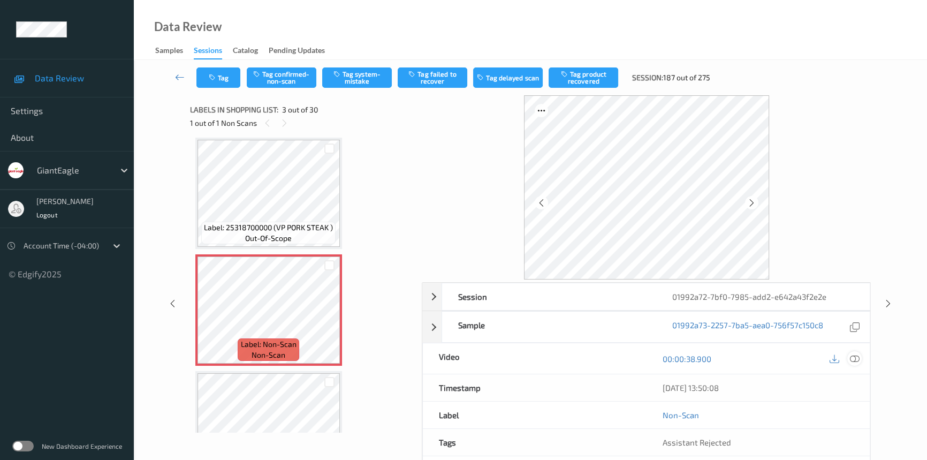
click at [857, 358] on icon at bounding box center [855, 359] width 10 height 10
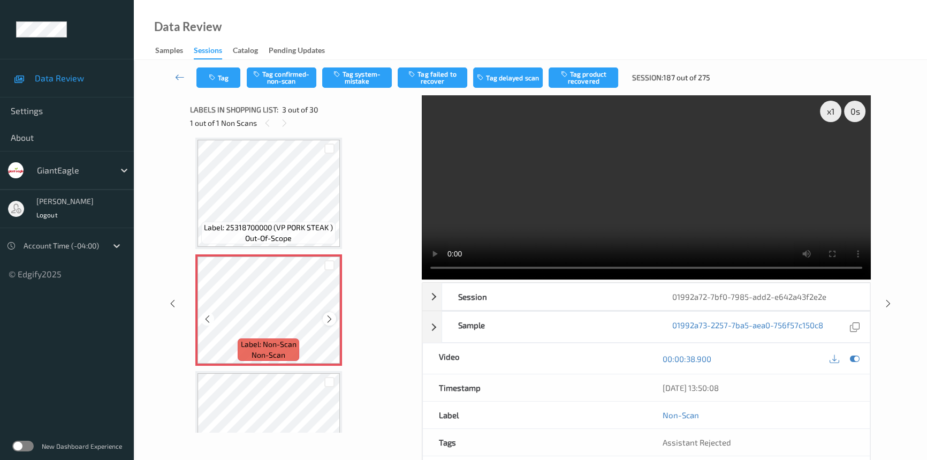
click at [332, 319] on icon at bounding box center [329, 319] width 9 height 10
click at [535, 220] on video at bounding box center [646, 187] width 449 height 184
click at [820, 113] on div "x 1" at bounding box center [830, 111] width 21 height 21
click at [828, 111] on div "x 2" at bounding box center [830, 111] width 21 height 21
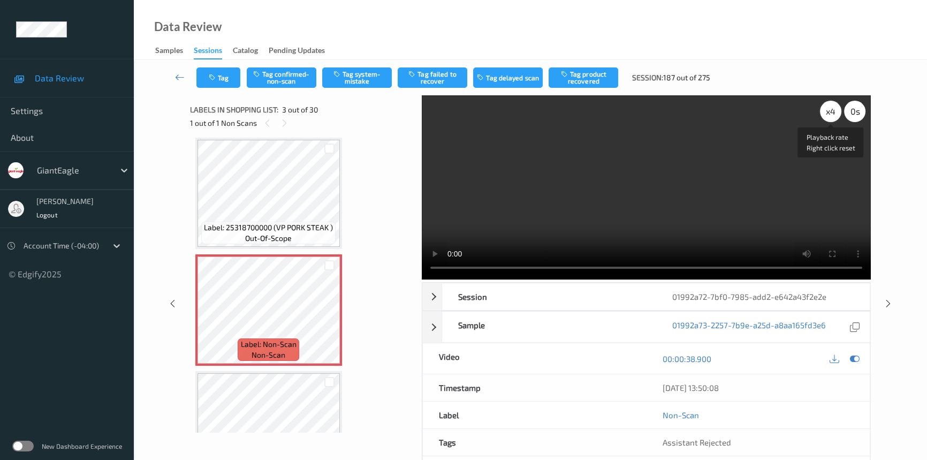
click at [824, 112] on div "x 4" at bounding box center [830, 111] width 21 height 21
click at [830, 113] on div "x 8" at bounding box center [830, 111] width 21 height 21
click at [830, 113] on div "x 1" at bounding box center [830, 111] width 21 height 21
click at [834, 112] on div "x 2" at bounding box center [830, 111] width 21 height 21
click at [685, 161] on video at bounding box center [646, 187] width 449 height 184
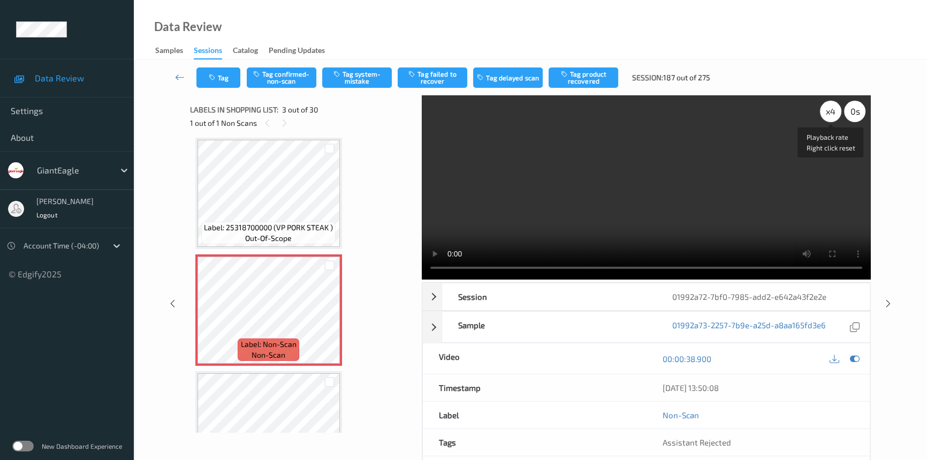
drag, startPoint x: 832, startPoint y: 109, endPoint x: 835, endPoint y: 122, distance: 13.1
click at [832, 110] on div "x 4" at bounding box center [830, 111] width 21 height 21
drag, startPoint x: 835, startPoint y: 111, endPoint x: 835, endPoint y: 127, distance: 16.1
click at [835, 116] on div "x 8" at bounding box center [830, 111] width 21 height 21
drag, startPoint x: 829, startPoint y: 110, endPoint x: 835, endPoint y: 123, distance: 13.4
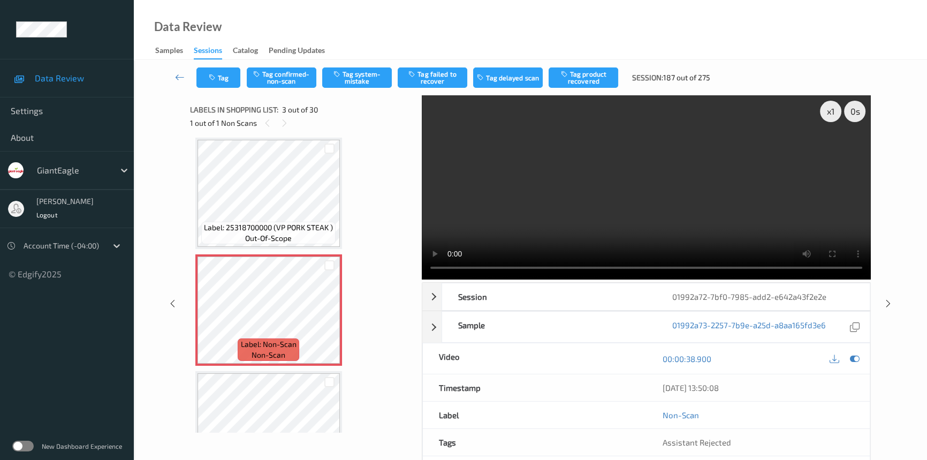
click at [830, 113] on div "x 1" at bounding box center [830, 111] width 21 height 21
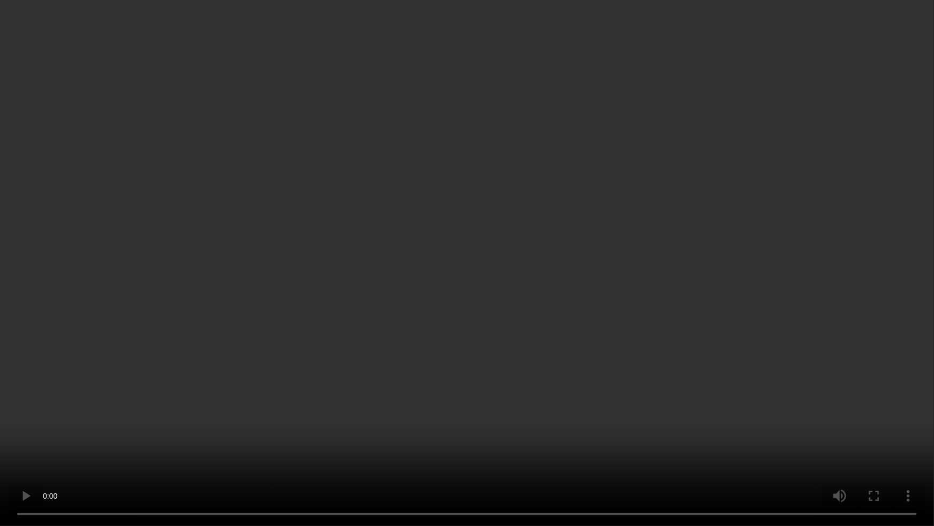
click at [600, 338] on video at bounding box center [467, 263] width 934 height 526
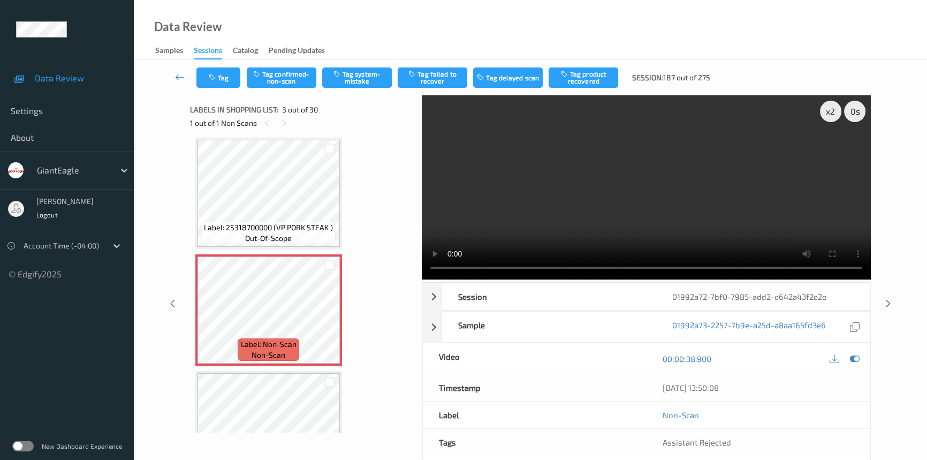
click at [532, 196] on video at bounding box center [646, 187] width 449 height 184
click at [367, 79] on button "Tag system-mistake" at bounding box center [357, 77] width 70 height 20
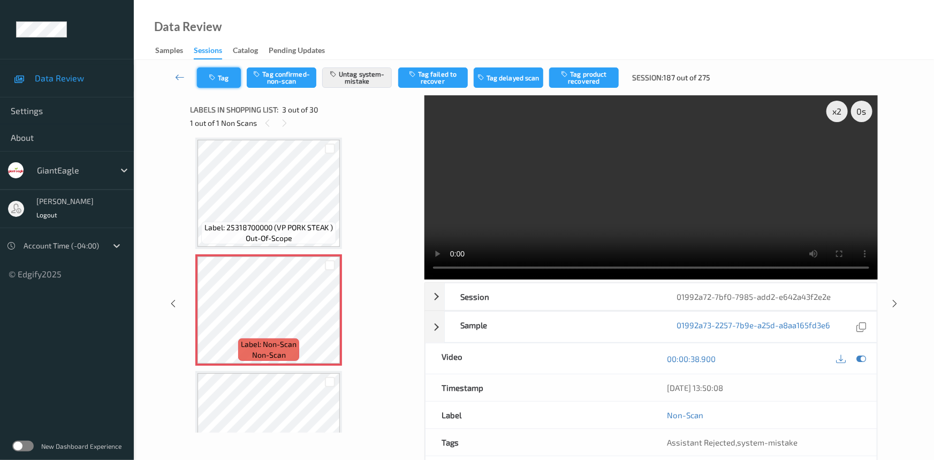
click at [220, 78] on button "Tag" at bounding box center [219, 77] width 44 height 20
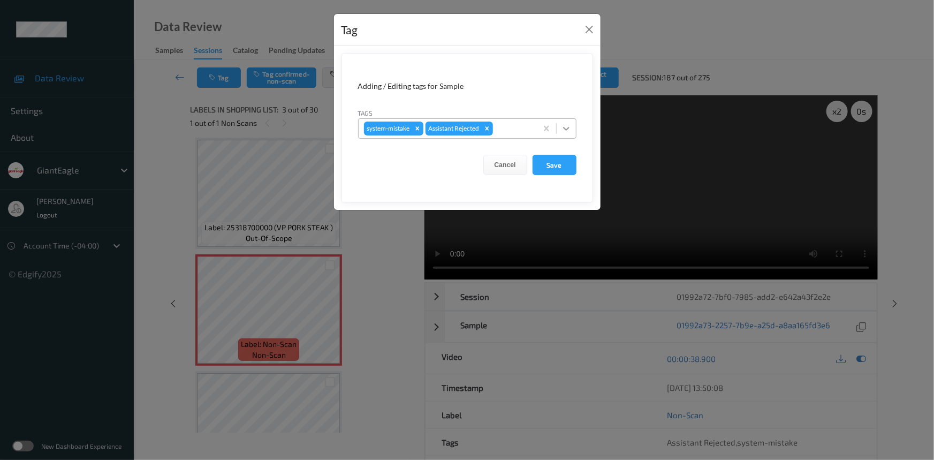
click at [565, 124] on icon at bounding box center [566, 128] width 11 height 11
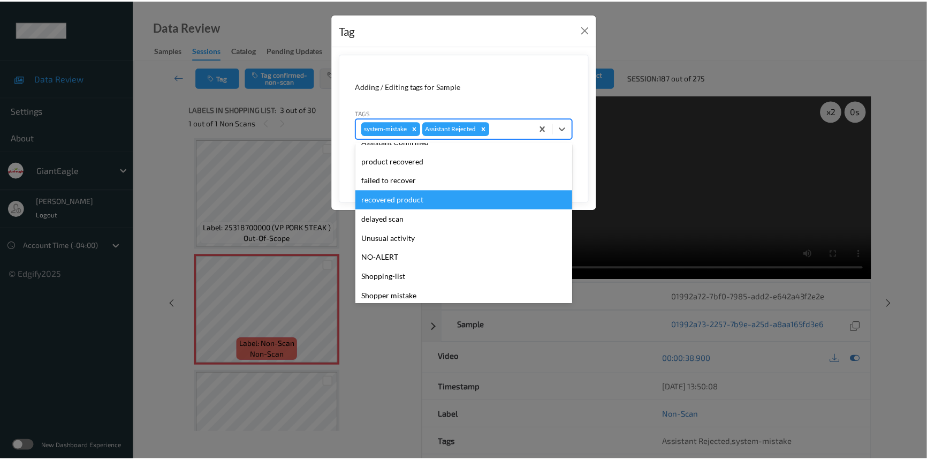
scroll to position [94, 0]
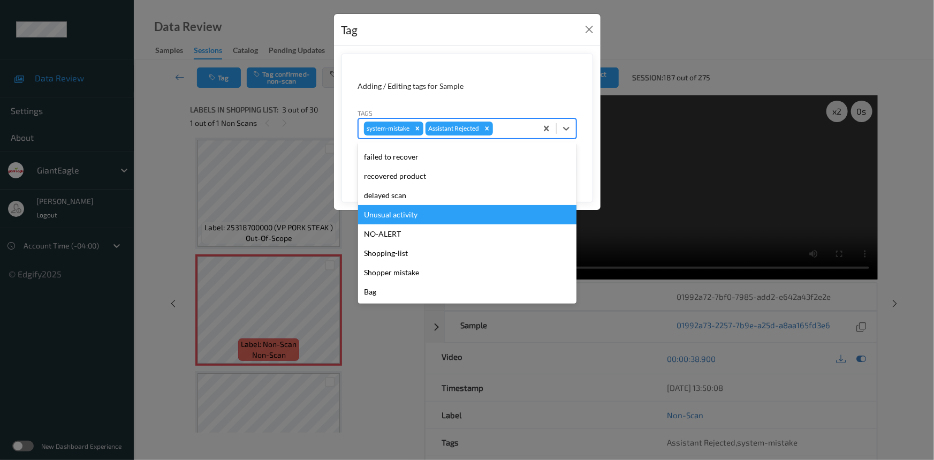
click at [405, 215] on div "Unusual activity" at bounding box center [467, 214] width 218 height 19
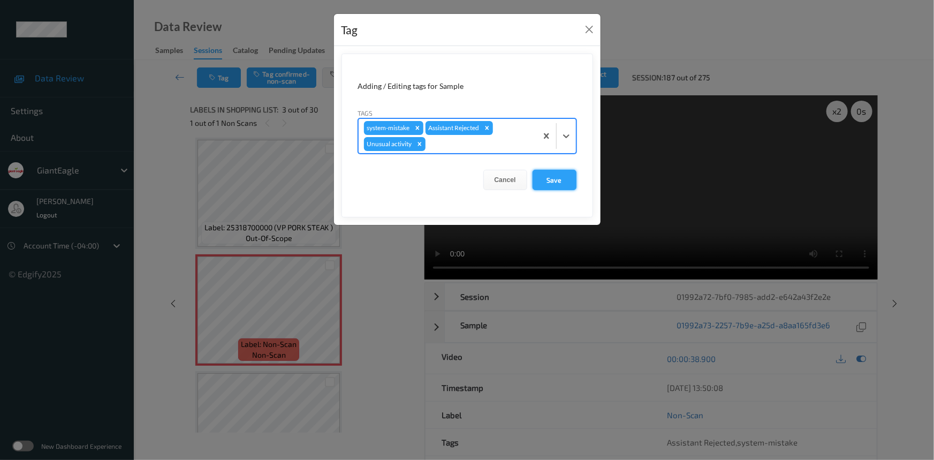
click at [549, 177] on button "Save" at bounding box center [555, 180] width 44 height 20
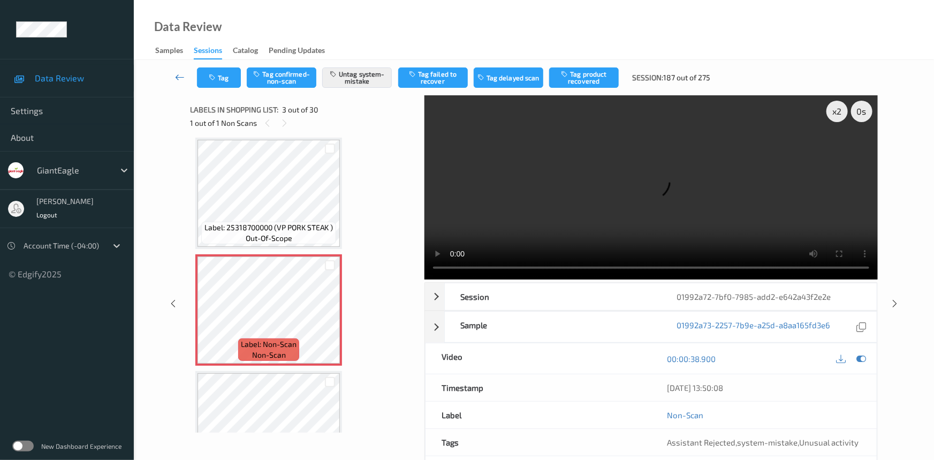
click at [175, 71] on link at bounding box center [180, 77] width 34 height 20
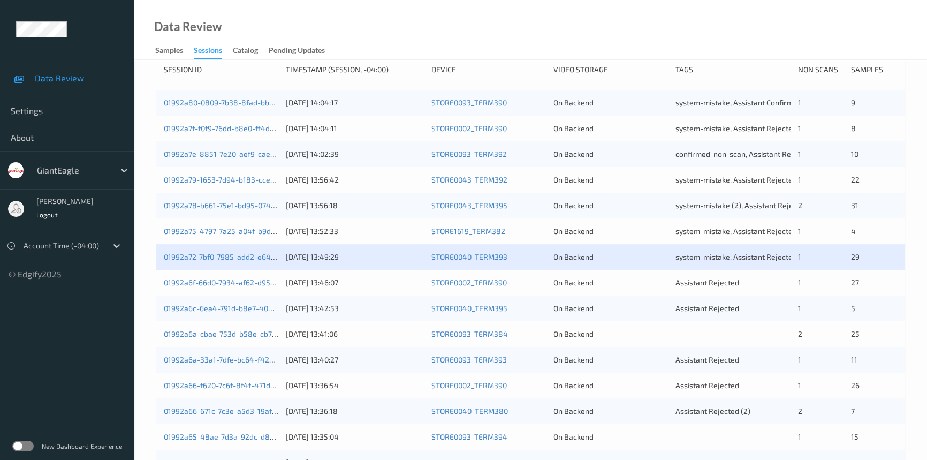
scroll to position [243, 0]
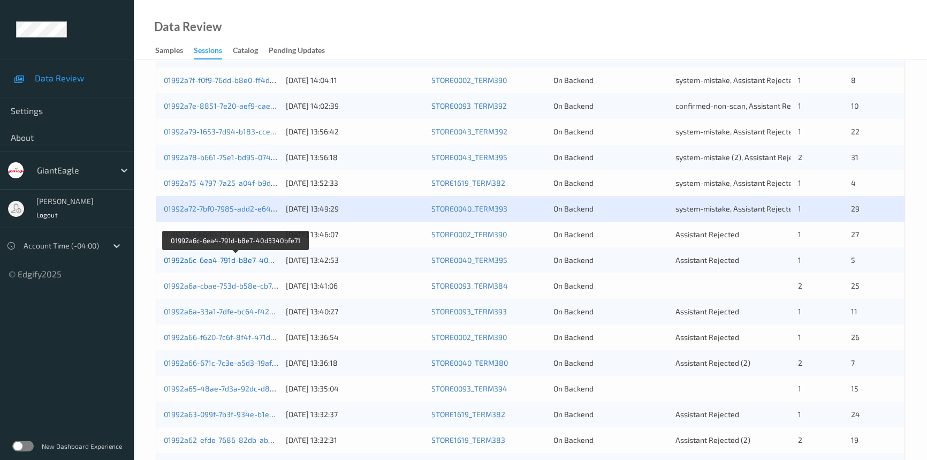
click at [203, 260] on link "01992a6c-6ea4-791d-b8e7-40d3340bfe71" at bounding box center [236, 259] width 145 height 9
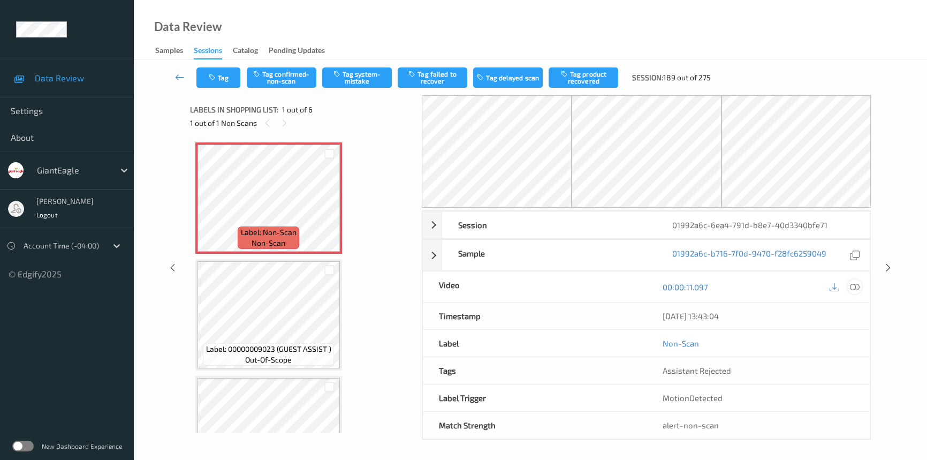
click at [853, 287] on icon at bounding box center [855, 287] width 10 height 10
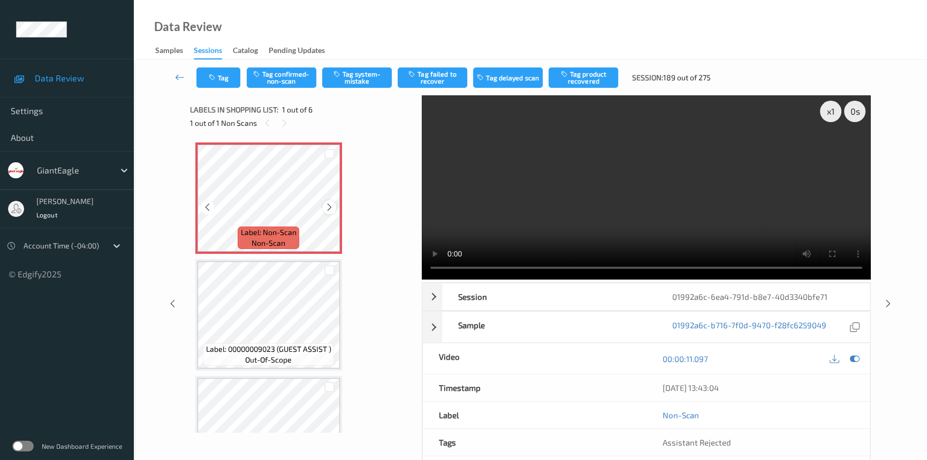
click at [331, 207] on icon at bounding box center [329, 207] width 9 height 10
click at [528, 214] on video at bounding box center [646, 187] width 449 height 184
click at [834, 109] on div "x 1" at bounding box center [830, 111] width 21 height 21
click at [834, 109] on div "x 2" at bounding box center [830, 111] width 21 height 21
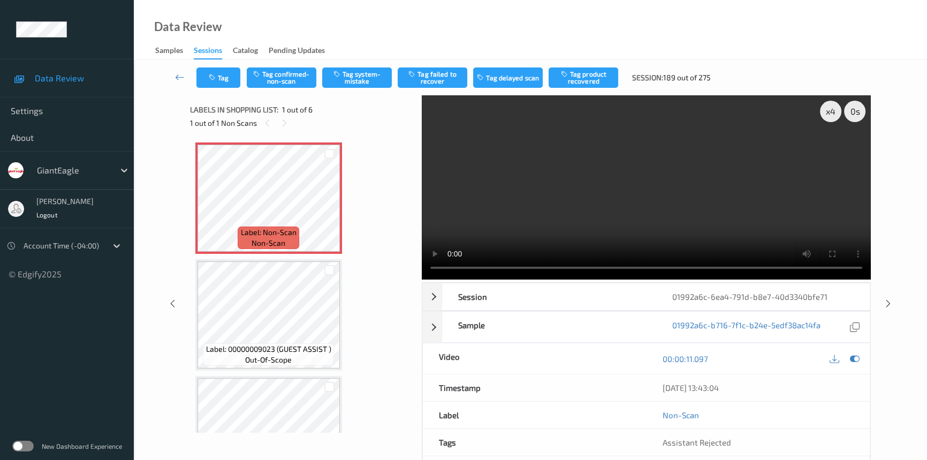
click at [746, 199] on video at bounding box center [646, 187] width 449 height 184
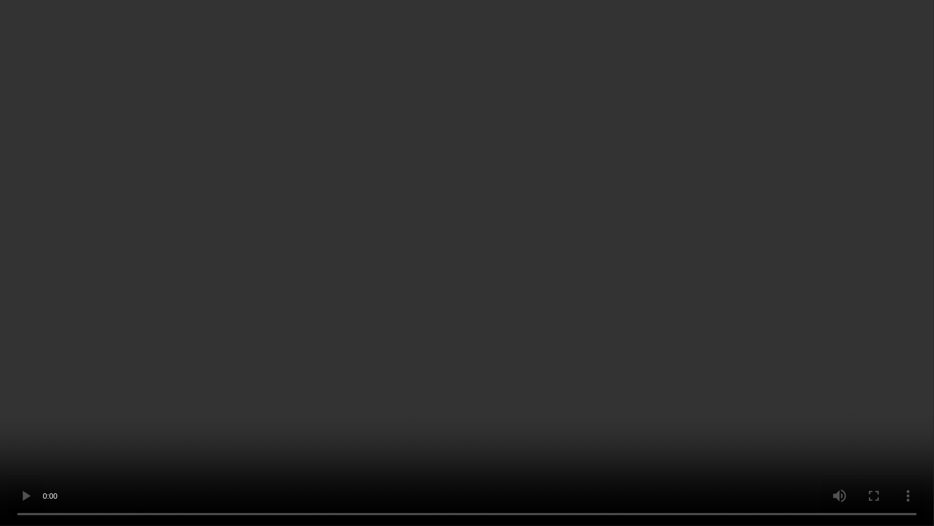
click at [574, 308] on video at bounding box center [467, 263] width 934 height 526
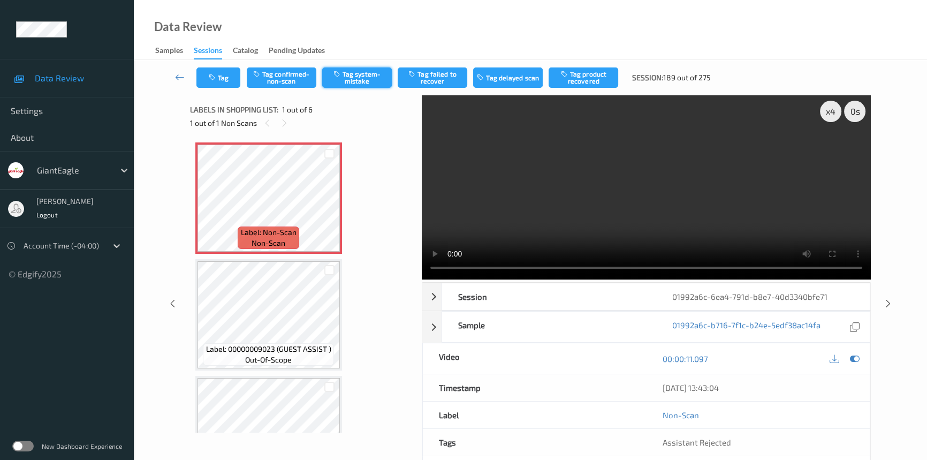
click at [357, 74] on button "Tag system-mistake" at bounding box center [357, 77] width 70 height 20
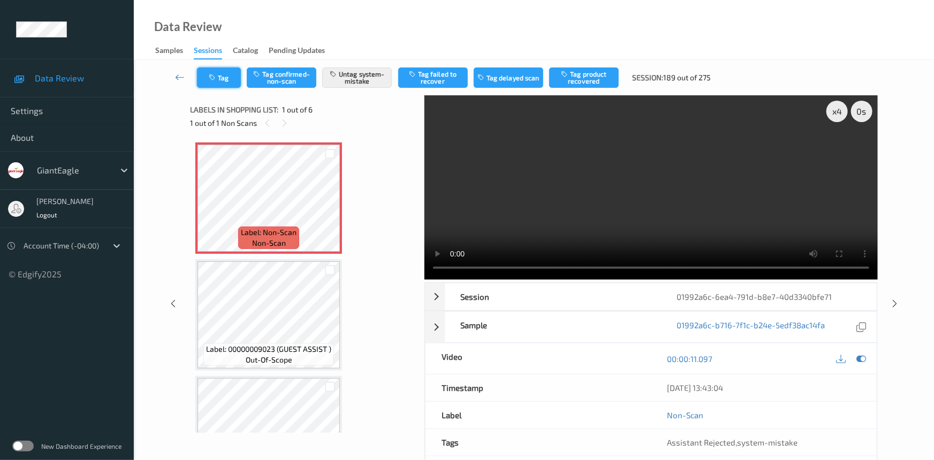
click at [228, 75] on button "Tag" at bounding box center [219, 77] width 44 height 20
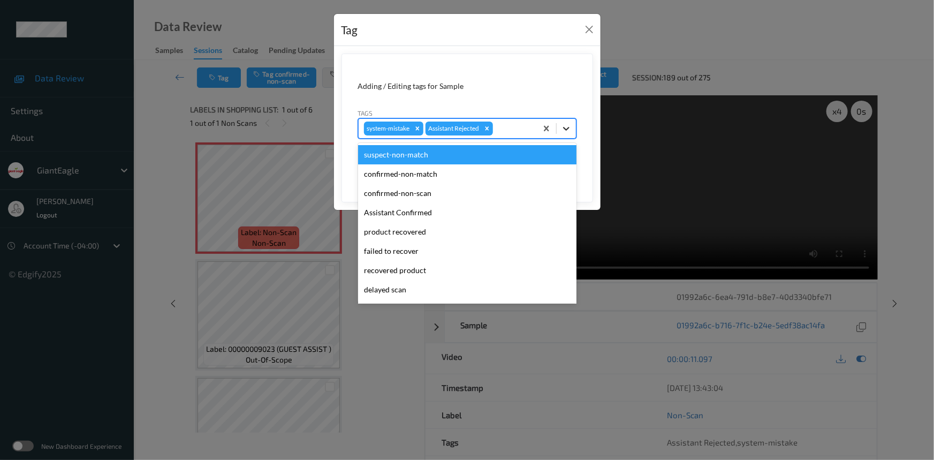
click at [568, 130] on icon at bounding box center [566, 128] width 11 height 11
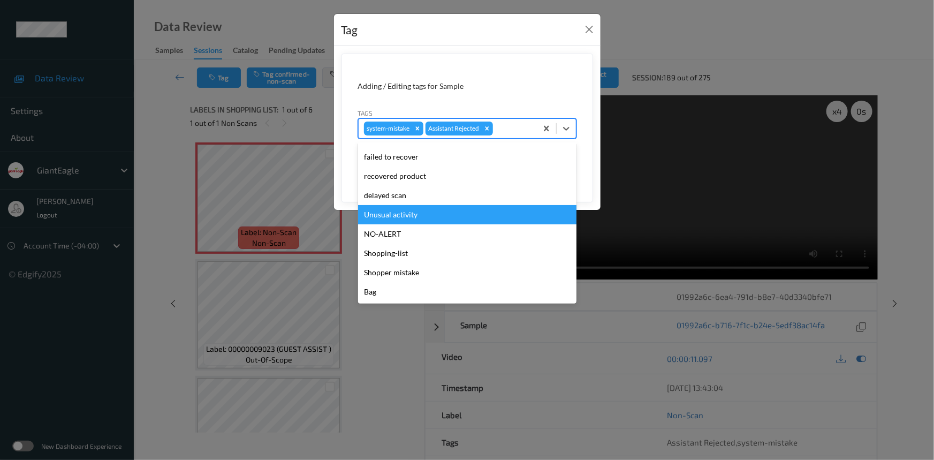
click at [401, 211] on div "Unusual activity" at bounding box center [467, 214] width 218 height 19
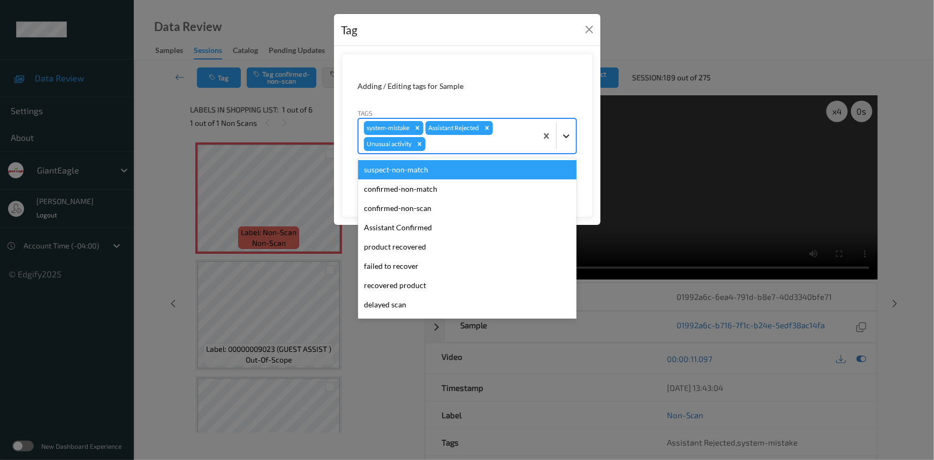
click at [568, 138] on icon at bounding box center [566, 136] width 11 height 11
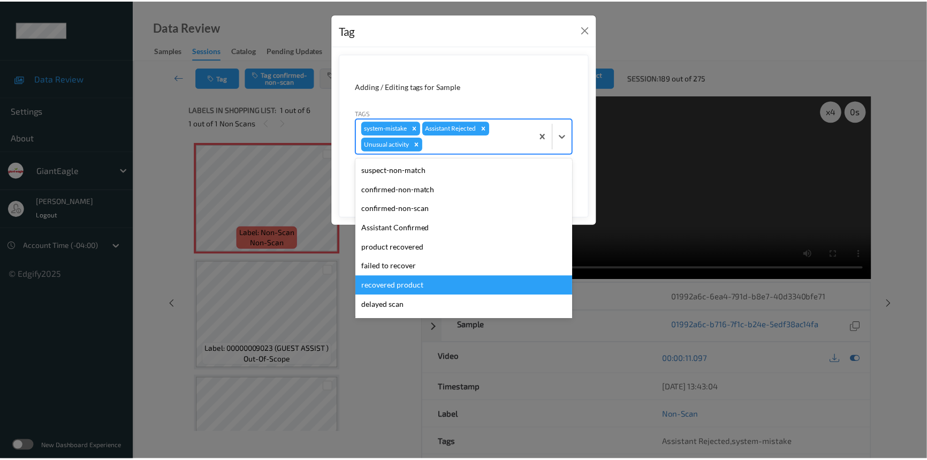
scroll to position [75, 0]
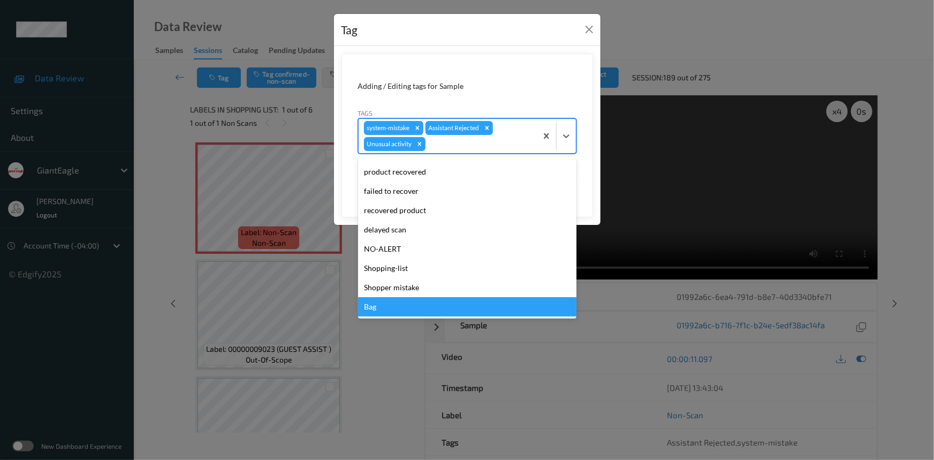
click at [391, 305] on div "Bag" at bounding box center [467, 306] width 218 height 19
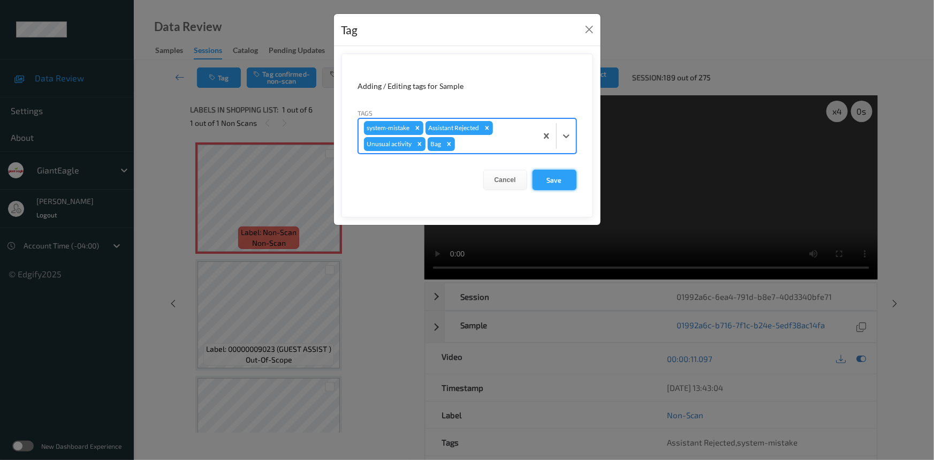
click at [565, 178] on button "Save" at bounding box center [555, 180] width 44 height 20
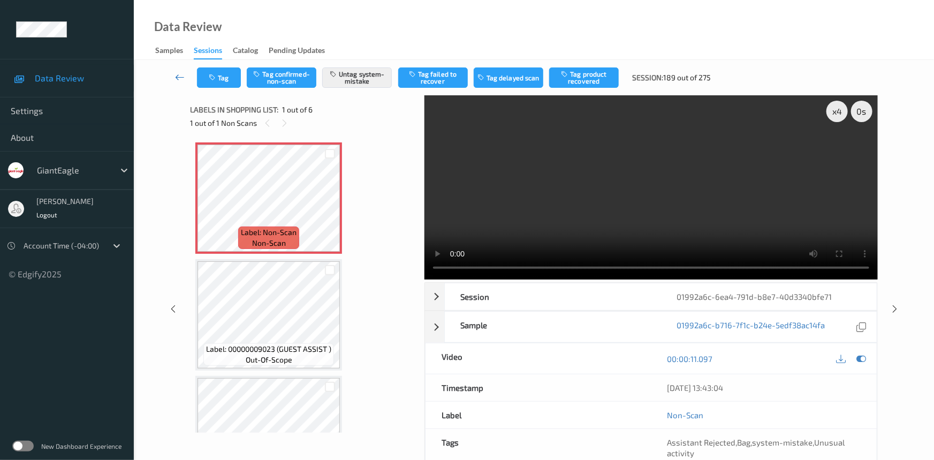
click at [175, 70] on link at bounding box center [180, 77] width 34 height 20
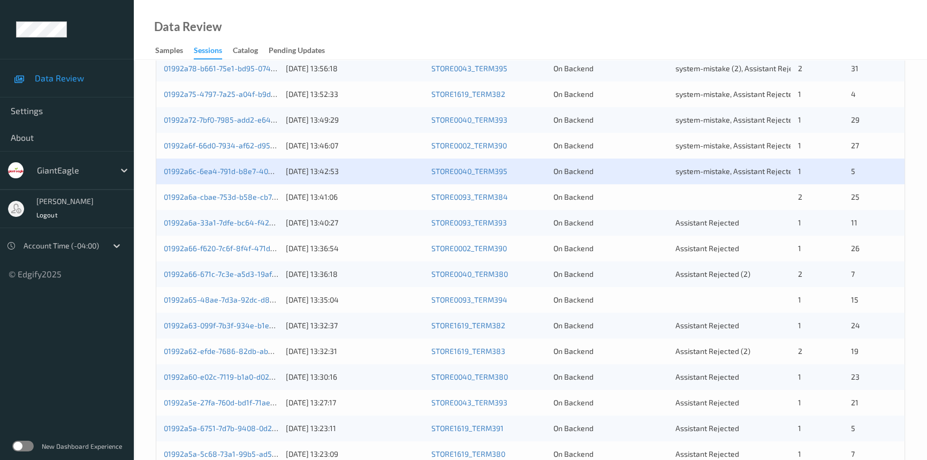
scroll to position [341, 0]
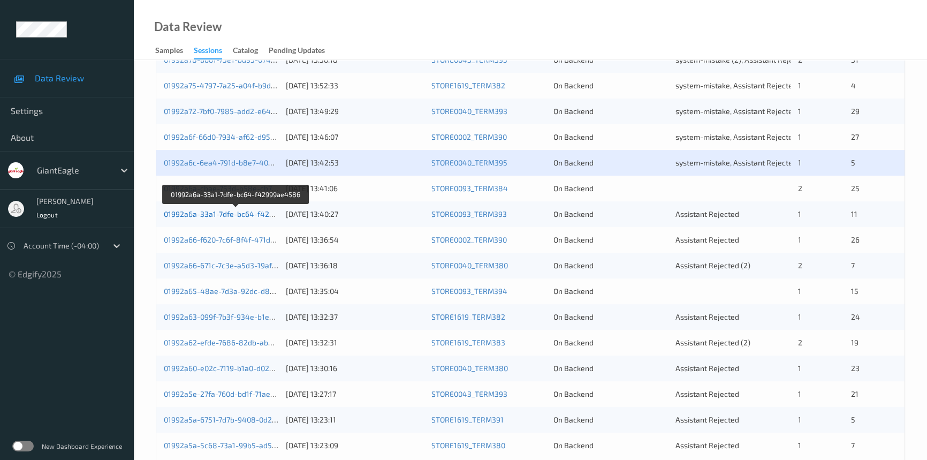
click at [211, 214] on link "01992a6a-33a1-7dfe-bc64-f42999ae4586" at bounding box center [236, 213] width 145 height 9
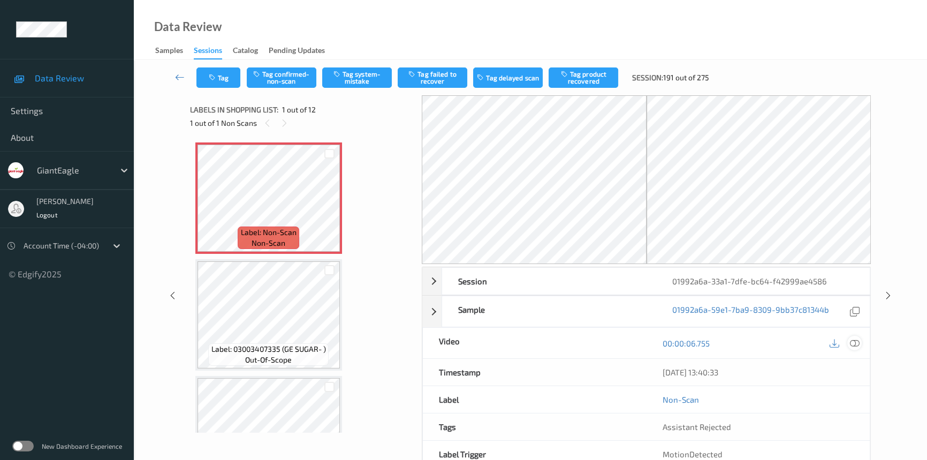
click at [855, 341] on icon at bounding box center [855, 343] width 10 height 10
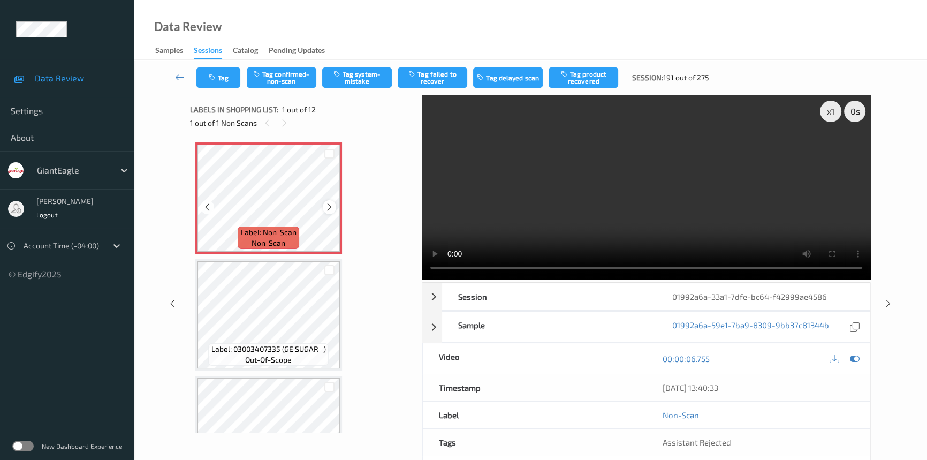
click at [327, 209] on icon at bounding box center [329, 207] width 9 height 10
drag, startPoint x: 833, startPoint y: 116, endPoint x: 835, endPoint y: 191, distance: 75.5
click at [833, 124] on div "x 1 0 s Playback rate Right click reset" at bounding box center [646, 187] width 449 height 184
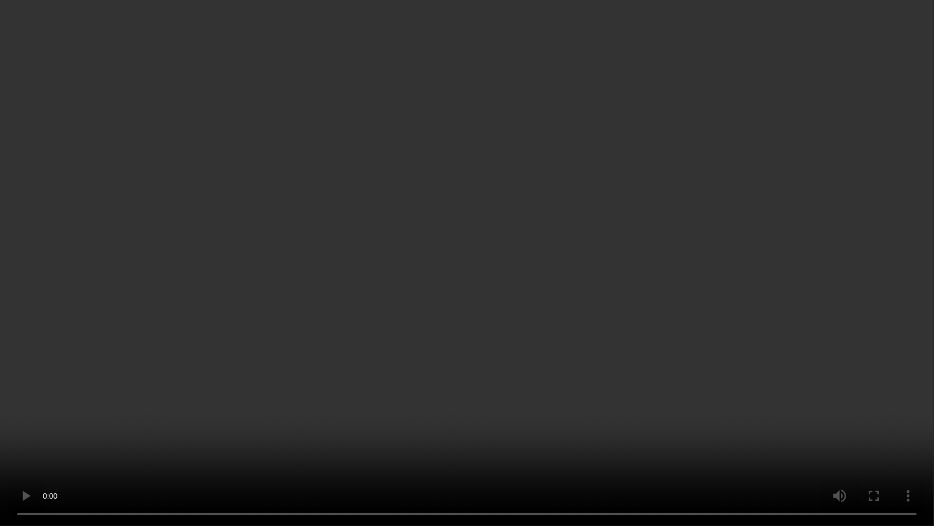
click at [727, 286] on video at bounding box center [467, 263] width 934 height 526
click at [635, 360] on video at bounding box center [467, 263] width 934 height 526
drag, startPoint x: 574, startPoint y: 385, endPoint x: 581, endPoint y: 385, distance: 6.4
click at [574, 385] on video at bounding box center [467, 263] width 934 height 526
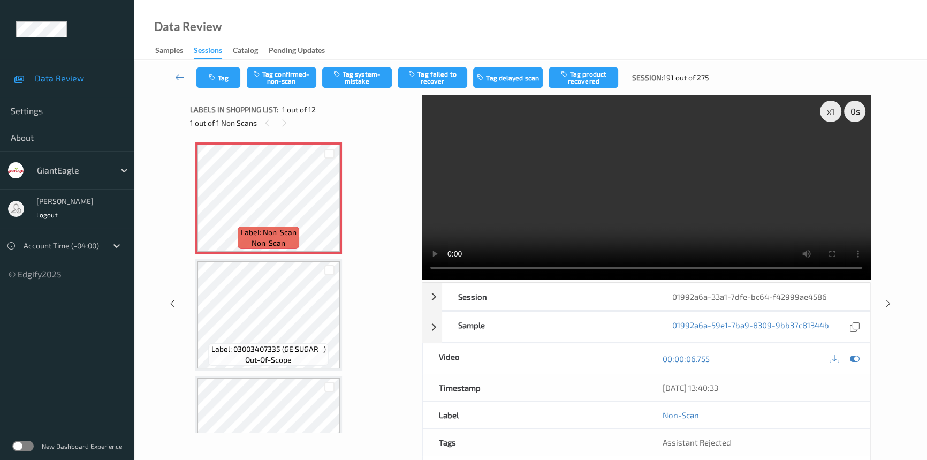
click at [588, 191] on video at bounding box center [646, 187] width 449 height 184
click at [353, 87] on button "Tag system-mistake" at bounding box center [357, 77] width 70 height 20
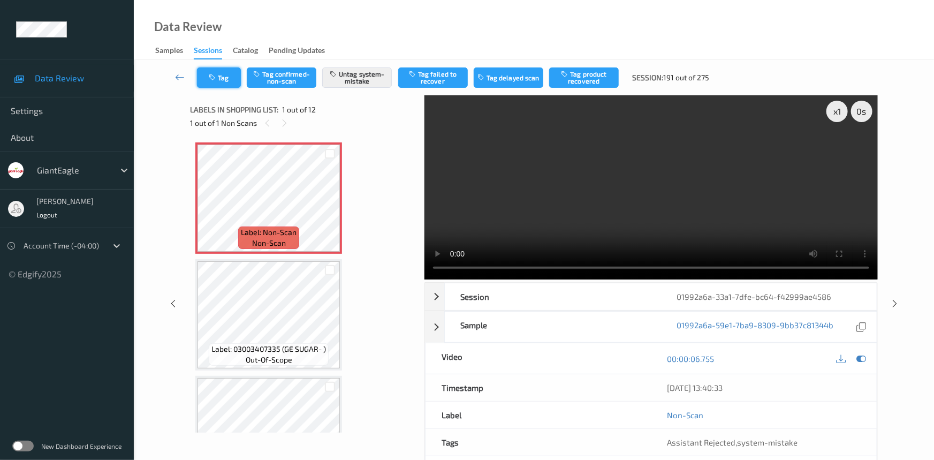
click at [223, 79] on button "Tag" at bounding box center [219, 77] width 44 height 20
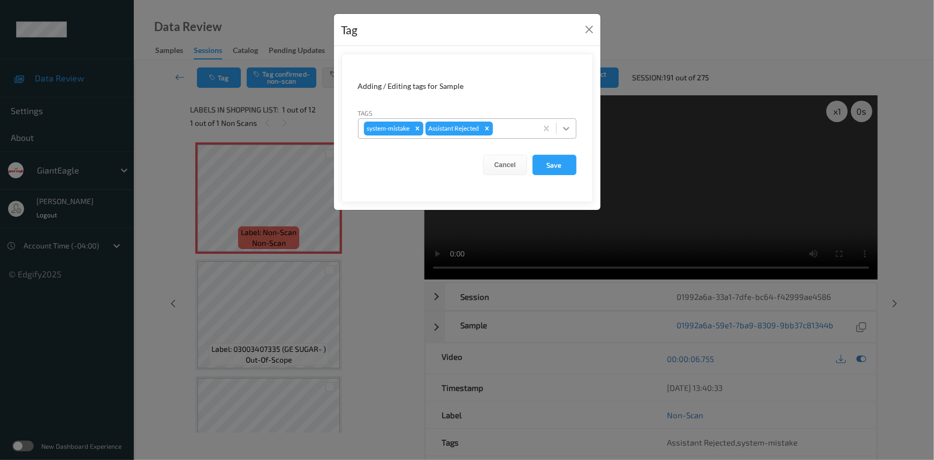
click at [569, 128] on icon at bounding box center [566, 128] width 11 height 11
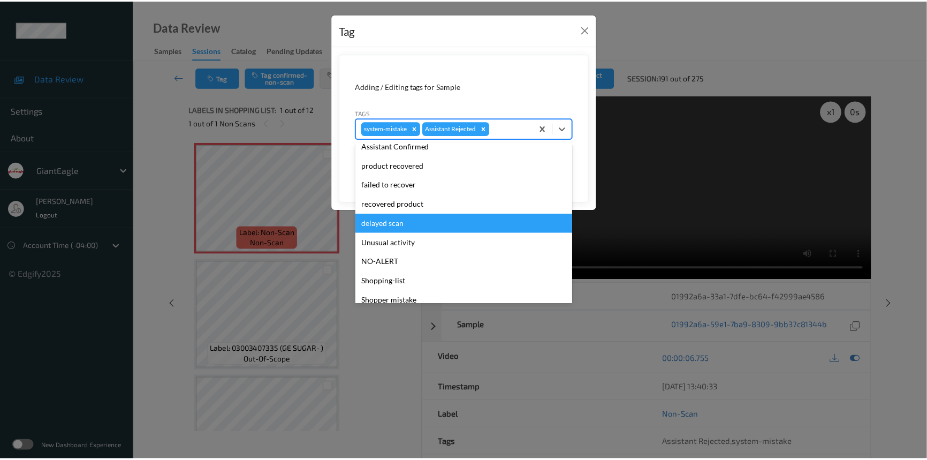
scroll to position [94, 0]
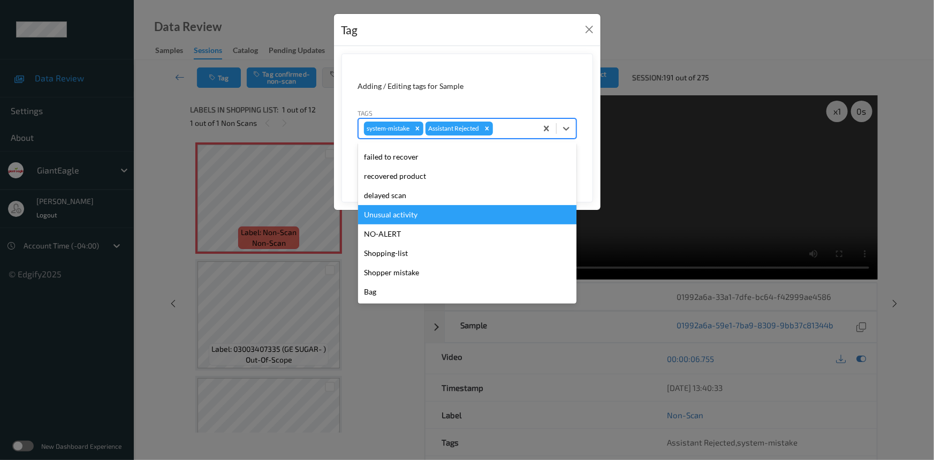
click at [380, 216] on div "Unusual activity" at bounding box center [467, 214] width 218 height 19
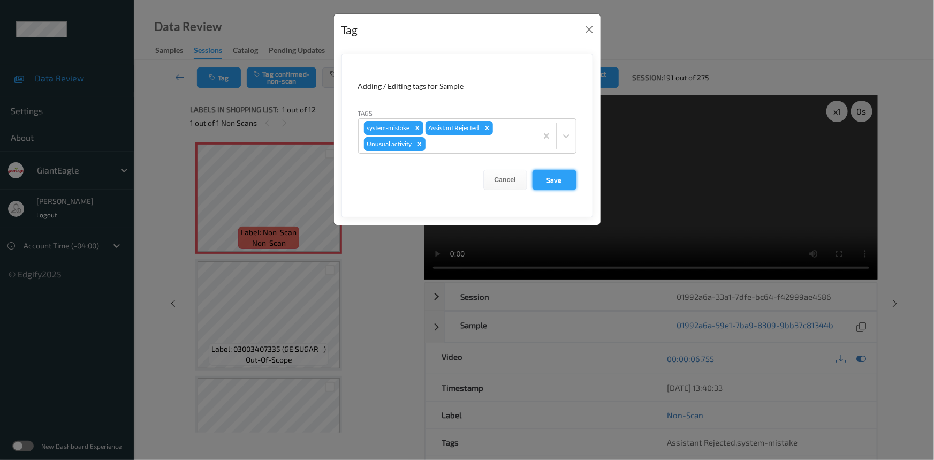
click at [548, 182] on button "Save" at bounding box center [555, 180] width 44 height 20
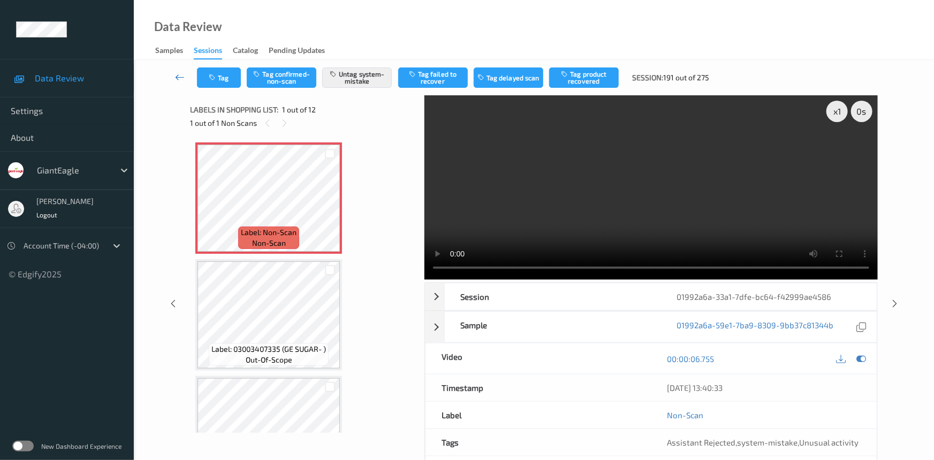
click at [178, 74] on icon at bounding box center [180, 77] width 10 height 11
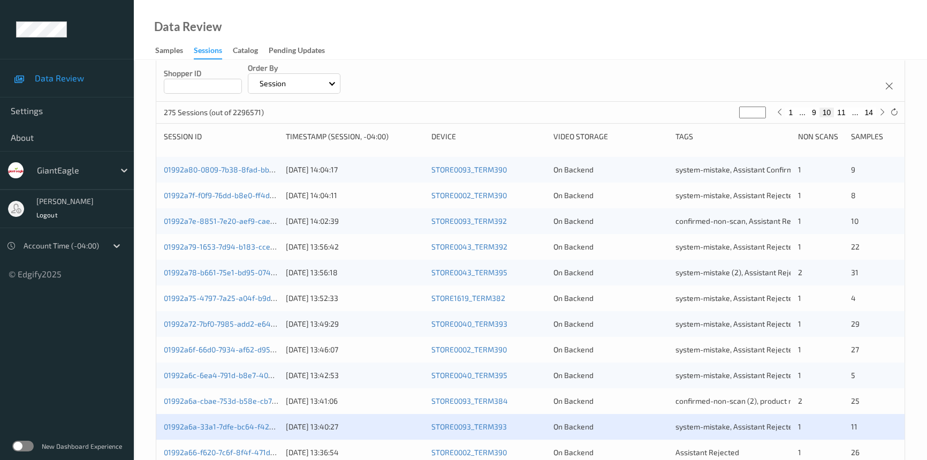
scroll to position [292, 0]
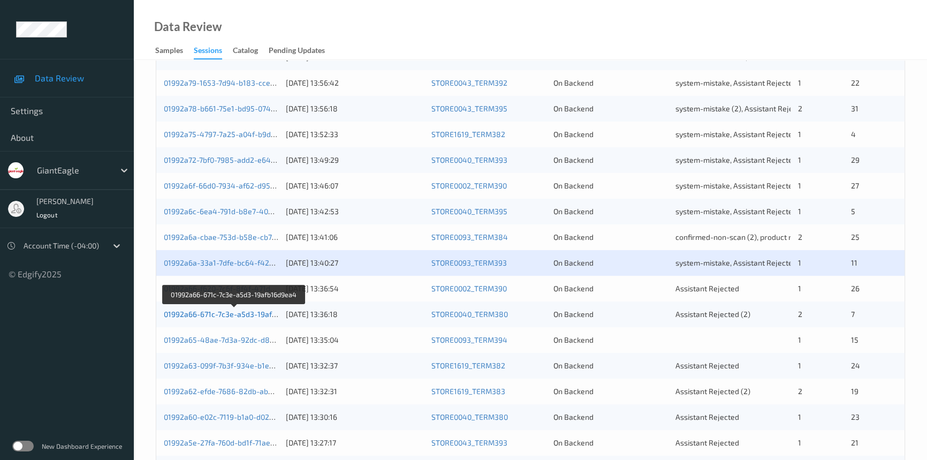
click at [207, 314] on link "01992a66-671c-7c3e-a5d3-19afb16d9ea4" at bounding box center [235, 313] width 142 height 9
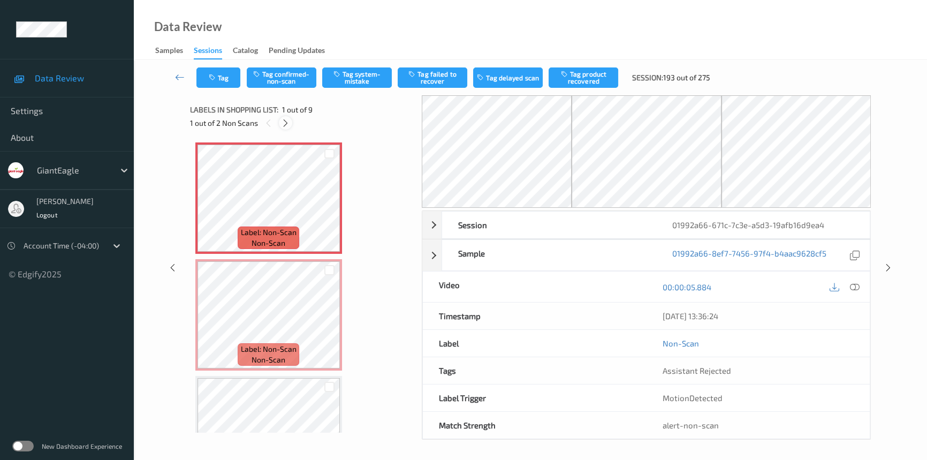
click at [283, 123] on icon at bounding box center [285, 123] width 9 height 10
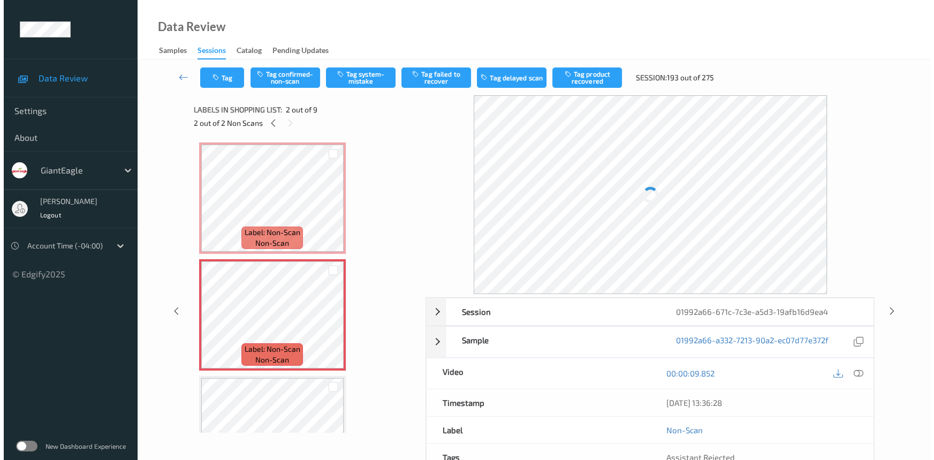
scroll to position [5, 0]
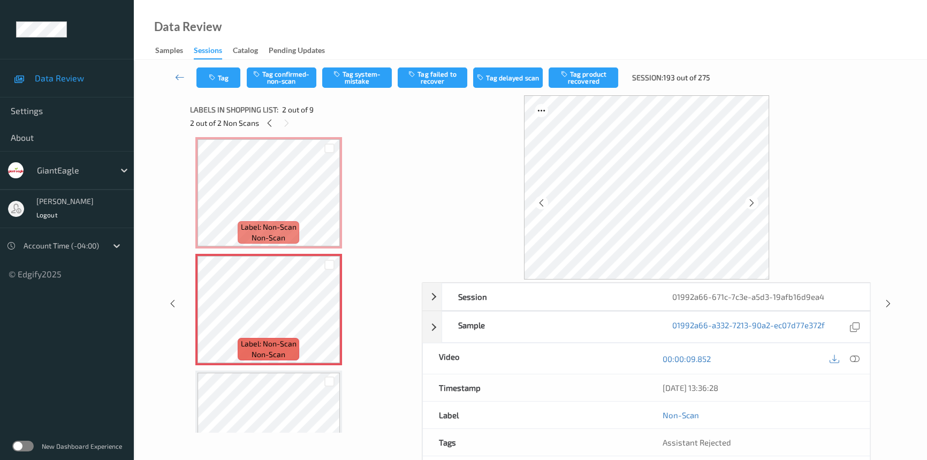
click at [843, 357] on div at bounding box center [844, 358] width 35 height 14
click at [855, 354] on icon at bounding box center [855, 359] width 10 height 10
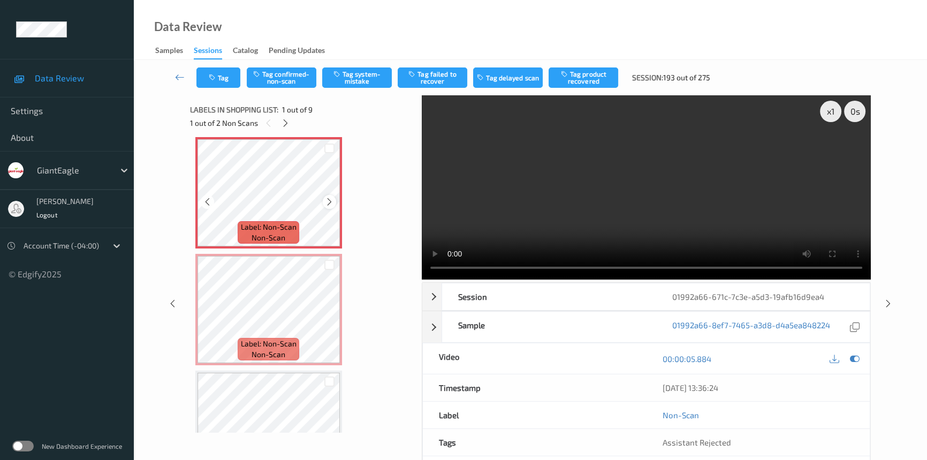
click at [328, 201] on icon at bounding box center [329, 202] width 9 height 10
click at [331, 199] on icon at bounding box center [329, 202] width 9 height 10
click at [511, 202] on video at bounding box center [646, 187] width 449 height 184
click at [824, 110] on div "x 1" at bounding box center [830, 111] width 21 height 21
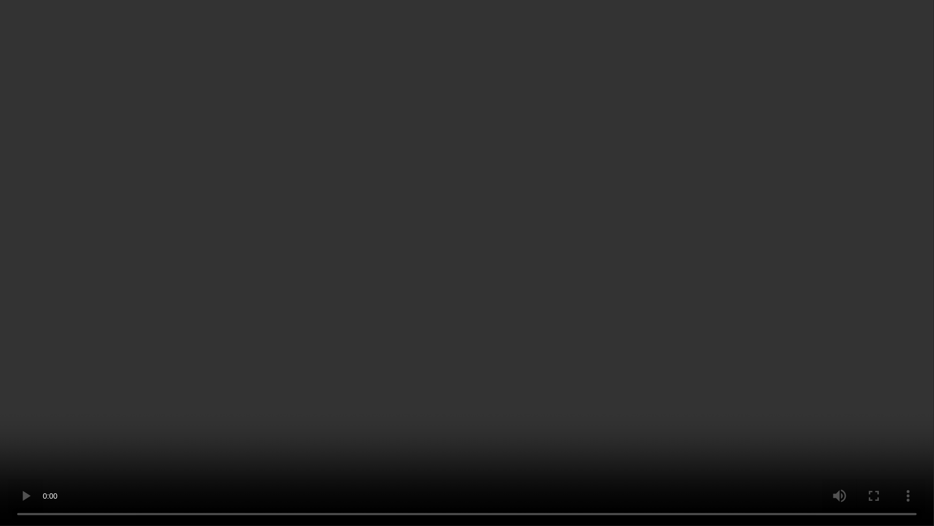
drag, startPoint x: 682, startPoint y: 320, endPoint x: 704, endPoint y: 319, distance: 22.5
click at [682, 320] on video at bounding box center [467, 263] width 934 height 526
click at [616, 388] on video at bounding box center [467, 263] width 934 height 526
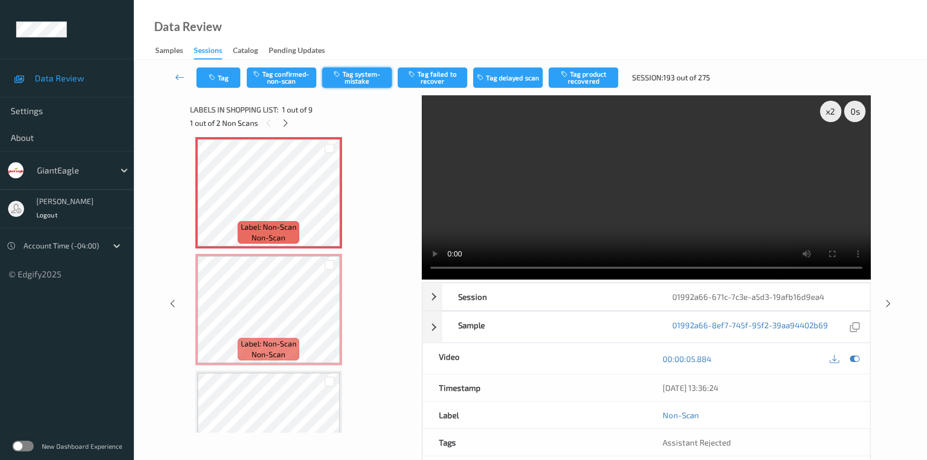
click at [386, 80] on button "Tag system-mistake" at bounding box center [357, 77] width 70 height 20
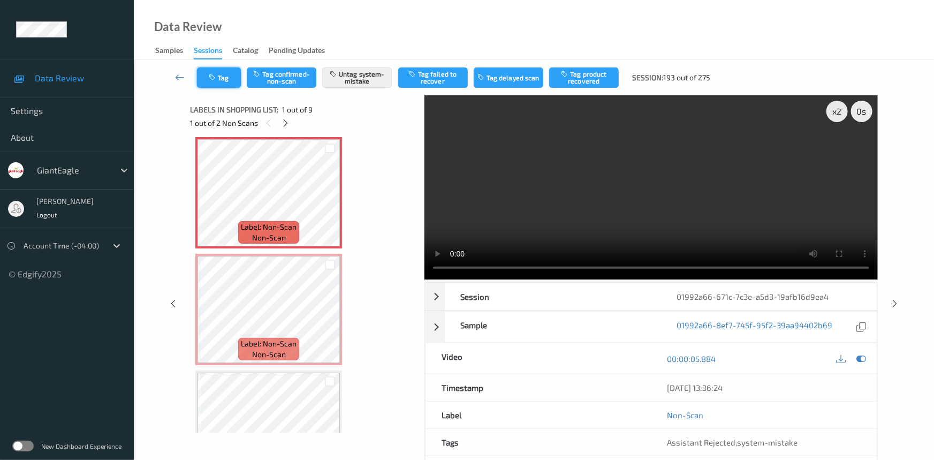
click at [226, 75] on button "Tag" at bounding box center [219, 77] width 44 height 20
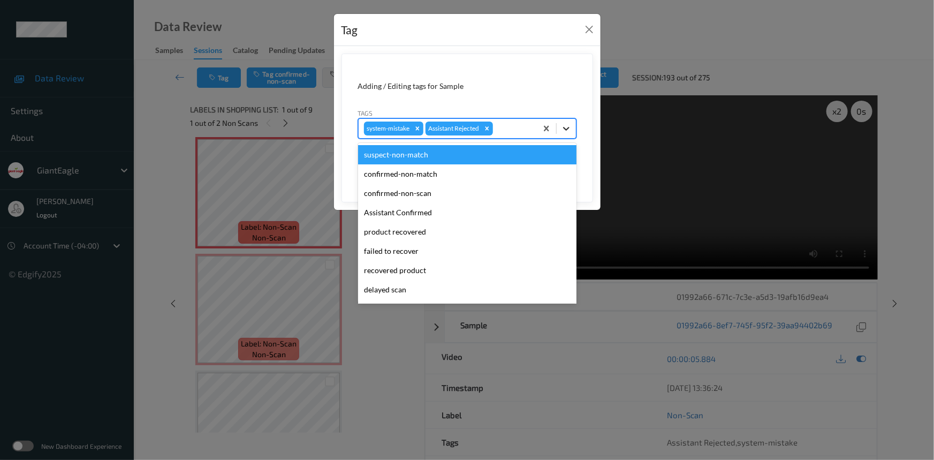
click at [565, 125] on icon at bounding box center [566, 128] width 11 height 11
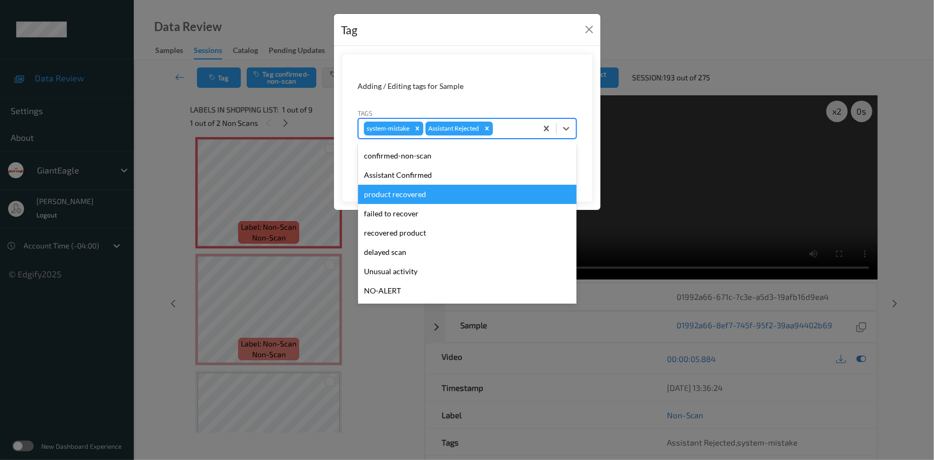
scroll to position [94, 0]
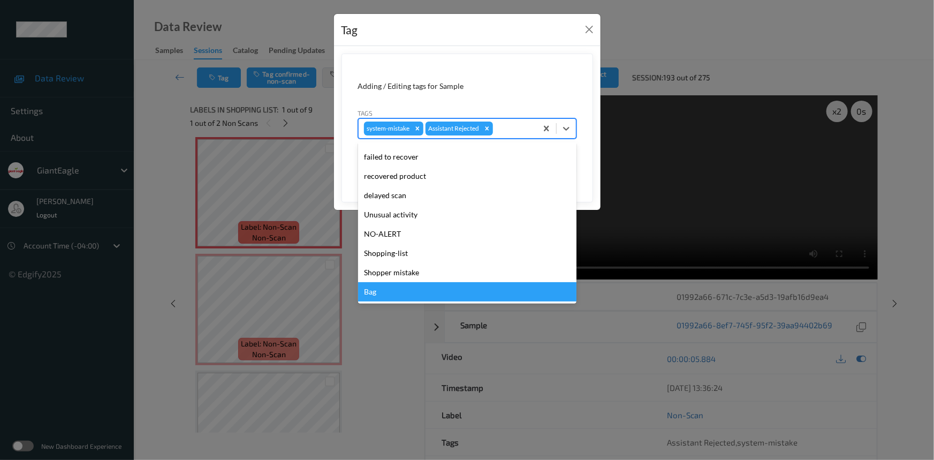
click at [396, 290] on div "Bag" at bounding box center [467, 291] width 218 height 19
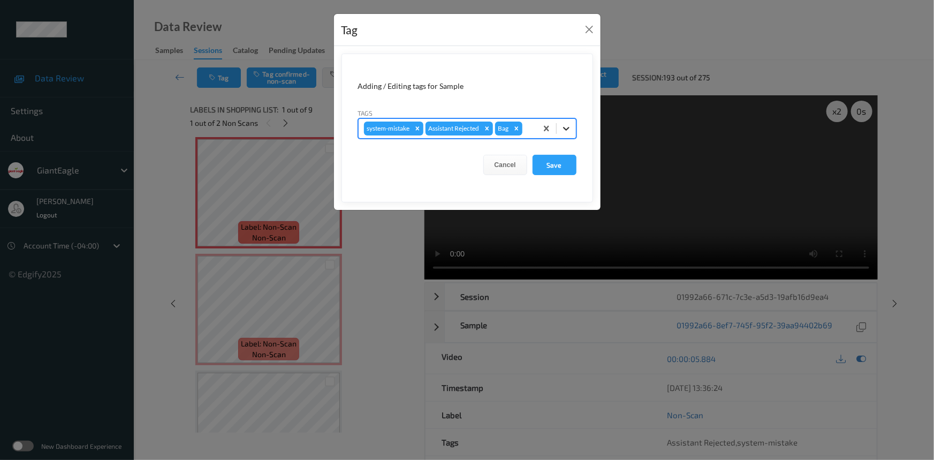
click at [573, 130] on div at bounding box center [566, 128] width 19 height 19
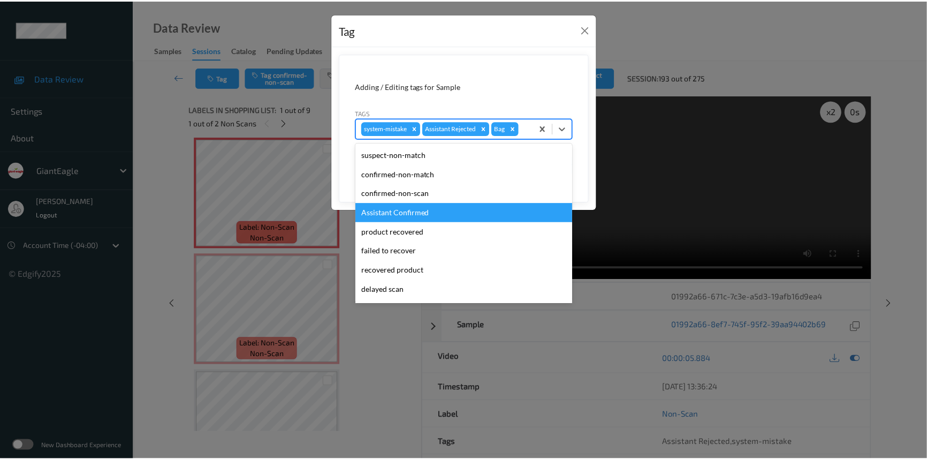
scroll to position [75, 0]
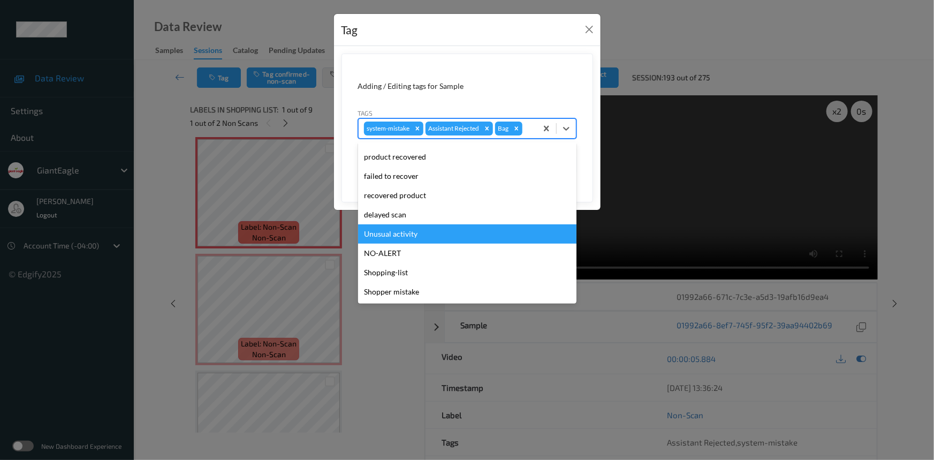
click at [403, 228] on div "Unusual activity" at bounding box center [467, 233] width 218 height 19
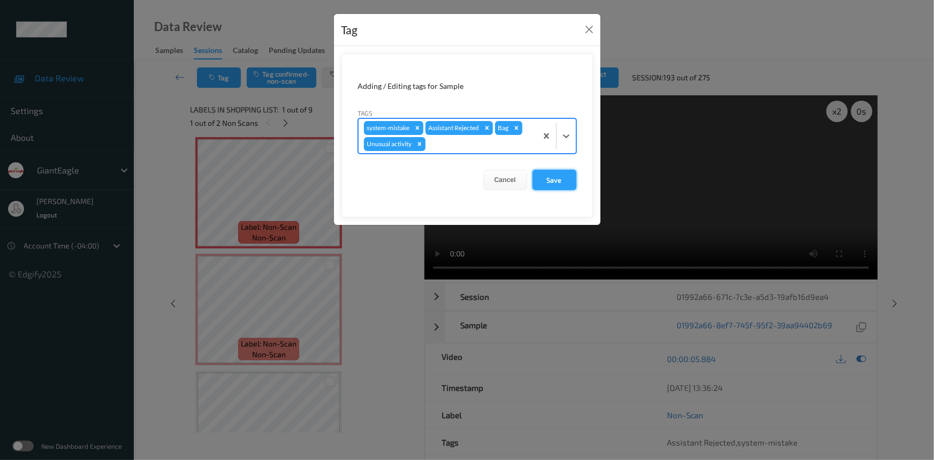
click at [554, 183] on button "Save" at bounding box center [555, 180] width 44 height 20
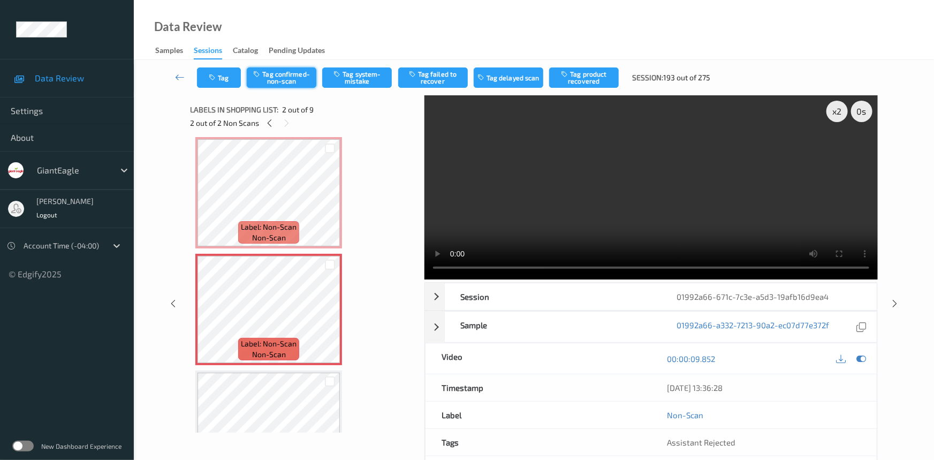
click at [286, 73] on button "Tag confirmed-non-scan" at bounding box center [282, 77] width 70 height 20
click at [600, 81] on button "Tag product recovered" at bounding box center [584, 77] width 70 height 20
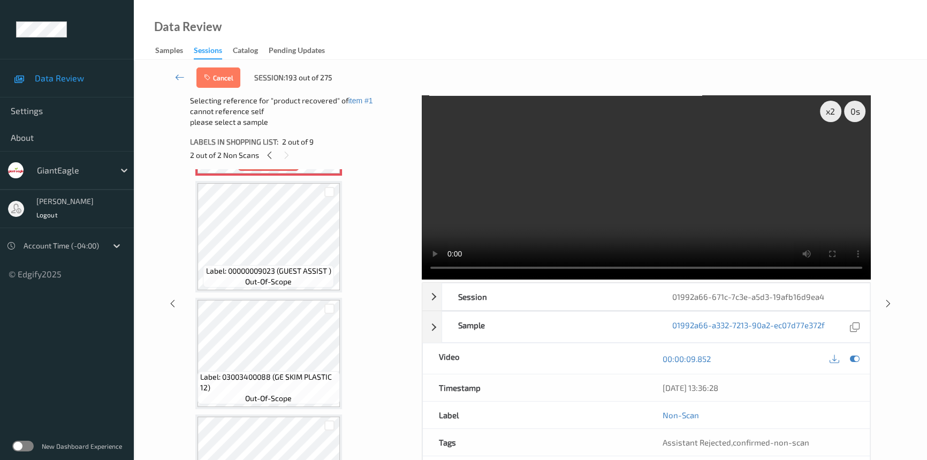
scroll to position [248, 0]
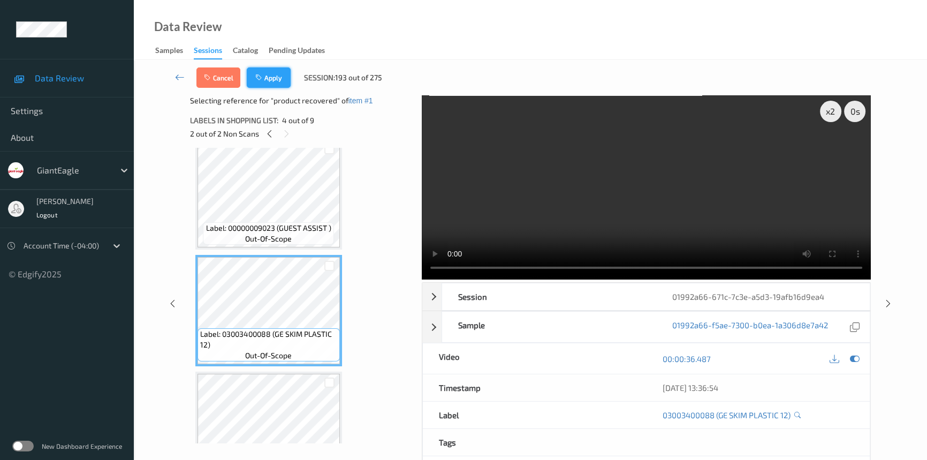
click at [285, 74] on button "Apply" at bounding box center [269, 77] width 44 height 20
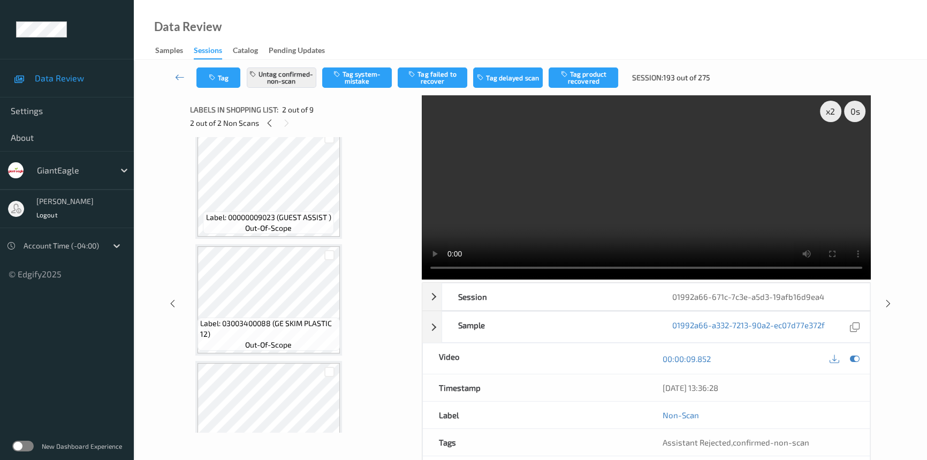
scroll to position [5, 0]
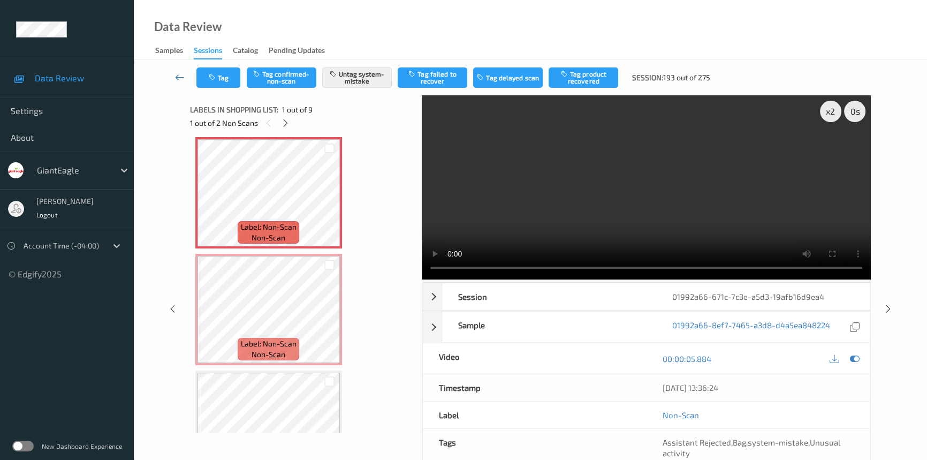
click at [177, 72] on icon at bounding box center [180, 77] width 10 height 11
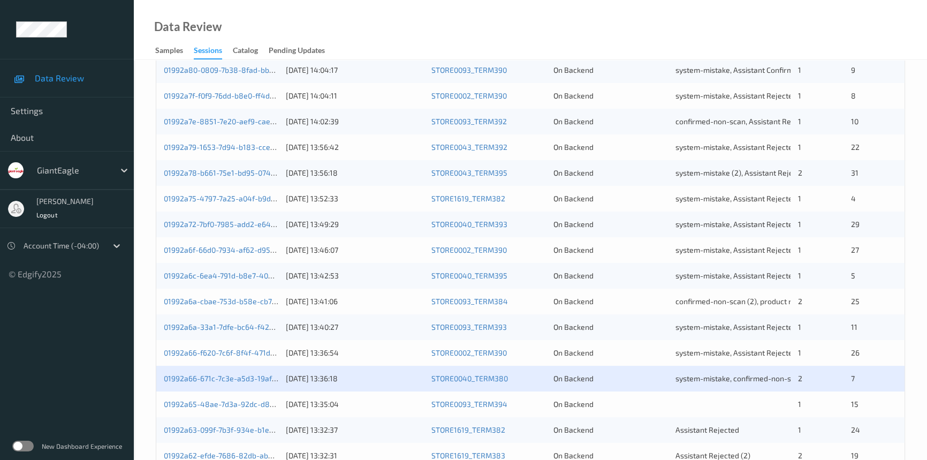
scroll to position [292, 0]
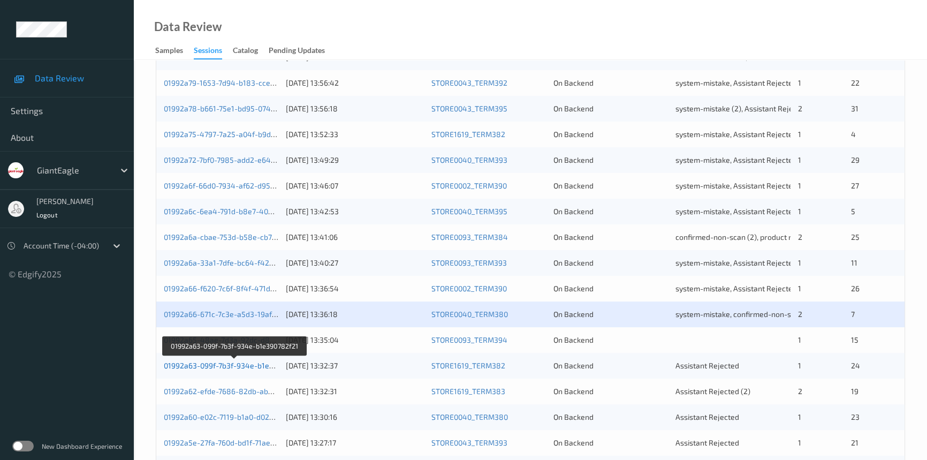
click at [208, 364] on link "01992a63-099f-7b3f-934e-b1e390782f21" at bounding box center [234, 365] width 141 height 9
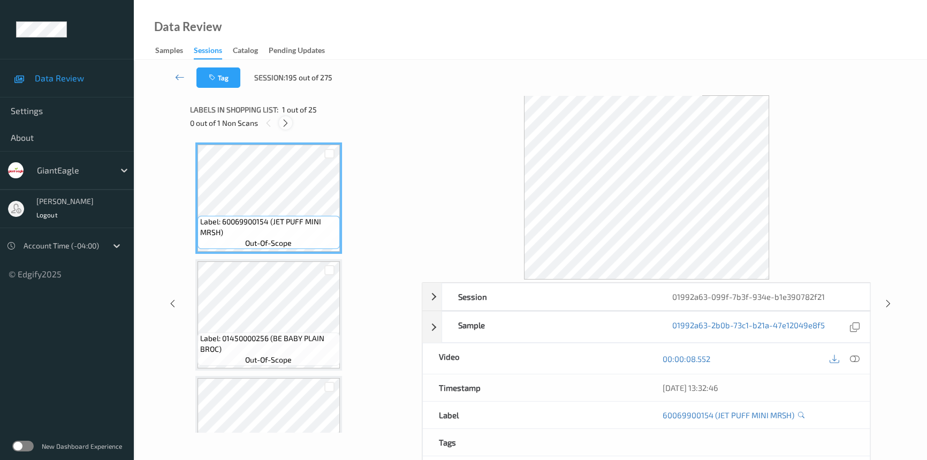
click at [284, 119] on icon at bounding box center [285, 123] width 9 height 10
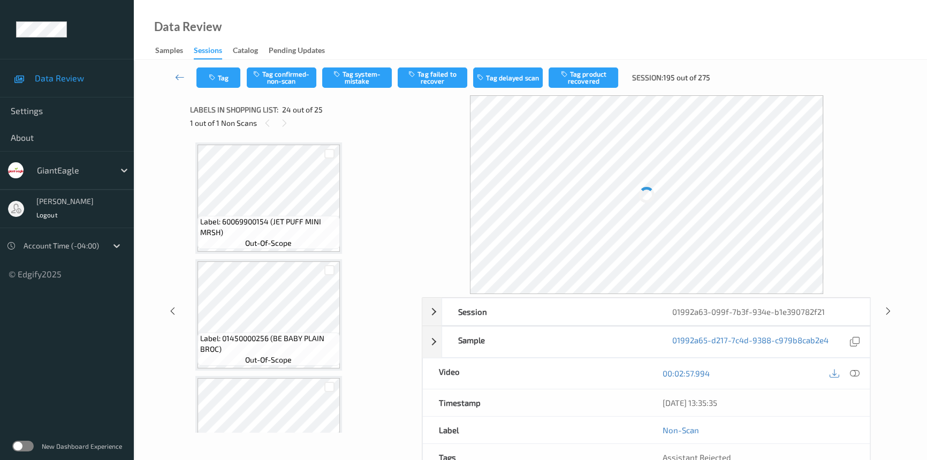
scroll to position [2565, 0]
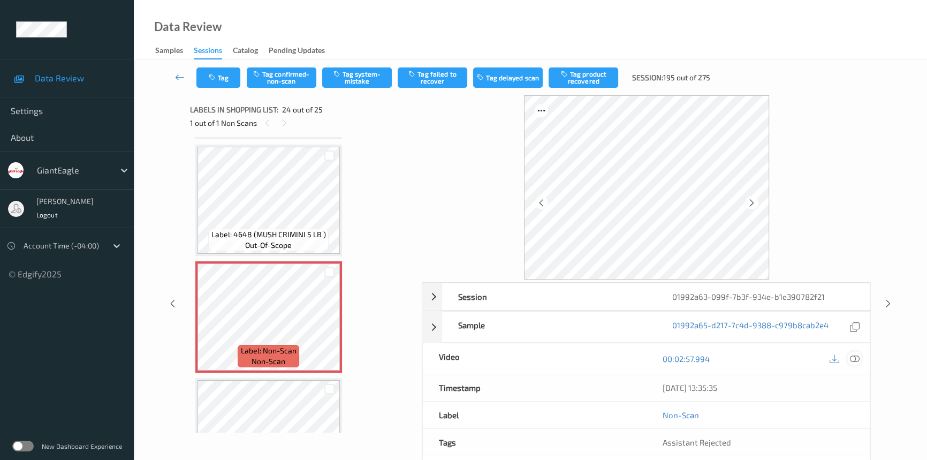
click at [851, 354] on icon at bounding box center [855, 359] width 10 height 10
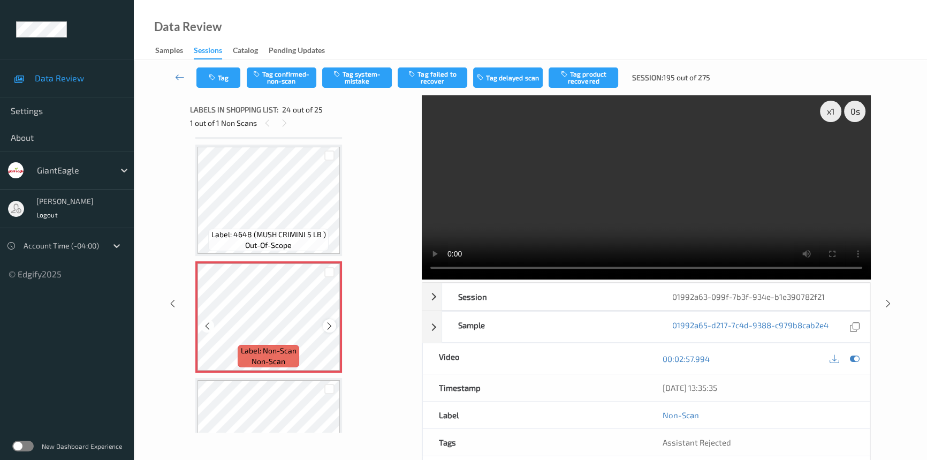
click at [329, 321] on icon at bounding box center [329, 326] width 9 height 10
click at [566, 217] on video at bounding box center [646, 187] width 449 height 184
click at [834, 107] on div "x 1" at bounding box center [830, 111] width 21 height 21
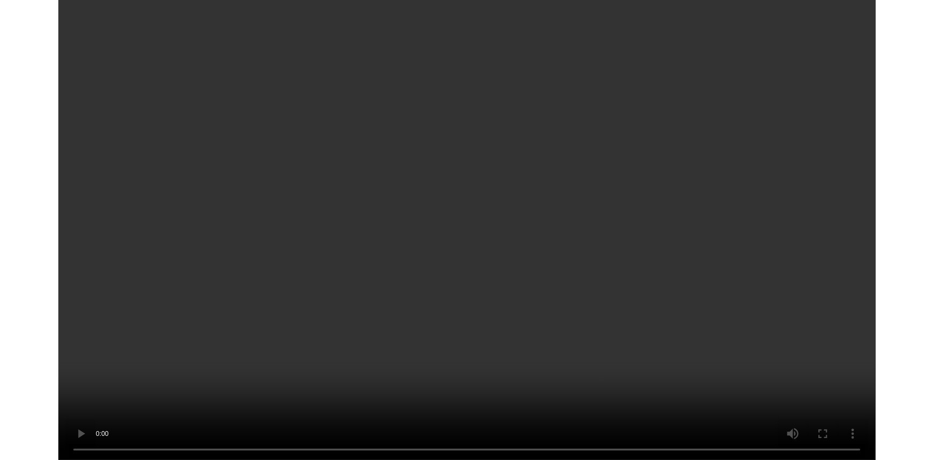
scroll to position [2552, 0]
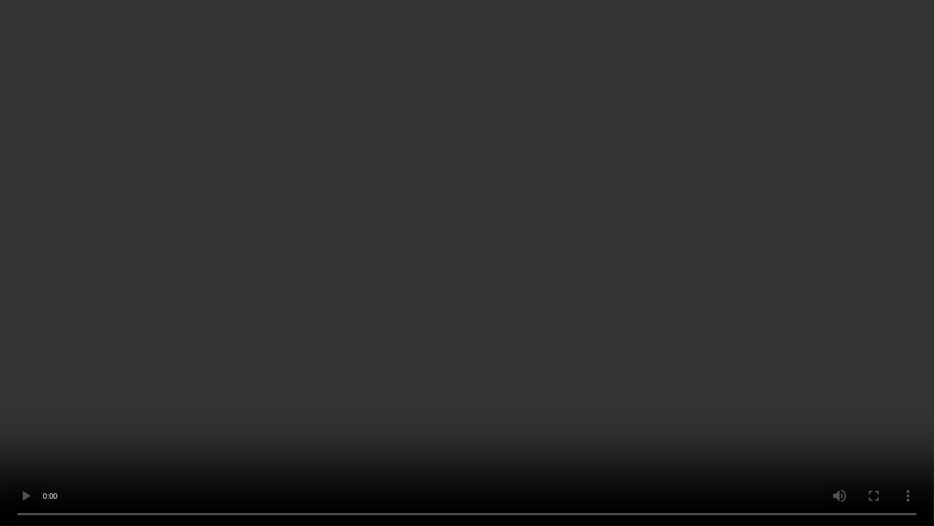
click at [336, 458] on video at bounding box center [467, 263] width 934 height 526
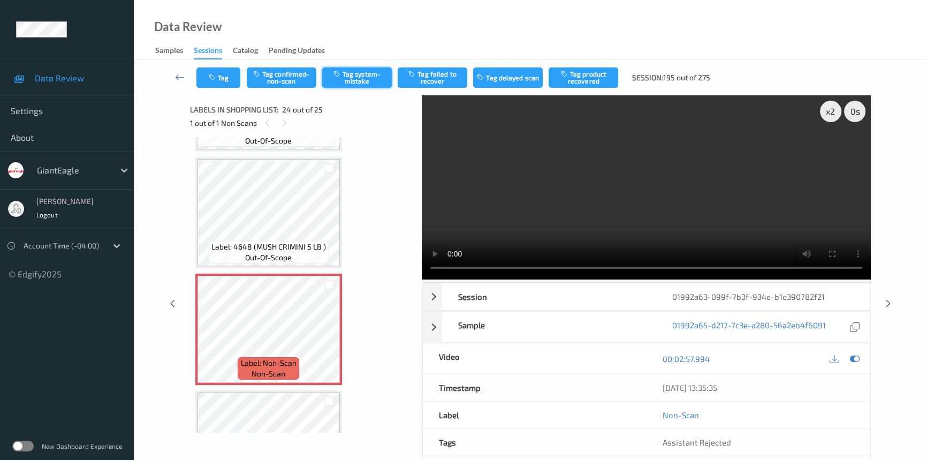
click at [357, 74] on button "Tag system-mistake" at bounding box center [357, 77] width 70 height 20
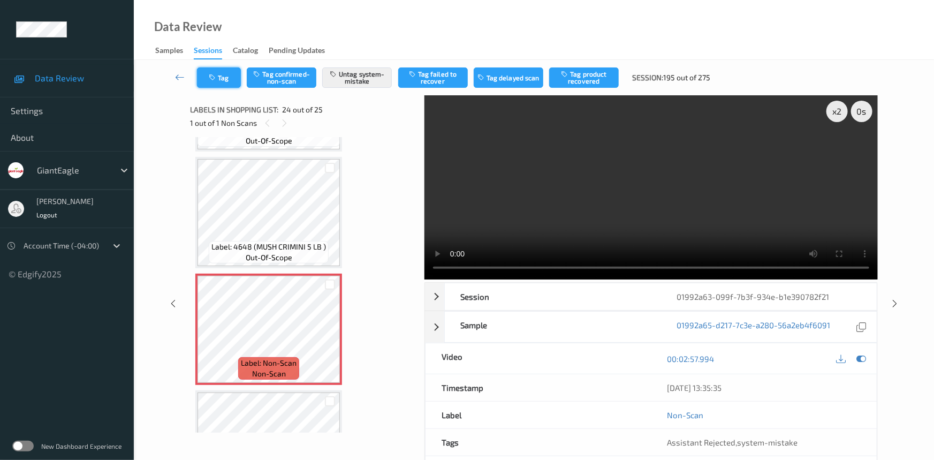
click at [225, 75] on button "Tag" at bounding box center [219, 77] width 44 height 20
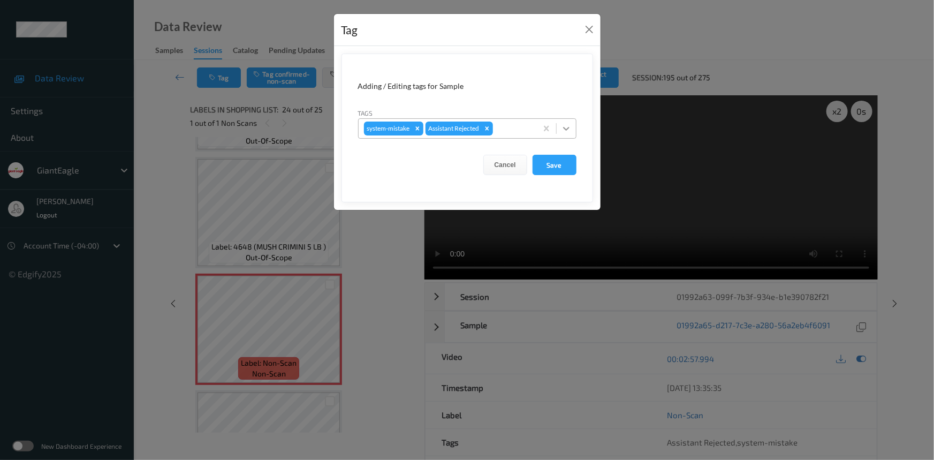
click at [571, 124] on icon at bounding box center [566, 128] width 11 height 11
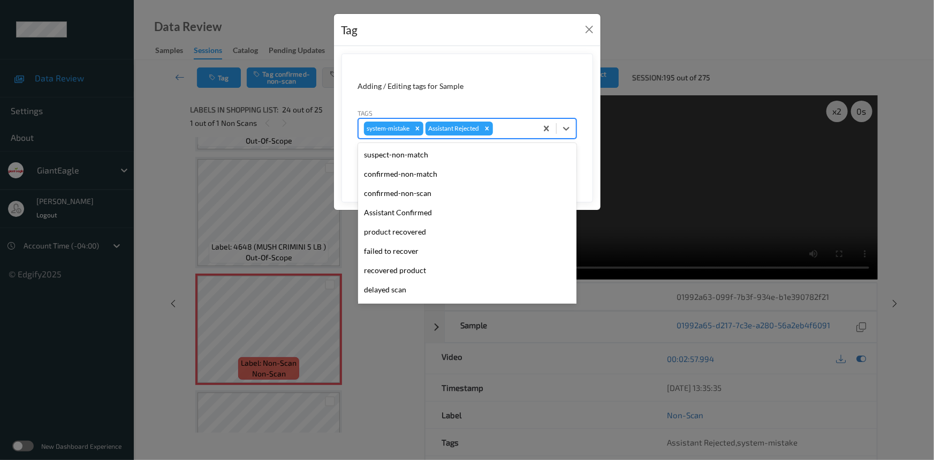
scroll to position [94, 0]
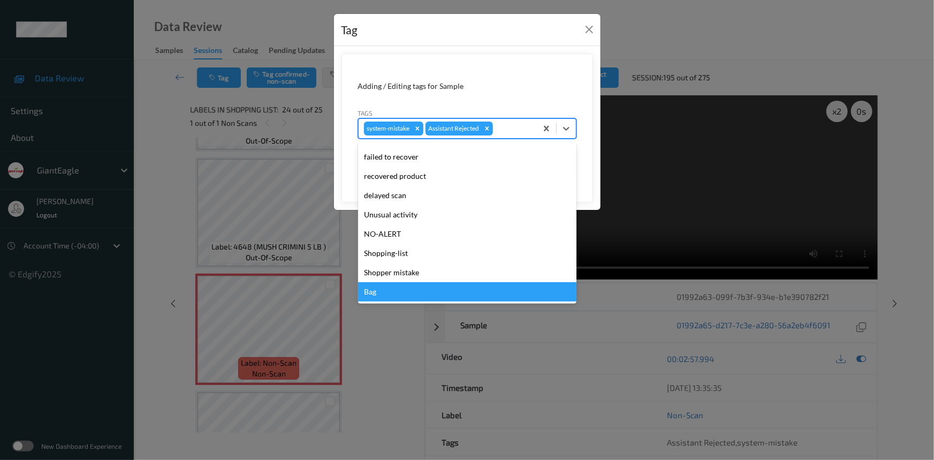
click at [376, 291] on div "Bag" at bounding box center [467, 291] width 218 height 19
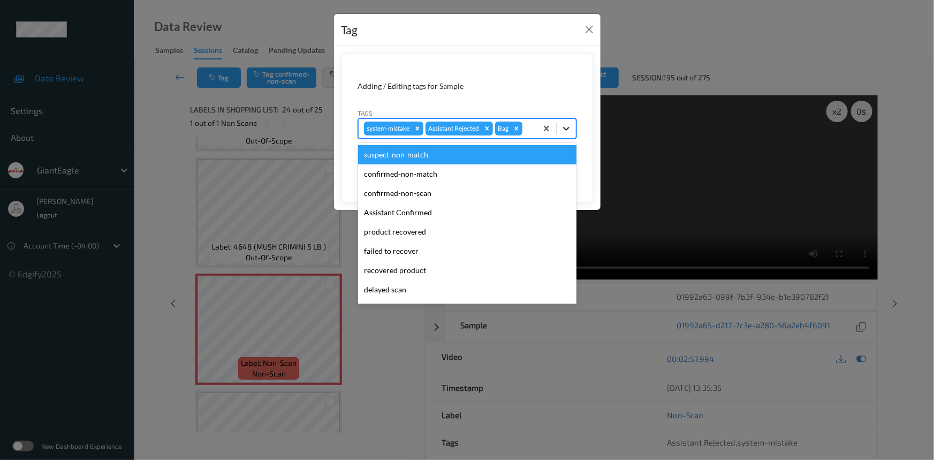
click at [573, 130] on div at bounding box center [566, 128] width 19 height 19
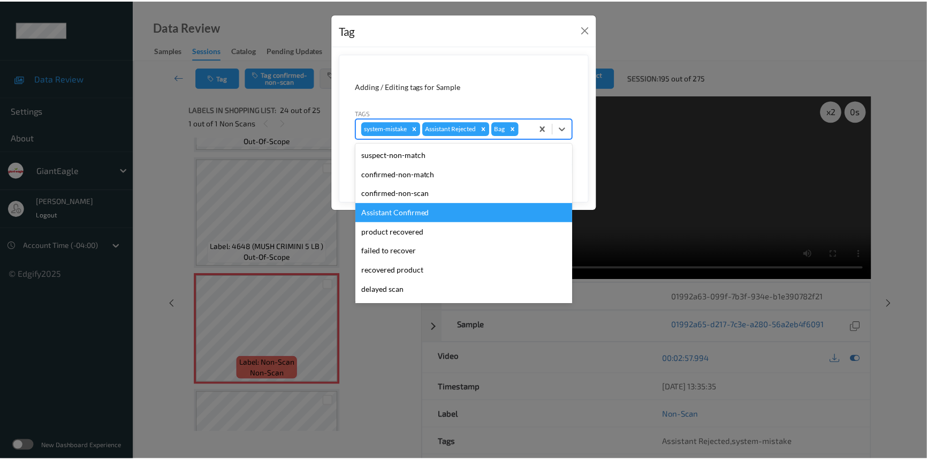
scroll to position [75, 0]
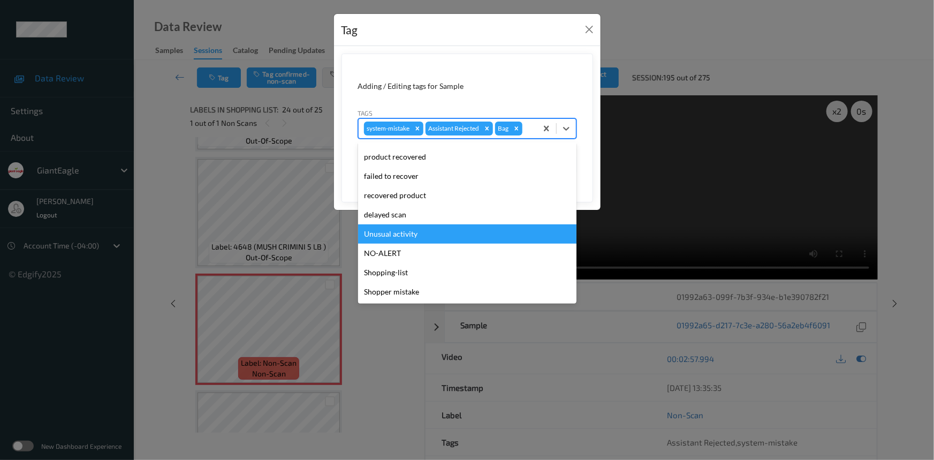
click at [405, 236] on div "Unusual activity" at bounding box center [467, 233] width 218 height 19
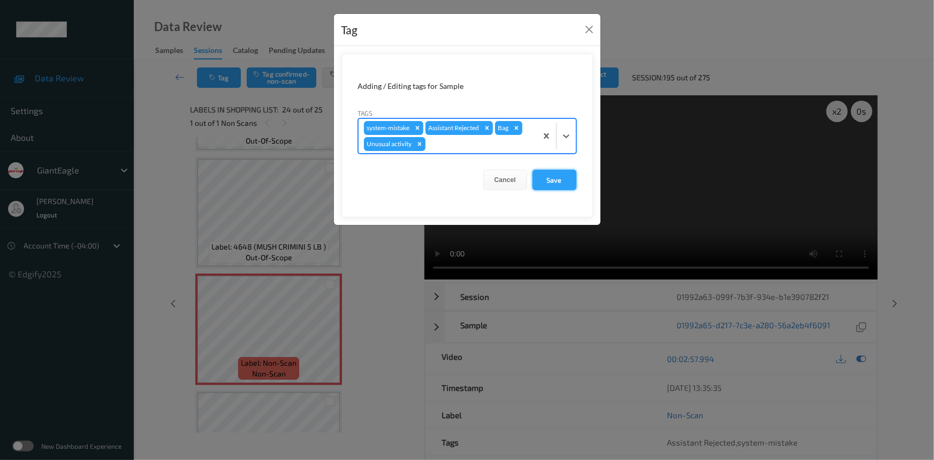
click at [561, 177] on button "Save" at bounding box center [555, 180] width 44 height 20
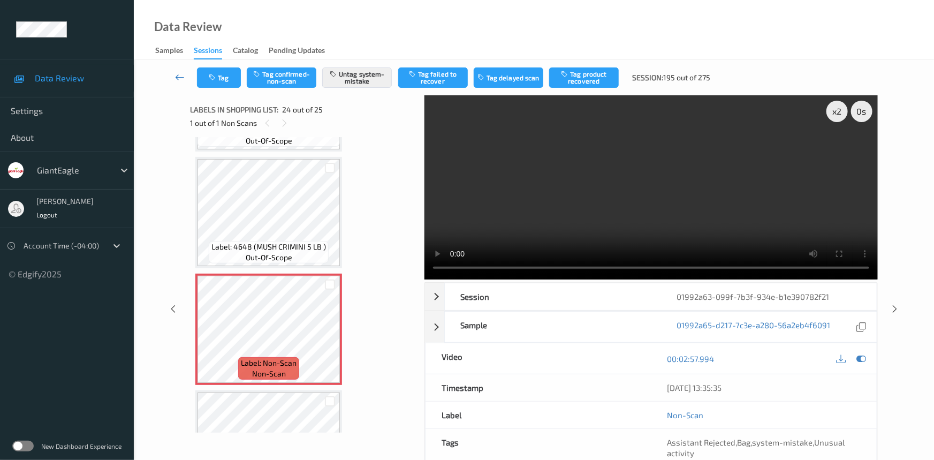
click at [176, 70] on link at bounding box center [180, 77] width 34 height 20
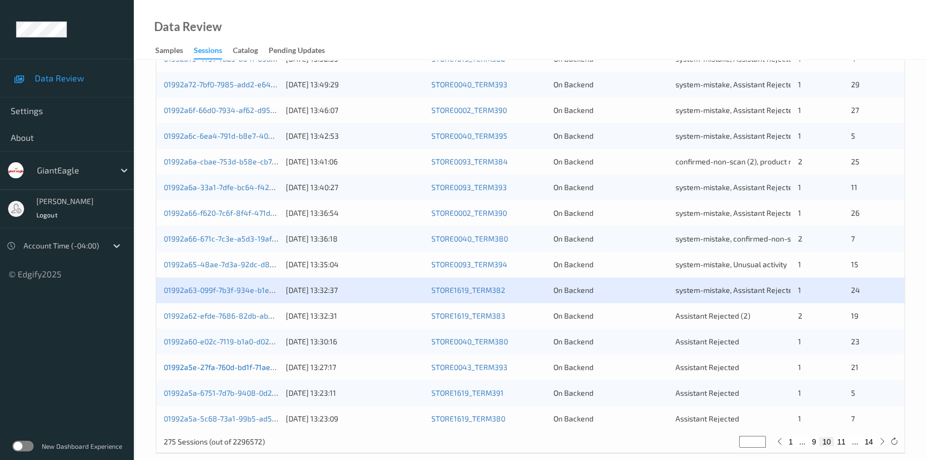
scroll to position [382, 0]
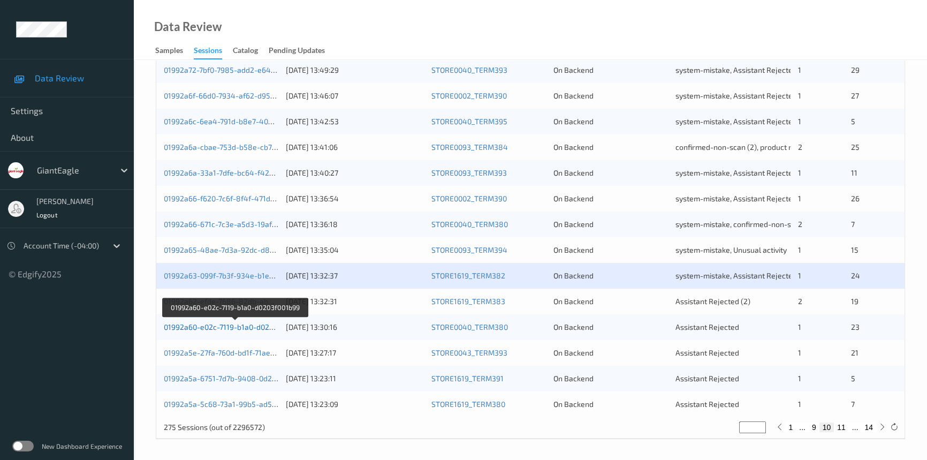
click at [209, 326] on link "01992a60-e02c-7119-b1a0-d0203f001b99" at bounding box center [234, 326] width 141 height 9
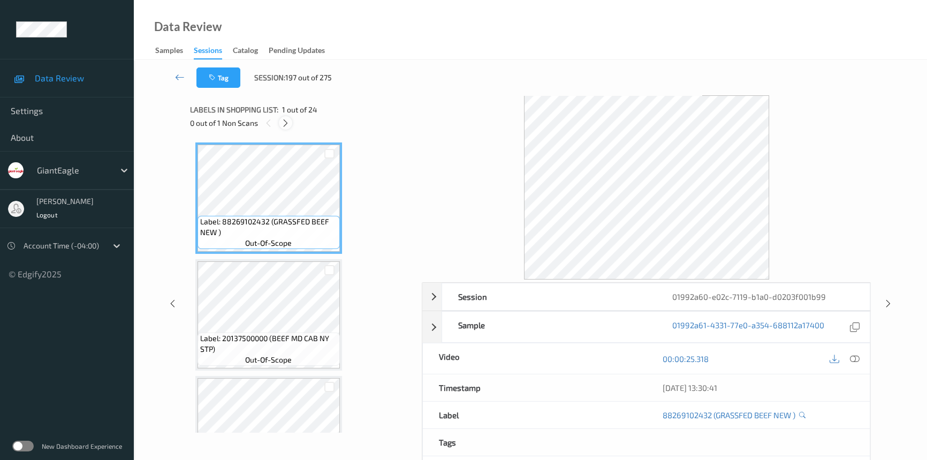
click at [285, 123] on icon at bounding box center [285, 123] width 9 height 10
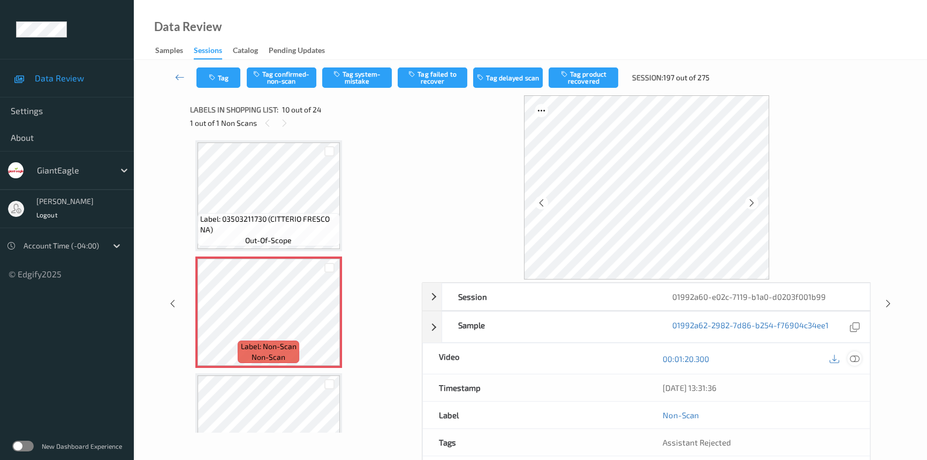
click at [851, 357] on icon at bounding box center [855, 359] width 10 height 10
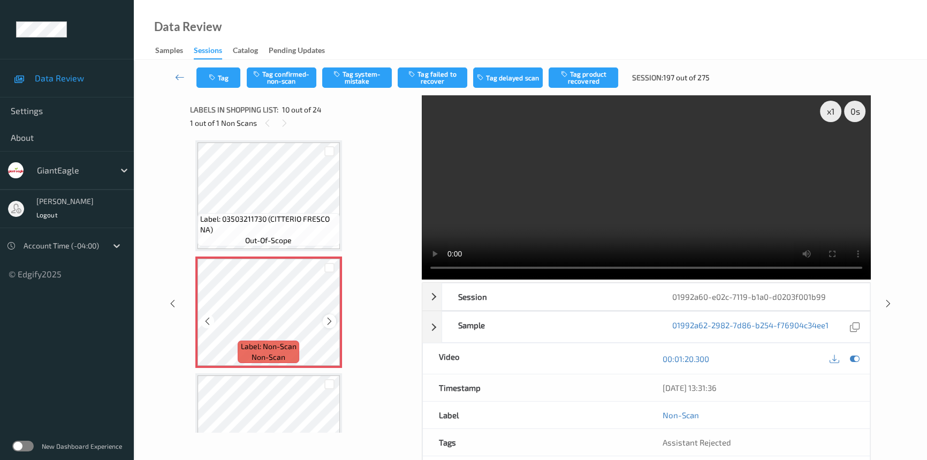
click at [329, 316] on icon at bounding box center [329, 321] width 9 height 10
click at [581, 225] on video at bounding box center [646, 187] width 449 height 184
click at [829, 115] on div "x 1" at bounding box center [830, 111] width 21 height 21
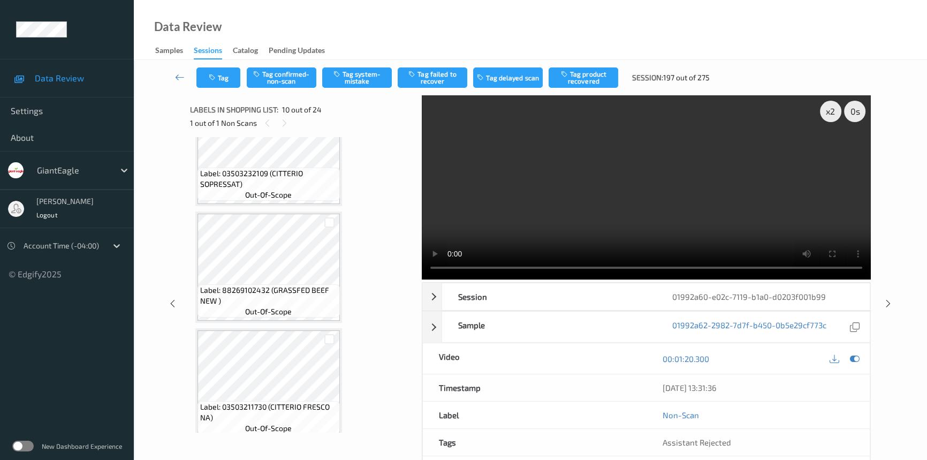
scroll to position [741, 0]
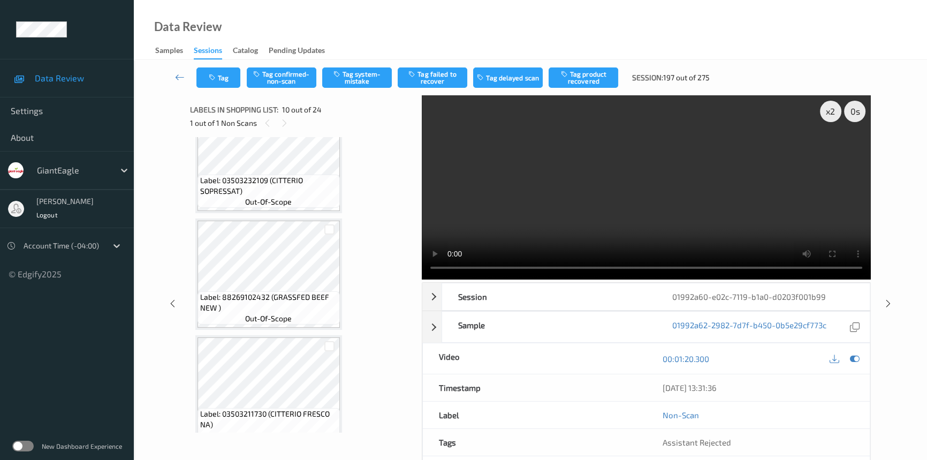
click at [660, 198] on video at bounding box center [646, 187] width 449 height 184
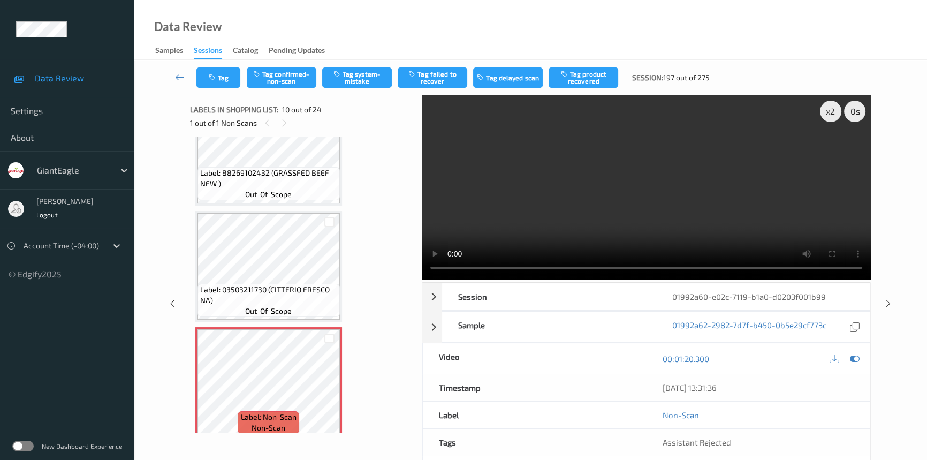
scroll to position [936, 0]
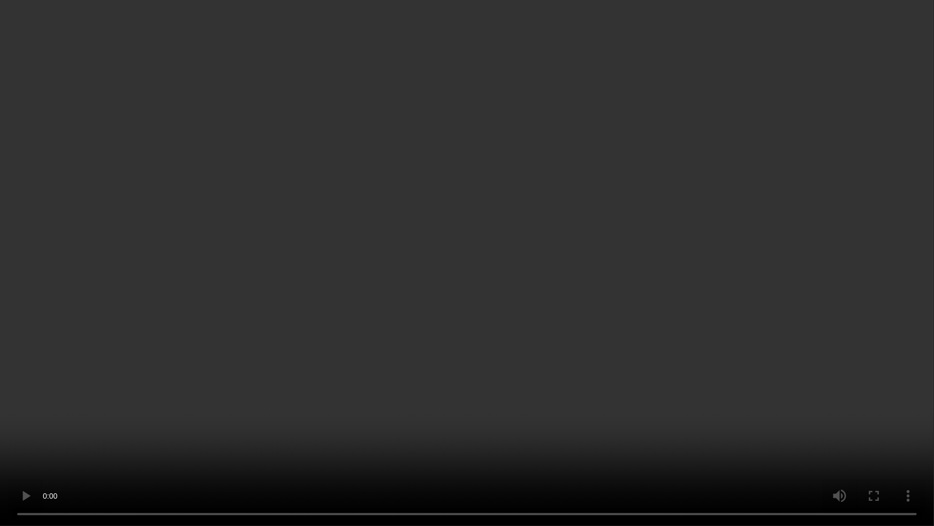
click at [677, 353] on video at bounding box center [467, 263] width 934 height 526
click at [836, 371] on video at bounding box center [467, 263] width 934 height 526
click at [632, 425] on video at bounding box center [467, 263] width 934 height 526
click at [669, 404] on video at bounding box center [467, 263] width 934 height 526
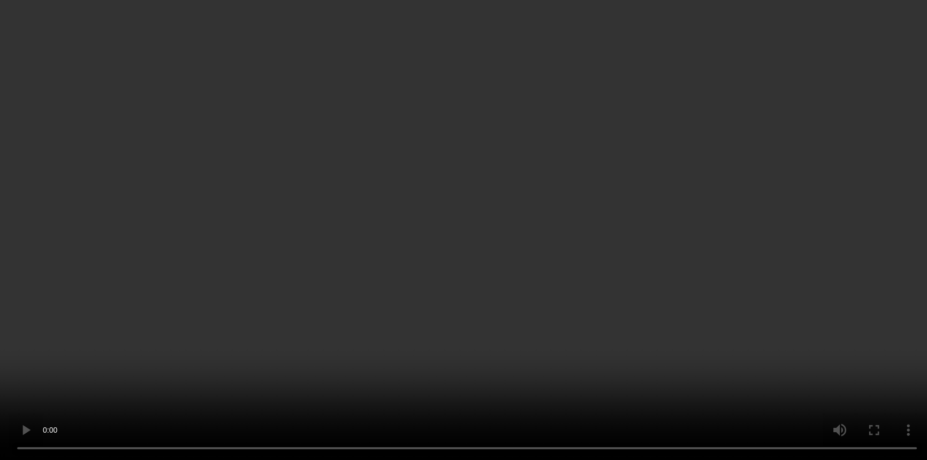
scroll to position [1081, 0]
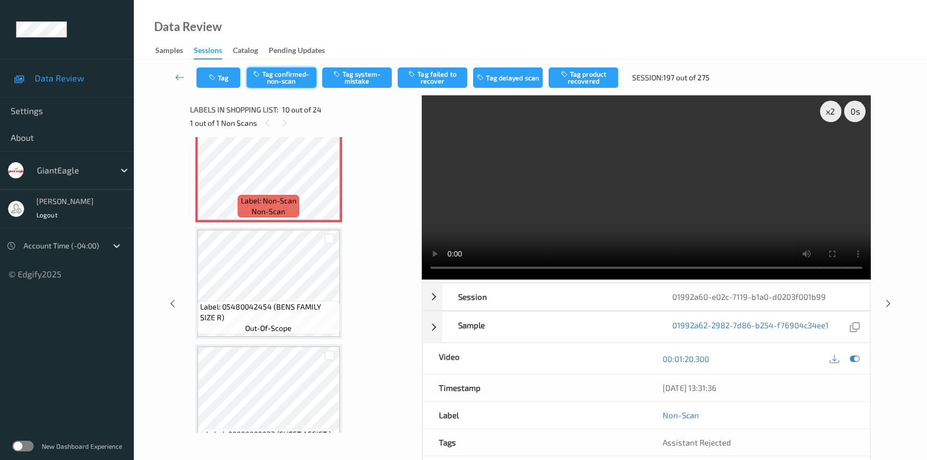
click at [285, 80] on button "Tag confirmed-non-scan" at bounding box center [282, 77] width 70 height 20
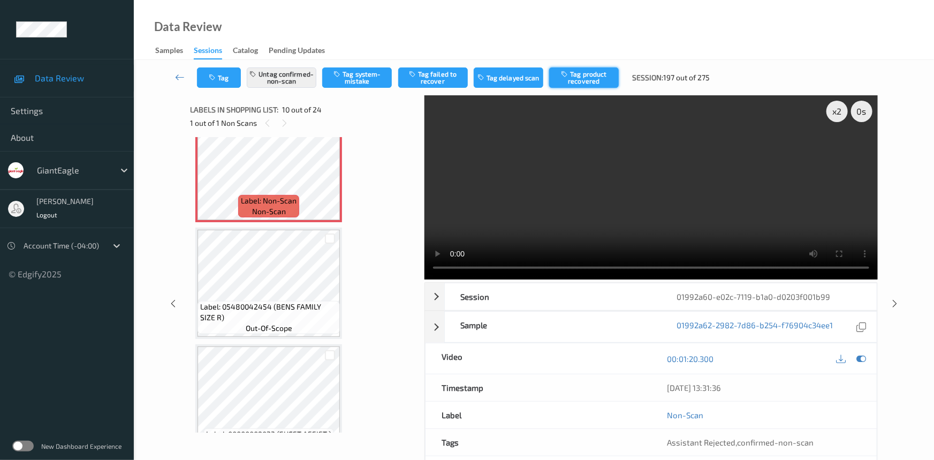
click at [602, 72] on button "Tag product recovered" at bounding box center [584, 77] width 70 height 20
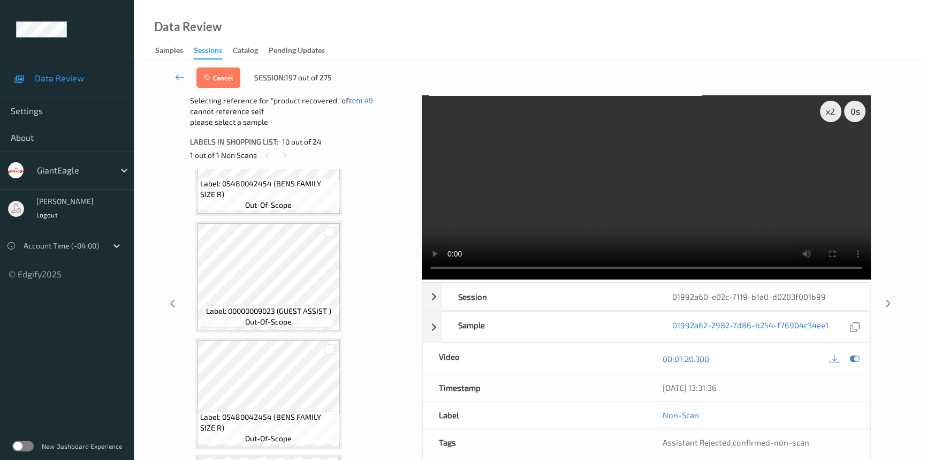
scroll to position [1276, 0]
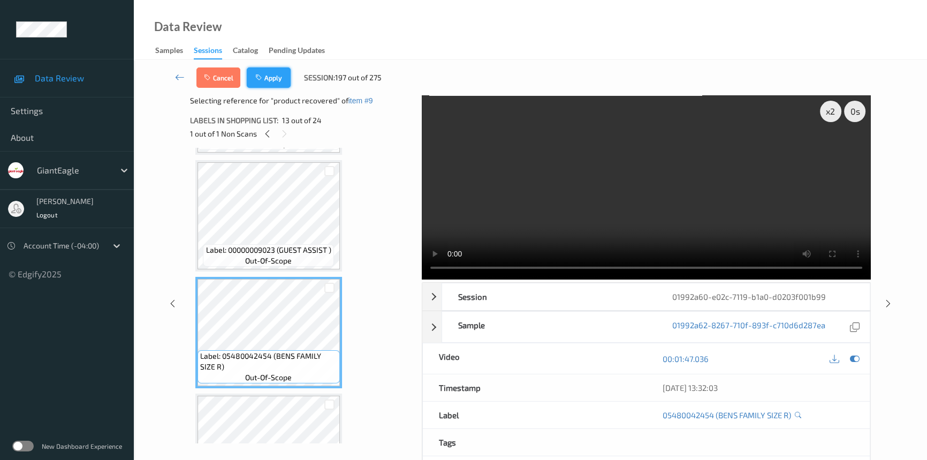
click at [284, 83] on button "Apply" at bounding box center [269, 77] width 44 height 20
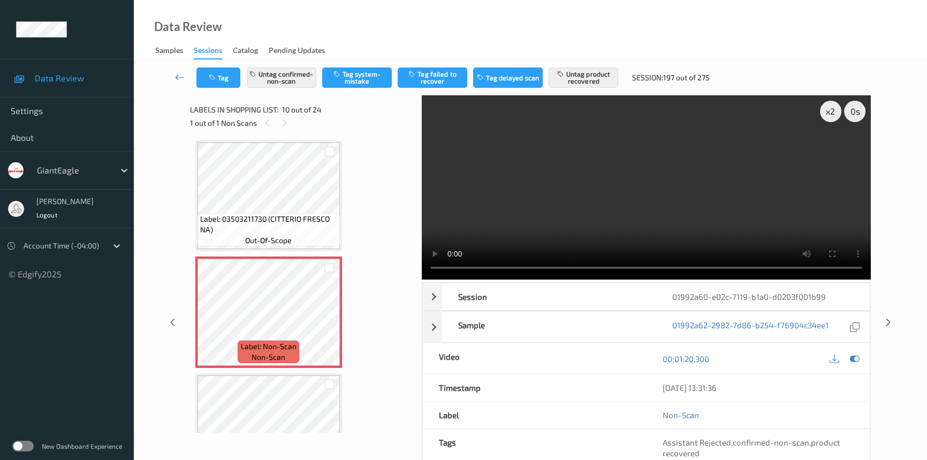
click at [178, 70] on link at bounding box center [179, 77] width 33 height 20
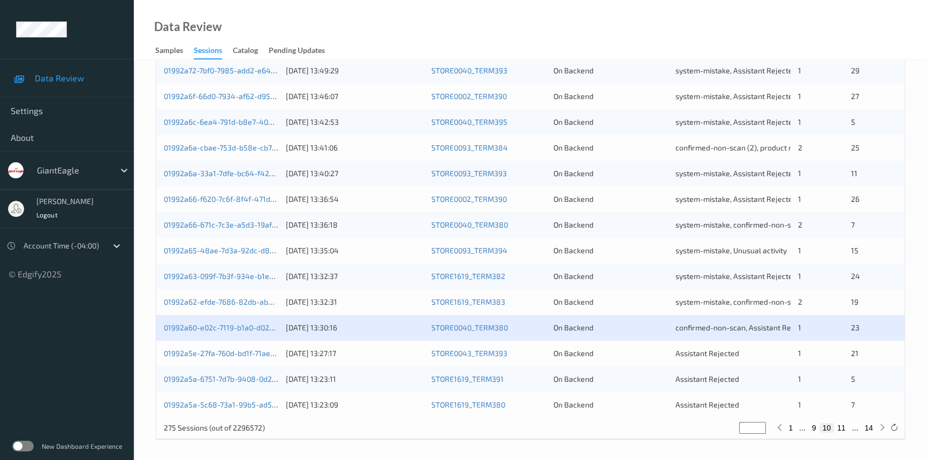
scroll to position [382, 0]
